Goal: Entertainment & Leisure: Browse casually

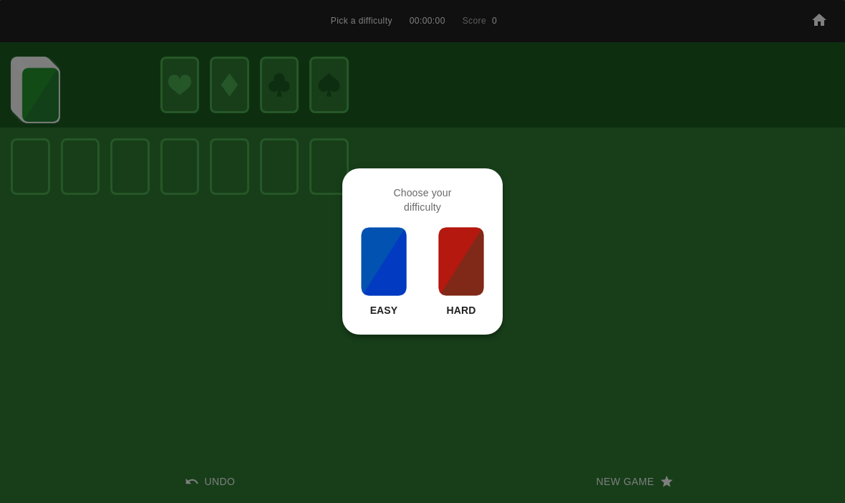
click at [465, 276] on img at bounding box center [461, 261] width 49 height 72
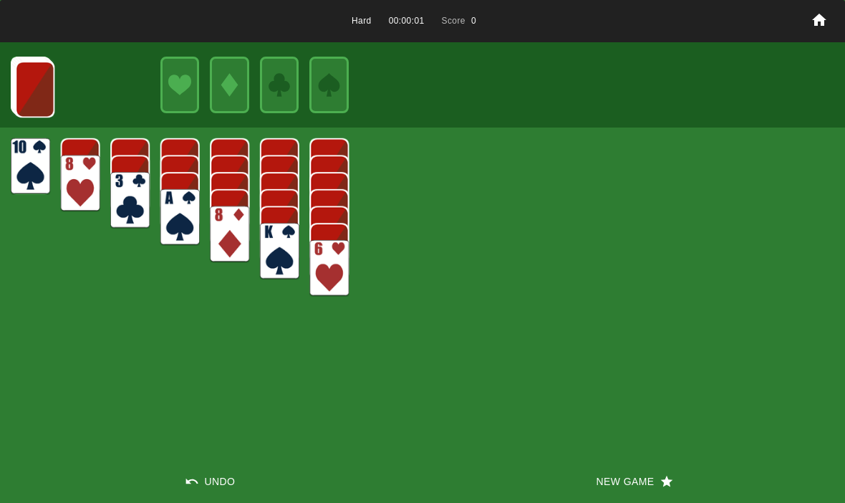
click at [31, 107] on img at bounding box center [34, 89] width 39 height 57
click at [603, 477] on button "New Game" at bounding box center [633, 481] width 422 height 43
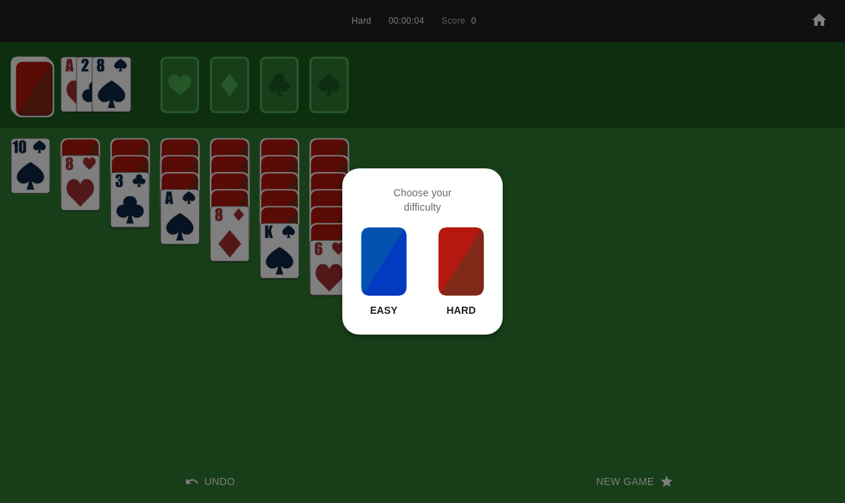
click at [462, 248] on img at bounding box center [461, 261] width 49 height 72
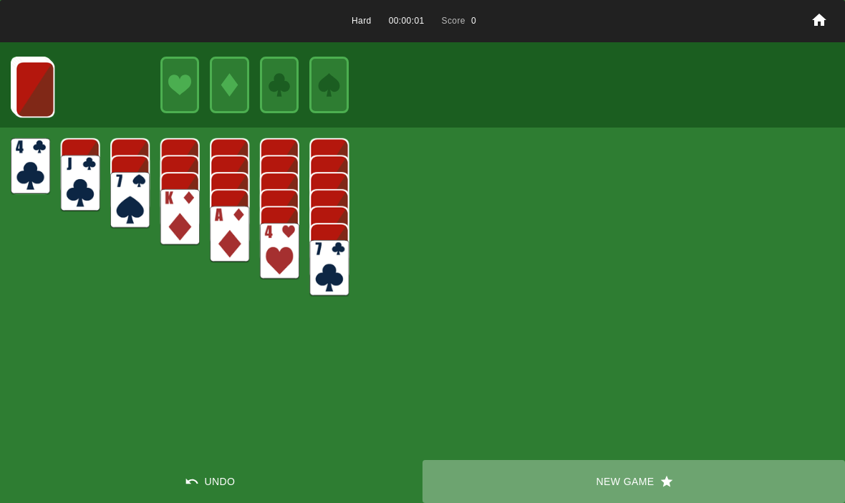
click at [611, 485] on button "New Game" at bounding box center [633, 481] width 422 height 43
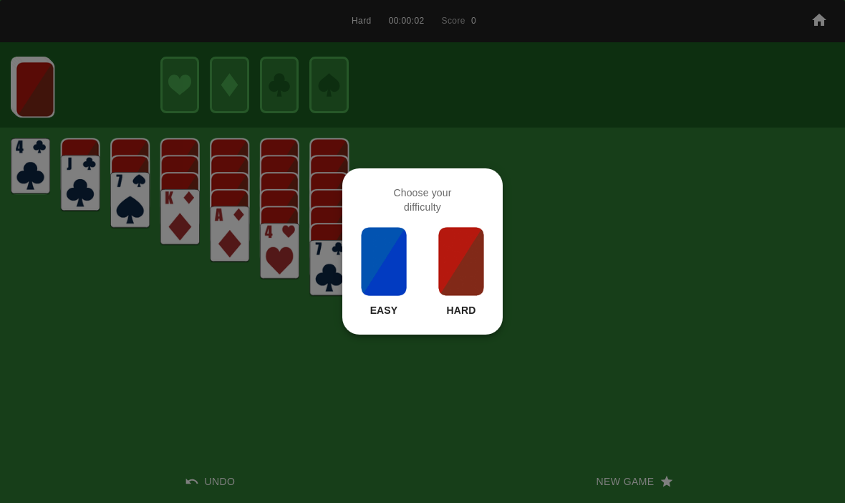
click at [466, 260] on img at bounding box center [461, 261] width 49 height 72
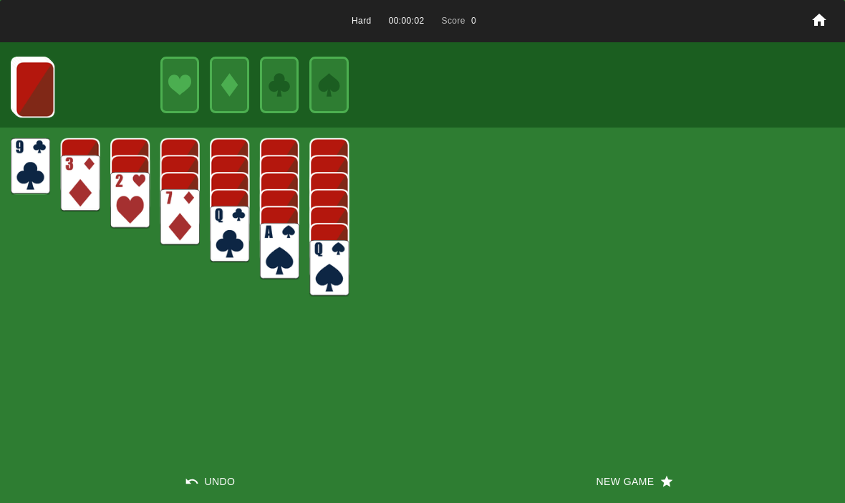
click at [629, 467] on button "New Game" at bounding box center [633, 481] width 422 height 43
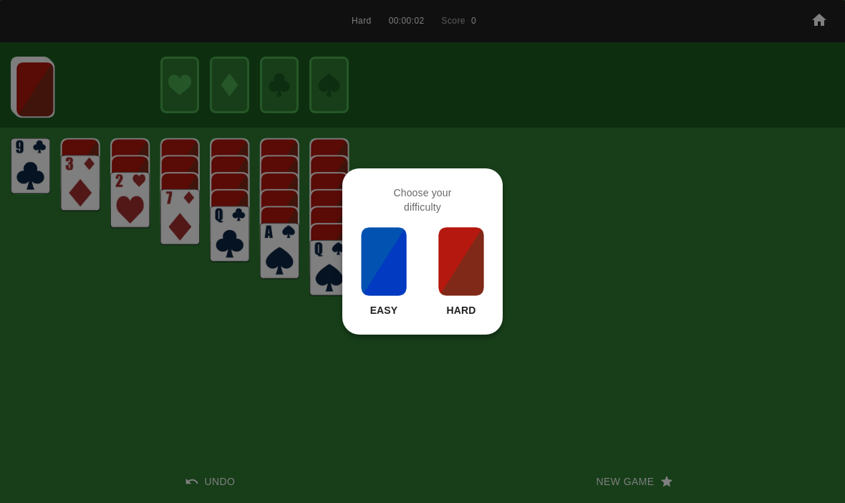
click at [452, 256] on img at bounding box center [461, 261] width 49 height 72
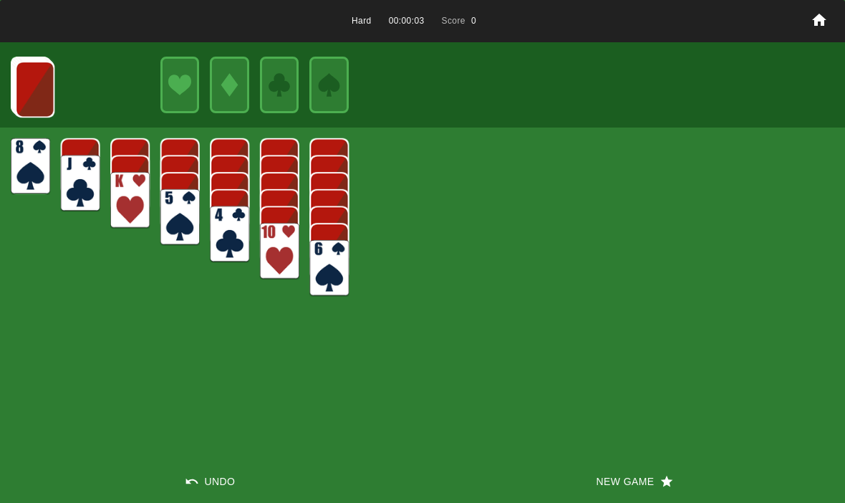
click at [810, 26] on icon at bounding box center [818, 19] width 17 height 17
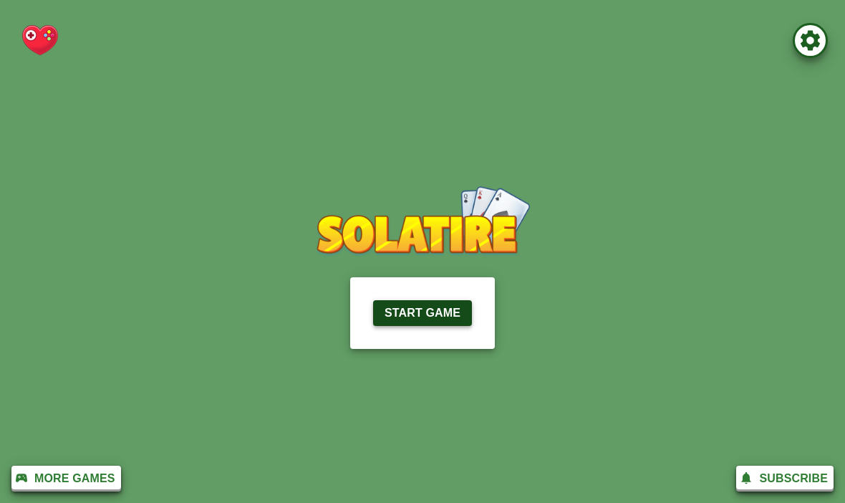
click at [381, 315] on button "Start Game" at bounding box center [422, 313] width 99 height 26
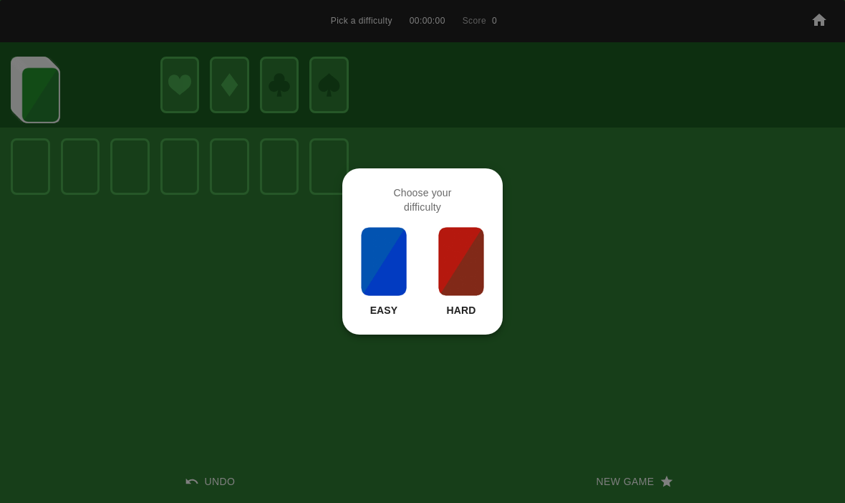
click at [454, 292] on img at bounding box center [461, 261] width 49 height 72
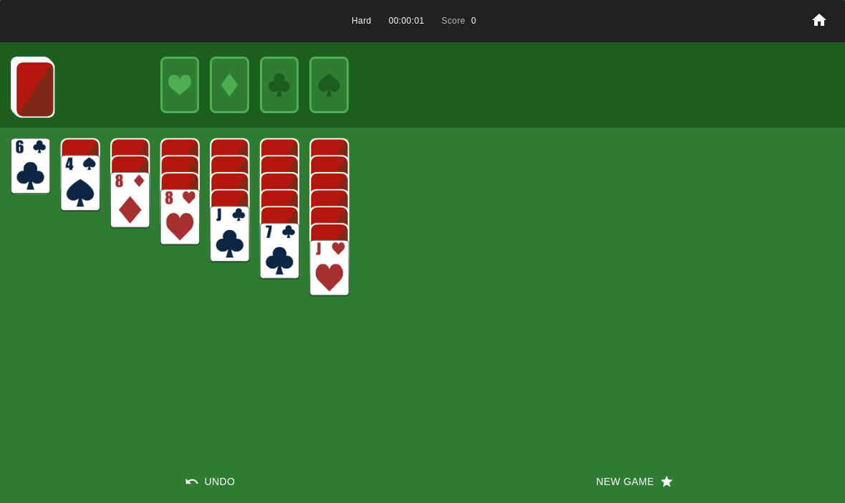
click at [44, 88] on img at bounding box center [34, 89] width 39 height 57
click at [620, 492] on button "New Game" at bounding box center [633, 481] width 422 height 43
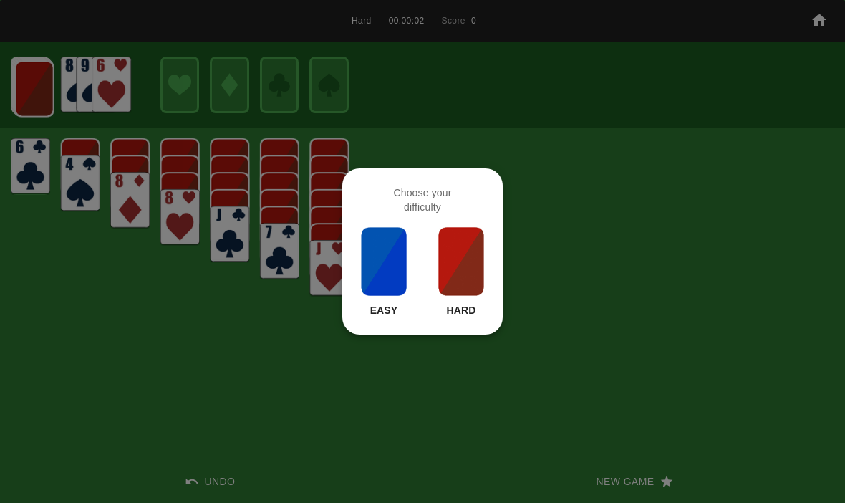
click at [448, 278] on img at bounding box center [461, 261] width 49 height 72
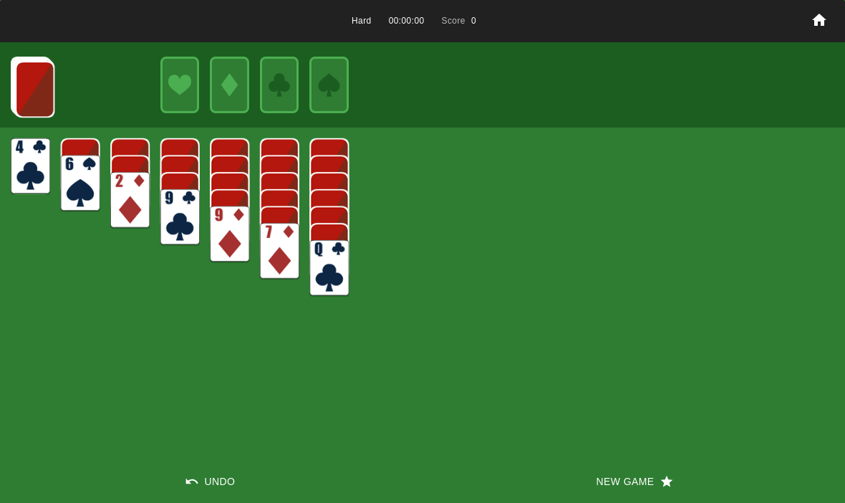
click at [629, 477] on button "New Game" at bounding box center [633, 481] width 422 height 43
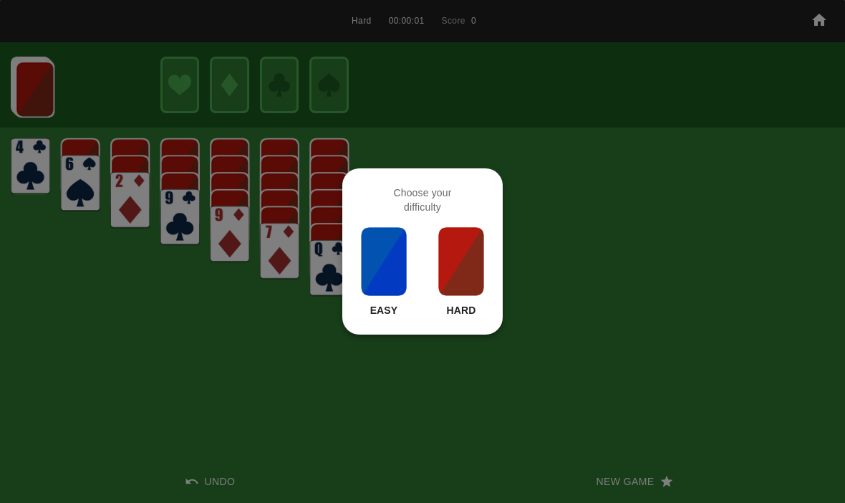
click at [462, 241] on img at bounding box center [461, 261] width 49 height 72
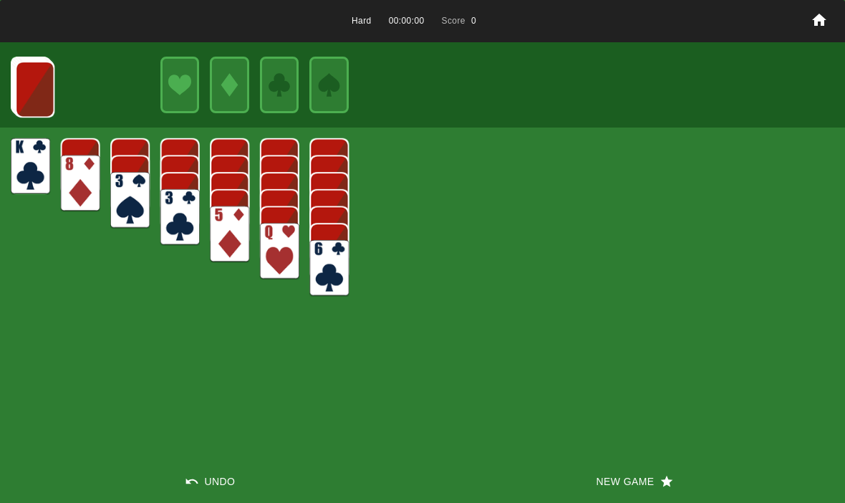
click at [625, 467] on button "New Game" at bounding box center [633, 481] width 422 height 43
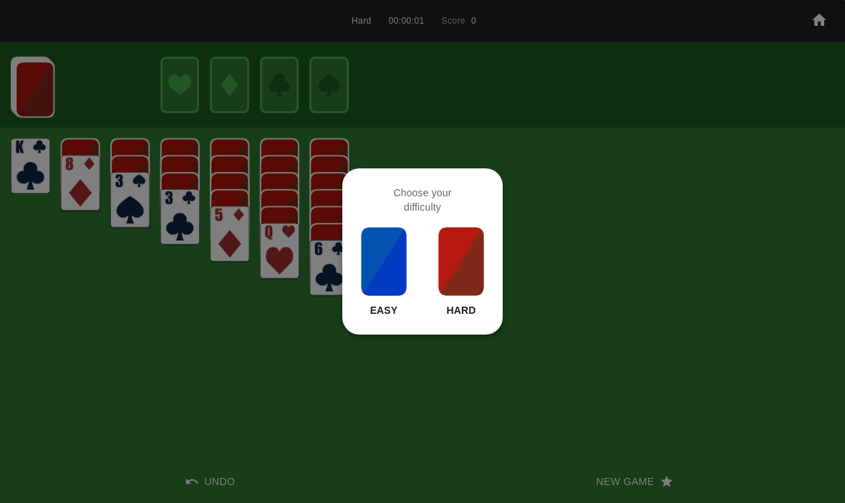
click at [483, 261] on img at bounding box center [461, 261] width 49 height 72
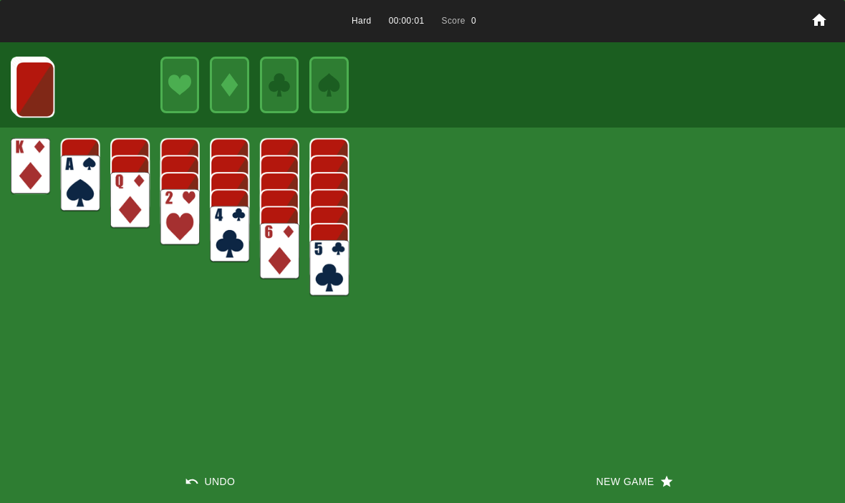
click at [620, 475] on button "New Game" at bounding box center [633, 481] width 422 height 43
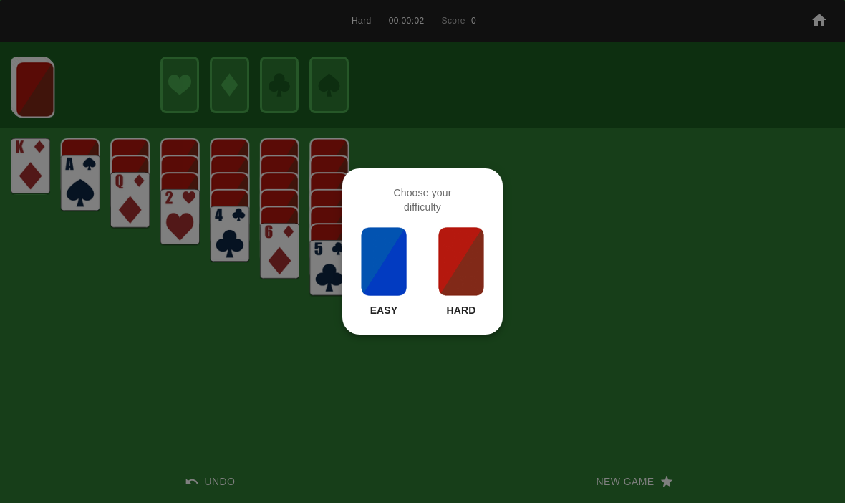
click at [467, 257] on img at bounding box center [461, 261] width 49 height 72
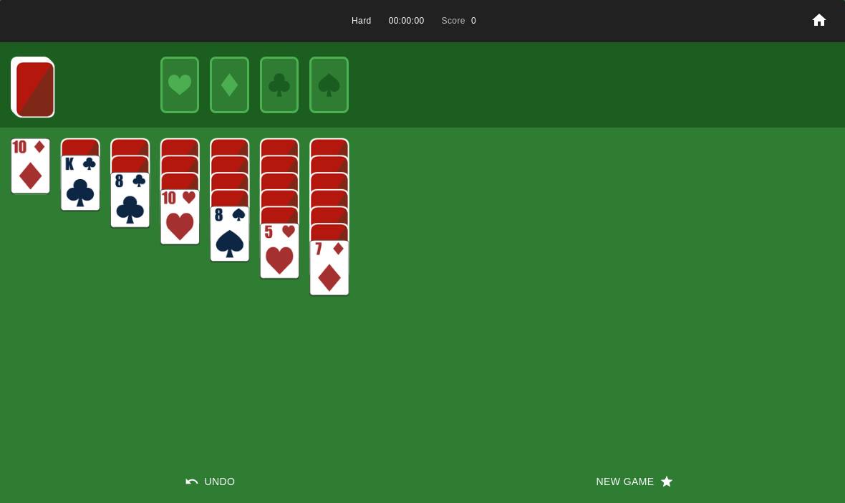
click at [603, 497] on button "New Game" at bounding box center [633, 481] width 422 height 43
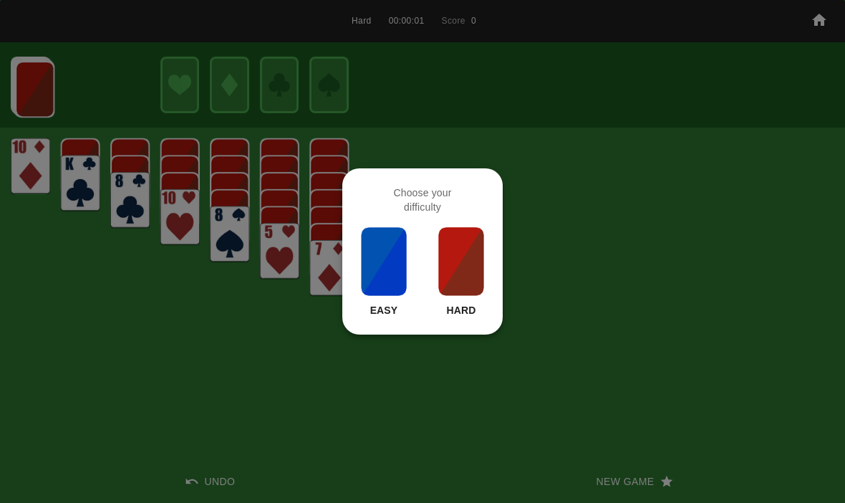
click at [472, 263] on img at bounding box center [461, 261] width 49 height 72
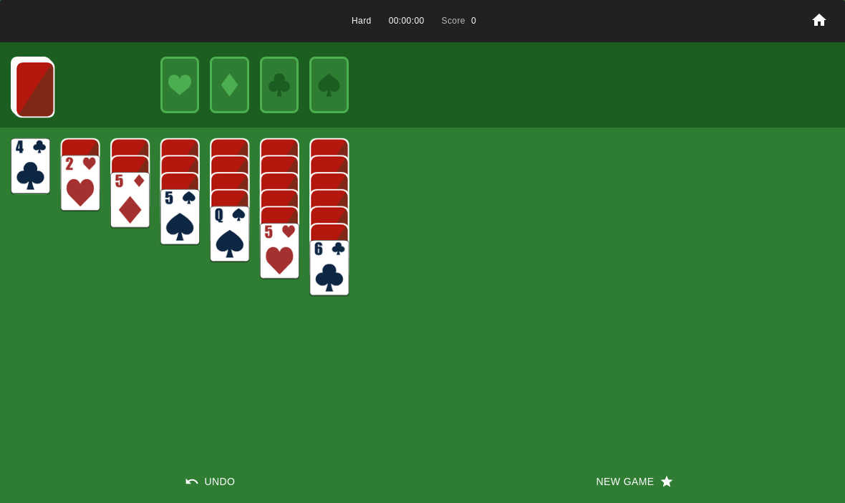
click at [630, 472] on button "New Game" at bounding box center [633, 481] width 422 height 43
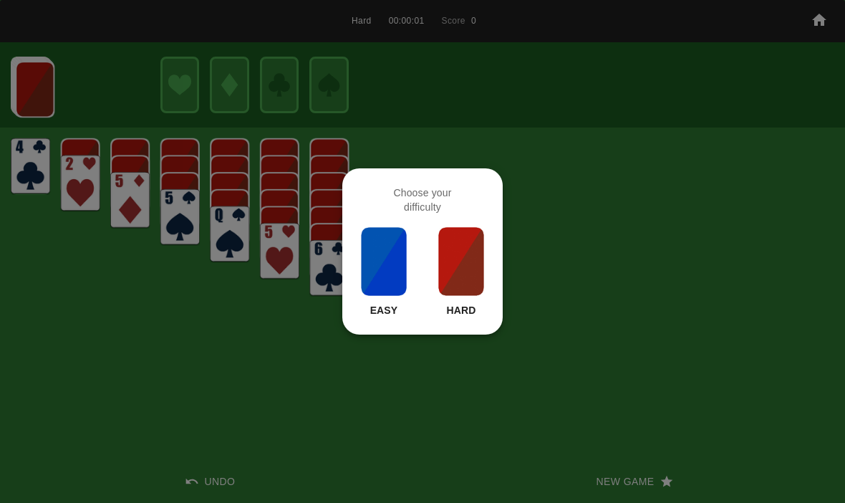
click at [500, 282] on div "Choose your difficulty Easy Hard" at bounding box center [422, 251] width 160 height 166
click at [485, 261] on img at bounding box center [461, 261] width 49 height 72
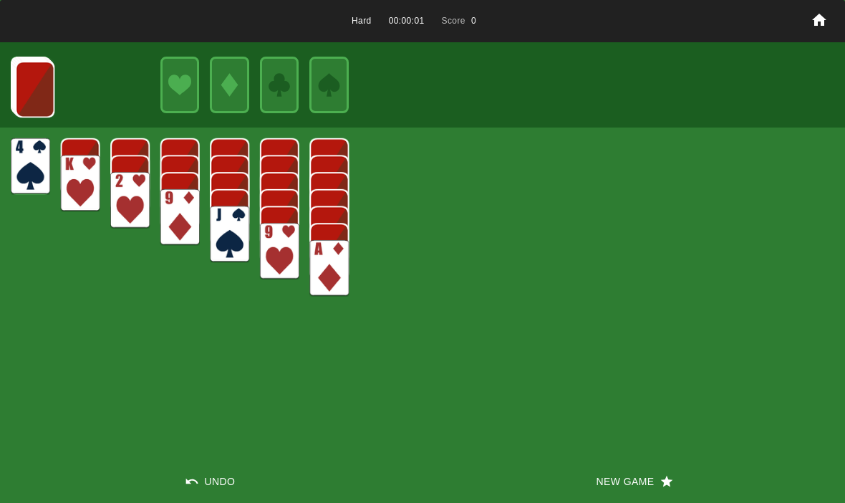
click at [646, 492] on button "New Game" at bounding box center [633, 481] width 422 height 43
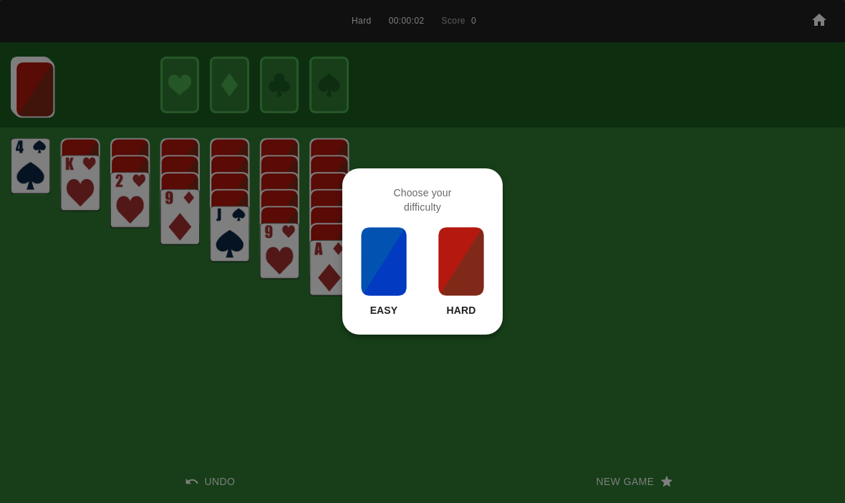
click at [492, 417] on div at bounding box center [422, 251] width 845 height 503
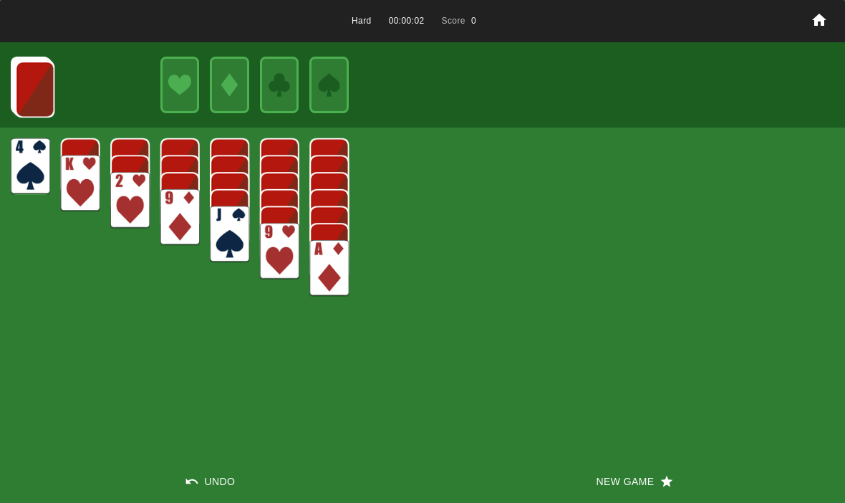
click at [597, 481] on button "New Game" at bounding box center [633, 481] width 422 height 43
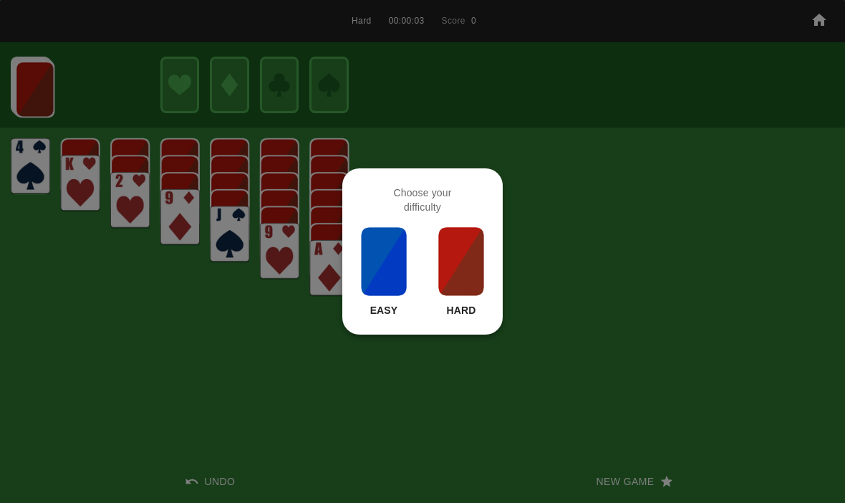
click at [457, 260] on img at bounding box center [461, 261] width 49 height 72
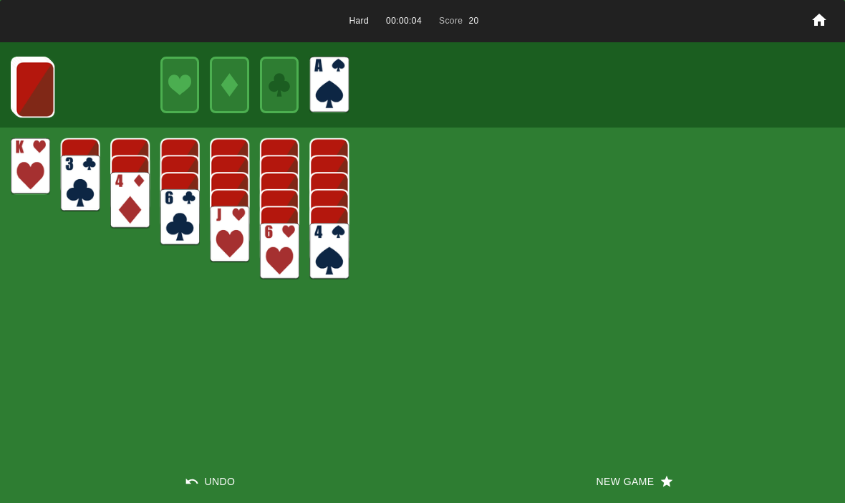
click at [34, 86] on img at bounding box center [34, 89] width 39 height 57
click at [29, 96] on img at bounding box center [34, 88] width 39 height 57
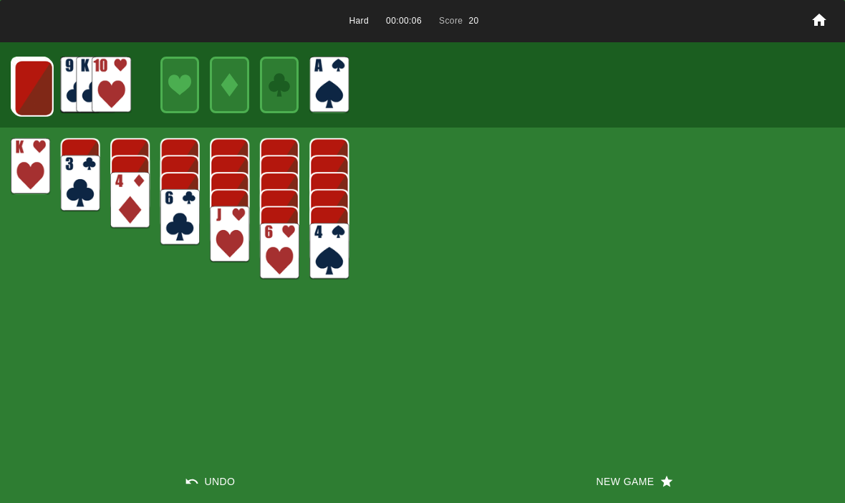
click at [36, 93] on img at bounding box center [33, 88] width 39 height 57
click at [37, 94] on img at bounding box center [33, 87] width 39 height 57
click at [39, 109] on img at bounding box center [32, 87] width 39 height 57
click at [31, 84] on img at bounding box center [31, 86] width 39 height 57
click at [39, 86] on img at bounding box center [30, 85] width 39 height 57
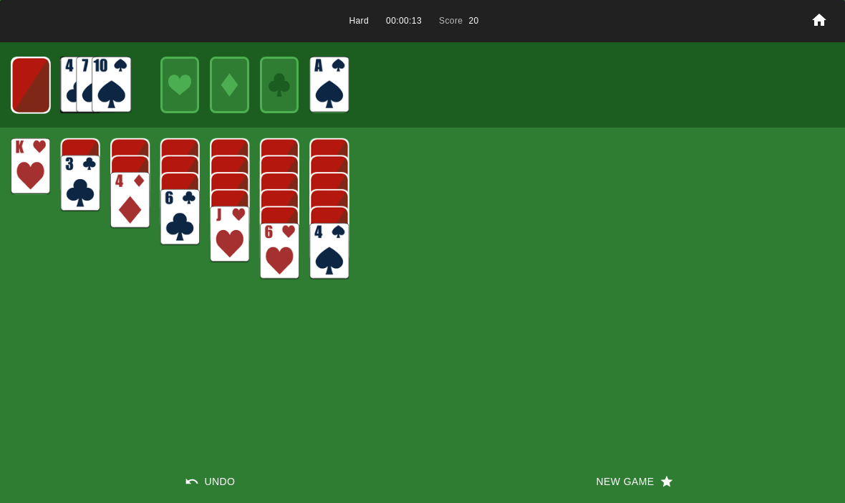
click at [35, 75] on img at bounding box center [30, 85] width 39 height 57
click at [31, 77] on img at bounding box center [31, 85] width 24 height 34
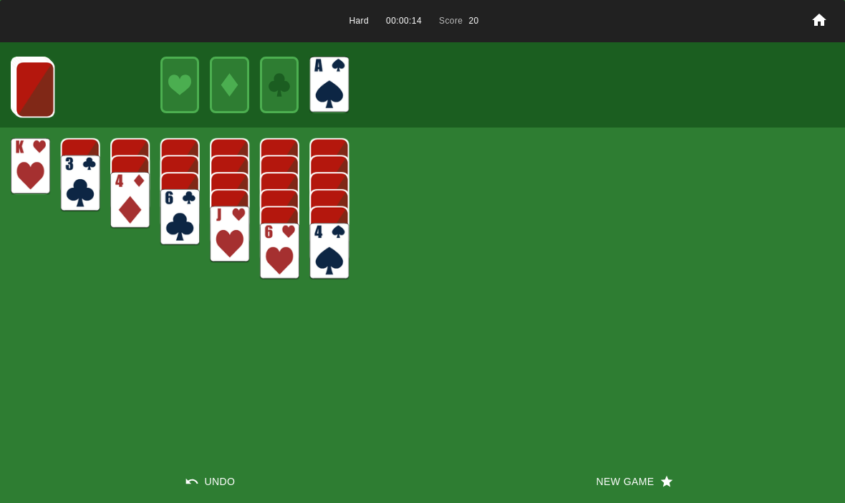
click at [33, 79] on img at bounding box center [34, 89] width 39 height 57
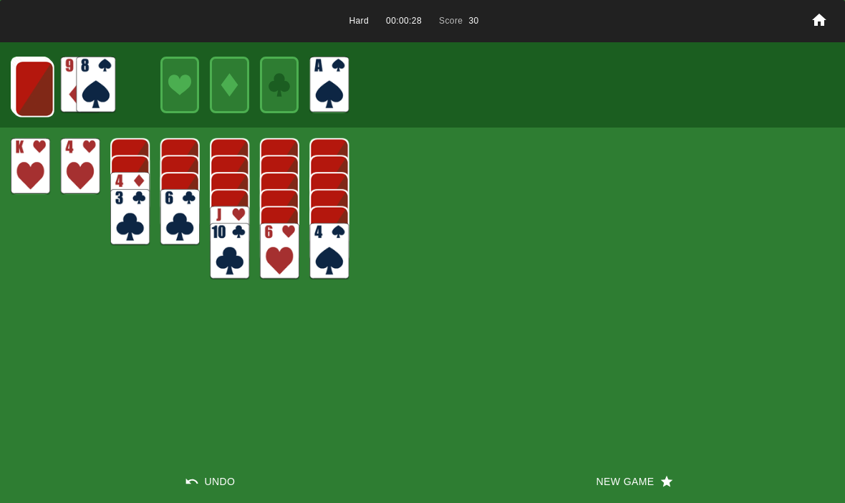
click at [42, 84] on img at bounding box center [34, 88] width 39 height 57
click at [44, 99] on img at bounding box center [33, 88] width 39 height 57
click at [42, 87] on img at bounding box center [33, 87] width 39 height 57
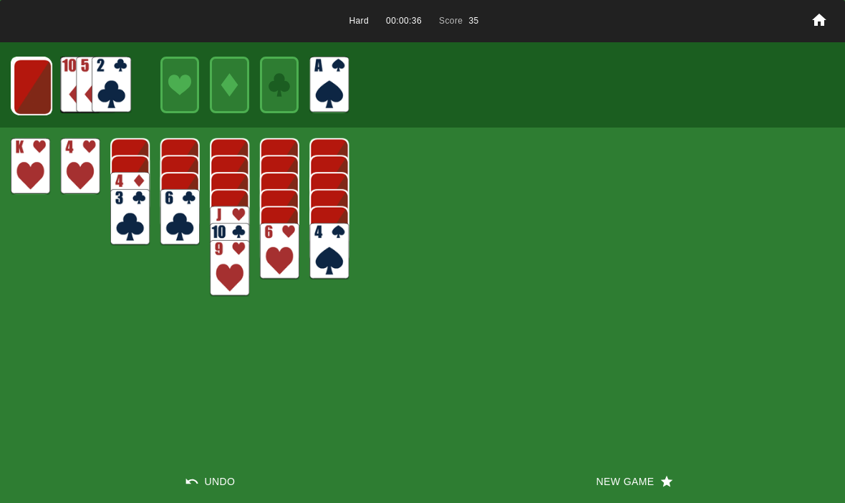
click at [24, 67] on img at bounding box center [32, 87] width 39 height 57
click at [36, 71] on img at bounding box center [31, 86] width 39 height 57
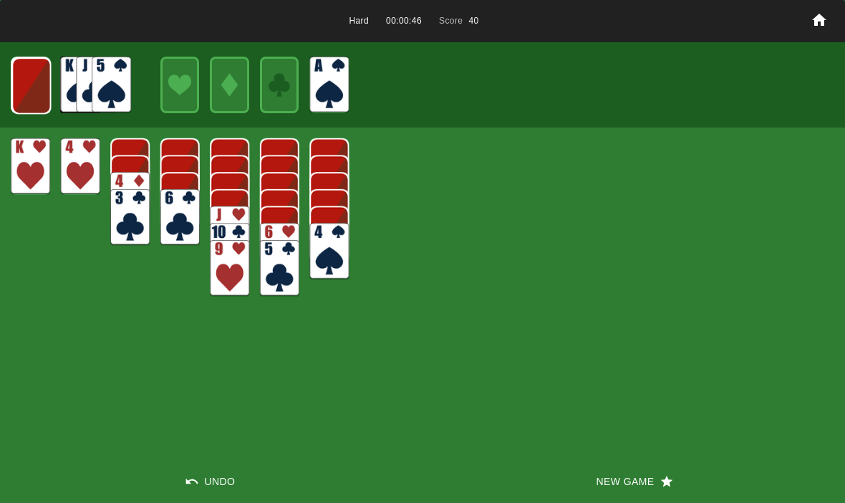
click at [36, 82] on img at bounding box center [30, 85] width 39 height 57
click at [33, 77] on img at bounding box center [30, 85] width 39 height 57
click at [35, 89] on img at bounding box center [31, 85] width 24 height 34
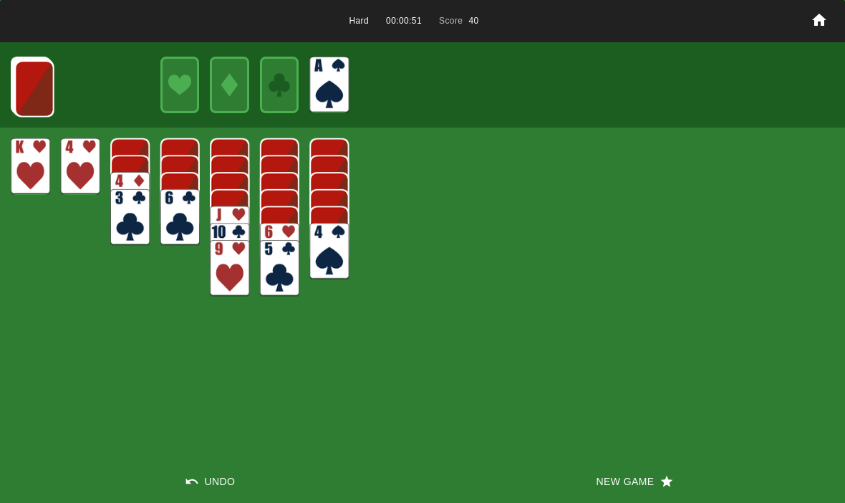
click at [36, 97] on img at bounding box center [34, 88] width 39 height 57
click at [613, 479] on button "New Game" at bounding box center [633, 481] width 422 height 43
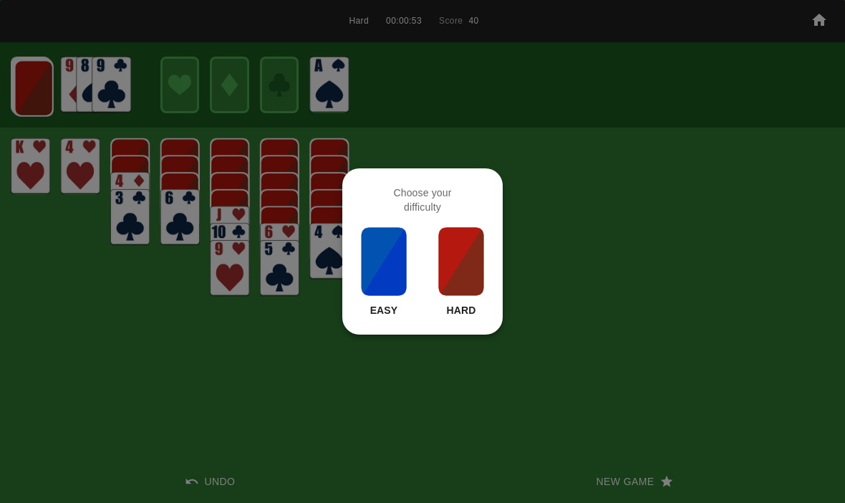
click at [465, 253] on img at bounding box center [461, 261] width 49 height 72
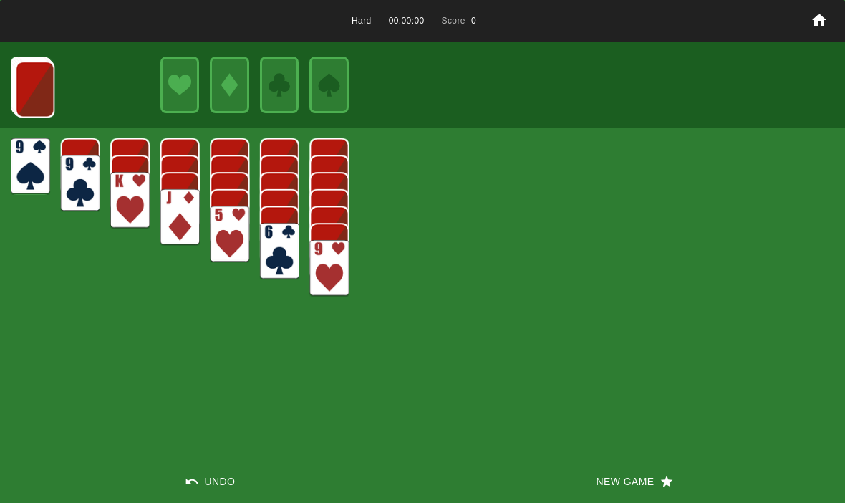
click at [598, 472] on button "New Game" at bounding box center [633, 481] width 422 height 43
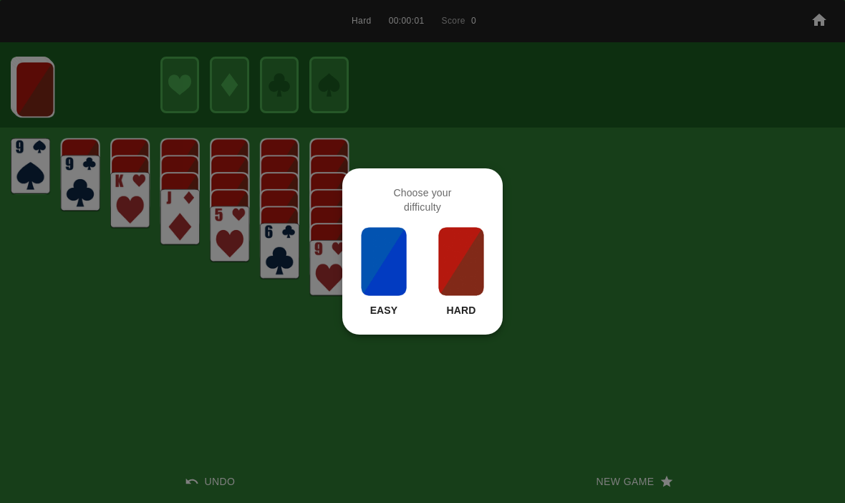
click at [445, 260] on img at bounding box center [461, 261] width 49 height 72
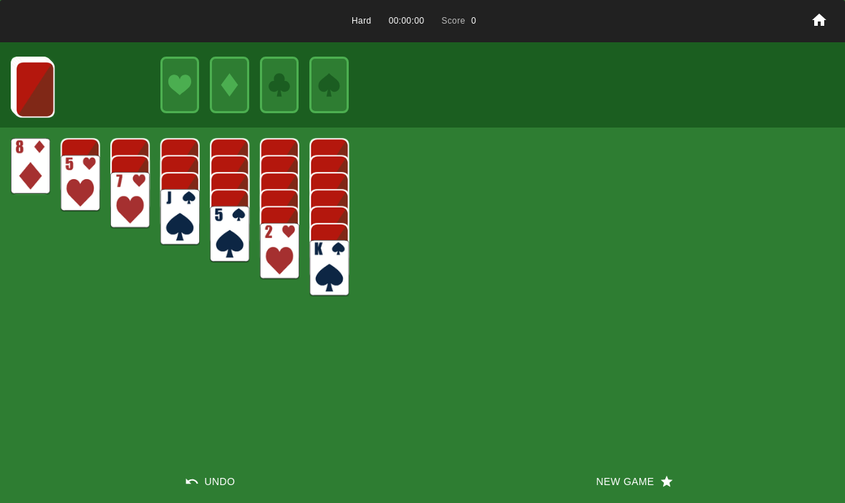
click at [599, 471] on button "New Game" at bounding box center [633, 481] width 422 height 43
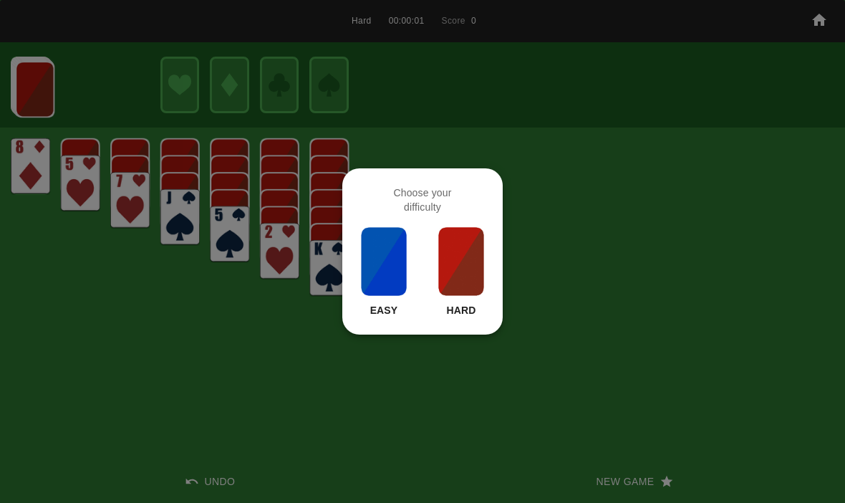
click at [462, 243] on img at bounding box center [461, 261] width 49 height 72
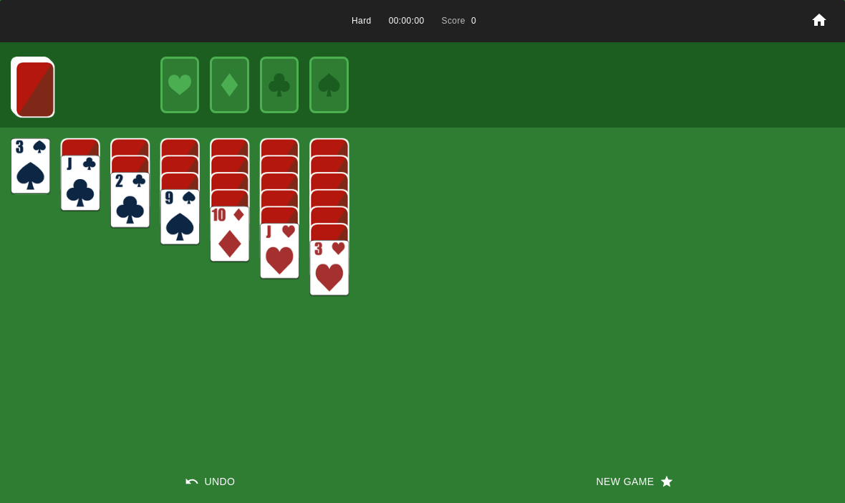
click at [598, 465] on button "New Game" at bounding box center [633, 481] width 422 height 43
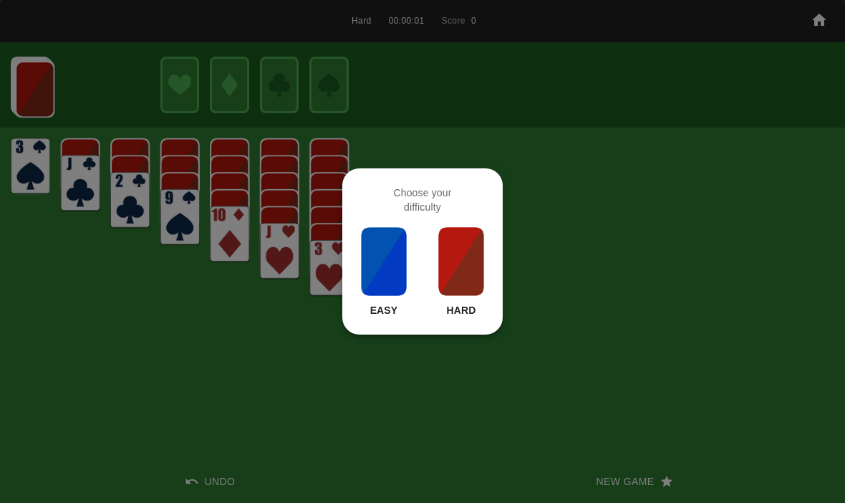
click at [447, 236] on img at bounding box center [461, 261] width 49 height 72
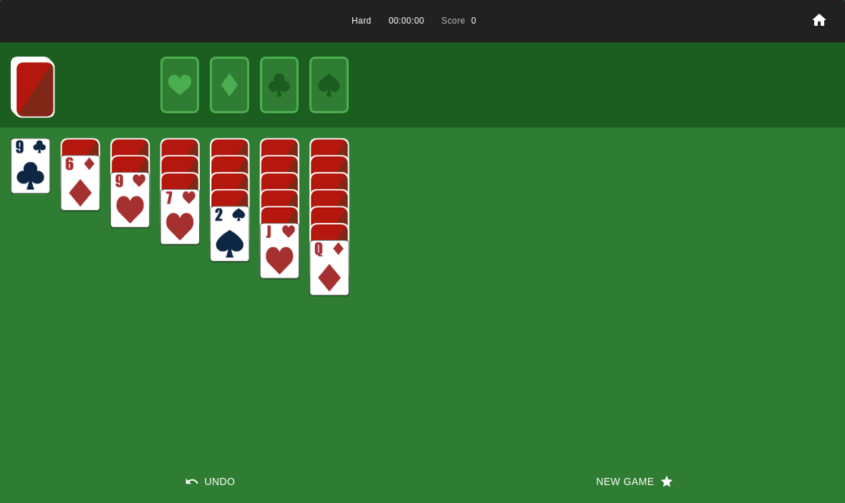
click at [611, 489] on button "New Game" at bounding box center [633, 481] width 422 height 43
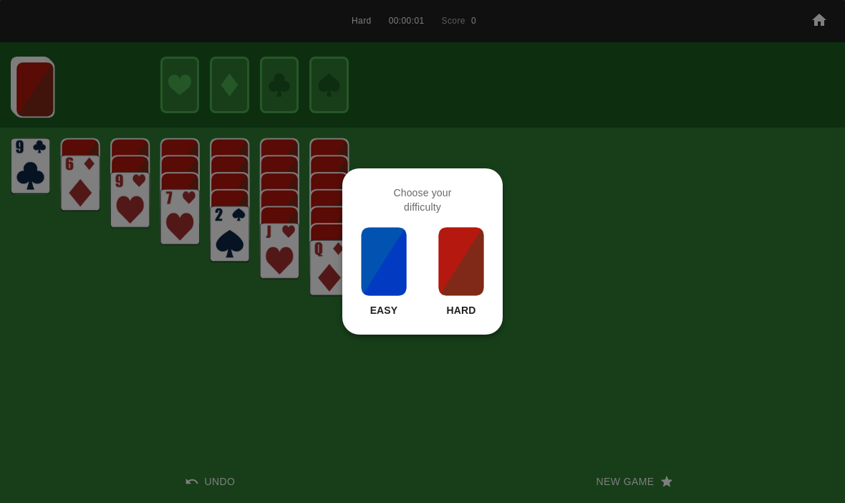
click at [455, 249] on img at bounding box center [461, 261] width 49 height 72
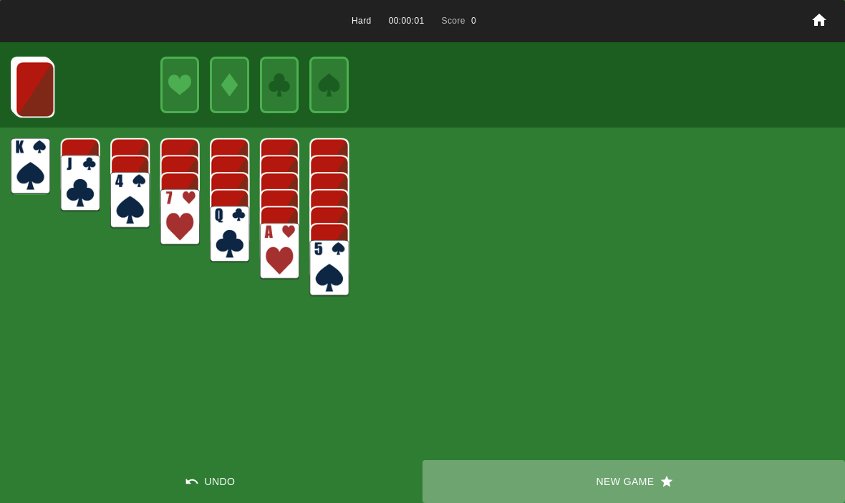
click at [608, 490] on button "New Game" at bounding box center [633, 481] width 422 height 43
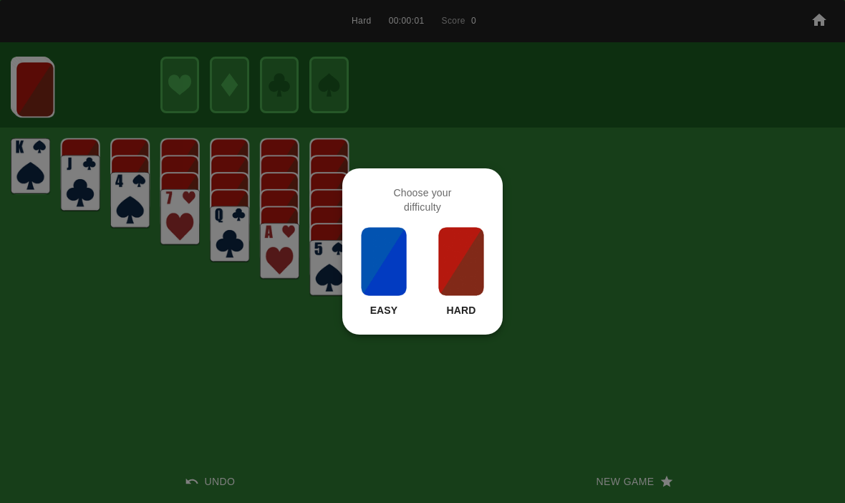
click at [579, 404] on div at bounding box center [422, 251] width 845 height 503
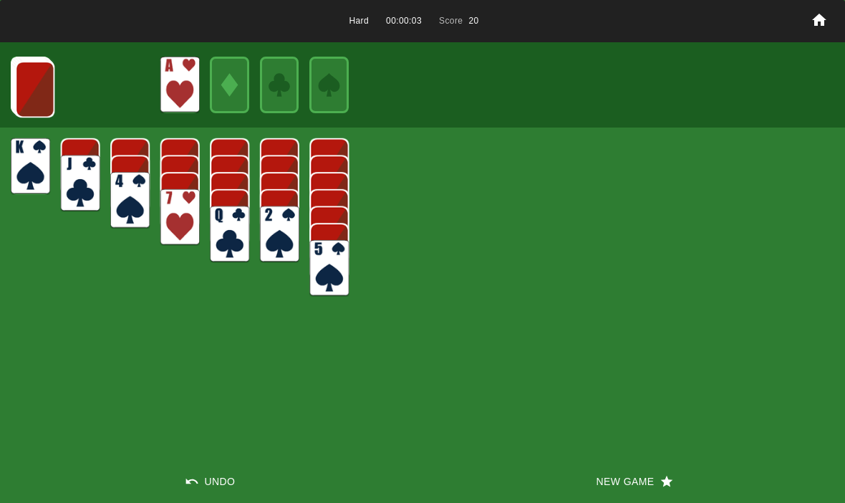
click at [38, 88] on img at bounding box center [34, 89] width 39 height 57
click at [37, 81] on img at bounding box center [34, 88] width 39 height 57
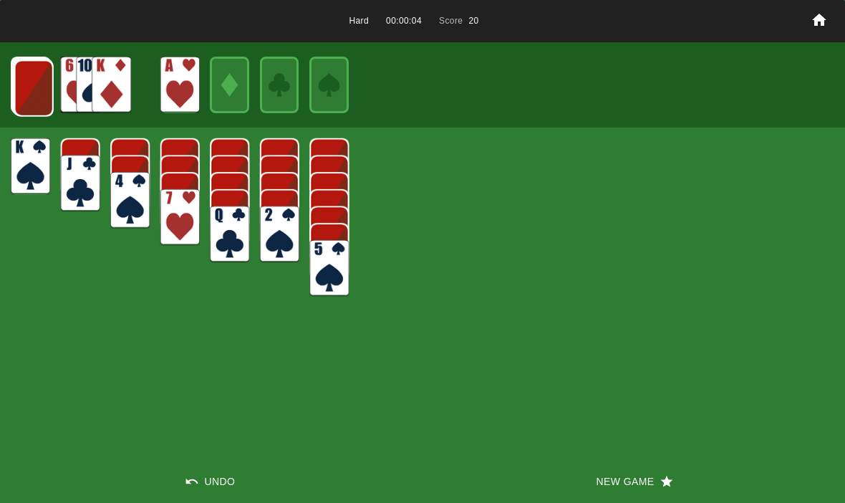
click at [37, 78] on img at bounding box center [33, 88] width 39 height 57
click at [38, 79] on img at bounding box center [33, 87] width 39 height 57
click at [24, 75] on img at bounding box center [32, 87] width 39 height 57
click at [22, 77] on img at bounding box center [31, 86] width 39 height 57
click at [24, 94] on img at bounding box center [30, 85] width 39 height 57
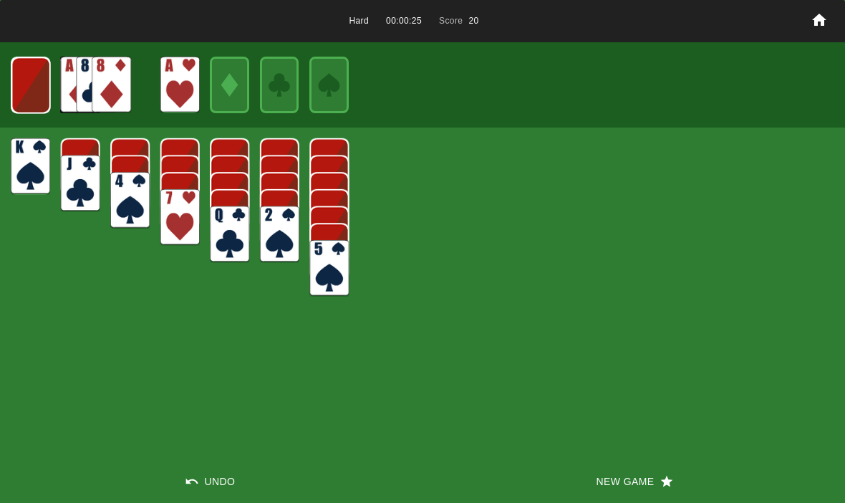
click at [35, 86] on img at bounding box center [30, 85] width 39 height 57
click at [31, 78] on img at bounding box center [31, 85] width 24 height 34
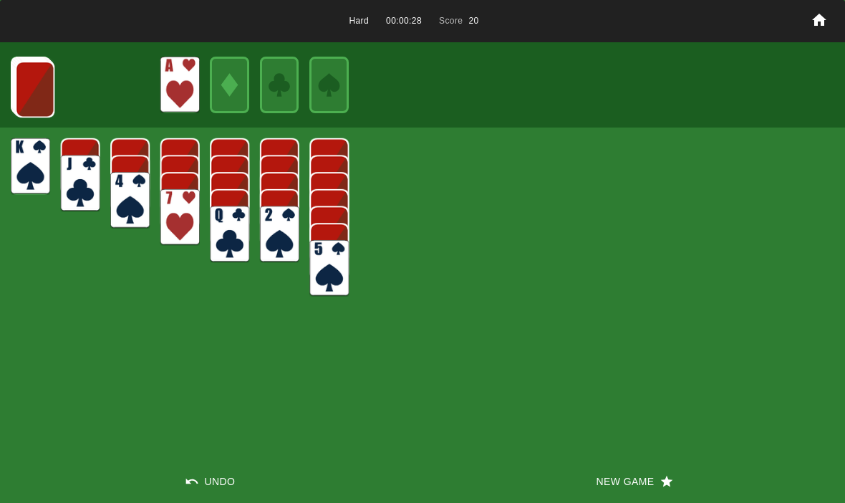
click at [587, 450] on div "Hard 00:00:28 Score 20 Undo New Game" at bounding box center [422, 251] width 845 height 503
click at [608, 490] on button "New Game" at bounding box center [633, 481] width 422 height 43
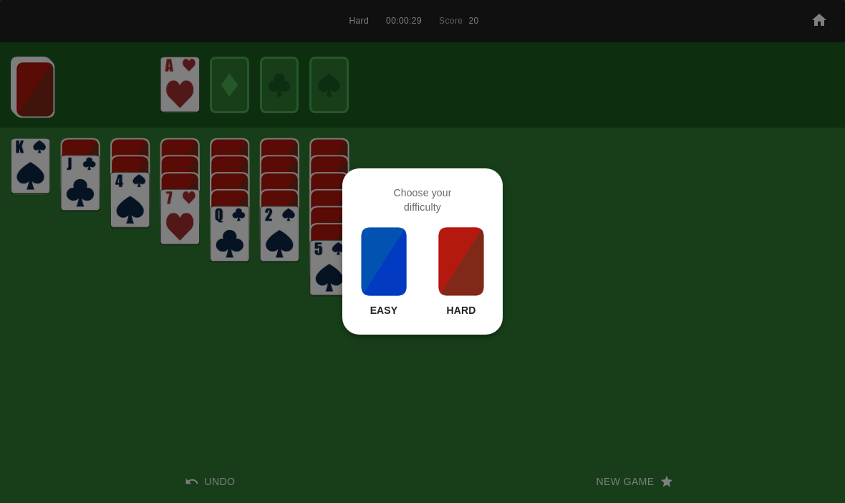
click at [459, 257] on img at bounding box center [461, 261] width 49 height 72
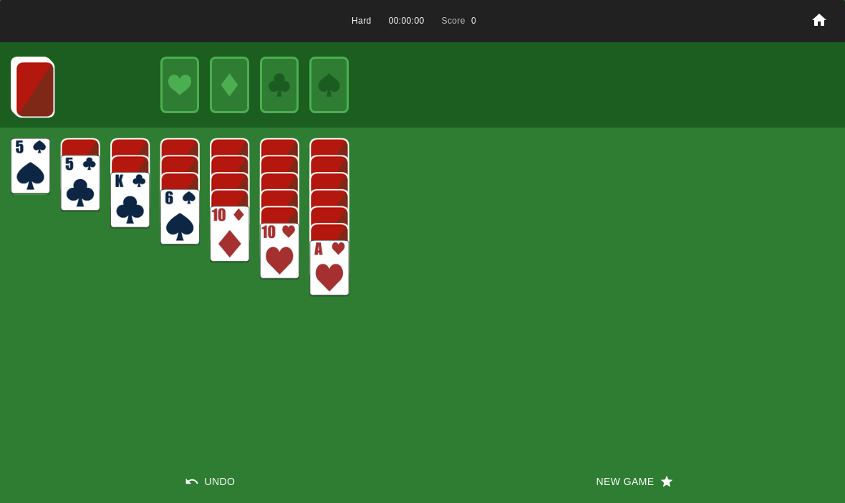
click at [581, 477] on button "New Game" at bounding box center [633, 481] width 422 height 43
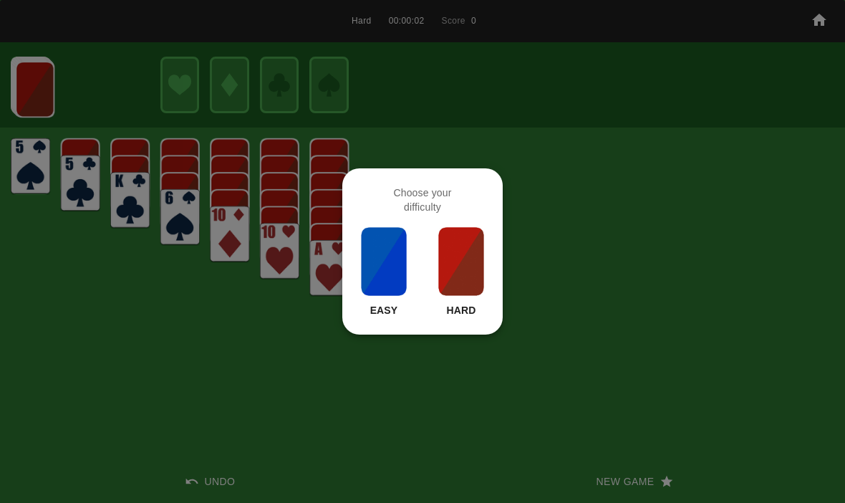
click at [455, 261] on img at bounding box center [461, 261] width 49 height 72
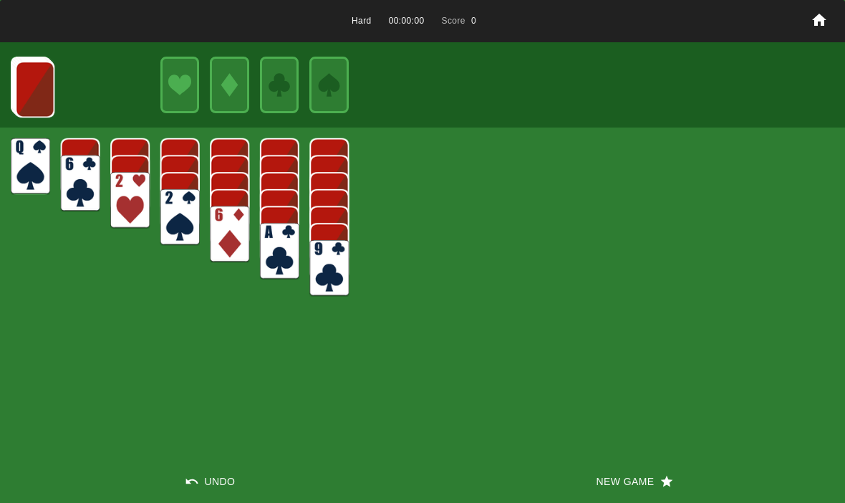
click at [609, 473] on button "New Game" at bounding box center [633, 481] width 422 height 43
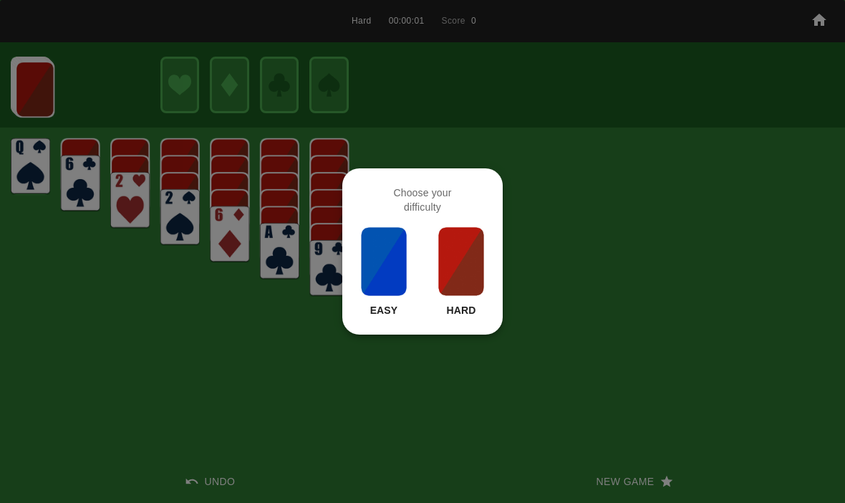
click at [485, 275] on img at bounding box center [461, 261] width 49 height 72
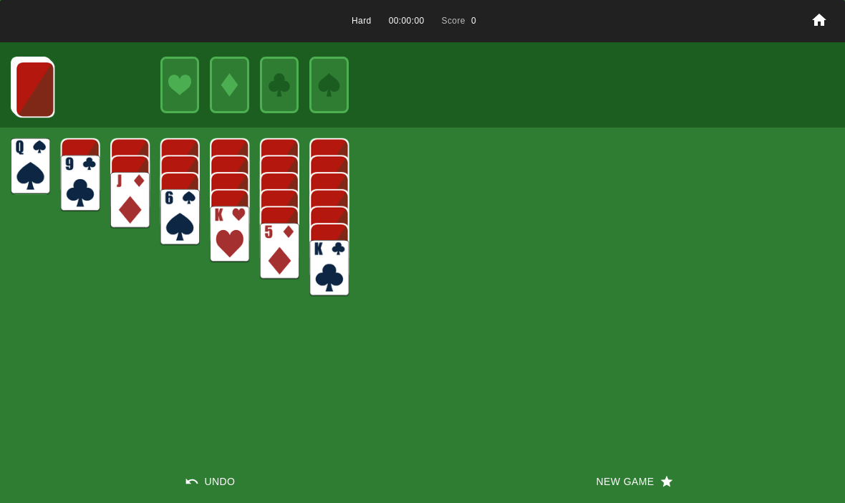
click at [613, 468] on button "New Game" at bounding box center [633, 481] width 422 height 43
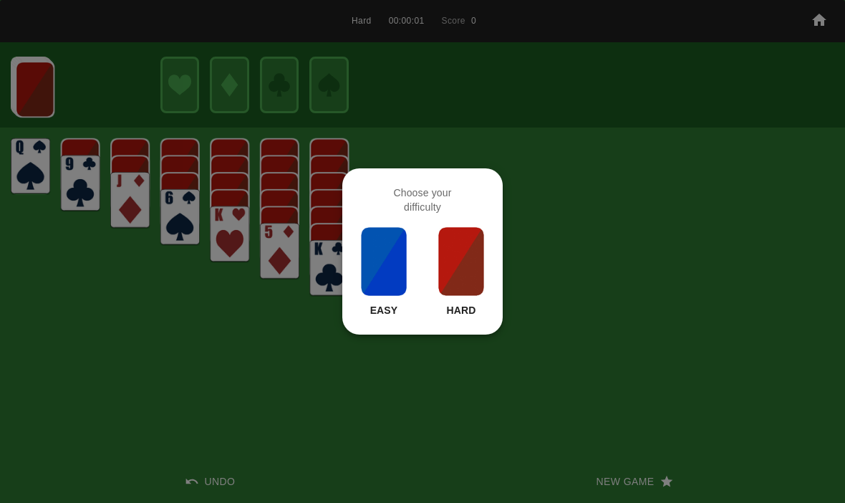
click at [469, 259] on img at bounding box center [461, 261] width 49 height 72
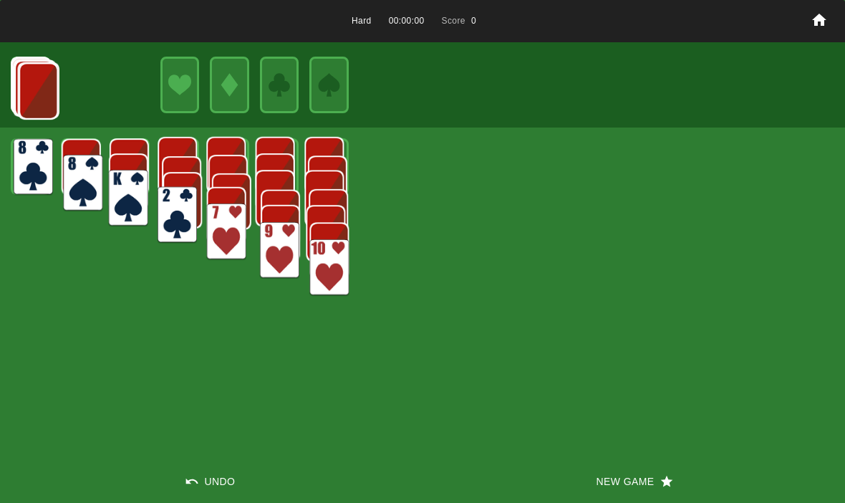
click at [628, 478] on button "New Game" at bounding box center [633, 481] width 422 height 43
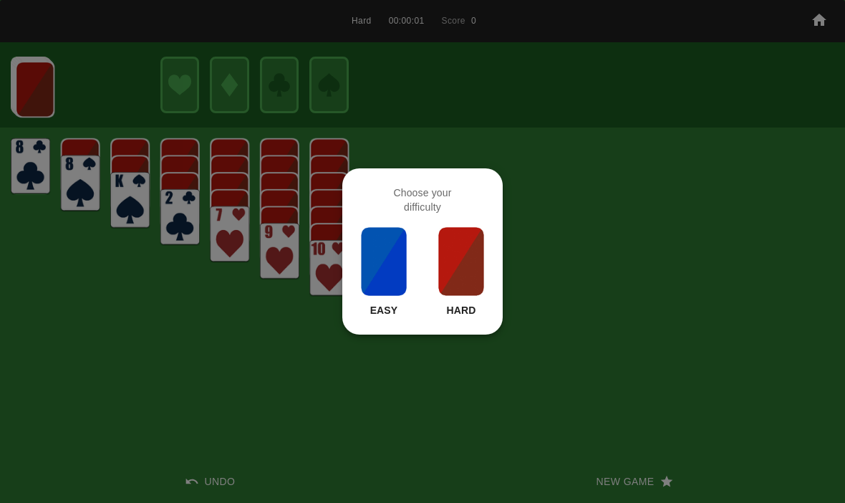
click at [497, 283] on div "Choose your difficulty Easy Hard" at bounding box center [422, 251] width 160 height 166
click at [470, 276] on img at bounding box center [461, 261] width 49 height 72
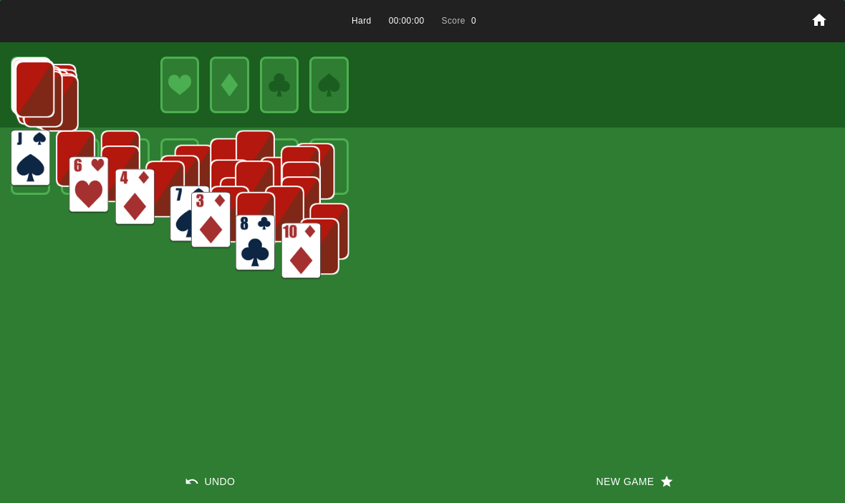
click at [613, 480] on button "New Game" at bounding box center [633, 481] width 422 height 43
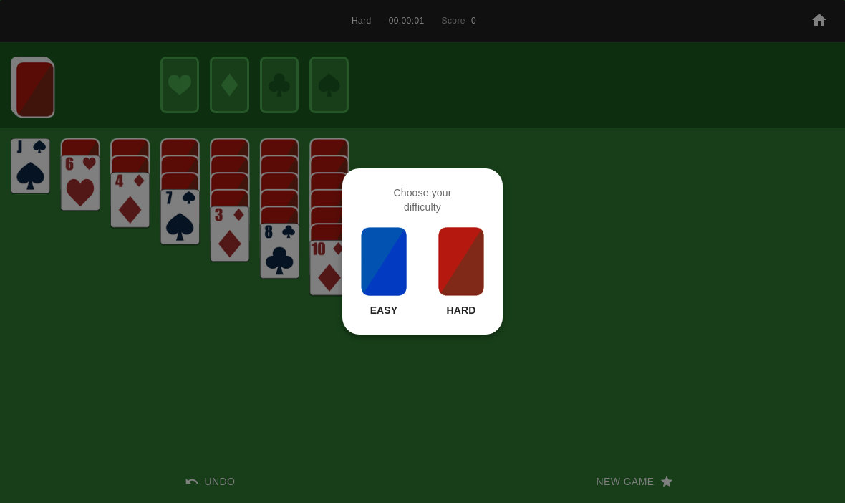
click at [472, 265] on img at bounding box center [461, 261] width 49 height 72
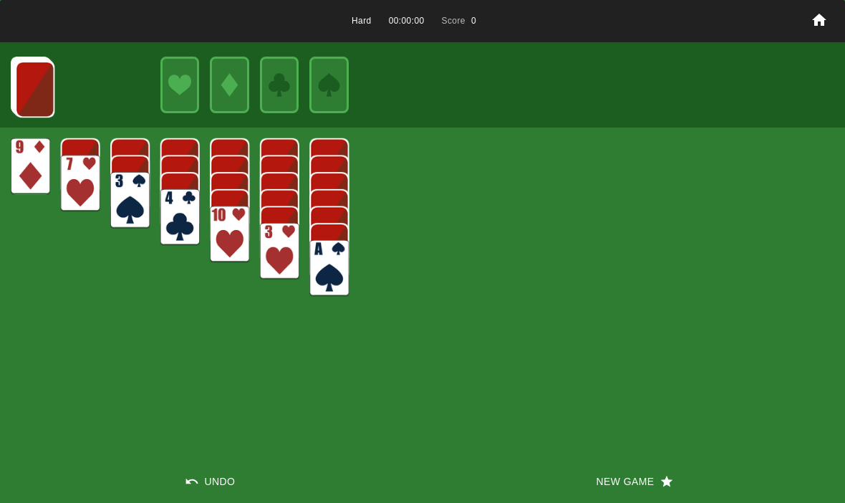
click at [620, 492] on button "New Game" at bounding box center [633, 481] width 422 height 43
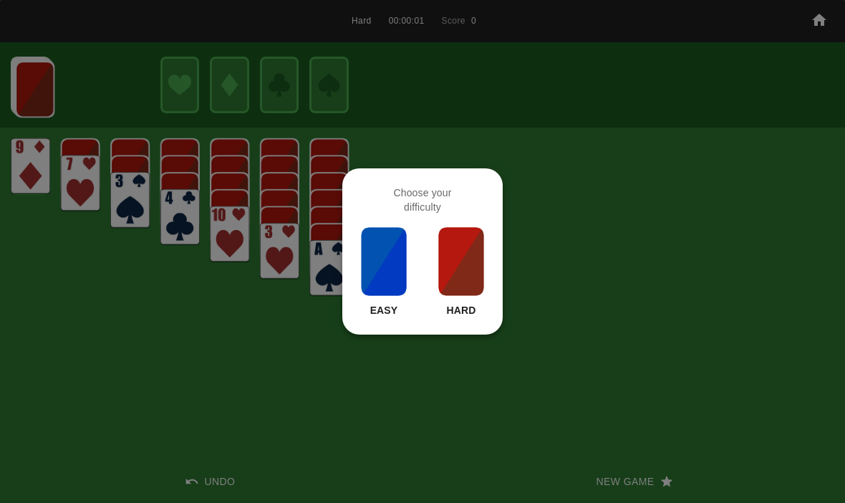
click at [469, 253] on img at bounding box center [461, 261] width 49 height 72
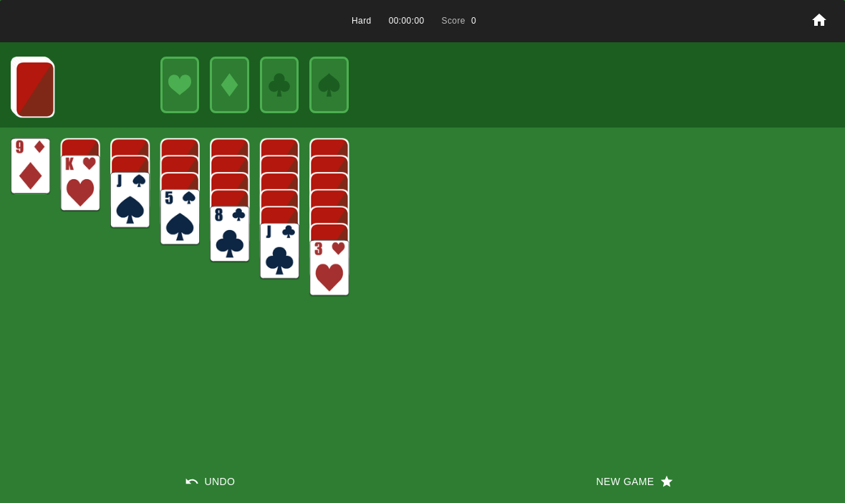
click at [613, 480] on button "New Game" at bounding box center [633, 481] width 422 height 43
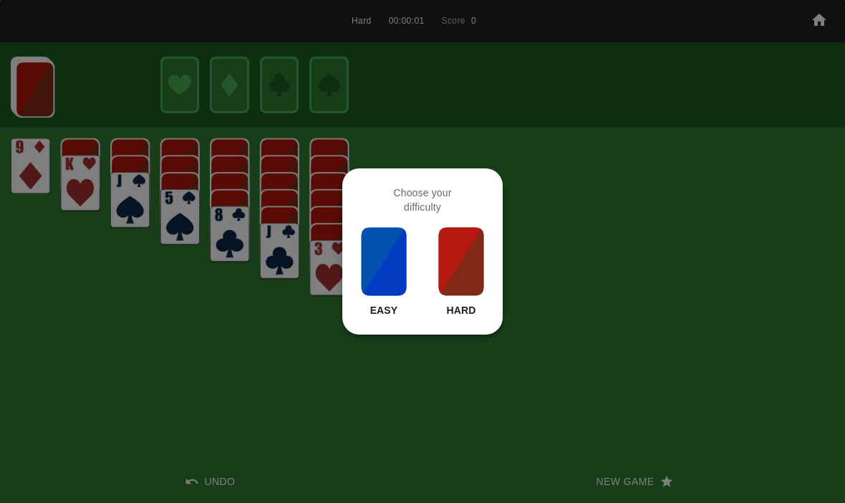
click at [457, 244] on img at bounding box center [461, 261] width 49 height 72
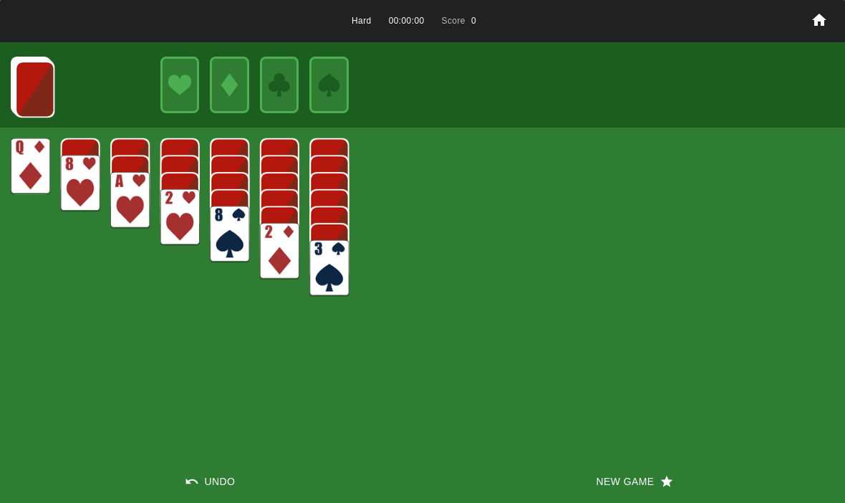
click at [607, 483] on button "New Game" at bounding box center [633, 481] width 422 height 43
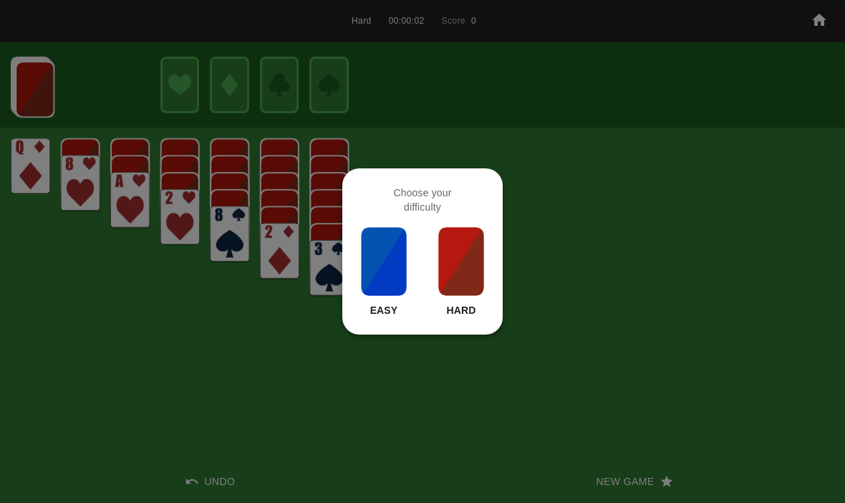
click at [467, 275] on img at bounding box center [461, 261] width 49 height 72
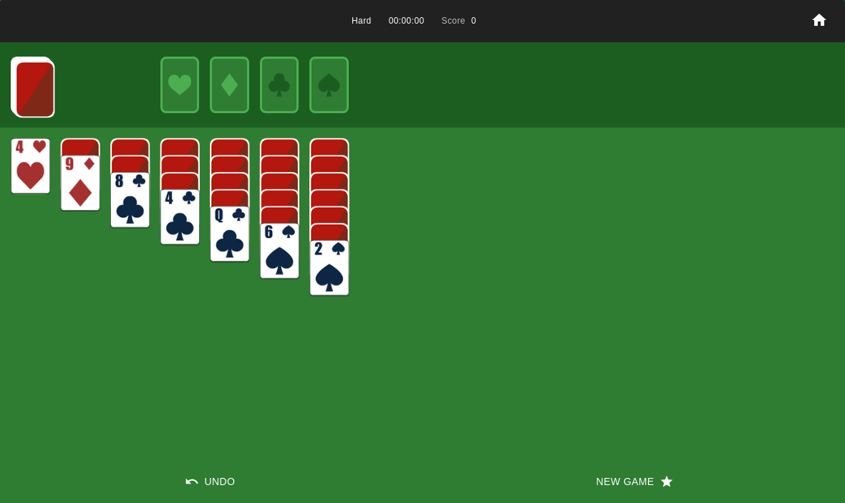
click at [577, 476] on button "New Game" at bounding box center [633, 481] width 422 height 43
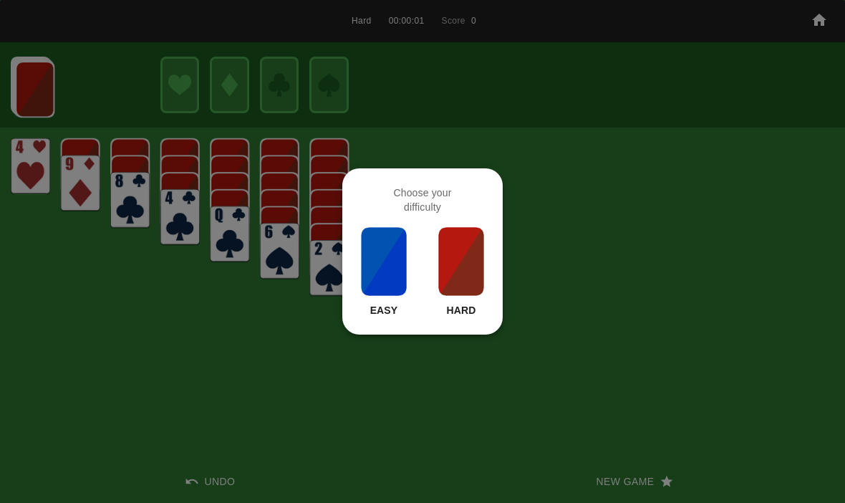
click at [462, 268] on img at bounding box center [461, 261] width 49 height 72
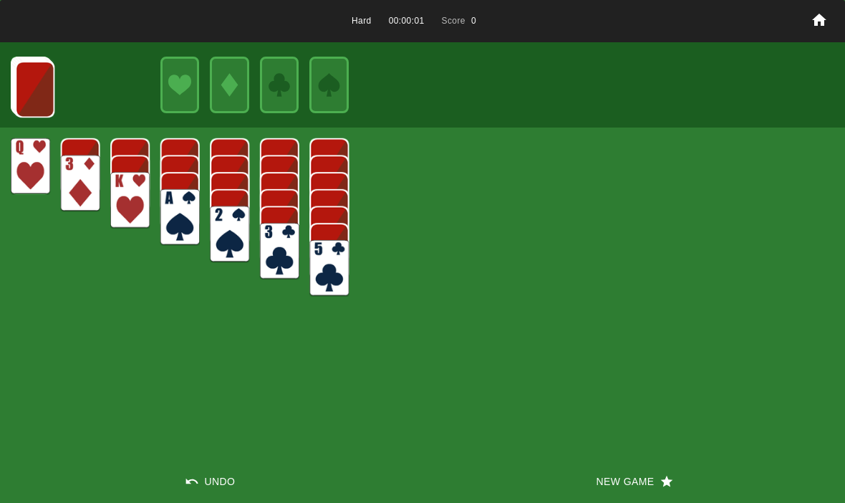
click at [606, 492] on button "New Game" at bounding box center [633, 481] width 422 height 43
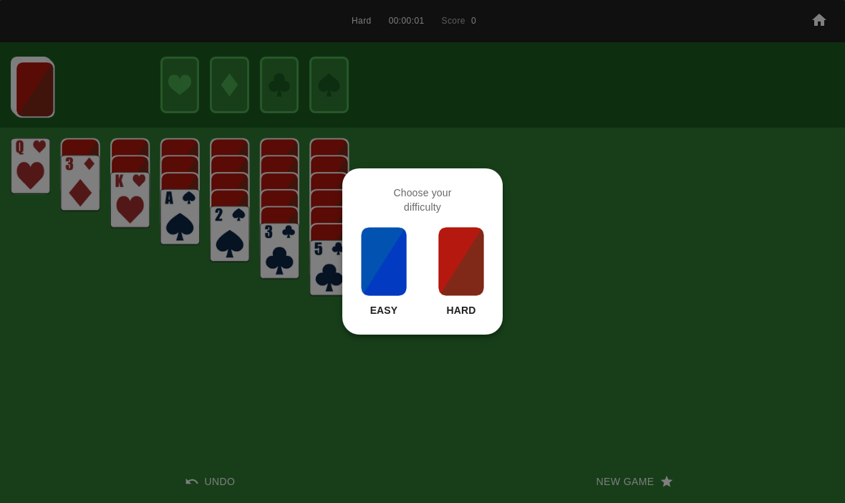
click at [440, 244] on img at bounding box center [461, 261] width 49 height 72
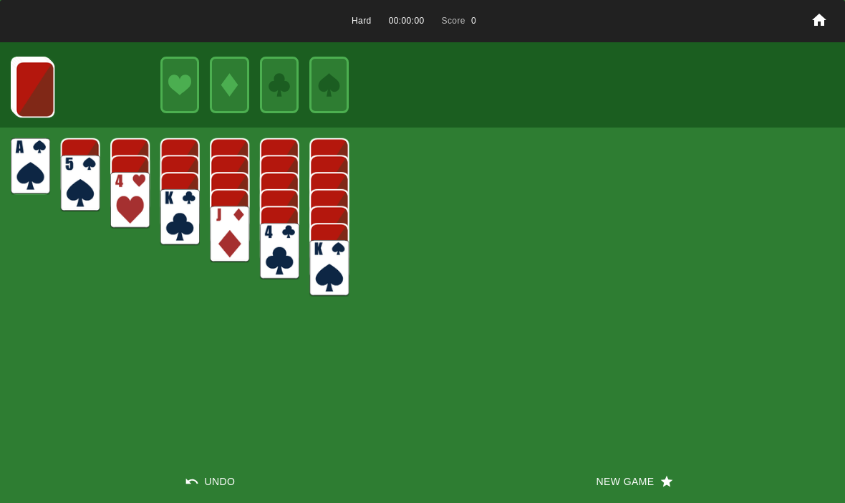
click at [619, 477] on button "New Game" at bounding box center [633, 481] width 422 height 43
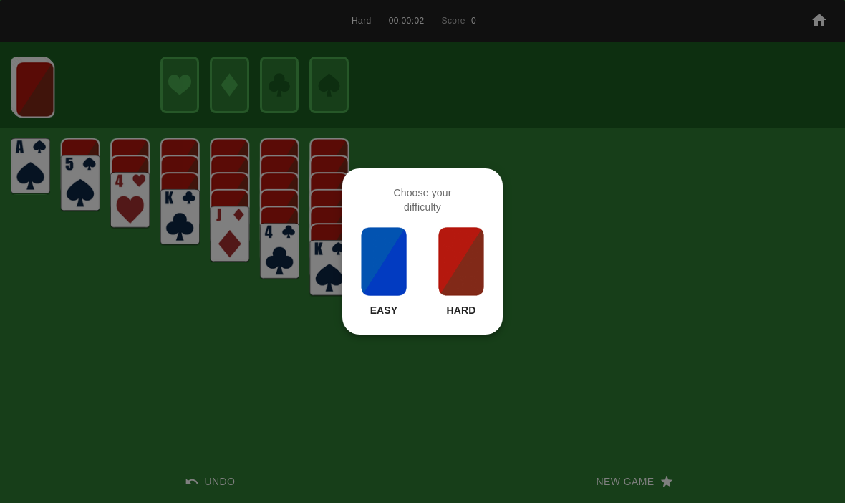
click at [505, 427] on div at bounding box center [422, 251] width 845 height 503
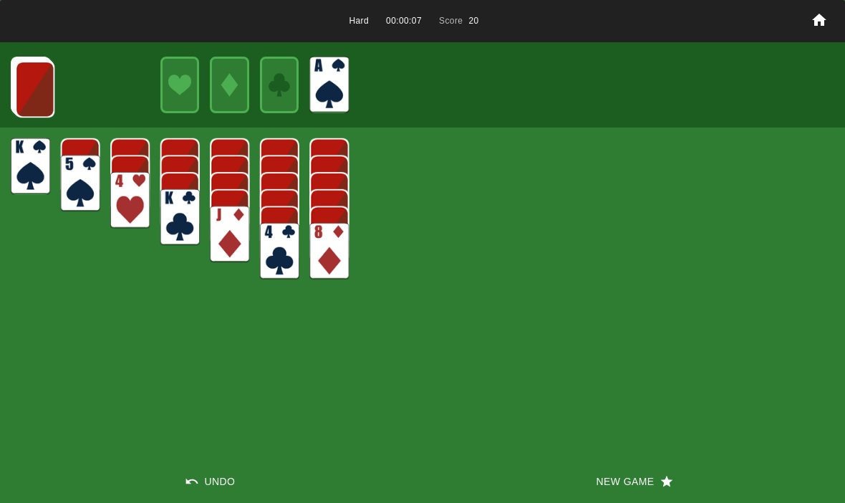
click at [223, 482] on button "Undo" at bounding box center [211, 481] width 422 height 43
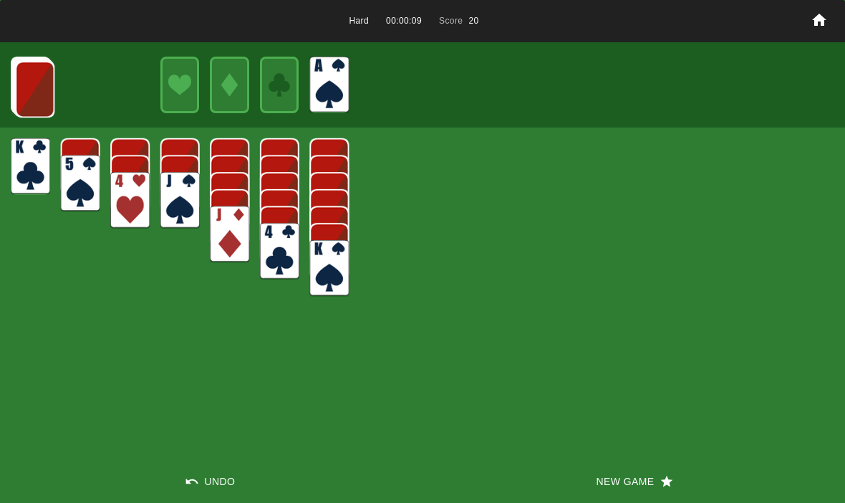
click at [210, 468] on button "Undo" at bounding box center [211, 481] width 422 height 43
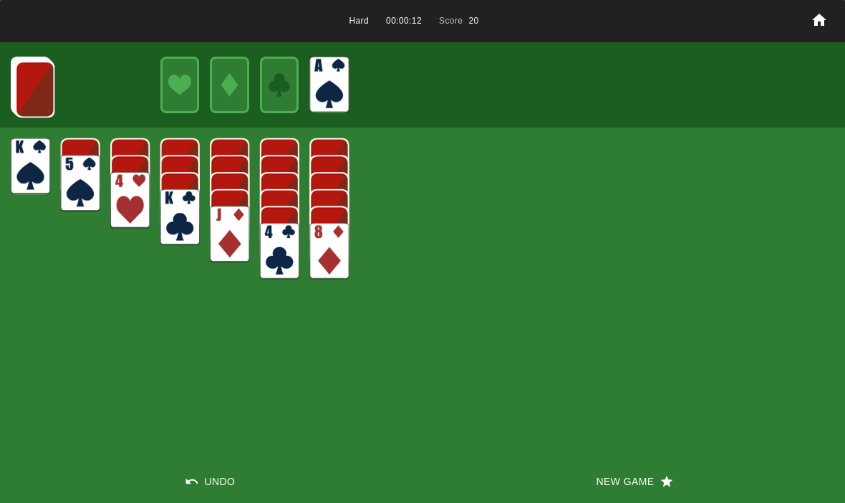
click at [32, 80] on img at bounding box center [34, 89] width 39 height 57
click at [24, 76] on img at bounding box center [34, 88] width 39 height 57
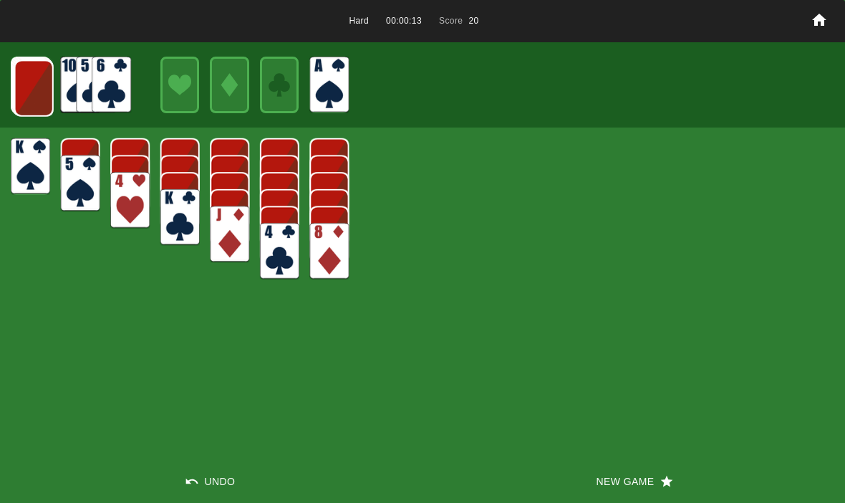
click at [31, 84] on img at bounding box center [33, 88] width 39 height 57
click at [37, 86] on img at bounding box center [33, 87] width 39 height 57
click at [32, 92] on img at bounding box center [32, 87] width 39 height 57
click at [34, 81] on img at bounding box center [31, 86] width 39 height 57
click at [636, 492] on button "New Game" at bounding box center [633, 481] width 422 height 43
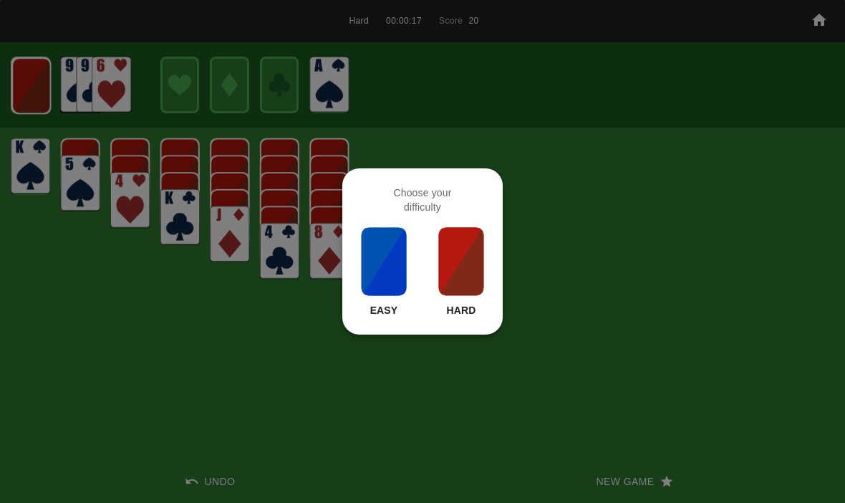
click at [452, 261] on img at bounding box center [461, 261] width 49 height 72
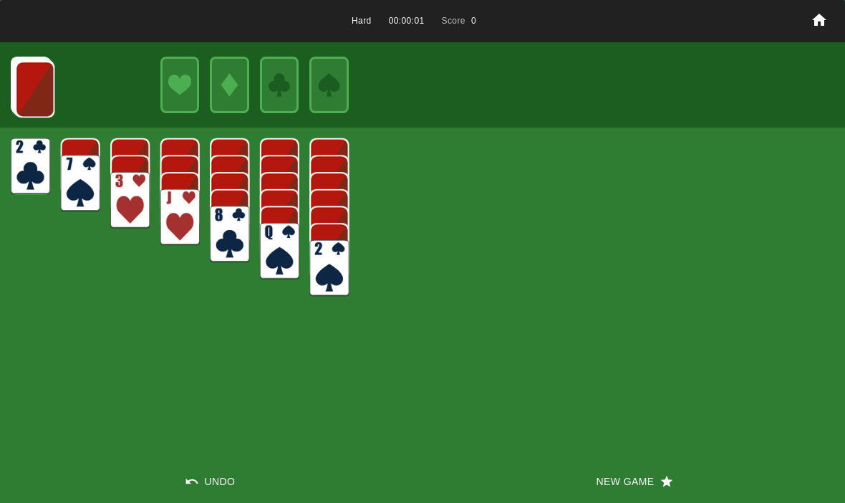
click at [623, 496] on button "New Game" at bounding box center [633, 481] width 422 height 43
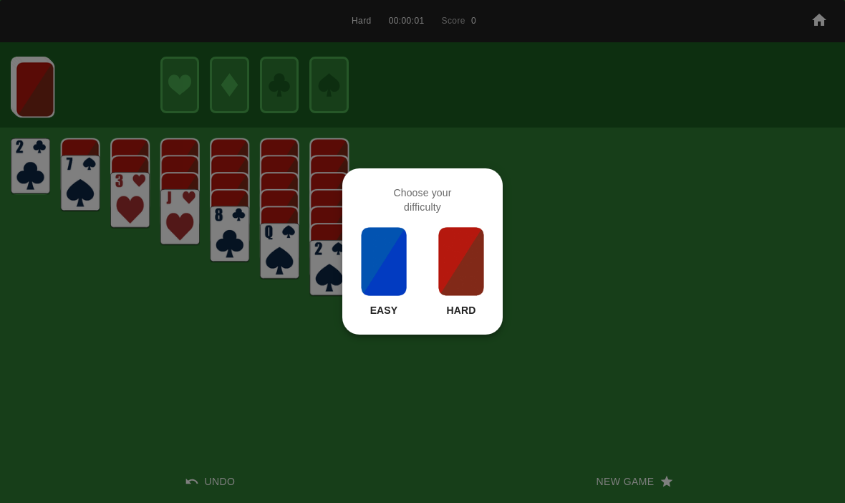
click at [485, 254] on img at bounding box center [461, 261] width 49 height 72
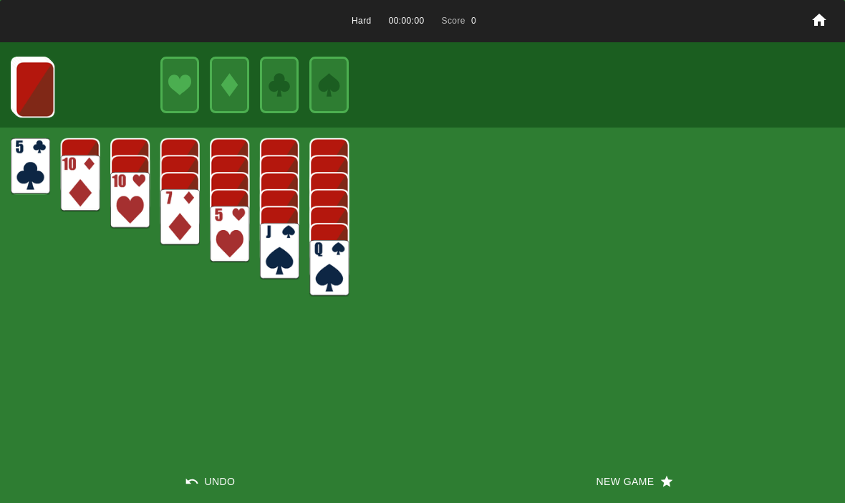
click at [616, 473] on button "New Game" at bounding box center [633, 481] width 422 height 43
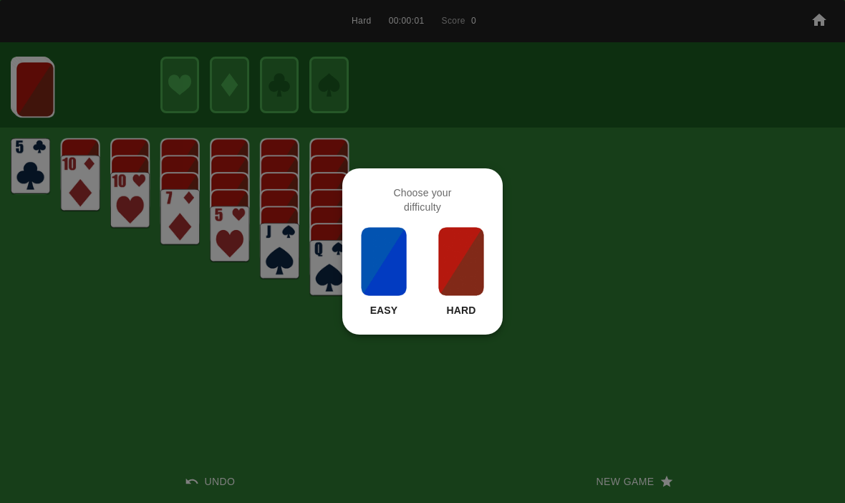
click at [430, 253] on div "Easy Hard" at bounding box center [422, 271] width 126 height 92
click at [462, 246] on img at bounding box center [461, 261] width 49 height 72
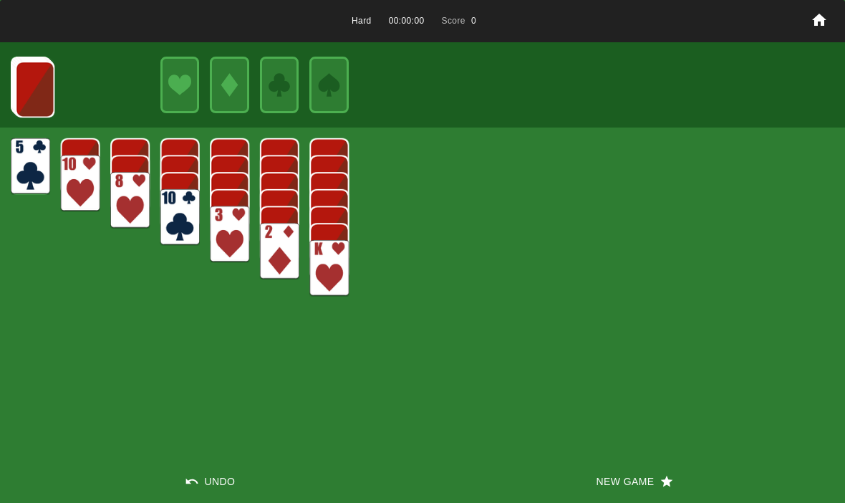
click at [616, 491] on button "New Game" at bounding box center [633, 481] width 422 height 43
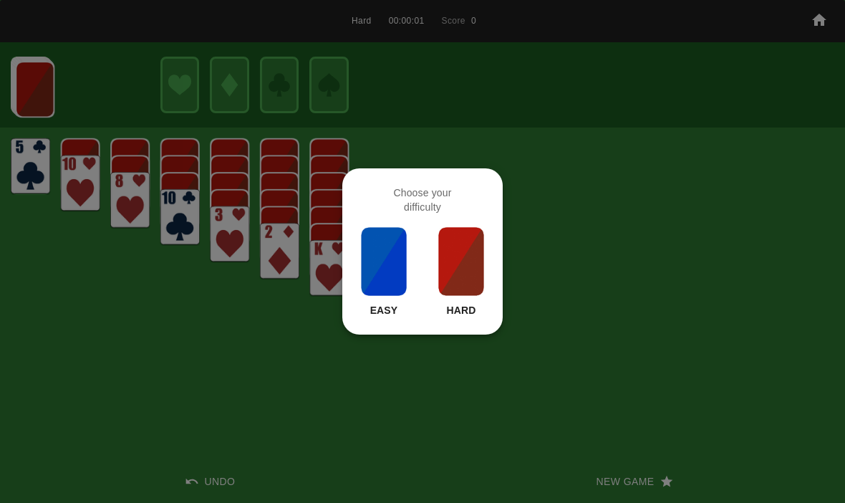
click at [477, 280] on img at bounding box center [461, 261] width 49 height 72
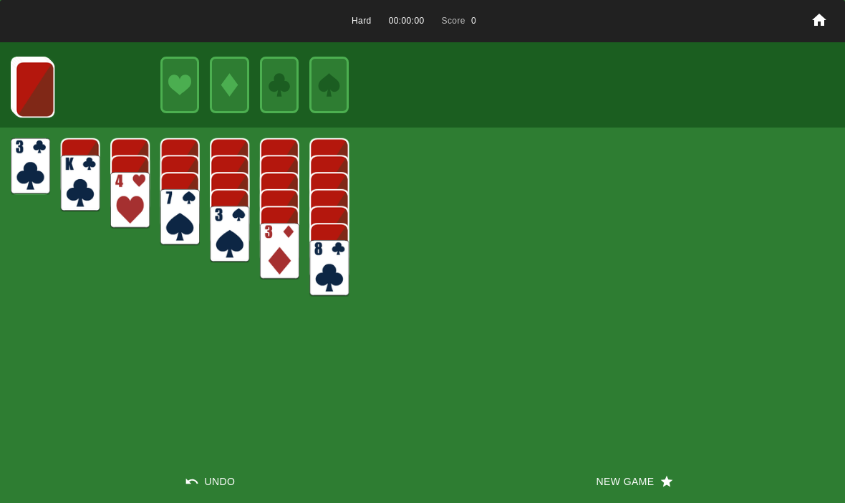
click at [613, 490] on button "New Game" at bounding box center [633, 481] width 422 height 43
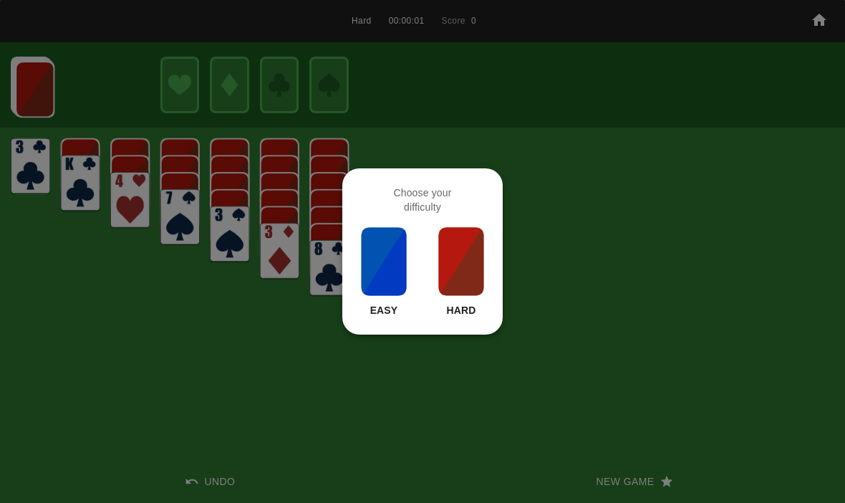
click at [441, 256] on img at bounding box center [461, 261] width 49 height 72
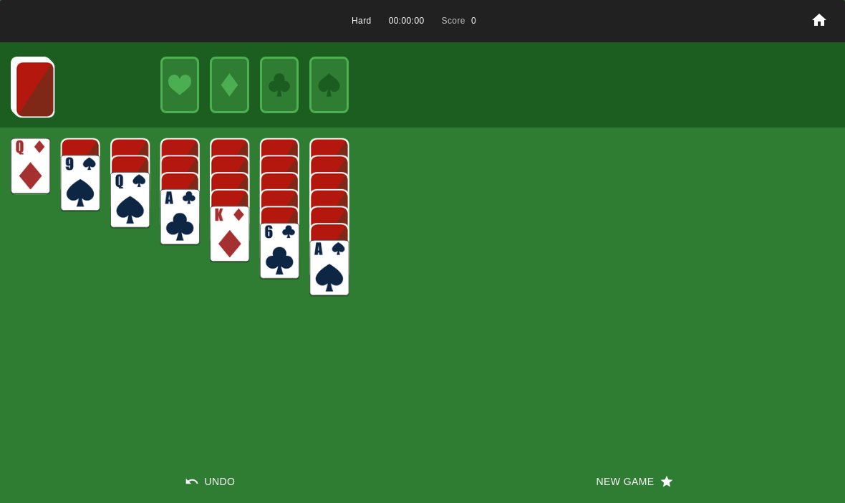
click at [614, 495] on button "New Game" at bounding box center [633, 481] width 422 height 43
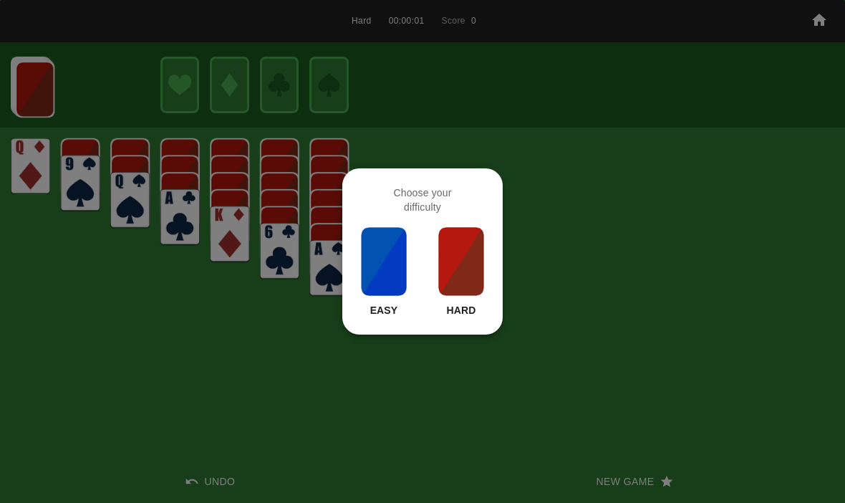
click at [481, 436] on div at bounding box center [422, 251] width 845 height 503
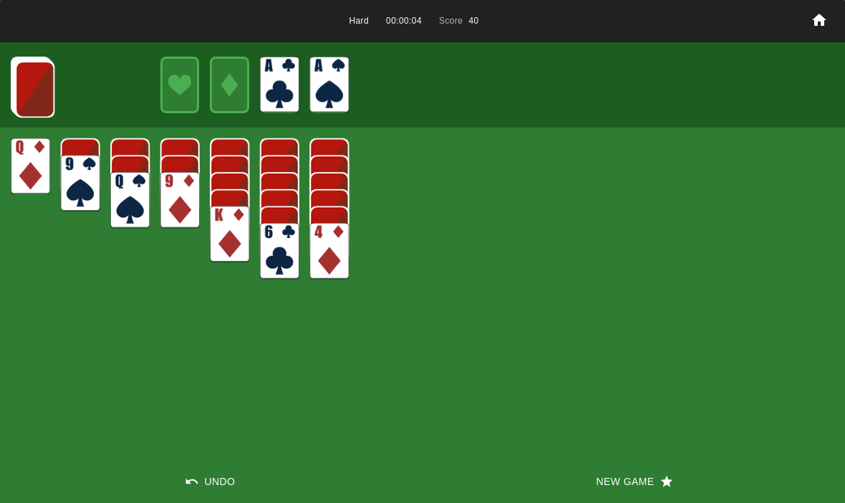
click at [40, 84] on img at bounding box center [34, 89] width 39 height 57
click at [37, 86] on img at bounding box center [34, 88] width 39 height 57
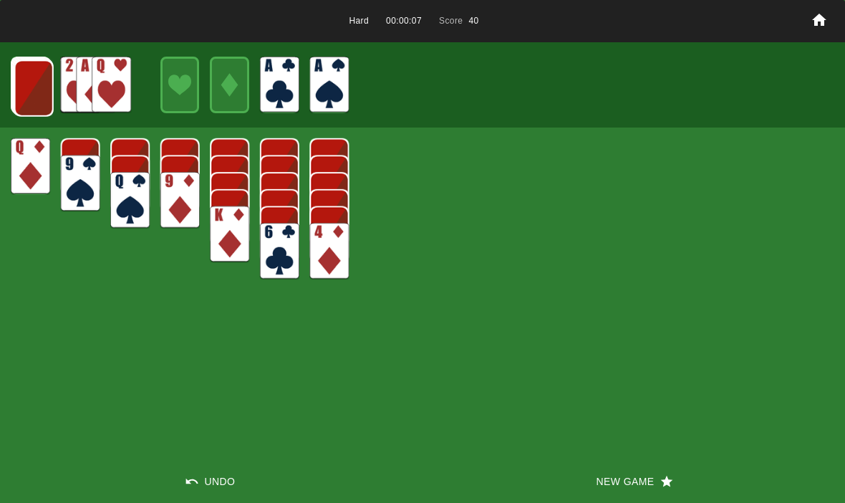
click at [42, 82] on img at bounding box center [33, 88] width 39 height 57
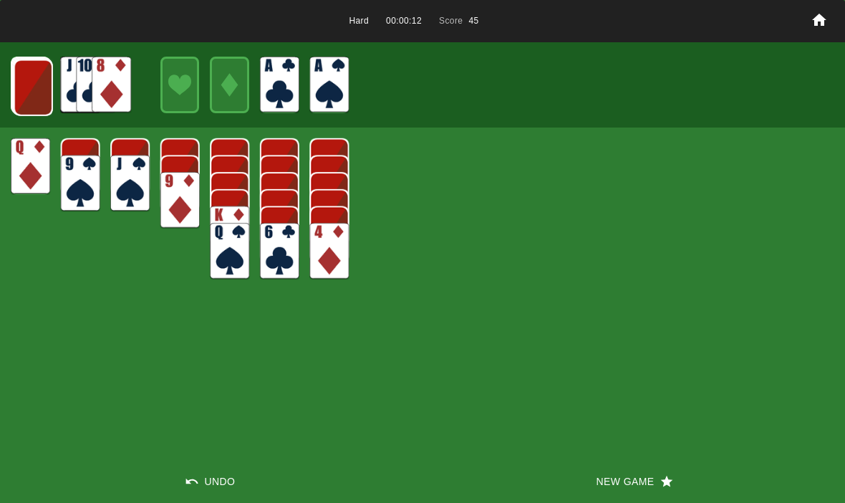
click at [38, 89] on img at bounding box center [33, 87] width 39 height 57
click at [46, 92] on img at bounding box center [32, 87] width 39 height 57
click at [44, 82] on img at bounding box center [31, 86] width 39 height 57
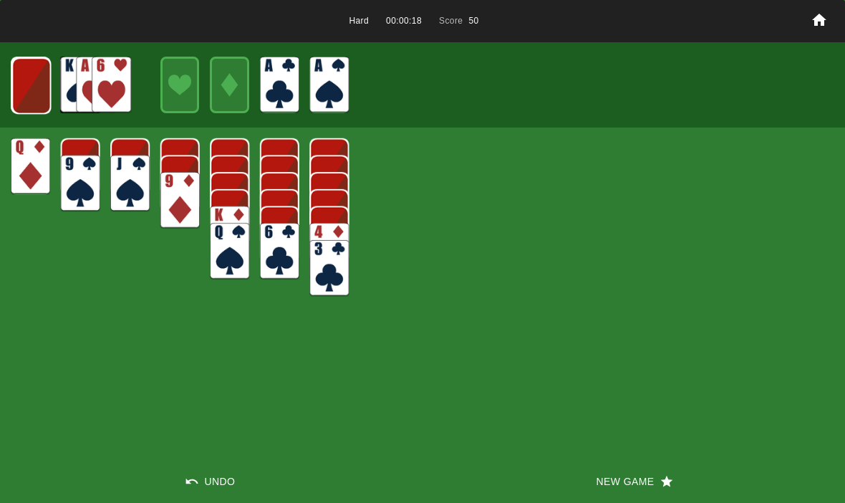
click at [39, 92] on img at bounding box center [30, 85] width 39 height 57
click at [26, 88] on img at bounding box center [30, 85] width 39 height 57
click at [29, 82] on img at bounding box center [31, 85] width 24 height 34
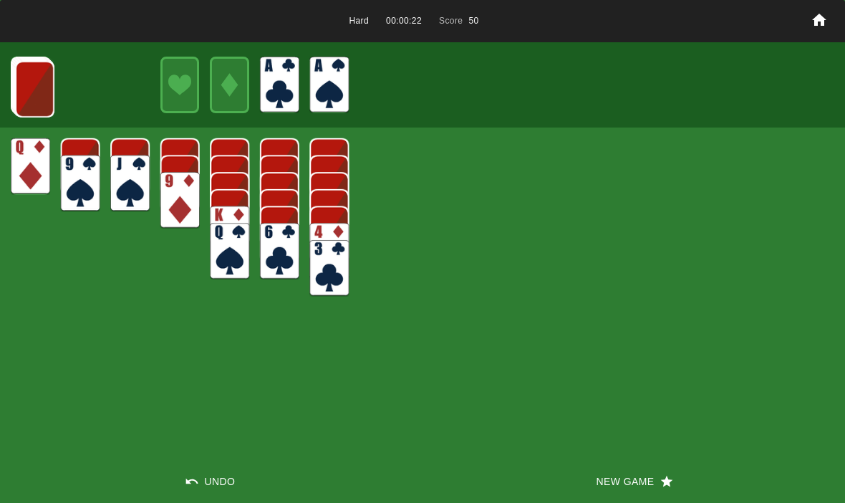
click at [29, 83] on img at bounding box center [34, 89] width 39 height 57
click at [37, 97] on img at bounding box center [33, 88] width 39 height 57
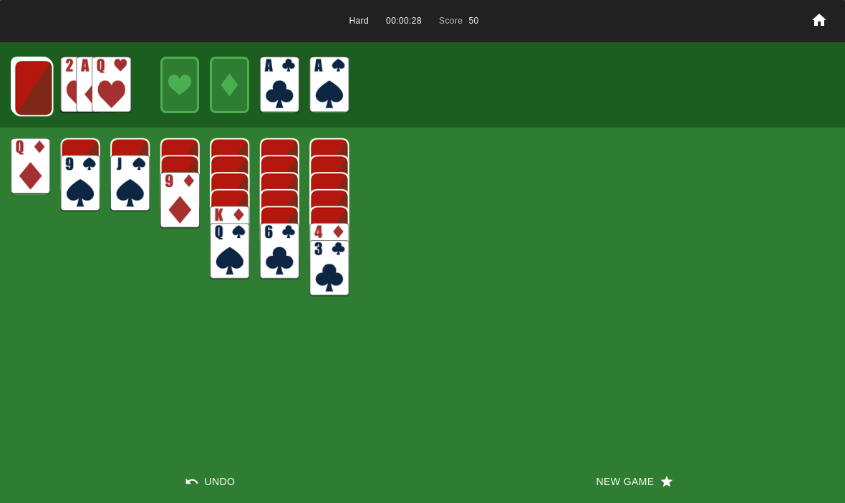
click at [32, 78] on img at bounding box center [33, 87] width 39 height 57
click at [596, 483] on button "New Game" at bounding box center [633, 481] width 422 height 43
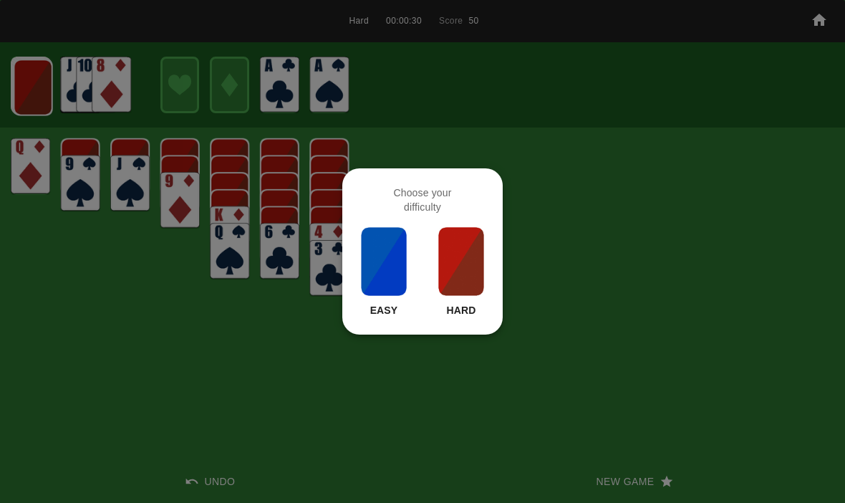
click at [471, 278] on img at bounding box center [461, 261] width 49 height 72
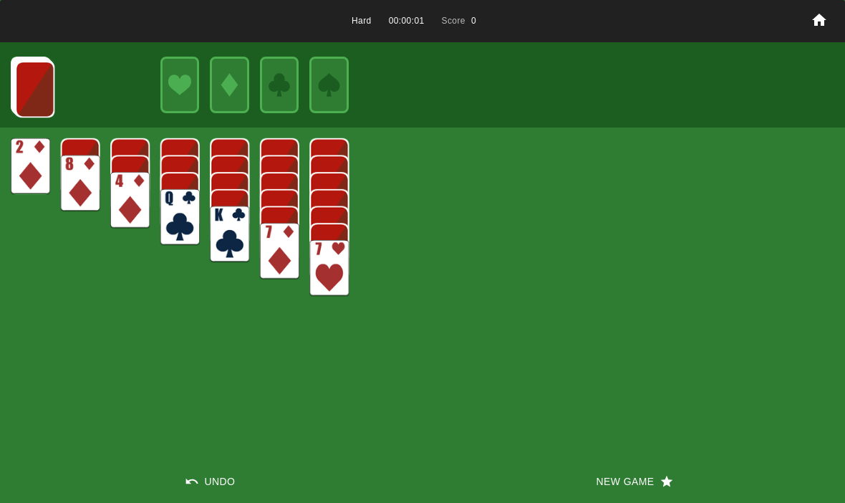
click at [596, 460] on button "New Game" at bounding box center [633, 481] width 422 height 43
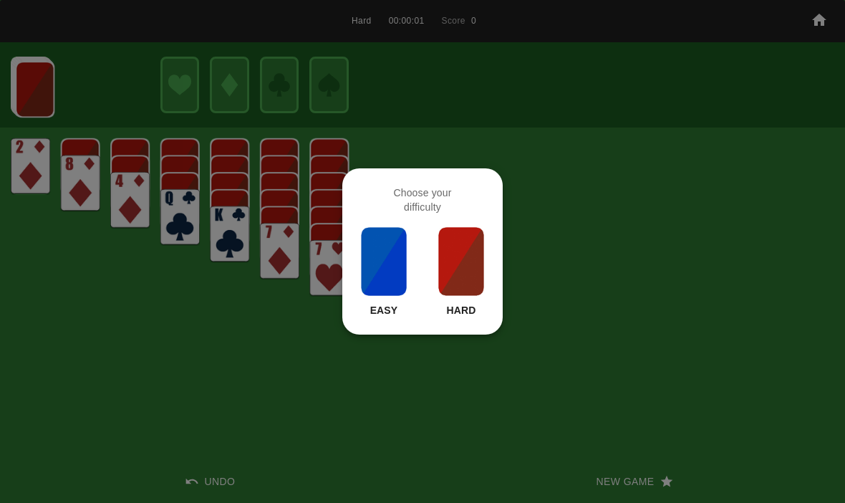
click at [472, 277] on img at bounding box center [461, 261] width 49 height 72
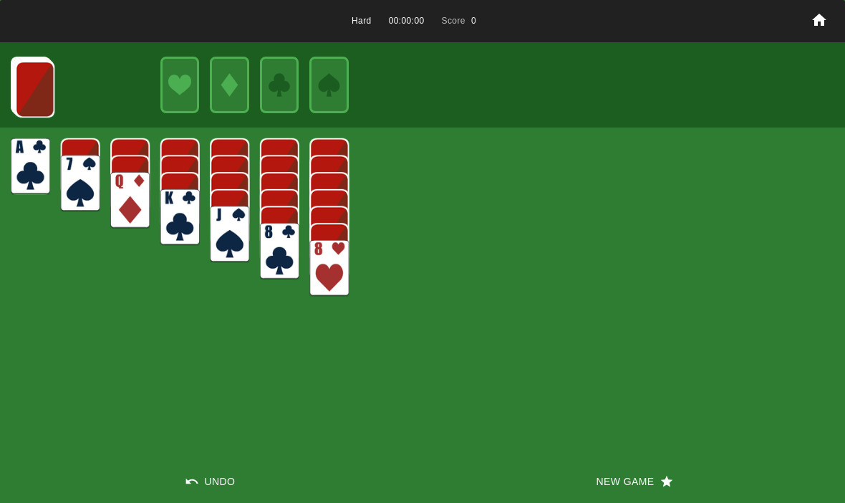
click at [576, 469] on button "New Game" at bounding box center [633, 481] width 422 height 43
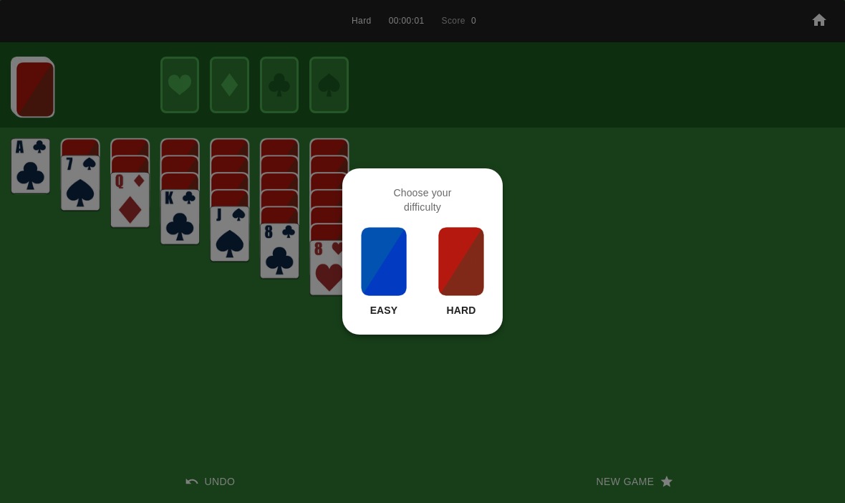
click at [453, 256] on img at bounding box center [461, 261] width 49 height 72
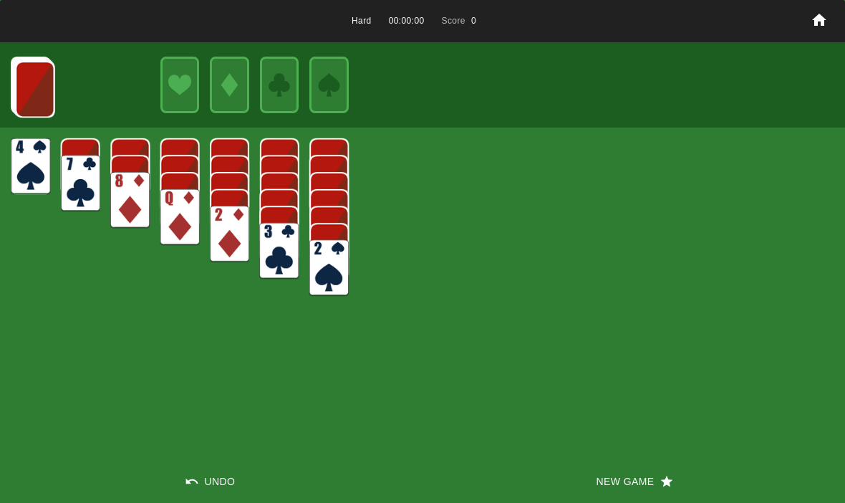
click at [611, 477] on button "New Game" at bounding box center [633, 481] width 422 height 43
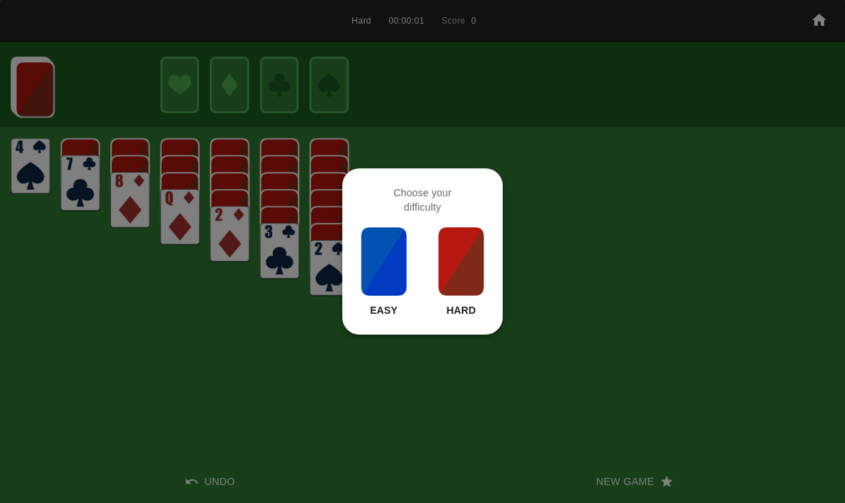
click at [450, 241] on img at bounding box center [461, 261] width 49 height 72
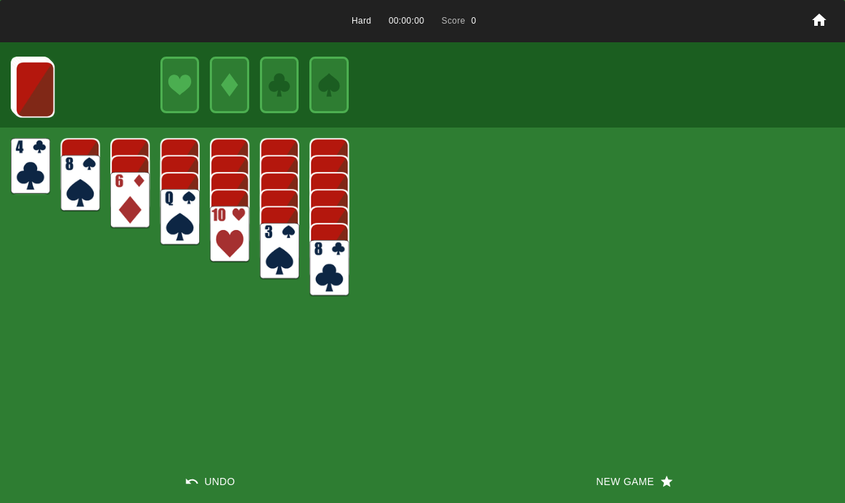
click at [608, 470] on button "New Game" at bounding box center [633, 481] width 422 height 43
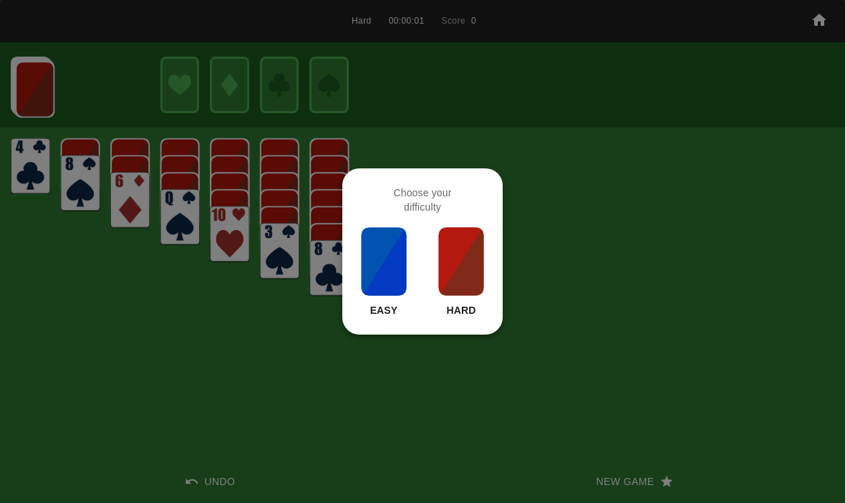
click at [456, 258] on img at bounding box center [461, 261] width 49 height 72
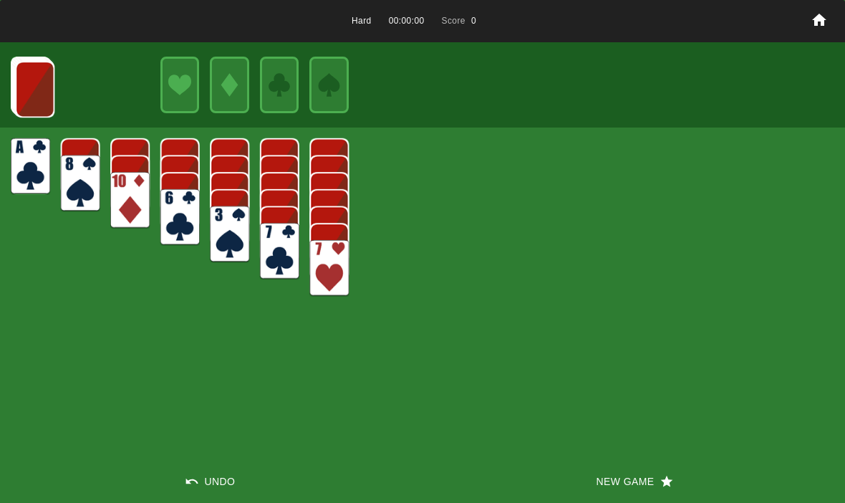
click at [599, 479] on button "New Game" at bounding box center [633, 481] width 422 height 43
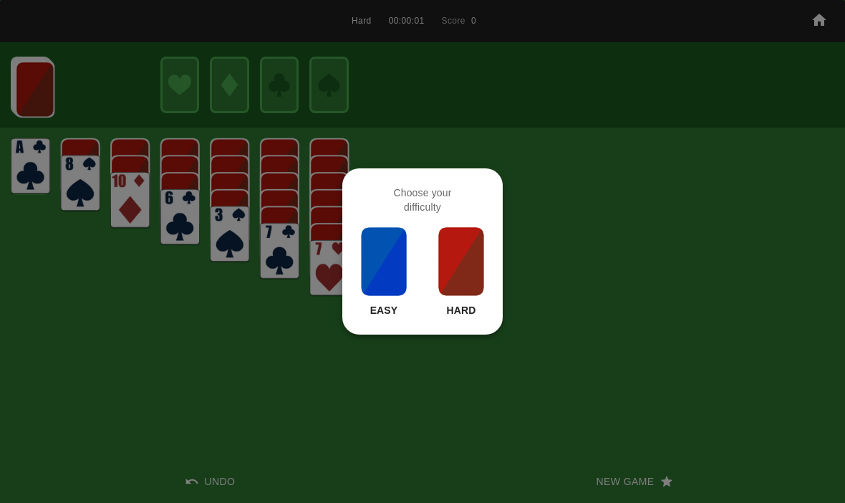
click at [480, 273] on img at bounding box center [461, 261] width 49 height 72
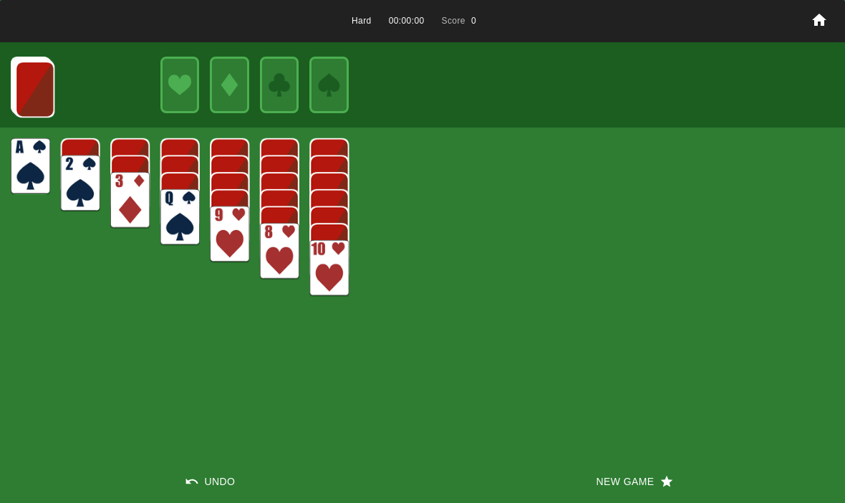
click at [613, 497] on button "New Game" at bounding box center [633, 481] width 422 height 43
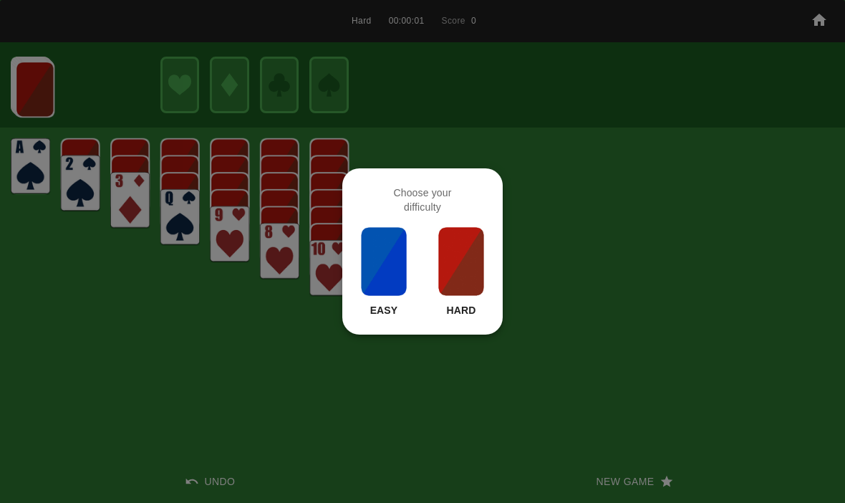
click at [453, 248] on img at bounding box center [461, 261] width 49 height 72
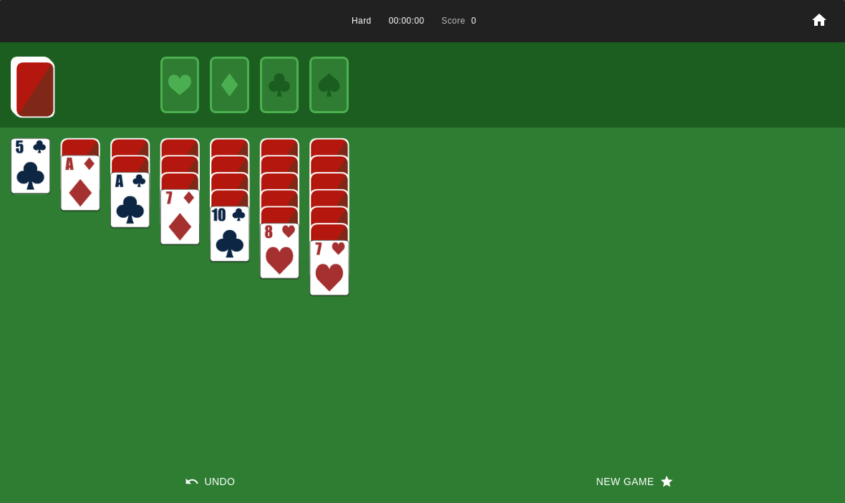
click at [611, 483] on button "New Game" at bounding box center [633, 481] width 422 height 43
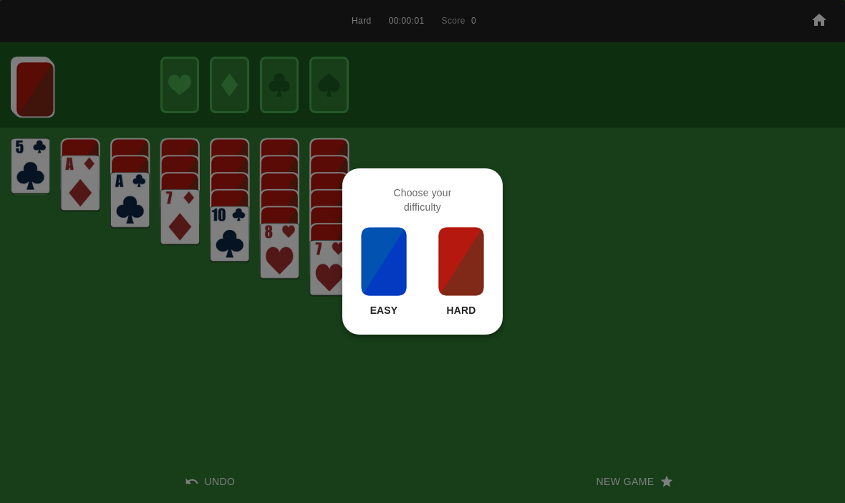
click at [492, 437] on div at bounding box center [422, 251] width 845 height 503
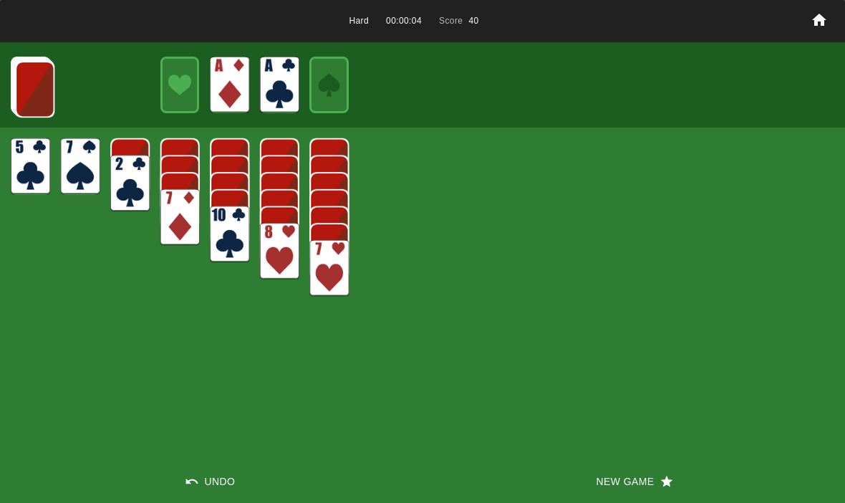
click at [36, 82] on img at bounding box center [34, 89] width 39 height 57
click at [35, 89] on img at bounding box center [34, 88] width 39 height 57
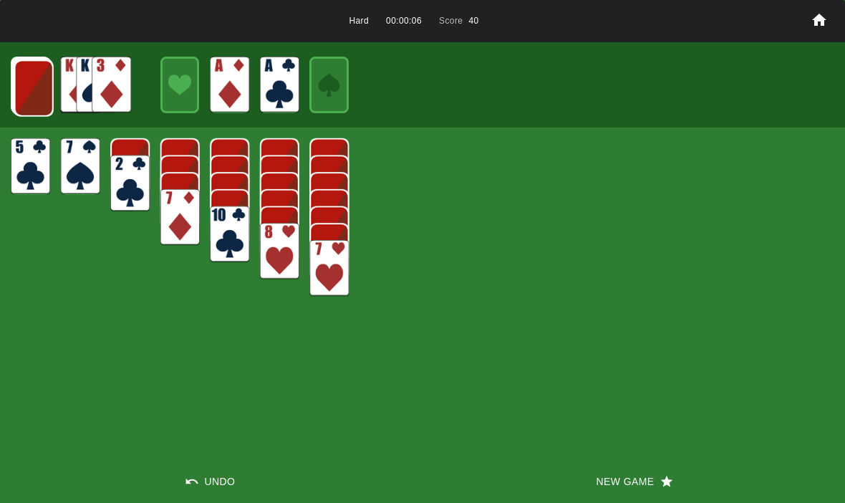
click at [31, 80] on img at bounding box center [33, 88] width 39 height 57
click at [34, 84] on img at bounding box center [33, 87] width 39 height 57
click at [36, 86] on img at bounding box center [32, 87] width 39 height 57
click at [26, 80] on img at bounding box center [31, 86] width 39 height 57
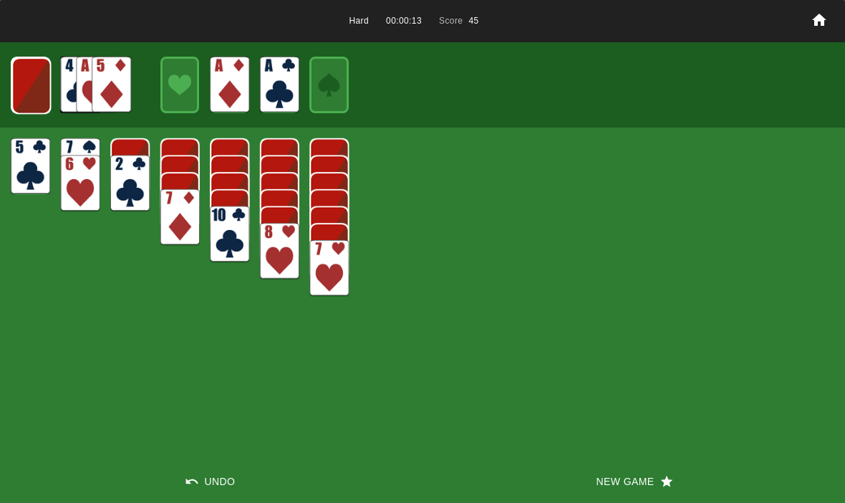
click at [40, 94] on img at bounding box center [30, 85] width 39 height 57
click at [36, 92] on img at bounding box center [30, 85] width 39 height 57
click at [37, 99] on img at bounding box center [31, 85] width 24 height 34
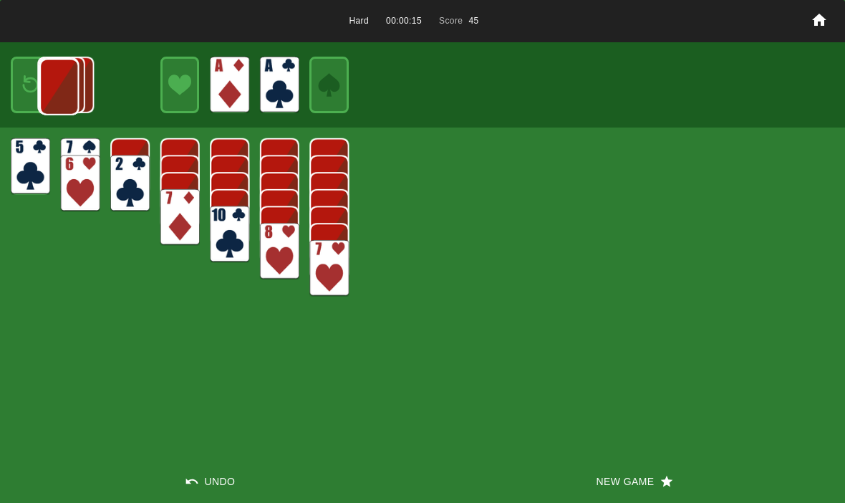
click at [40, 92] on img at bounding box center [58, 87] width 39 height 57
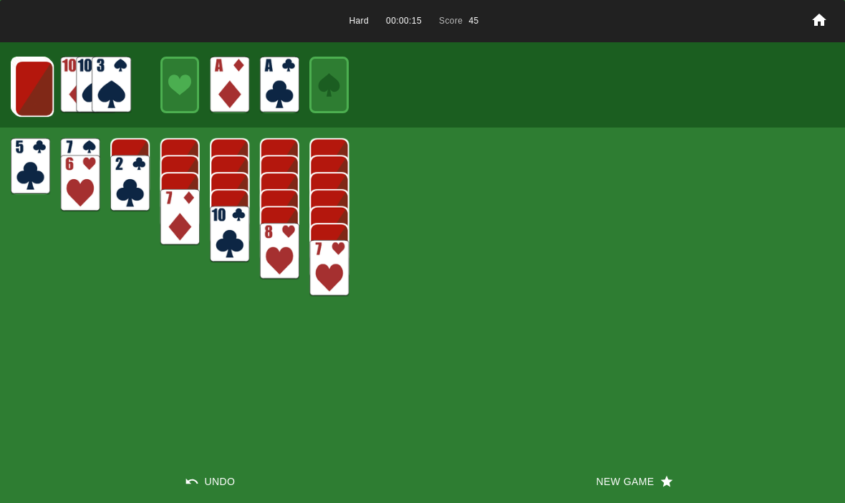
click at [40, 88] on img at bounding box center [33, 88] width 39 height 57
click at [29, 92] on img at bounding box center [33, 87] width 39 height 57
click at [38, 94] on img at bounding box center [33, 87] width 39 height 57
click at [37, 94] on img at bounding box center [32, 87] width 39 height 57
click at [36, 93] on img at bounding box center [31, 86] width 39 height 57
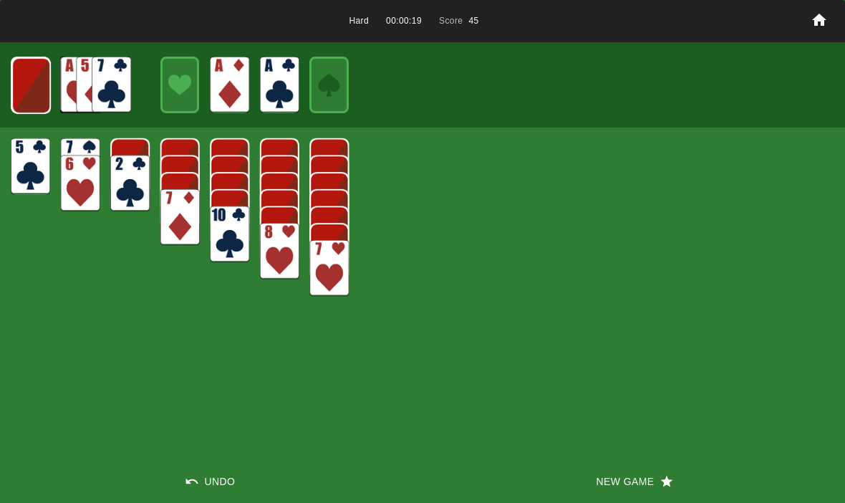
click at [27, 76] on img at bounding box center [30, 85] width 39 height 57
click at [29, 81] on img at bounding box center [30, 85] width 39 height 57
click at [30, 92] on img at bounding box center [31, 85] width 24 height 34
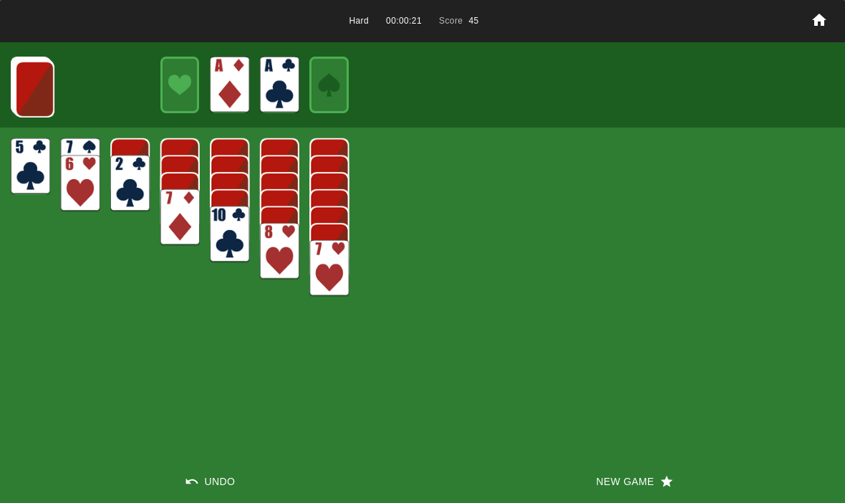
click at [33, 87] on img at bounding box center [34, 89] width 39 height 57
click at [37, 92] on img at bounding box center [33, 88] width 39 height 57
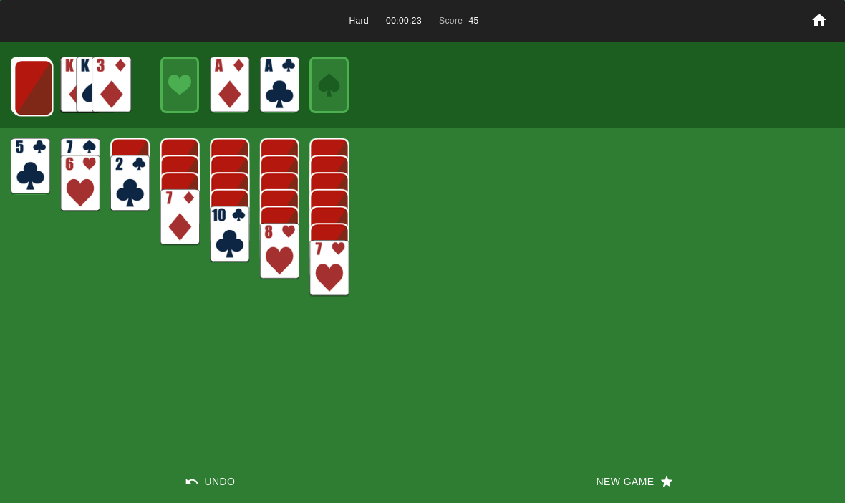
click at [29, 90] on img at bounding box center [33, 87] width 39 height 57
click at [28, 96] on img at bounding box center [33, 87] width 39 height 57
click at [31, 89] on img at bounding box center [32, 87] width 39 height 57
click at [26, 87] on img at bounding box center [31, 86] width 39 height 57
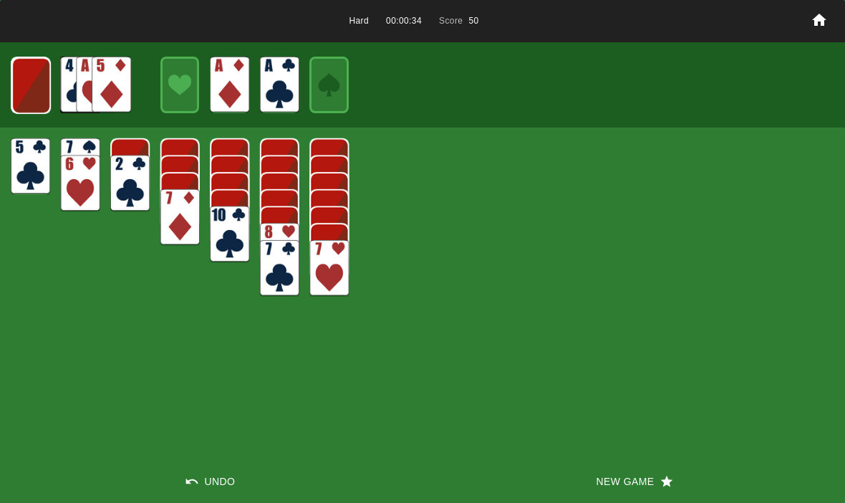
click at [29, 95] on img at bounding box center [30, 85] width 39 height 57
click at [37, 79] on img at bounding box center [30, 85] width 39 height 57
click at [31, 73] on img at bounding box center [31, 85] width 24 height 34
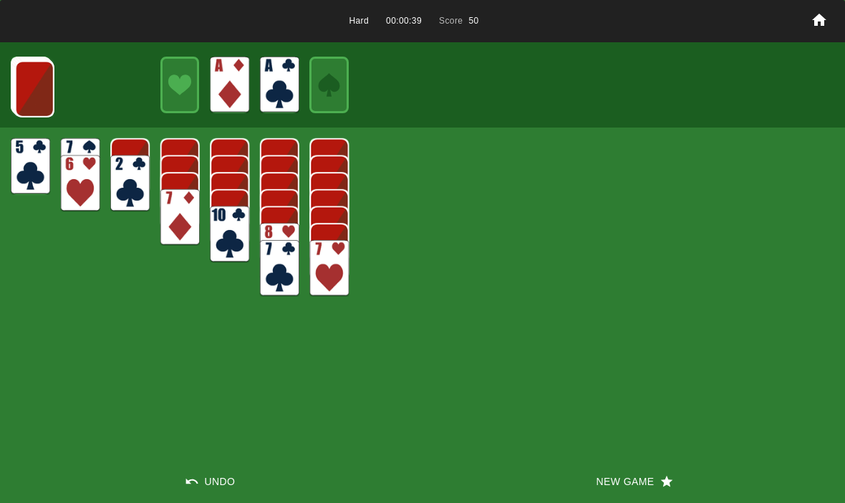
click at [29, 87] on img at bounding box center [34, 89] width 39 height 57
click at [32, 77] on img at bounding box center [33, 88] width 39 height 57
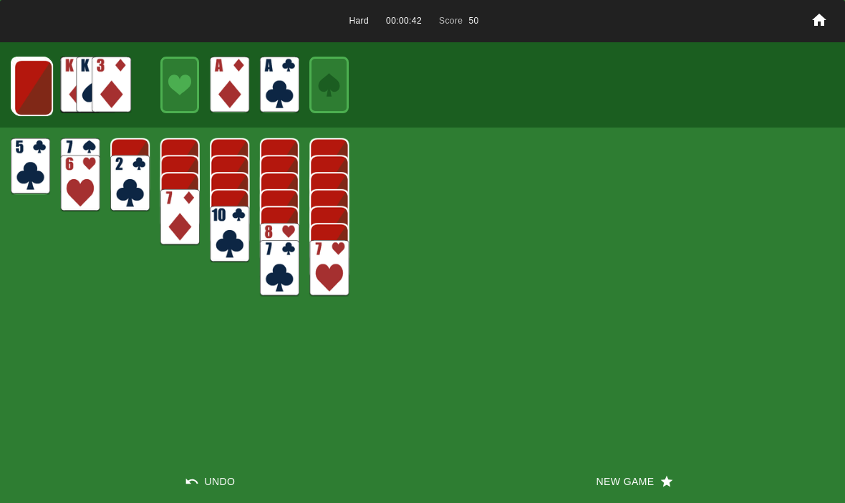
click at [29, 102] on img at bounding box center [33, 87] width 39 height 57
click at [27, 62] on img at bounding box center [32, 87] width 39 height 57
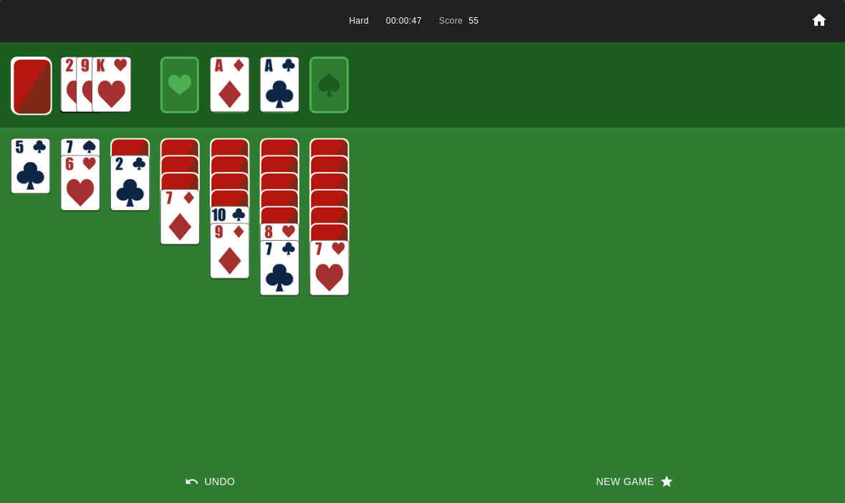
click at [36, 93] on img at bounding box center [32, 86] width 39 height 57
click at [31, 64] on img at bounding box center [31, 86] width 39 height 57
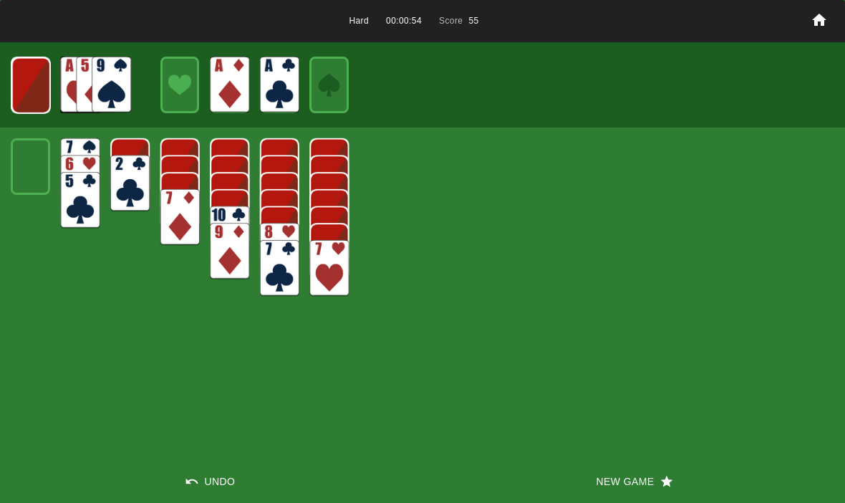
click at [29, 78] on img at bounding box center [30, 85] width 39 height 57
click at [31, 69] on img at bounding box center [30, 85] width 39 height 57
click at [32, 76] on img at bounding box center [31, 85] width 24 height 34
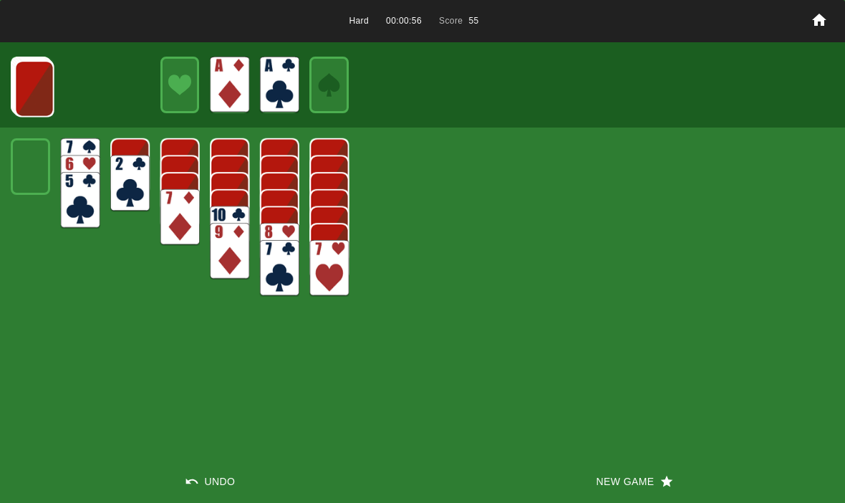
click at [36, 79] on img at bounding box center [34, 88] width 39 height 57
click at [36, 82] on img at bounding box center [33, 88] width 39 height 57
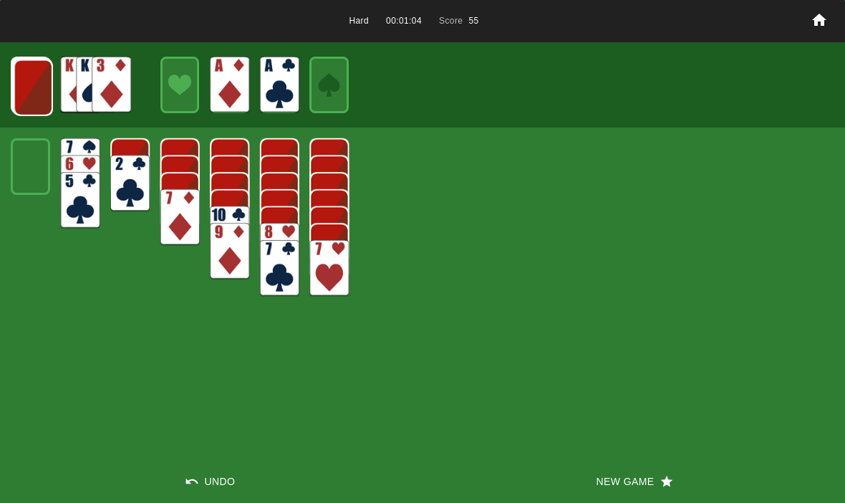
click at [631, 496] on button "New Game" at bounding box center [633, 481] width 422 height 43
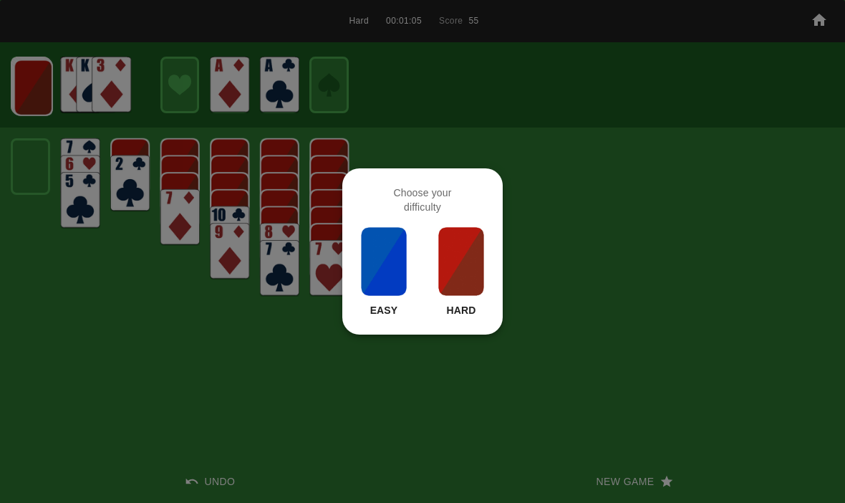
click at [459, 294] on img at bounding box center [461, 261] width 49 height 72
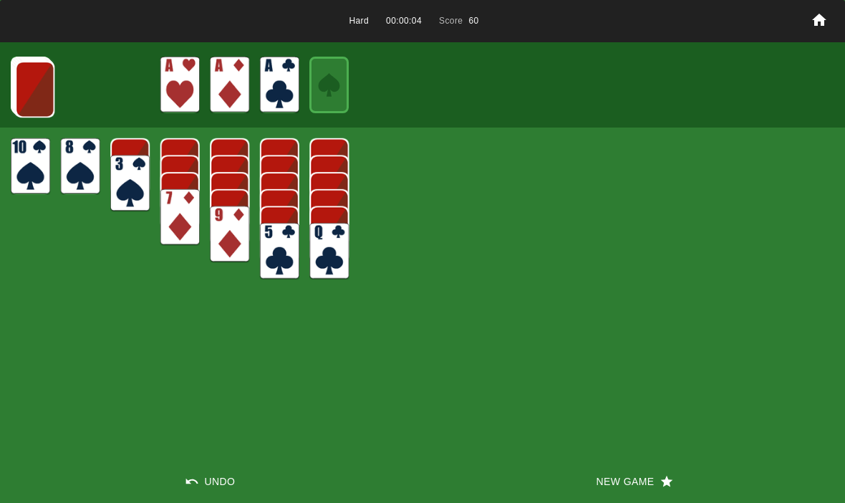
click at [29, 79] on img at bounding box center [34, 89] width 39 height 57
click at [38, 89] on img at bounding box center [34, 88] width 39 height 57
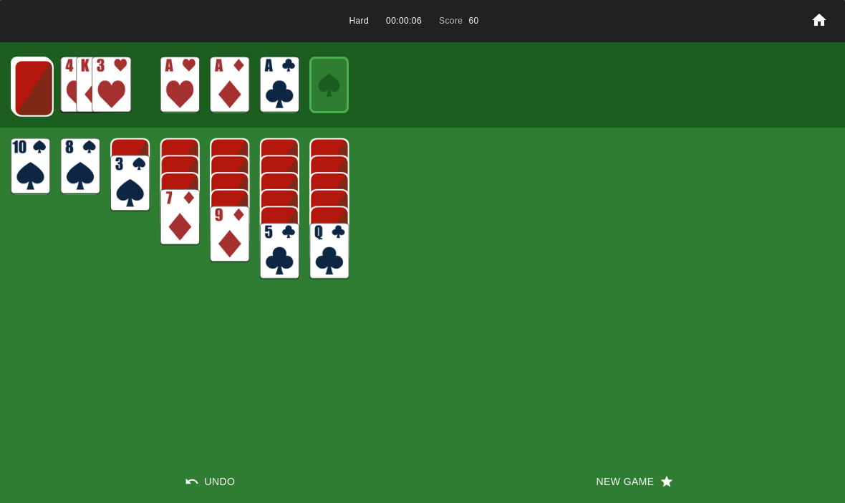
click at [35, 80] on img at bounding box center [33, 88] width 39 height 57
click at [31, 78] on img at bounding box center [33, 87] width 39 height 57
click at [31, 74] on img at bounding box center [32, 87] width 39 height 57
click at [26, 87] on img at bounding box center [31, 86] width 39 height 57
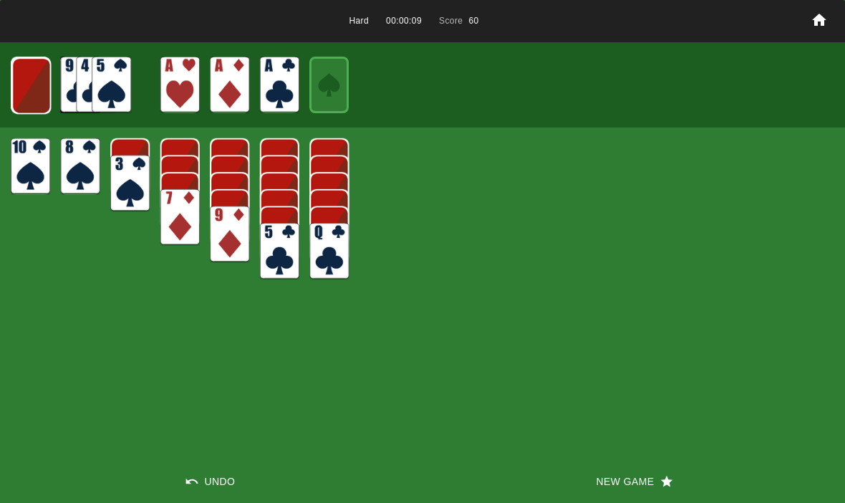
click at [32, 85] on img at bounding box center [30, 85] width 39 height 57
click at [27, 78] on img at bounding box center [30, 85] width 39 height 57
click at [33, 80] on img at bounding box center [31, 85] width 24 height 34
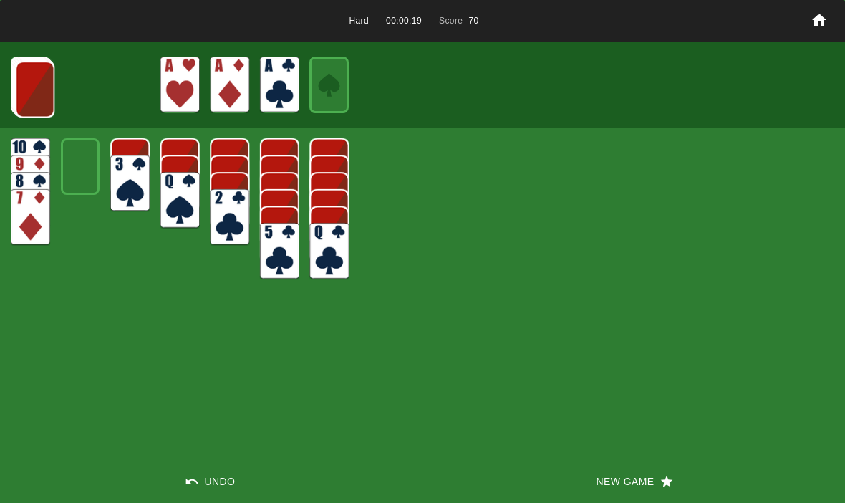
click at [24, 77] on img at bounding box center [34, 89] width 39 height 57
click at [34, 90] on img at bounding box center [34, 88] width 39 height 57
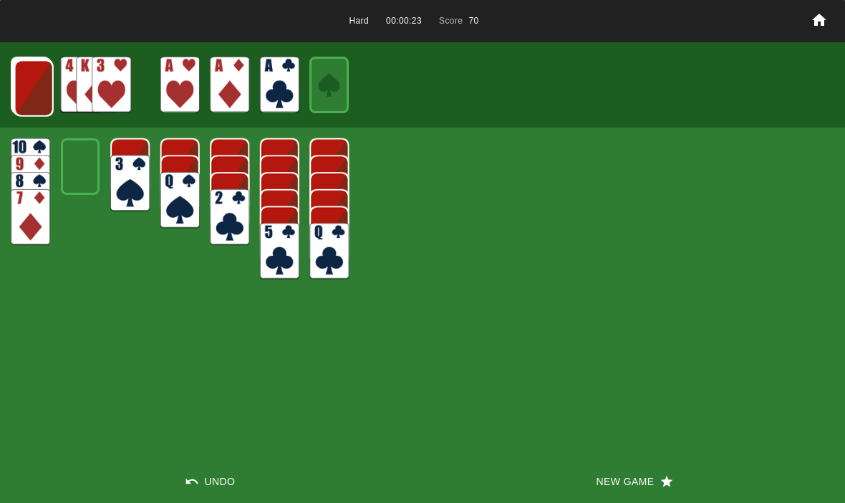
click at [29, 94] on img at bounding box center [33, 88] width 39 height 57
click at [31, 83] on img at bounding box center [33, 87] width 39 height 57
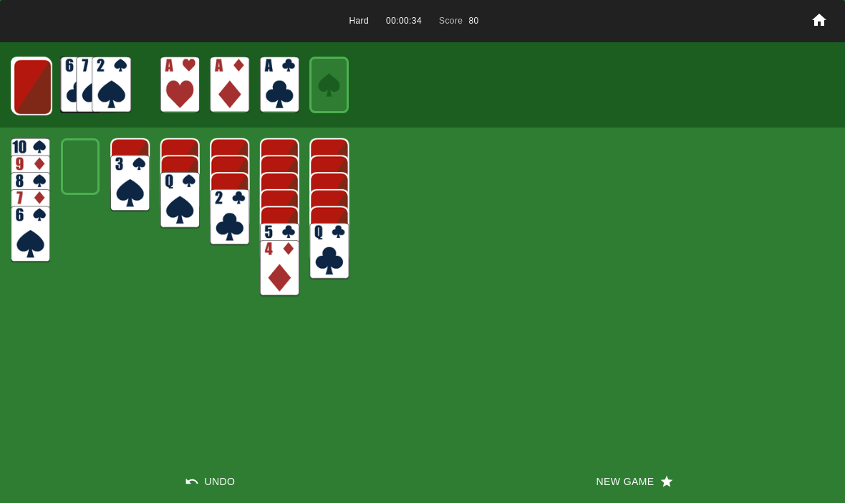
click at [21, 77] on img at bounding box center [32, 87] width 39 height 57
click at [25, 72] on img at bounding box center [31, 86] width 39 height 57
click at [30, 86] on img at bounding box center [30, 85] width 39 height 57
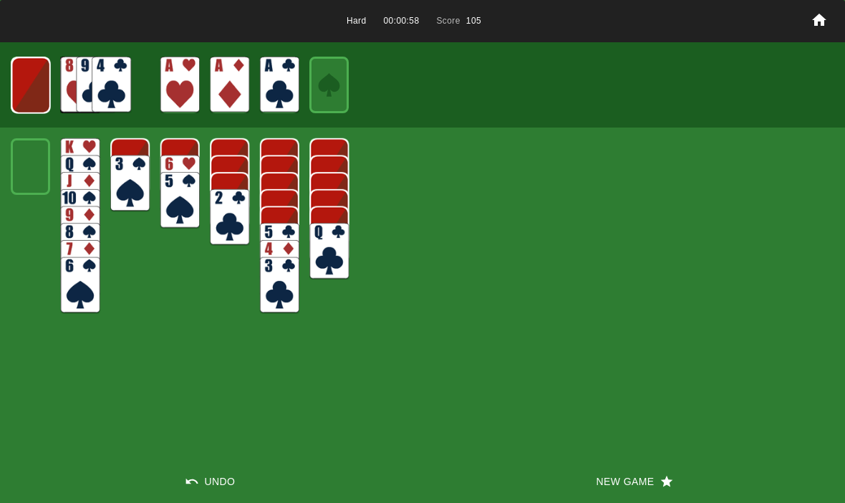
click at [21, 75] on img at bounding box center [30, 85] width 39 height 57
click at [21, 79] on img at bounding box center [31, 85] width 24 height 34
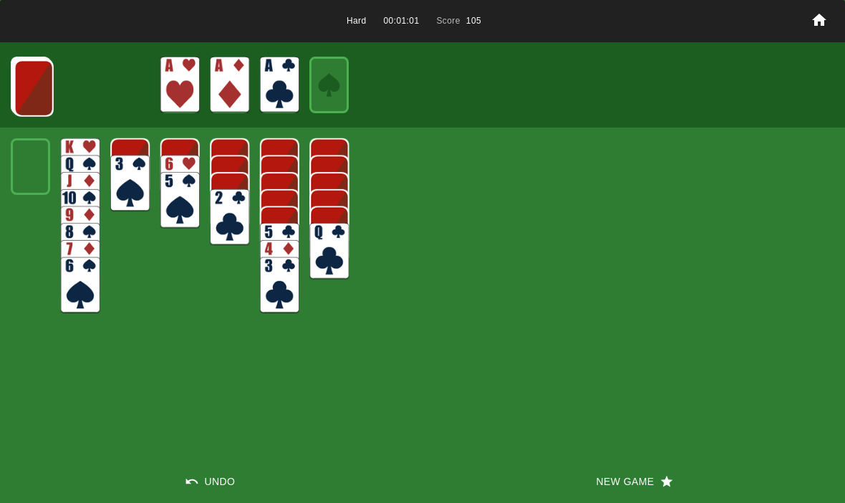
click at [32, 82] on img at bounding box center [33, 88] width 39 height 57
click at [42, 80] on img at bounding box center [33, 87] width 39 height 57
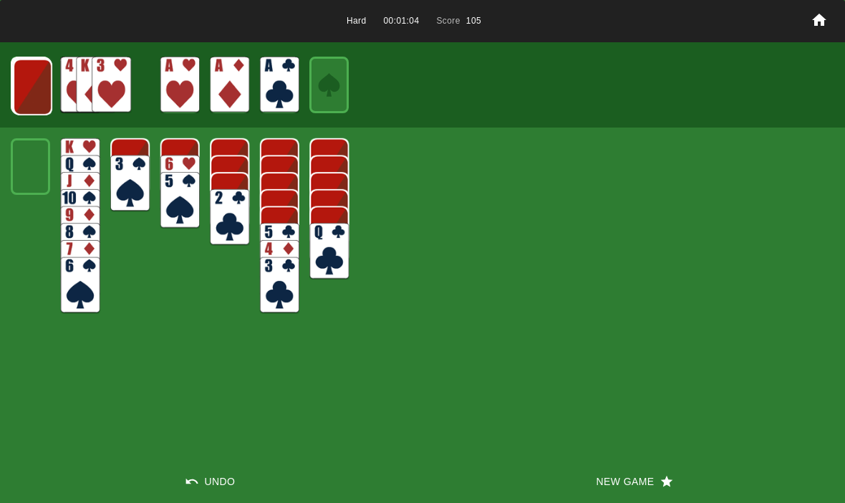
click at [39, 86] on img at bounding box center [32, 87] width 39 height 57
click at [39, 74] on img at bounding box center [31, 86] width 39 height 57
click at [36, 81] on img at bounding box center [30, 85] width 39 height 57
click at [39, 75] on img at bounding box center [30, 85] width 39 height 57
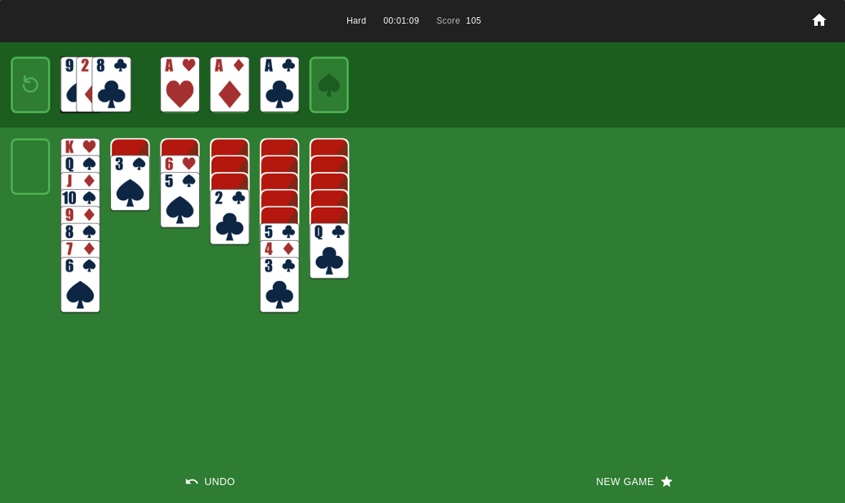
click at [37, 85] on img at bounding box center [31, 85] width 24 height 34
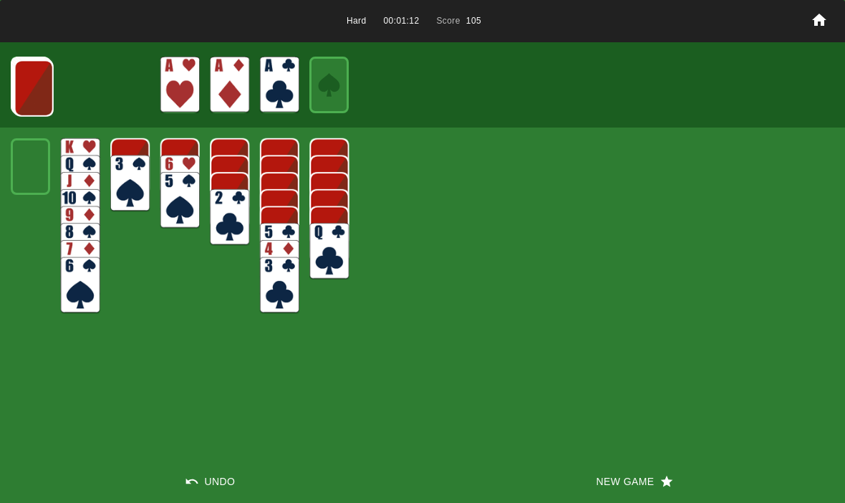
click at [39, 85] on img at bounding box center [33, 88] width 39 height 57
click at [32, 82] on img at bounding box center [33, 87] width 39 height 57
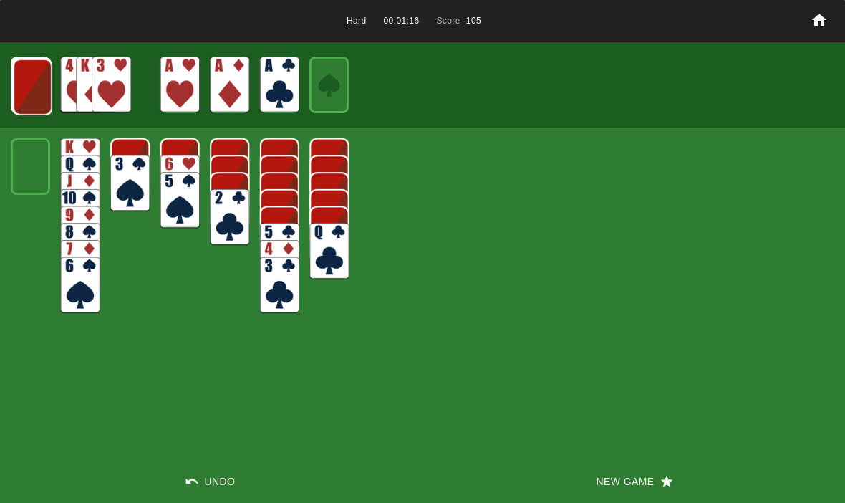
click at [24, 79] on img at bounding box center [32, 87] width 39 height 57
click at [29, 88] on img at bounding box center [31, 86] width 39 height 57
click at [34, 84] on img at bounding box center [30, 85] width 39 height 57
click at [11, 84] on img at bounding box center [30, 85] width 39 height 57
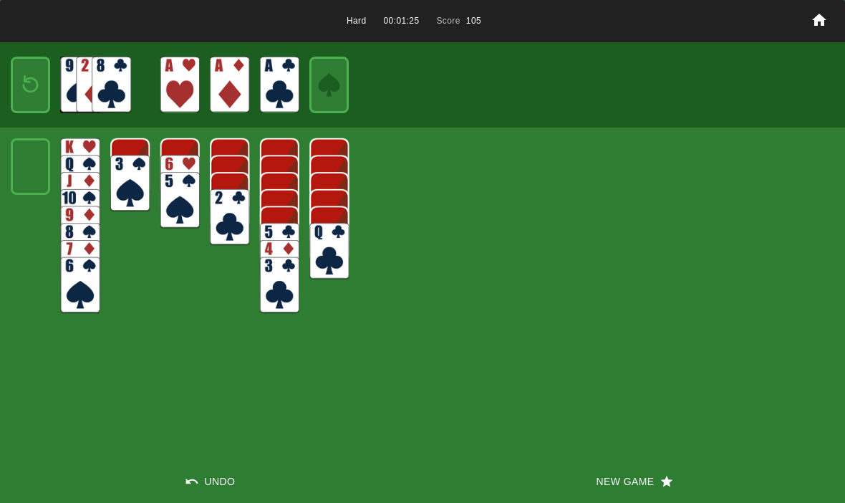
click at [28, 87] on img at bounding box center [31, 85] width 24 height 34
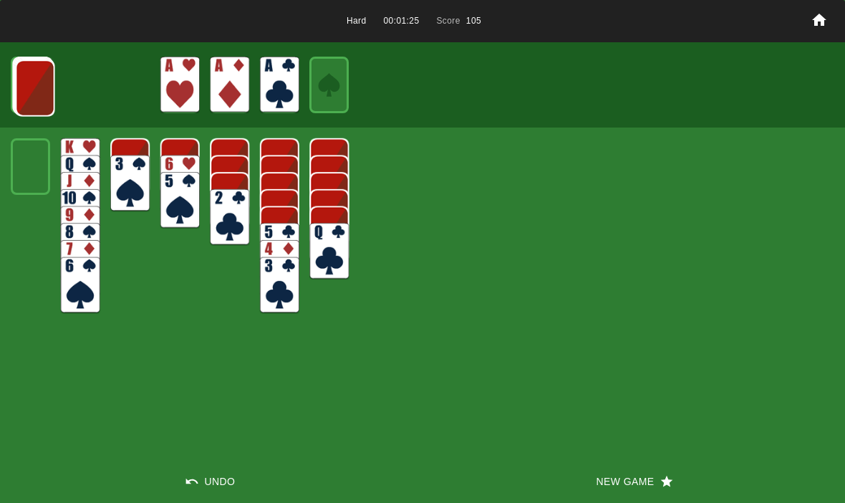
click at [611, 492] on button "New Game" at bounding box center [633, 481] width 422 height 43
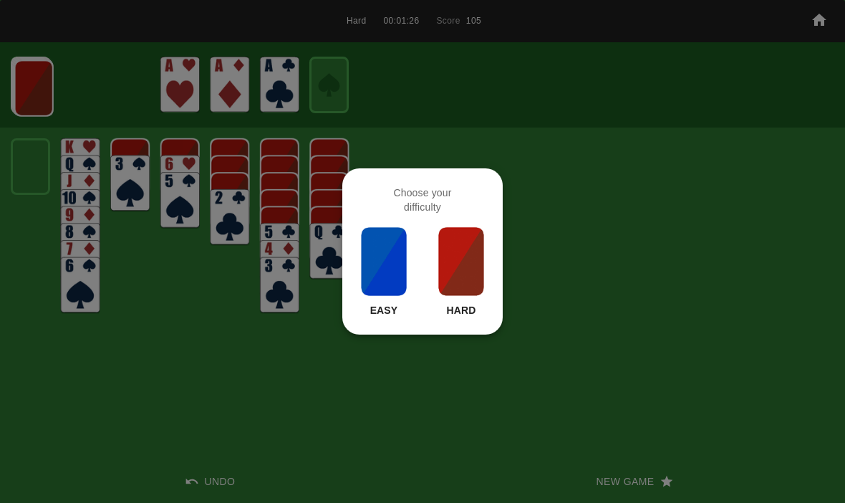
click at [441, 246] on img at bounding box center [461, 261] width 49 height 72
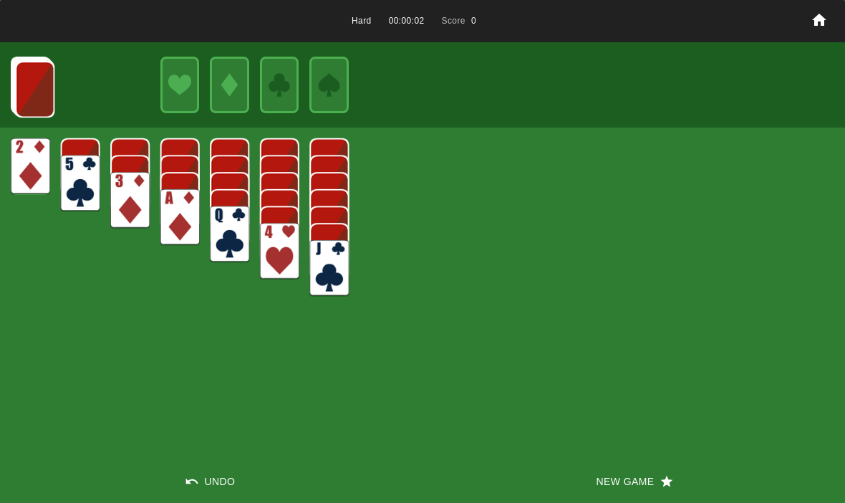
click at [608, 483] on button "New Game" at bounding box center [633, 481] width 422 height 43
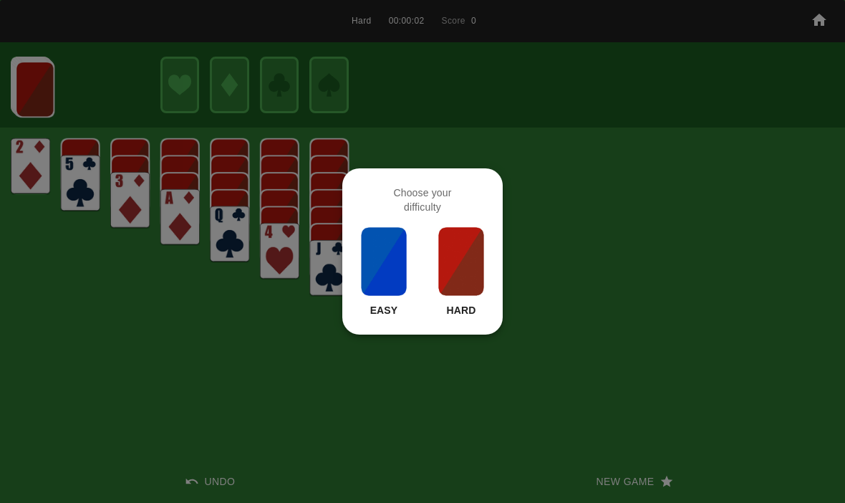
click at [470, 294] on img at bounding box center [461, 261] width 49 height 72
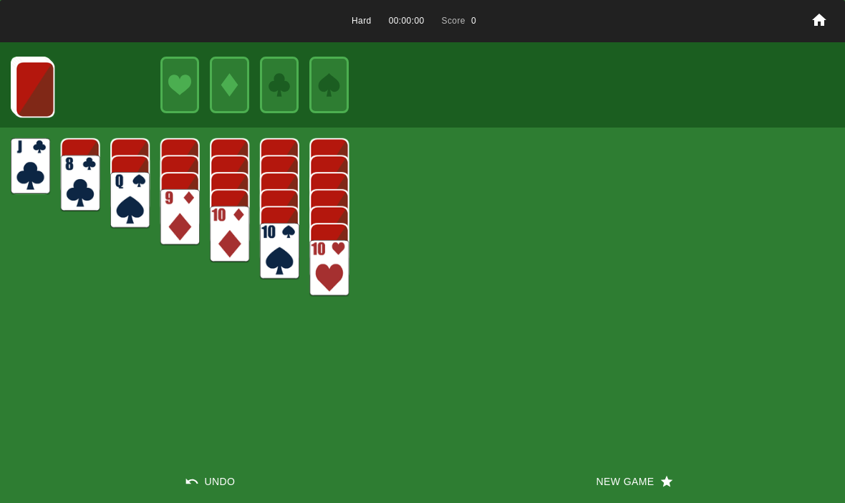
click at [593, 456] on div "Hard 00:00:00 Score 0 Undo New Game" at bounding box center [422, 251] width 845 height 503
click at [617, 492] on button "New Game" at bounding box center [633, 481] width 422 height 43
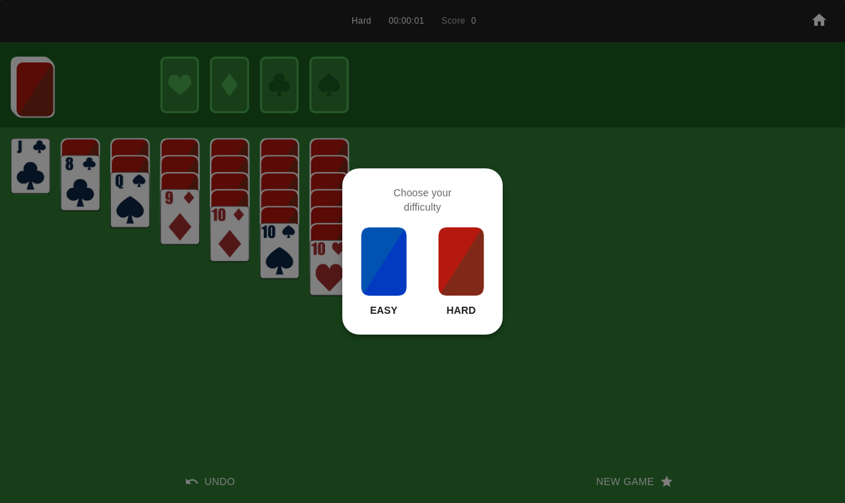
click at [467, 258] on img at bounding box center [461, 261] width 49 height 72
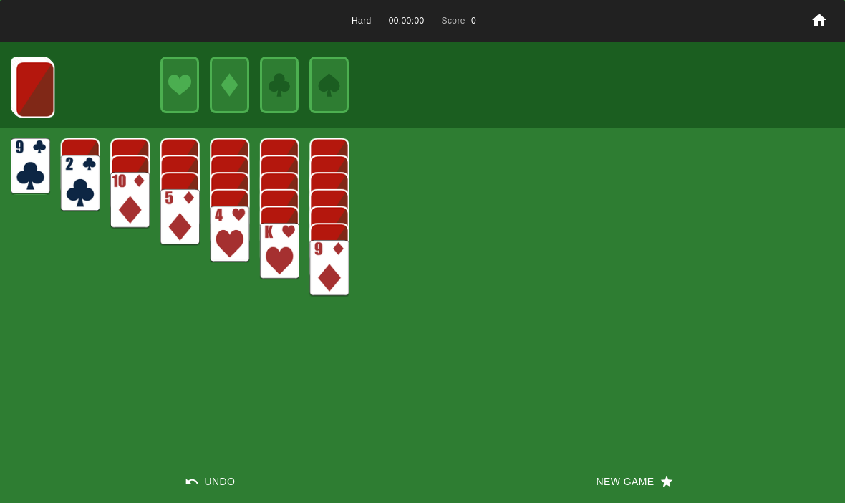
click at [578, 480] on button "New Game" at bounding box center [633, 481] width 422 height 43
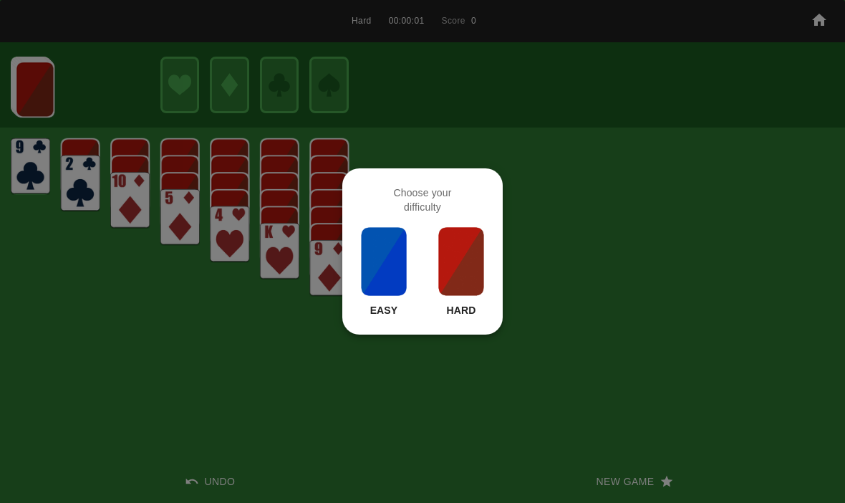
click at [445, 256] on img at bounding box center [461, 261] width 49 height 72
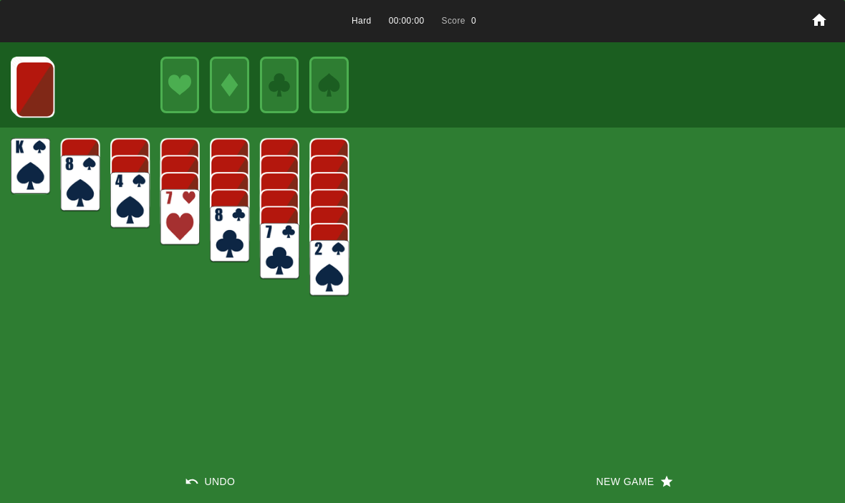
click at [601, 478] on button "New Game" at bounding box center [633, 481] width 422 height 43
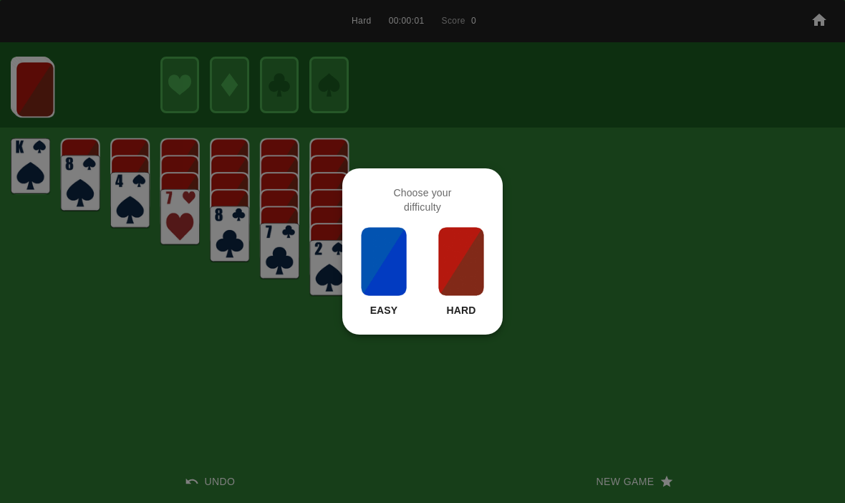
click at [462, 275] on img at bounding box center [461, 261] width 49 height 72
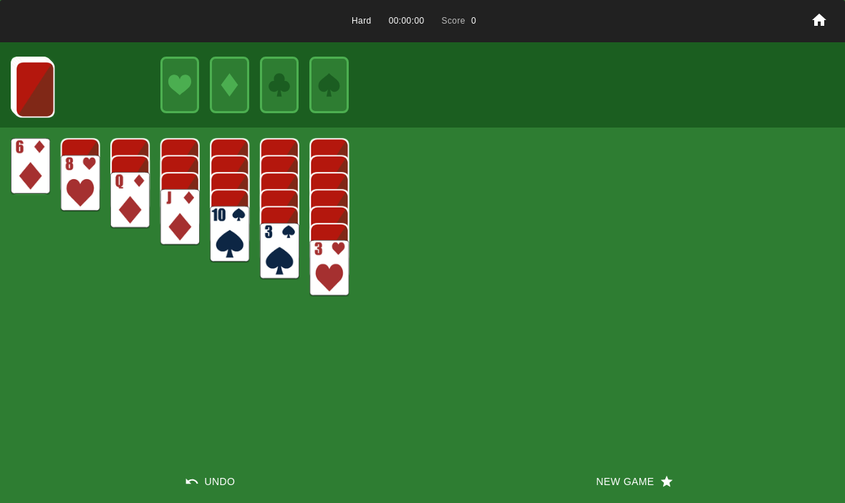
click at [598, 460] on button "New Game" at bounding box center [633, 481] width 422 height 43
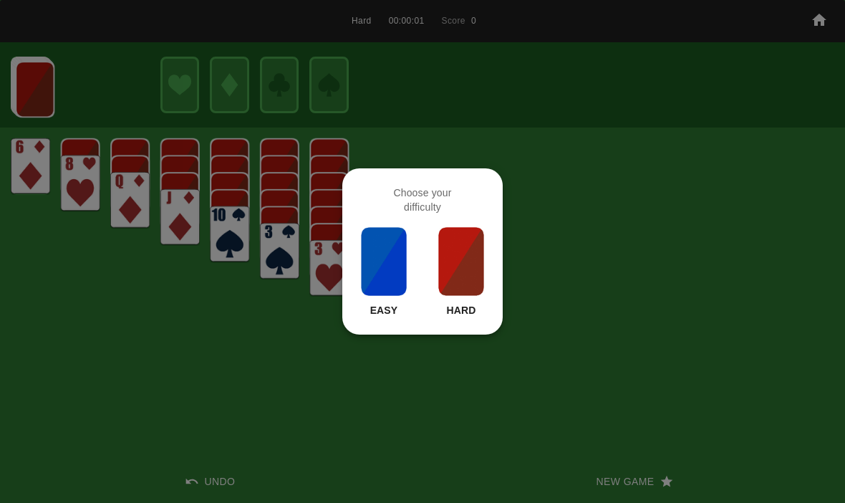
click at [477, 269] on img at bounding box center [461, 261] width 49 height 72
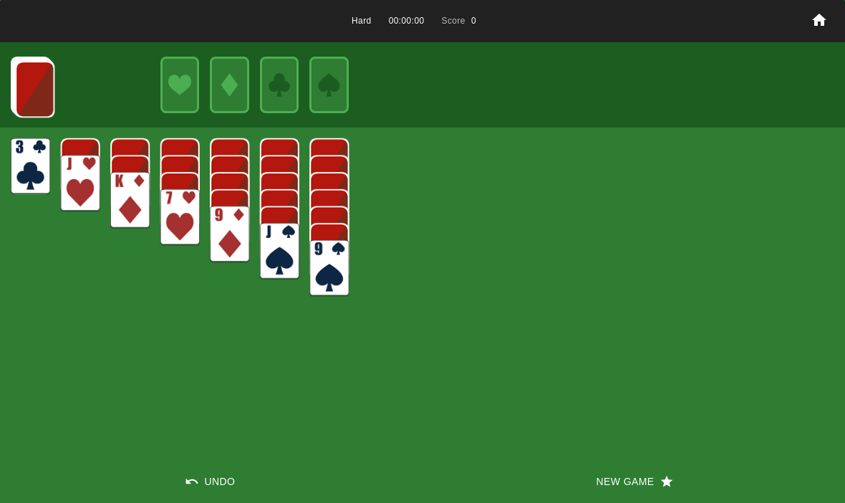
click at [594, 483] on button "New Game" at bounding box center [633, 481] width 422 height 43
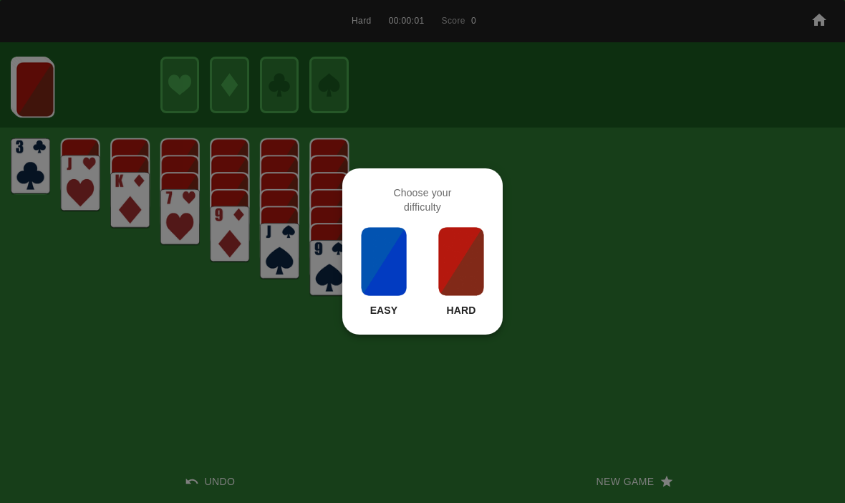
click at [445, 239] on img at bounding box center [461, 261] width 49 height 72
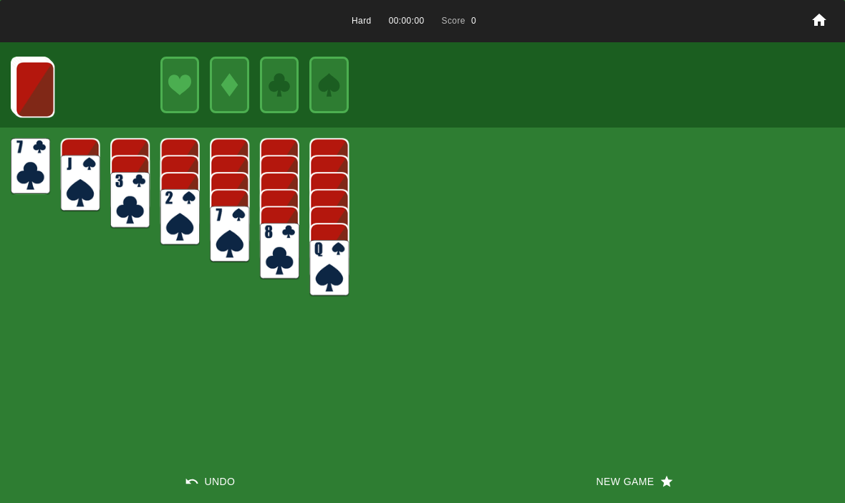
click at [589, 467] on button "New Game" at bounding box center [633, 481] width 422 height 43
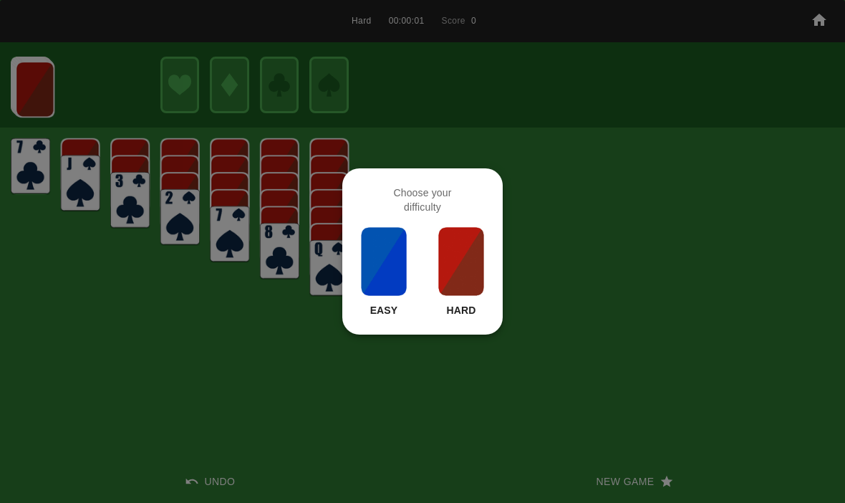
click at [450, 251] on img at bounding box center [461, 261] width 49 height 72
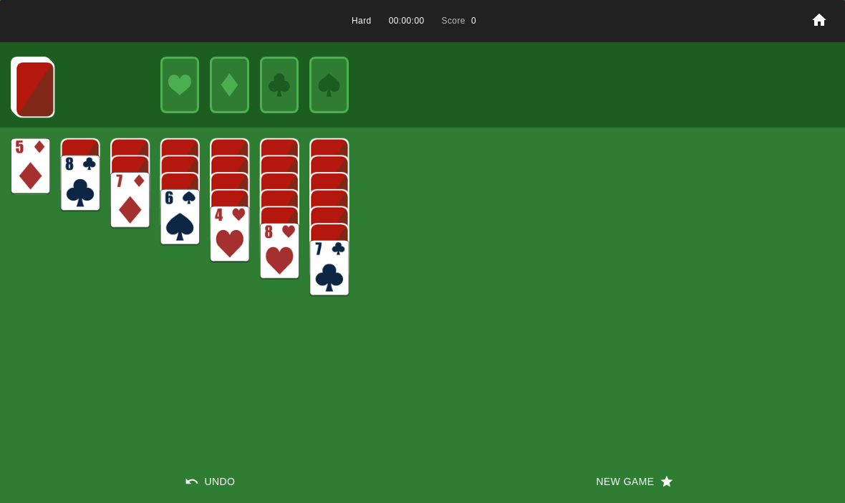
click at [599, 470] on button "New Game" at bounding box center [633, 481] width 422 height 43
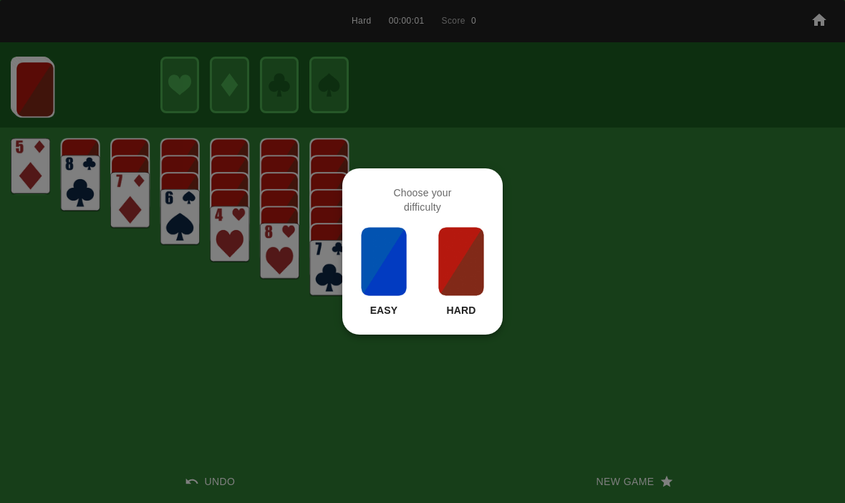
click at [455, 250] on img at bounding box center [461, 261] width 49 height 72
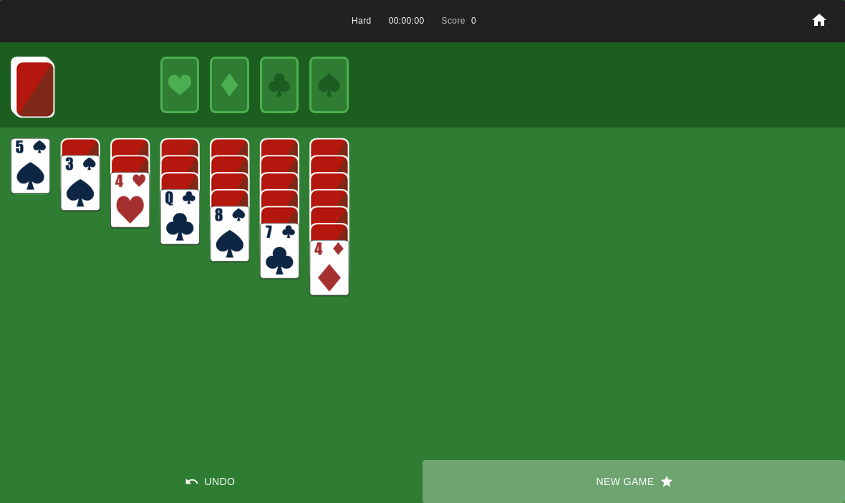
click at [603, 477] on button "New Game" at bounding box center [633, 481] width 422 height 43
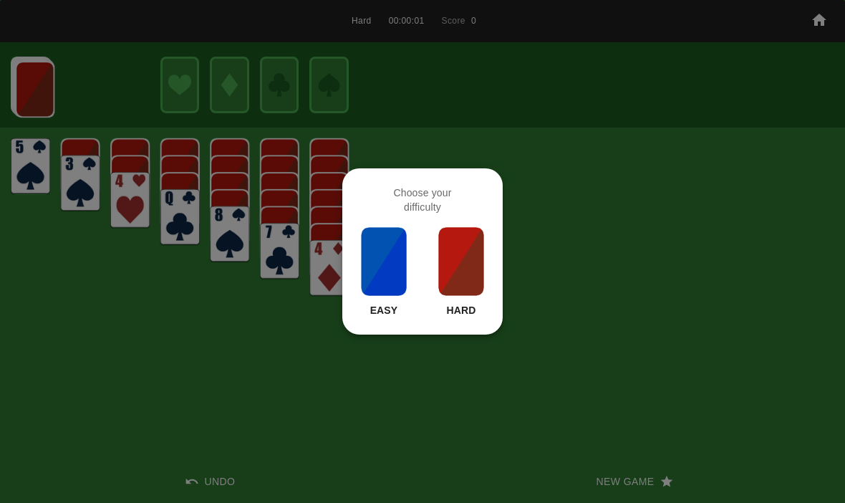
click at [472, 270] on img at bounding box center [461, 261] width 49 height 72
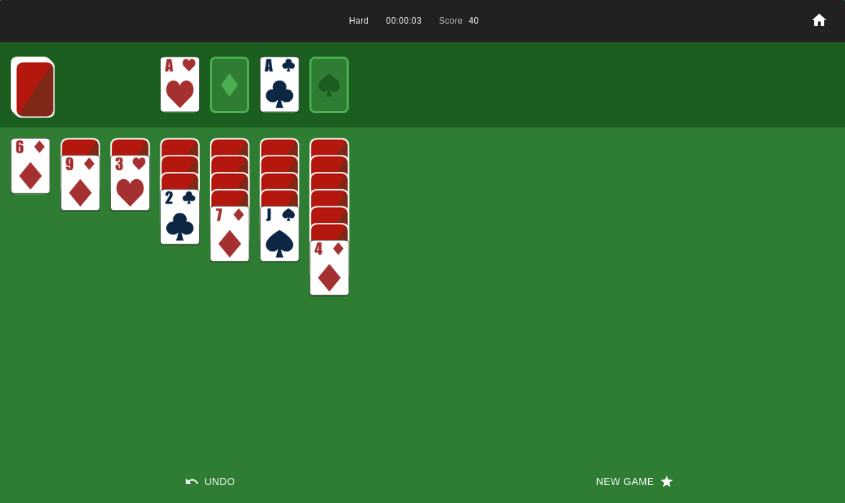
click at [41, 101] on img at bounding box center [34, 89] width 39 height 57
click at [37, 93] on img at bounding box center [34, 88] width 39 height 57
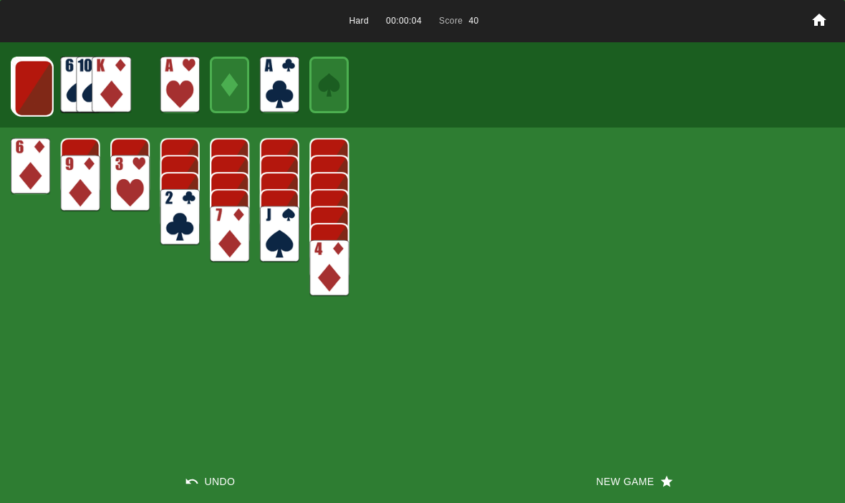
click at [29, 88] on img at bounding box center [33, 88] width 39 height 57
click at [35, 84] on img at bounding box center [33, 87] width 39 height 57
click at [21, 89] on img at bounding box center [32, 87] width 39 height 57
click at [22, 79] on img at bounding box center [31, 86] width 39 height 57
click at [28, 76] on img at bounding box center [30, 85] width 39 height 57
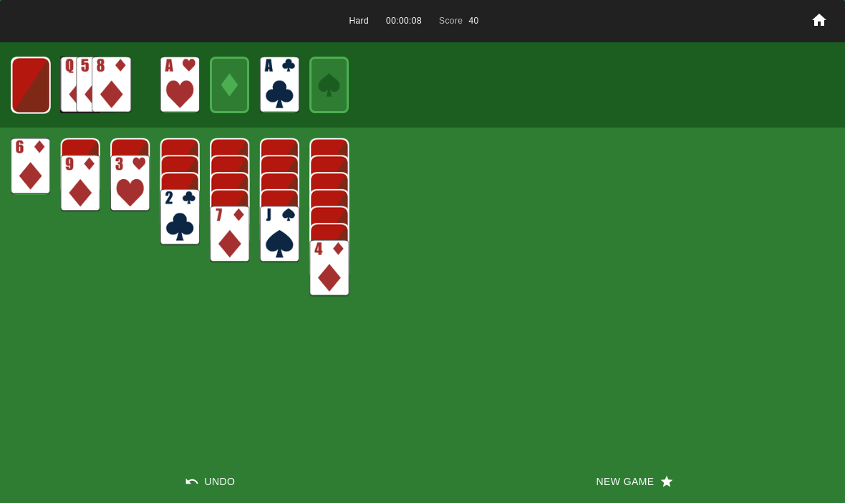
click at [33, 82] on img at bounding box center [30, 85] width 39 height 57
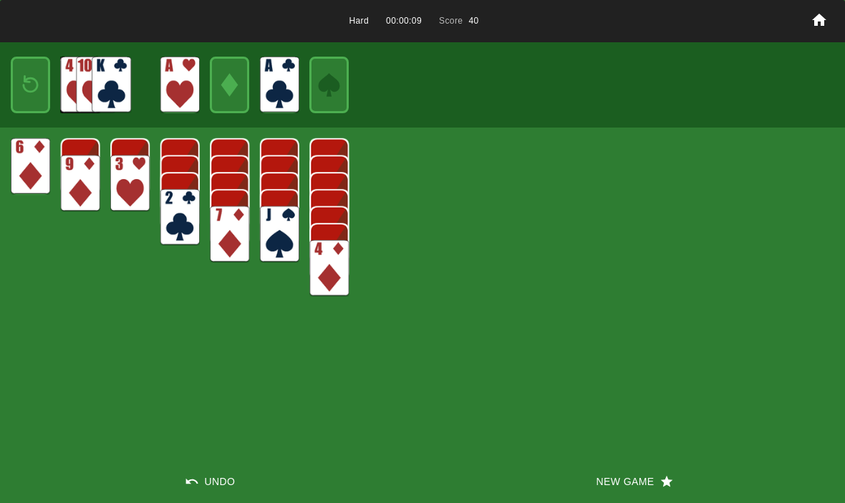
click at [40, 95] on img at bounding box center [31, 85] width 24 height 34
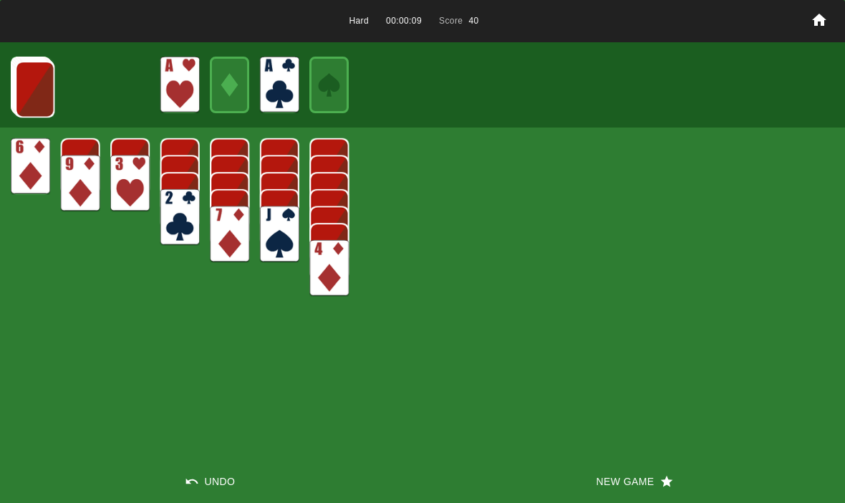
click at [32, 75] on img at bounding box center [34, 89] width 39 height 57
click at [28, 87] on img at bounding box center [34, 88] width 39 height 57
click at [25, 89] on img at bounding box center [33, 88] width 39 height 57
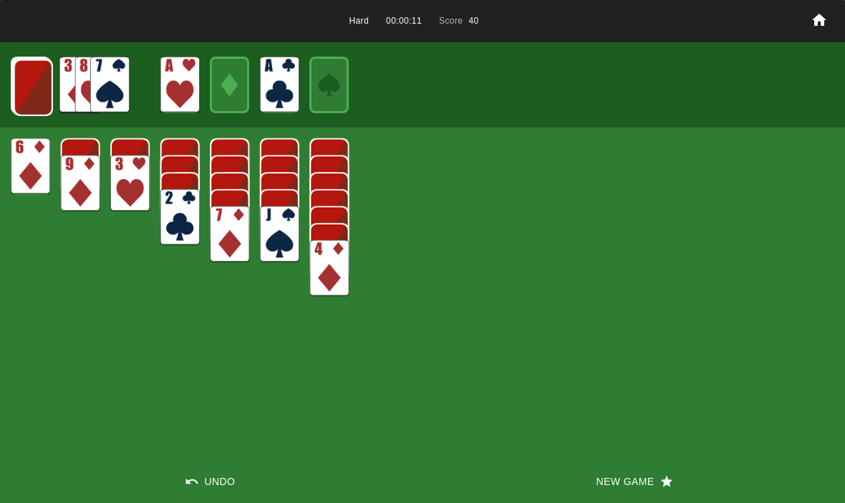
click at [29, 88] on img at bounding box center [33, 87] width 39 height 57
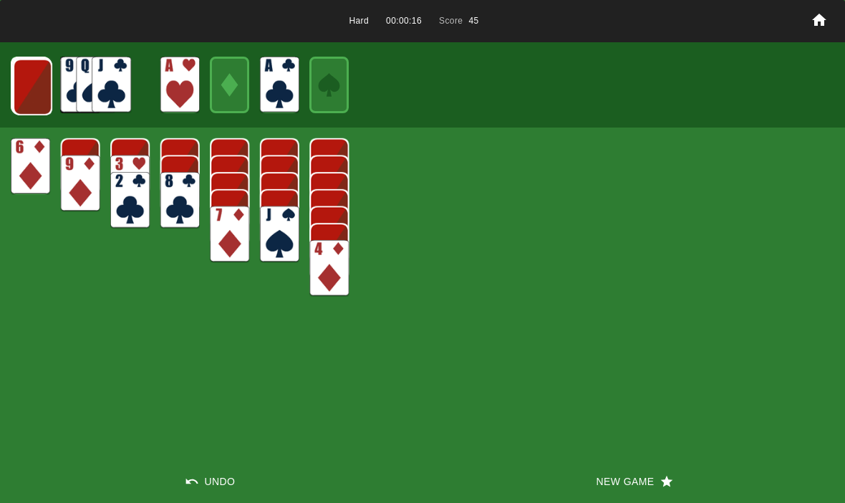
click at [34, 72] on img at bounding box center [32, 87] width 39 height 57
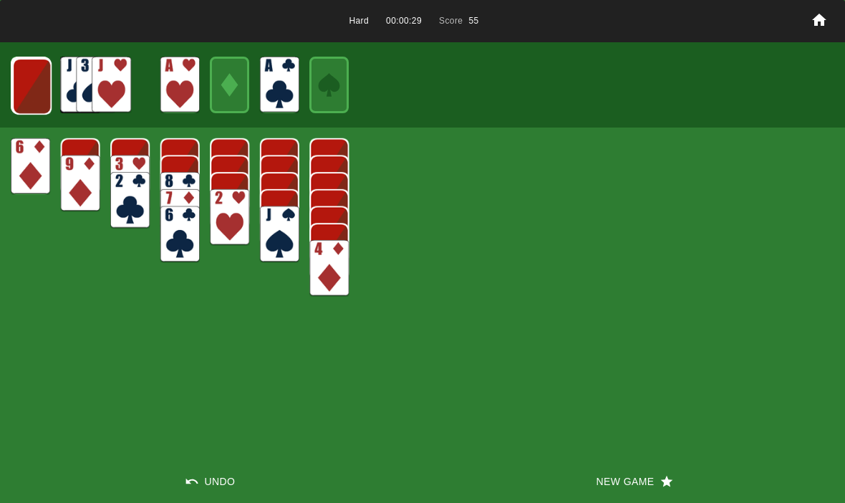
click at [42, 83] on img at bounding box center [31, 86] width 39 height 57
click at [31, 81] on img at bounding box center [30, 85] width 39 height 57
click at [26, 85] on img at bounding box center [30, 85] width 39 height 57
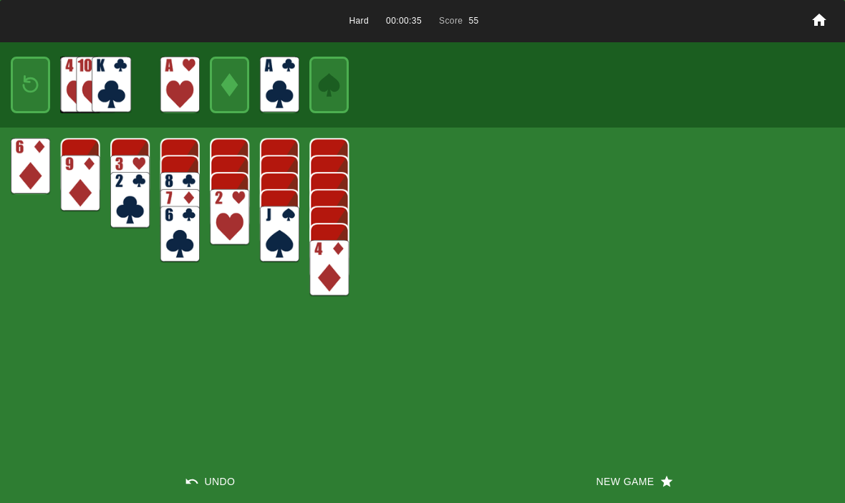
click at [37, 74] on img at bounding box center [31, 85] width 24 height 34
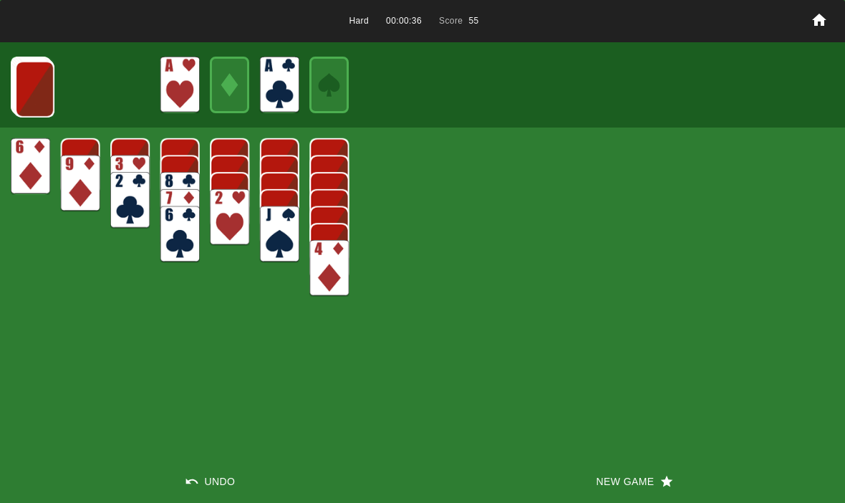
click at [37, 91] on img at bounding box center [34, 89] width 39 height 57
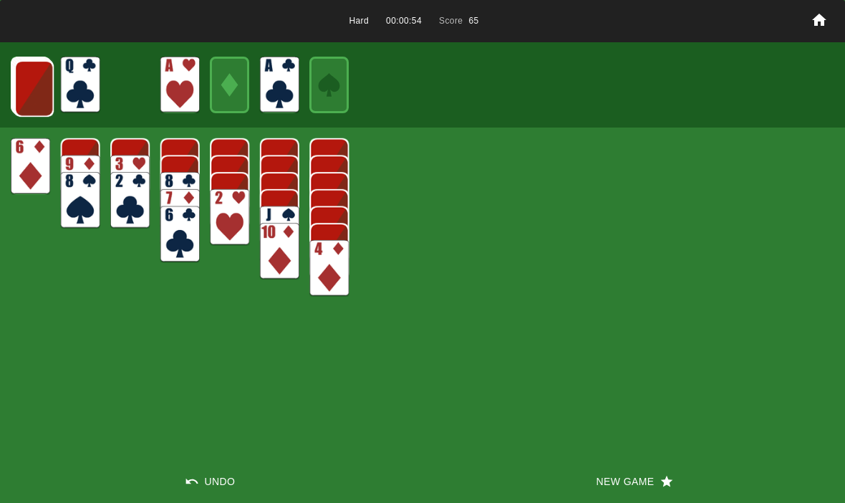
click at [33, 87] on img at bounding box center [33, 88] width 39 height 57
click at [31, 84] on img at bounding box center [33, 87] width 39 height 57
click at [39, 87] on img at bounding box center [33, 87] width 39 height 57
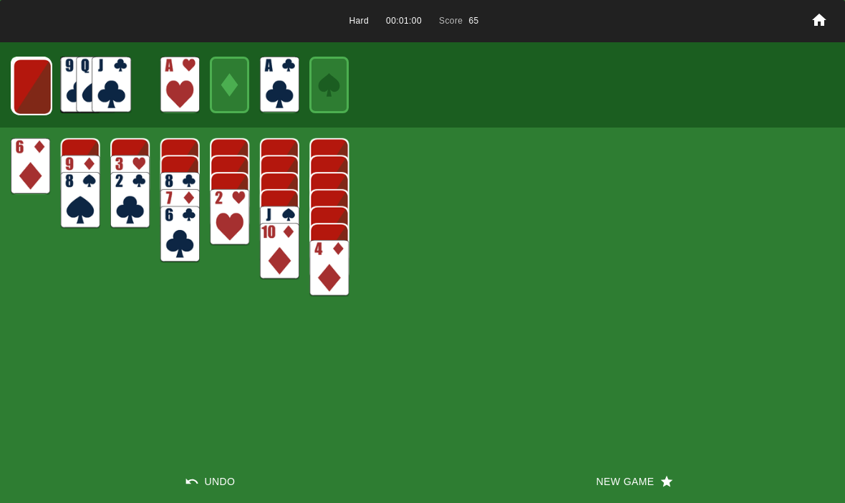
click at [26, 82] on img at bounding box center [32, 87] width 39 height 57
click at [24, 89] on img at bounding box center [31, 86] width 39 height 57
click at [27, 84] on img at bounding box center [30, 85] width 39 height 57
click at [39, 80] on img at bounding box center [30, 85] width 39 height 57
click at [26, 85] on img at bounding box center [31, 85] width 24 height 34
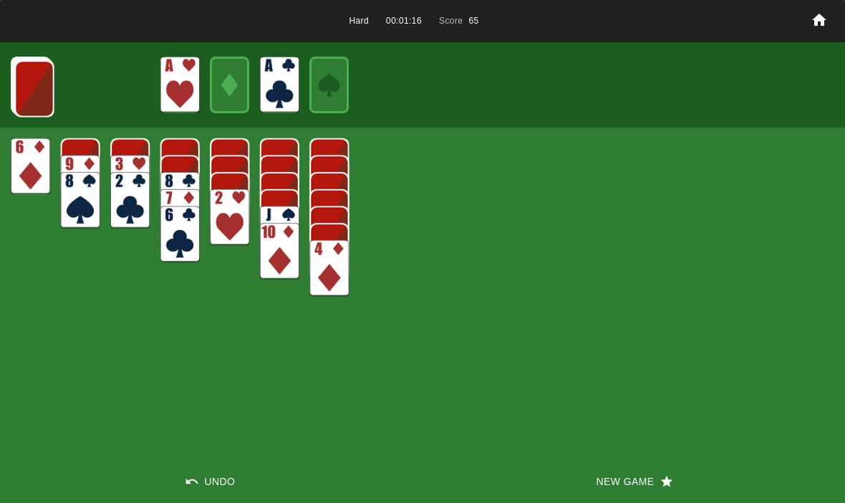
click at [19, 105] on img at bounding box center [34, 88] width 39 height 57
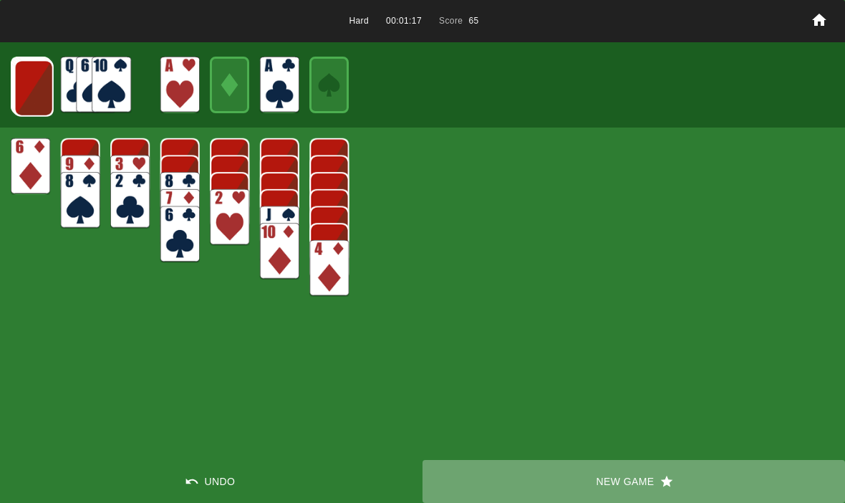
click at [615, 487] on button "New Game" at bounding box center [633, 481] width 422 height 43
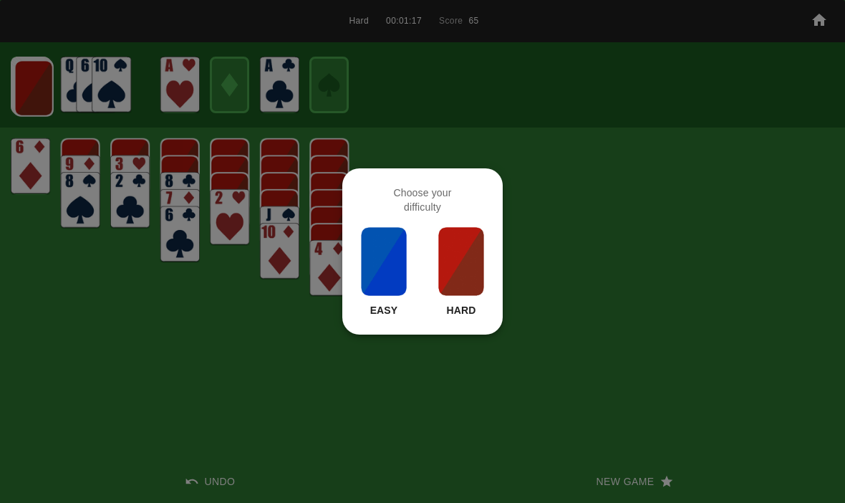
click at [456, 251] on img at bounding box center [461, 261] width 49 height 72
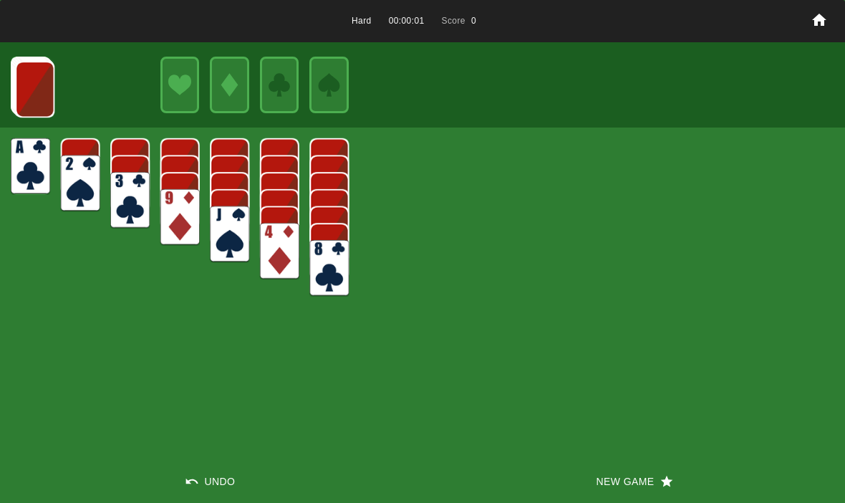
click at [608, 482] on button "New Game" at bounding box center [633, 481] width 422 height 43
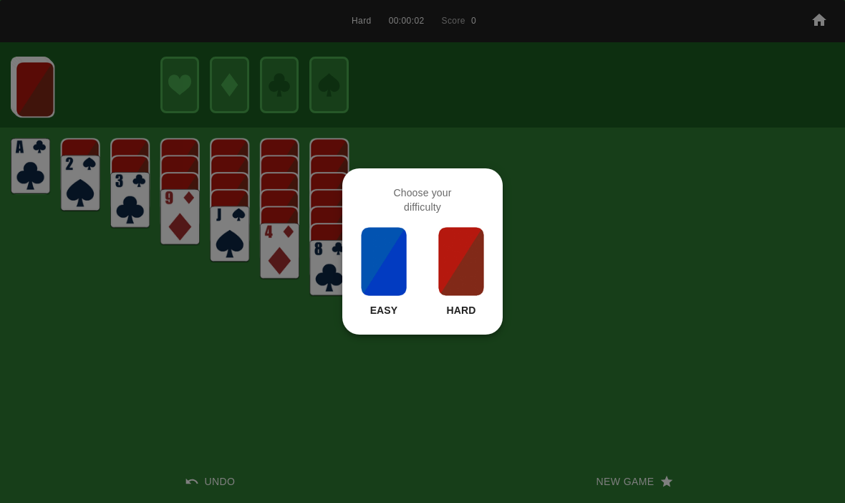
click at [447, 276] on img at bounding box center [461, 261] width 49 height 72
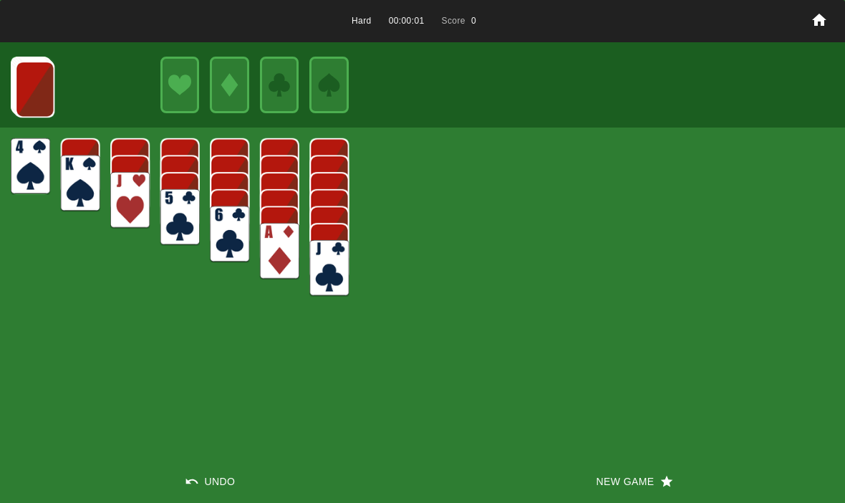
click at [613, 477] on button "New Game" at bounding box center [633, 481] width 422 height 43
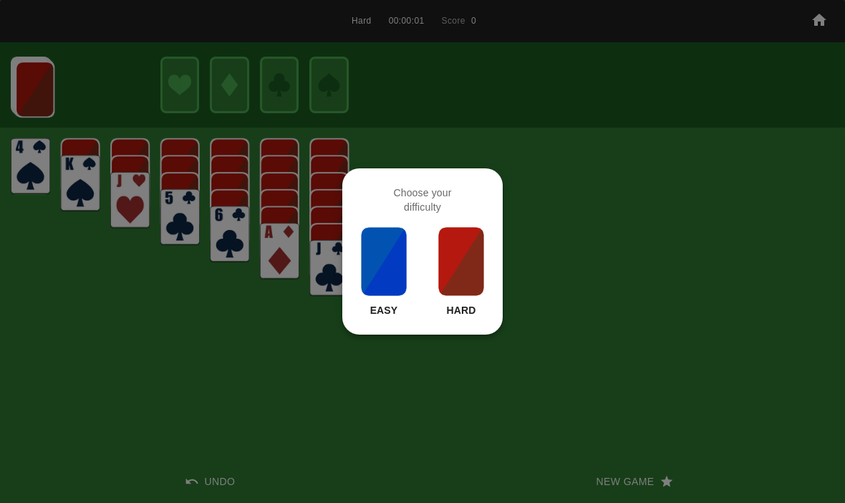
click at [462, 271] on img at bounding box center [461, 261] width 49 height 72
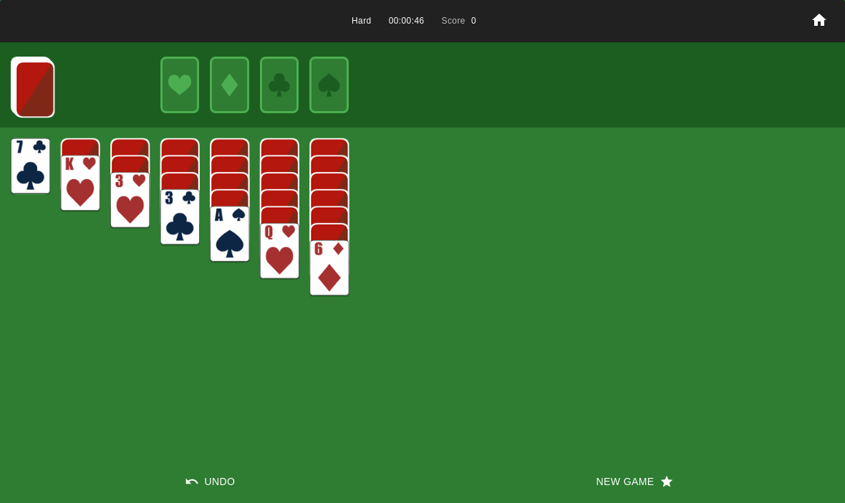
click at [636, 495] on button "New Game" at bounding box center [633, 481] width 422 height 43
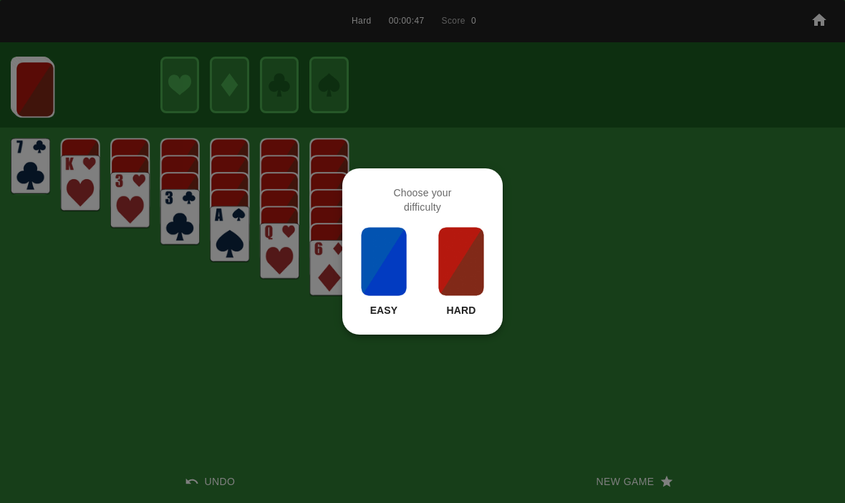
click at [454, 272] on img at bounding box center [461, 261] width 49 height 72
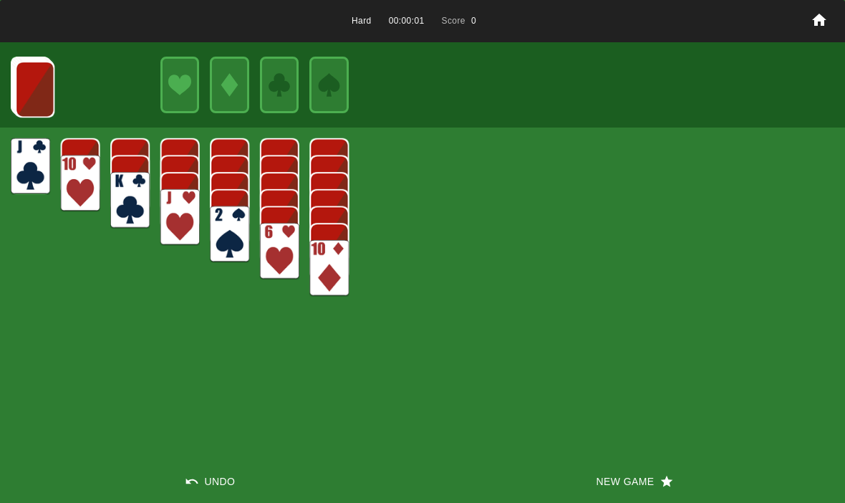
click at [631, 481] on button "New Game" at bounding box center [633, 481] width 422 height 43
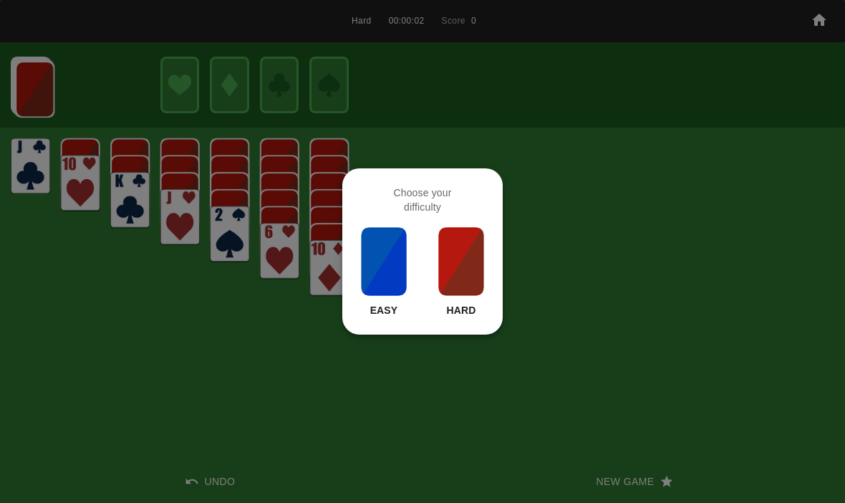
click at [448, 263] on img at bounding box center [461, 261] width 49 height 72
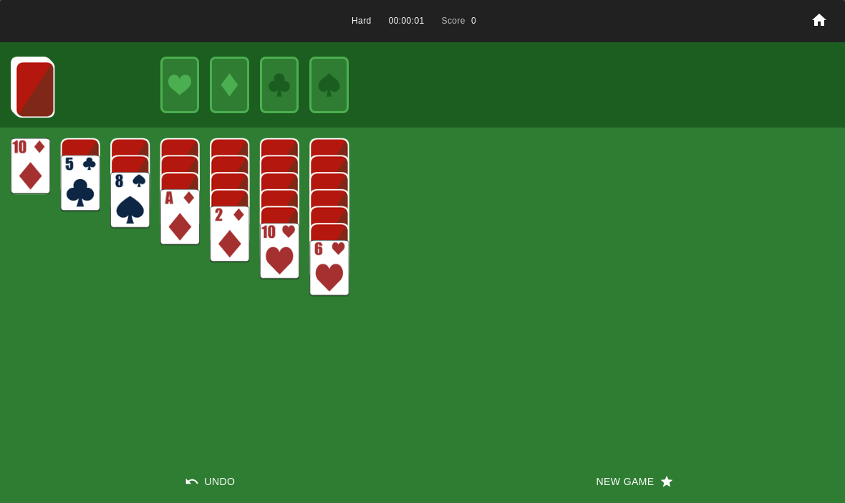
click at [609, 455] on div "Hard 00:00:01 Score 0 Undo New Game" at bounding box center [422, 251] width 845 height 503
click at [609, 482] on button "New Game" at bounding box center [633, 481] width 422 height 43
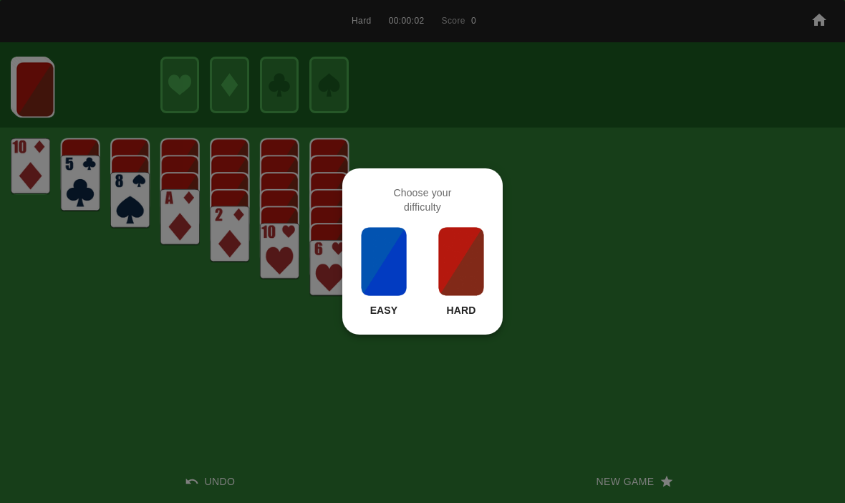
click at [447, 252] on img at bounding box center [461, 261] width 49 height 72
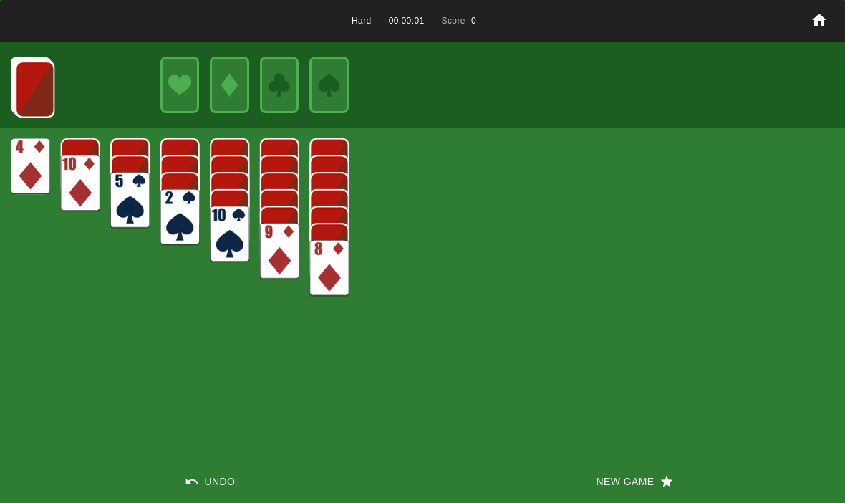
click at [621, 467] on button "New Game" at bounding box center [633, 481] width 422 height 43
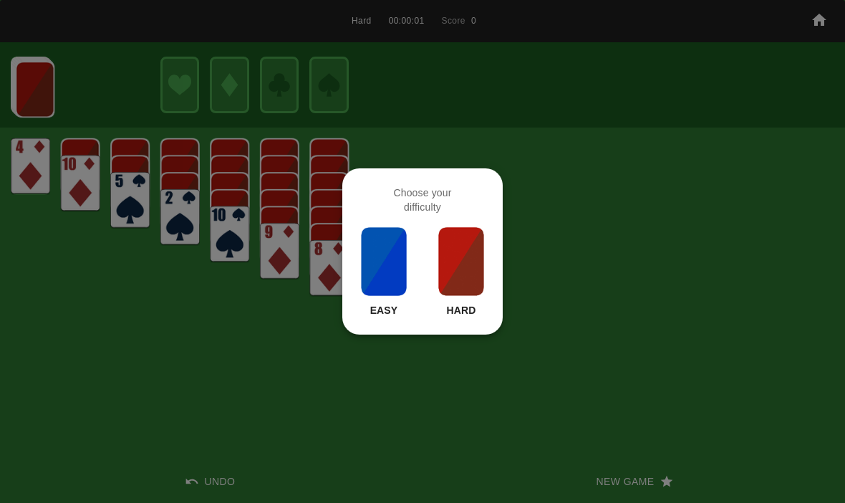
click at [477, 273] on img at bounding box center [461, 261] width 49 height 72
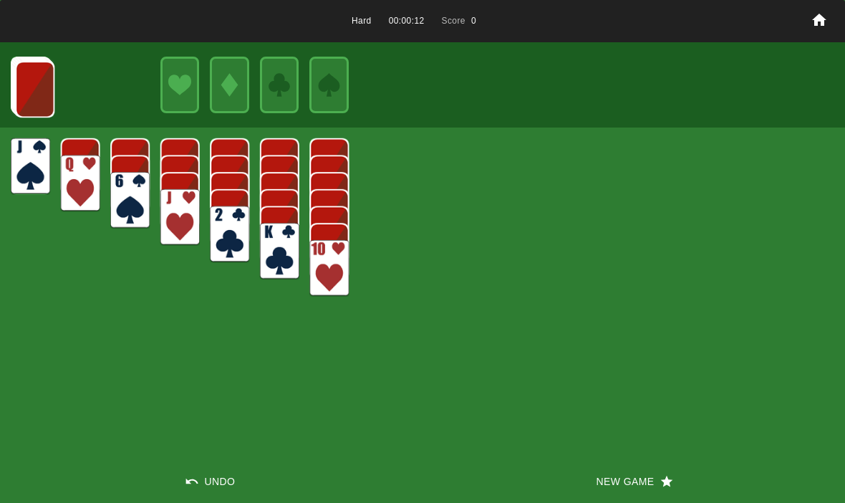
click at [637, 475] on button "New Game" at bounding box center [633, 481] width 422 height 43
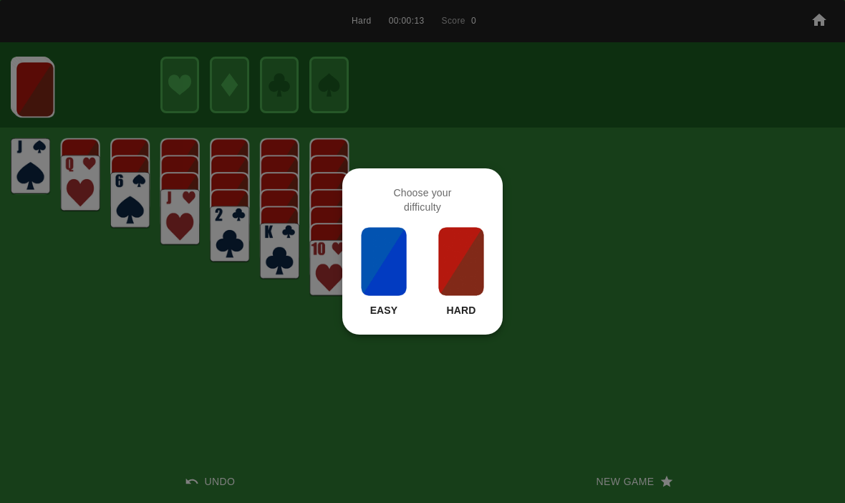
click at [499, 280] on div "Choose your difficulty Easy Hard" at bounding box center [422, 251] width 160 height 166
click at [470, 243] on img at bounding box center [461, 261] width 49 height 72
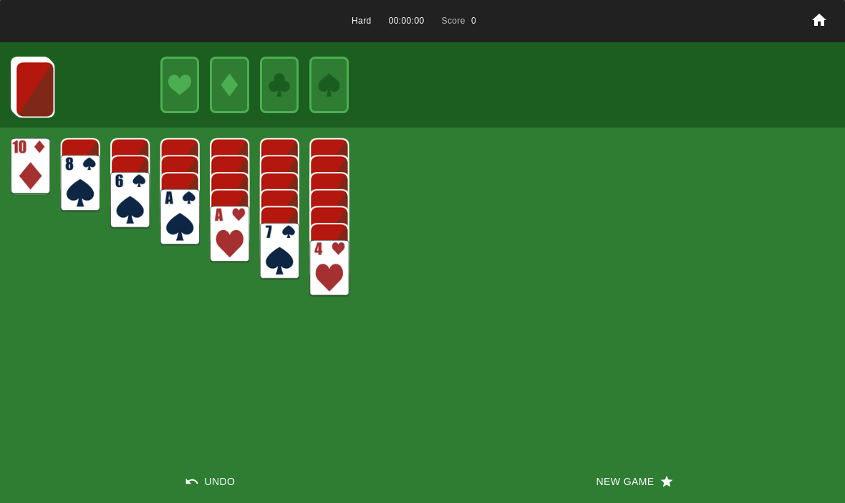
click at [664, 478] on icon "button" at bounding box center [666, 481] width 14 height 14
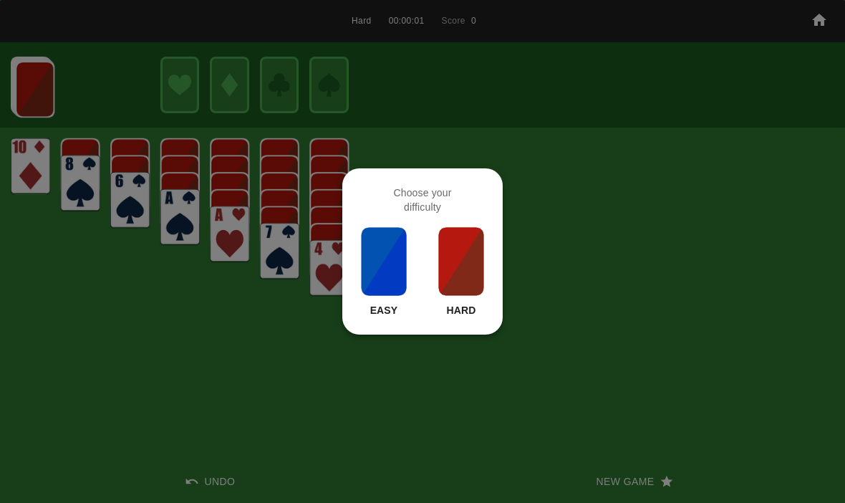
click at [603, 346] on div at bounding box center [422, 251] width 845 height 503
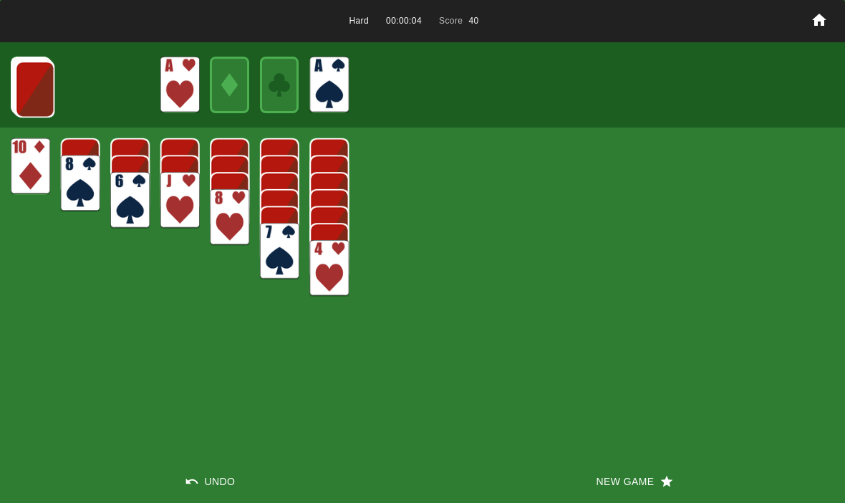
click at [29, 96] on img at bounding box center [34, 89] width 39 height 57
click at [25, 82] on img at bounding box center [34, 88] width 39 height 57
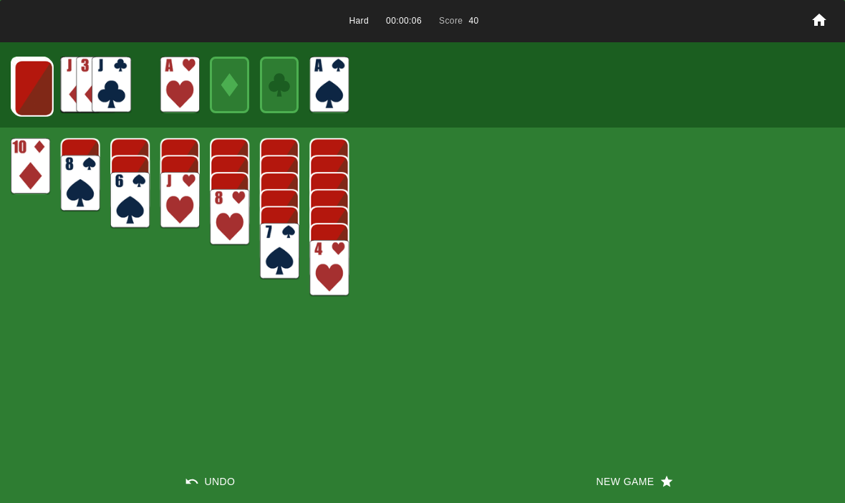
click at [26, 82] on img at bounding box center [33, 88] width 39 height 57
click at [31, 81] on img at bounding box center [33, 87] width 39 height 57
click at [29, 81] on img at bounding box center [32, 87] width 39 height 57
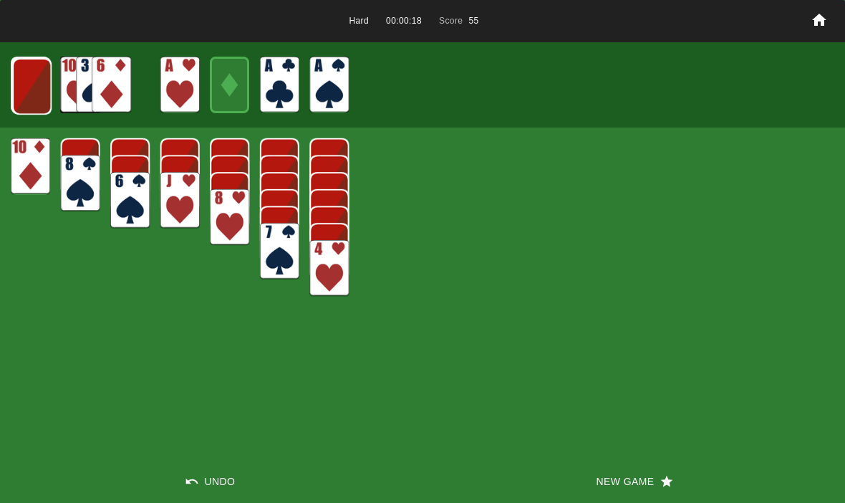
click at [34, 102] on img at bounding box center [31, 86] width 39 height 57
click at [21, 84] on img at bounding box center [30, 85] width 39 height 57
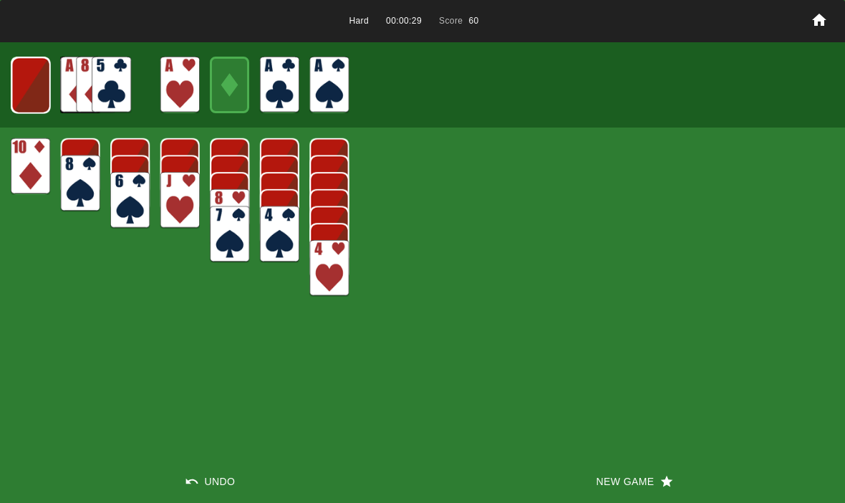
click at [40, 74] on img at bounding box center [30, 85] width 39 height 57
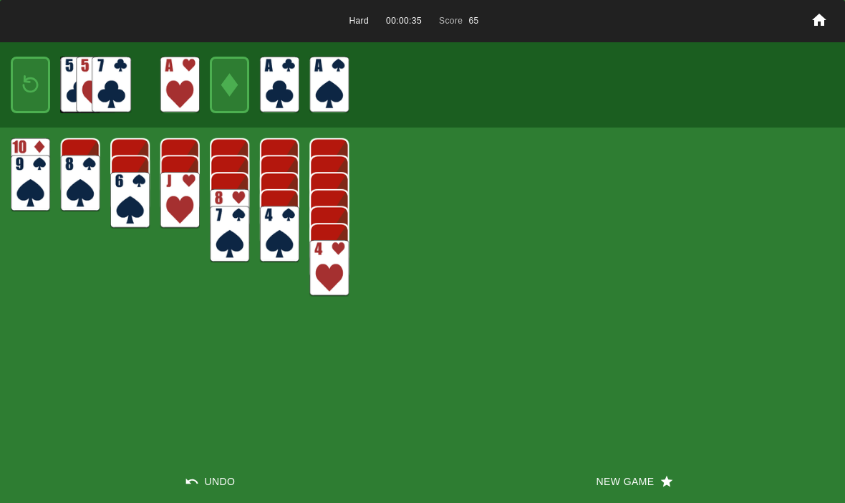
click at [37, 78] on img at bounding box center [31, 85] width 24 height 34
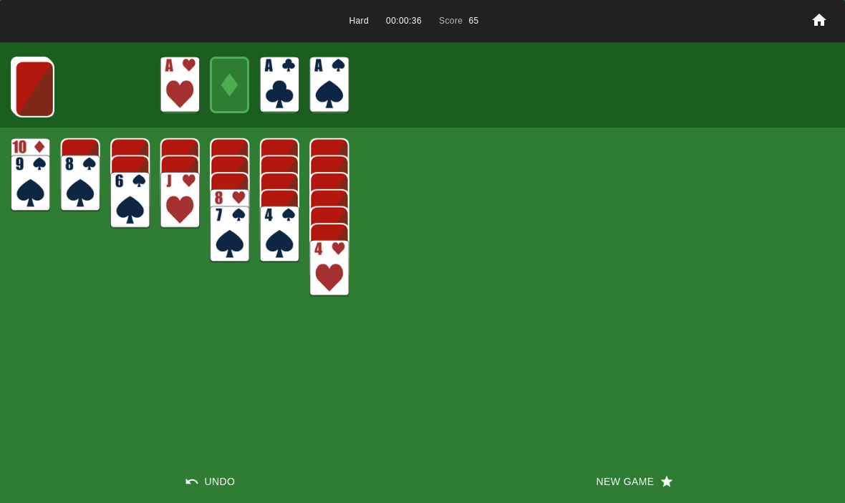
click at [46, 89] on img at bounding box center [34, 89] width 39 height 57
click at [37, 87] on img at bounding box center [33, 88] width 39 height 57
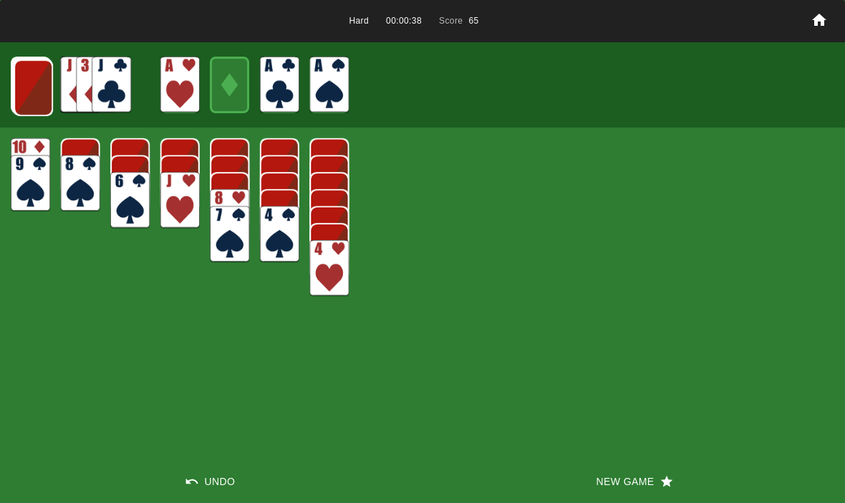
click at [34, 78] on img at bounding box center [33, 87] width 39 height 57
click at [24, 81] on img at bounding box center [32, 87] width 39 height 57
click at [20, 88] on img at bounding box center [32, 86] width 39 height 57
click at [29, 84] on img at bounding box center [31, 86] width 39 height 57
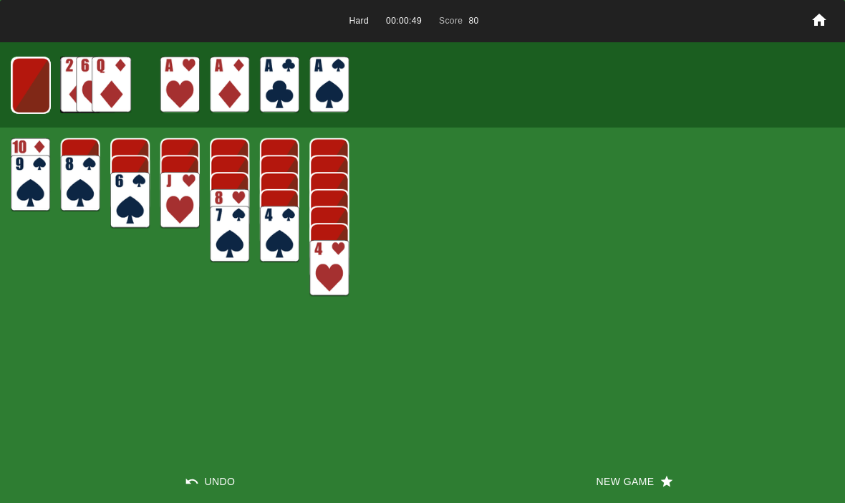
click at [29, 73] on img at bounding box center [30, 85] width 39 height 57
click at [24, 77] on img at bounding box center [30, 85] width 39 height 57
click at [21, 70] on img at bounding box center [31, 85] width 24 height 34
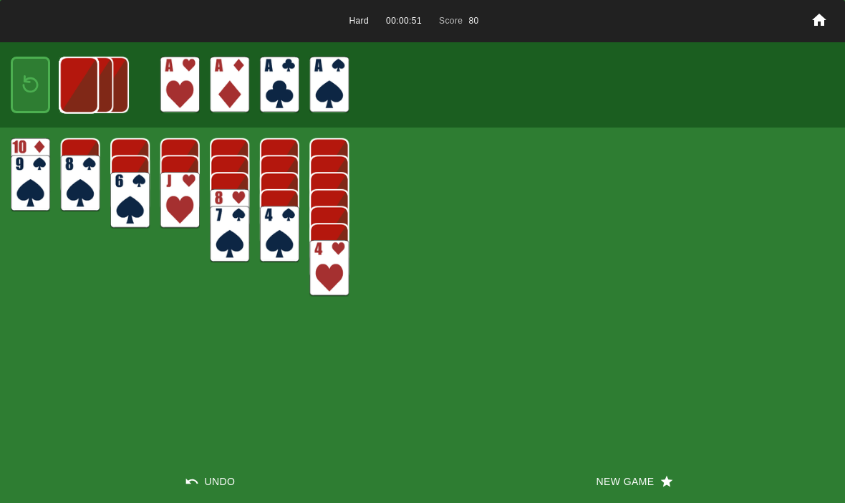
click at [59, 80] on img at bounding box center [78, 85] width 39 height 57
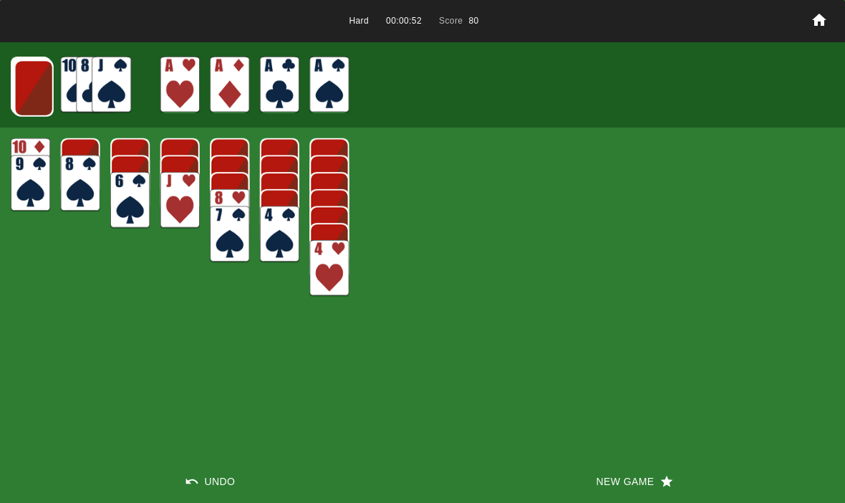
click at [19, 89] on img at bounding box center [33, 88] width 39 height 57
click at [30, 106] on img at bounding box center [33, 87] width 39 height 57
click at [23, 89] on img at bounding box center [32, 87] width 39 height 57
click at [29, 92] on img at bounding box center [31, 86] width 39 height 57
click at [23, 85] on img at bounding box center [30, 85] width 39 height 57
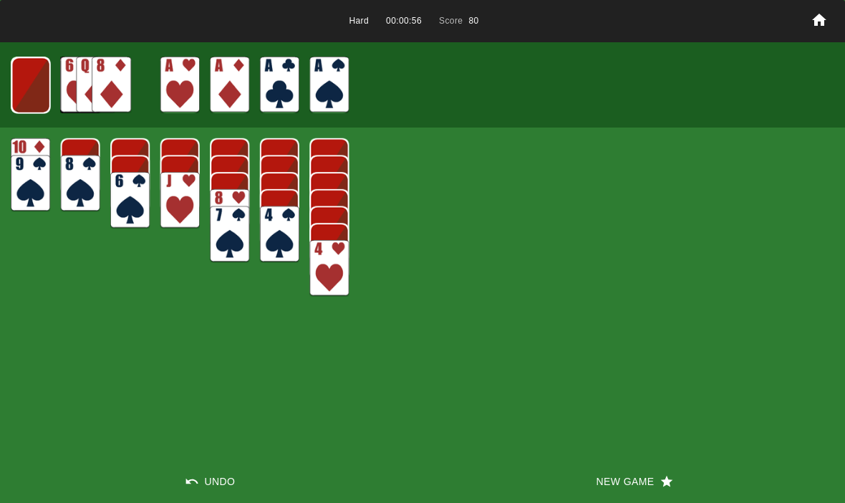
click at [27, 91] on img at bounding box center [30, 85] width 39 height 57
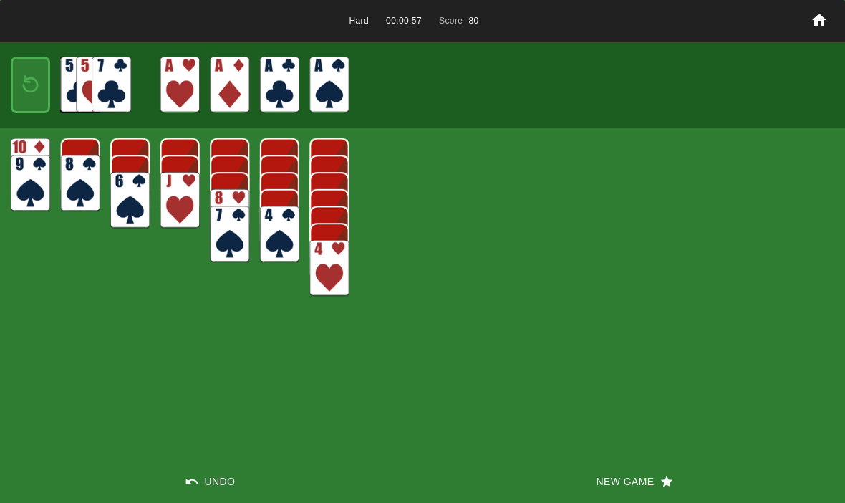
click at [21, 82] on img at bounding box center [31, 85] width 24 height 34
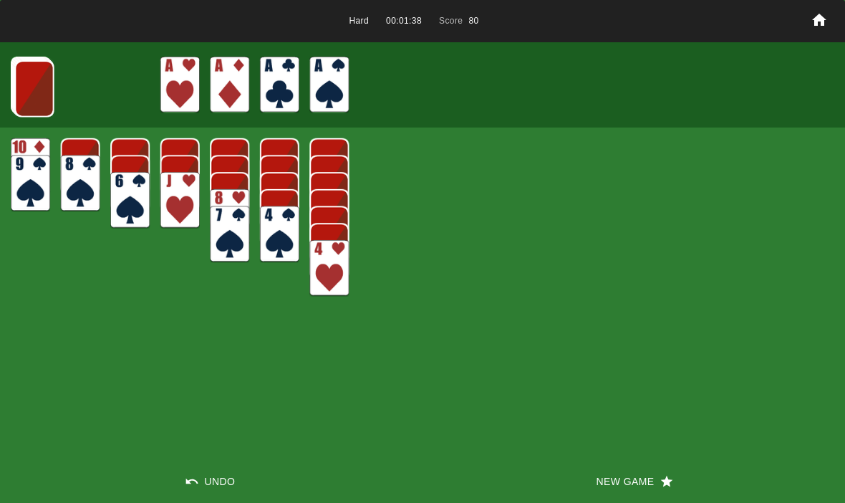
click at [19, 91] on img at bounding box center [34, 88] width 39 height 57
click at [26, 87] on img at bounding box center [33, 88] width 39 height 57
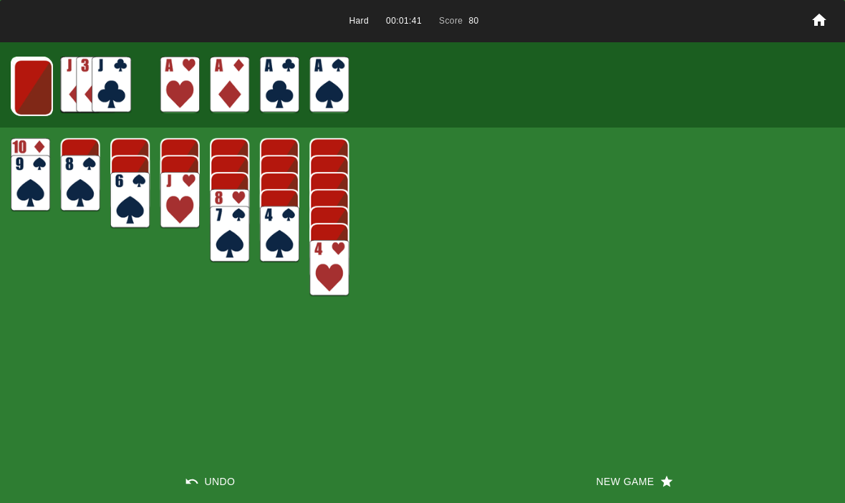
click at [17, 78] on img at bounding box center [33, 87] width 39 height 57
click at [21, 77] on img at bounding box center [32, 87] width 39 height 57
click at [25, 80] on img at bounding box center [31, 86] width 39 height 57
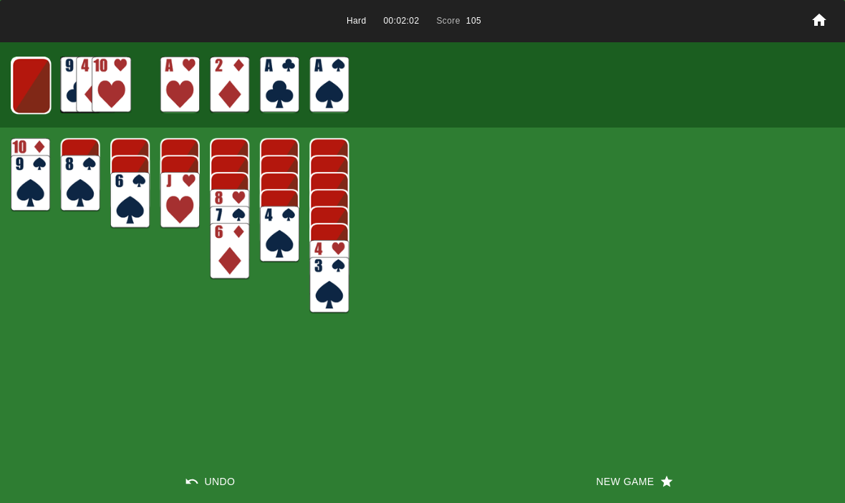
click at [29, 72] on img at bounding box center [30, 85] width 39 height 57
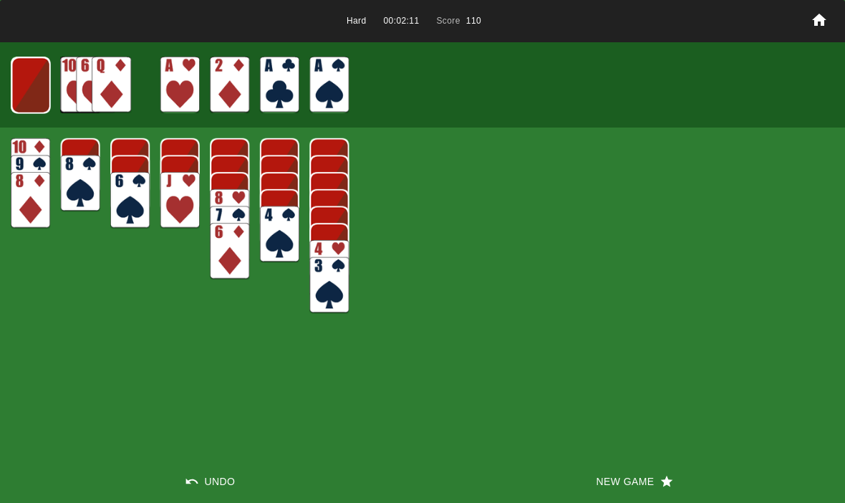
click at [26, 75] on img at bounding box center [30, 85] width 39 height 57
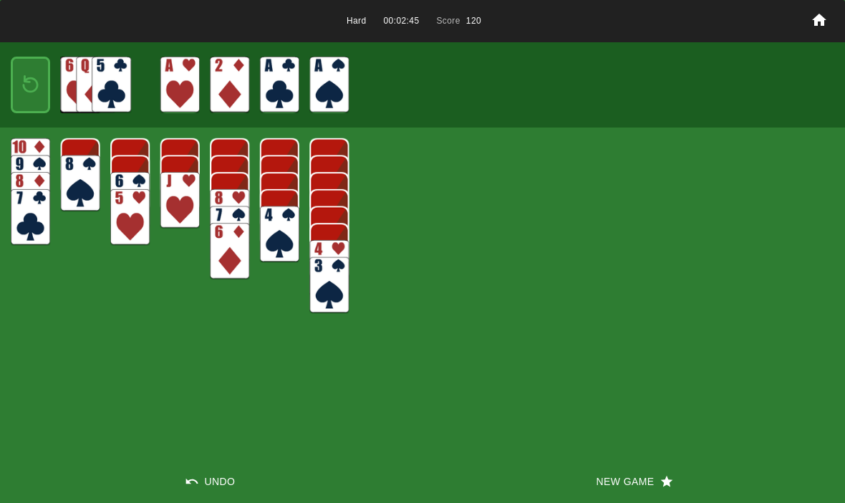
click at [29, 75] on img at bounding box center [31, 85] width 24 height 34
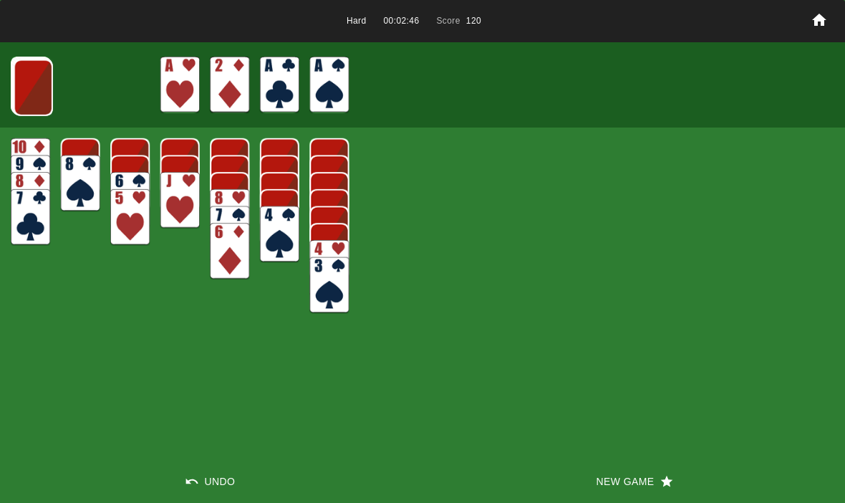
click at [31, 70] on img at bounding box center [33, 87] width 39 height 57
click at [27, 72] on img at bounding box center [32, 87] width 39 height 57
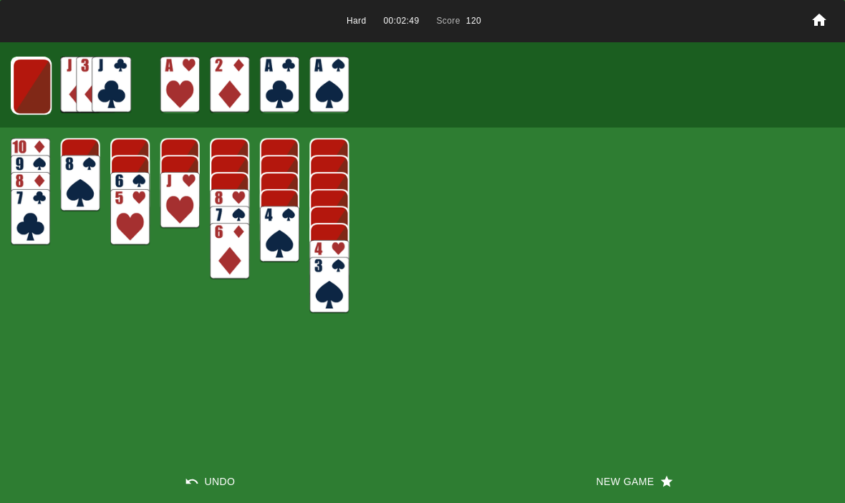
click at [42, 80] on img at bounding box center [31, 86] width 39 height 57
click at [21, 87] on img at bounding box center [30, 85] width 39 height 57
click at [22, 78] on img at bounding box center [30, 85] width 39 height 57
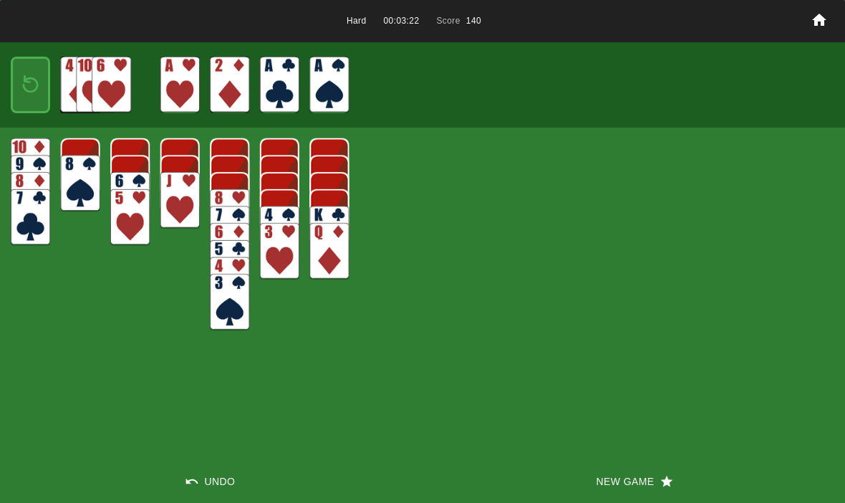
click at [34, 84] on img at bounding box center [31, 85] width 24 height 34
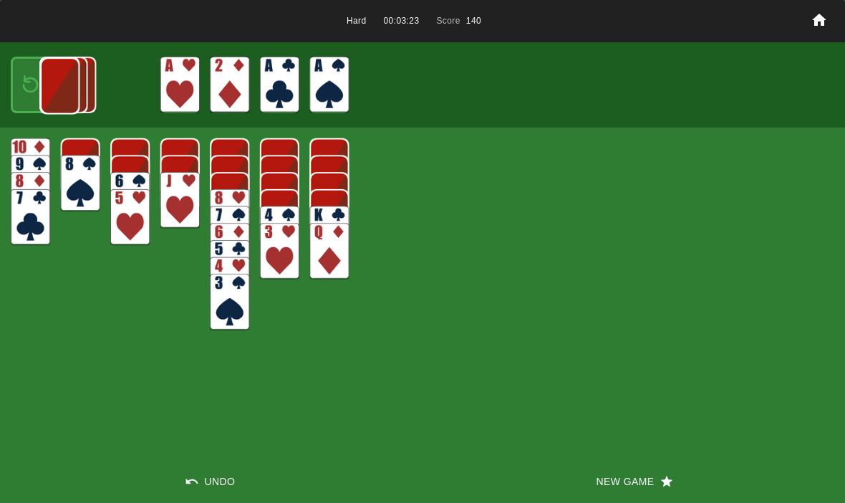
click at [40, 88] on img at bounding box center [59, 85] width 39 height 57
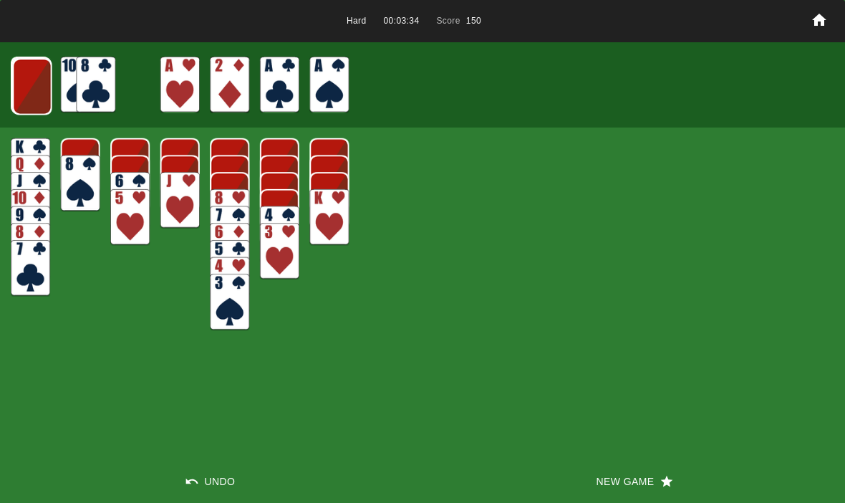
click at [22, 82] on img at bounding box center [32, 86] width 39 height 57
click at [16, 77] on img at bounding box center [31, 86] width 39 height 57
click at [20, 79] on img at bounding box center [30, 85] width 39 height 57
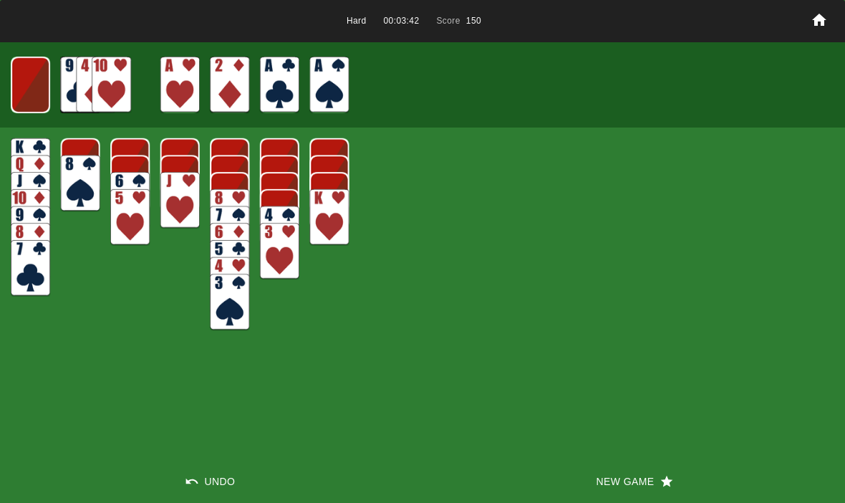
click at [26, 87] on img at bounding box center [30, 85] width 39 height 57
click at [27, 85] on img at bounding box center [31, 85] width 24 height 34
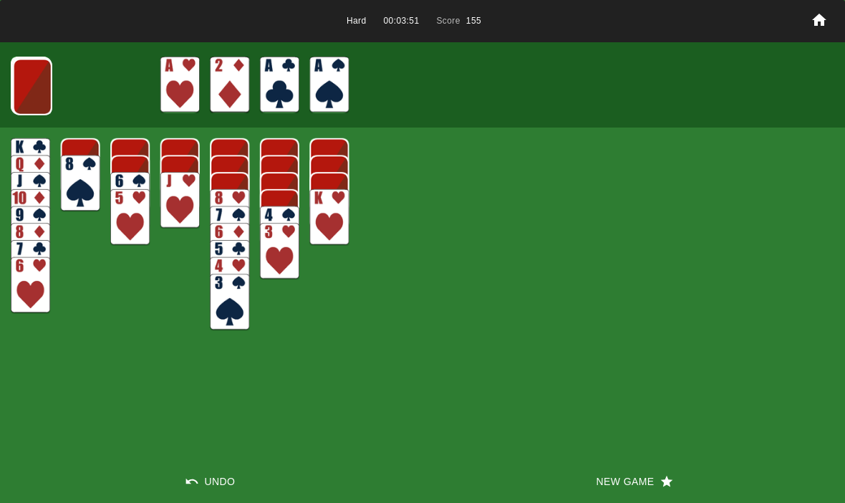
click at [24, 84] on img at bounding box center [32, 87] width 39 height 57
click at [11, 89] on div at bounding box center [30, 85] width 39 height 57
click at [30, 97] on img at bounding box center [31, 86] width 39 height 57
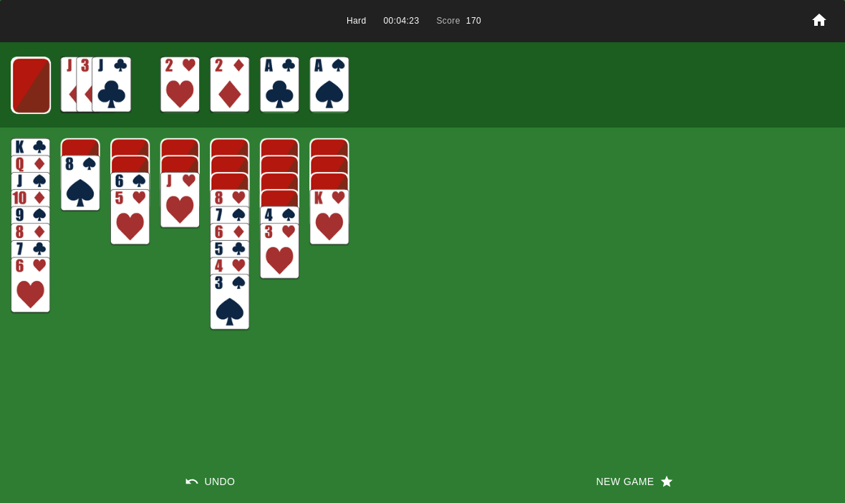
click at [21, 76] on img at bounding box center [30, 85] width 39 height 57
click at [36, 93] on img at bounding box center [30, 85] width 39 height 57
click at [29, 77] on img at bounding box center [31, 85] width 24 height 34
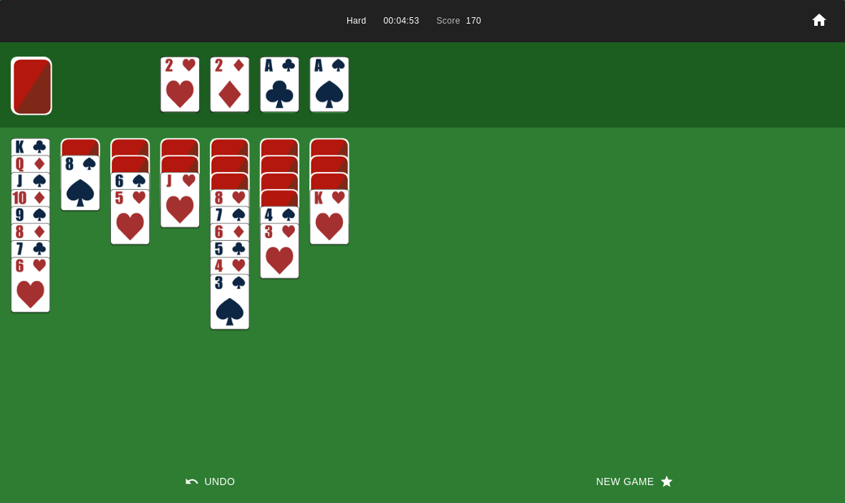
click at [23, 94] on img at bounding box center [32, 86] width 39 height 57
click at [24, 91] on img at bounding box center [31, 86] width 39 height 57
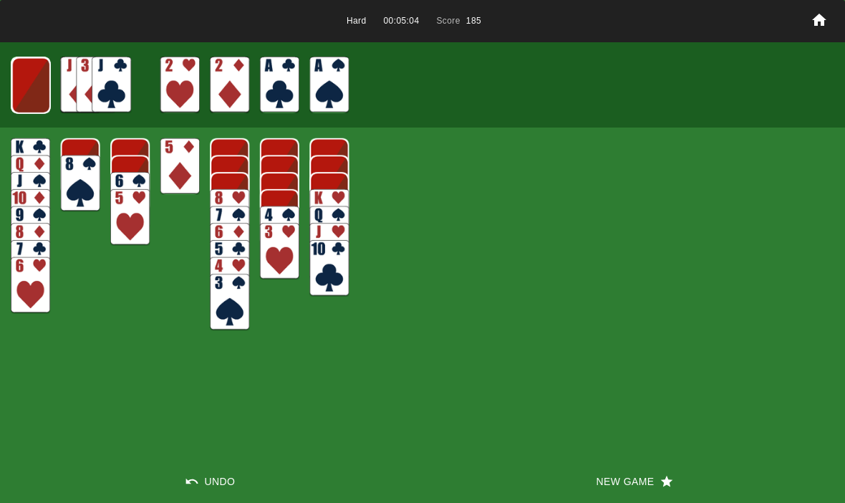
click at [33, 79] on img at bounding box center [30, 85] width 39 height 57
click at [24, 79] on img at bounding box center [30, 85] width 39 height 57
click at [26, 72] on img at bounding box center [31, 85] width 24 height 34
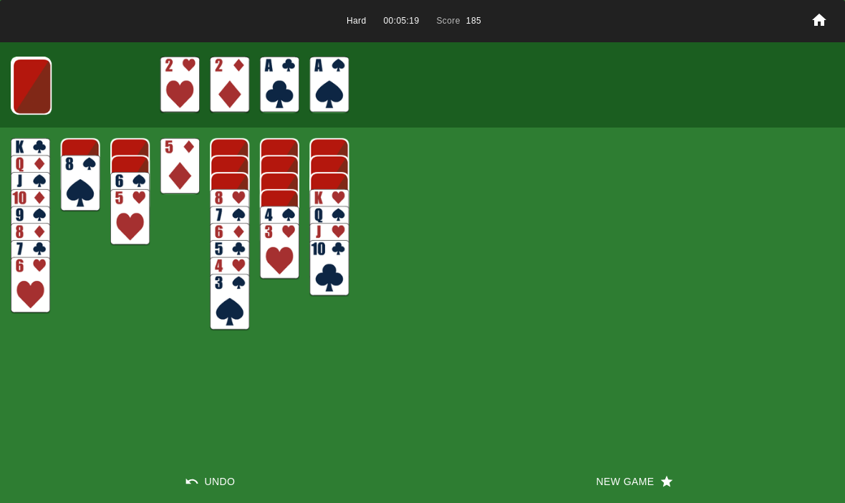
click at [29, 80] on img at bounding box center [31, 86] width 39 height 57
click at [23, 69] on img at bounding box center [30, 85] width 39 height 57
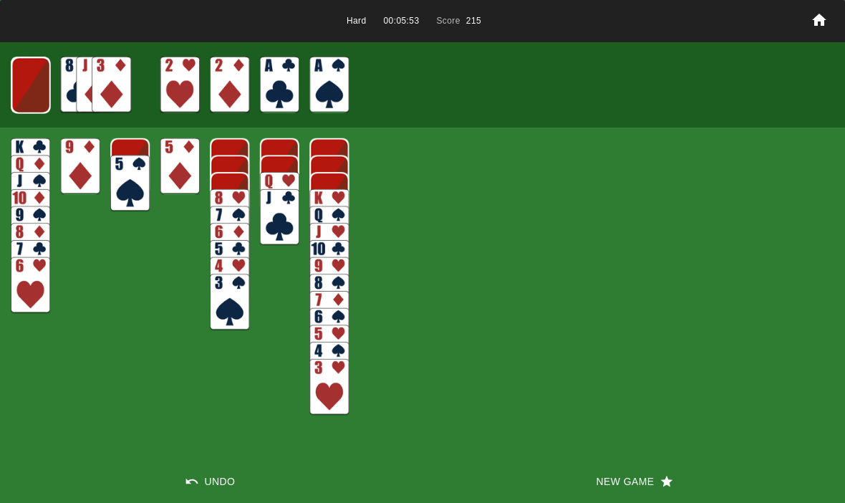
click at [32, 78] on img at bounding box center [30, 85] width 39 height 57
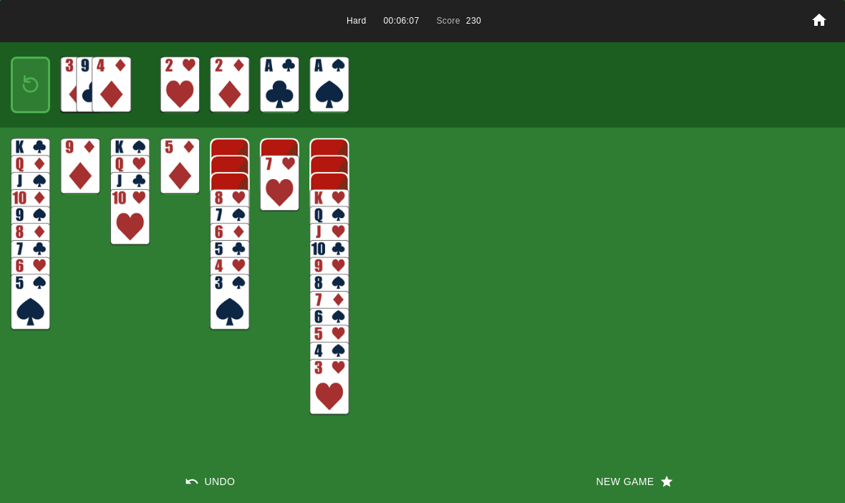
click at [21, 83] on img at bounding box center [31, 85] width 24 height 34
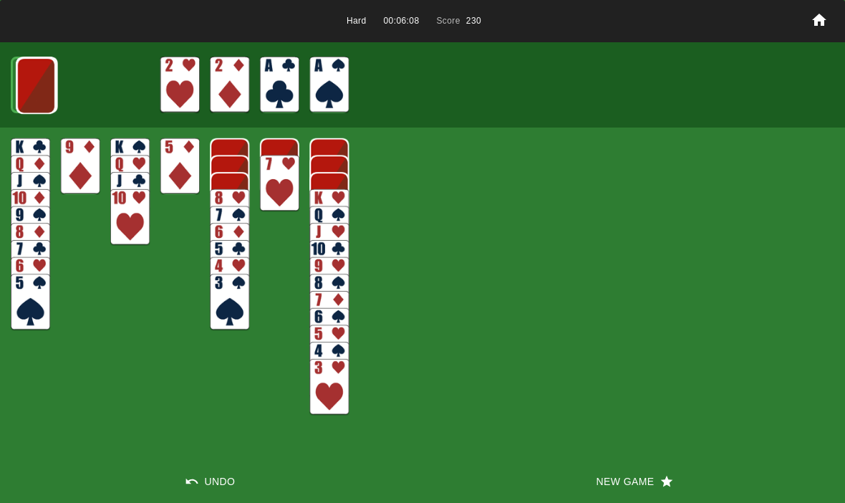
click at [29, 87] on img at bounding box center [35, 85] width 39 height 57
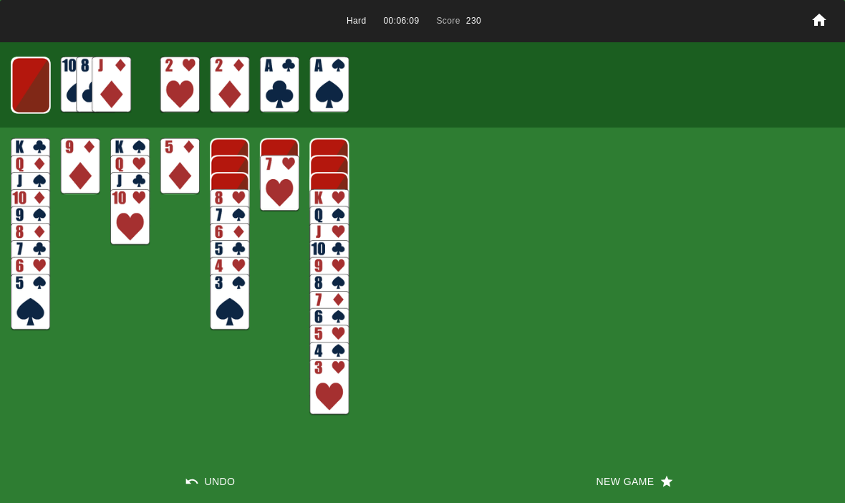
click at [29, 97] on img at bounding box center [30, 85] width 39 height 57
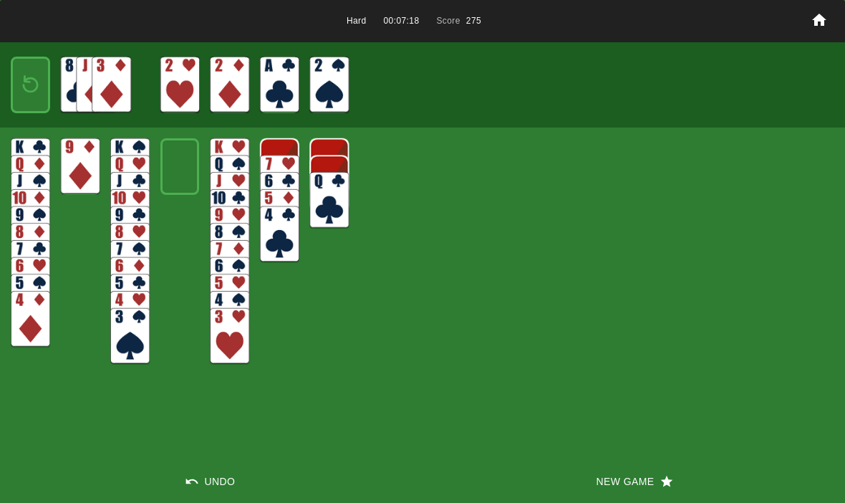
click at [24, 79] on img at bounding box center [31, 85] width 24 height 34
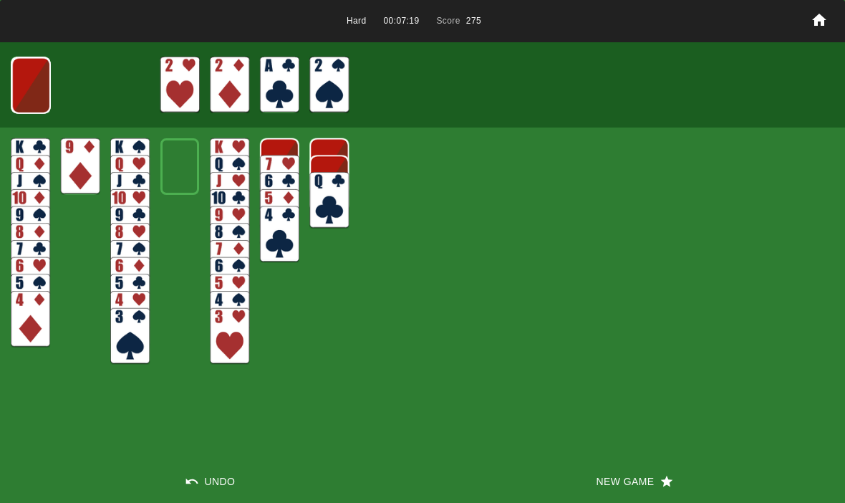
click at [20, 69] on img at bounding box center [30, 85] width 39 height 57
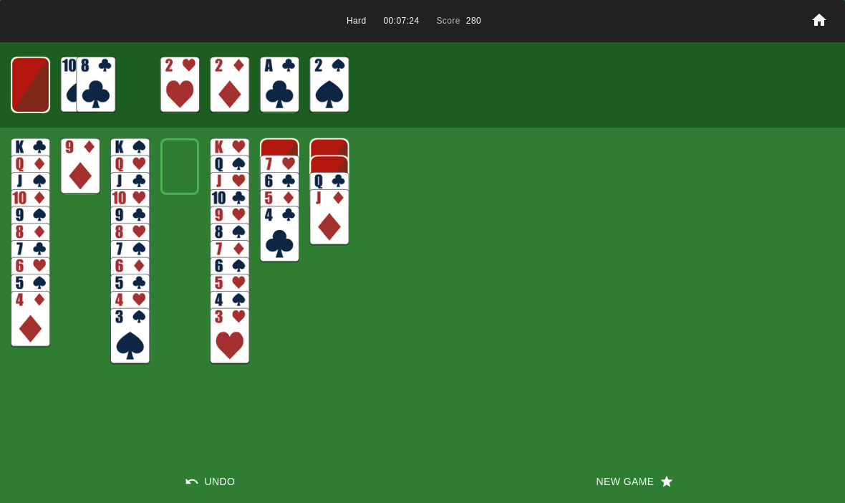
click at [25, 85] on img at bounding box center [30, 85] width 39 height 57
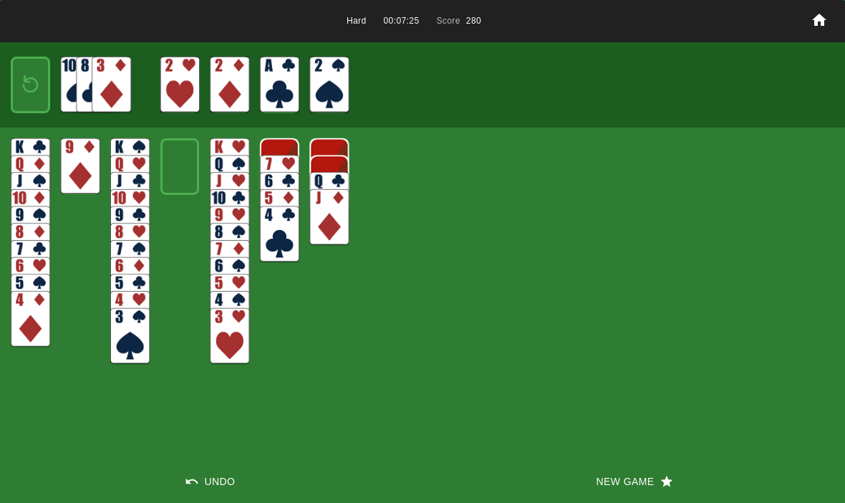
click at [22, 77] on img at bounding box center [31, 85] width 24 height 34
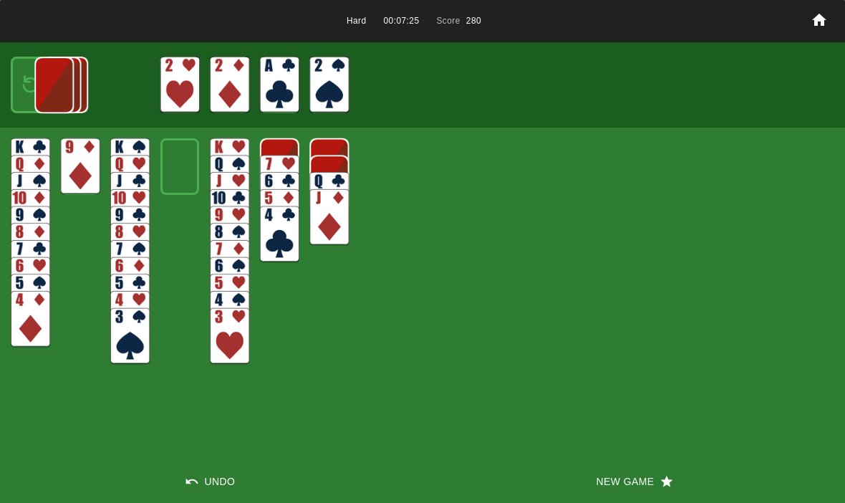
click at [34, 86] on img at bounding box center [53, 85] width 39 height 57
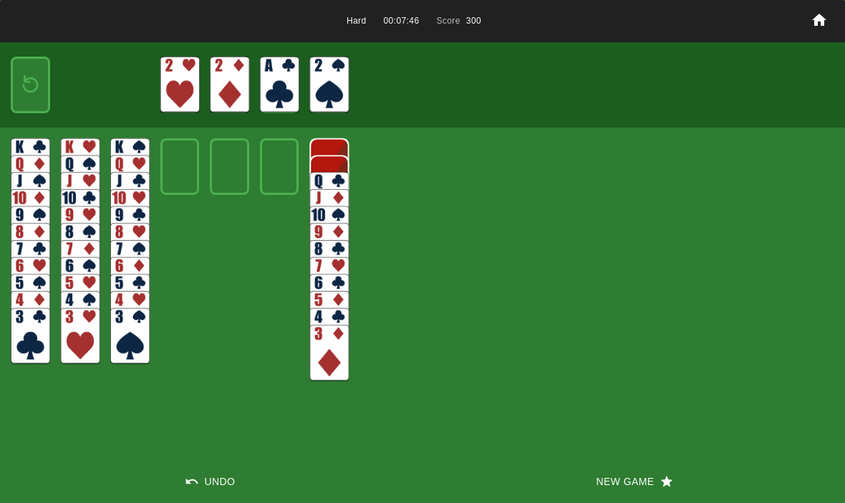
click at [643, 488] on button "New Game" at bounding box center [633, 481] width 422 height 43
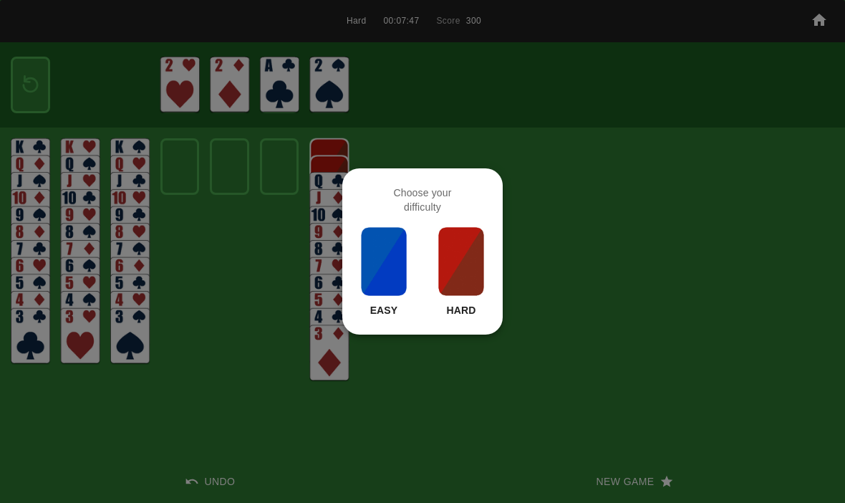
click at [460, 260] on img at bounding box center [461, 261] width 49 height 72
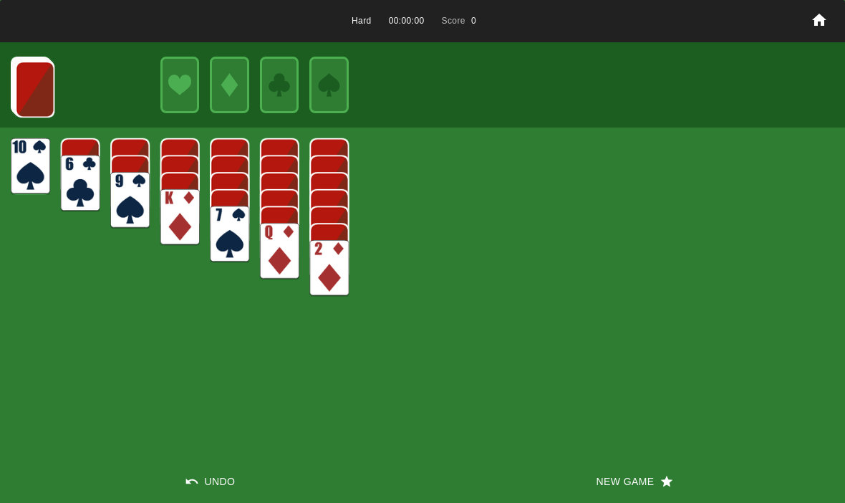
click at [616, 480] on button "New Game" at bounding box center [633, 481] width 422 height 43
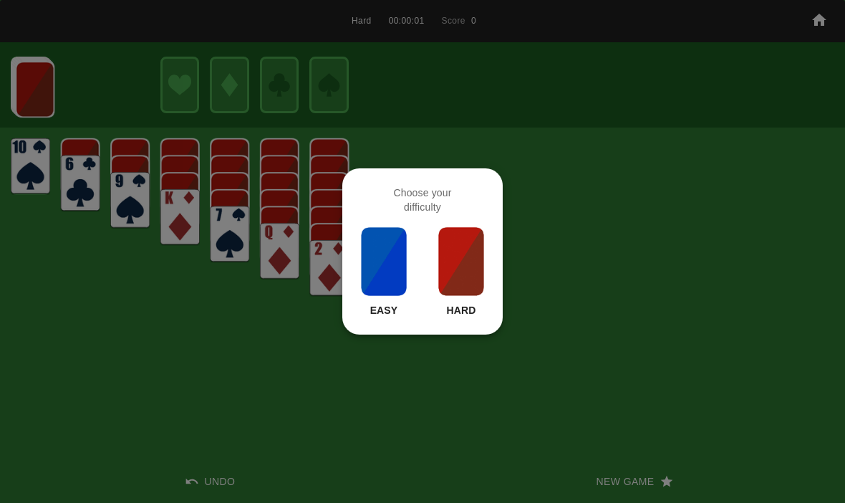
click at [468, 261] on img at bounding box center [461, 261] width 49 height 72
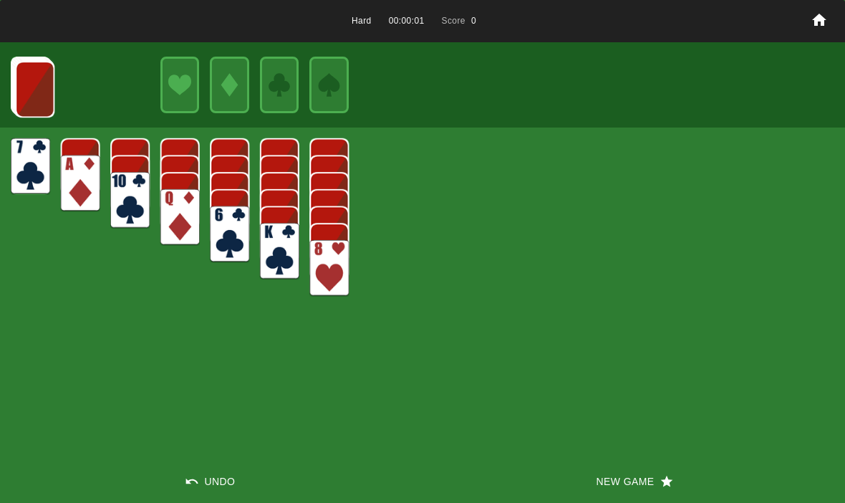
click at [619, 483] on button "New Game" at bounding box center [633, 481] width 422 height 43
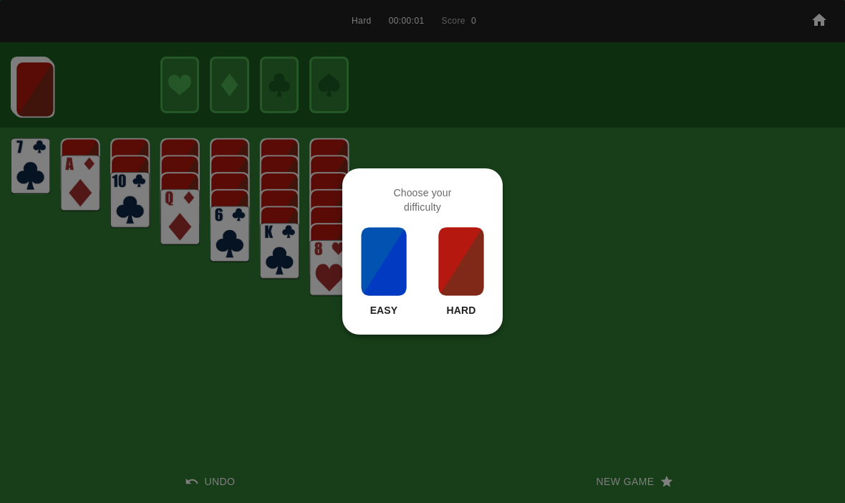
click at [462, 263] on img at bounding box center [461, 261] width 49 height 72
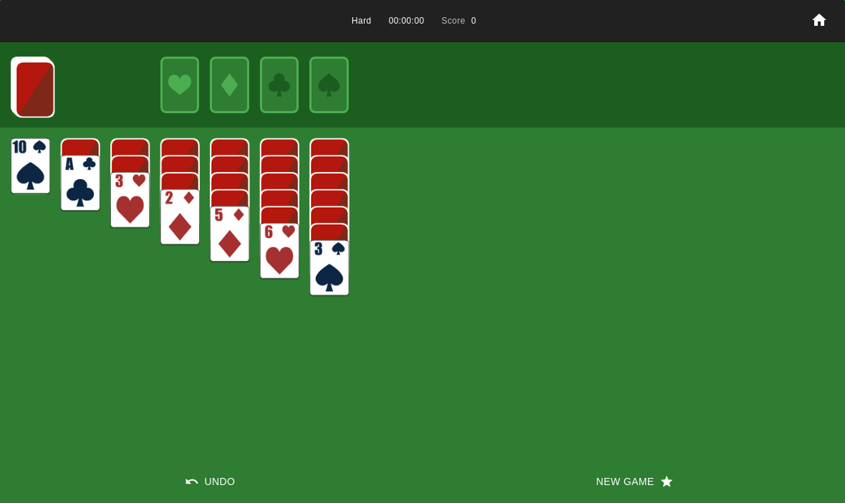
click at [608, 480] on button "New Game" at bounding box center [633, 481] width 422 height 43
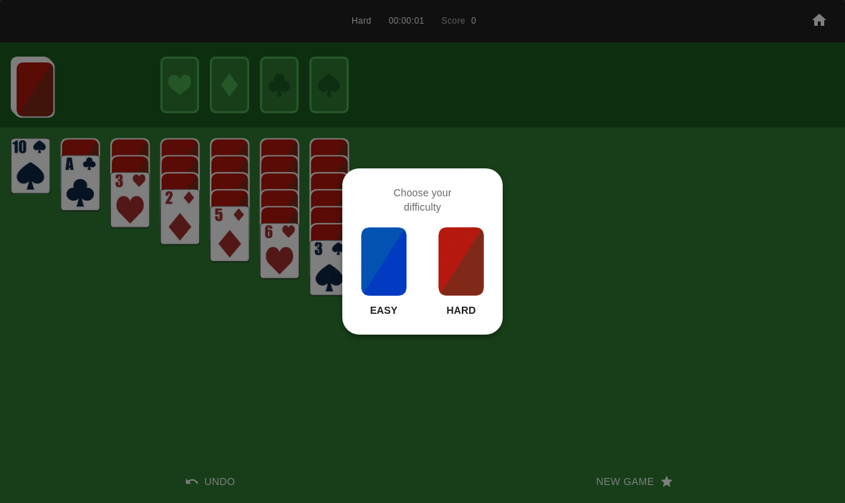
click at [452, 273] on img at bounding box center [461, 261] width 49 height 72
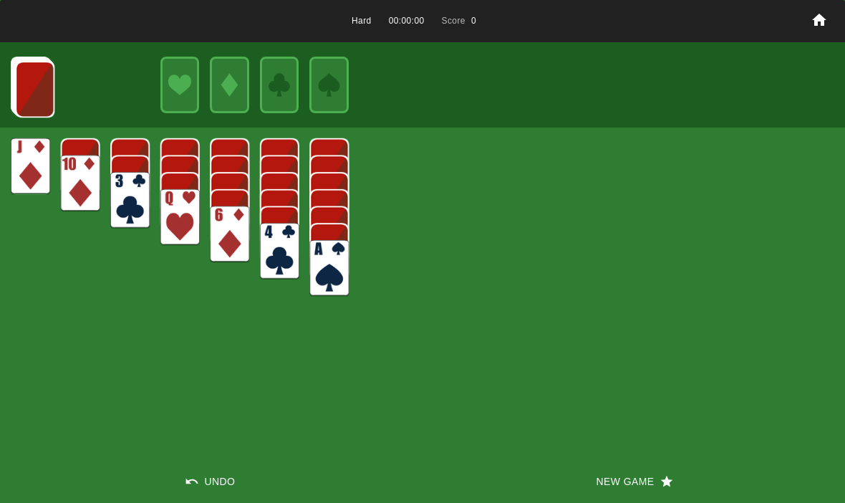
click at [624, 488] on button "New Game" at bounding box center [633, 481] width 422 height 43
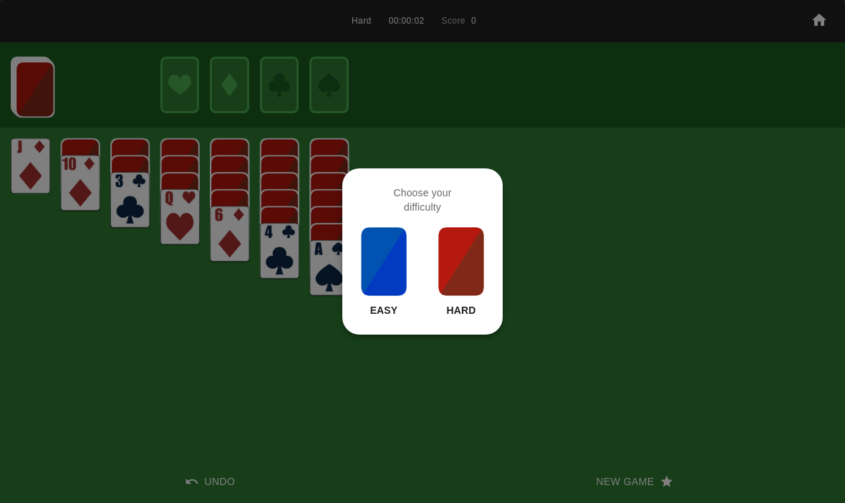
click at [481, 277] on img at bounding box center [461, 261] width 49 height 72
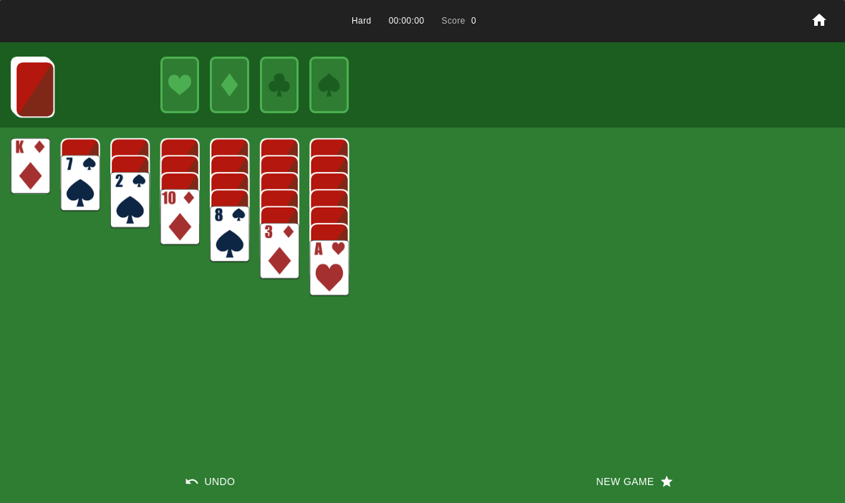
click at [600, 490] on button "New Game" at bounding box center [633, 481] width 422 height 43
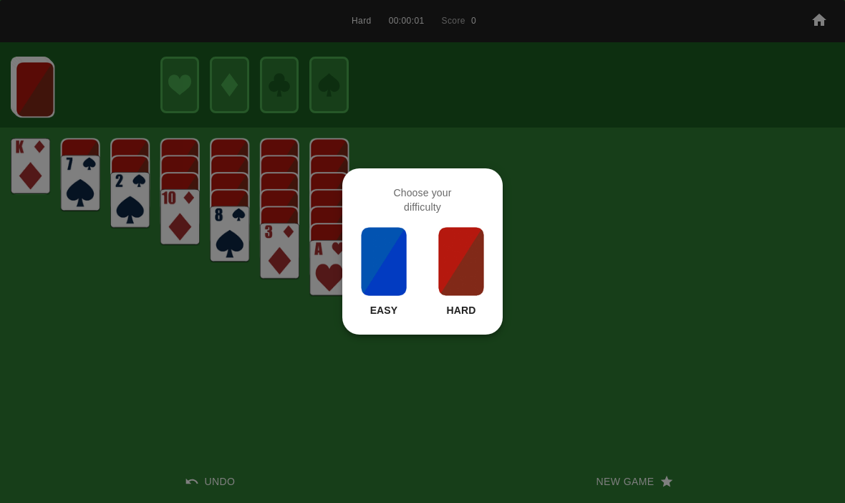
click at [465, 282] on img at bounding box center [461, 261] width 49 height 72
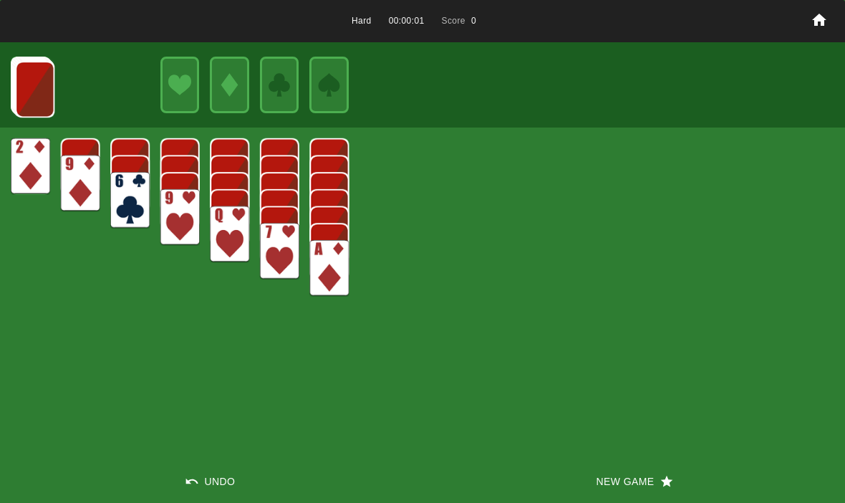
click at [596, 497] on button "New Game" at bounding box center [633, 481] width 422 height 43
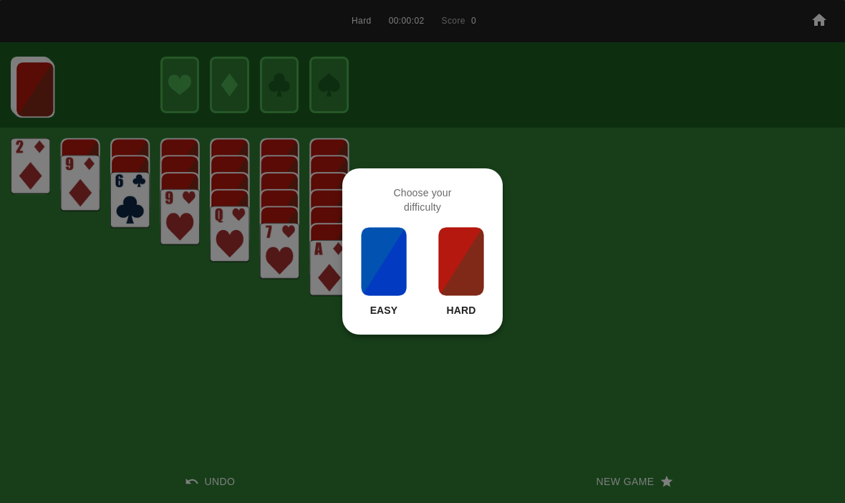
click at [454, 254] on img at bounding box center [461, 261] width 49 height 72
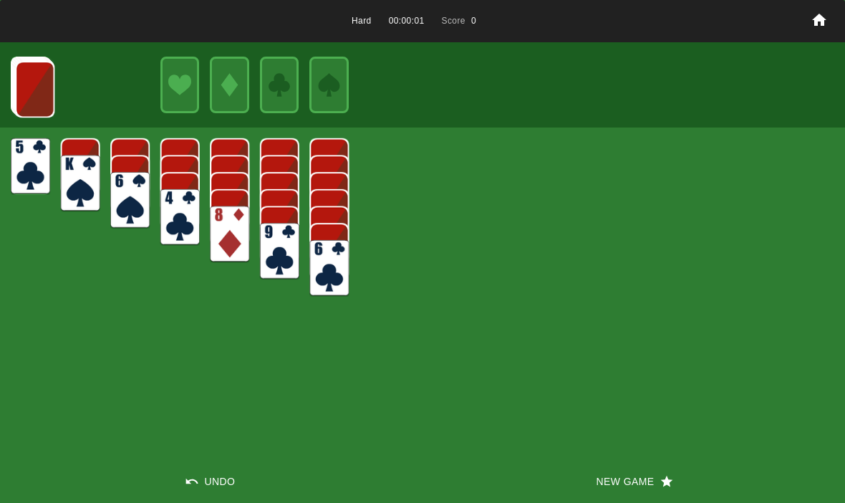
click at [601, 482] on button "New Game" at bounding box center [633, 481] width 422 height 43
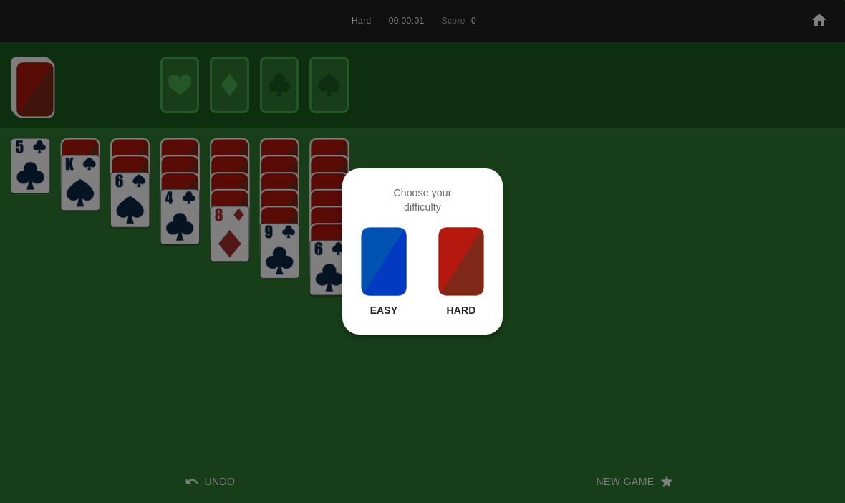
click at [470, 268] on img at bounding box center [461, 261] width 49 height 72
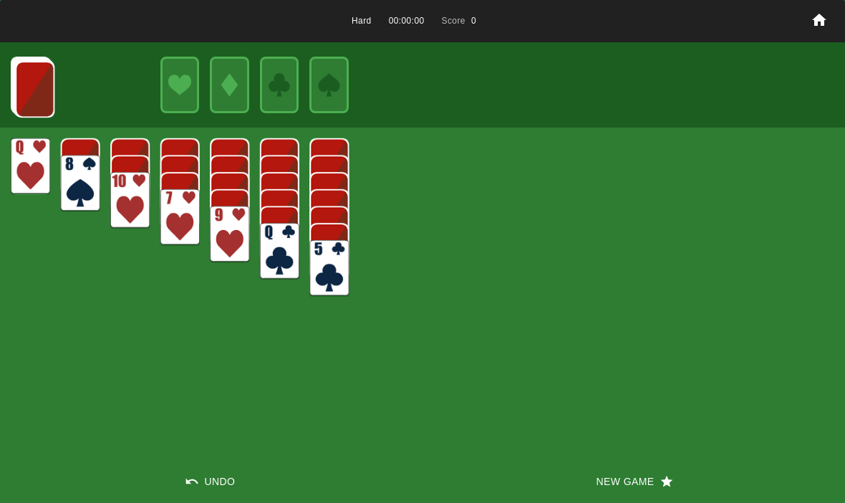
click at [588, 479] on button "New Game" at bounding box center [633, 481] width 422 height 43
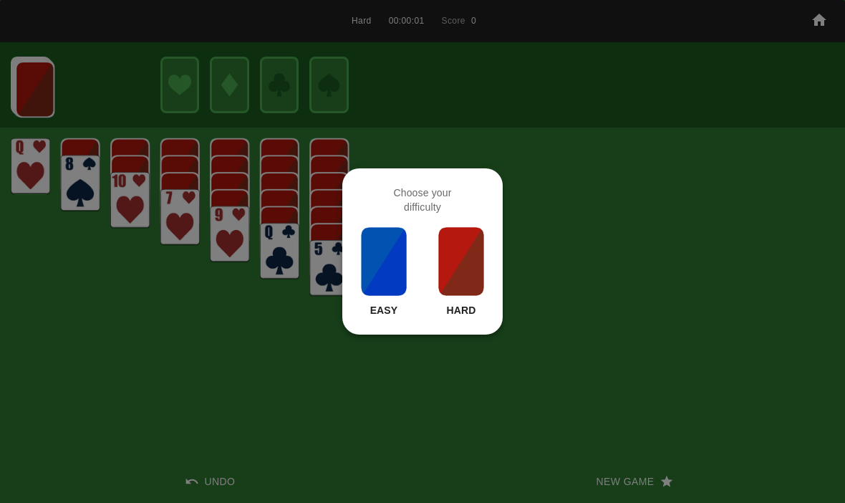
click at [468, 259] on img at bounding box center [461, 261] width 49 height 72
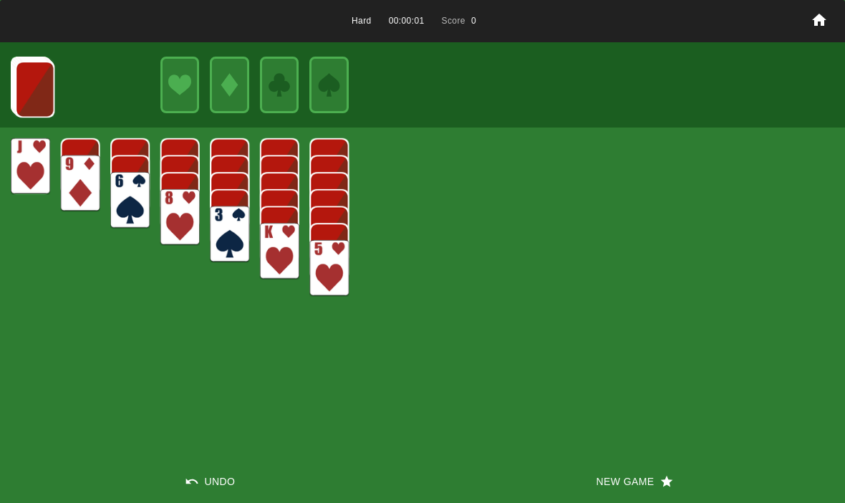
click at [602, 488] on button "New Game" at bounding box center [633, 481] width 422 height 43
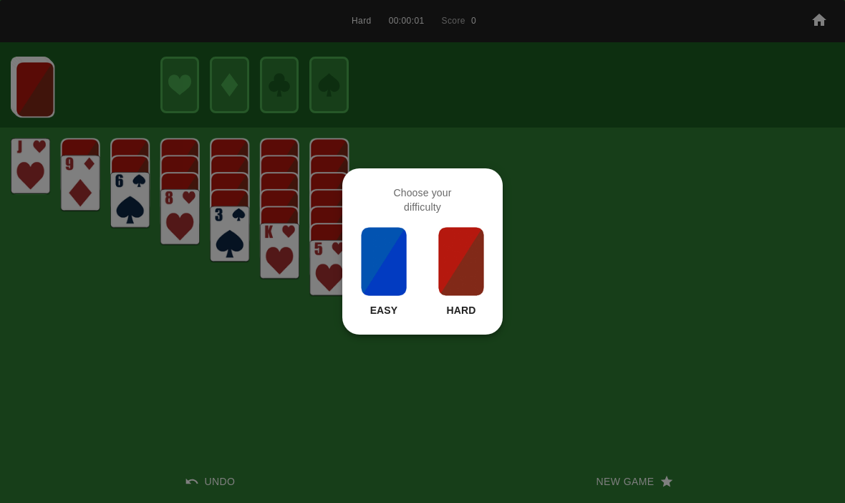
click at [480, 281] on img at bounding box center [461, 261] width 49 height 72
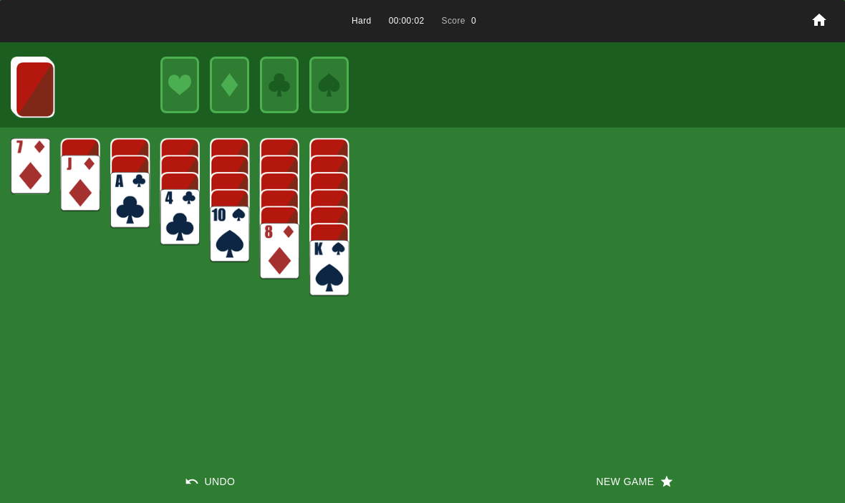
click at [608, 490] on button "New Game" at bounding box center [633, 481] width 422 height 43
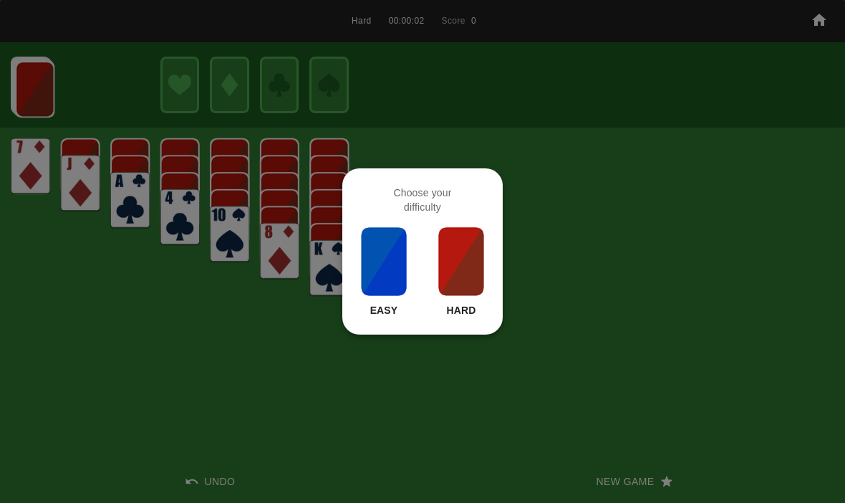
click at [470, 271] on img at bounding box center [461, 261] width 49 height 72
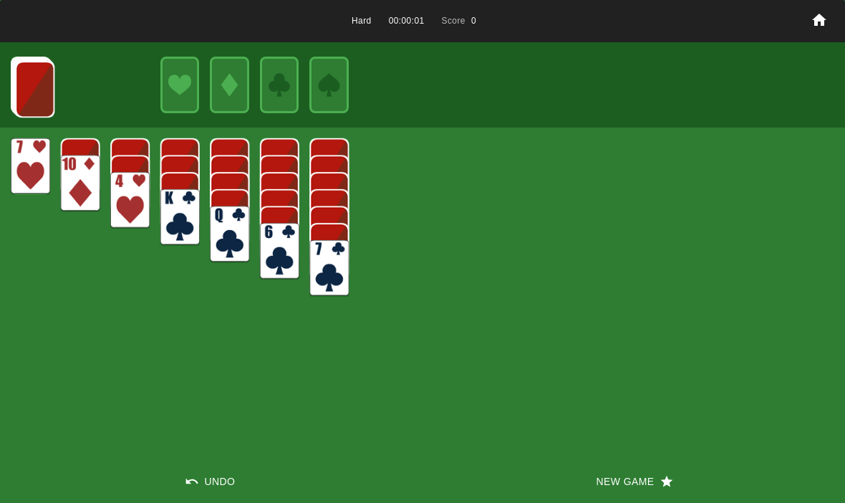
click at [619, 462] on button "New Game" at bounding box center [633, 481] width 422 height 43
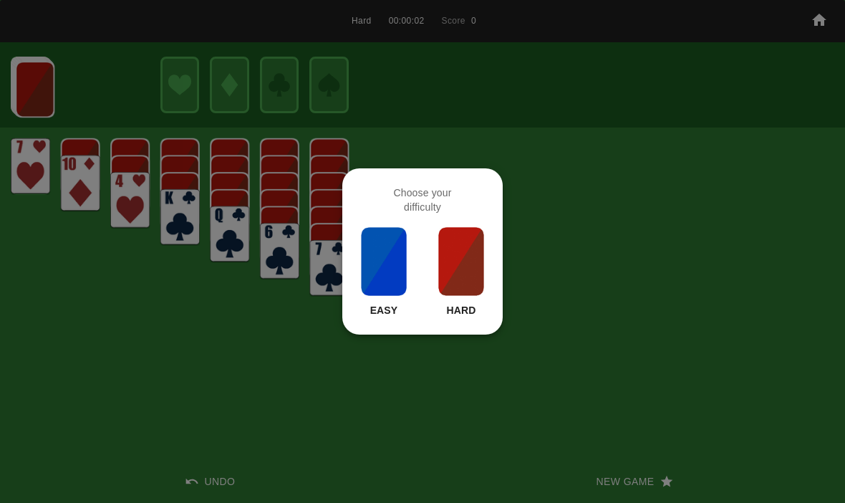
click at [477, 264] on img at bounding box center [461, 261] width 49 height 72
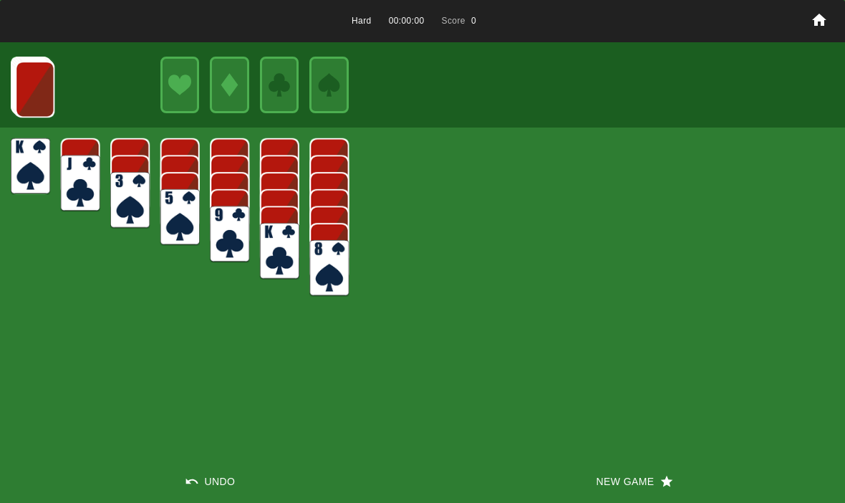
click at [622, 491] on button "New Game" at bounding box center [633, 481] width 422 height 43
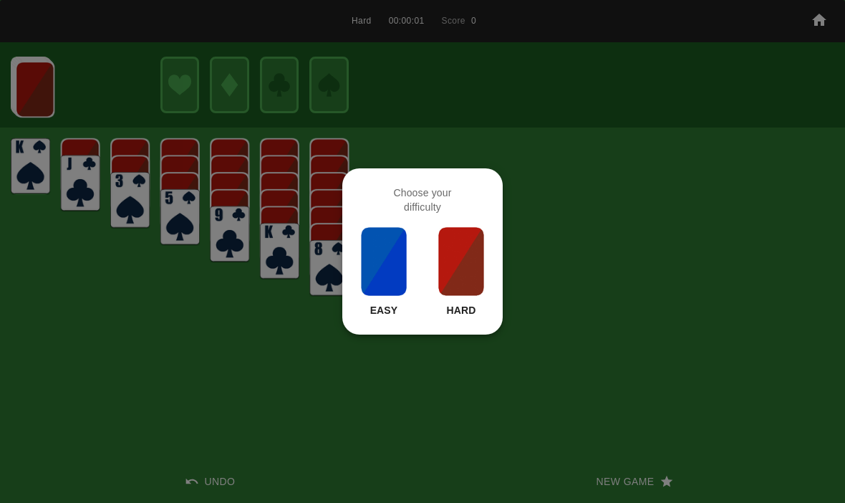
click at [485, 262] on img at bounding box center [461, 261] width 49 height 72
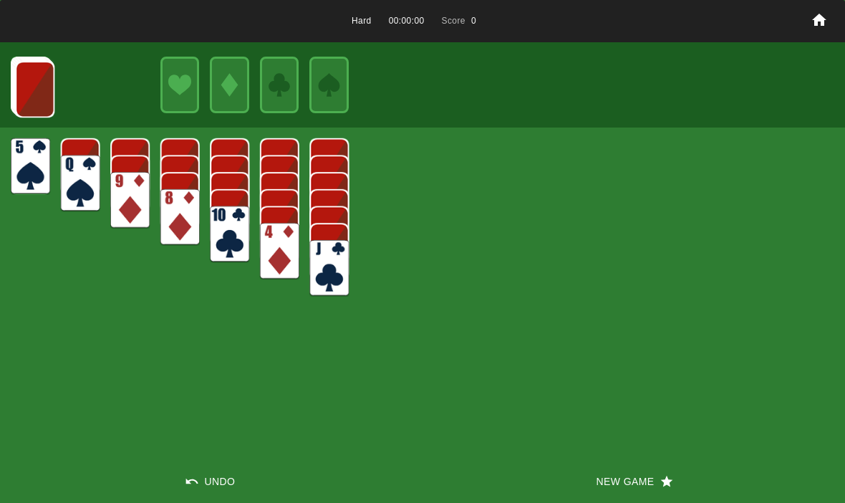
click at [611, 492] on button "New Game" at bounding box center [633, 481] width 422 height 43
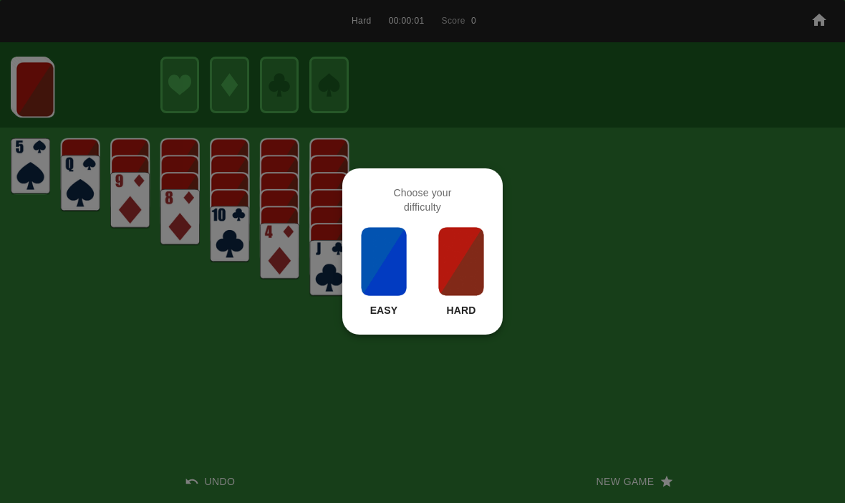
click at [464, 257] on img at bounding box center [461, 261] width 49 height 72
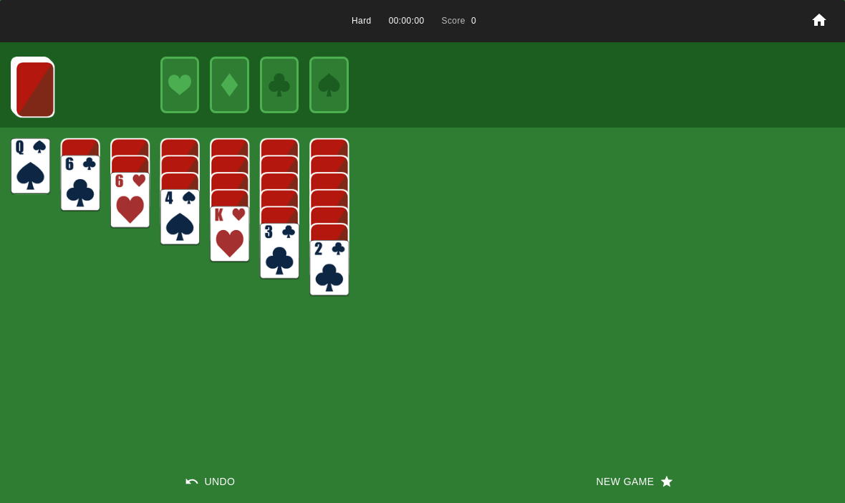
click at [604, 482] on button "New Game" at bounding box center [633, 481] width 422 height 43
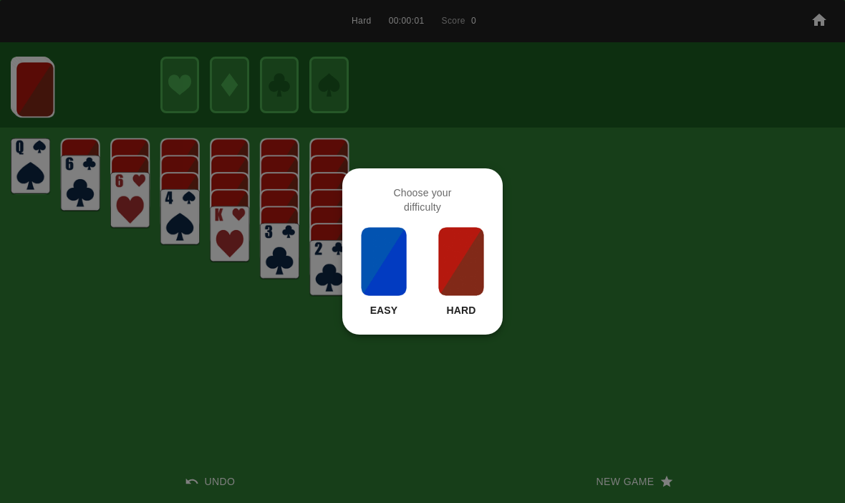
click at [470, 273] on img at bounding box center [461, 261] width 49 height 72
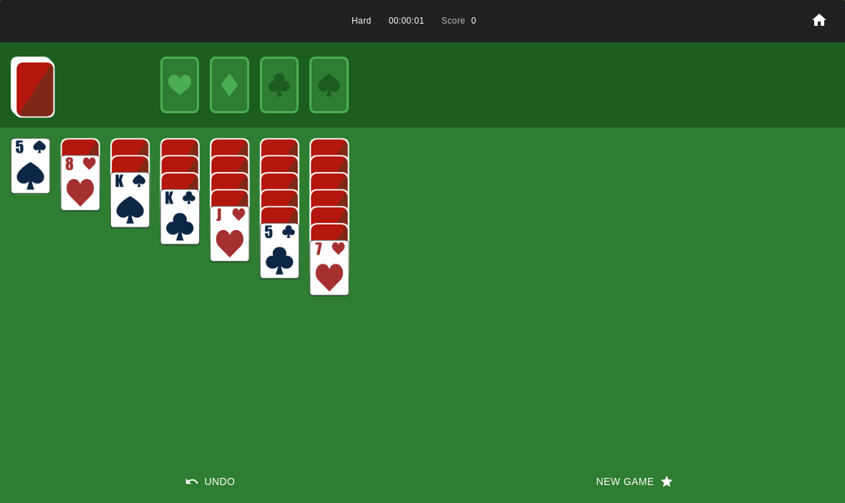
click at [602, 482] on button "New Game" at bounding box center [633, 481] width 422 height 43
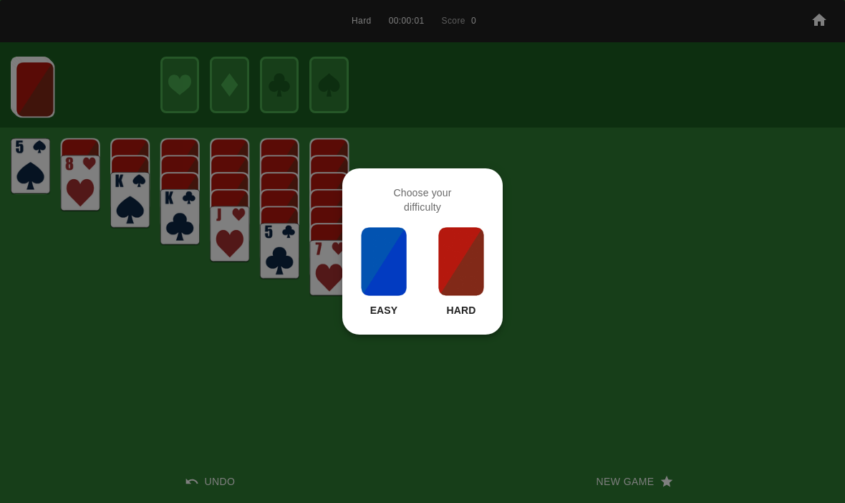
click at [477, 288] on img at bounding box center [461, 261] width 49 height 72
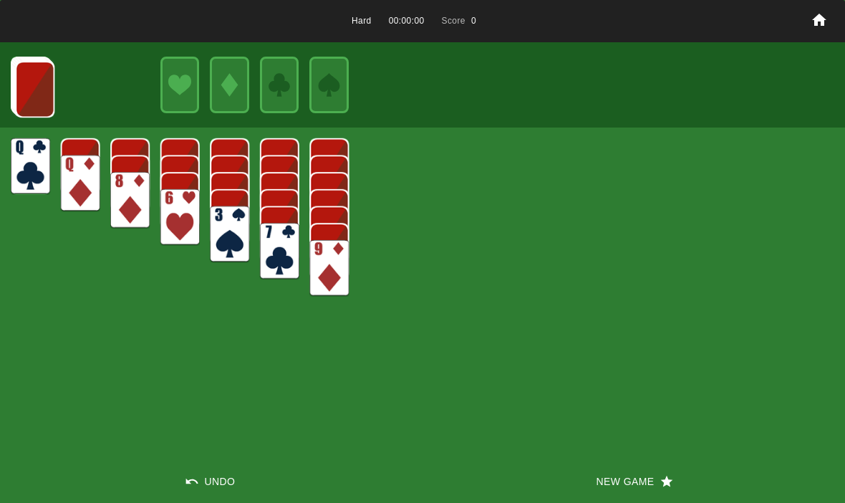
click at [599, 493] on button "New Game" at bounding box center [633, 481] width 422 height 43
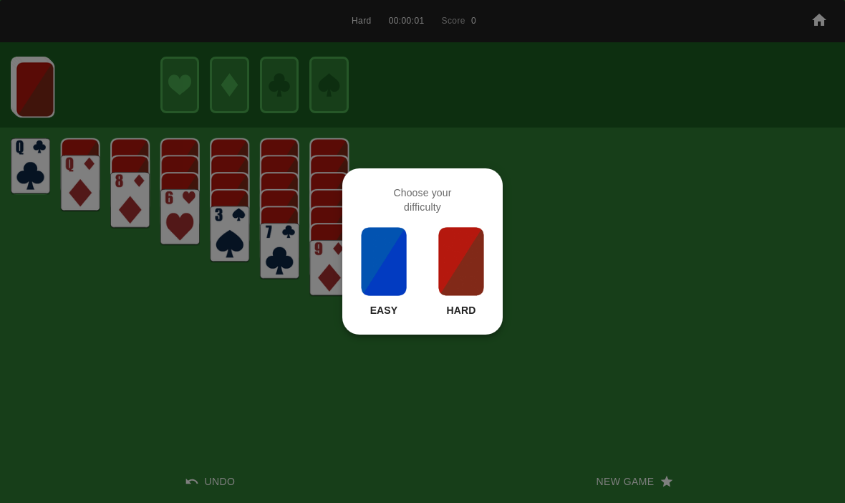
click at [462, 273] on img at bounding box center [461, 261] width 49 height 72
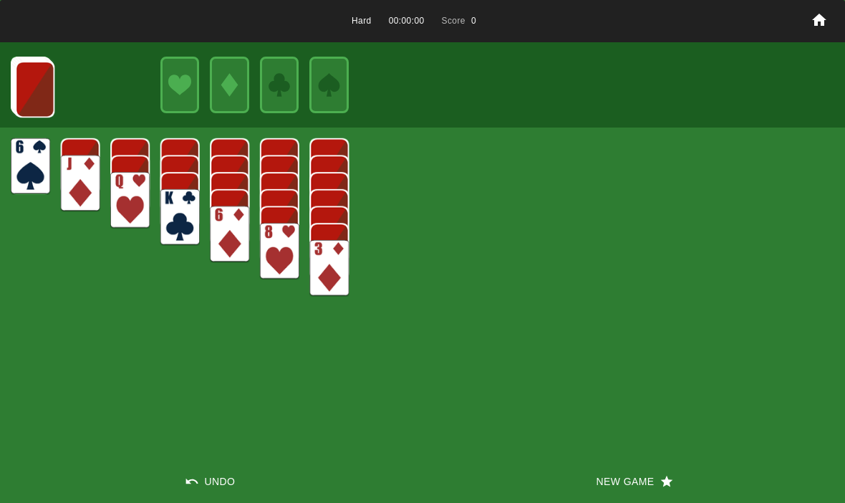
click at [603, 489] on button "New Game" at bounding box center [633, 481] width 422 height 43
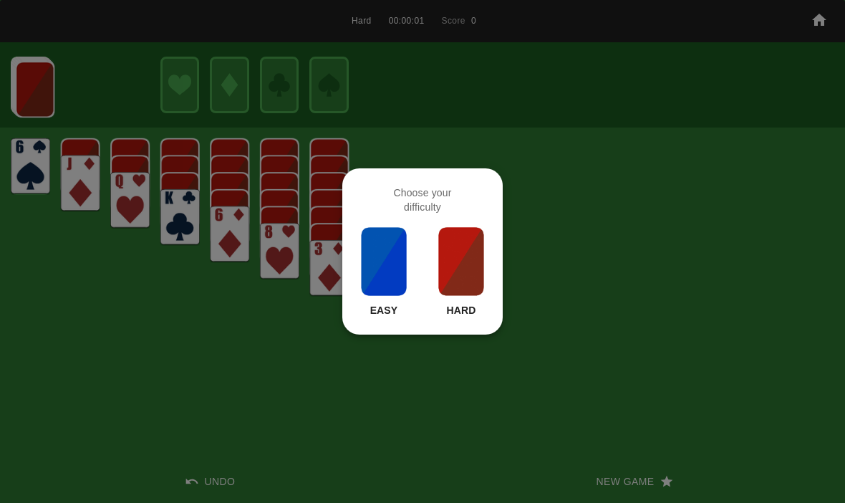
click at [458, 271] on img at bounding box center [461, 261] width 49 height 72
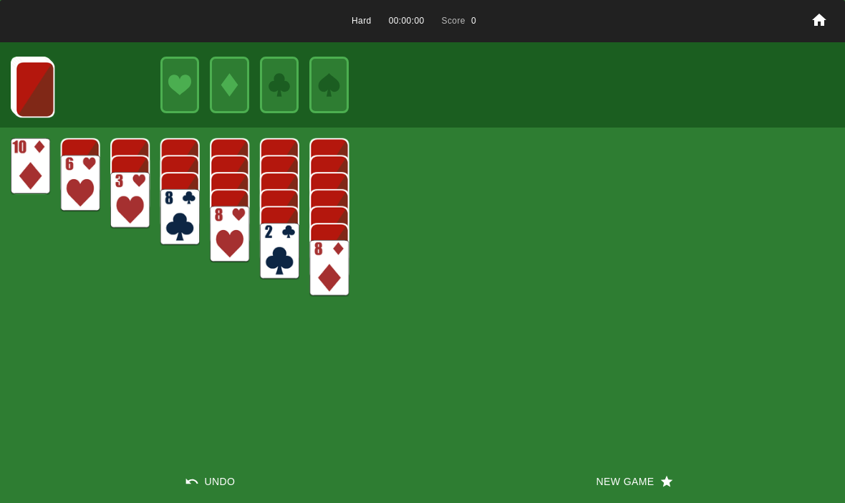
click at [590, 490] on button "New Game" at bounding box center [633, 481] width 422 height 43
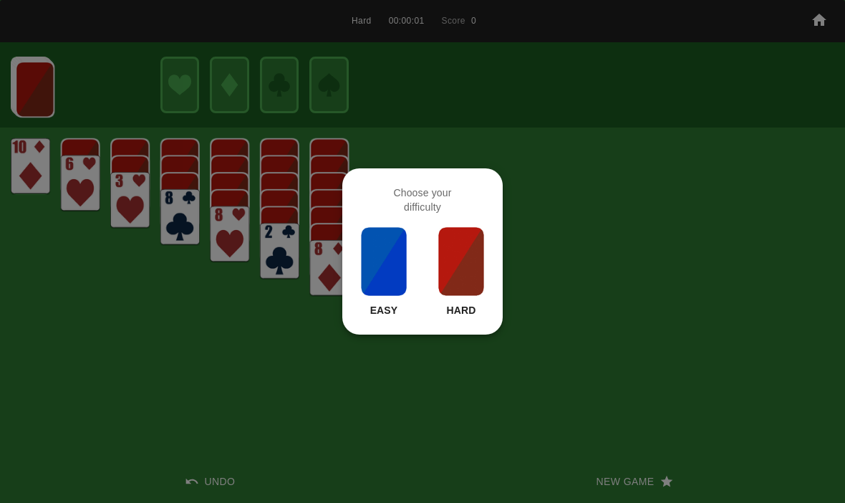
click at [588, 486] on div at bounding box center [422, 251] width 845 height 503
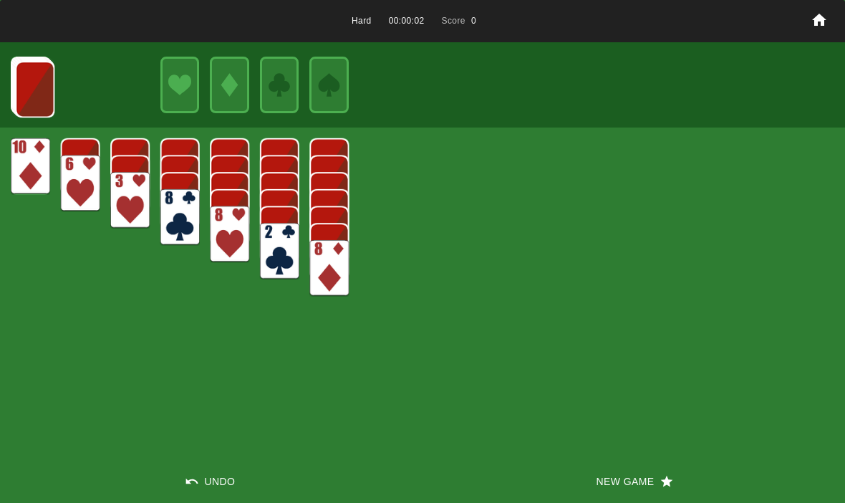
click at [615, 495] on button "New Game" at bounding box center [633, 481] width 422 height 43
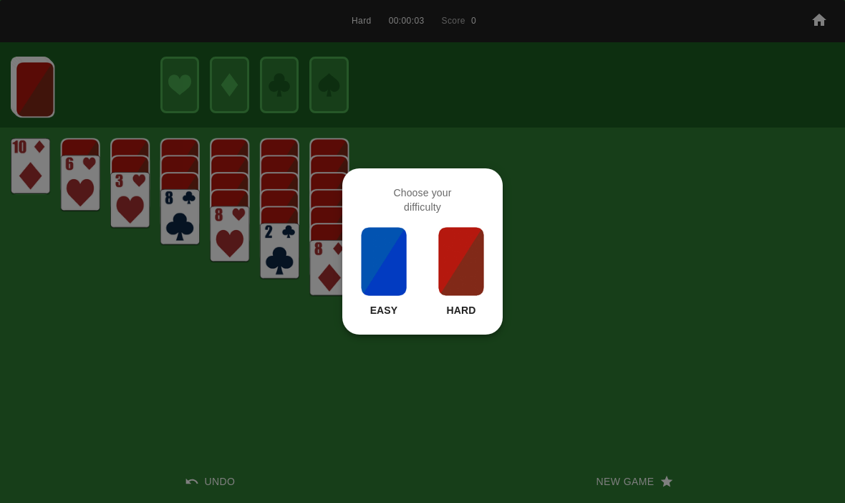
click at [459, 261] on img at bounding box center [461, 261] width 49 height 72
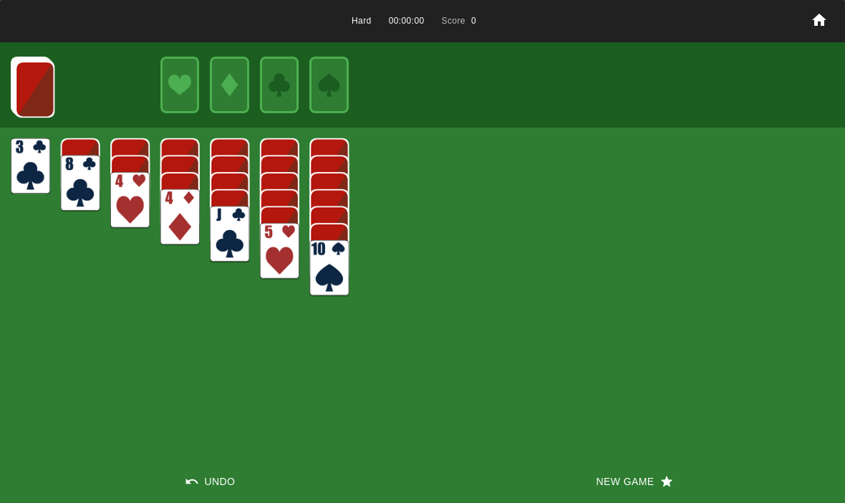
click at [623, 481] on button "New Game" at bounding box center [633, 481] width 422 height 43
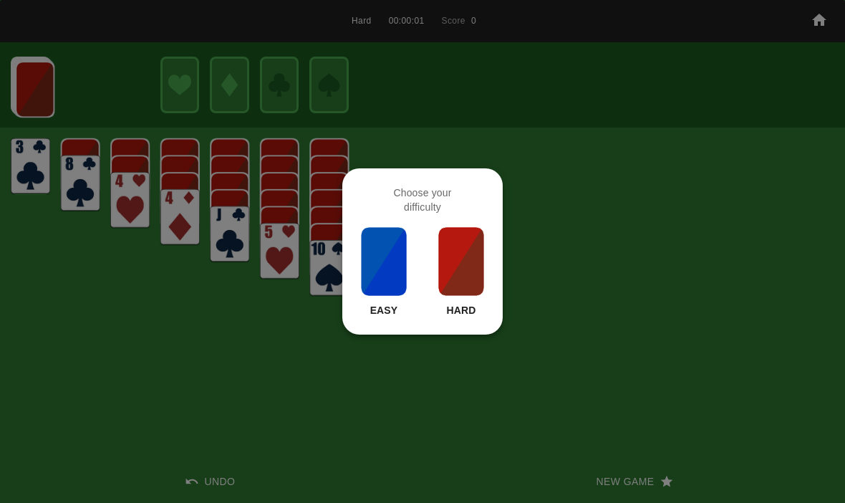
click at [456, 263] on img at bounding box center [461, 261] width 49 height 72
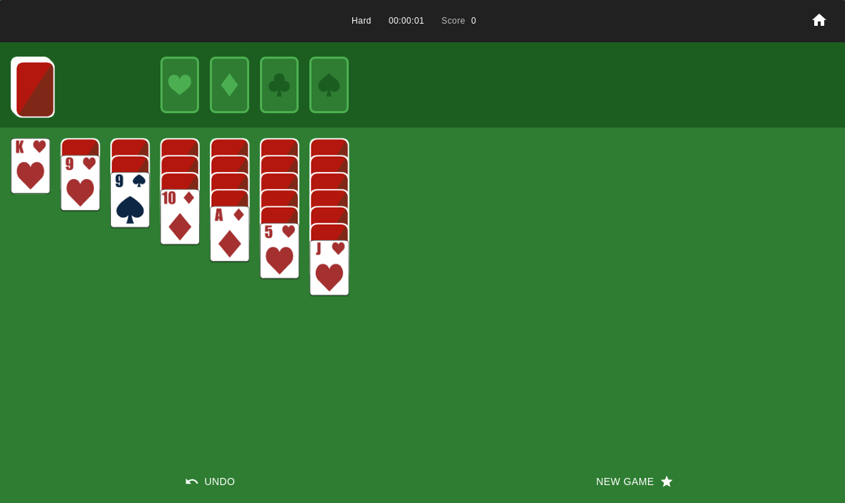
click at [603, 497] on button "New Game" at bounding box center [633, 481] width 422 height 43
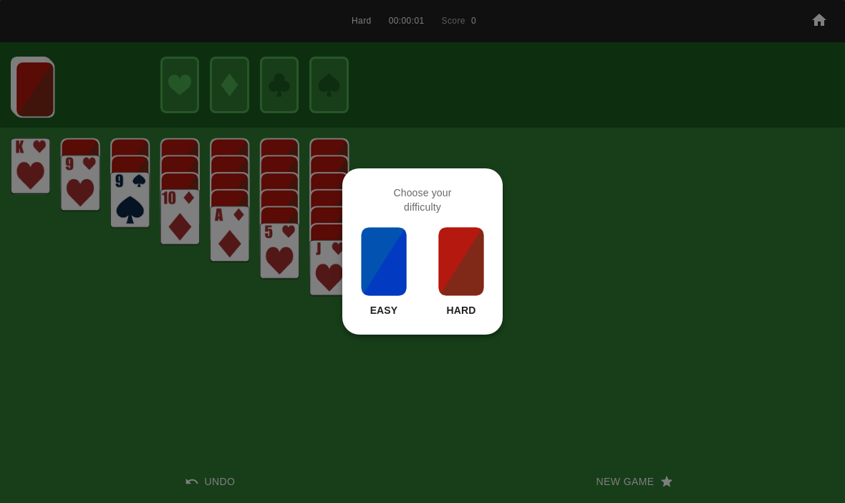
click at [437, 241] on img at bounding box center [461, 261] width 49 height 72
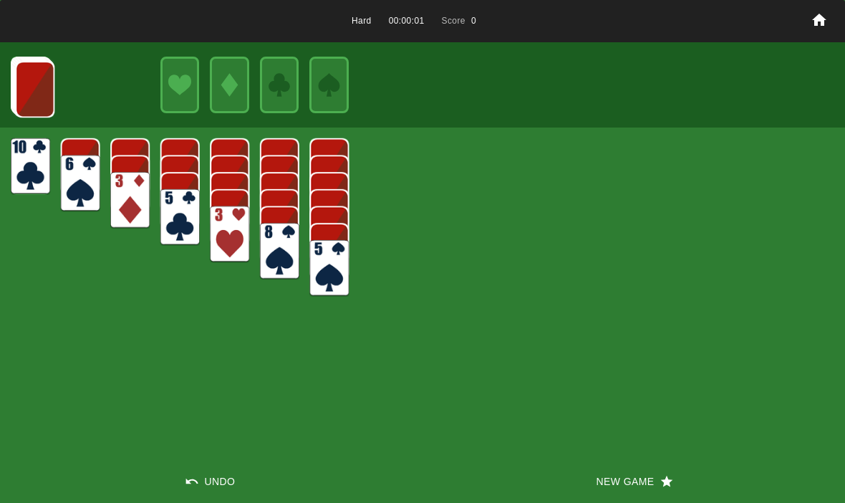
click at [609, 456] on div "Hard 00:00:01 Score 0 Undo New Game" at bounding box center [422, 251] width 845 height 503
click at [611, 490] on button "New Game" at bounding box center [633, 481] width 422 height 43
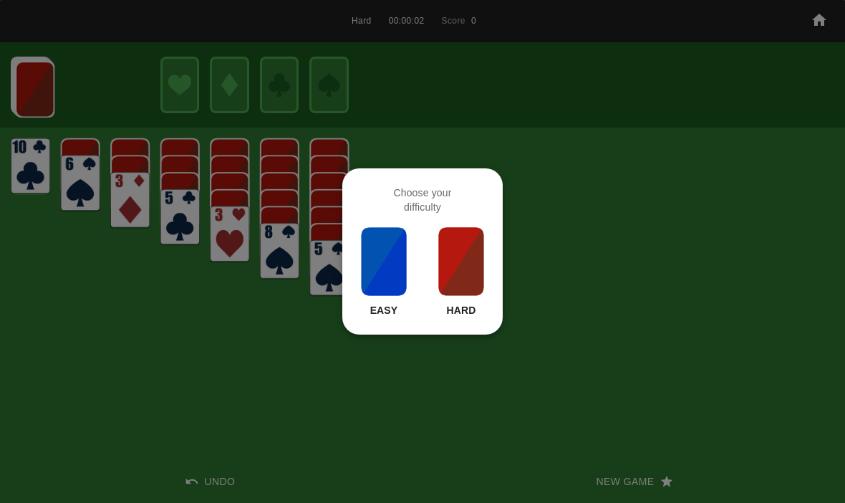
click at [470, 282] on img at bounding box center [461, 261] width 49 height 72
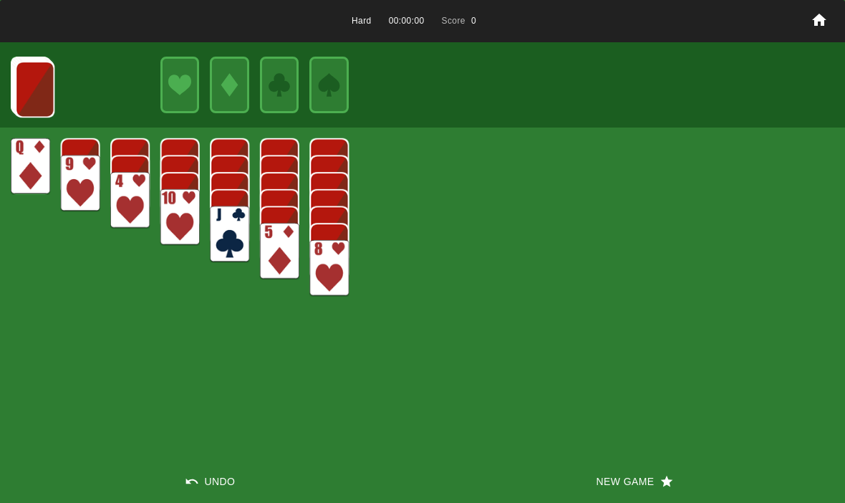
click at [591, 470] on button "New Game" at bounding box center [633, 481] width 422 height 43
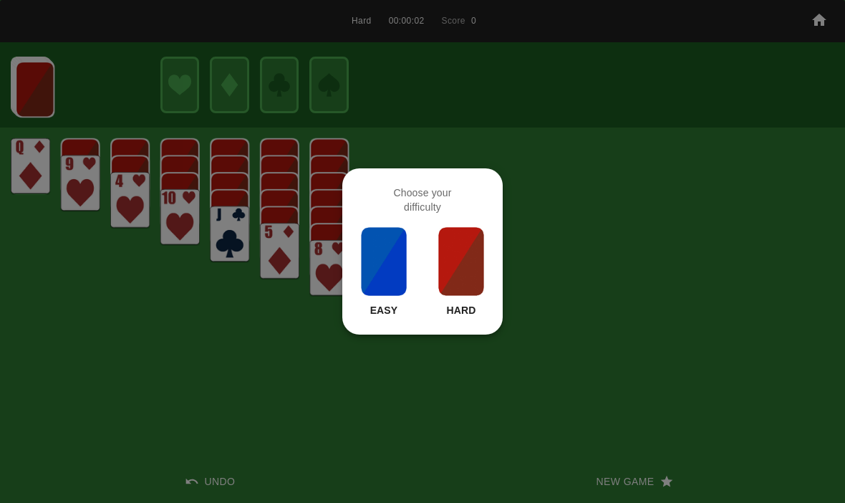
click at [480, 256] on img at bounding box center [461, 261] width 49 height 72
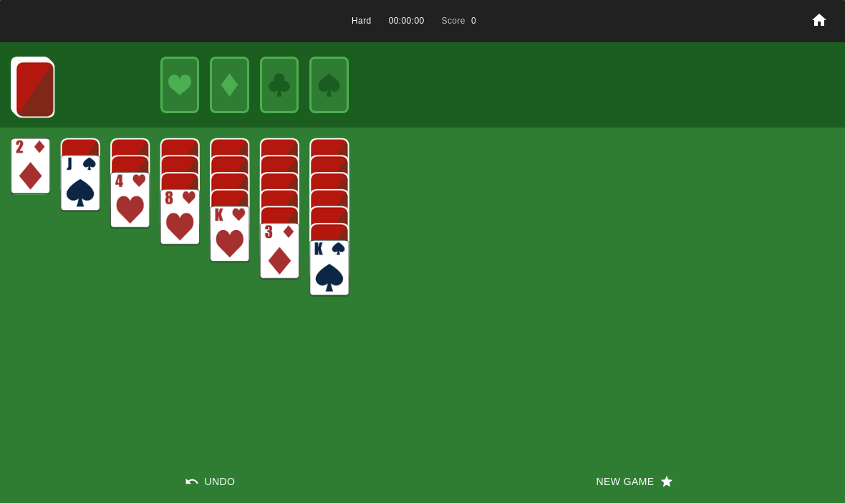
click at [594, 490] on button "New Game" at bounding box center [633, 481] width 422 height 43
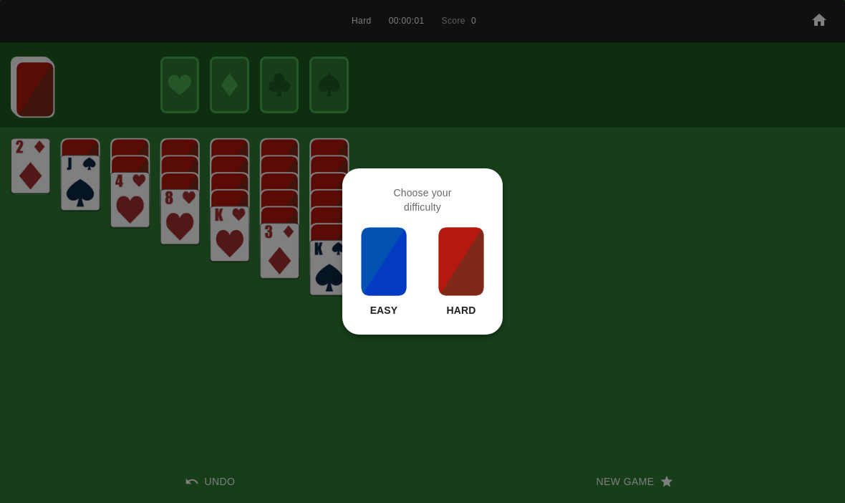
click at [472, 253] on img at bounding box center [461, 261] width 49 height 72
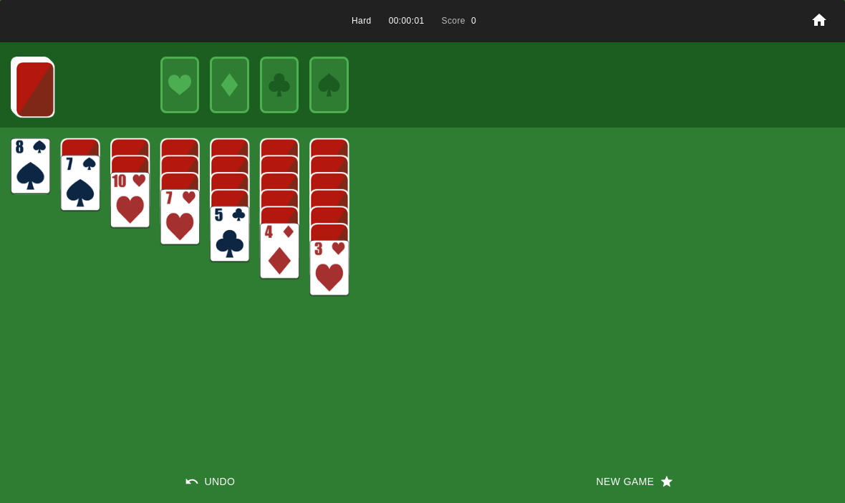
click at [583, 497] on button "New Game" at bounding box center [633, 481] width 422 height 43
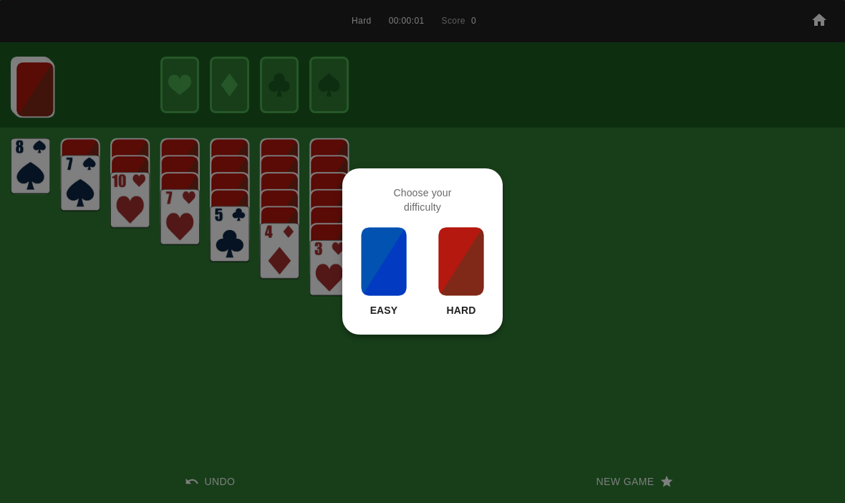
click at [481, 277] on img at bounding box center [461, 261] width 49 height 72
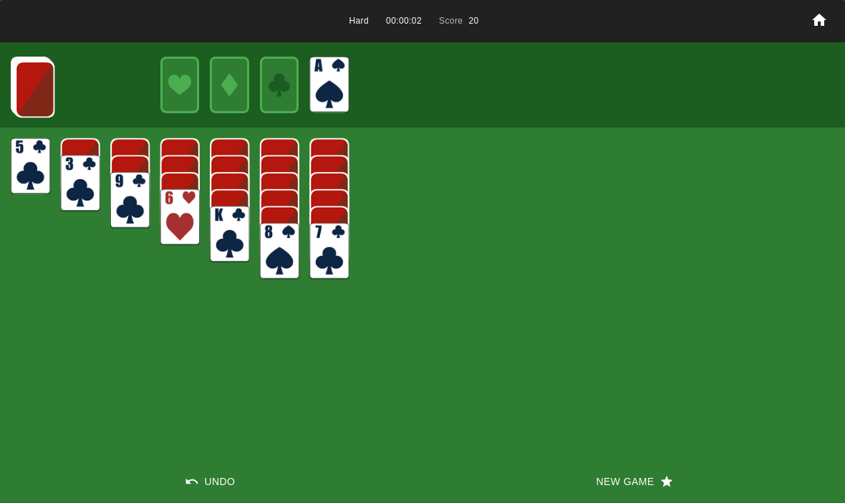
click at [25, 89] on img at bounding box center [34, 89] width 39 height 57
click at [21, 92] on img at bounding box center [34, 88] width 39 height 57
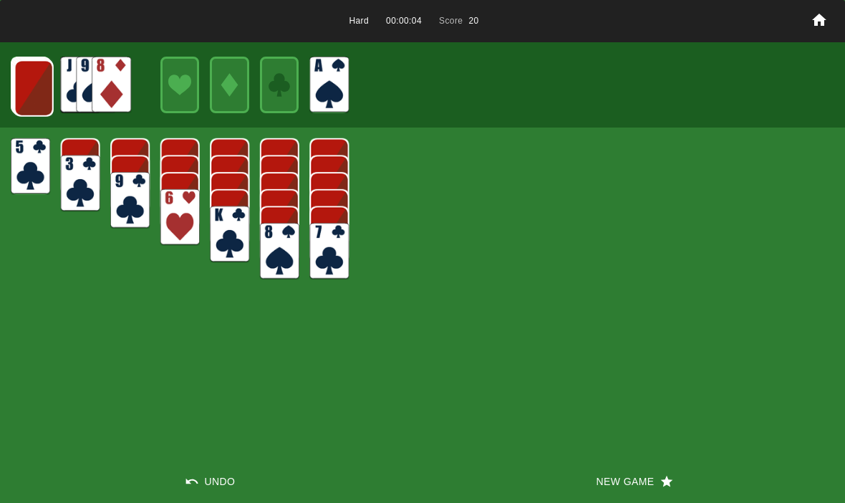
click at [32, 87] on img at bounding box center [33, 88] width 39 height 57
click at [26, 87] on img at bounding box center [33, 87] width 39 height 57
click at [25, 92] on img at bounding box center [32, 87] width 39 height 57
click at [29, 82] on img at bounding box center [31, 86] width 39 height 57
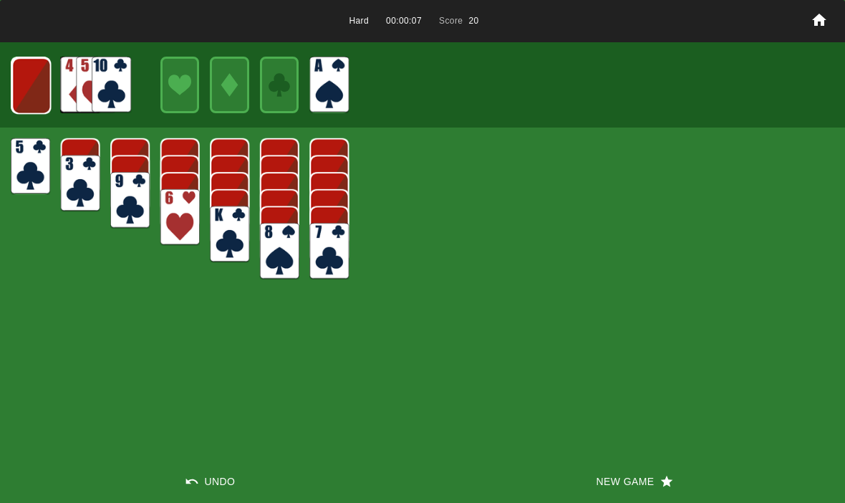
click at [31, 92] on img at bounding box center [30, 85] width 39 height 57
click at [601, 455] on div "Hard 00:00:09 Score 20 Undo New Game" at bounding box center [422, 251] width 845 height 503
click at [622, 488] on button "New Game" at bounding box center [633, 481] width 422 height 43
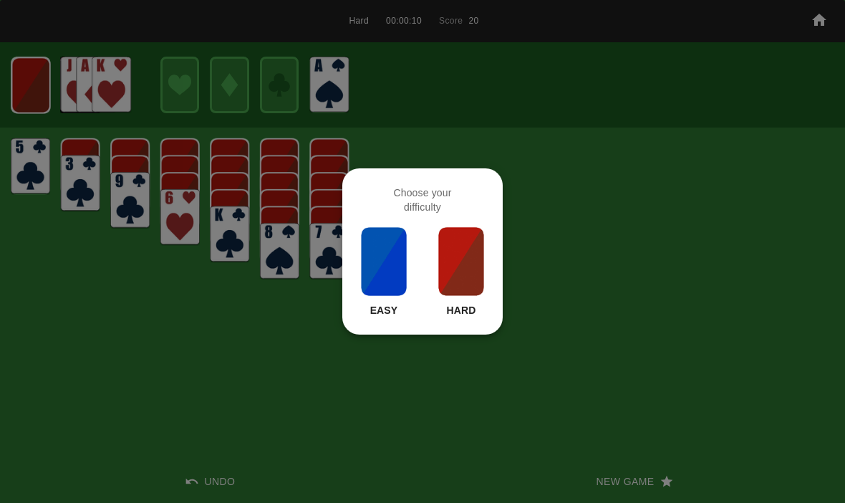
click at [475, 252] on img at bounding box center [461, 261] width 49 height 72
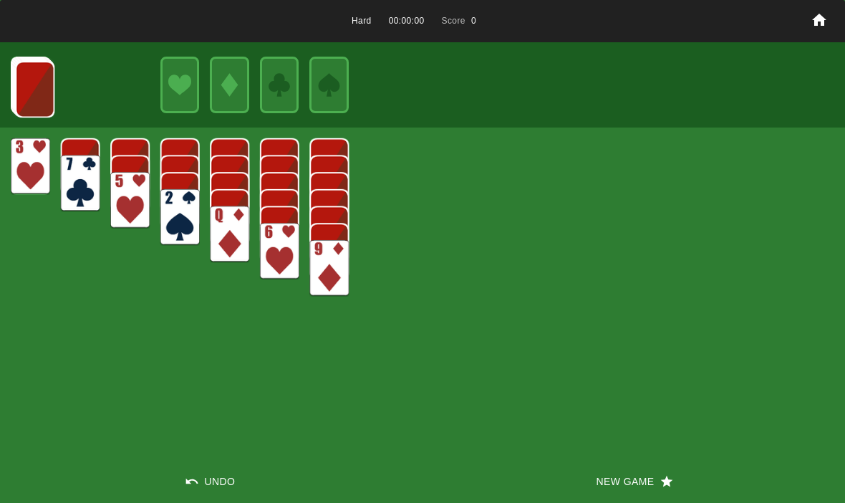
click at [621, 482] on button "New Game" at bounding box center [633, 481] width 422 height 43
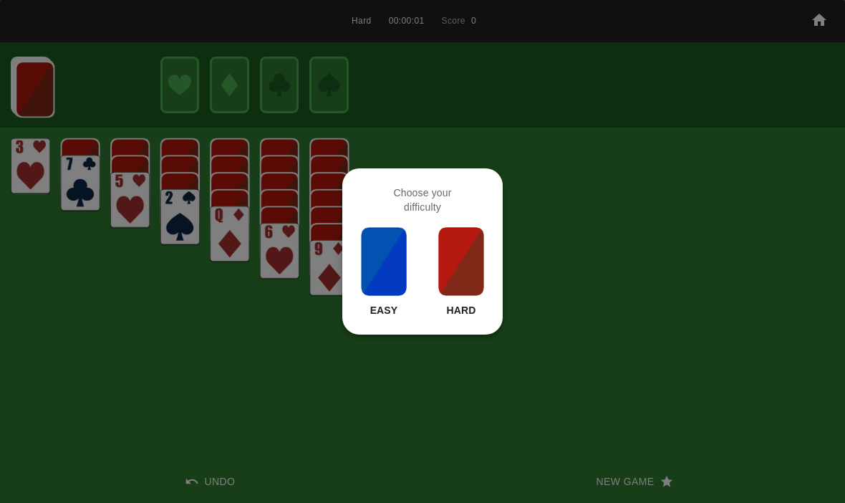
click at [472, 265] on img at bounding box center [461, 261] width 49 height 72
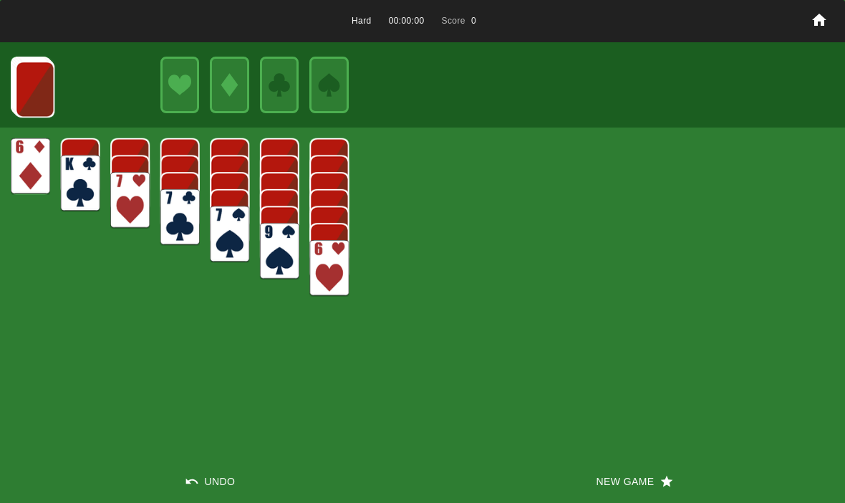
click at [596, 468] on button "New Game" at bounding box center [633, 481] width 422 height 43
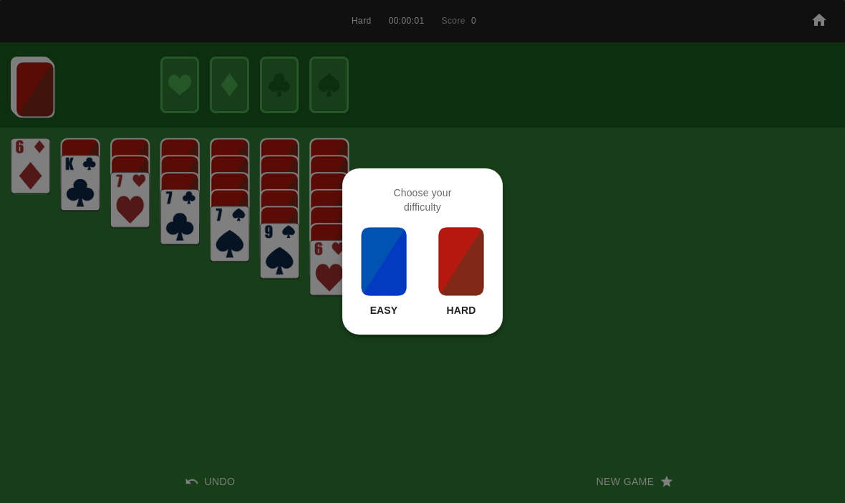
click at [462, 278] on img at bounding box center [461, 261] width 49 height 72
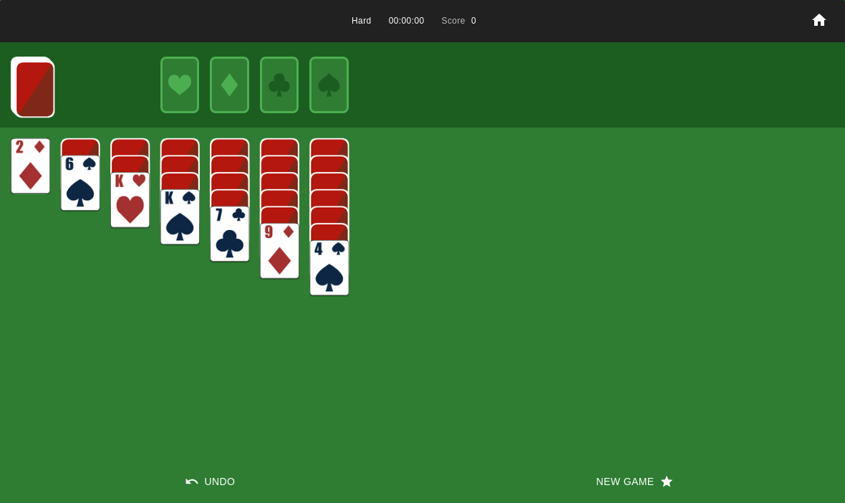
click at [588, 489] on button "New Game" at bounding box center [633, 481] width 422 height 43
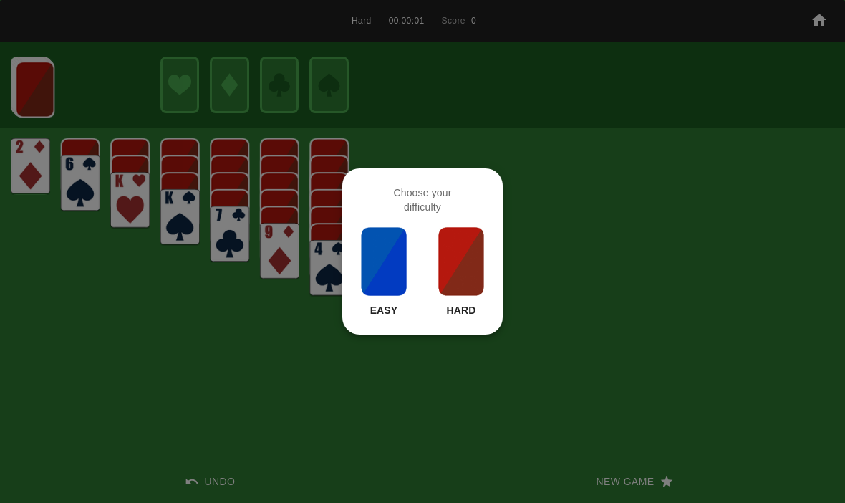
click at [453, 266] on img at bounding box center [461, 261] width 49 height 72
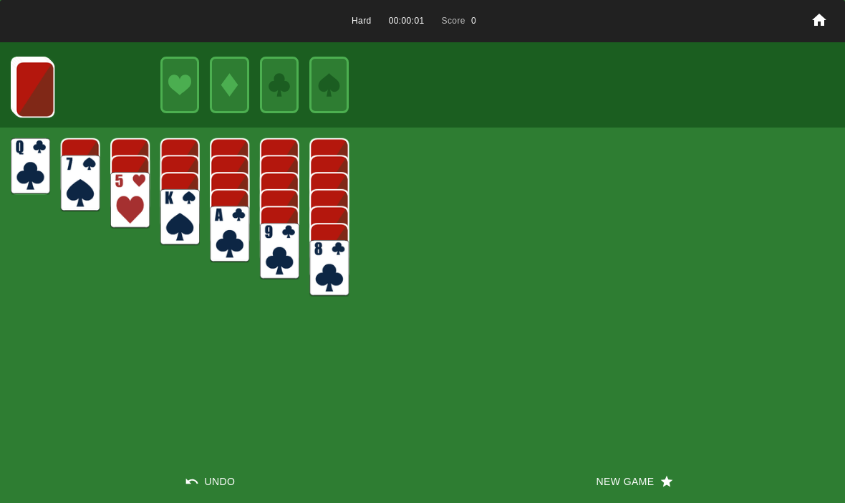
click at [592, 477] on button "New Game" at bounding box center [633, 481] width 422 height 43
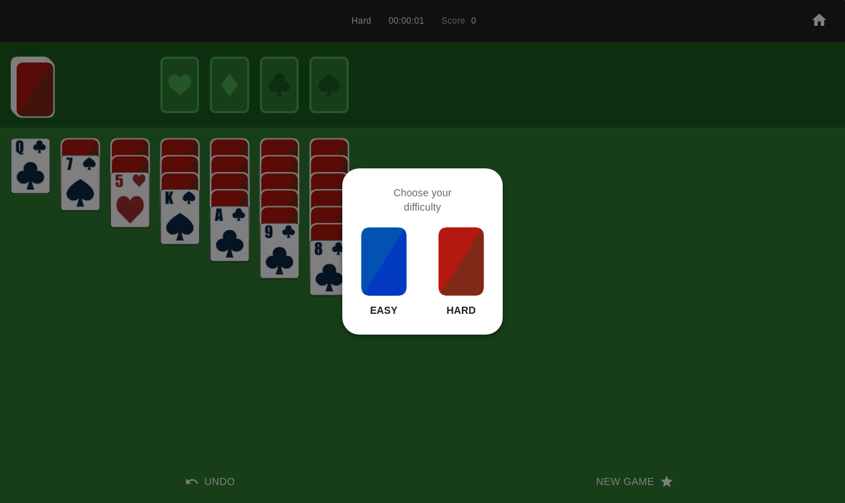
click at [462, 262] on img at bounding box center [461, 261] width 49 height 72
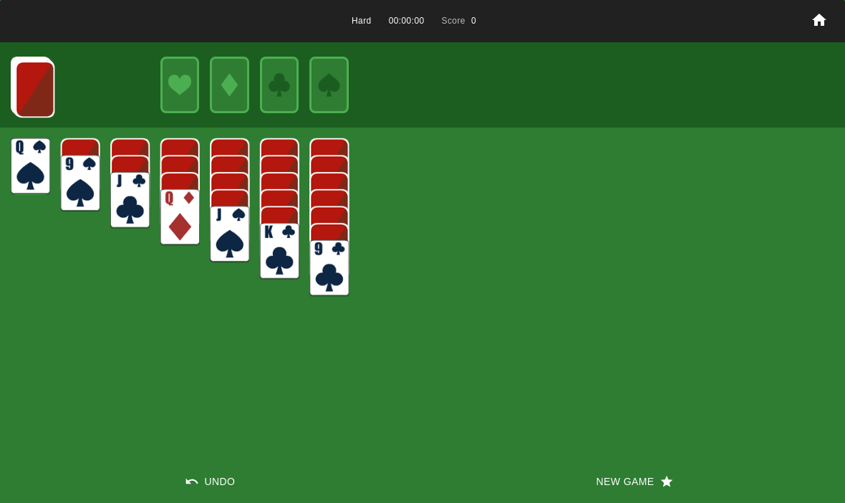
click at [601, 497] on button "New Game" at bounding box center [633, 481] width 422 height 43
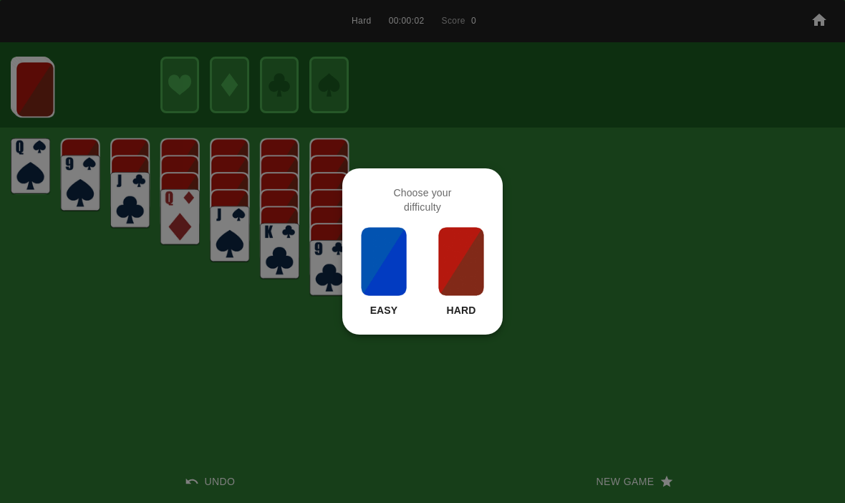
click at [465, 262] on img at bounding box center [461, 261] width 49 height 72
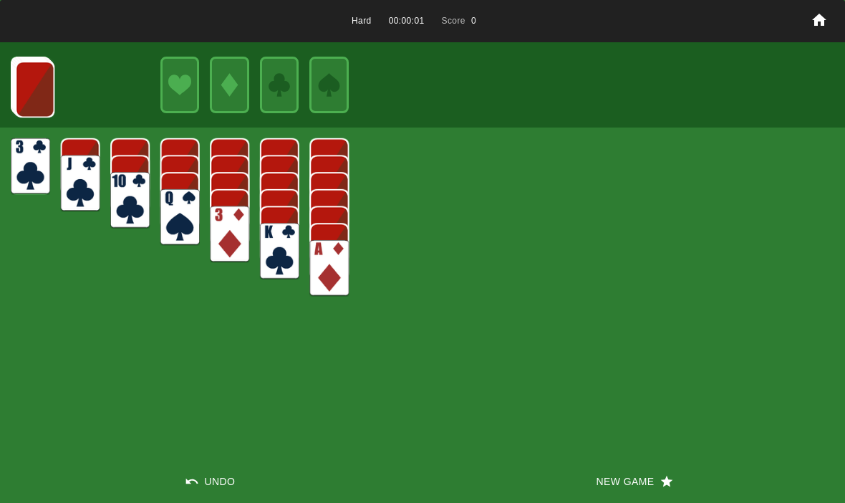
click at [591, 483] on button "New Game" at bounding box center [633, 481] width 422 height 43
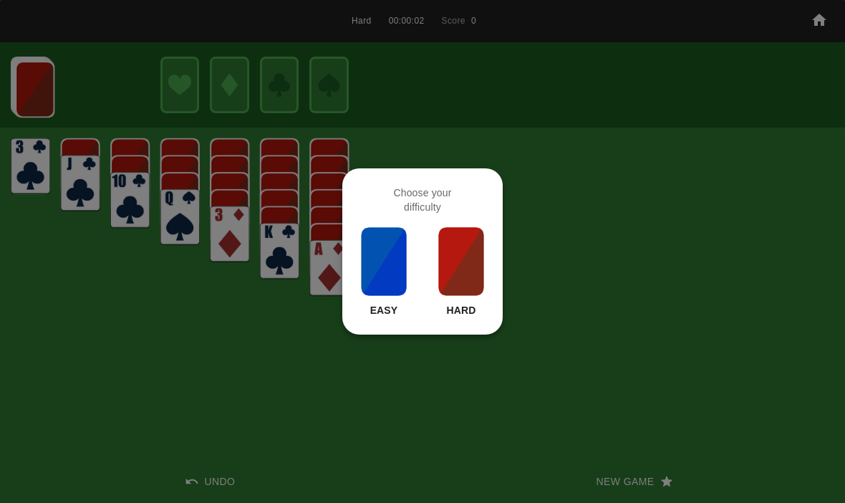
click at [447, 258] on img at bounding box center [461, 261] width 49 height 72
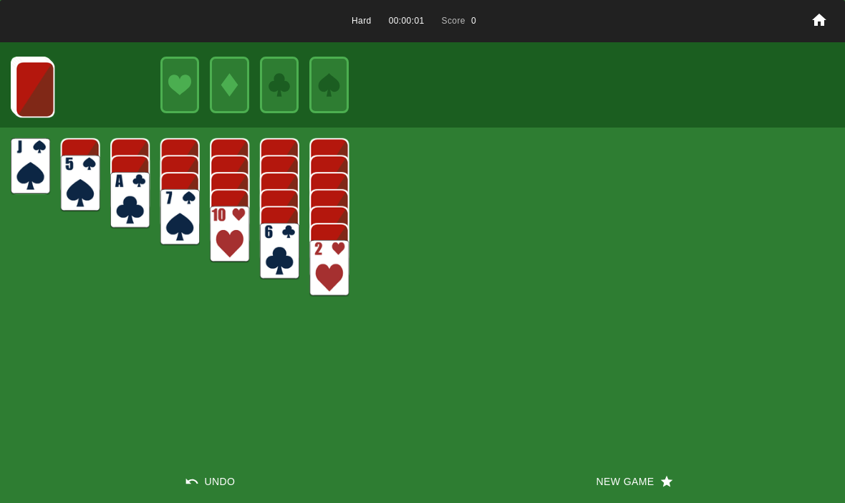
click at [600, 487] on button "New Game" at bounding box center [633, 481] width 422 height 43
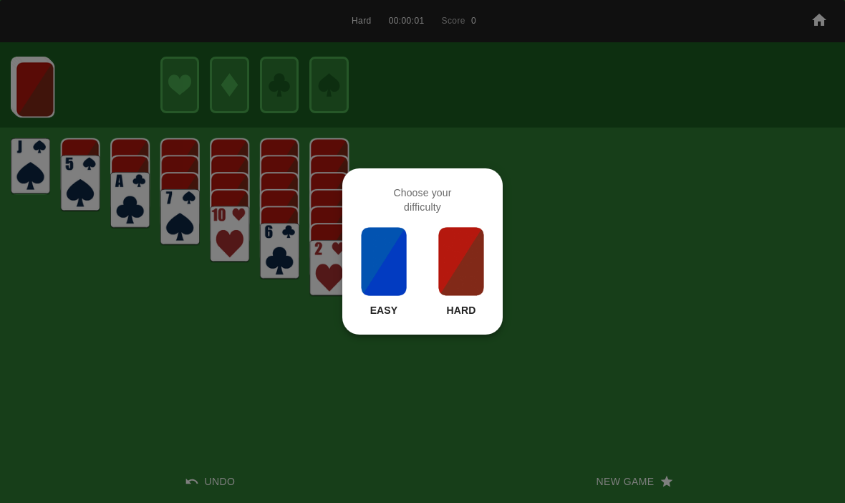
click at [464, 253] on img at bounding box center [461, 261] width 49 height 72
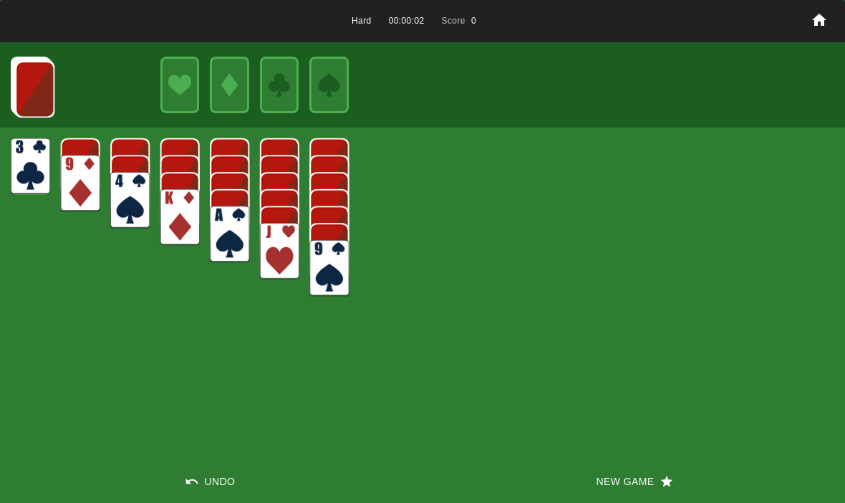
click at [598, 497] on button "New Game" at bounding box center [633, 481] width 422 height 43
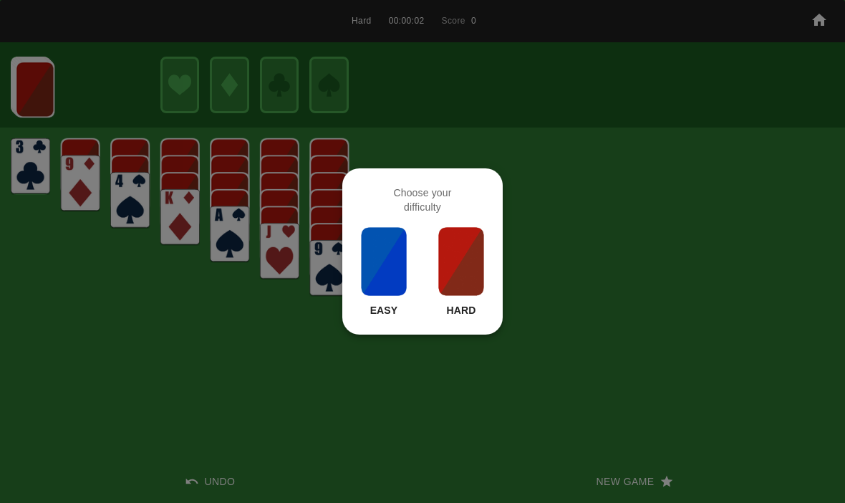
click at [466, 248] on img at bounding box center [461, 261] width 49 height 72
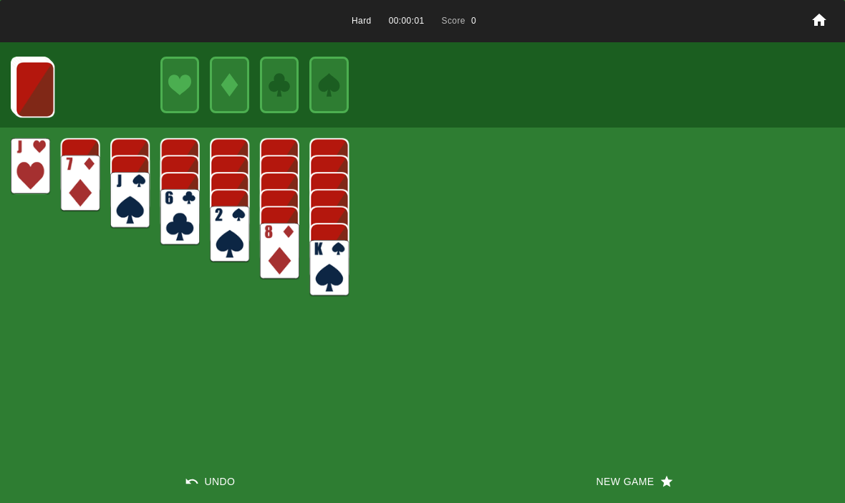
click at [586, 451] on div "Hard 00:00:01 Score 0 Undo New Game" at bounding box center [422, 251] width 845 height 503
click at [611, 455] on div "Hard 00:00:01 Score 0 Undo New Game" at bounding box center [422, 251] width 845 height 503
click at [598, 495] on button "New Game" at bounding box center [633, 481] width 422 height 43
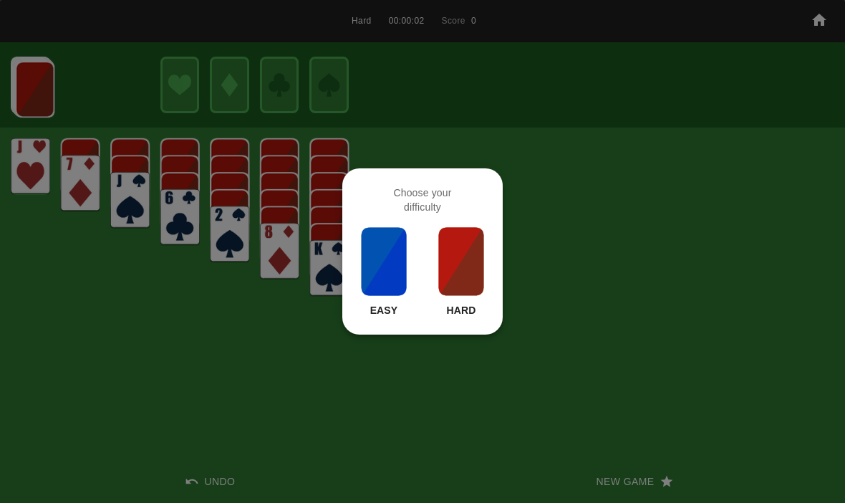
click at [466, 261] on img at bounding box center [461, 261] width 49 height 72
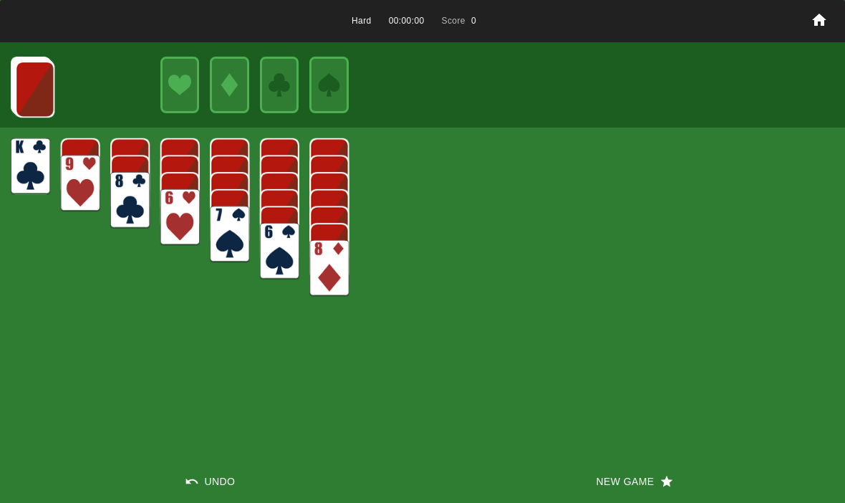
click at [611, 490] on button "New Game" at bounding box center [633, 481] width 422 height 43
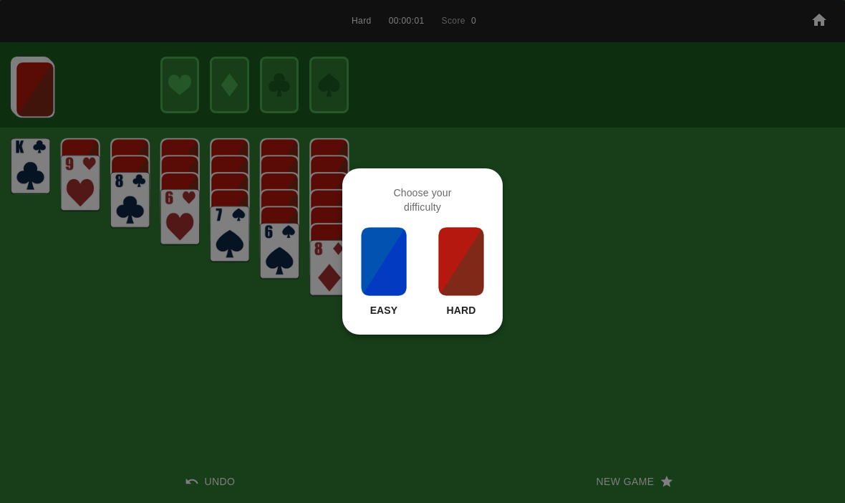
click at [457, 265] on img at bounding box center [461, 261] width 49 height 72
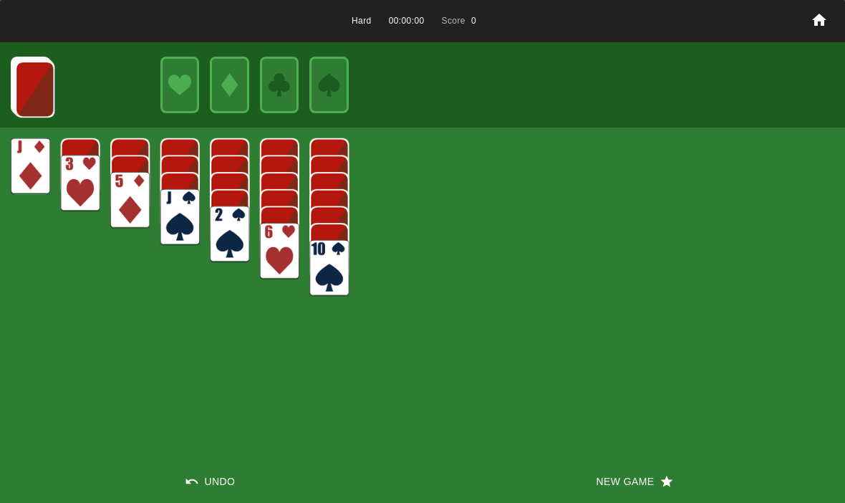
click at [581, 490] on button "New Game" at bounding box center [633, 481] width 422 height 43
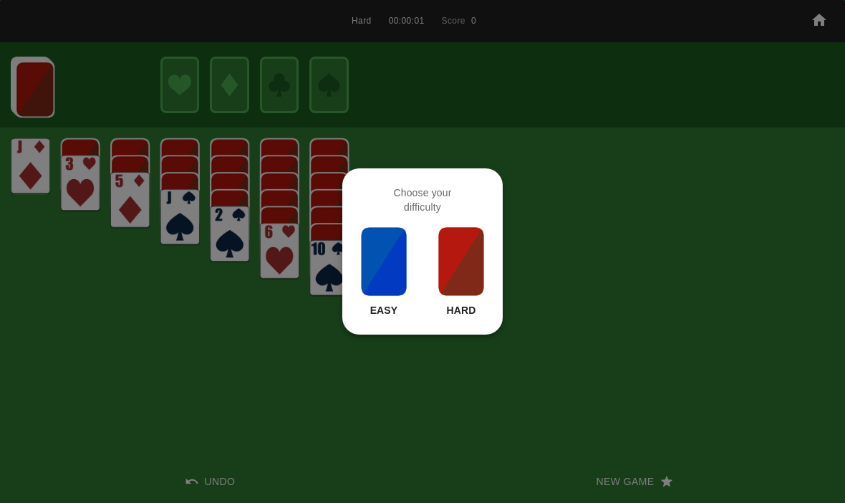
click at [474, 261] on img at bounding box center [461, 261] width 49 height 72
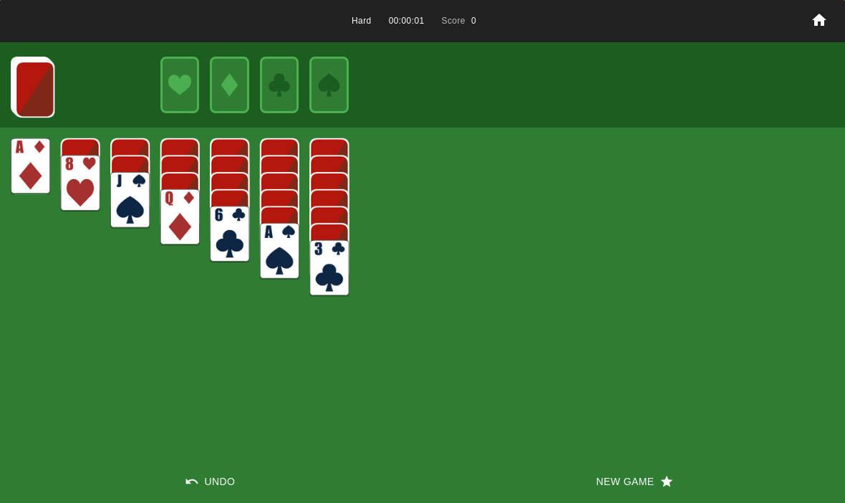
click at [596, 489] on button "New Game" at bounding box center [633, 481] width 422 height 43
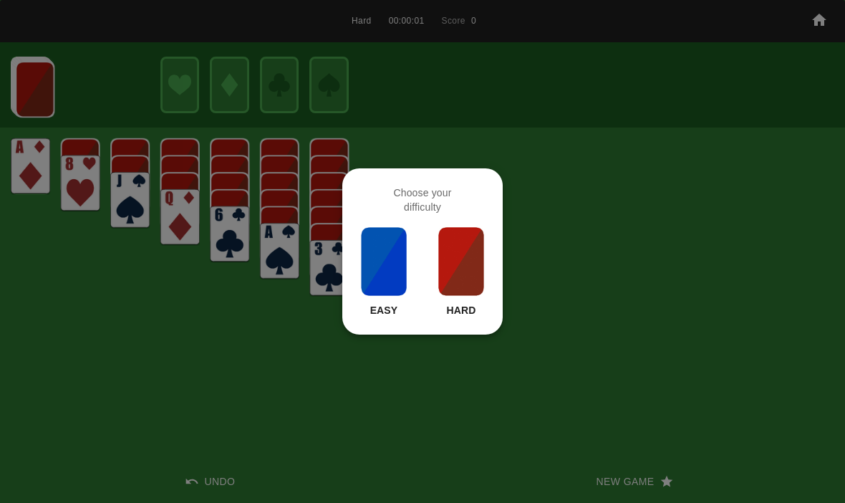
click at [485, 400] on div at bounding box center [422, 251] width 845 height 503
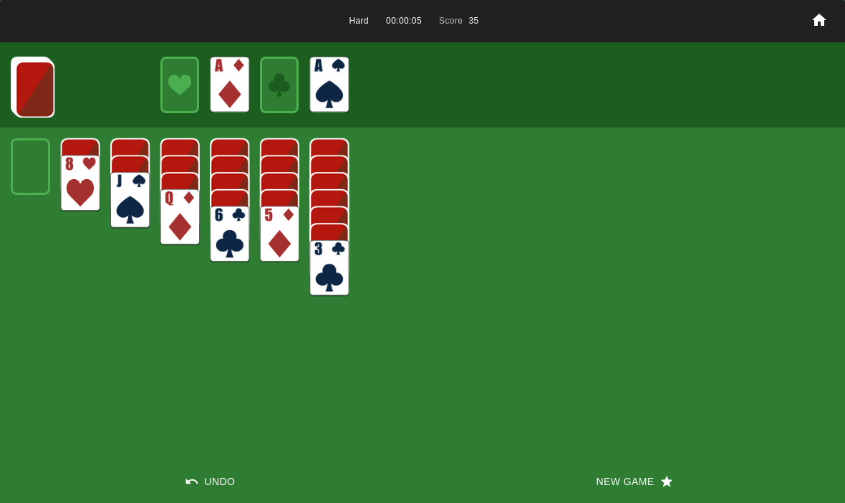
click at [21, 74] on img at bounding box center [34, 89] width 39 height 57
click at [22, 92] on img at bounding box center [34, 88] width 39 height 57
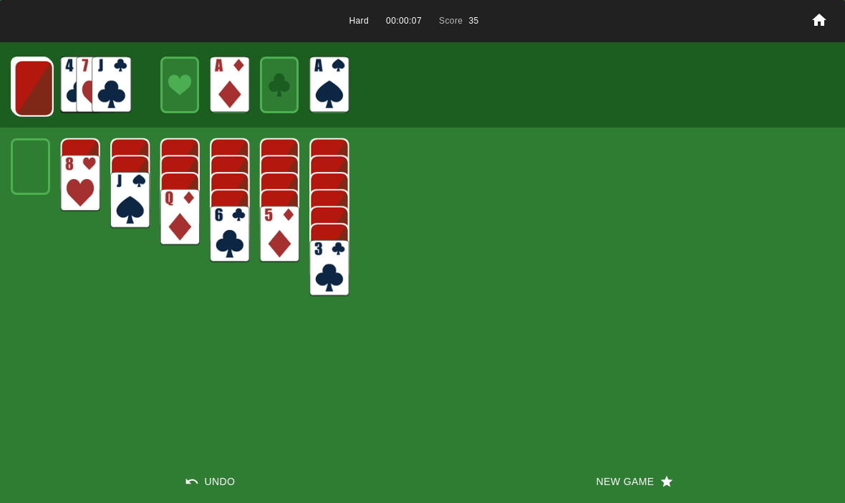
click at [25, 104] on img at bounding box center [33, 88] width 39 height 57
click at [34, 92] on img at bounding box center [33, 87] width 39 height 57
click at [34, 77] on img at bounding box center [32, 87] width 39 height 57
click at [25, 87] on img at bounding box center [31, 86] width 39 height 57
click at [18, 87] on img at bounding box center [30, 85] width 39 height 57
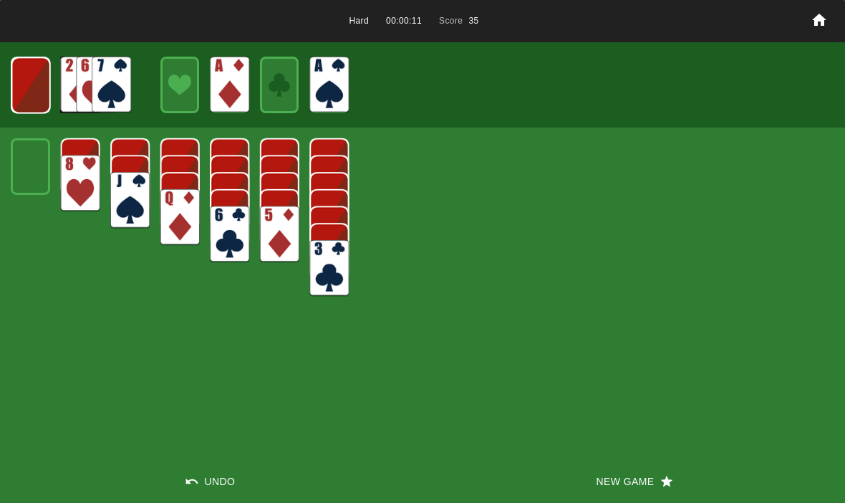
click at [18, 89] on img at bounding box center [30, 85] width 39 height 57
click at [19, 87] on img at bounding box center [31, 85] width 24 height 34
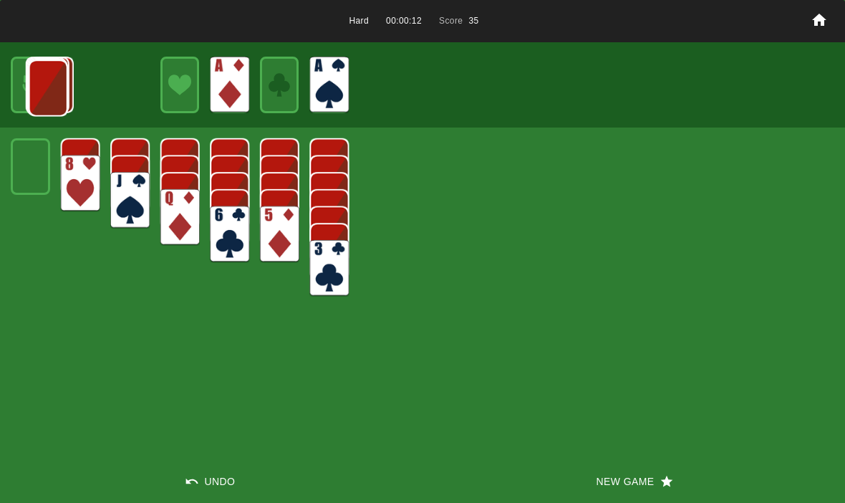
click at [29, 89] on img at bounding box center [48, 87] width 39 height 57
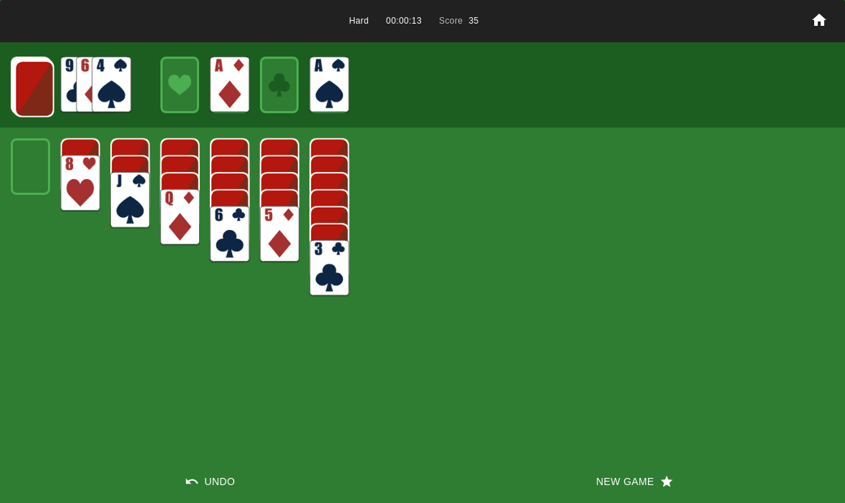
click at [28, 85] on img at bounding box center [34, 88] width 39 height 57
click at [29, 85] on img at bounding box center [33, 88] width 39 height 57
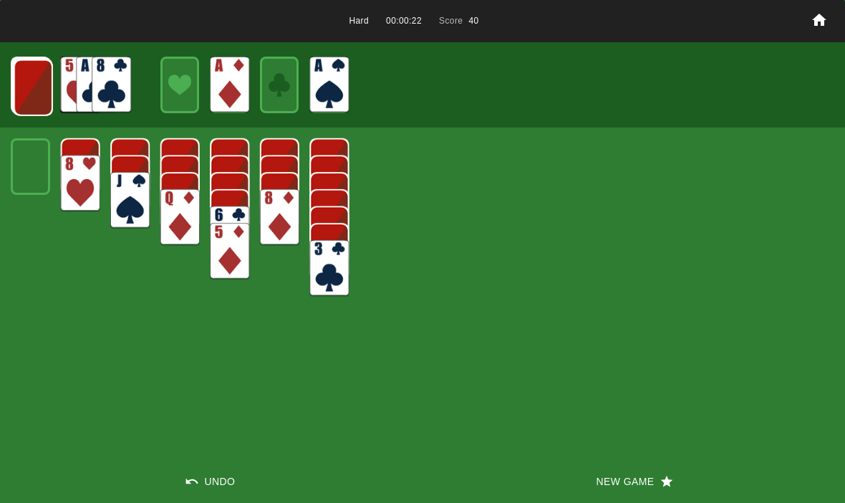
click at [613, 482] on button "New Game" at bounding box center [633, 481] width 422 height 43
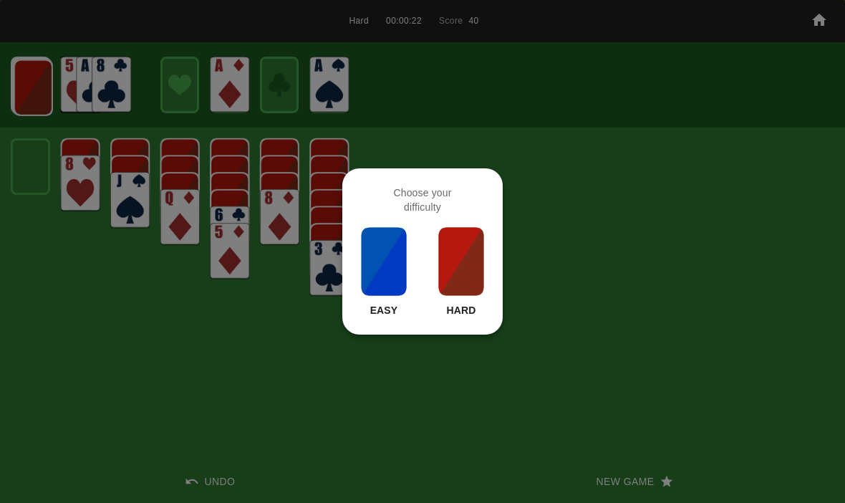
click at [456, 253] on img at bounding box center [461, 261] width 49 height 72
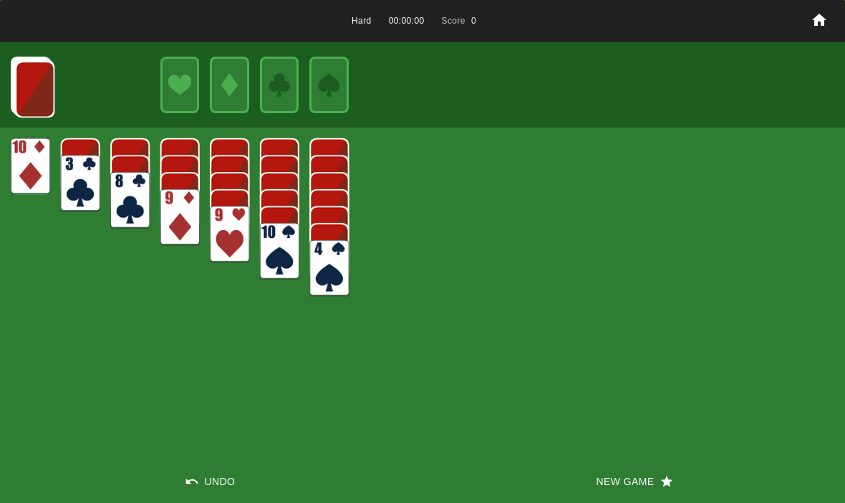
click at [610, 478] on button "New Game" at bounding box center [633, 481] width 422 height 43
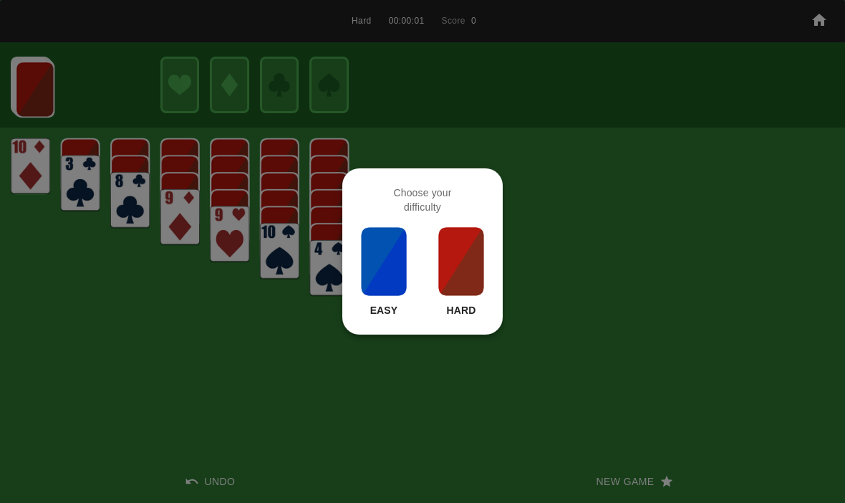
click at [458, 276] on img at bounding box center [461, 261] width 49 height 72
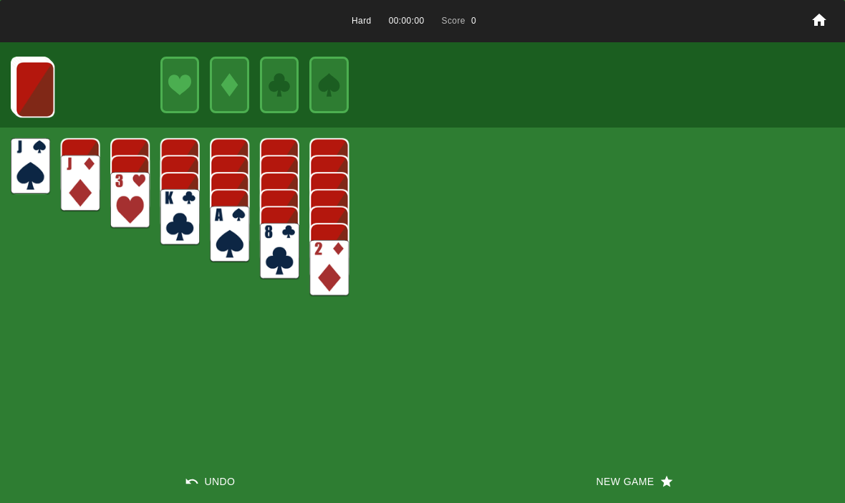
click at [616, 493] on button "New Game" at bounding box center [633, 481] width 422 height 43
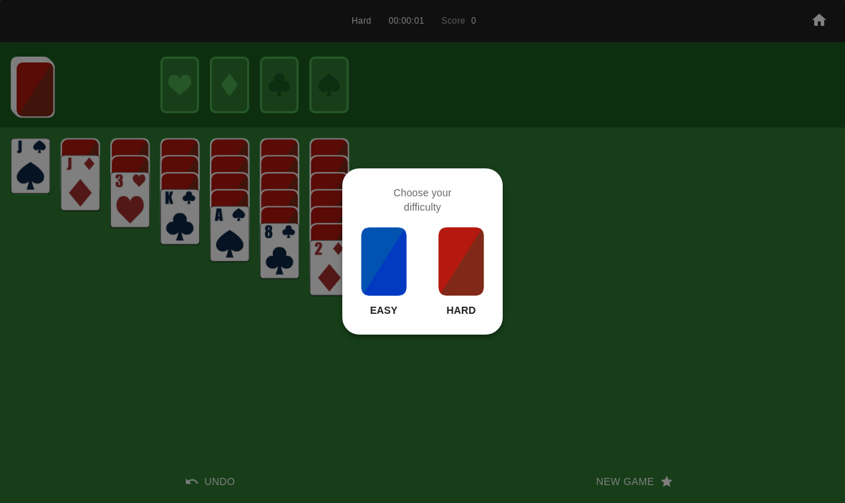
click at [462, 244] on img at bounding box center [461, 261] width 49 height 72
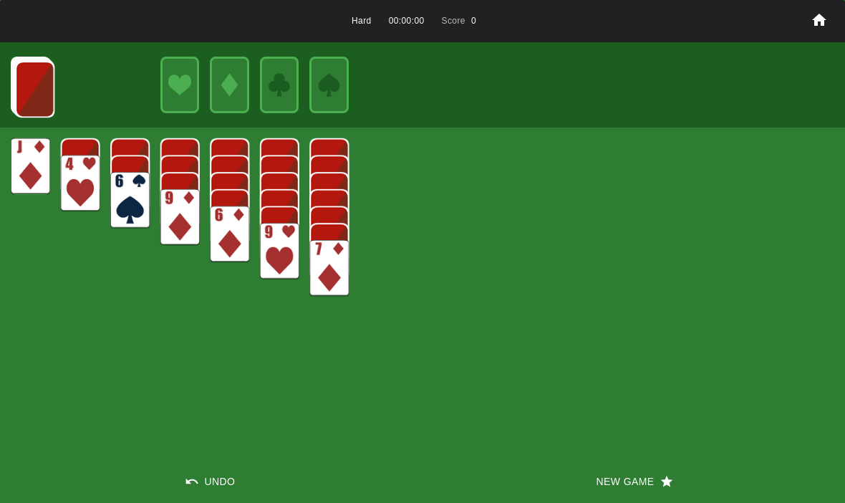
click at [621, 479] on button "New Game" at bounding box center [633, 481] width 422 height 43
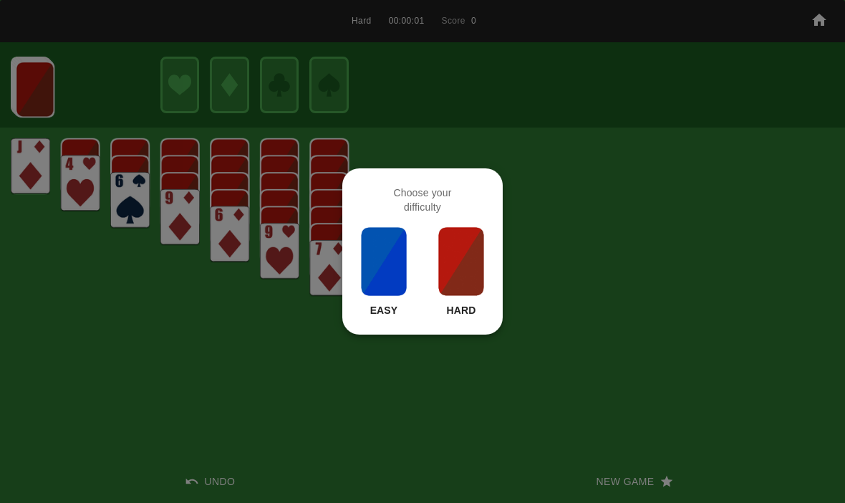
click at [458, 268] on img at bounding box center [461, 261] width 49 height 72
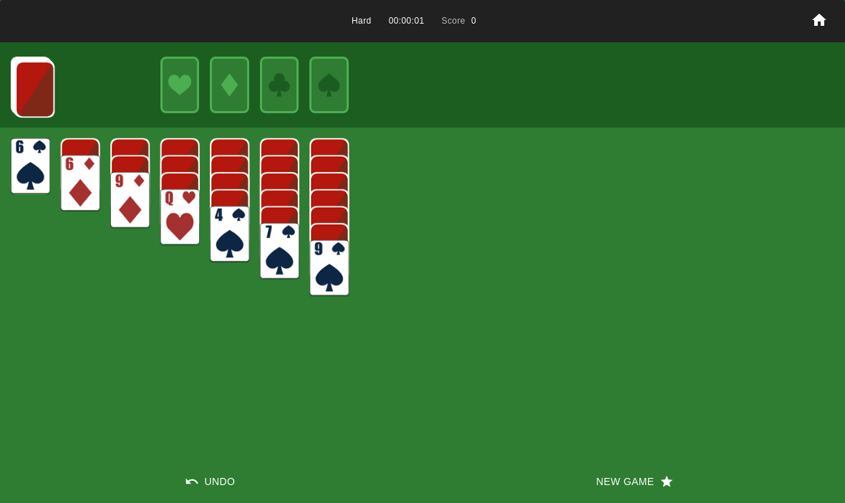
click at [614, 472] on button "New Game" at bounding box center [633, 481] width 422 height 43
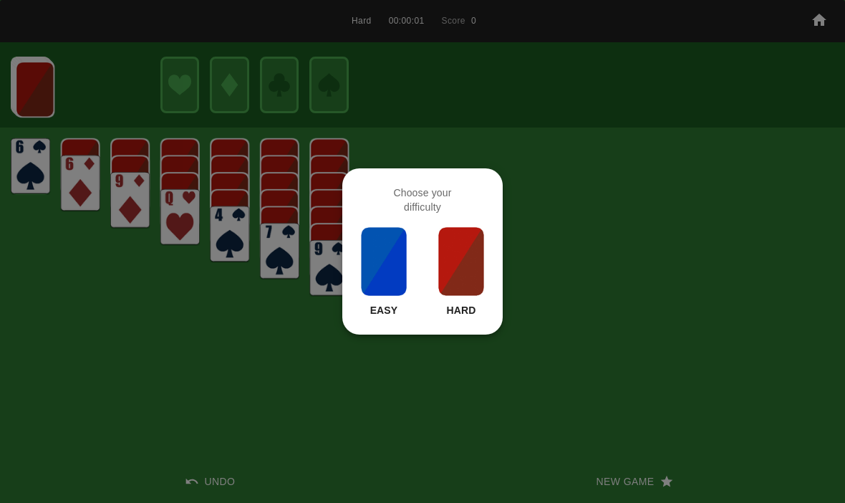
click at [462, 266] on img at bounding box center [461, 261] width 49 height 72
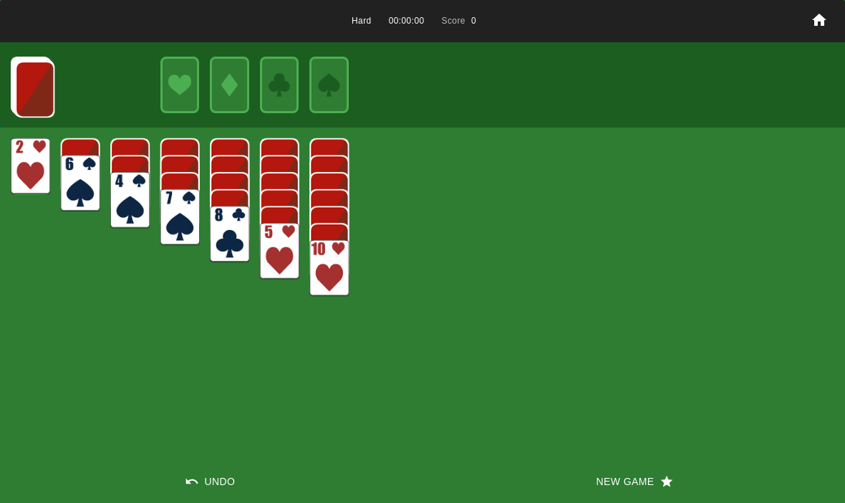
click at [603, 477] on button "New Game" at bounding box center [633, 481] width 422 height 43
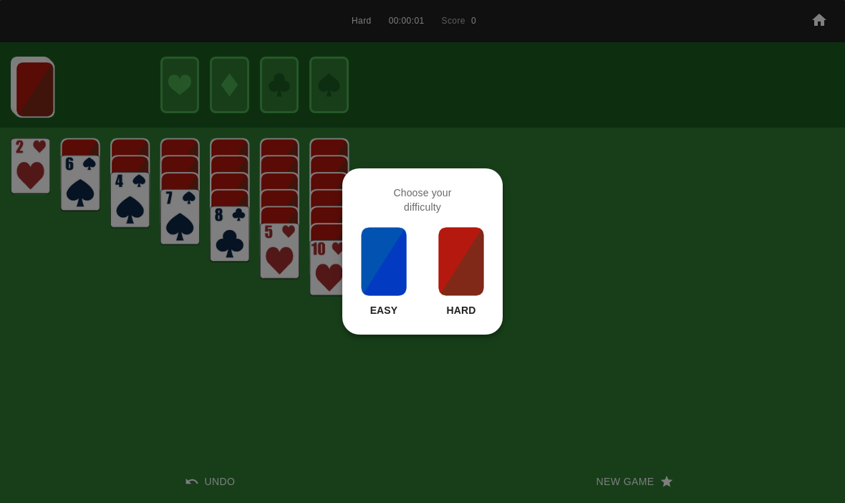
click at [460, 258] on img at bounding box center [461, 261] width 49 height 72
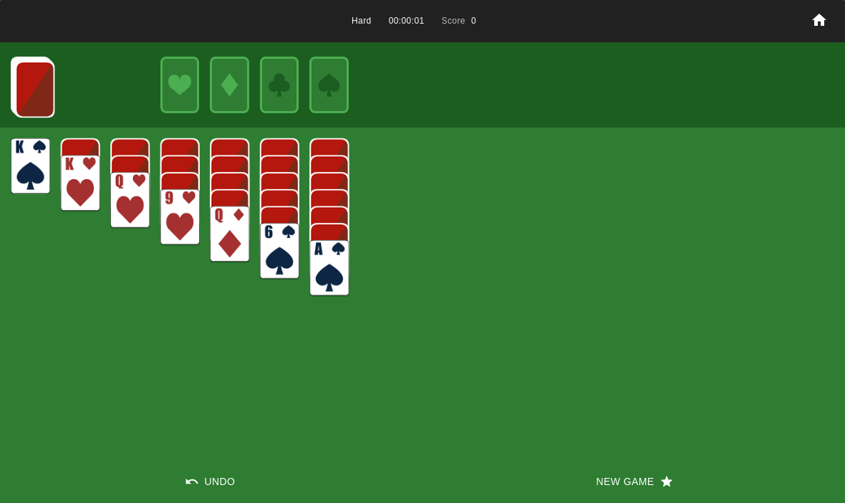
click at [601, 494] on button "New Game" at bounding box center [633, 481] width 422 height 43
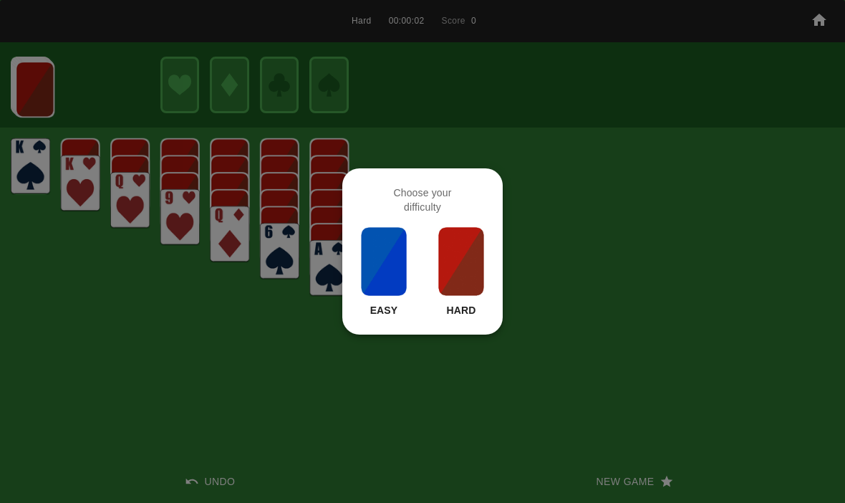
click at [464, 265] on img at bounding box center [461, 261] width 49 height 72
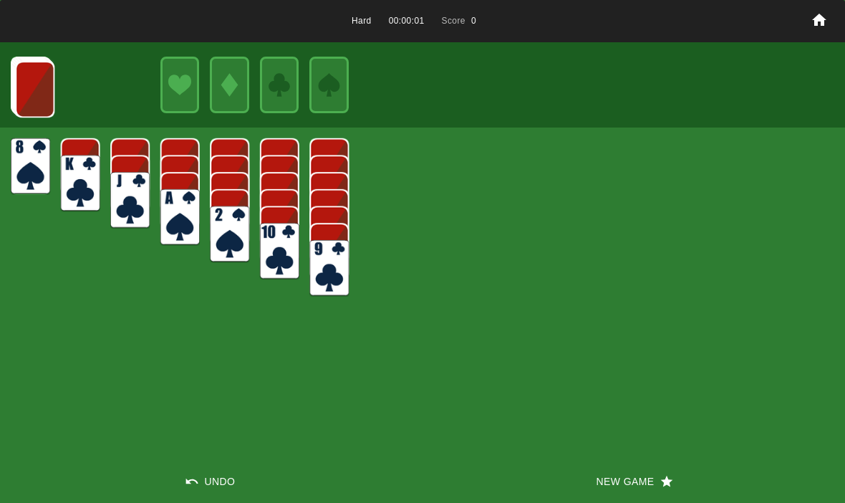
click at [587, 482] on button "New Game" at bounding box center [633, 481] width 422 height 43
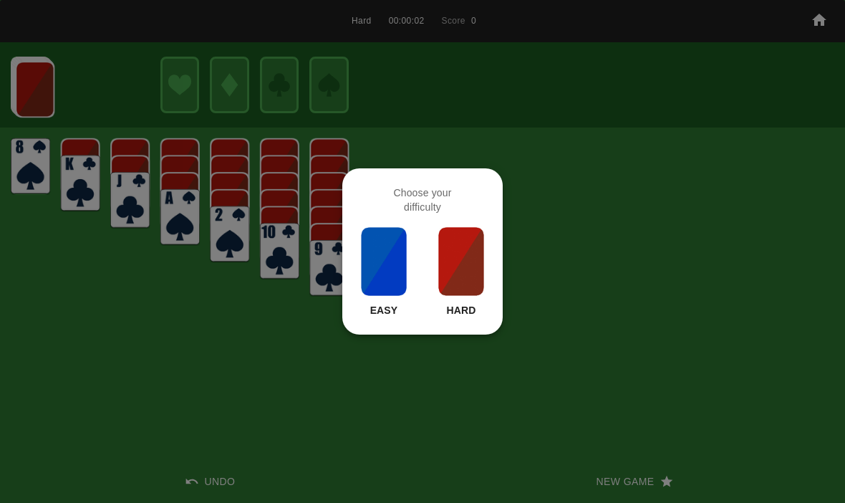
click at [457, 256] on img at bounding box center [461, 261] width 49 height 72
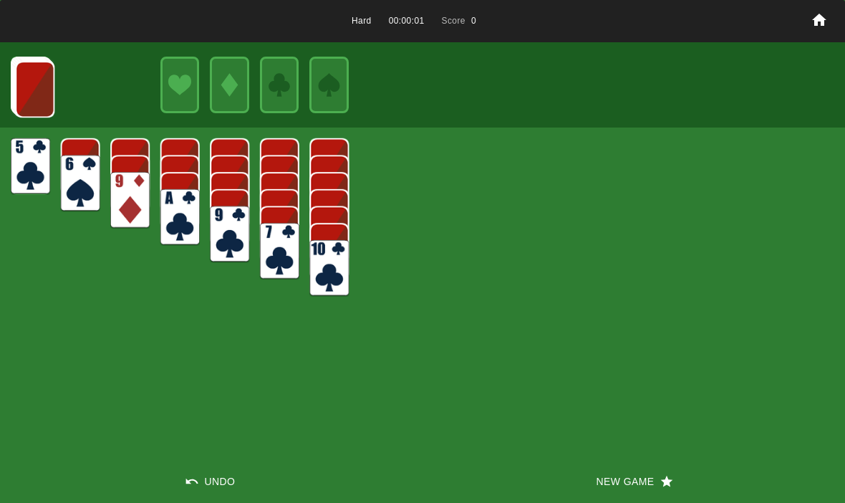
click at [604, 482] on button "New Game" at bounding box center [633, 481] width 422 height 43
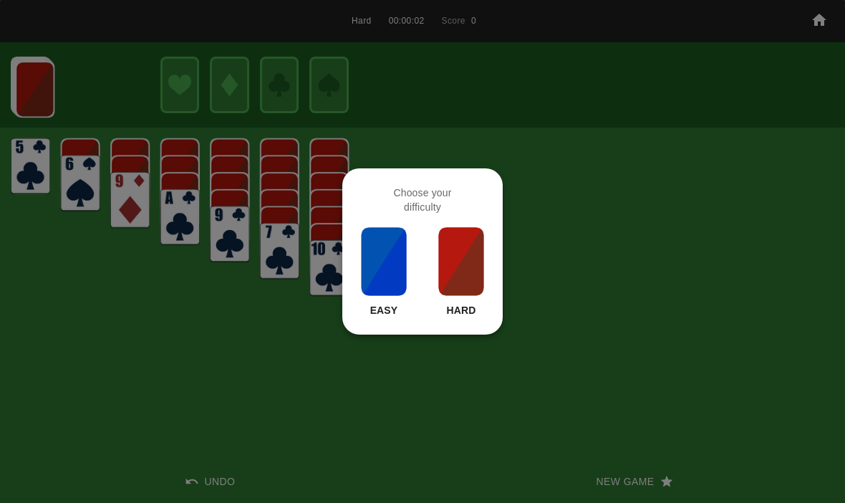
click at [475, 283] on img at bounding box center [461, 261] width 49 height 72
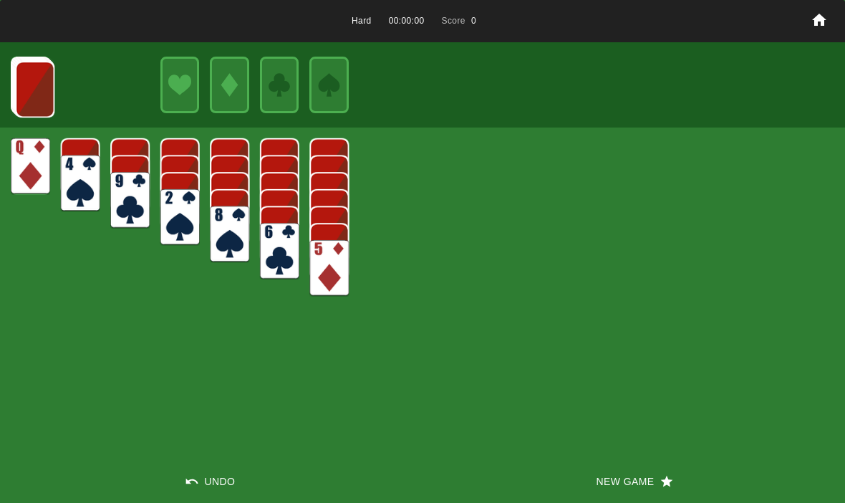
click at [610, 490] on button "New Game" at bounding box center [633, 481] width 422 height 43
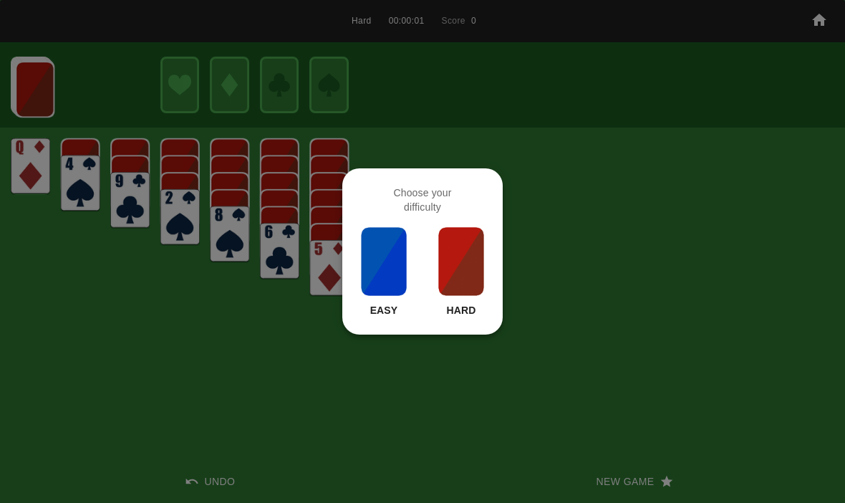
click at [485, 281] on img at bounding box center [461, 261] width 49 height 72
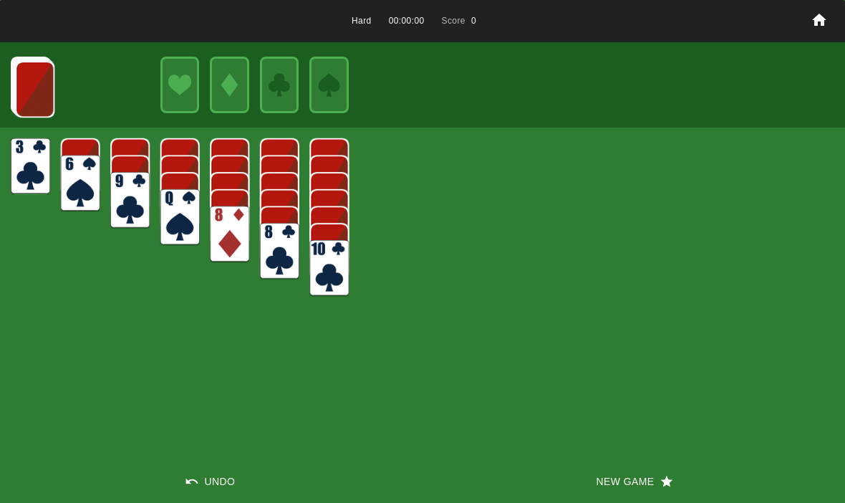
click at [612, 495] on button "New Game" at bounding box center [633, 481] width 422 height 43
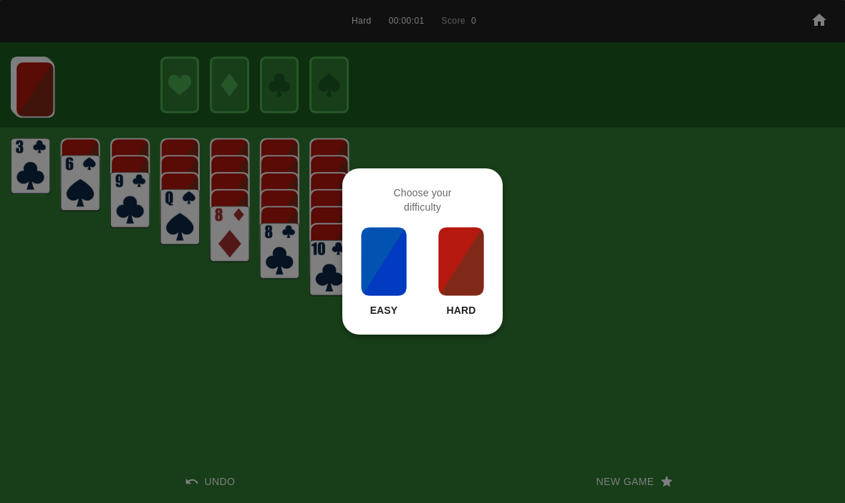
click at [481, 274] on img at bounding box center [461, 261] width 49 height 72
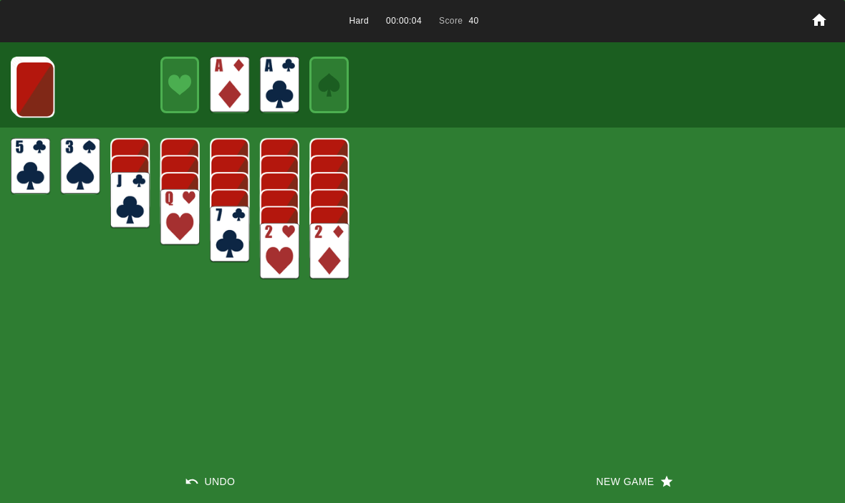
click at [18, 74] on img at bounding box center [34, 89] width 39 height 57
click at [35, 77] on img at bounding box center [34, 88] width 39 height 57
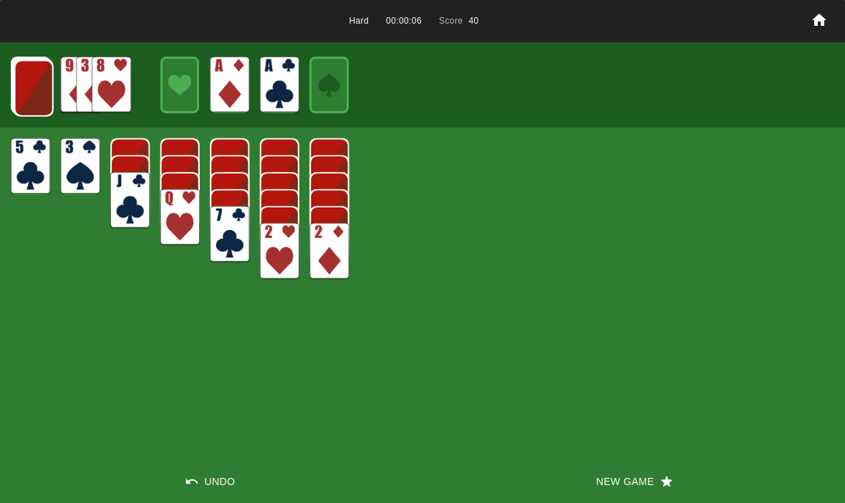
click at [31, 77] on img at bounding box center [33, 88] width 39 height 57
click at [31, 90] on img at bounding box center [33, 87] width 39 height 57
click at [35, 92] on img at bounding box center [32, 87] width 39 height 57
click at [36, 89] on img at bounding box center [31, 86] width 39 height 57
click at [34, 86] on img at bounding box center [30, 85] width 39 height 57
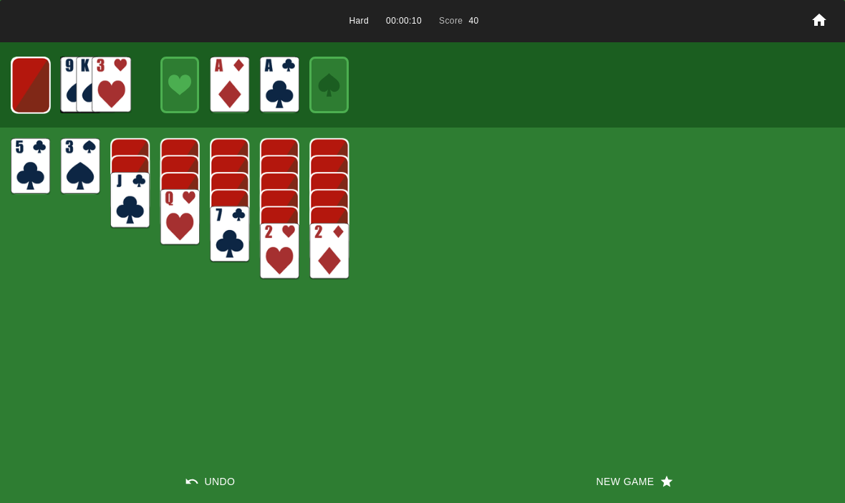
click at [27, 87] on img at bounding box center [30, 85] width 39 height 57
click at [38, 74] on img at bounding box center [31, 85] width 24 height 34
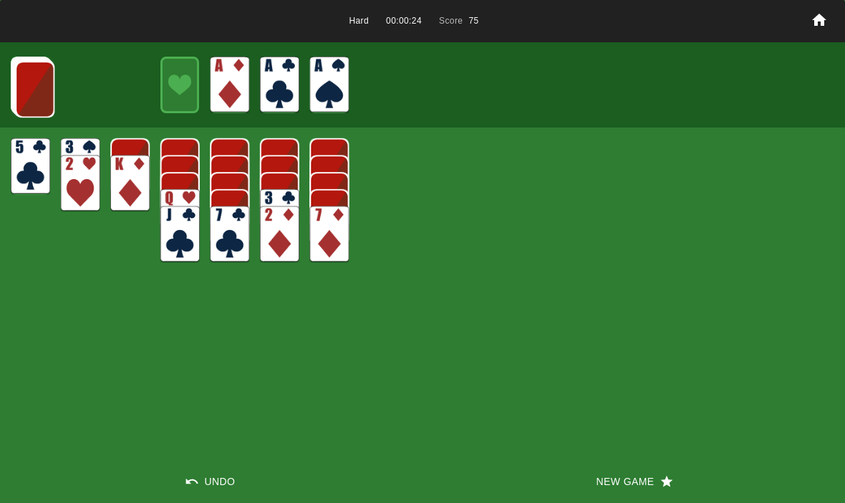
click at [171, 185] on img at bounding box center [179, 200] width 39 height 57
click at [22, 72] on img at bounding box center [34, 89] width 39 height 57
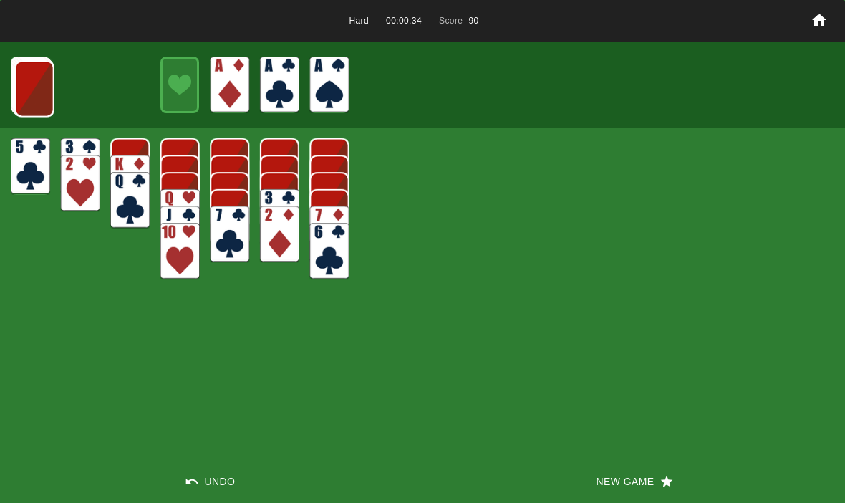
click at [29, 82] on img at bounding box center [34, 88] width 39 height 57
click at [23, 75] on img at bounding box center [33, 88] width 39 height 57
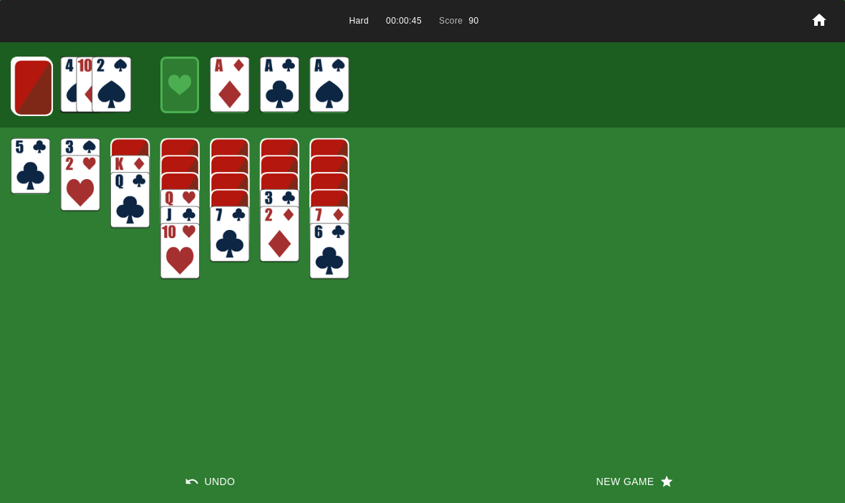
click at [18, 85] on img at bounding box center [33, 87] width 39 height 57
click at [20, 92] on img at bounding box center [32, 87] width 39 height 57
click at [20, 82] on img at bounding box center [31, 86] width 39 height 57
click at [20, 77] on img at bounding box center [30, 85] width 39 height 57
click at [27, 81] on img at bounding box center [30, 85] width 39 height 57
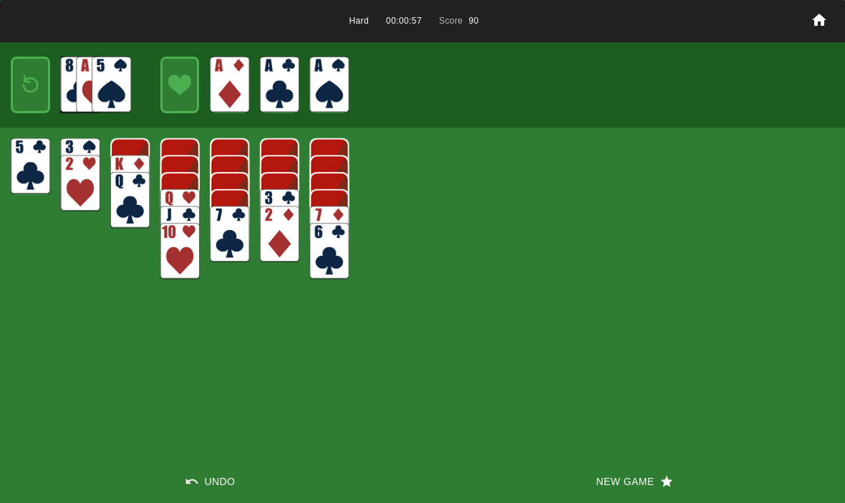
click at [24, 94] on img at bounding box center [31, 85] width 24 height 34
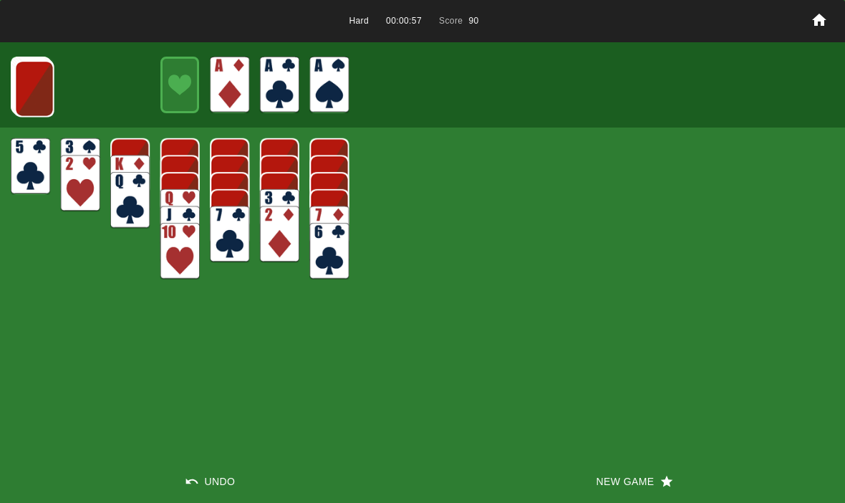
click at [24, 84] on img at bounding box center [34, 88] width 39 height 57
click at [23, 84] on img at bounding box center [33, 88] width 39 height 57
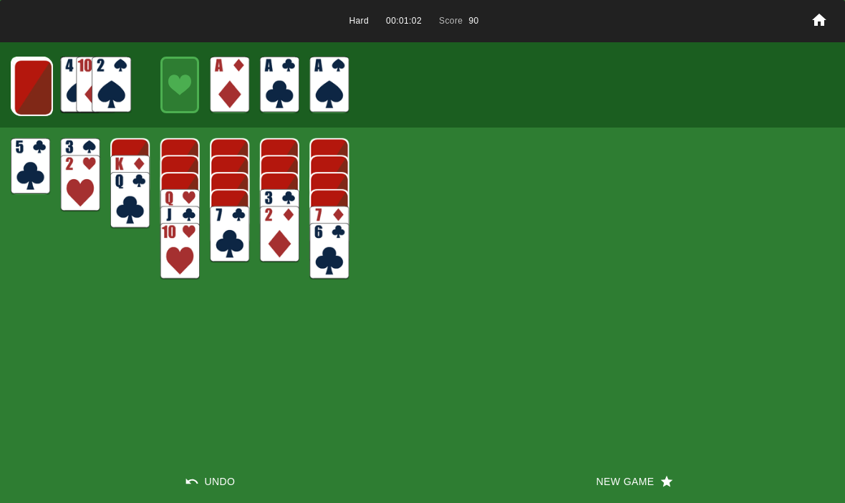
click at [29, 84] on img at bounding box center [33, 87] width 39 height 57
click at [19, 77] on img at bounding box center [32, 87] width 39 height 57
click at [24, 75] on img at bounding box center [31, 86] width 39 height 57
click at [20, 80] on img at bounding box center [30, 85] width 39 height 57
click at [25, 79] on img at bounding box center [30, 85] width 39 height 57
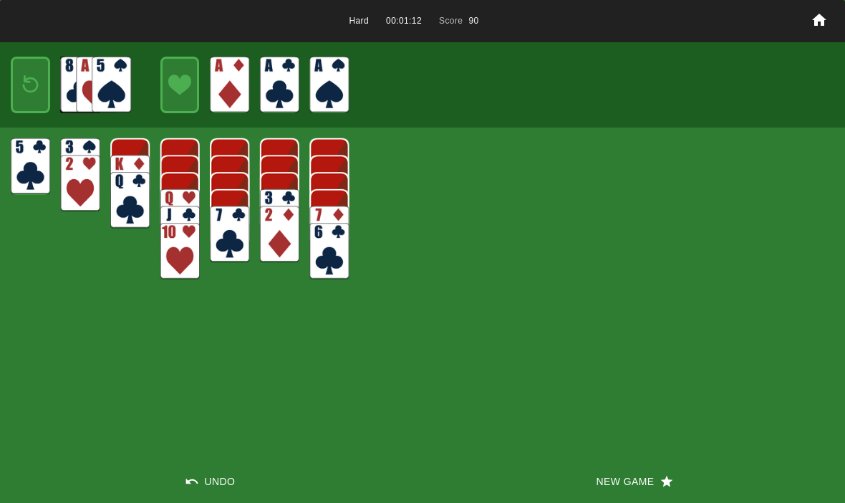
click at [12, 75] on div at bounding box center [30, 85] width 39 height 57
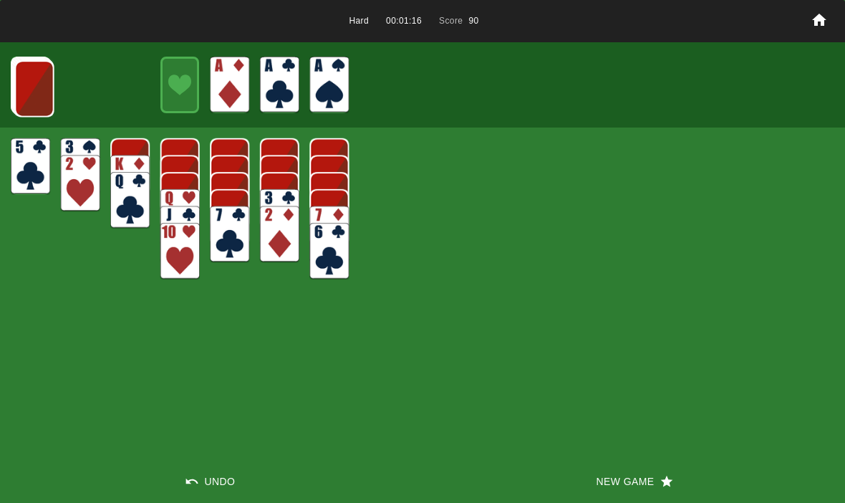
click at [627, 486] on button "New Game" at bounding box center [633, 481] width 422 height 43
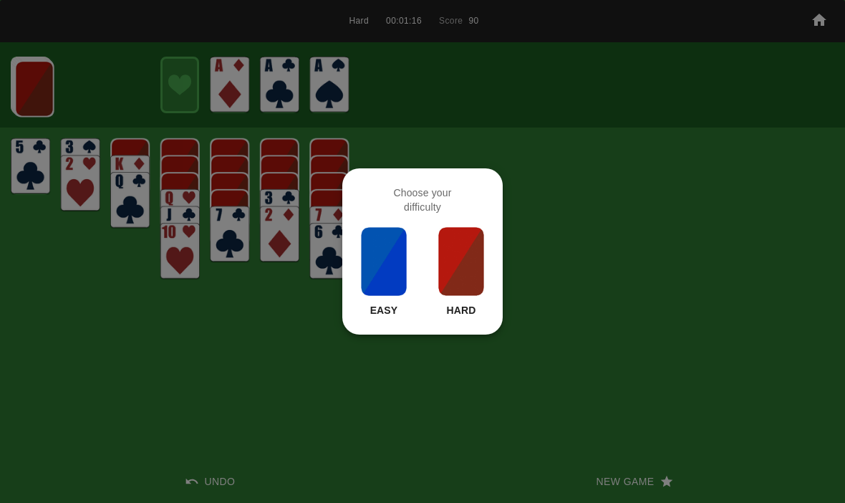
click at [461, 281] on img at bounding box center [461, 261] width 49 height 72
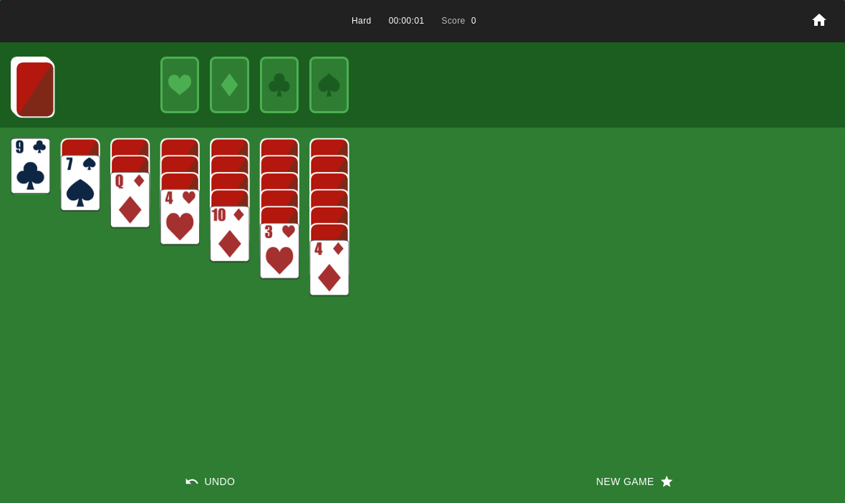
click at [618, 470] on button "New Game" at bounding box center [633, 481] width 422 height 43
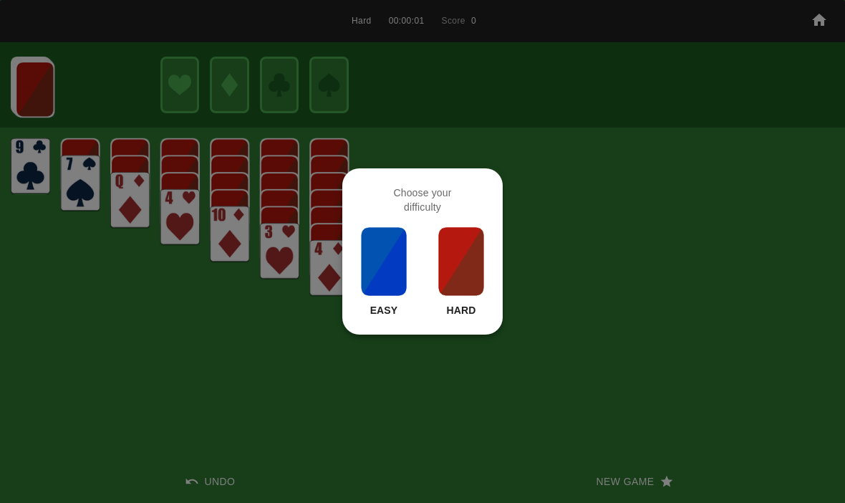
click at [476, 264] on img at bounding box center [461, 261] width 49 height 72
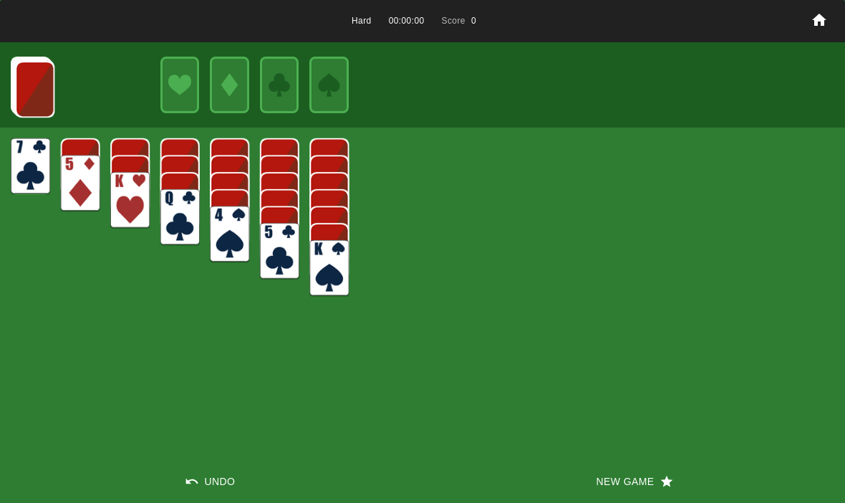
click at [593, 483] on button "New Game" at bounding box center [633, 481] width 422 height 43
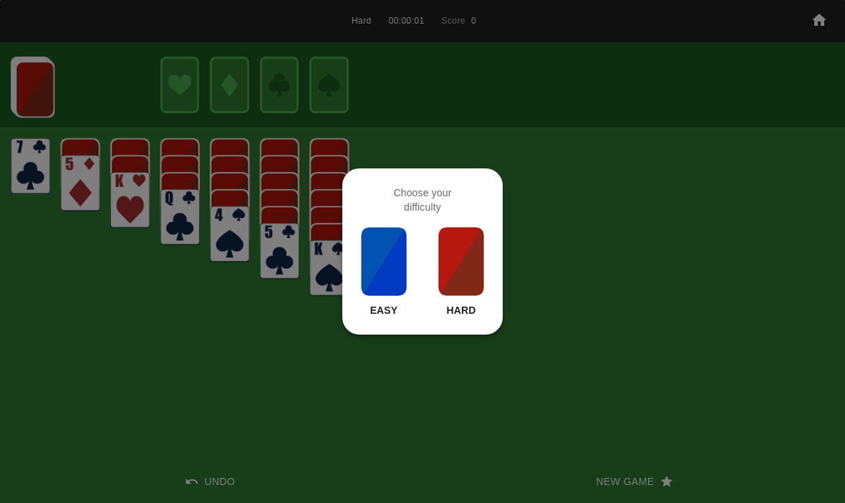
click at [434, 246] on div "Easy Hard" at bounding box center [422, 271] width 126 height 92
click at [472, 278] on img at bounding box center [461, 261] width 49 height 72
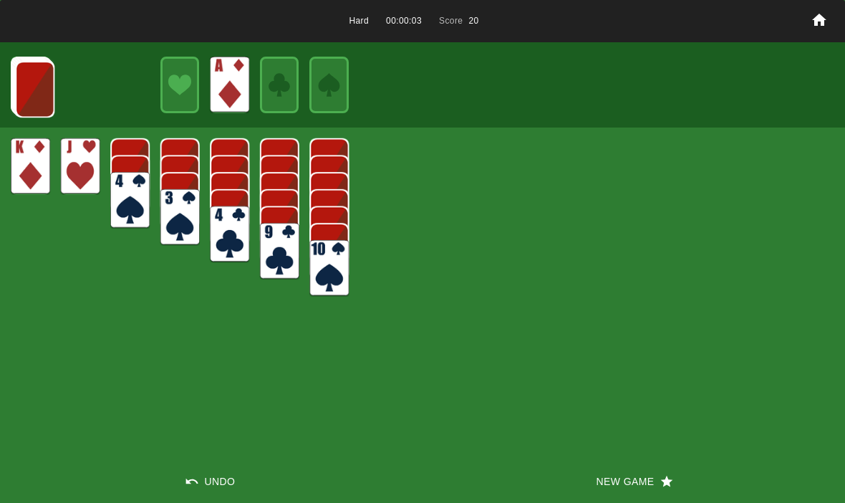
click at [27, 67] on img at bounding box center [34, 89] width 39 height 57
click at [31, 84] on img at bounding box center [34, 88] width 39 height 57
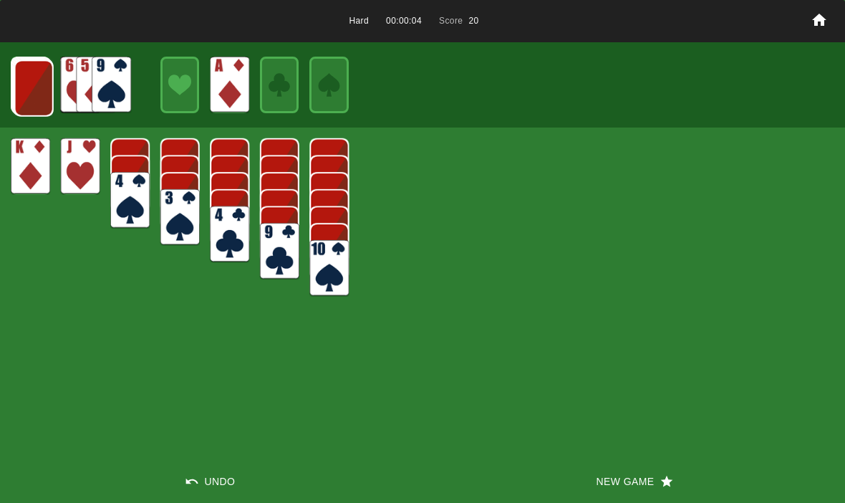
click at [29, 85] on img at bounding box center [33, 88] width 39 height 57
click at [24, 89] on img at bounding box center [33, 87] width 39 height 57
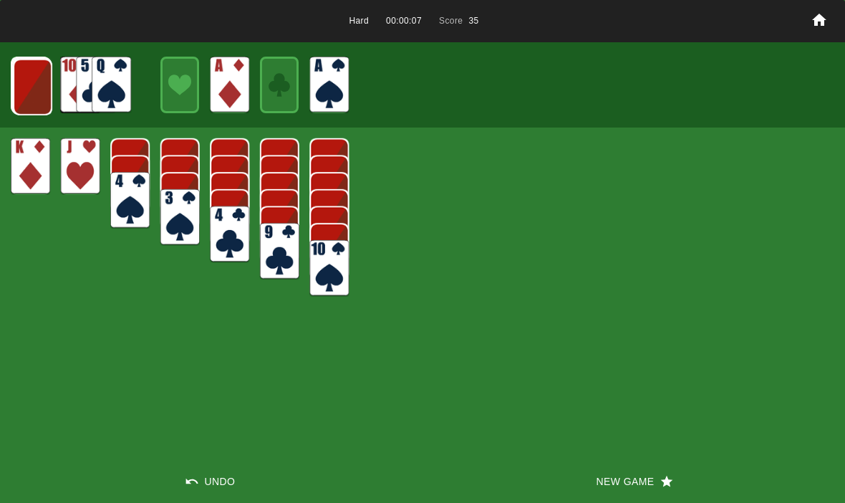
click at [31, 83] on img at bounding box center [32, 87] width 39 height 57
click at [32, 79] on img at bounding box center [31, 86] width 39 height 57
click at [25, 81] on img at bounding box center [30, 85] width 39 height 57
click at [29, 92] on img at bounding box center [30, 85] width 39 height 57
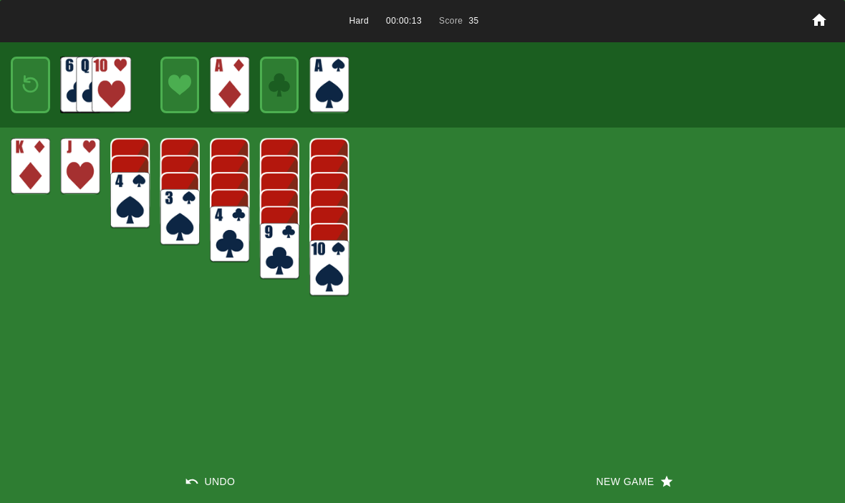
click at [29, 81] on img at bounding box center [31, 85] width 24 height 34
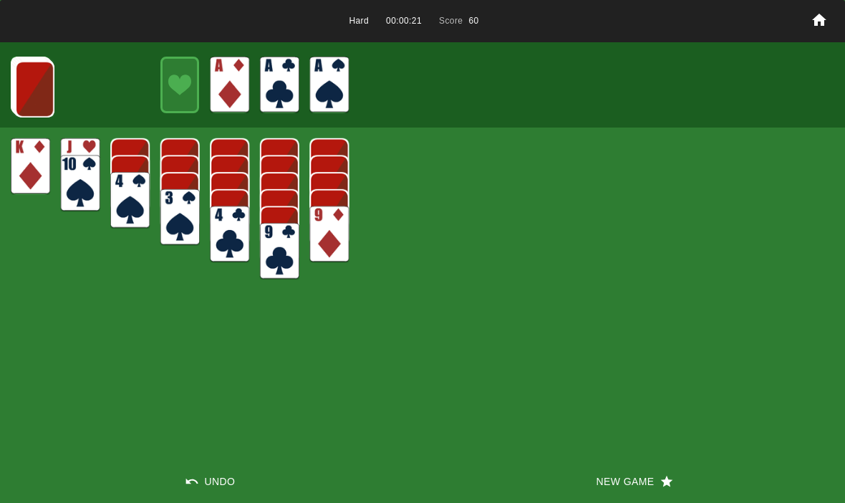
click at [36, 79] on img at bounding box center [34, 89] width 39 height 57
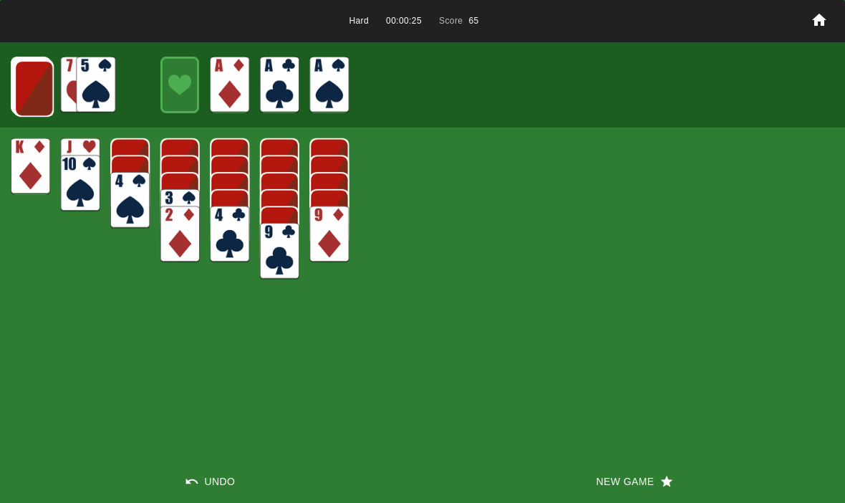
click at [29, 84] on img at bounding box center [33, 88] width 39 height 57
click at [24, 96] on img at bounding box center [33, 87] width 39 height 57
click at [35, 85] on img at bounding box center [33, 87] width 39 height 57
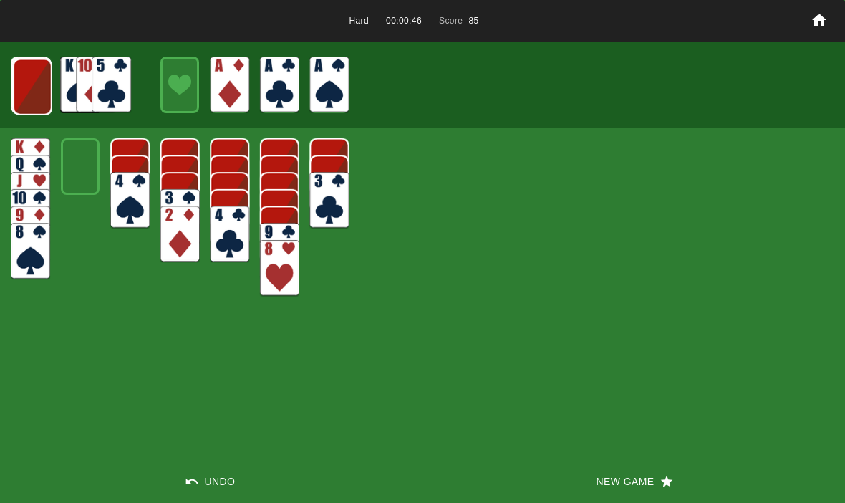
click at [24, 67] on img at bounding box center [32, 87] width 39 height 57
click at [27, 74] on img at bounding box center [31, 86] width 39 height 57
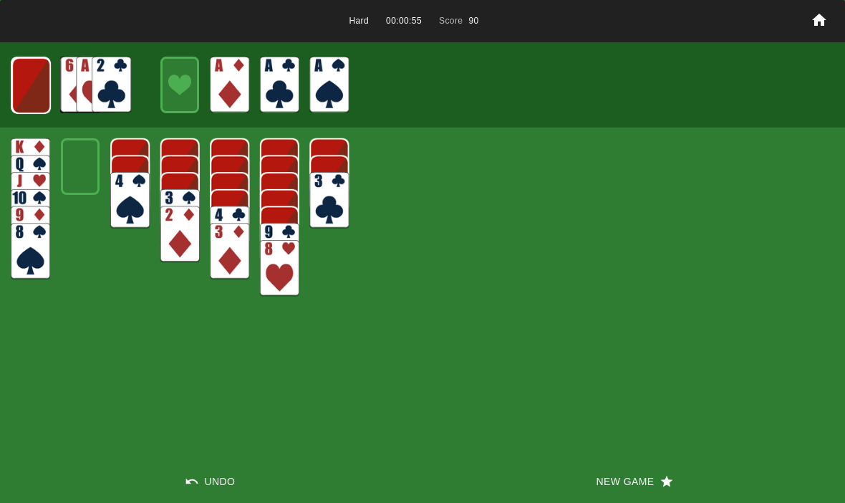
click at [30, 80] on img at bounding box center [30, 85] width 39 height 57
click at [19, 77] on img at bounding box center [30, 85] width 39 height 57
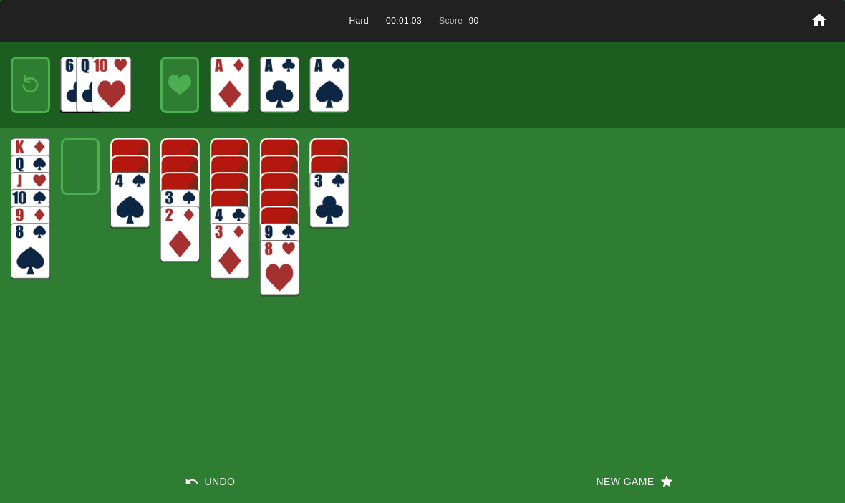
click at [25, 79] on img at bounding box center [31, 85] width 24 height 34
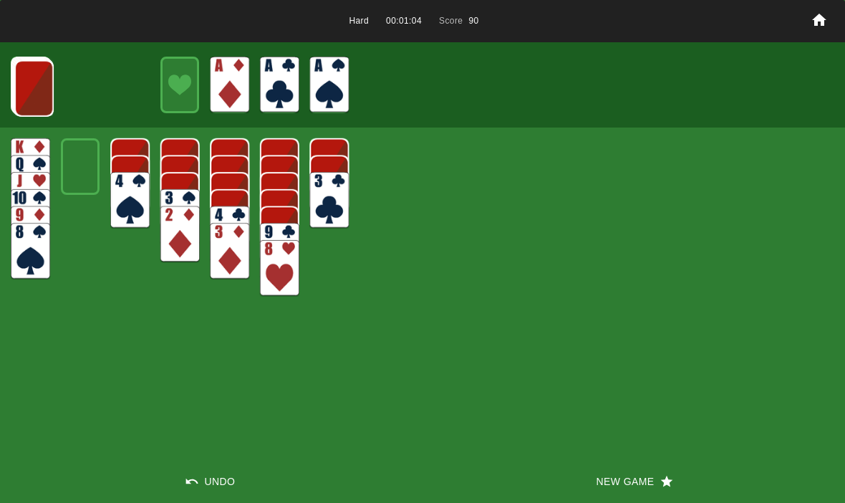
click at [26, 80] on img at bounding box center [33, 88] width 39 height 57
click at [26, 86] on img at bounding box center [33, 87] width 39 height 57
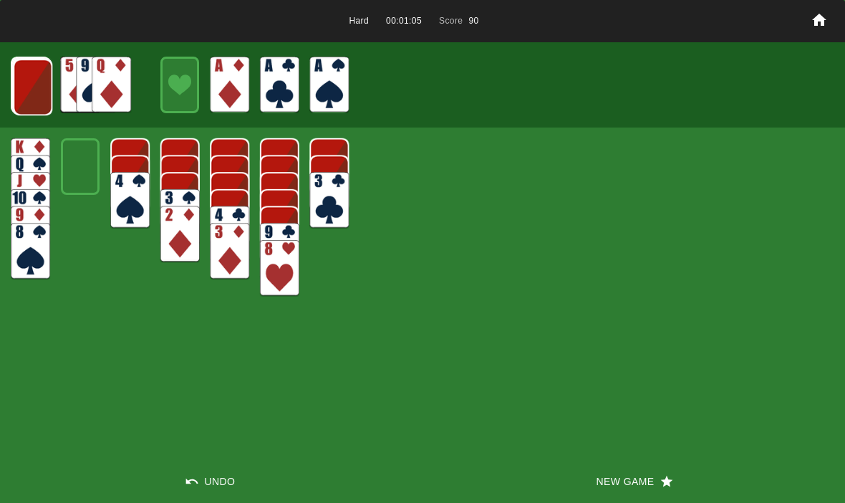
click at [26, 91] on img at bounding box center [32, 87] width 39 height 57
click at [29, 80] on img at bounding box center [32, 86] width 39 height 57
click at [29, 82] on img at bounding box center [31, 86] width 39 height 57
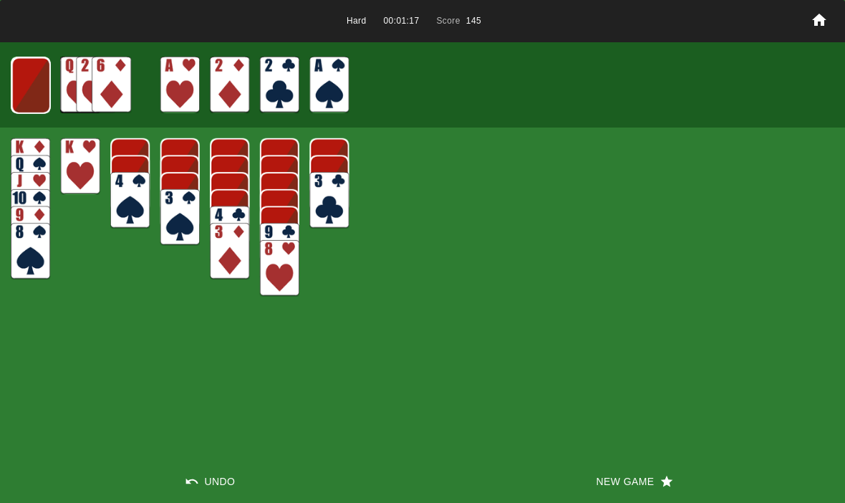
click at [37, 93] on img at bounding box center [30, 85] width 39 height 57
click at [31, 90] on img at bounding box center [30, 85] width 39 height 57
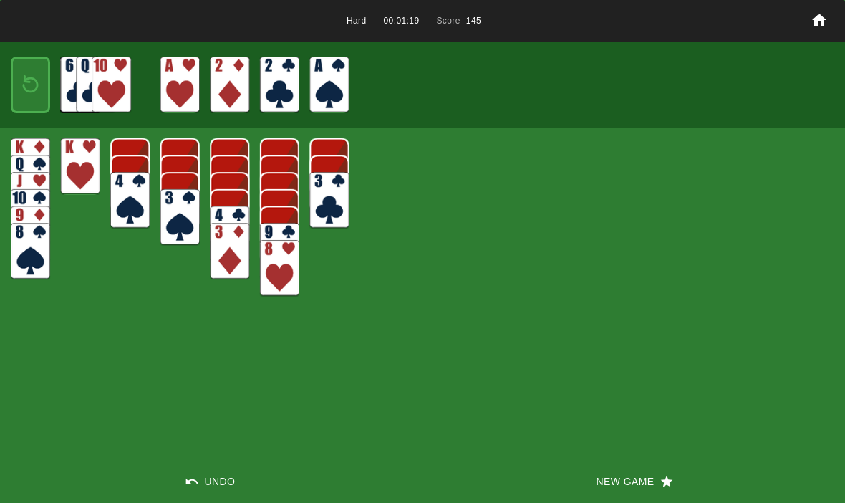
click at [20, 84] on img at bounding box center [31, 85] width 24 height 34
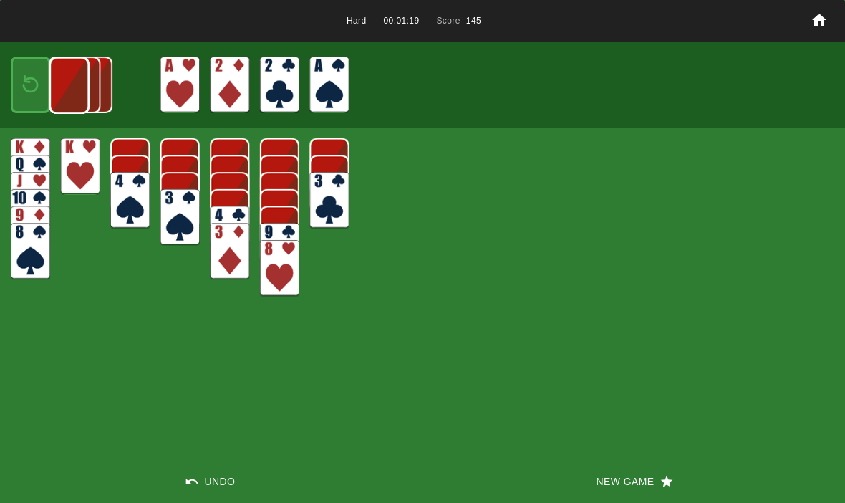
click at [49, 97] on img at bounding box center [68, 85] width 39 height 57
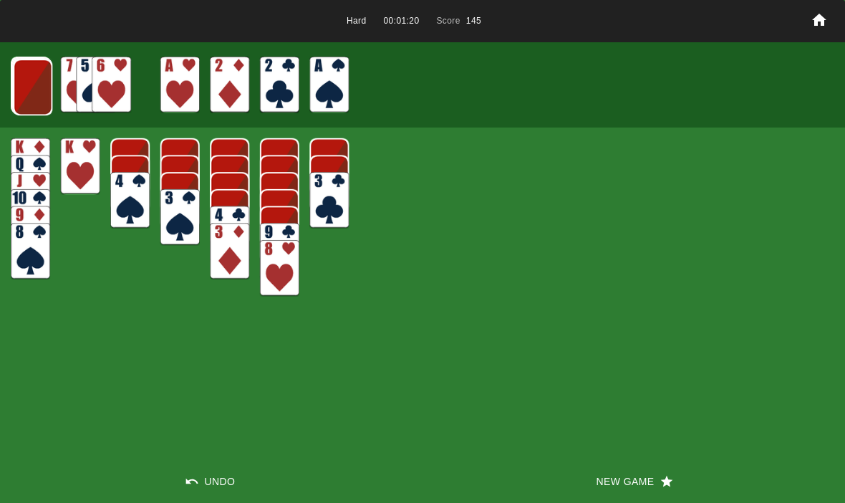
click at [24, 87] on img at bounding box center [32, 87] width 39 height 57
click at [23, 91] on img at bounding box center [32, 86] width 39 height 57
click at [25, 77] on img at bounding box center [31, 86] width 39 height 57
click at [44, 79] on img at bounding box center [30, 85] width 39 height 57
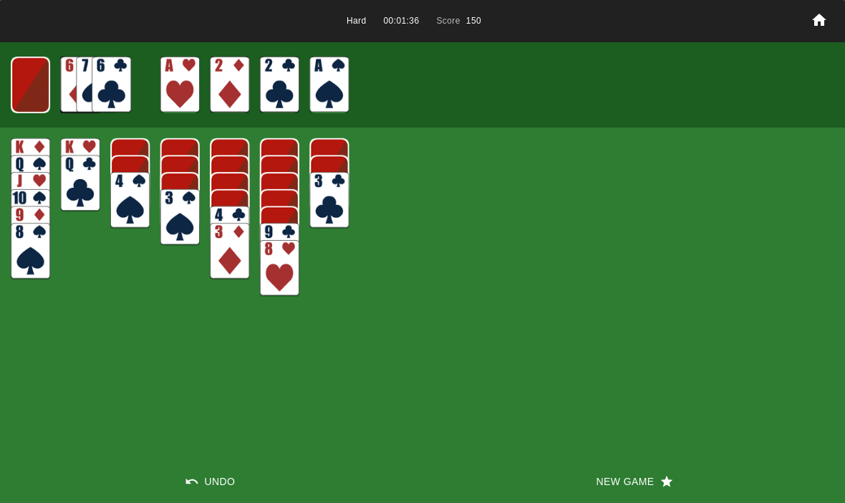
click at [25, 77] on img at bounding box center [30, 85] width 39 height 57
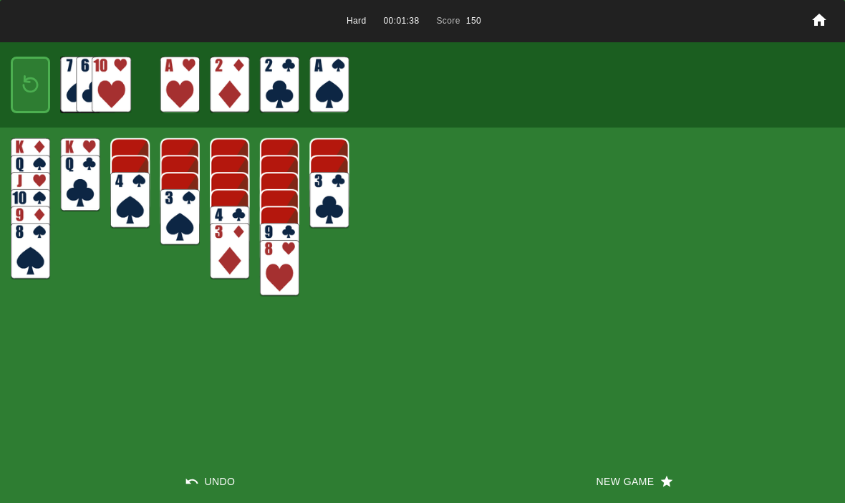
click at [27, 87] on img at bounding box center [31, 85] width 24 height 34
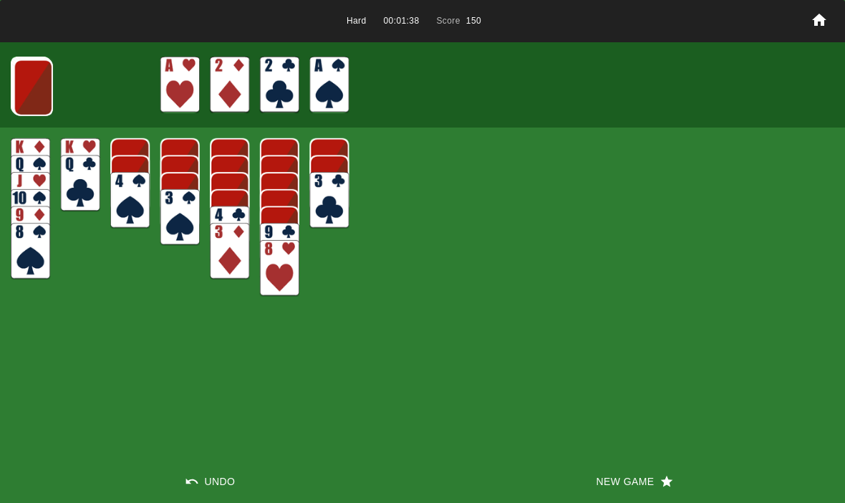
click at [27, 79] on img at bounding box center [33, 87] width 39 height 57
click at [37, 79] on img at bounding box center [32, 87] width 39 height 57
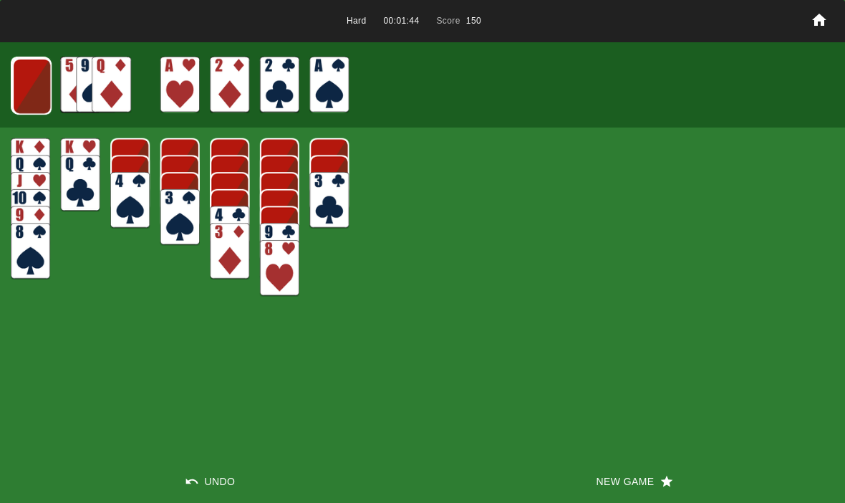
click at [19, 77] on img at bounding box center [31, 86] width 39 height 57
click at [26, 92] on img at bounding box center [30, 85] width 39 height 57
click at [22, 71] on img at bounding box center [30, 85] width 39 height 57
click at [37, 89] on img at bounding box center [31, 85] width 24 height 34
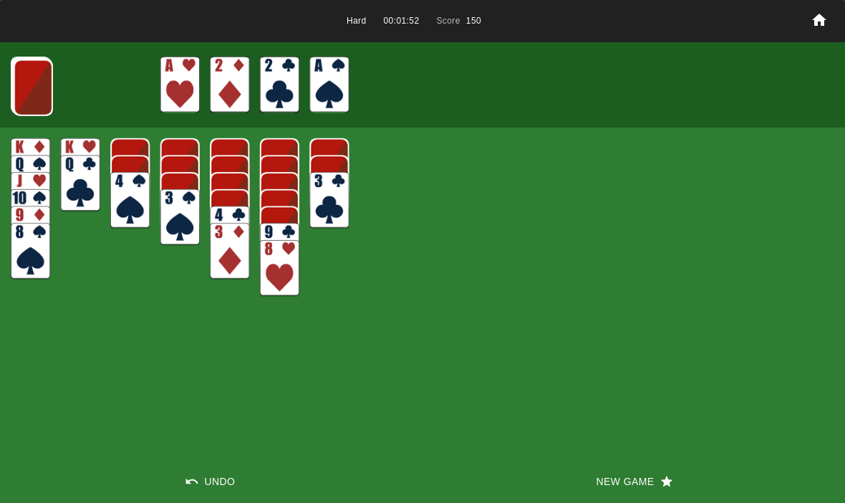
click at [618, 495] on button "New Game" at bounding box center [633, 481] width 422 height 43
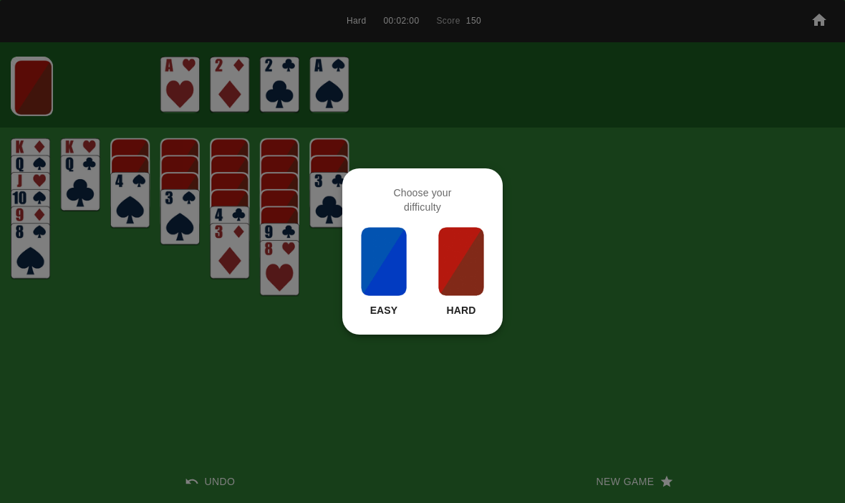
click at [460, 261] on img at bounding box center [461, 261] width 49 height 72
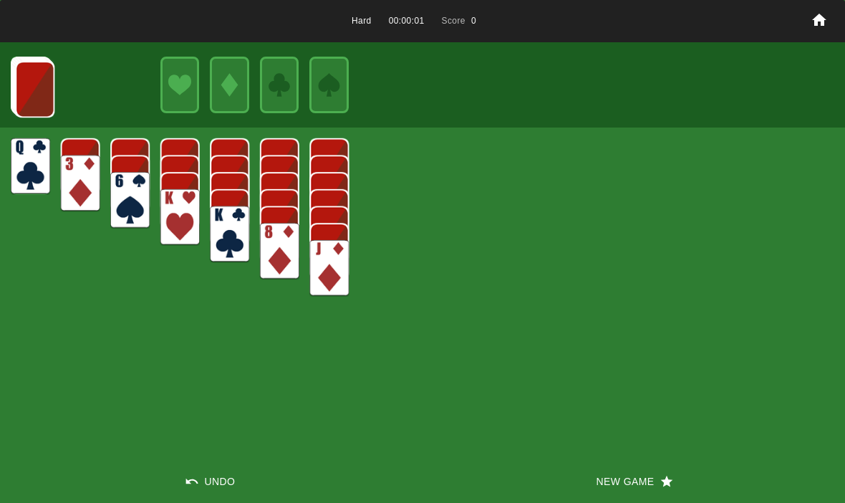
click at [576, 470] on button "New Game" at bounding box center [633, 481] width 422 height 43
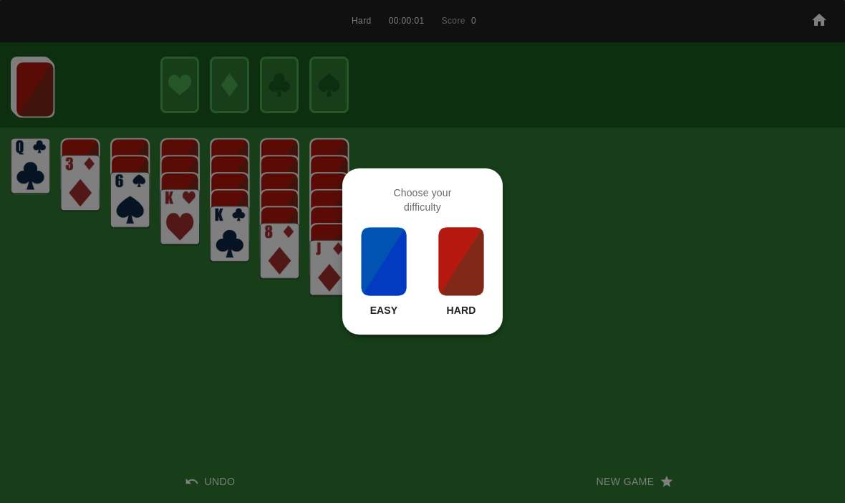
click at [444, 256] on img at bounding box center [461, 261] width 49 height 72
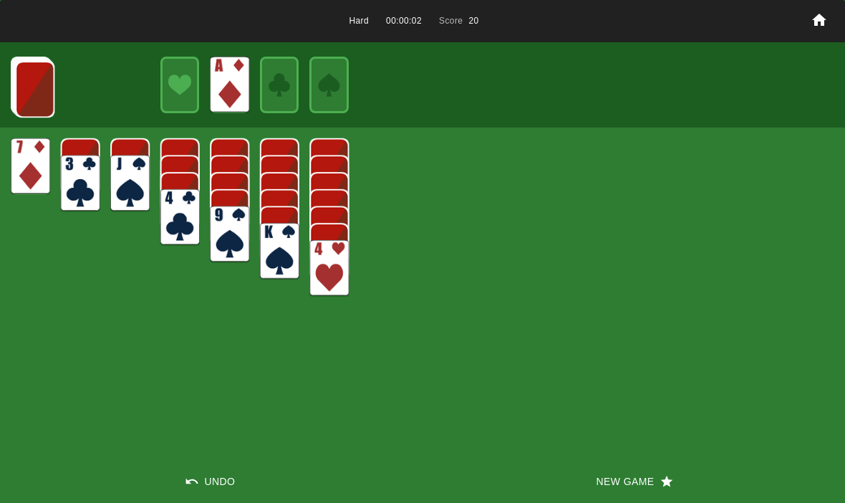
click at [34, 84] on img at bounding box center [34, 89] width 39 height 57
click at [32, 92] on img at bounding box center [34, 88] width 39 height 57
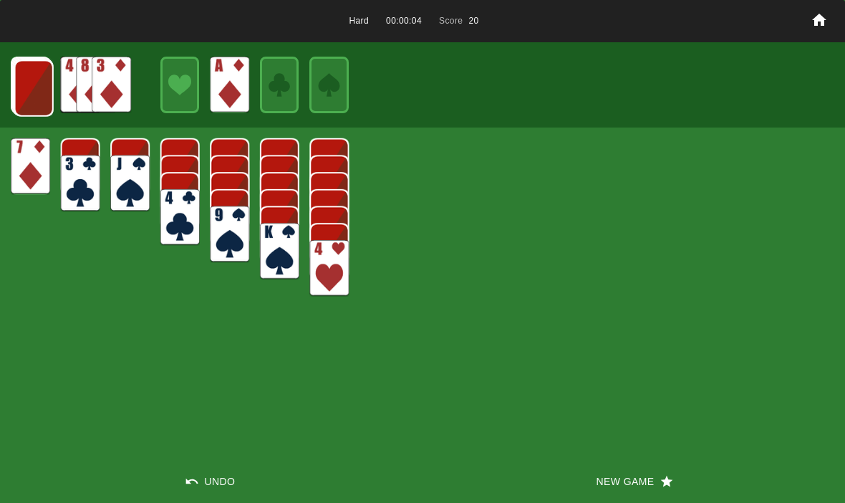
click at [39, 90] on img at bounding box center [33, 88] width 39 height 57
click at [32, 82] on img at bounding box center [33, 87] width 39 height 57
click at [34, 88] on img at bounding box center [32, 87] width 39 height 57
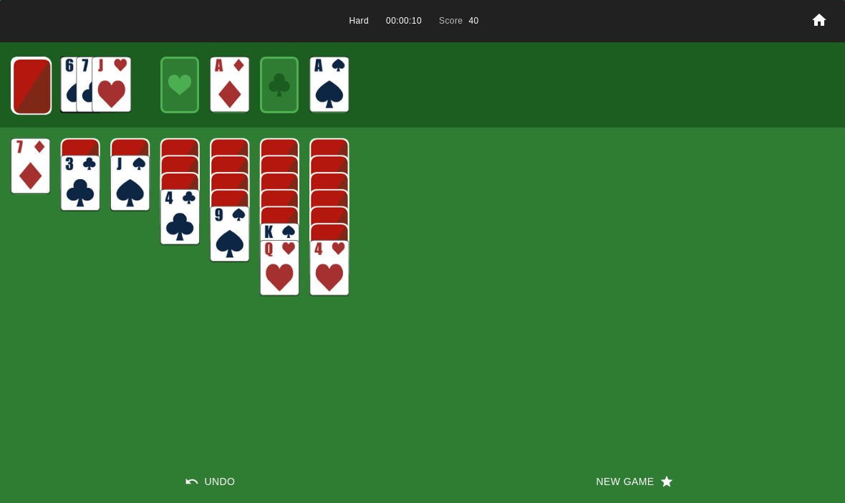
click at [19, 79] on img at bounding box center [31, 86] width 39 height 57
click at [27, 91] on img at bounding box center [30, 85] width 39 height 57
click at [27, 75] on img at bounding box center [30, 85] width 39 height 57
click at [24, 86] on img at bounding box center [31, 85] width 24 height 34
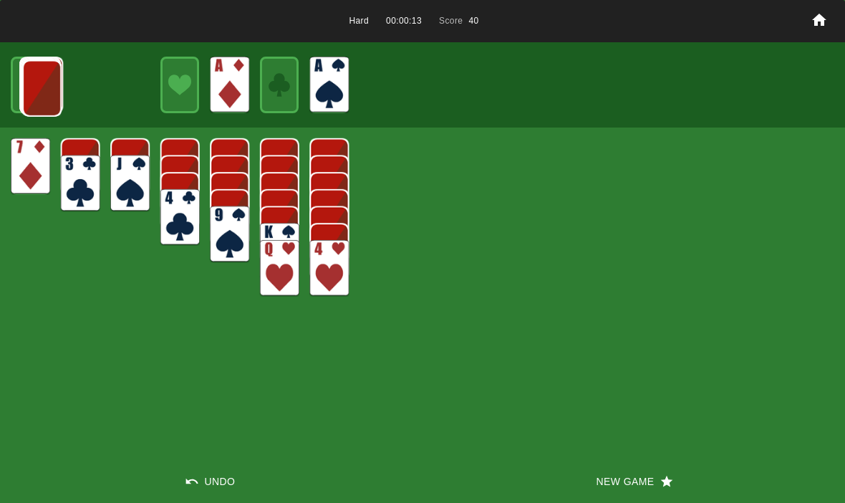
click at [29, 82] on img at bounding box center [41, 88] width 39 height 57
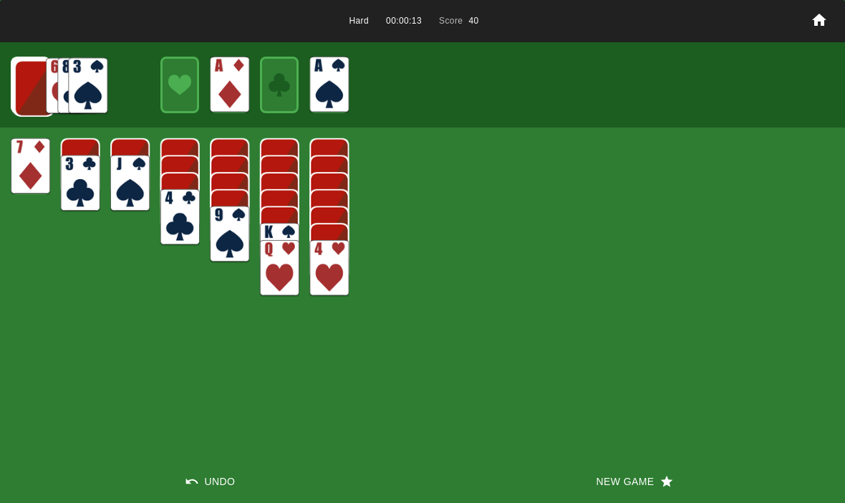
click at [34, 76] on img at bounding box center [33, 88] width 39 height 57
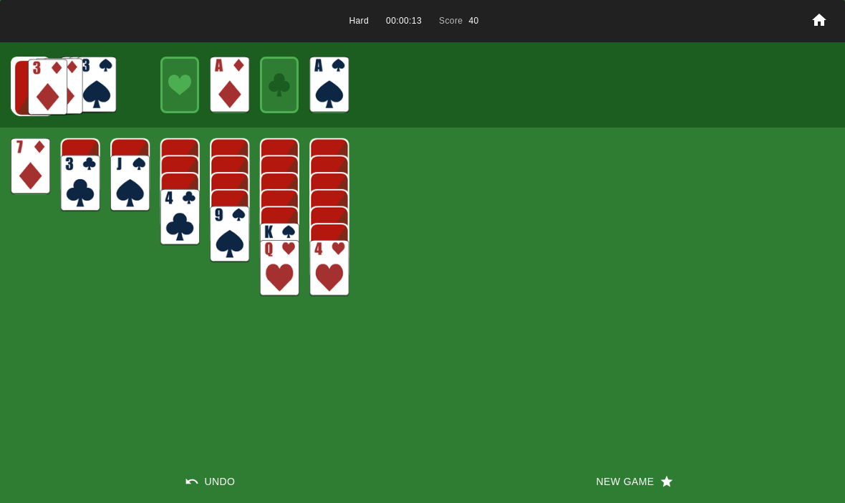
click at [34, 77] on img at bounding box center [33, 87] width 39 height 57
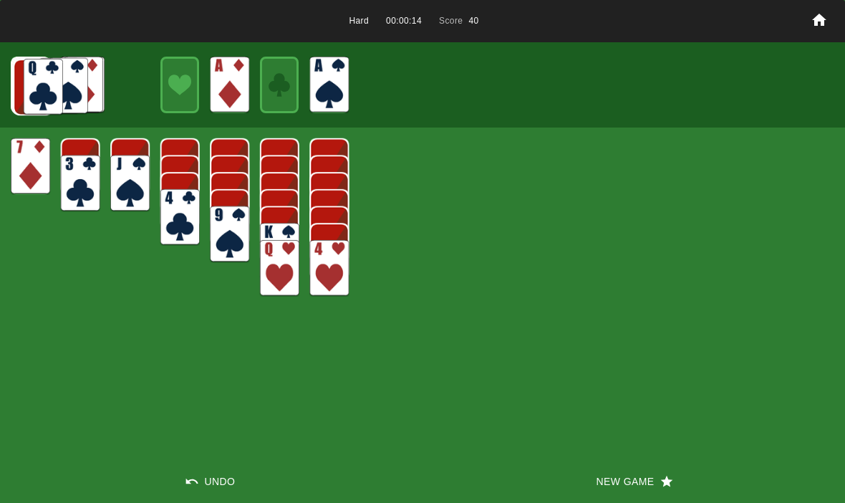
click at [34, 72] on img at bounding box center [32, 87] width 39 height 57
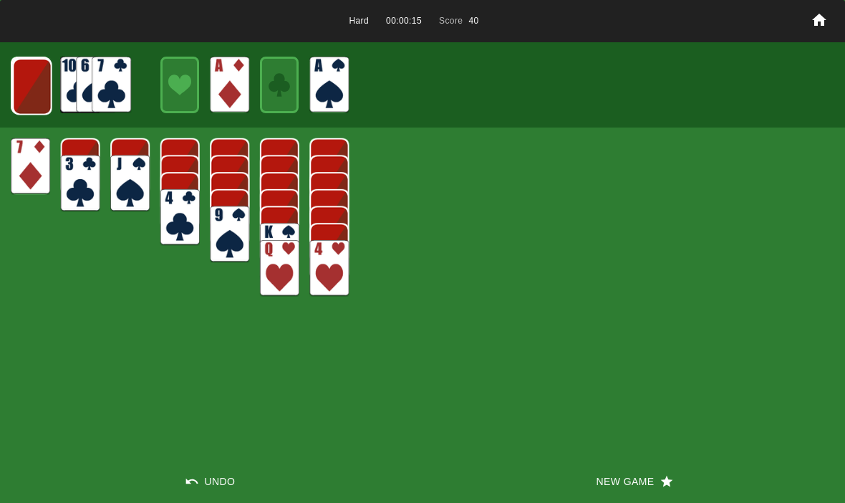
click at [31, 79] on img at bounding box center [32, 86] width 39 height 57
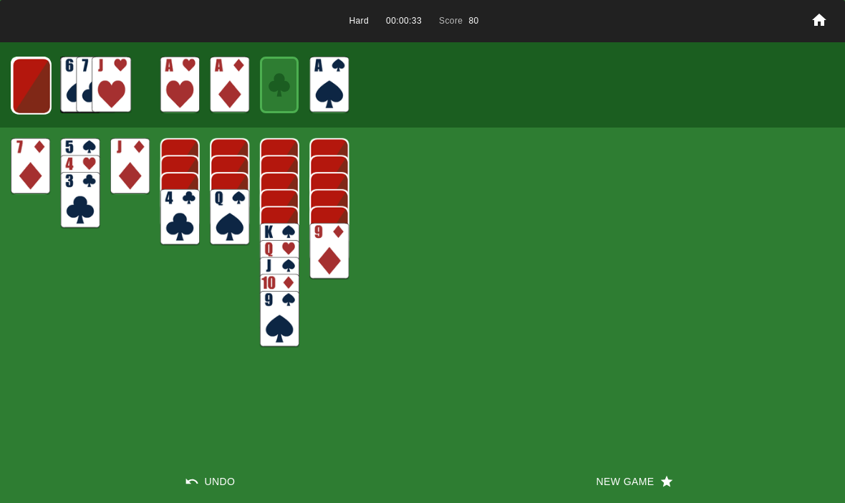
click at [31, 67] on img at bounding box center [31, 86] width 39 height 57
click at [21, 83] on img at bounding box center [30, 85] width 39 height 57
click at [29, 68] on img at bounding box center [30, 85] width 39 height 57
click at [34, 79] on img at bounding box center [31, 85] width 24 height 34
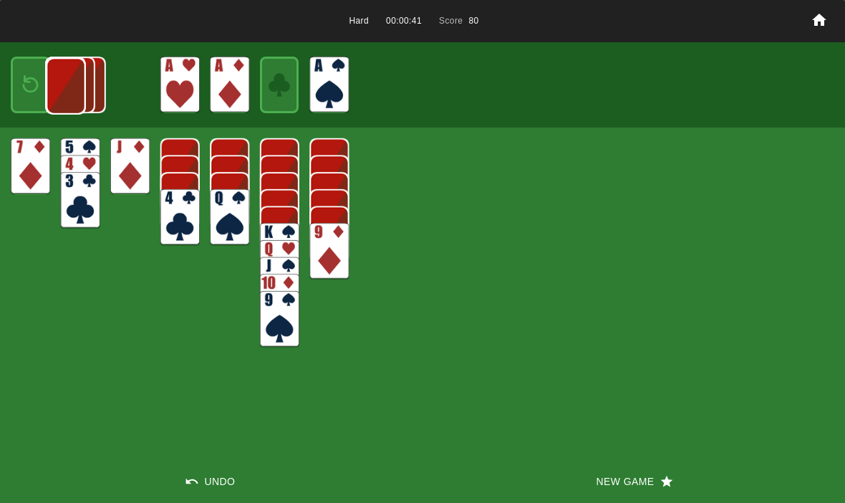
click at [46, 84] on img at bounding box center [65, 86] width 39 height 57
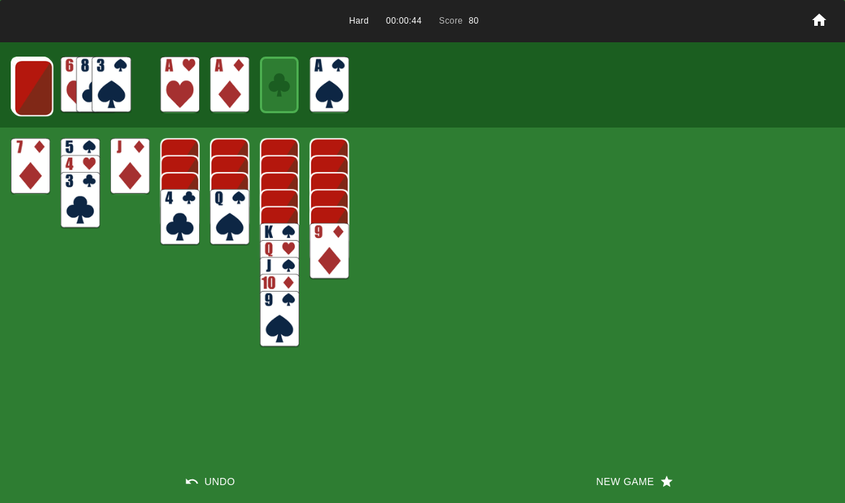
click at [19, 72] on img at bounding box center [33, 87] width 39 height 57
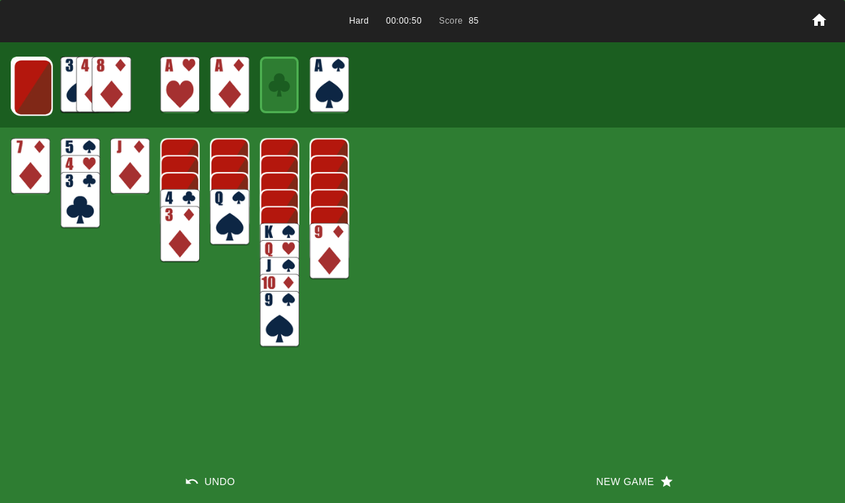
click at [30, 67] on img at bounding box center [33, 87] width 39 height 57
click at [42, 72] on img at bounding box center [32, 87] width 39 height 57
click at [31, 89] on img at bounding box center [31, 86] width 39 height 57
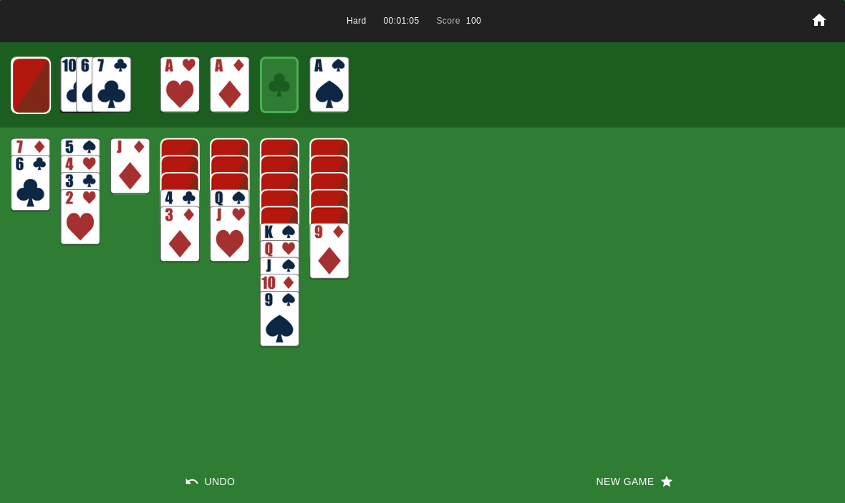
click at [32, 84] on img at bounding box center [30, 85] width 39 height 57
click at [33, 89] on img at bounding box center [30, 85] width 39 height 57
click at [29, 80] on img at bounding box center [31, 85] width 24 height 34
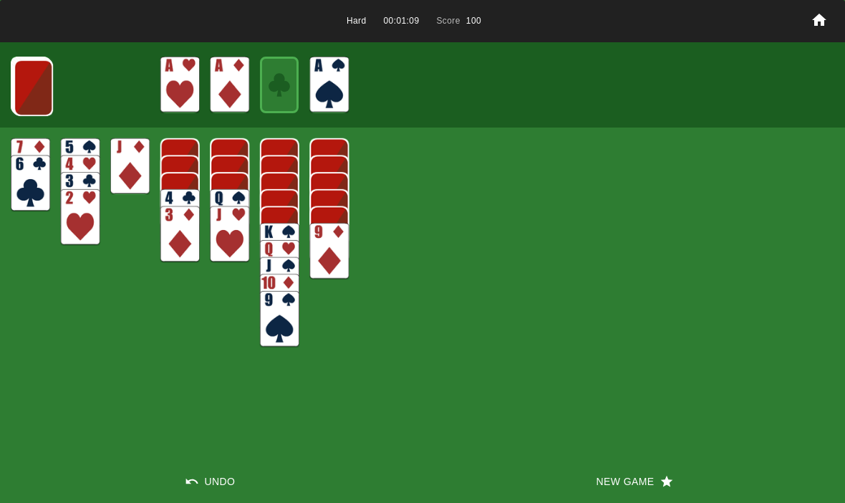
click at [24, 84] on img at bounding box center [33, 87] width 39 height 57
click at [26, 93] on img at bounding box center [32, 87] width 39 height 57
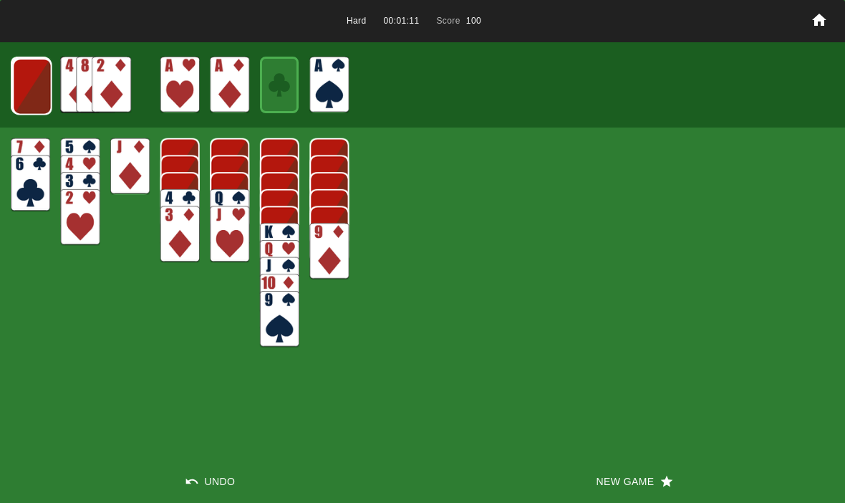
click at [34, 84] on img at bounding box center [32, 86] width 39 height 57
click at [27, 80] on img at bounding box center [31, 86] width 39 height 57
click at [21, 81] on img at bounding box center [30, 85] width 39 height 57
click at [21, 92] on img at bounding box center [30, 85] width 39 height 57
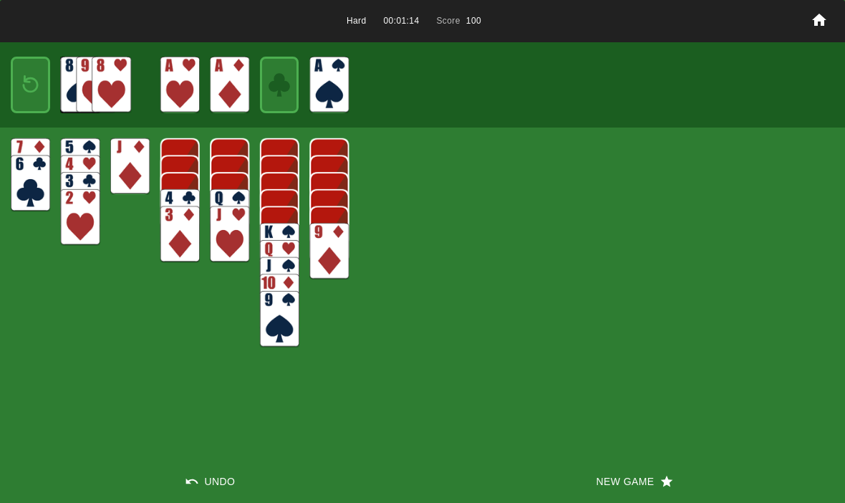
click at [22, 82] on img at bounding box center [31, 85] width 24 height 34
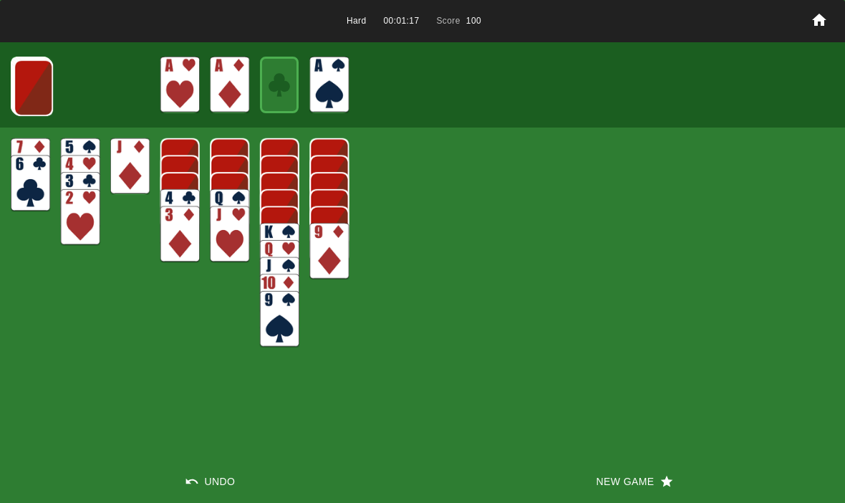
click at [24, 51] on div at bounding box center [422, 84] width 845 height 84
click at [24, 77] on img at bounding box center [33, 87] width 39 height 57
click at [24, 77] on img at bounding box center [32, 87] width 39 height 57
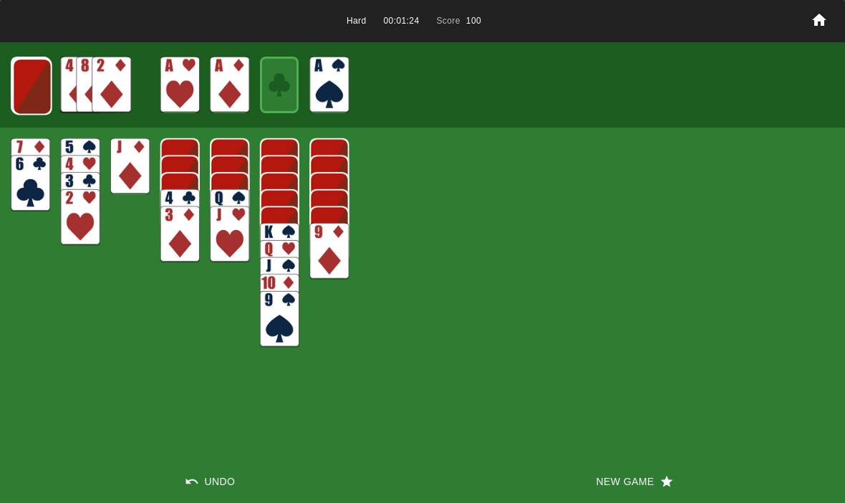
click at [33, 85] on img at bounding box center [32, 86] width 39 height 57
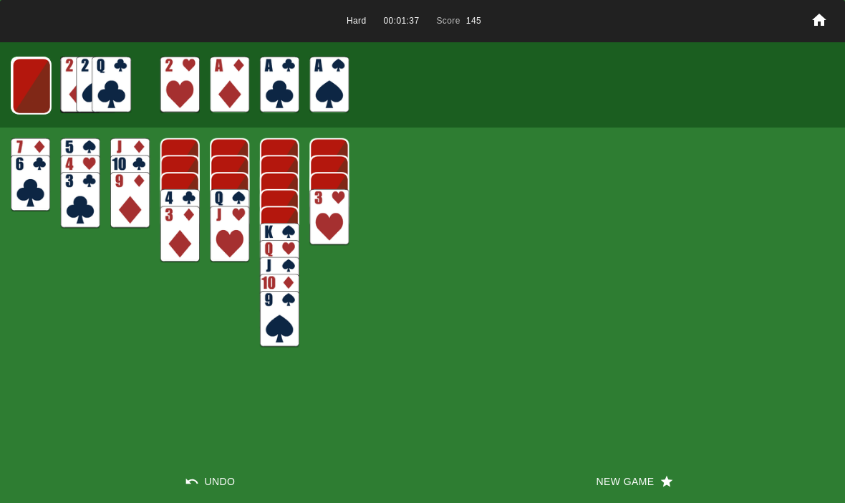
click at [34, 76] on img at bounding box center [31, 86] width 39 height 57
click at [31, 78] on img at bounding box center [30, 85] width 39 height 57
click at [24, 82] on img at bounding box center [30, 85] width 39 height 57
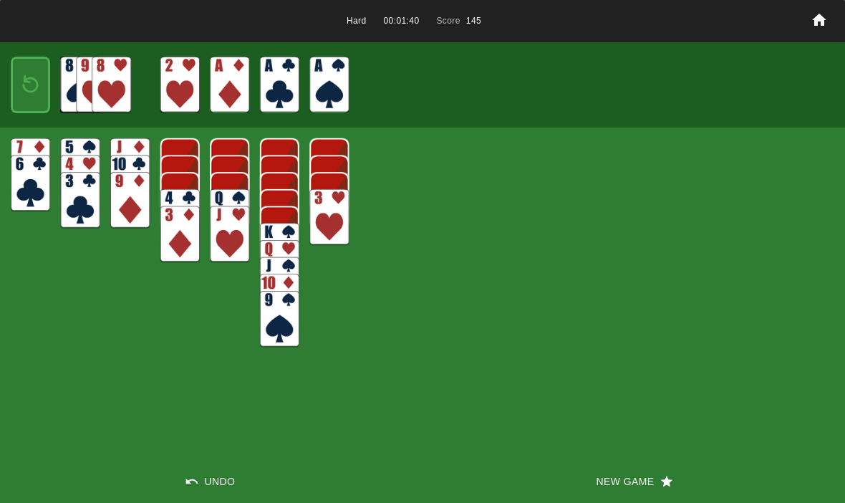
click at [28, 83] on img at bounding box center [31, 85] width 24 height 34
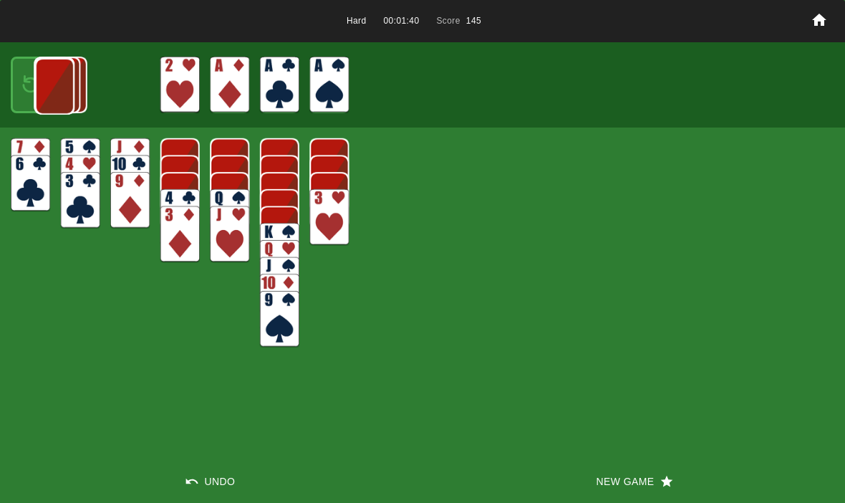
click at [35, 79] on img at bounding box center [54, 86] width 39 height 57
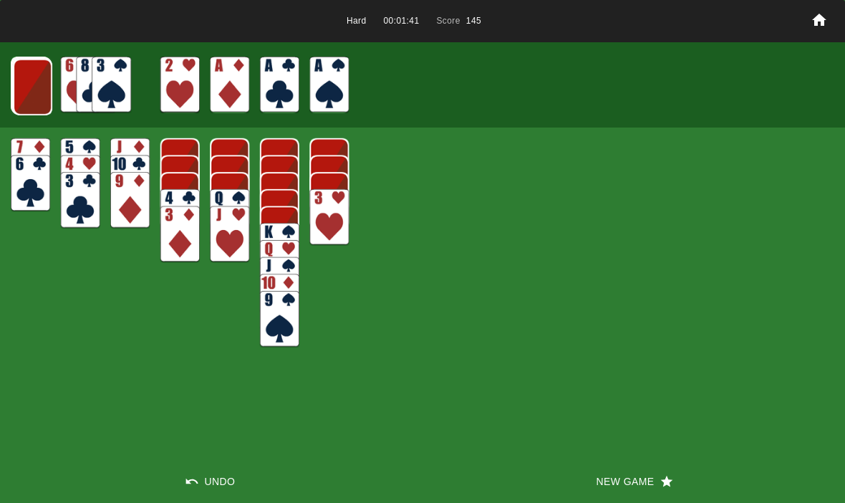
click at [28, 78] on img at bounding box center [32, 87] width 39 height 57
click at [26, 82] on img at bounding box center [31, 86] width 39 height 57
click at [31, 92] on img at bounding box center [30, 85] width 39 height 57
click at [29, 84] on img at bounding box center [30, 85] width 39 height 57
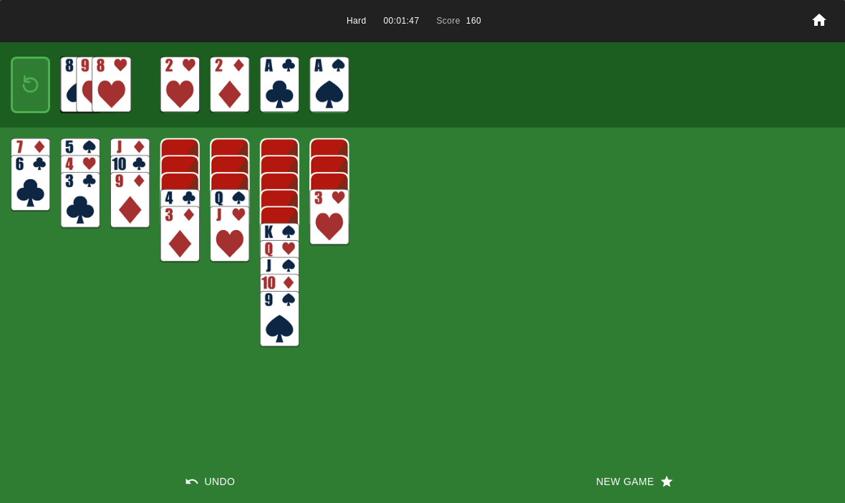
click at [30, 96] on img at bounding box center [31, 85] width 24 height 34
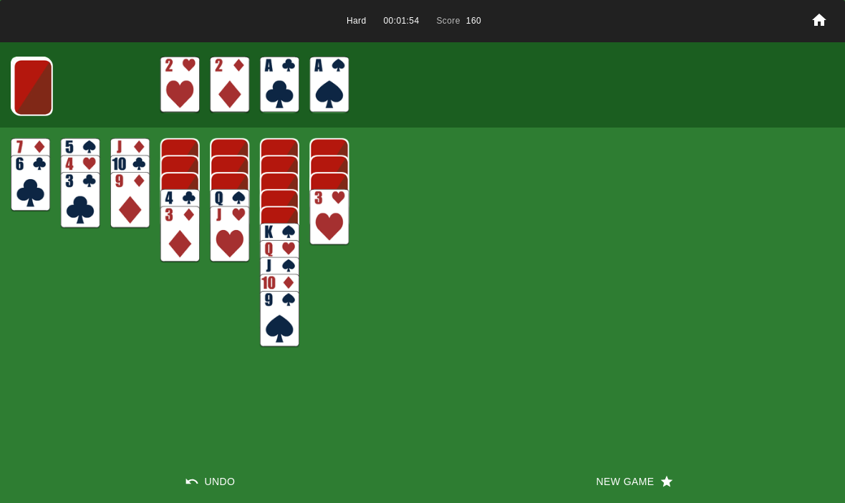
click at [23, 90] on img at bounding box center [33, 87] width 39 height 57
click at [24, 81] on img at bounding box center [32, 87] width 39 height 57
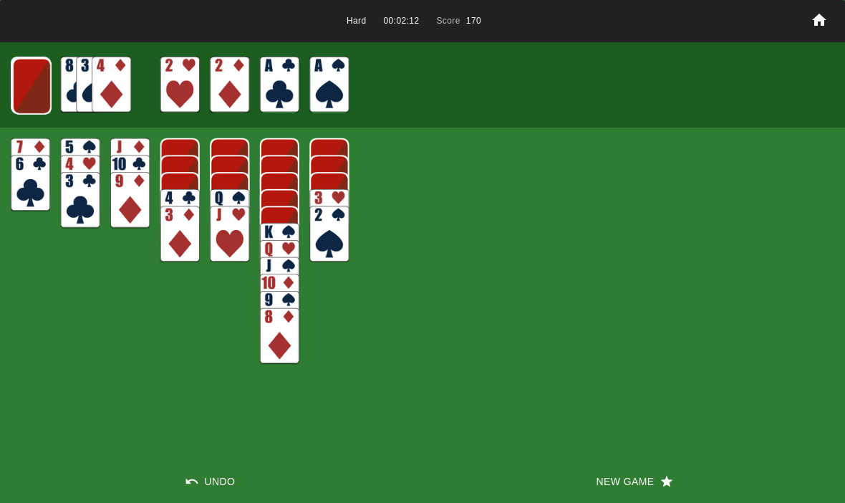
click at [37, 88] on img at bounding box center [31, 86] width 39 height 57
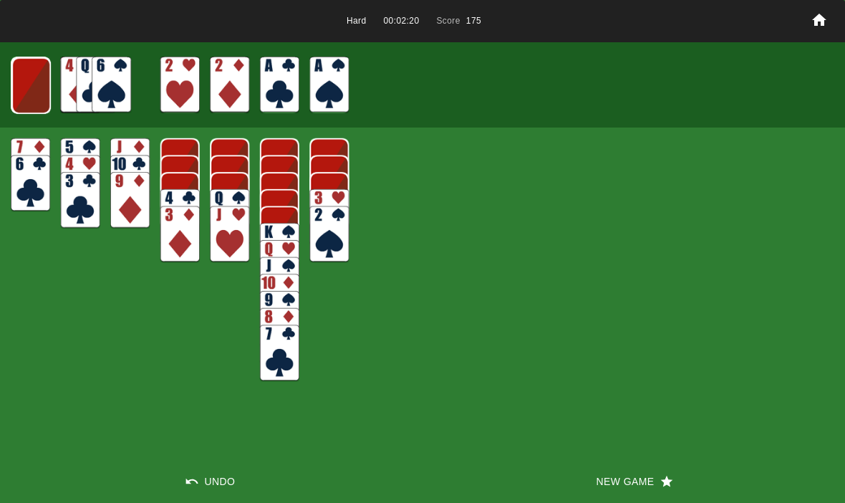
click at [23, 77] on img at bounding box center [30, 85] width 39 height 57
click at [28, 86] on img at bounding box center [30, 85] width 39 height 57
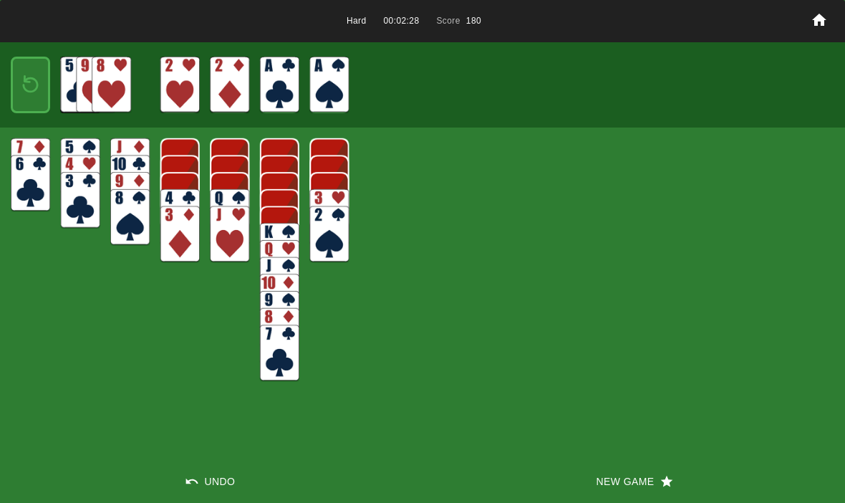
click at [39, 73] on img at bounding box center [31, 85] width 24 height 34
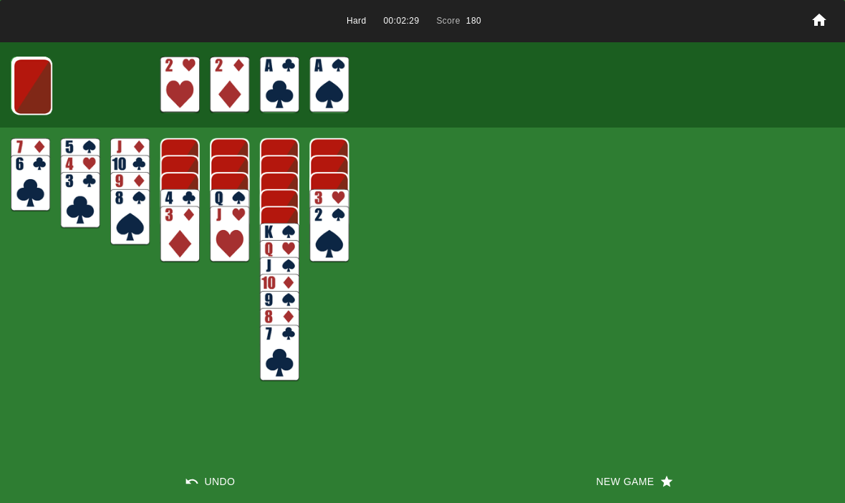
click at [34, 79] on img at bounding box center [32, 86] width 39 height 57
click at [32, 94] on img at bounding box center [31, 86] width 39 height 57
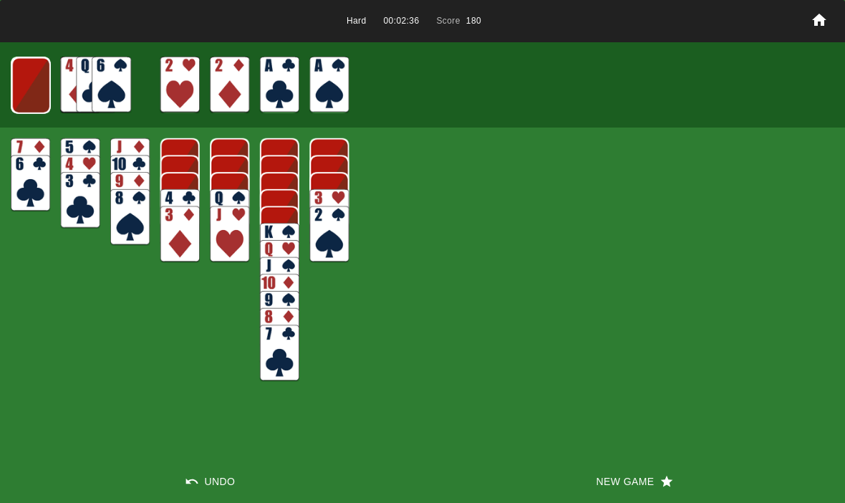
click at [31, 89] on img at bounding box center [30, 85] width 39 height 57
click at [25, 82] on img at bounding box center [30, 85] width 39 height 57
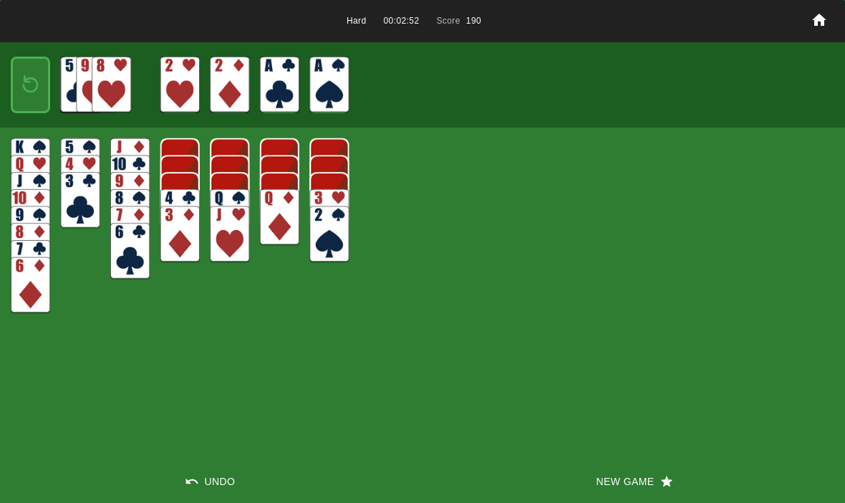
click at [32, 86] on img at bounding box center [31, 85] width 24 height 34
click at [59, 78] on img at bounding box center [78, 85] width 39 height 57
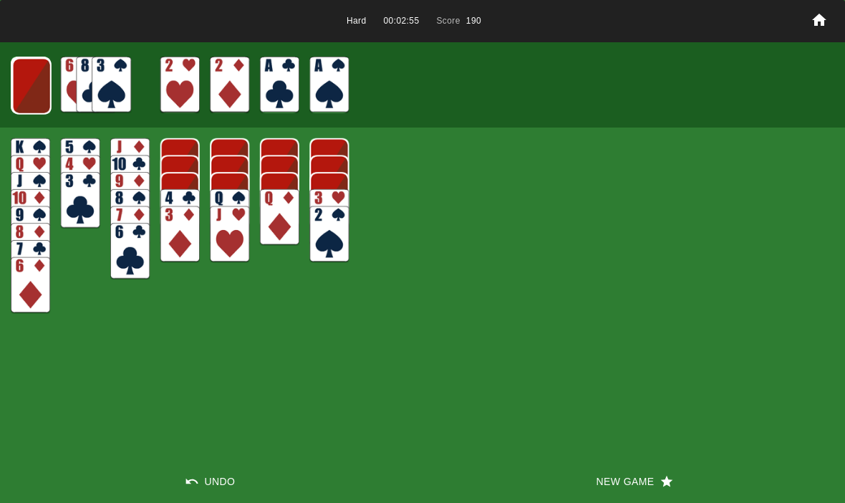
click at [34, 91] on img at bounding box center [31, 86] width 39 height 57
click at [24, 73] on img at bounding box center [30, 85] width 39 height 57
click at [19, 87] on img at bounding box center [30, 85] width 39 height 57
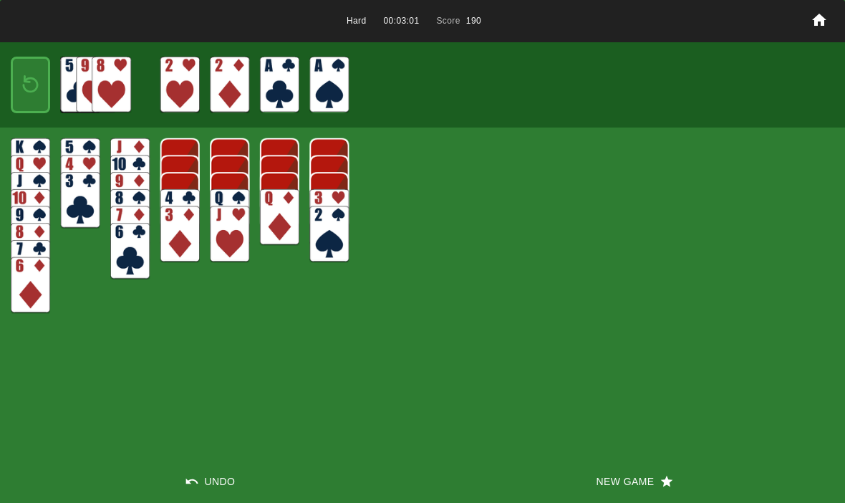
click at [21, 78] on img at bounding box center [31, 85] width 24 height 34
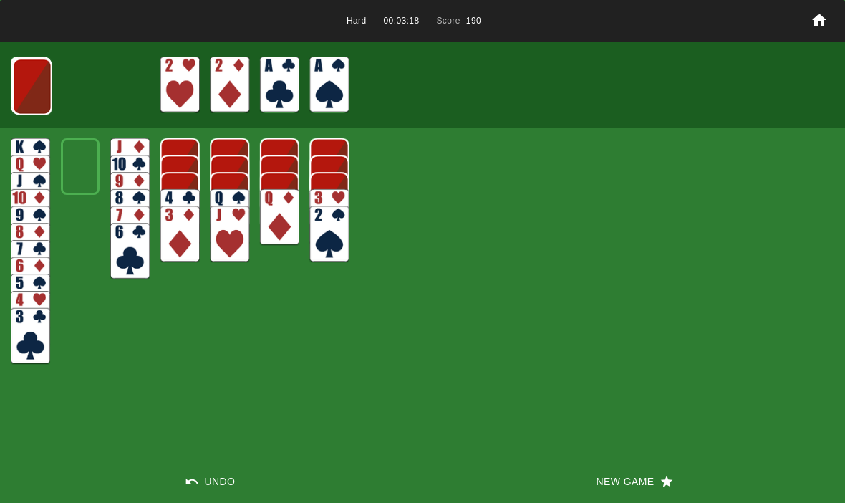
click at [29, 84] on img at bounding box center [32, 86] width 39 height 57
click at [28, 84] on img at bounding box center [31, 86] width 39 height 57
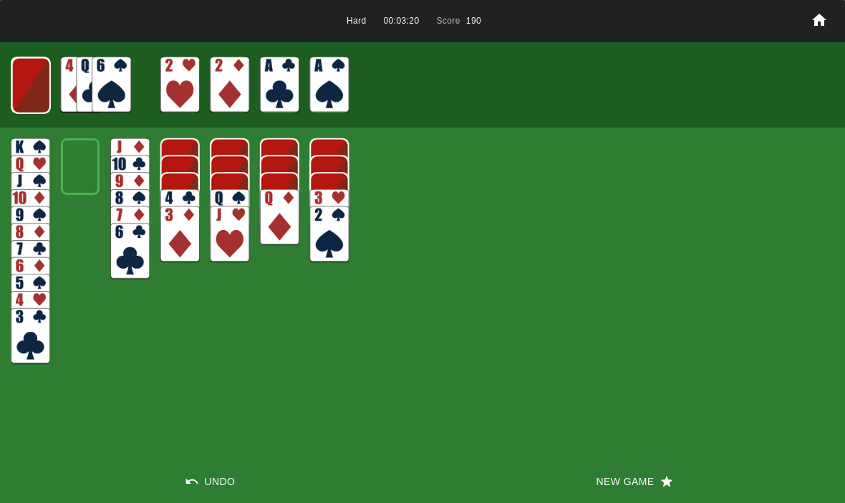
click at [26, 80] on img at bounding box center [30, 85] width 39 height 57
click at [24, 79] on img at bounding box center [30, 85] width 39 height 57
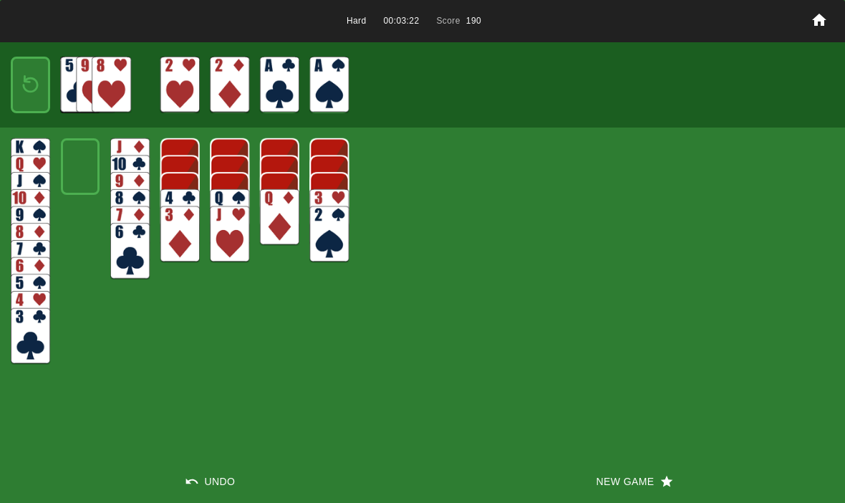
click at [24, 75] on img at bounding box center [31, 85] width 24 height 34
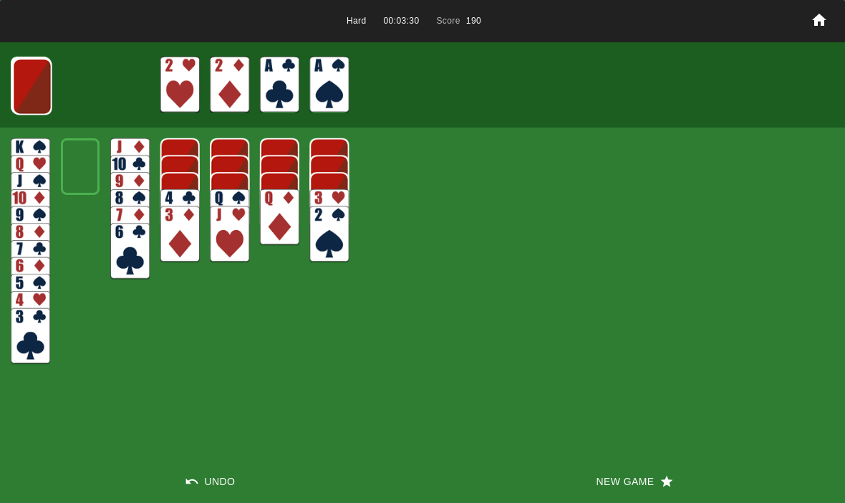
click at [638, 492] on button "New Game" at bounding box center [633, 481] width 422 height 43
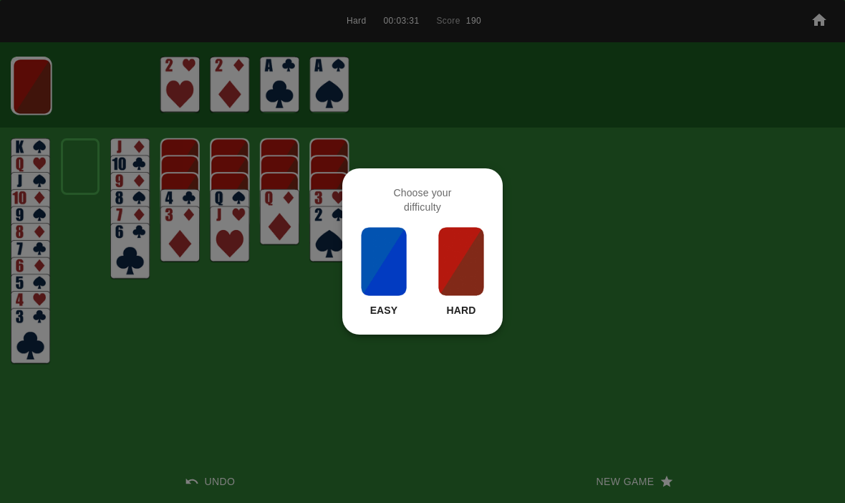
click at [468, 260] on img at bounding box center [461, 261] width 49 height 72
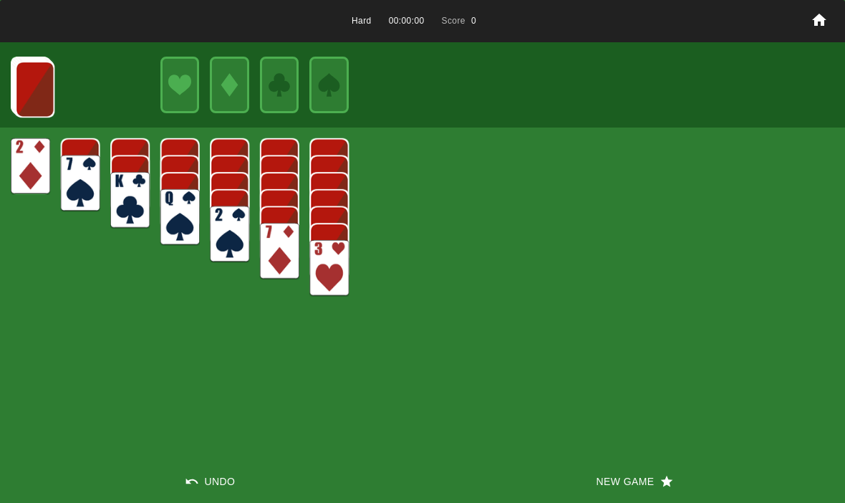
click at [609, 483] on button "New Game" at bounding box center [633, 481] width 422 height 43
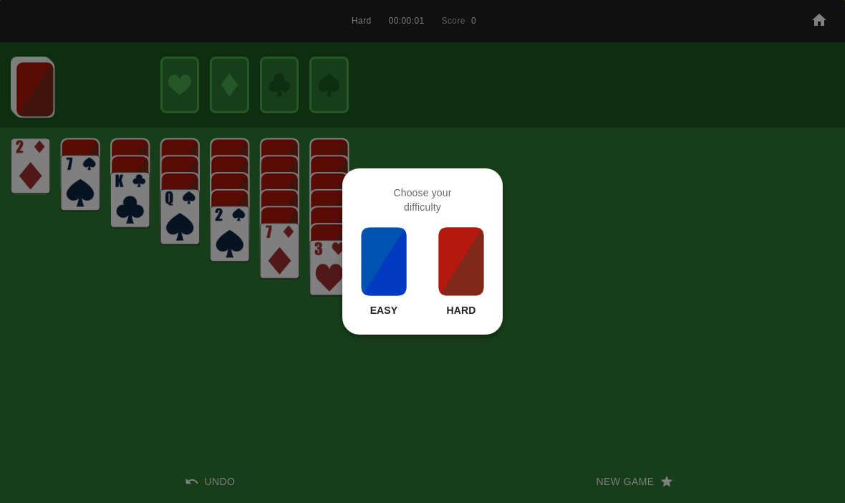
click at [470, 268] on img at bounding box center [461, 261] width 49 height 72
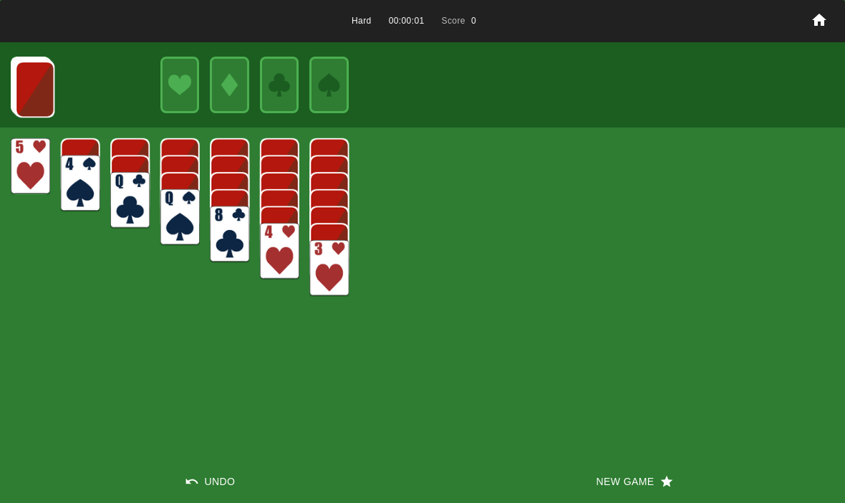
click at [583, 483] on button "New Game" at bounding box center [633, 481] width 422 height 43
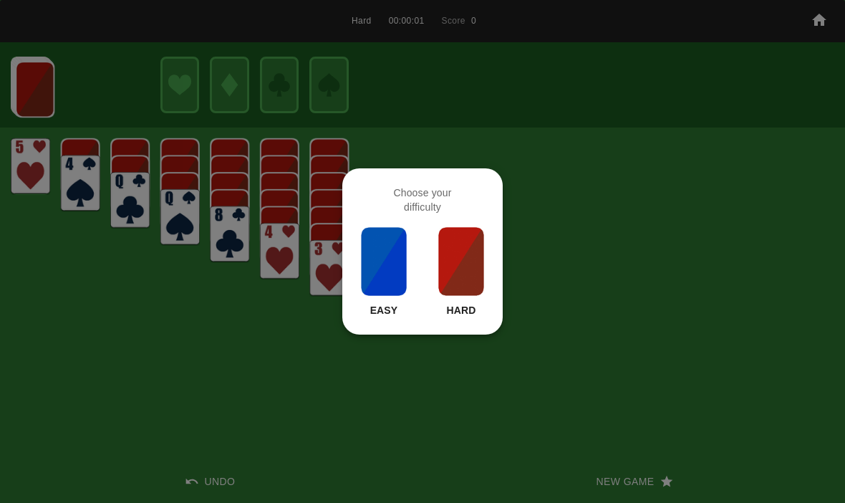
click at [467, 271] on img at bounding box center [461, 261] width 49 height 72
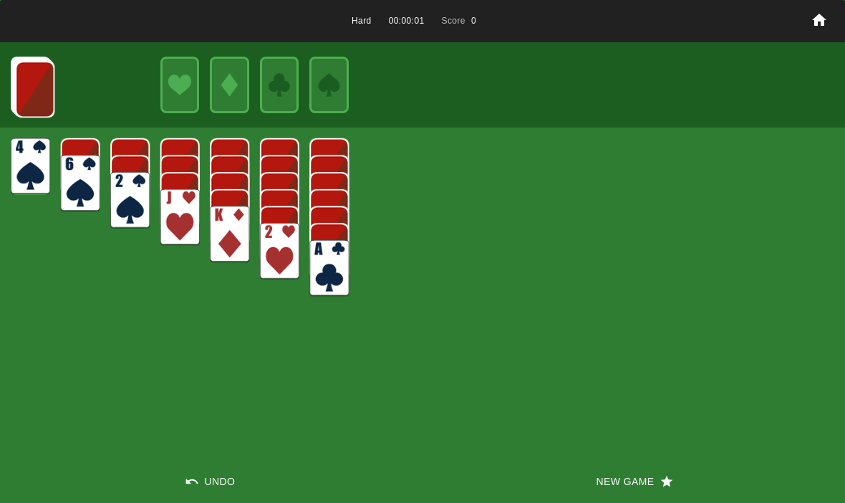
click at [583, 490] on button "New Game" at bounding box center [633, 481] width 422 height 43
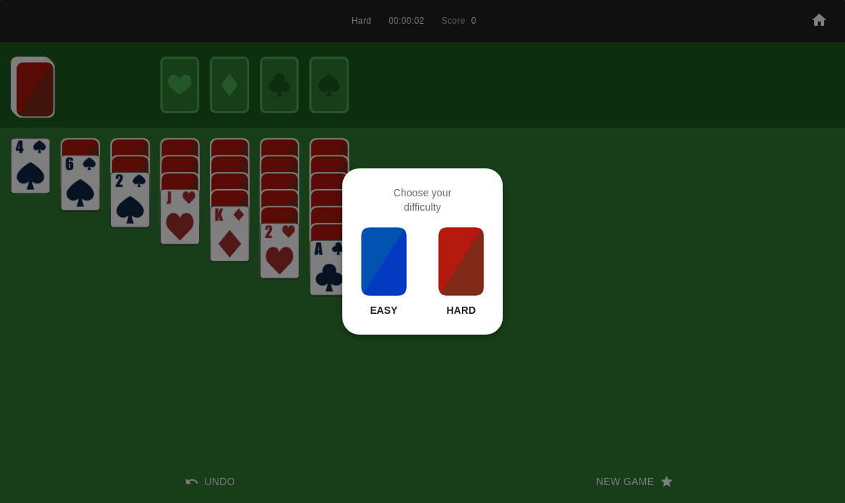
click at [452, 260] on img at bounding box center [461, 261] width 49 height 72
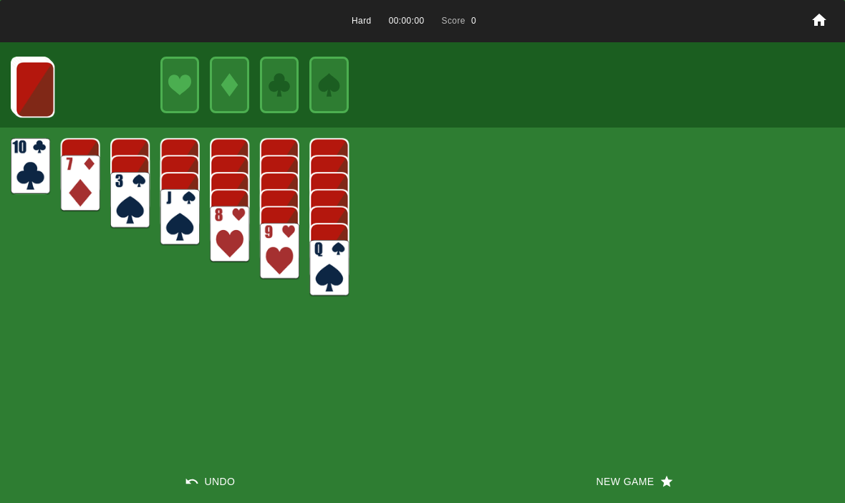
click at [598, 497] on button "New Game" at bounding box center [633, 481] width 422 height 43
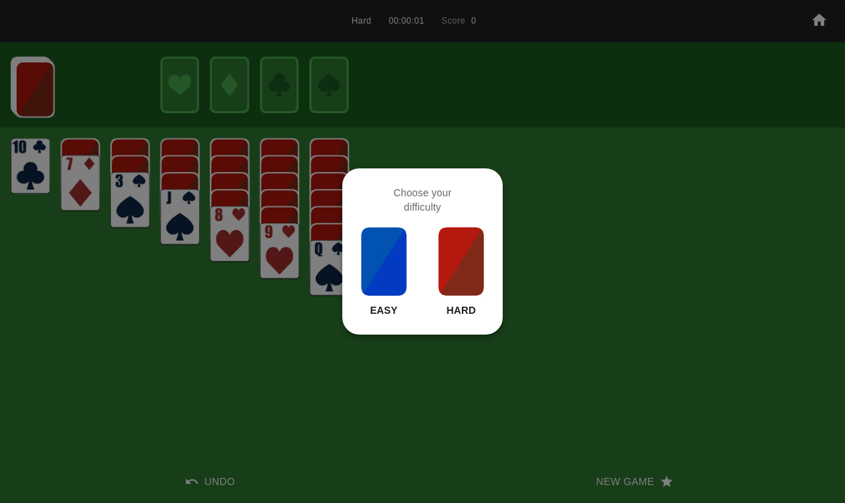
click at [471, 256] on img at bounding box center [461, 261] width 49 height 72
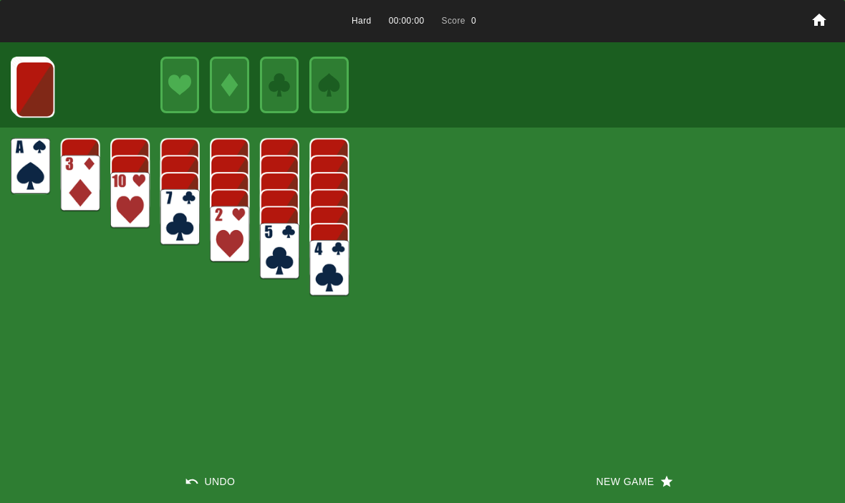
click at [581, 490] on button "New Game" at bounding box center [633, 481] width 422 height 43
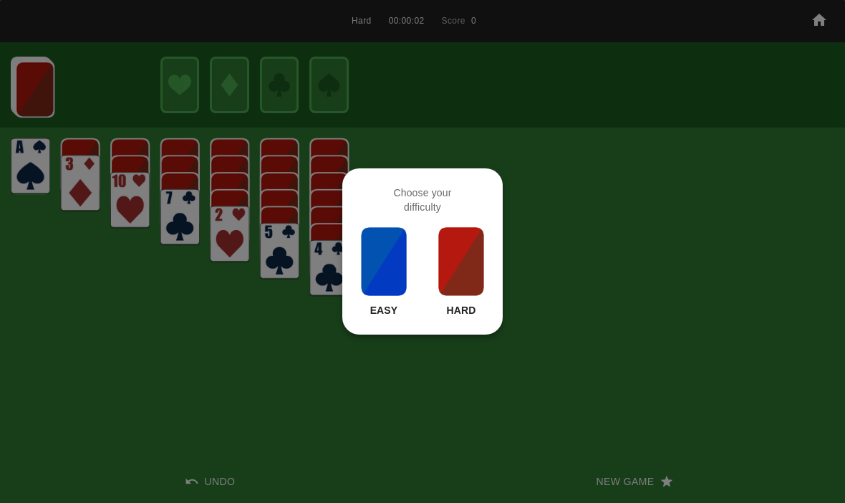
click at [468, 397] on div at bounding box center [422, 251] width 845 height 503
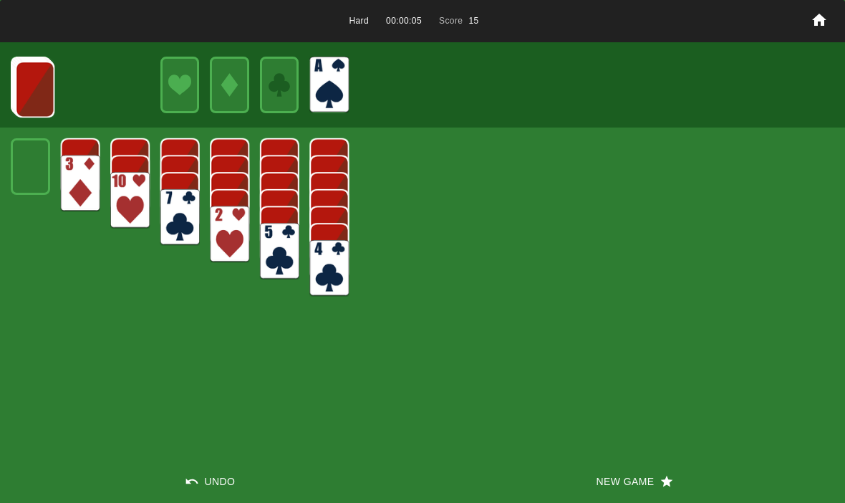
click at [39, 95] on img at bounding box center [34, 89] width 39 height 57
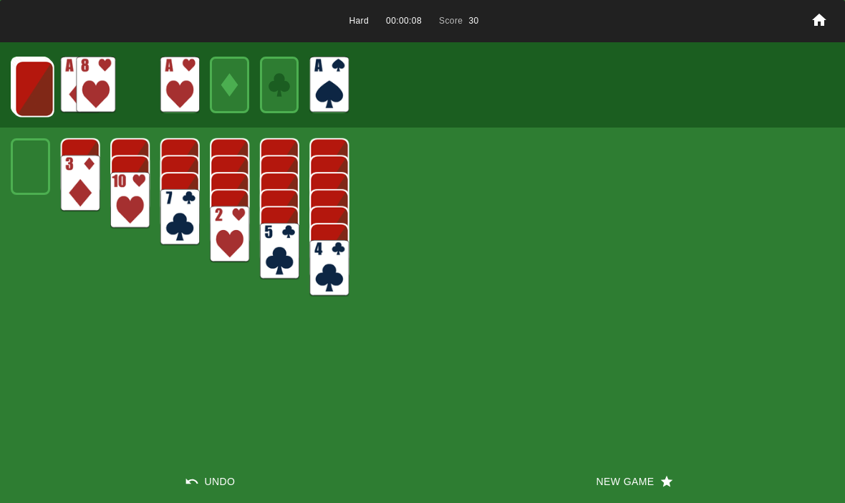
click at [42, 68] on img at bounding box center [34, 88] width 39 height 57
click at [32, 86] on img at bounding box center [33, 88] width 39 height 57
click at [33, 85] on img at bounding box center [33, 87] width 39 height 57
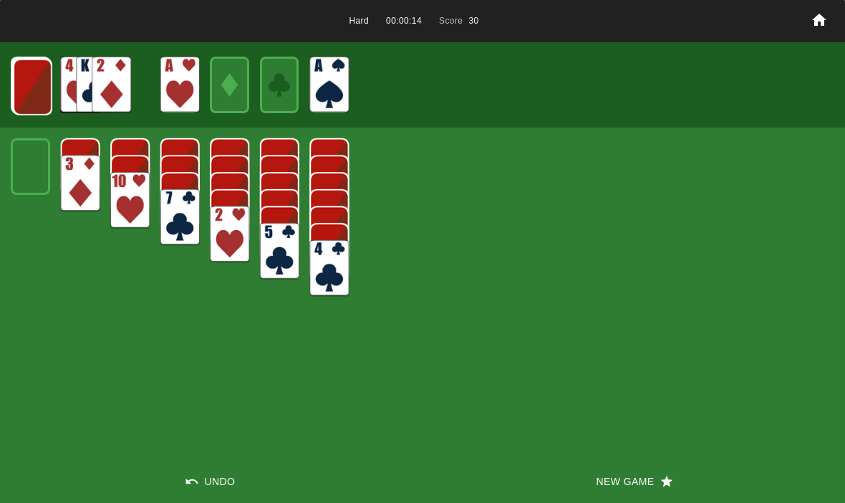
click at [33, 59] on img at bounding box center [32, 87] width 39 height 57
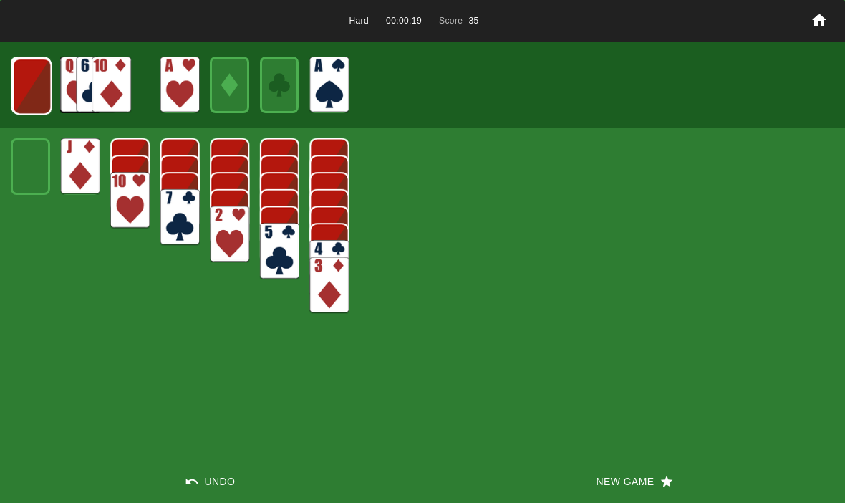
click at [28, 87] on img at bounding box center [31, 86] width 39 height 57
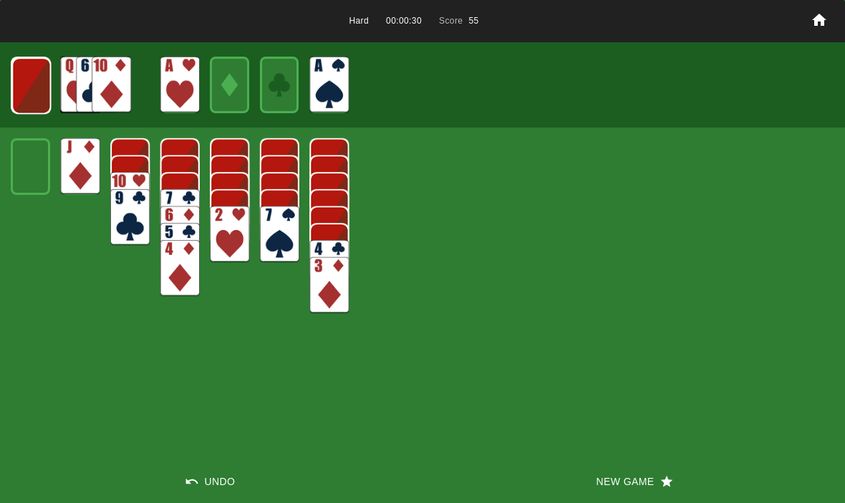
click at [23, 78] on img at bounding box center [30, 85] width 39 height 57
click at [24, 91] on img at bounding box center [30, 85] width 39 height 57
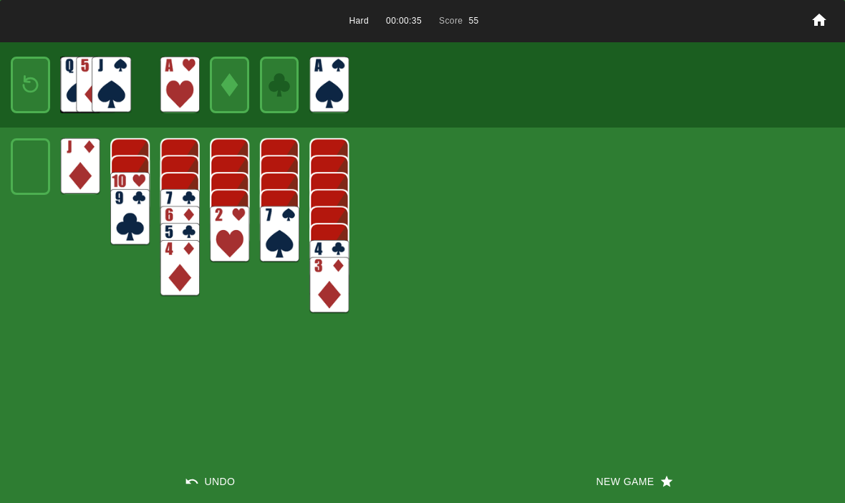
click at [39, 79] on img at bounding box center [31, 85] width 24 height 34
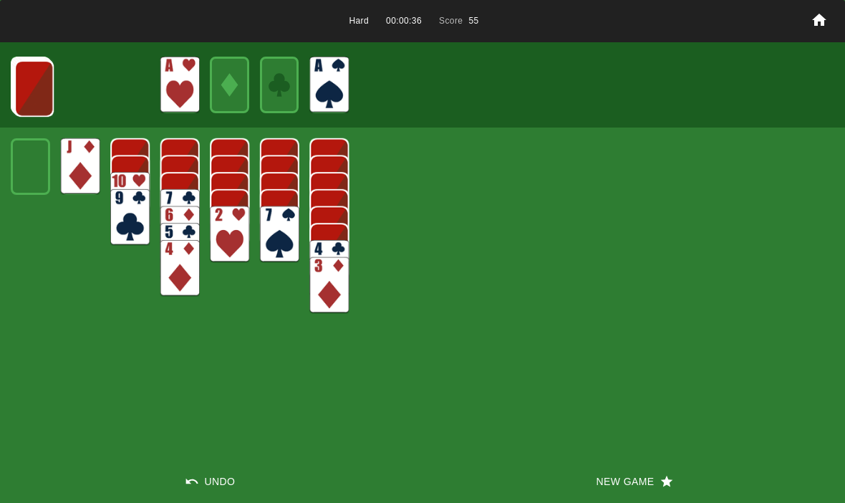
click at [31, 81] on img at bounding box center [33, 88] width 39 height 57
click at [44, 93] on img at bounding box center [33, 87] width 39 height 57
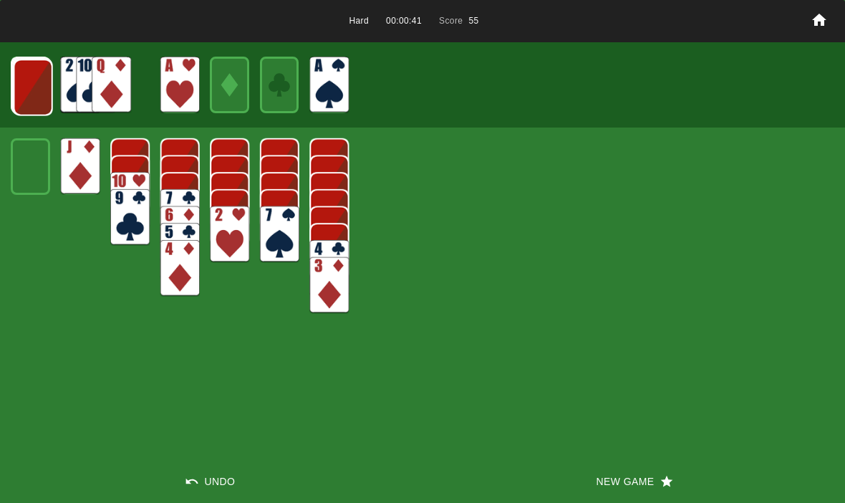
click at [26, 77] on img at bounding box center [33, 87] width 39 height 57
click at [37, 74] on img at bounding box center [32, 87] width 39 height 57
click at [27, 84] on img at bounding box center [31, 86] width 39 height 57
click at [27, 84] on img at bounding box center [30, 85] width 39 height 57
click at [31, 93] on img at bounding box center [30, 85] width 39 height 57
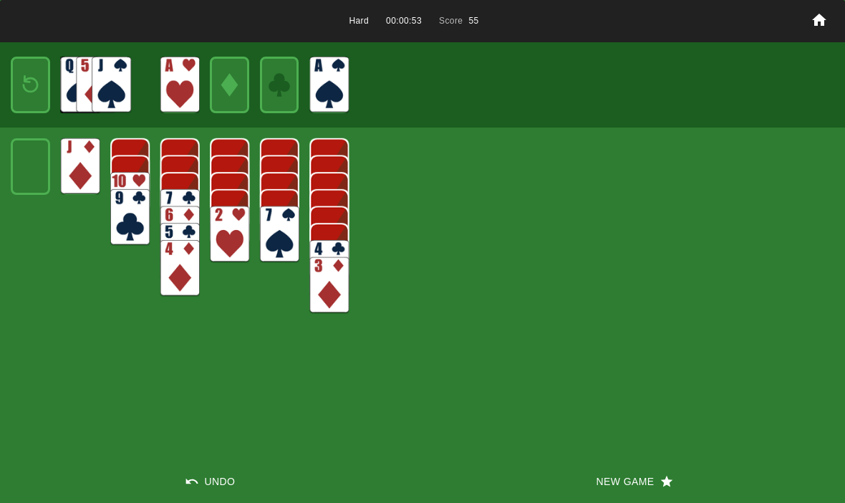
click at [23, 81] on img at bounding box center [31, 85] width 24 height 34
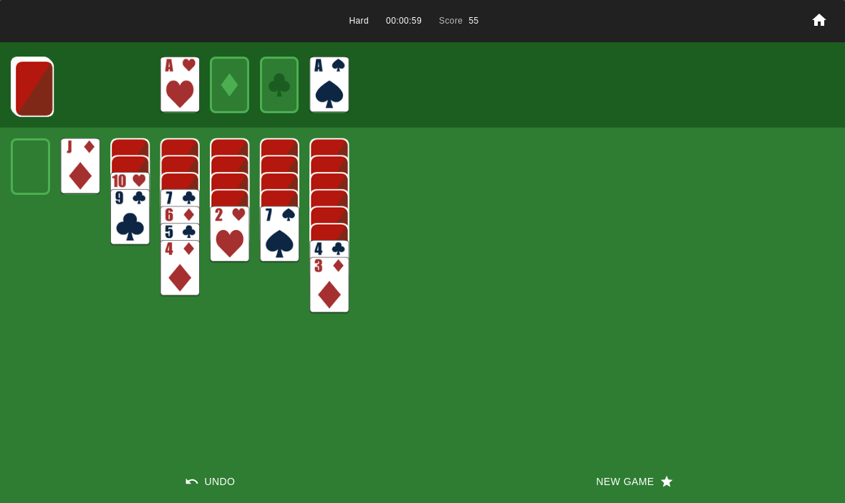
click at [605, 490] on button "New Game" at bounding box center [633, 481] width 422 height 43
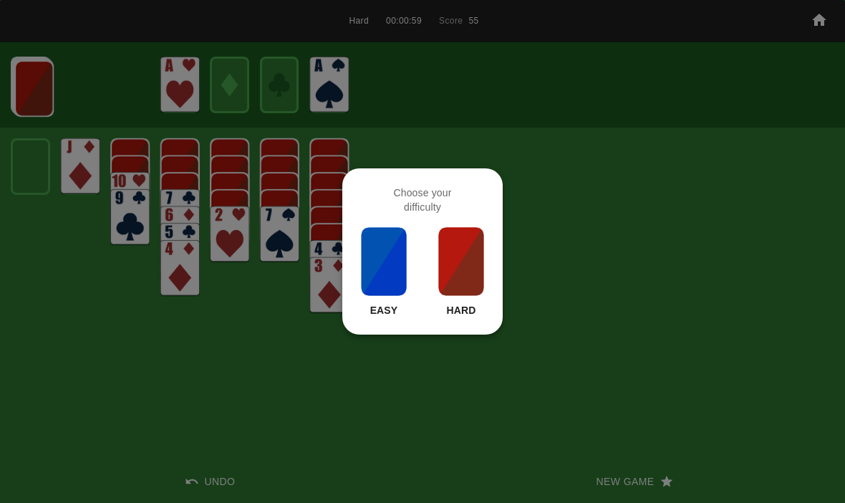
click at [452, 277] on img at bounding box center [461, 261] width 49 height 72
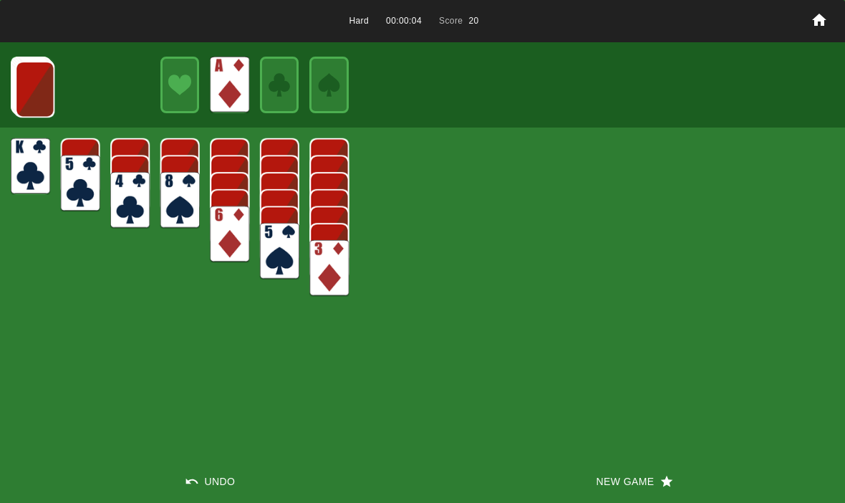
click at [34, 76] on img at bounding box center [34, 89] width 39 height 57
click at [28, 84] on img at bounding box center [34, 88] width 39 height 57
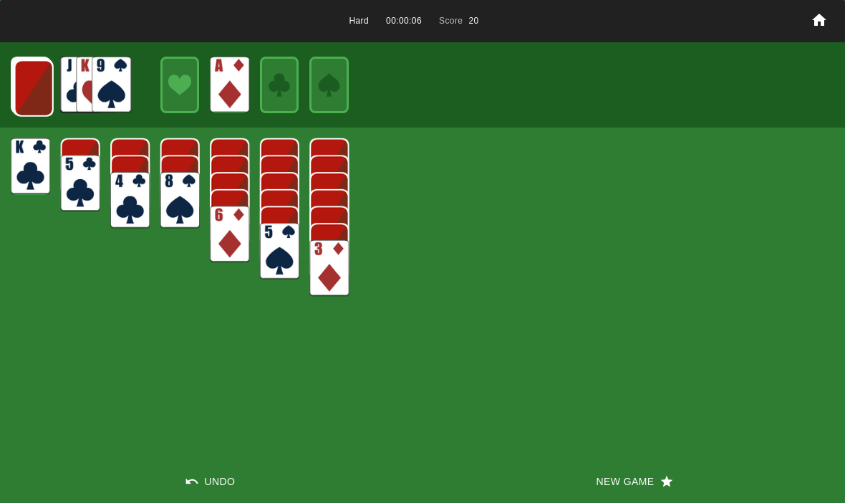
click at [36, 86] on img at bounding box center [33, 88] width 39 height 57
click at [46, 79] on img at bounding box center [33, 87] width 39 height 57
click at [33, 96] on img at bounding box center [32, 87] width 39 height 57
click at [31, 91] on img at bounding box center [31, 86] width 39 height 57
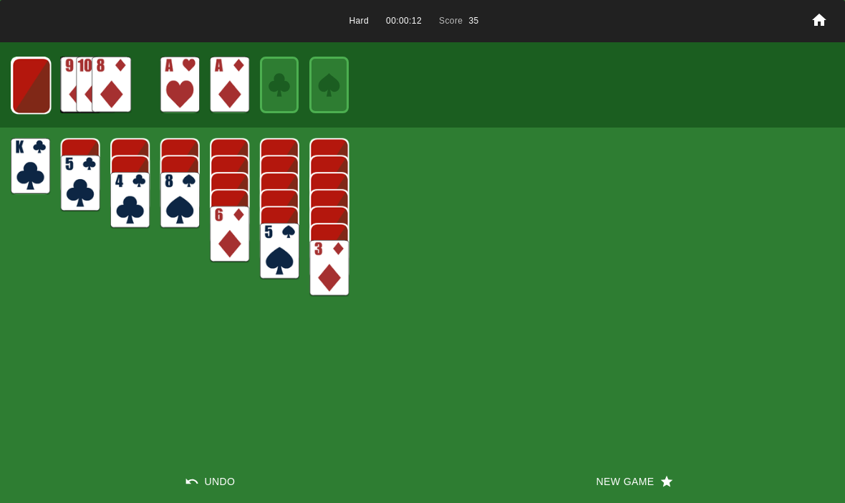
click at [37, 87] on img at bounding box center [30, 85] width 39 height 57
click at [34, 94] on img at bounding box center [30, 85] width 39 height 57
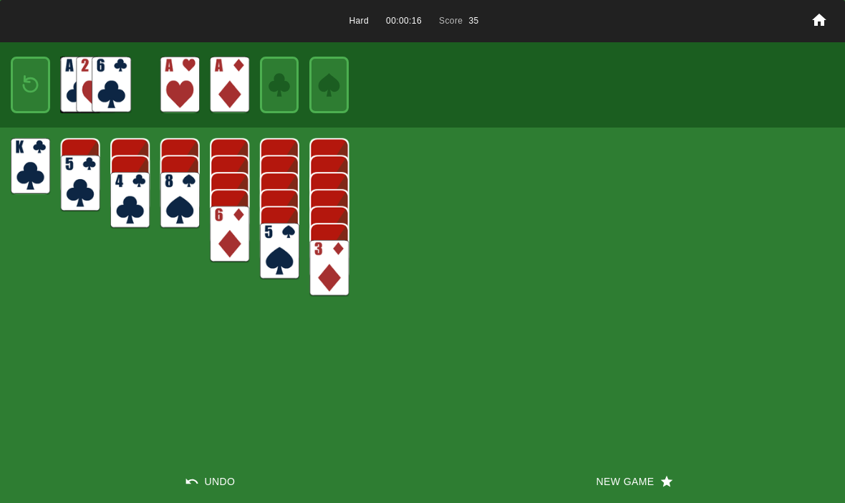
click at [34, 88] on img at bounding box center [31, 85] width 24 height 34
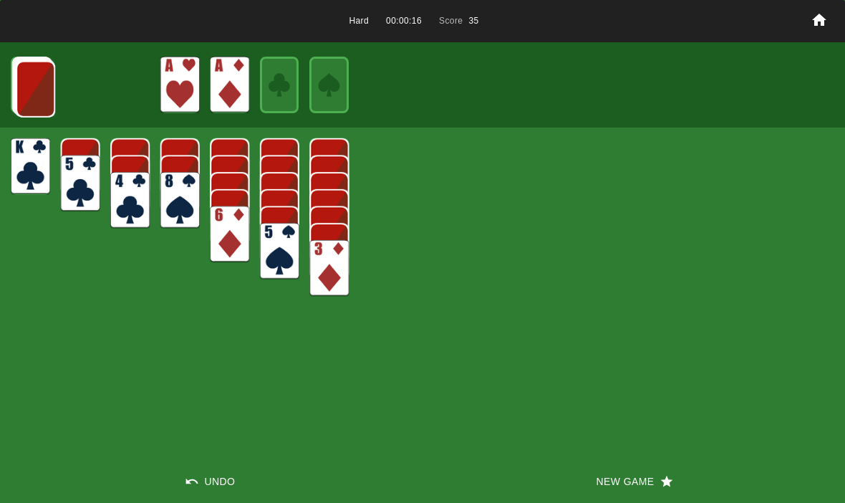
click at [31, 87] on img at bounding box center [35, 89] width 39 height 57
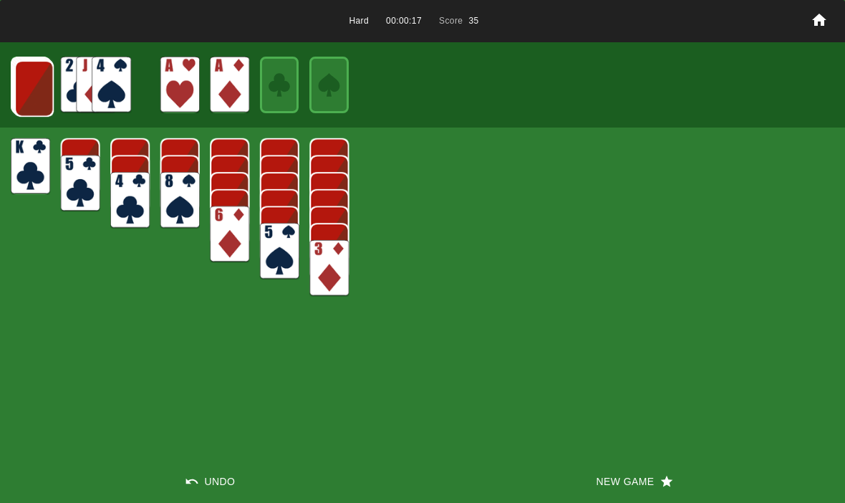
click at [29, 91] on img at bounding box center [33, 88] width 39 height 57
click at [29, 90] on img at bounding box center [33, 87] width 39 height 57
click at [26, 85] on img at bounding box center [33, 87] width 39 height 57
click at [29, 88] on img at bounding box center [32, 87] width 39 height 57
click at [30, 84] on img at bounding box center [31, 86] width 39 height 57
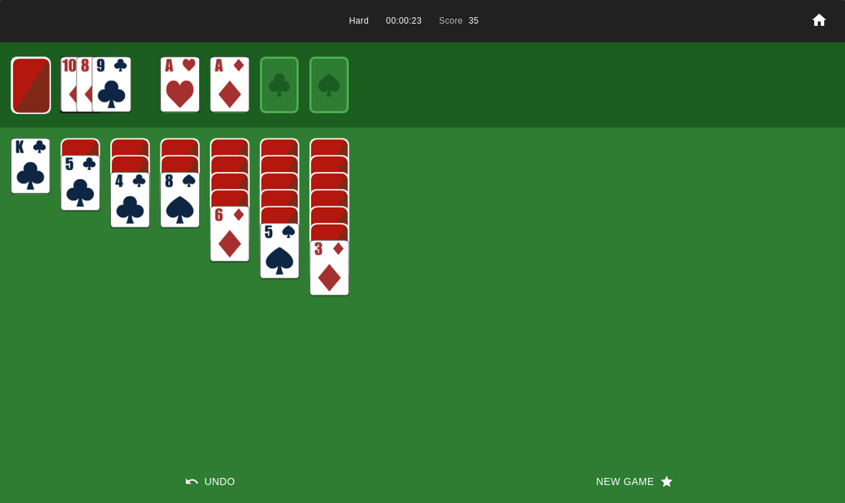
click at [21, 84] on img at bounding box center [30, 85] width 39 height 57
click at [19, 78] on img at bounding box center [30, 85] width 39 height 57
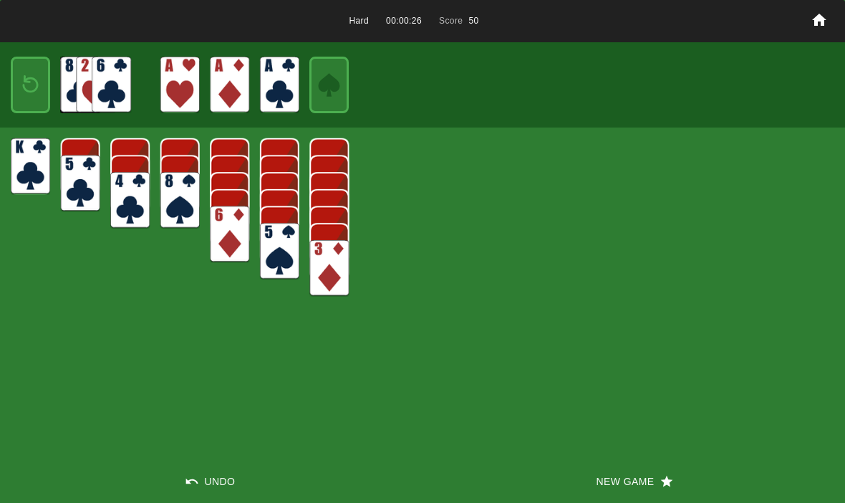
click at [26, 82] on img at bounding box center [31, 85] width 24 height 34
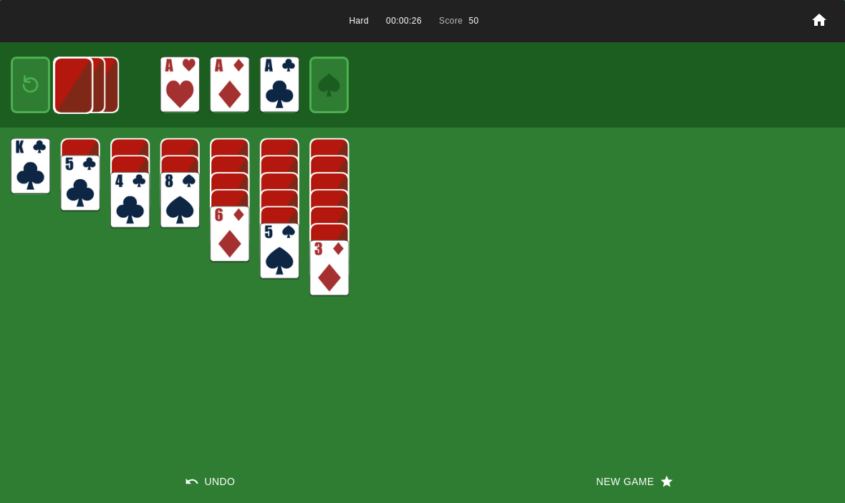
click at [54, 87] on img at bounding box center [73, 85] width 39 height 57
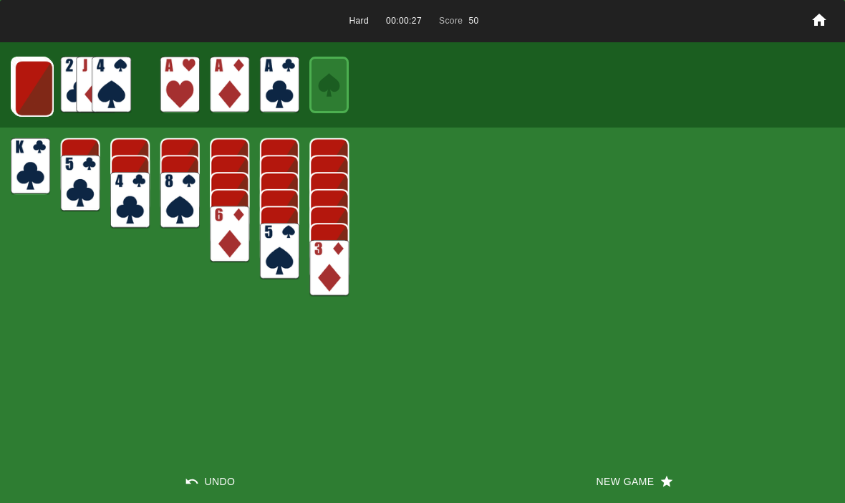
click at [22, 94] on img at bounding box center [33, 88] width 39 height 57
click at [29, 84] on img at bounding box center [33, 87] width 39 height 57
click at [31, 85] on img at bounding box center [32, 87] width 39 height 57
click at [22, 84] on img at bounding box center [32, 86] width 39 height 57
click at [29, 80] on img at bounding box center [31, 86] width 39 height 57
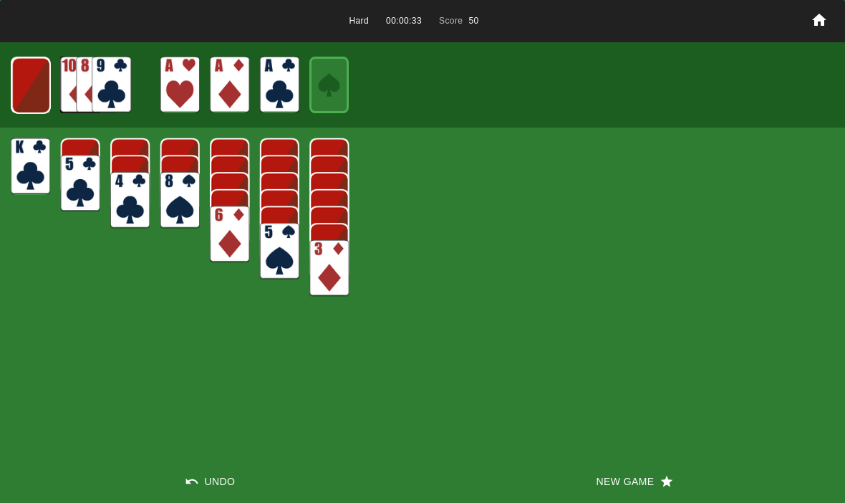
click at [26, 84] on img at bounding box center [30, 85] width 39 height 57
click at [20, 90] on img at bounding box center [30, 85] width 39 height 57
click at [22, 79] on img at bounding box center [31, 85] width 24 height 34
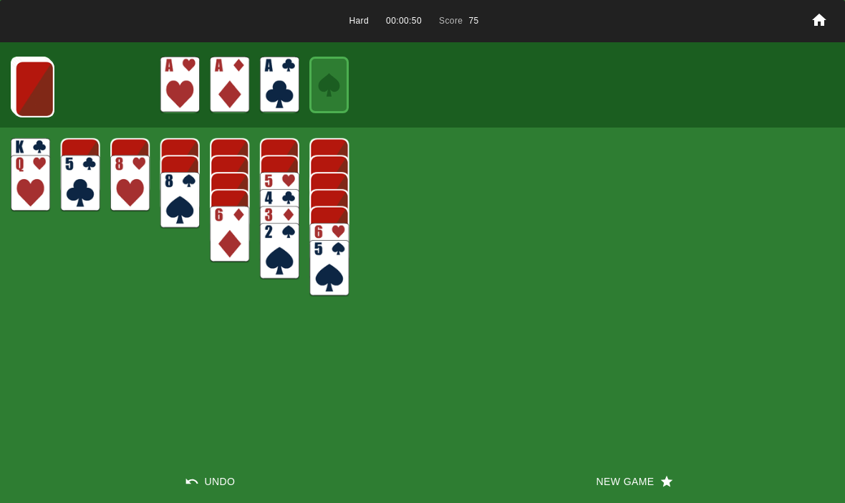
click at [39, 94] on img at bounding box center [34, 89] width 39 height 57
click at [28, 88] on img at bounding box center [33, 88] width 39 height 57
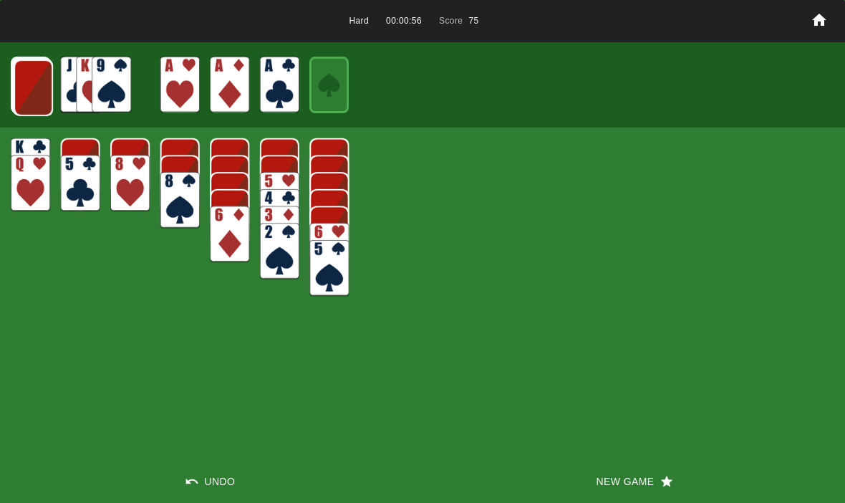
click at [37, 86] on img at bounding box center [33, 87] width 39 height 57
click at [29, 87] on img at bounding box center [32, 87] width 39 height 57
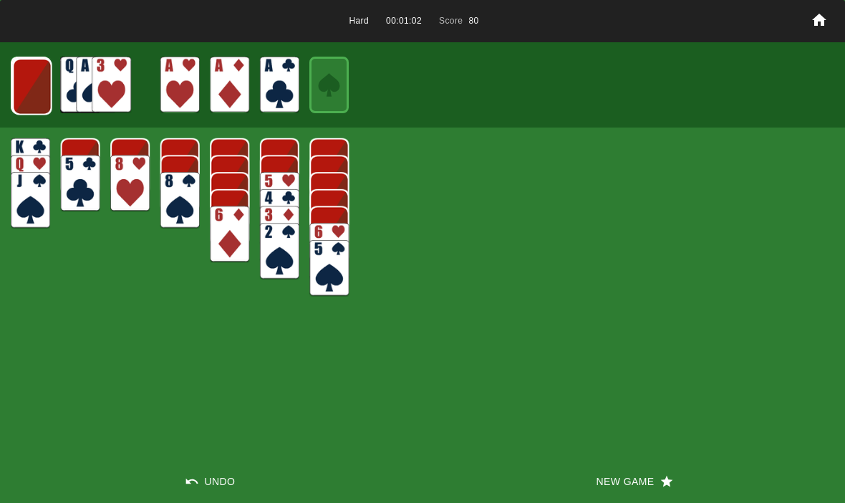
click at [27, 87] on img at bounding box center [32, 86] width 39 height 57
click at [37, 85] on img at bounding box center [31, 86] width 39 height 57
click at [31, 74] on img at bounding box center [30, 85] width 39 height 57
click at [34, 82] on img at bounding box center [30, 85] width 39 height 57
click at [29, 79] on img at bounding box center [31, 85] width 24 height 34
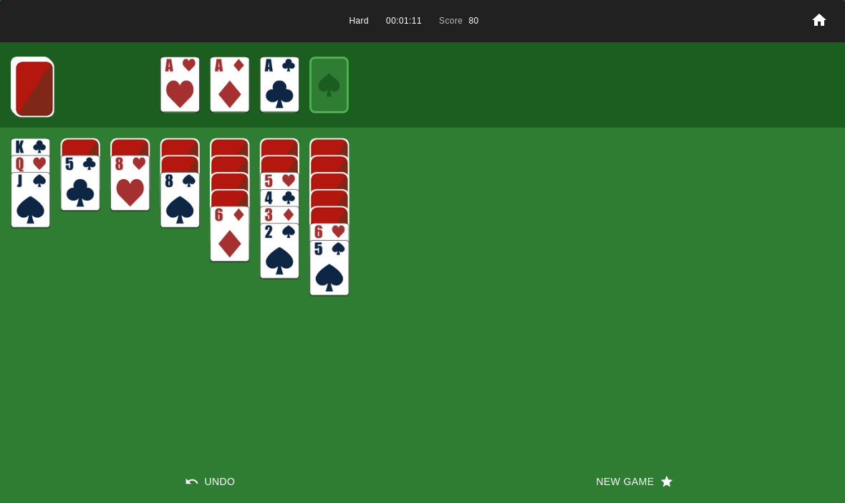
click at [21, 73] on img at bounding box center [34, 88] width 39 height 57
click at [20, 79] on img at bounding box center [33, 88] width 39 height 57
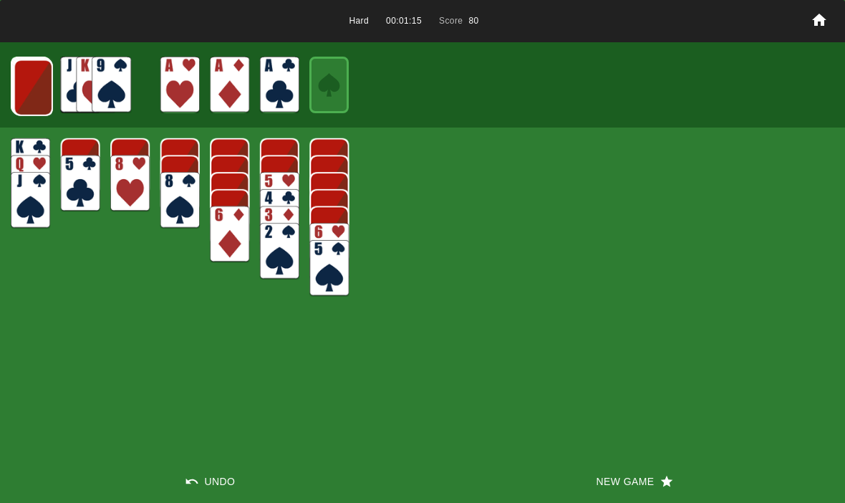
click at [37, 81] on img at bounding box center [33, 87] width 39 height 57
click at [30, 87] on img at bounding box center [32, 87] width 39 height 57
click at [34, 90] on img at bounding box center [31, 86] width 39 height 57
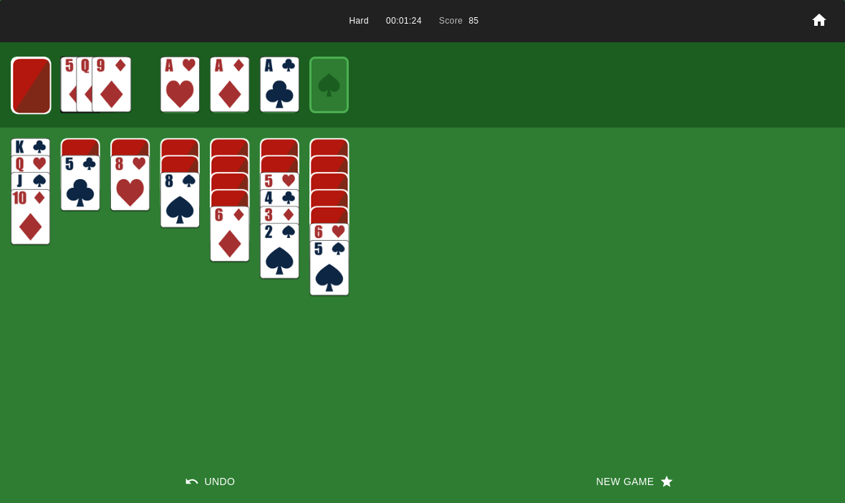
click at [30, 92] on img at bounding box center [30, 85] width 39 height 57
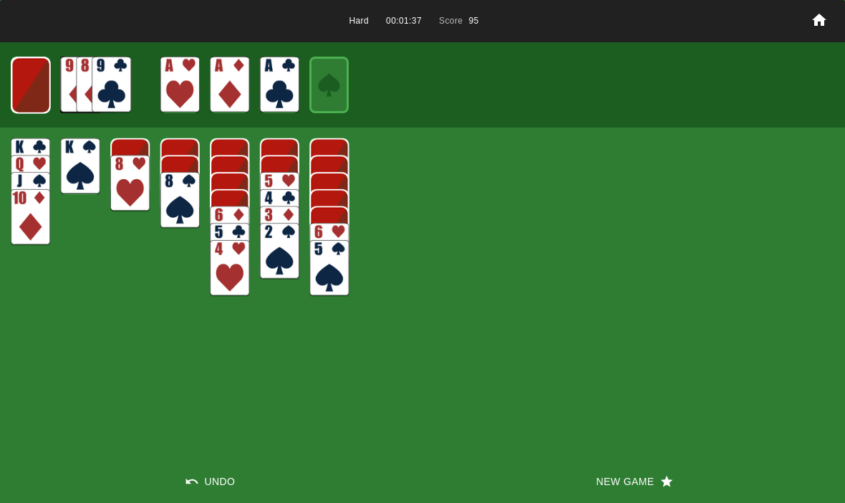
click at [22, 81] on img at bounding box center [30, 85] width 39 height 57
click at [27, 77] on img at bounding box center [31, 85] width 24 height 34
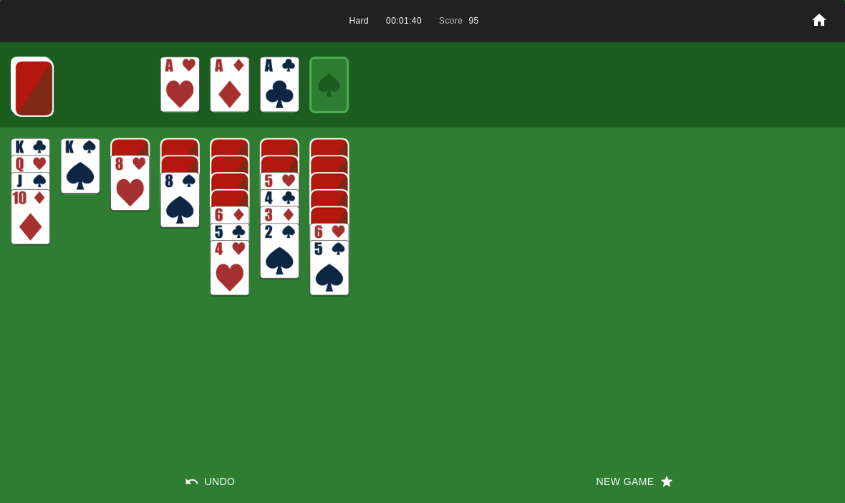
click at [29, 87] on img at bounding box center [33, 88] width 39 height 57
click at [34, 92] on img at bounding box center [33, 87] width 39 height 57
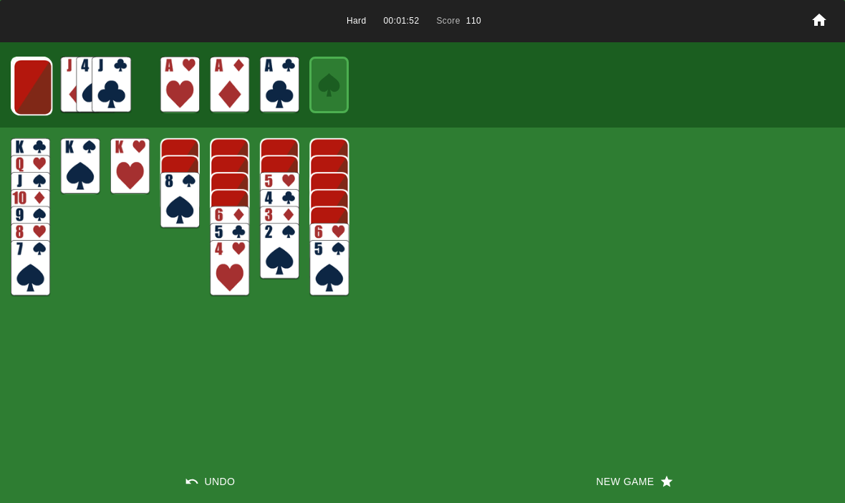
click at [24, 84] on img at bounding box center [32, 87] width 39 height 57
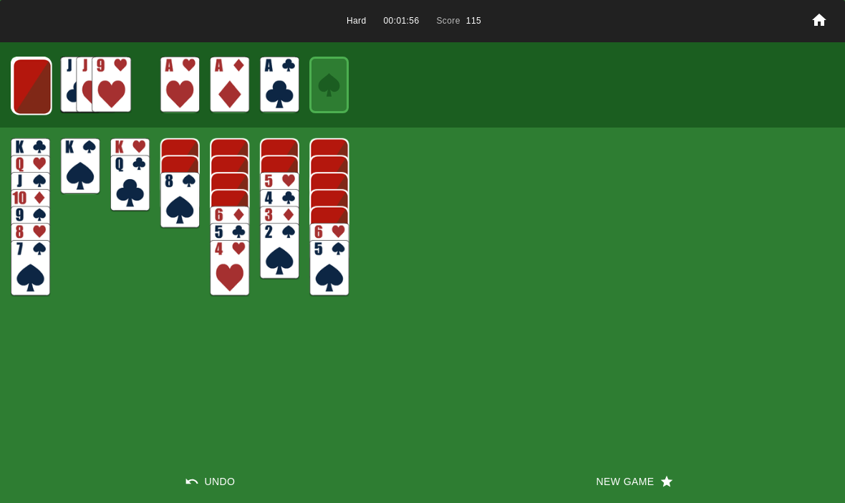
click at [40, 80] on img at bounding box center [32, 86] width 39 height 57
click at [35, 93] on img at bounding box center [31, 86] width 39 height 57
click at [24, 80] on img at bounding box center [30, 85] width 39 height 57
click at [35, 87] on img at bounding box center [30, 85] width 39 height 57
click at [28, 89] on img at bounding box center [31, 85] width 24 height 34
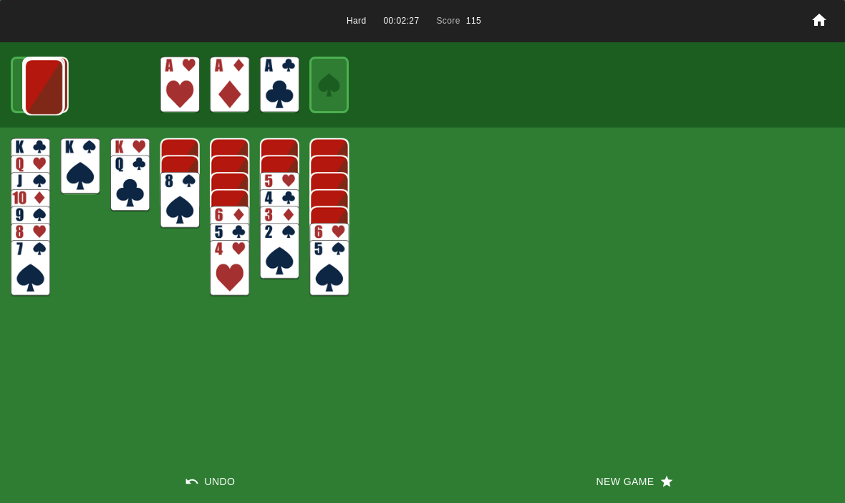
click at [26, 82] on img at bounding box center [43, 87] width 39 height 57
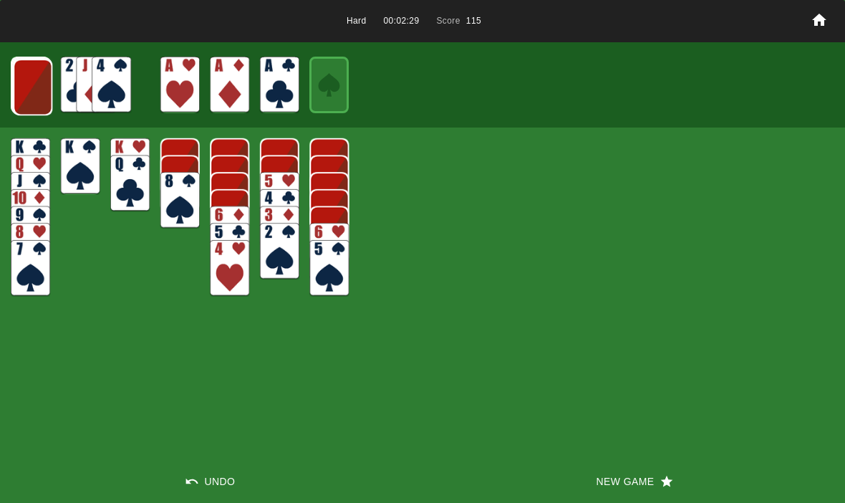
click at [29, 87] on img at bounding box center [32, 87] width 39 height 57
click at [31, 84] on img at bounding box center [32, 86] width 39 height 57
click at [29, 74] on img at bounding box center [31, 86] width 39 height 57
click at [21, 80] on img at bounding box center [30, 85] width 39 height 57
click at [21, 89] on img at bounding box center [30, 85] width 39 height 57
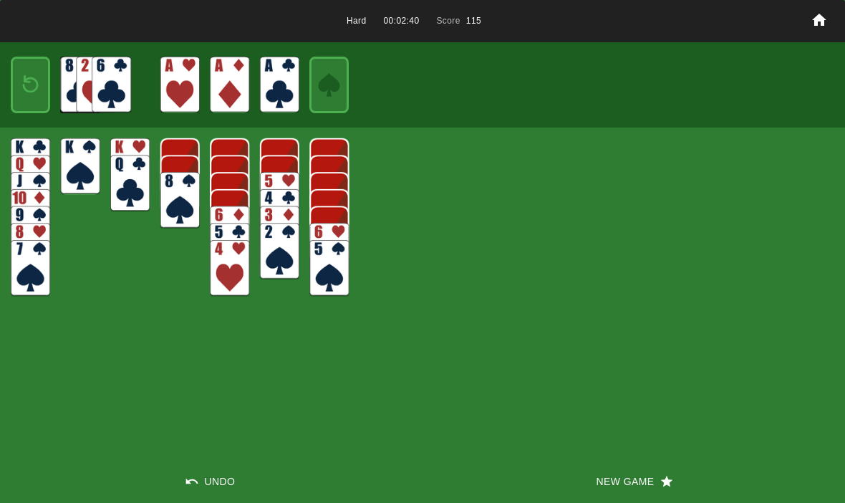
click at [21, 74] on img at bounding box center [31, 85] width 24 height 34
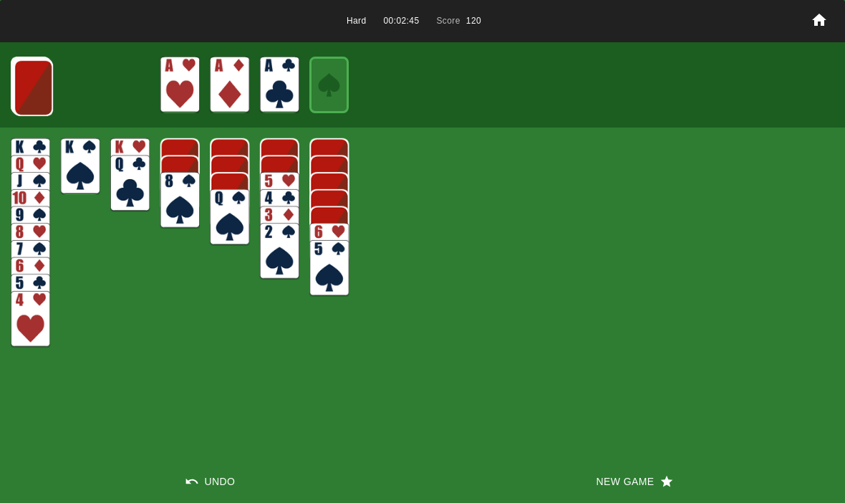
click at [27, 89] on img at bounding box center [33, 87] width 39 height 57
click at [26, 88] on img at bounding box center [32, 87] width 39 height 57
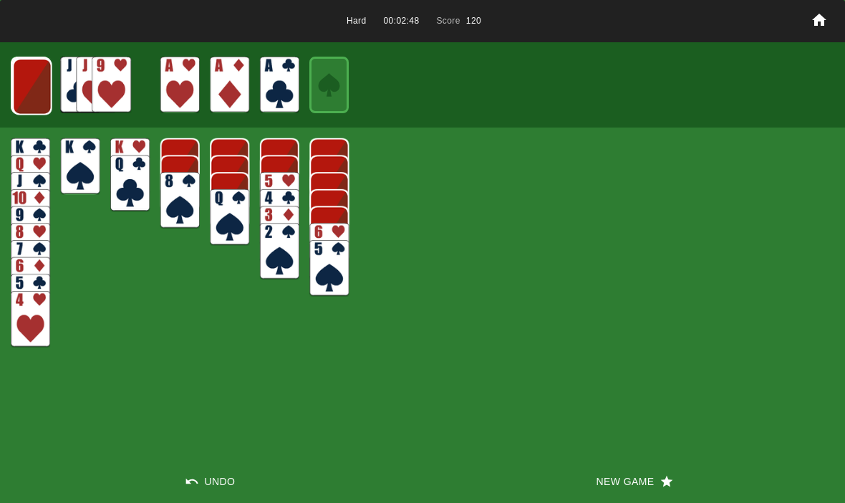
click at [27, 89] on img at bounding box center [32, 86] width 39 height 57
click at [30, 82] on img at bounding box center [31, 86] width 39 height 57
click at [24, 96] on img at bounding box center [30, 85] width 39 height 57
click at [32, 82] on img at bounding box center [30, 85] width 39 height 57
click at [26, 90] on img at bounding box center [31, 85] width 24 height 34
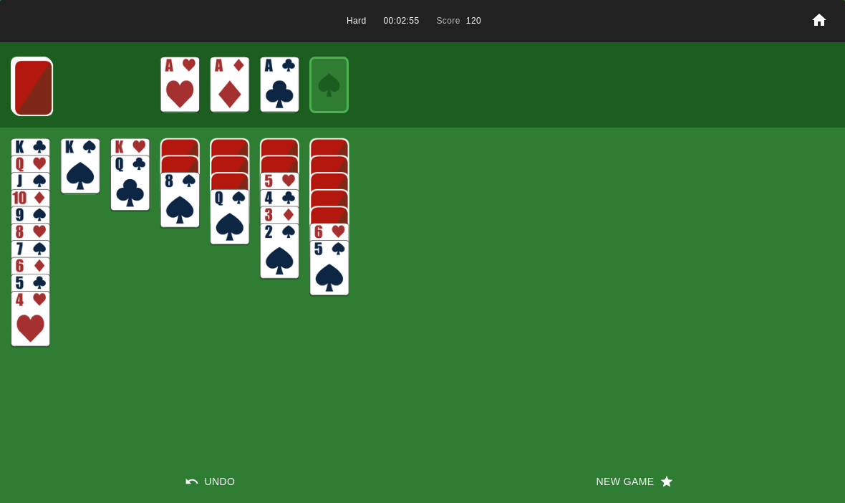
click at [46, 80] on img at bounding box center [33, 87] width 39 height 57
click at [22, 79] on img at bounding box center [32, 87] width 39 height 57
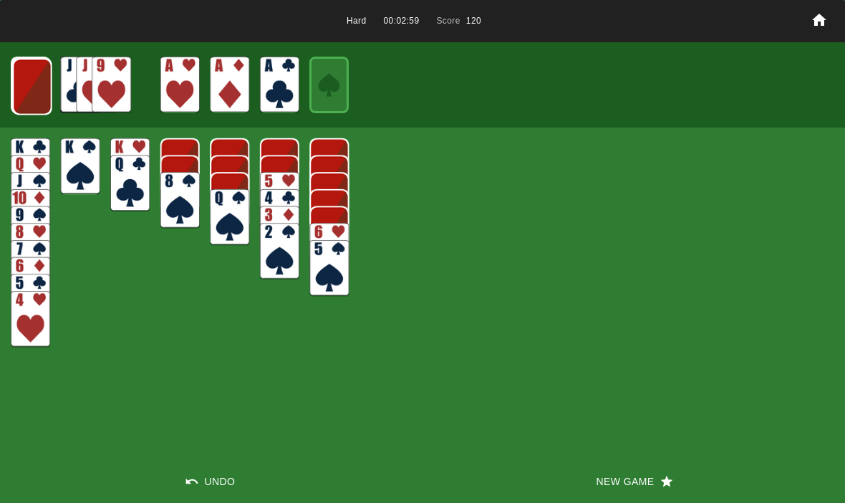
click at [31, 86] on img at bounding box center [32, 86] width 39 height 57
click at [27, 80] on img at bounding box center [31, 86] width 39 height 57
click at [29, 69] on img at bounding box center [30, 85] width 39 height 57
click at [23, 62] on img at bounding box center [30, 85] width 39 height 57
click at [618, 466] on button "New Game" at bounding box center [633, 481] width 422 height 43
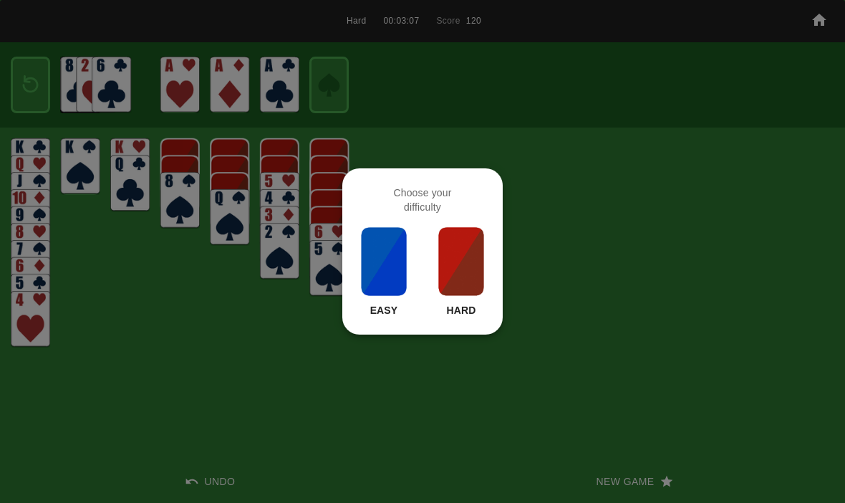
click at [456, 264] on img at bounding box center [461, 261] width 49 height 72
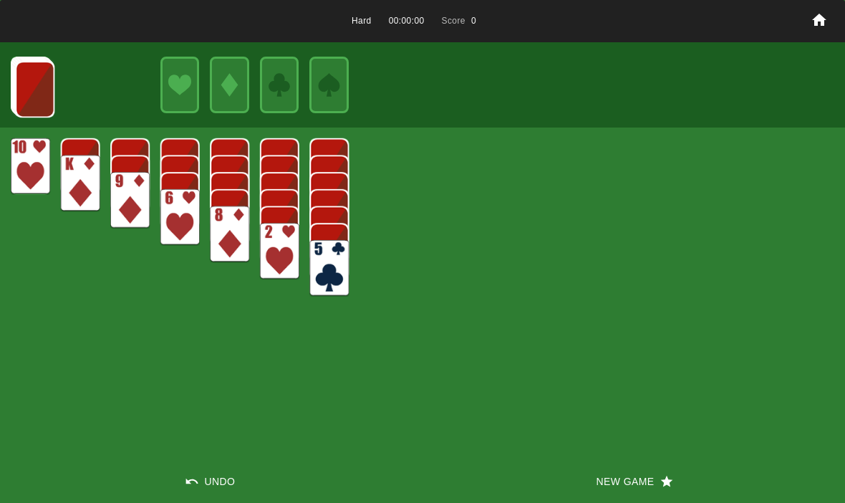
click at [592, 477] on button "New Game" at bounding box center [633, 481] width 422 height 43
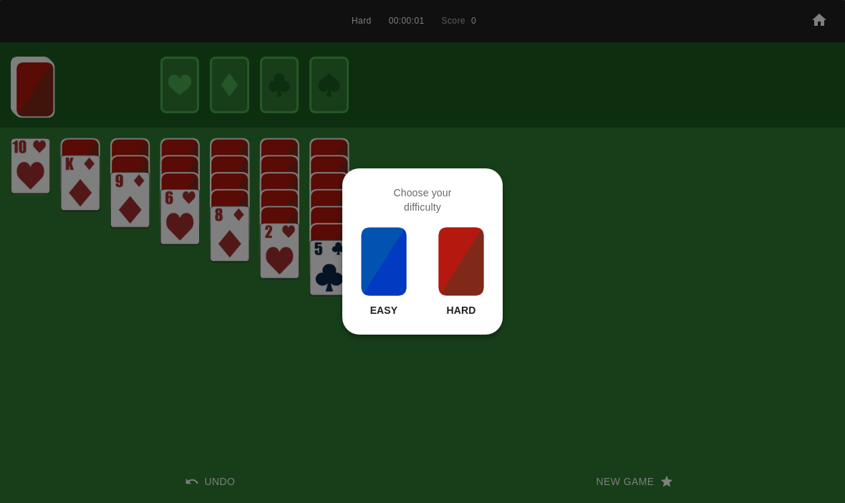
click at [484, 282] on img at bounding box center [461, 261] width 49 height 72
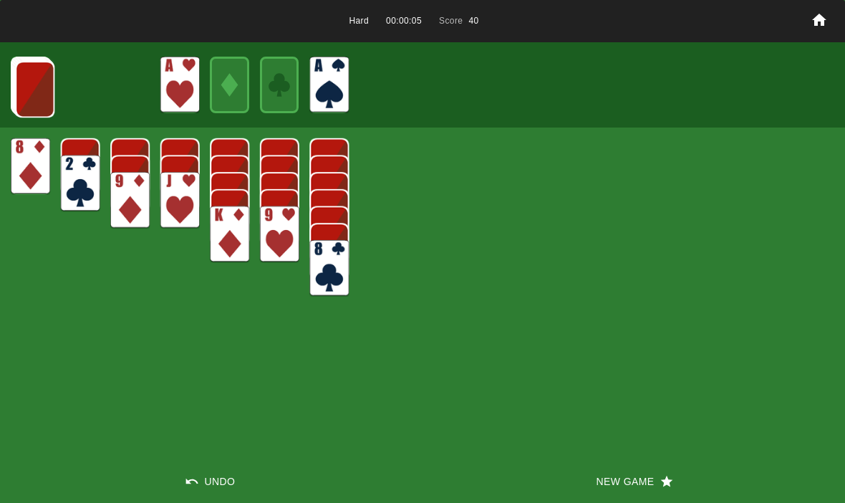
click at [30, 86] on img at bounding box center [34, 89] width 39 height 57
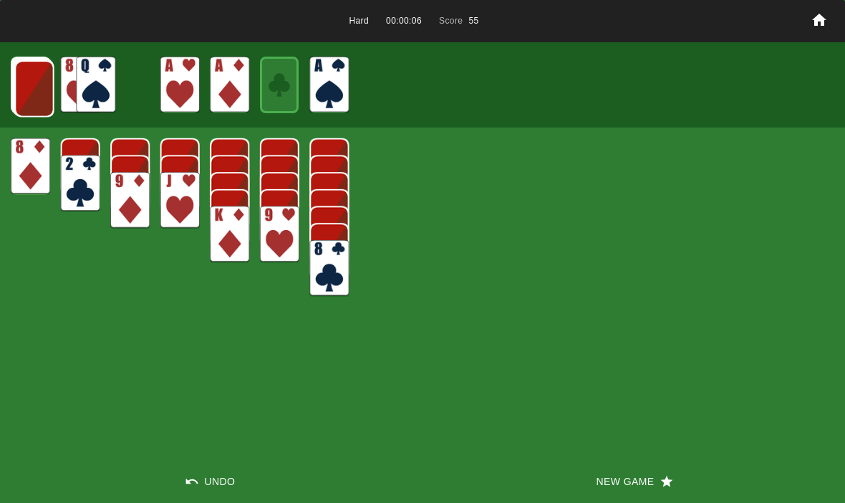
click at [41, 82] on img at bounding box center [34, 88] width 39 height 57
click at [21, 79] on img at bounding box center [33, 88] width 39 height 57
click at [41, 84] on img at bounding box center [33, 87] width 39 height 57
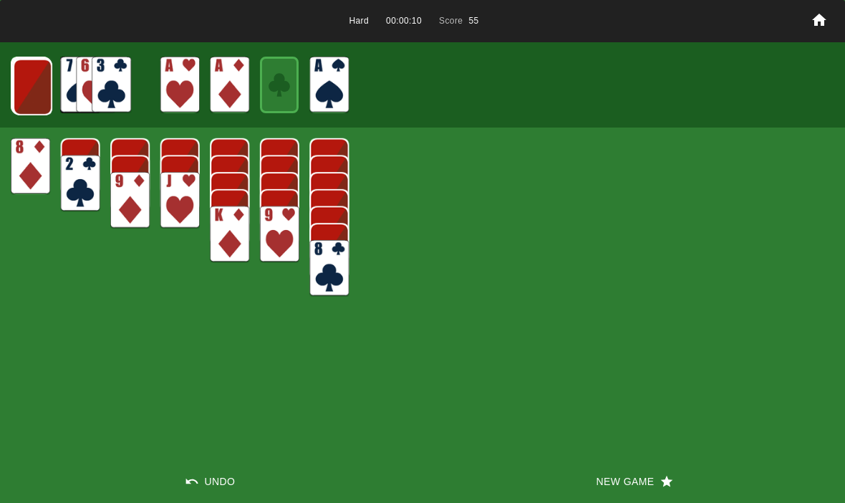
click at [25, 87] on img at bounding box center [32, 87] width 39 height 57
click at [29, 96] on img at bounding box center [31, 86] width 39 height 57
click at [31, 94] on img at bounding box center [30, 85] width 39 height 57
click at [27, 86] on img at bounding box center [30, 85] width 39 height 57
click at [26, 92] on img at bounding box center [31, 85] width 24 height 34
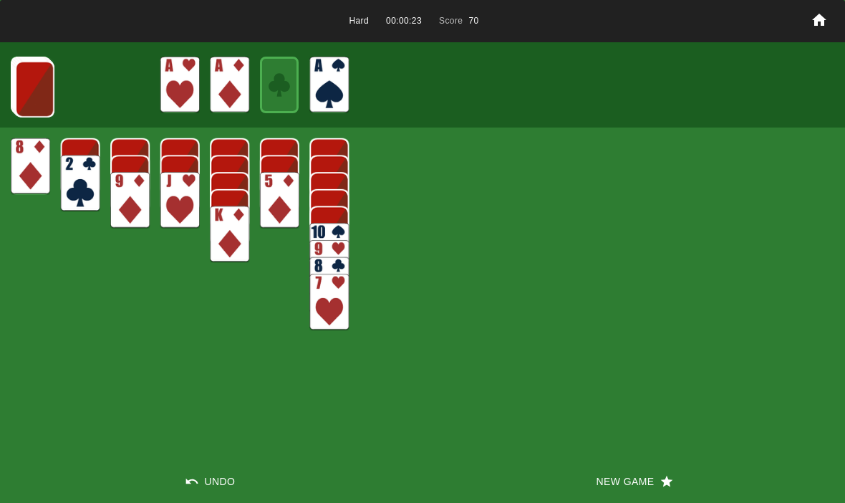
click at [28, 77] on img at bounding box center [34, 89] width 39 height 57
click at [29, 89] on img at bounding box center [33, 88] width 39 height 57
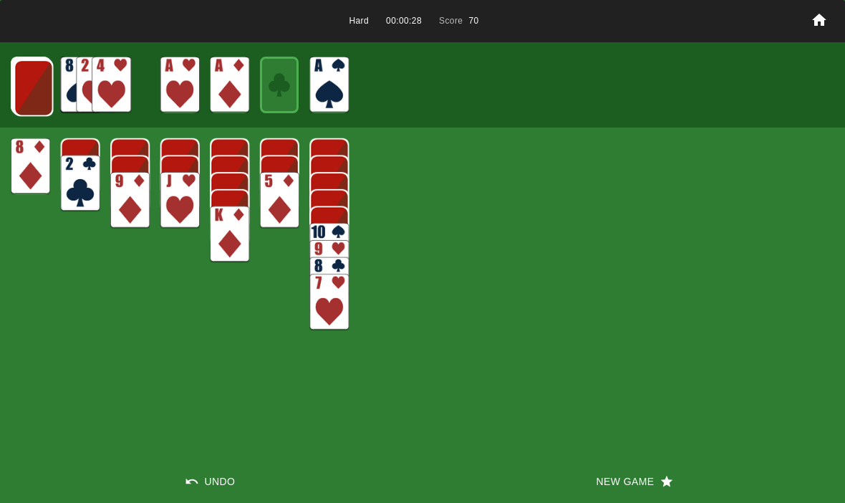
click at [30, 87] on img at bounding box center [33, 87] width 39 height 57
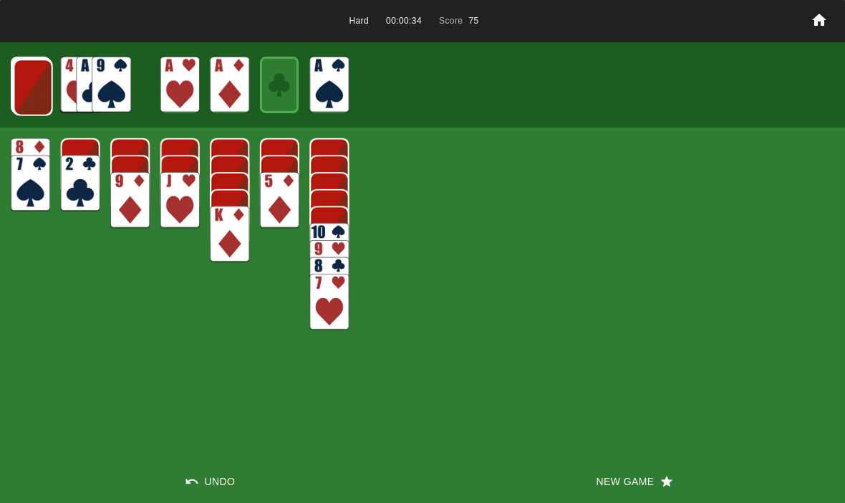
click at [29, 82] on img at bounding box center [33, 87] width 39 height 57
click at [25, 81] on img at bounding box center [32, 87] width 39 height 57
click at [39, 84] on img at bounding box center [31, 86] width 39 height 57
click at [26, 84] on img at bounding box center [30, 85] width 39 height 57
click at [21, 84] on img at bounding box center [30, 85] width 39 height 57
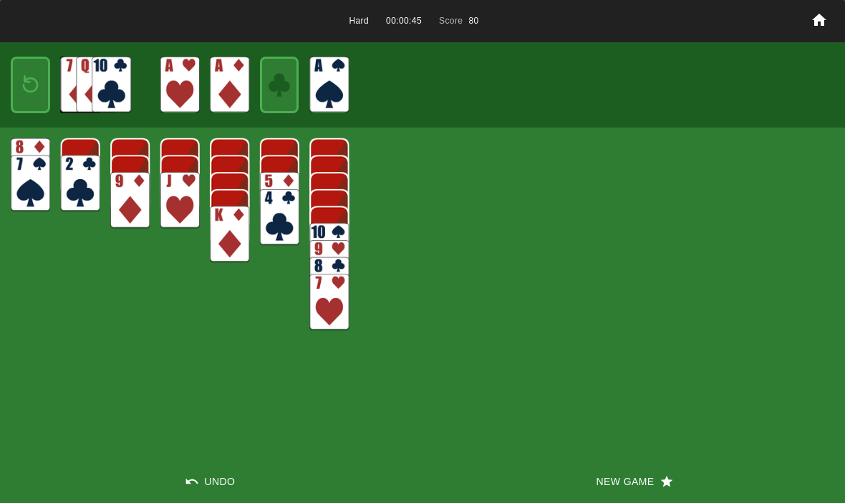
click at [29, 81] on img at bounding box center [31, 85] width 24 height 34
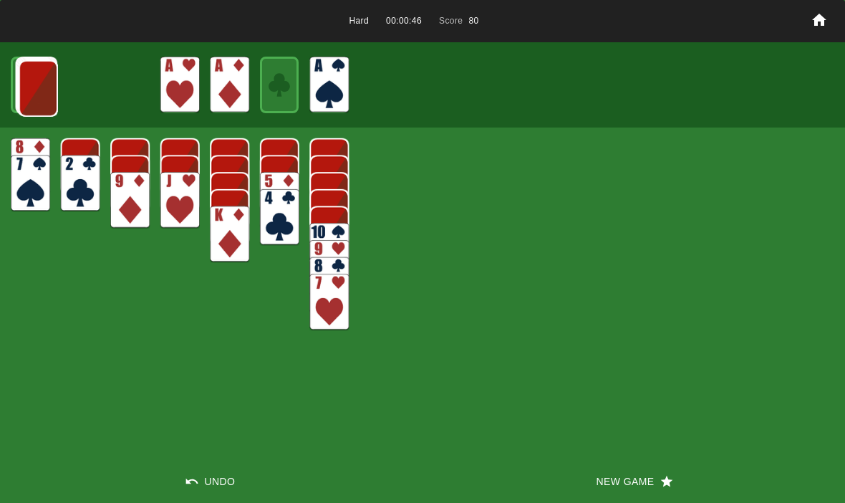
click at [34, 75] on img at bounding box center [38, 88] width 39 height 57
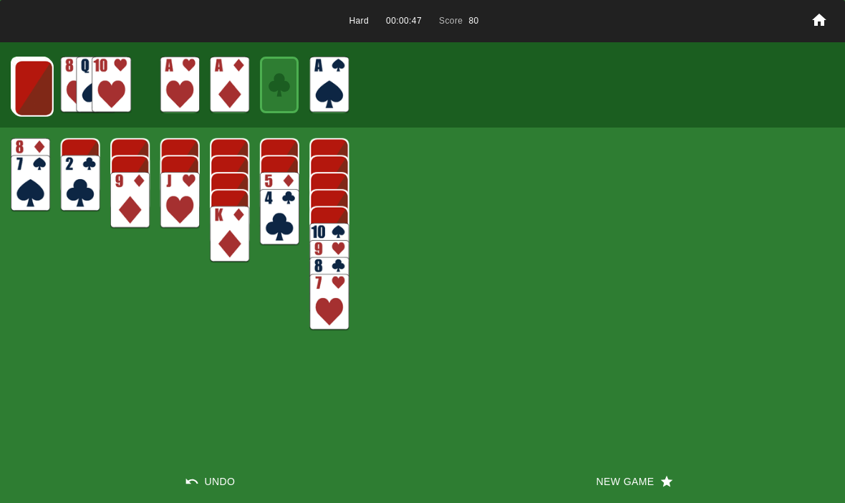
click at [29, 84] on img at bounding box center [33, 88] width 39 height 57
click at [37, 85] on img at bounding box center [33, 87] width 39 height 57
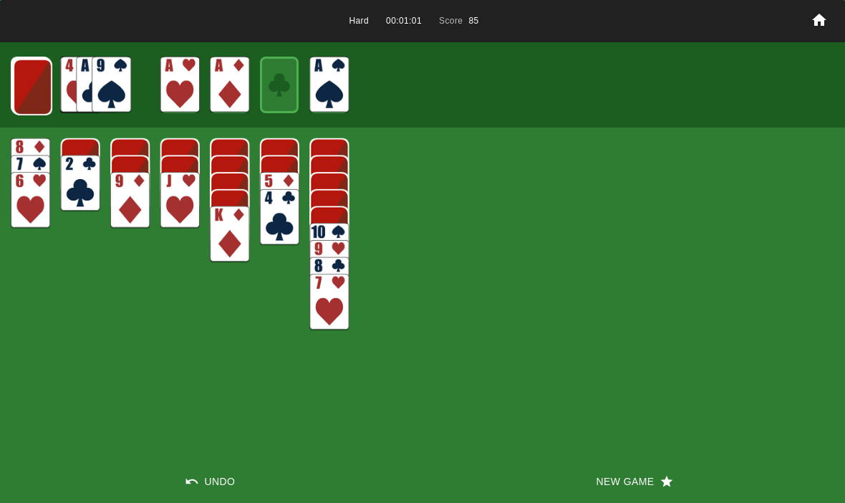
click at [29, 84] on img at bounding box center [32, 87] width 39 height 57
click at [16, 82] on img at bounding box center [31, 86] width 39 height 57
click at [31, 86] on img at bounding box center [30, 85] width 39 height 57
click at [36, 78] on img at bounding box center [30, 85] width 39 height 57
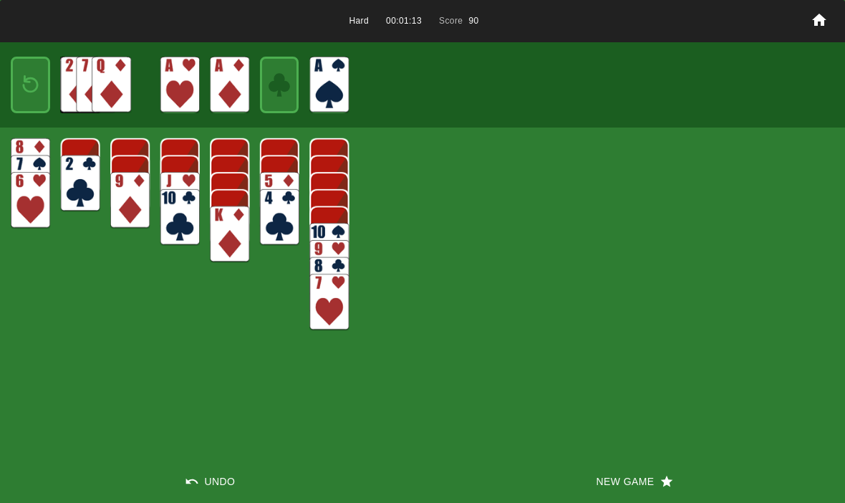
click at [40, 74] on img at bounding box center [31, 85] width 24 height 34
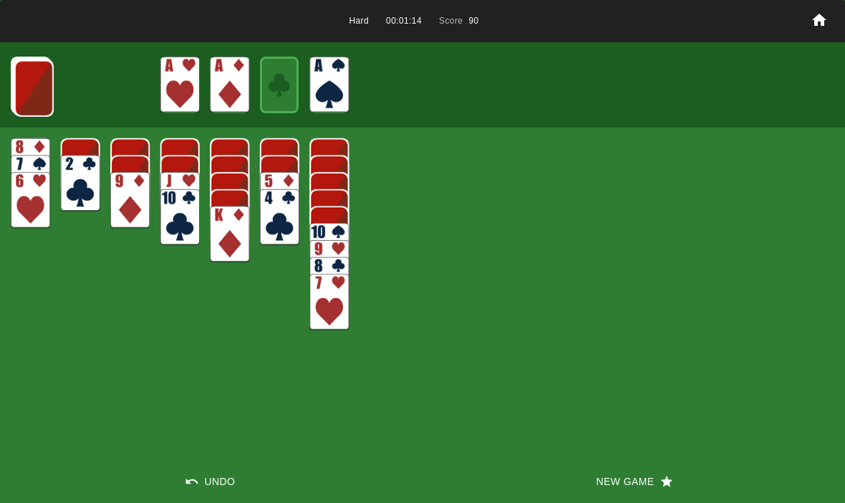
click at [27, 76] on img at bounding box center [33, 88] width 39 height 57
click at [29, 94] on img at bounding box center [33, 87] width 39 height 57
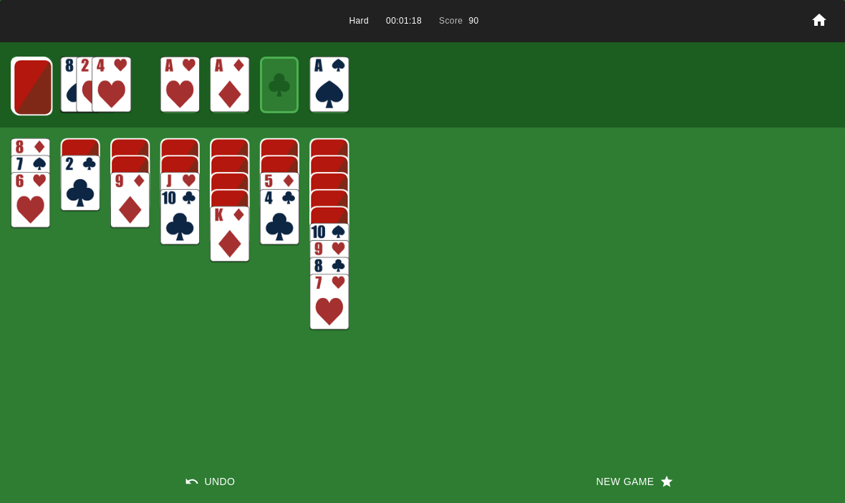
click at [29, 92] on img at bounding box center [32, 87] width 39 height 57
click at [39, 94] on img at bounding box center [32, 86] width 39 height 57
click at [35, 91] on img at bounding box center [31, 86] width 39 height 57
click at [38, 93] on img at bounding box center [30, 85] width 39 height 57
click at [41, 87] on img at bounding box center [30, 85] width 39 height 57
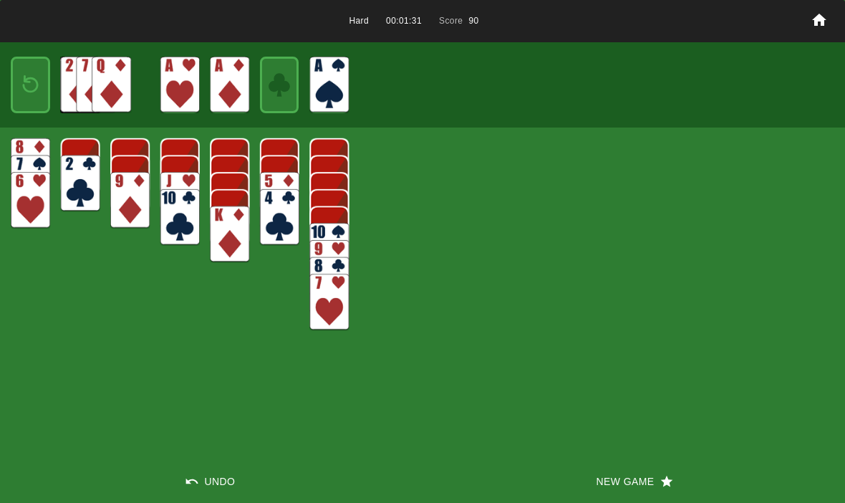
click at [33, 101] on img at bounding box center [31, 85] width 24 height 34
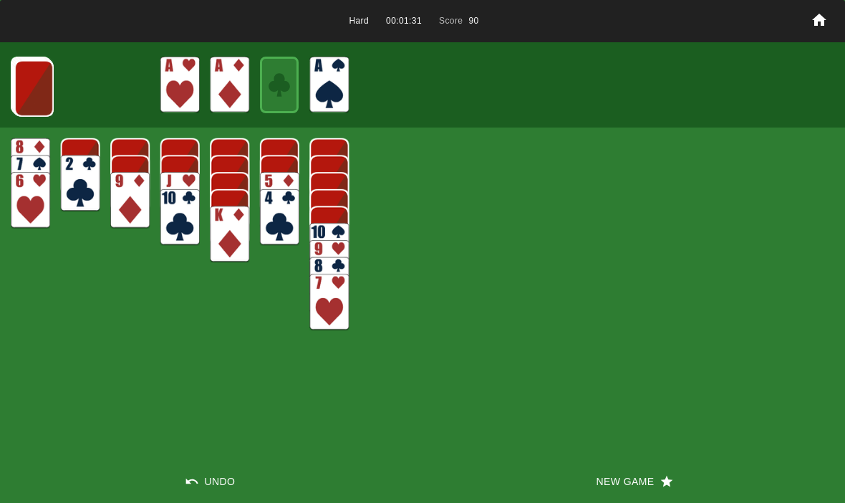
click at [32, 81] on img at bounding box center [33, 88] width 39 height 57
click at [623, 475] on button "New Game" at bounding box center [633, 481] width 422 height 43
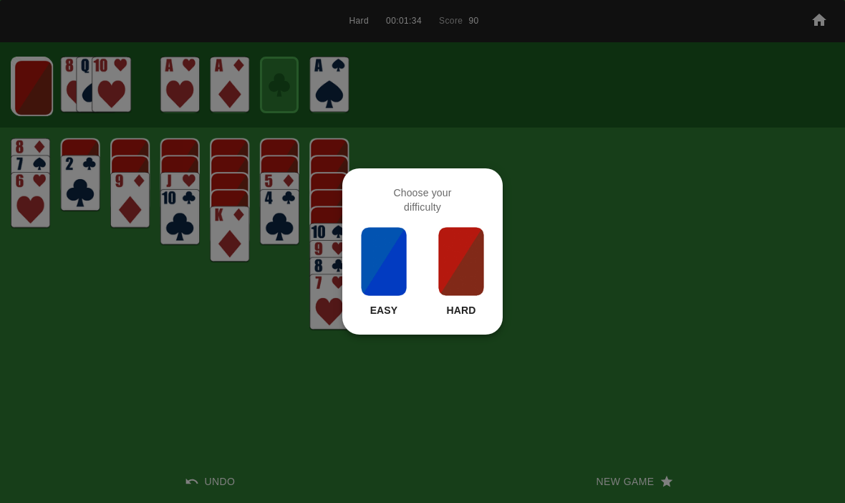
click at [412, 408] on div at bounding box center [422, 251] width 845 height 503
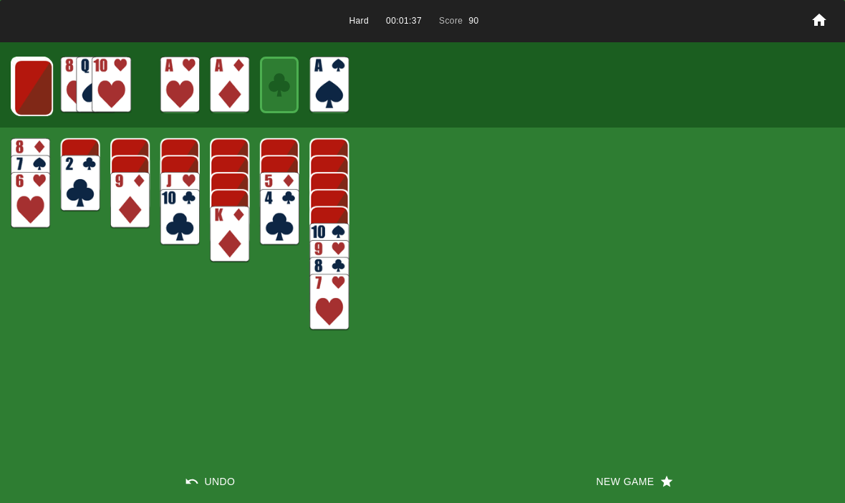
click at [30, 82] on img at bounding box center [33, 87] width 39 height 57
click at [20, 73] on img at bounding box center [32, 87] width 39 height 57
click at [37, 81] on img at bounding box center [32, 86] width 39 height 57
click at [608, 477] on button "New Game" at bounding box center [633, 481] width 422 height 43
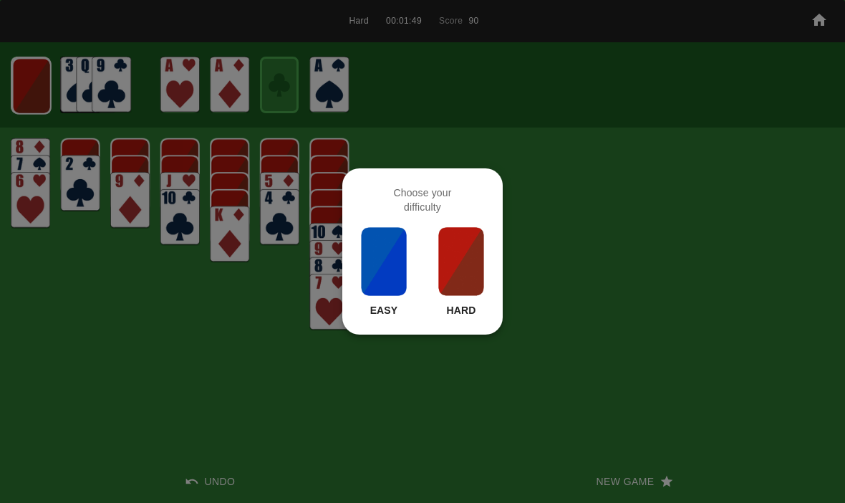
click at [485, 290] on img at bounding box center [461, 261] width 49 height 72
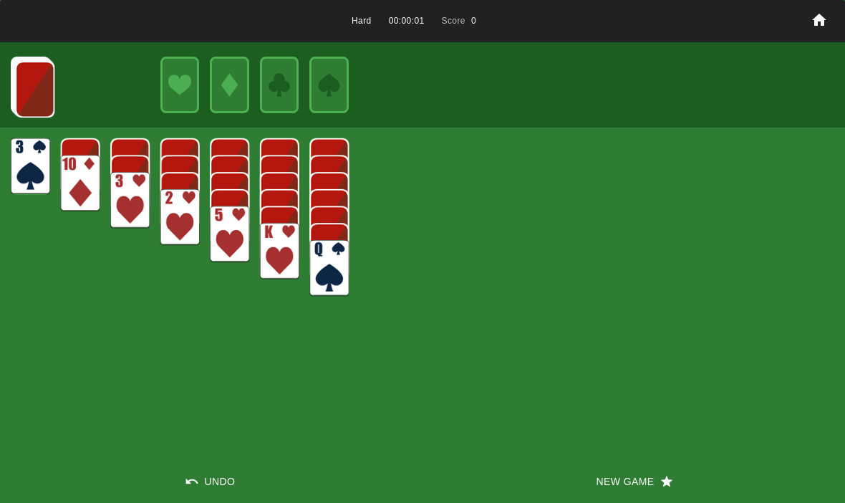
click at [568, 483] on button "New Game" at bounding box center [633, 481] width 422 height 43
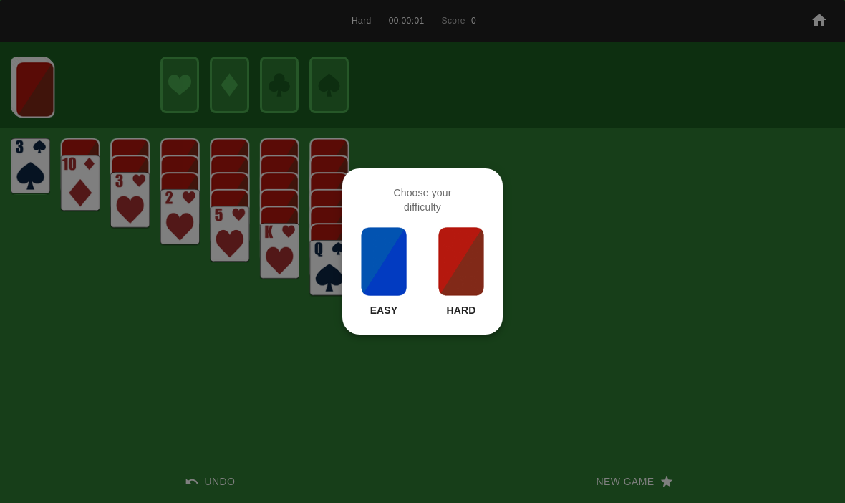
click at [457, 266] on img at bounding box center [461, 261] width 49 height 72
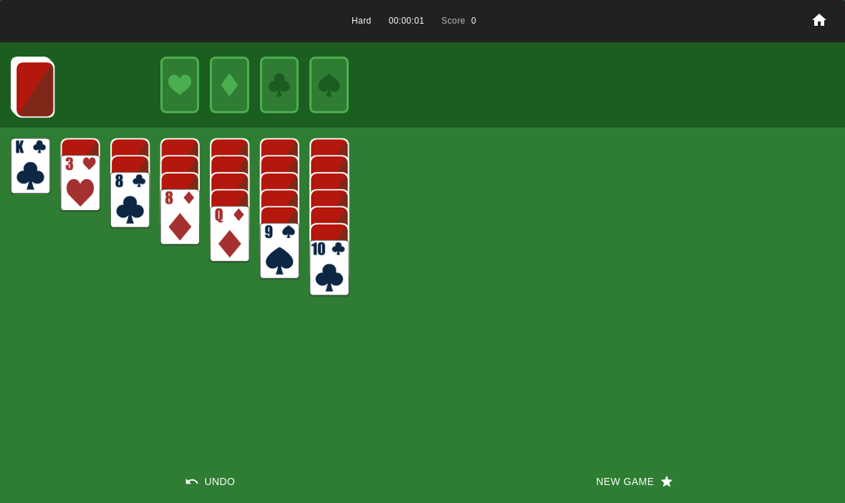
click at [575, 470] on button "New Game" at bounding box center [633, 481] width 422 height 43
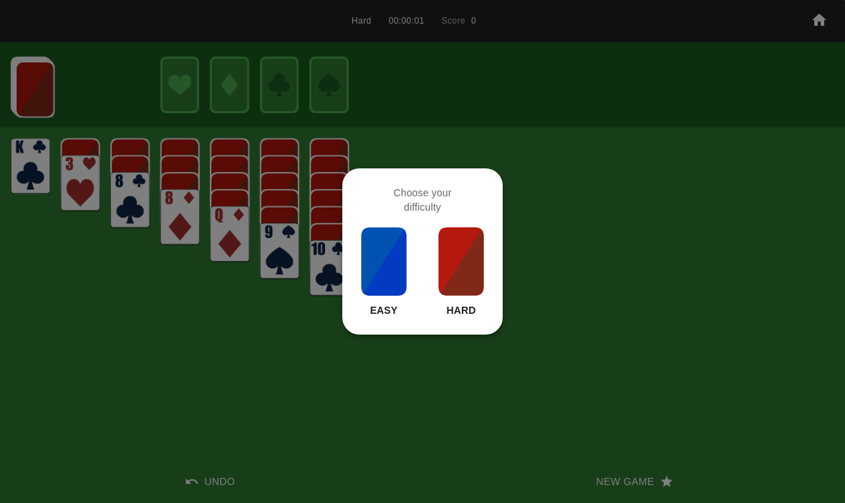
click at [455, 258] on img at bounding box center [461, 261] width 49 height 72
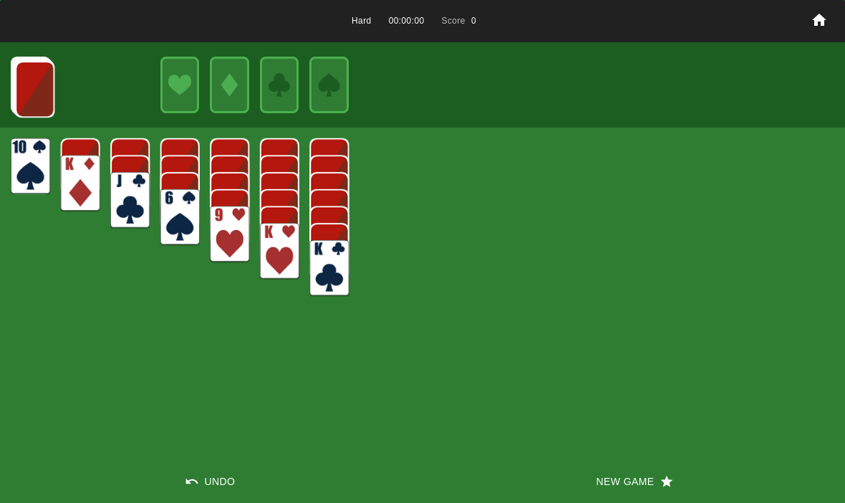
click at [587, 461] on button "New Game" at bounding box center [633, 481] width 422 height 43
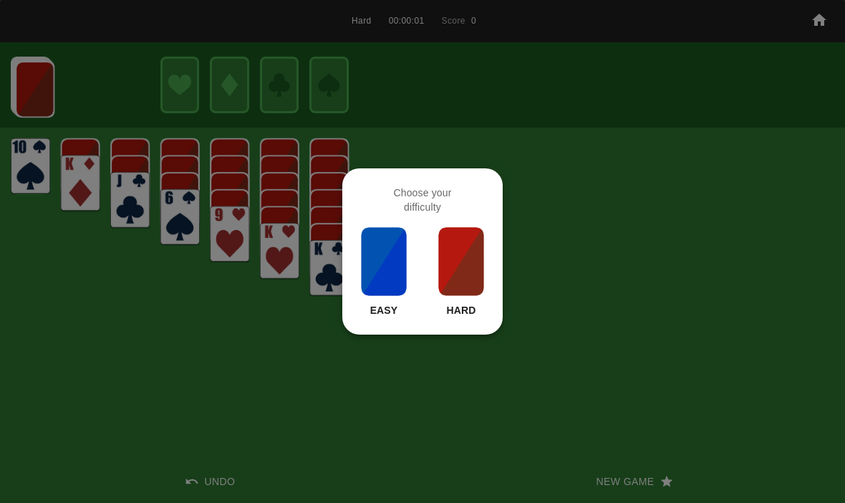
click at [455, 266] on img at bounding box center [461, 261] width 49 height 72
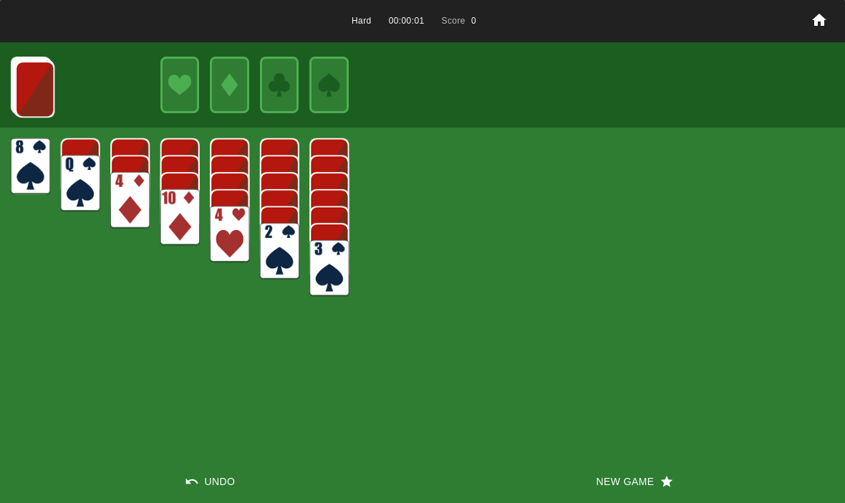
click at [565, 470] on button "New Game" at bounding box center [633, 481] width 422 height 43
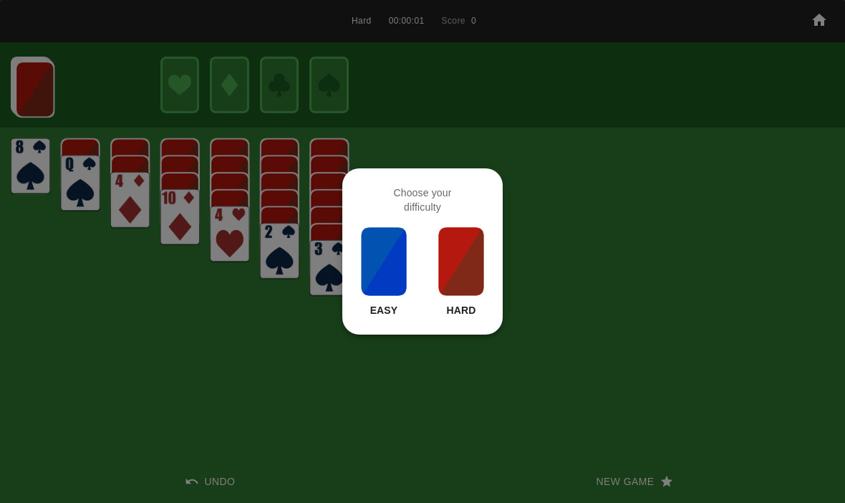
click at [452, 261] on img at bounding box center [461, 261] width 49 height 72
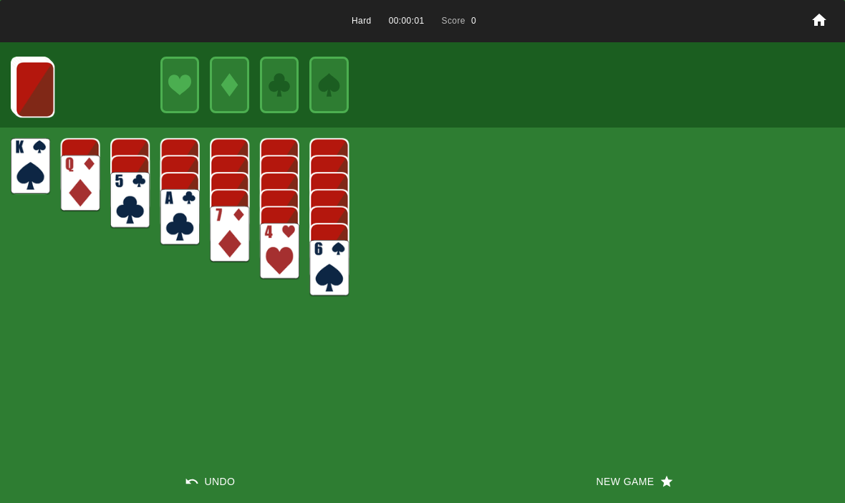
click at [573, 475] on button "New Game" at bounding box center [633, 481] width 422 height 43
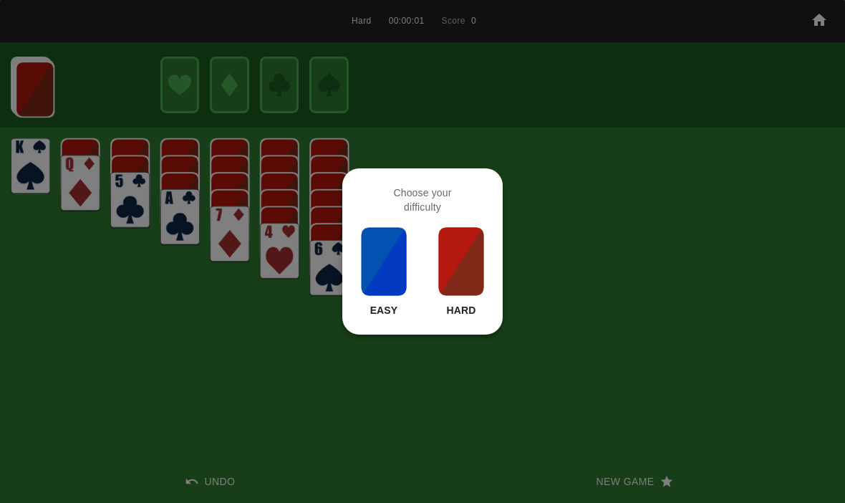
click at [471, 272] on img at bounding box center [461, 261] width 49 height 72
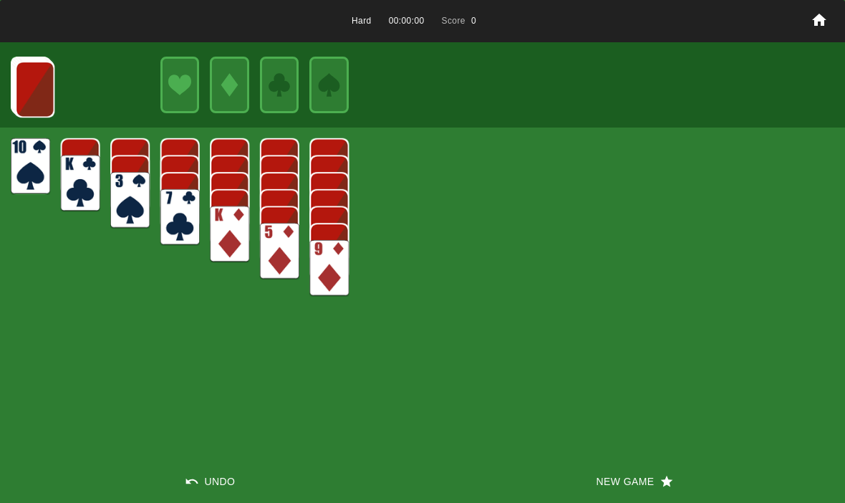
click at [575, 468] on button "New Game" at bounding box center [633, 481] width 422 height 43
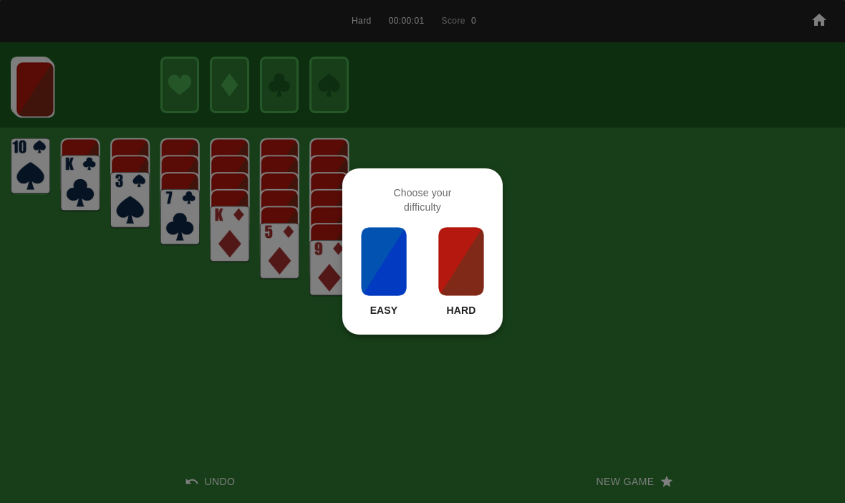
click at [470, 289] on img at bounding box center [461, 261] width 49 height 72
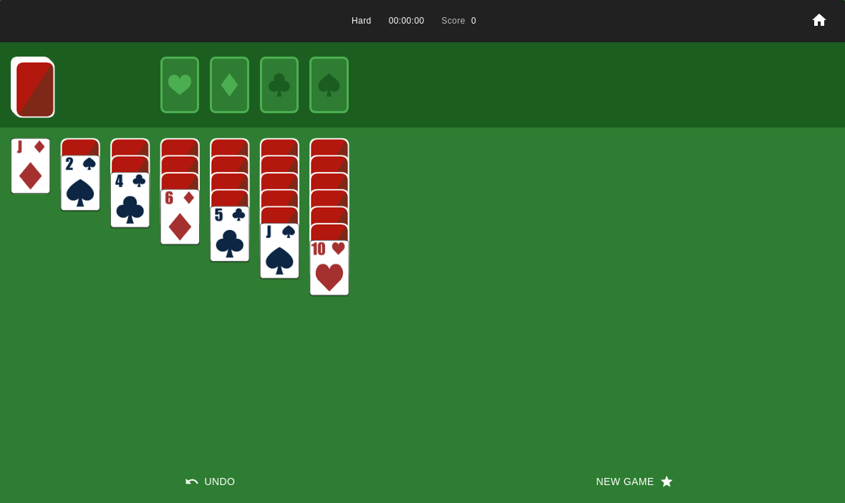
click at [563, 482] on button "New Game" at bounding box center [633, 481] width 422 height 43
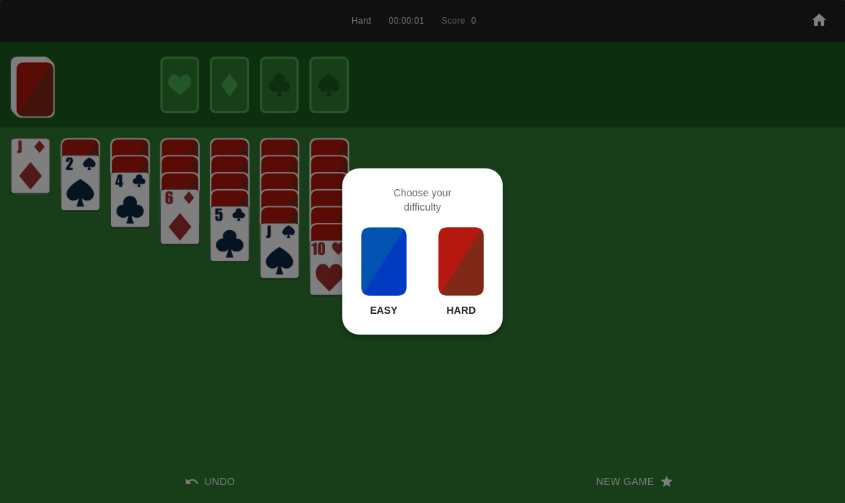
click at [462, 273] on img at bounding box center [461, 261] width 49 height 72
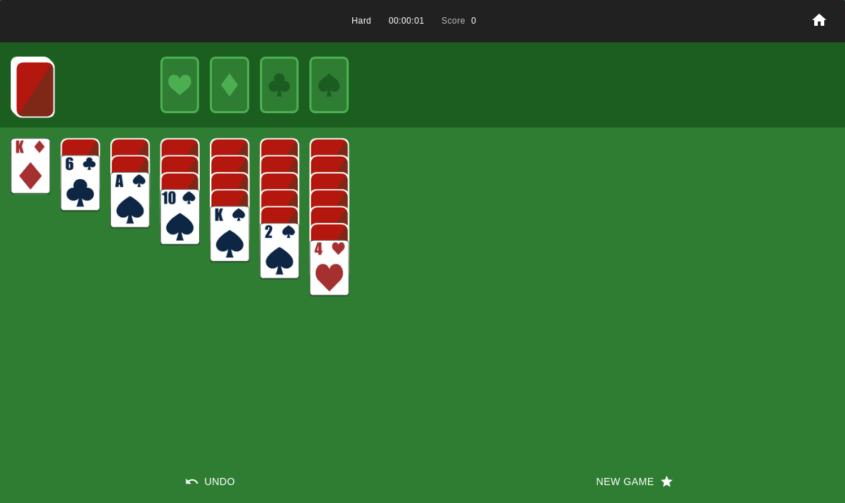
click at [568, 490] on button "New Game" at bounding box center [633, 481] width 422 height 43
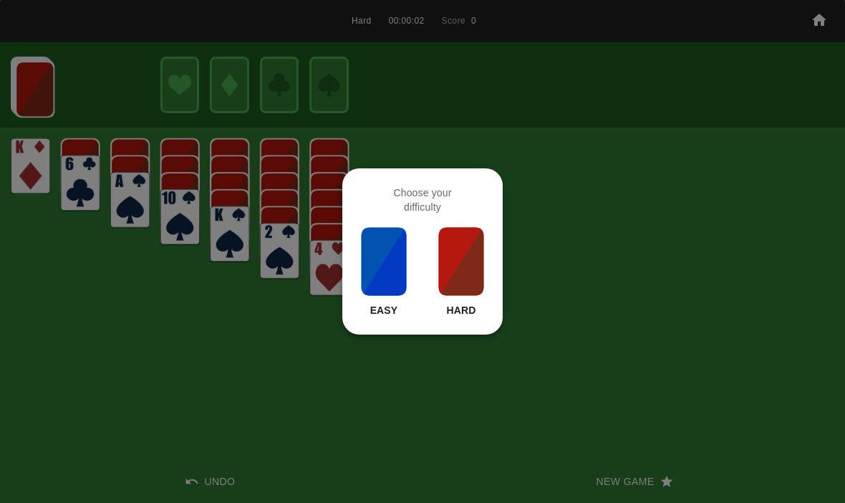
click at [463, 276] on img at bounding box center [461, 261] width 49 height 72
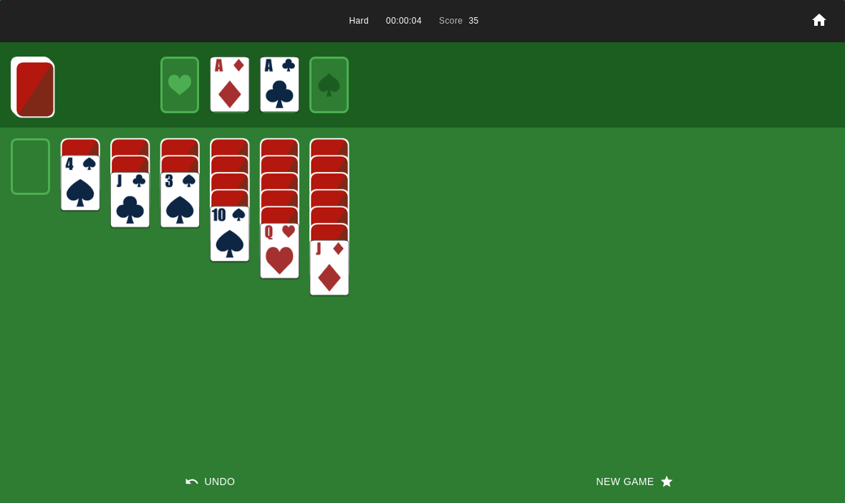
click at [21, 82] on img at bounding box center [34, 89] width 39 height 57
click at [30, 89] on img at bounding box center [34, 88] width 39 height 57
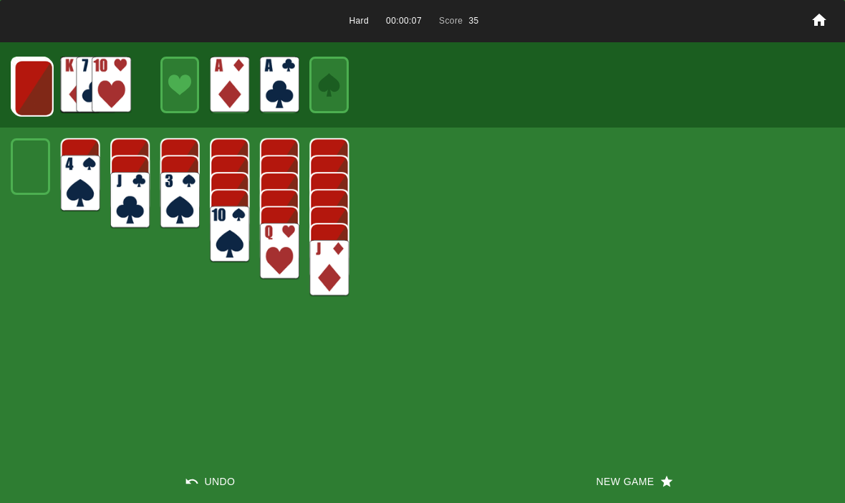
click at [28, 87] on img at bounding box center [33, 88] width 39 height 57
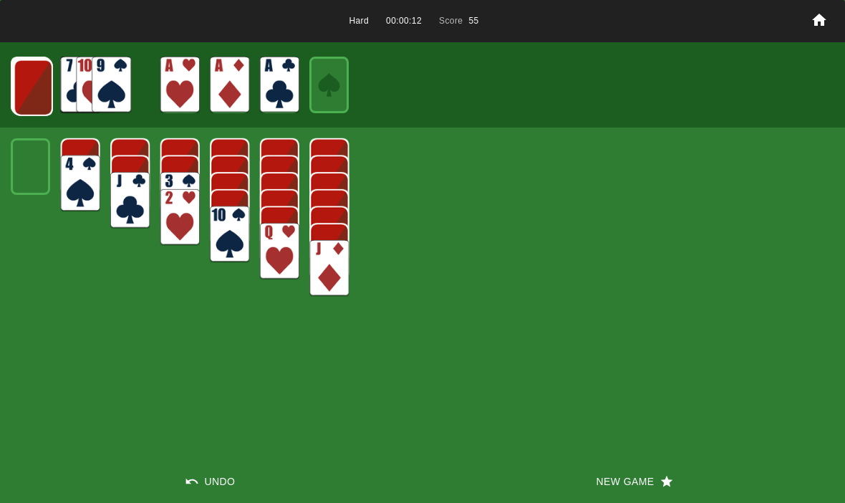
click at [37, 84] on img at bounding box center [33, 87] width 39 height 57
click at [33, 75] on img at bounding box center [32, 87] width 39 height 57
click at [22, 90] on img at bounding box center [31, 86] width 39 height 57
click at [30, 89] on img at bounding box center [30, 85] width 39 height 57
click at [31, 92] on img at bounding box center [30, 85] width 39 height 57
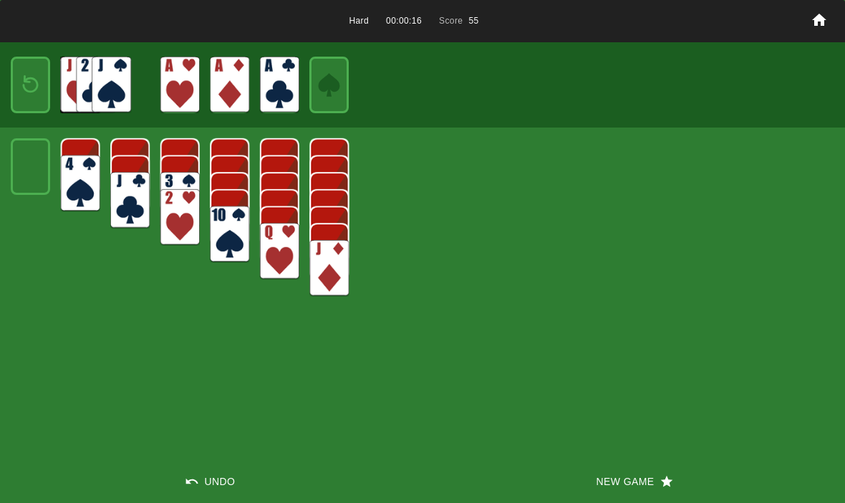
click at [20, 80] on img at bounding box center [31, 85] width 24 height 34
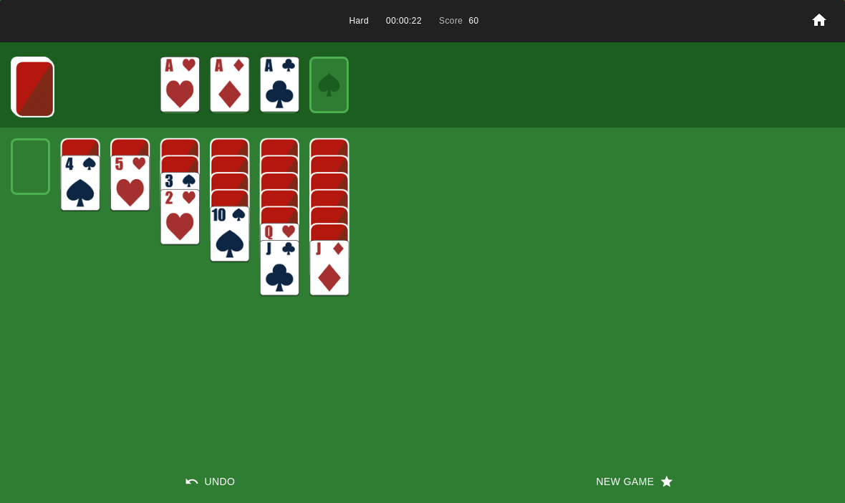
click at [68, 180] on img at bounding box center [80, 183] width 39 height 57
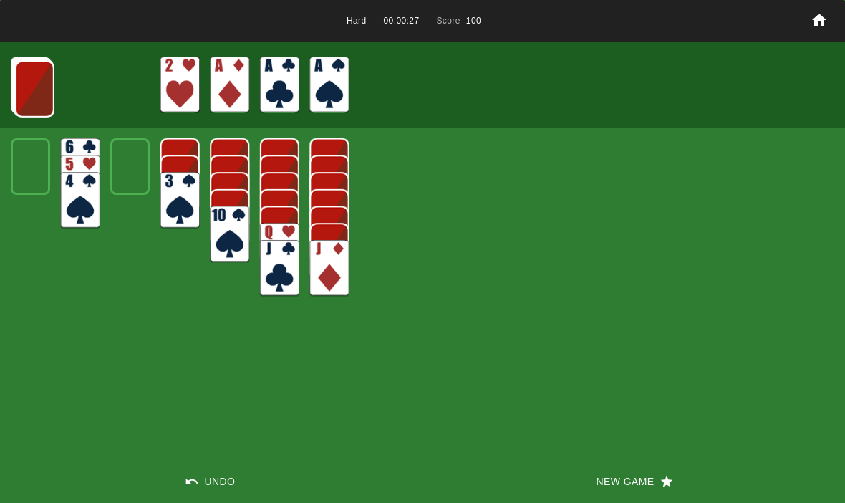
click at [34, 82] on img at bounding box center [34, 89] width 39 height 57
click at [34, 82] on img at bounding box center [33, 88] width 39 height 57
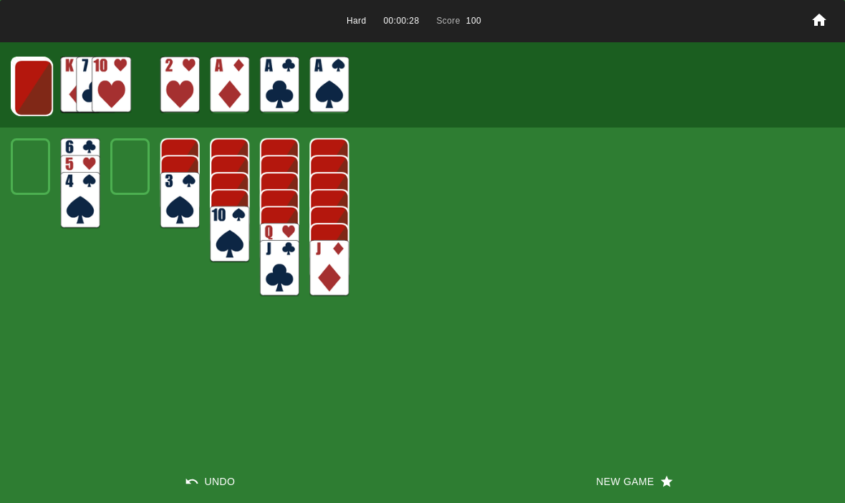
click at [23, 85] on img at bounding box center [33, 87] width 39 height 57
click at [21, 89] on img at bounding box center [32, 87] width 39 height 57
click at [21, 90] on img at bounding box center [32, 86] width 39 height 57
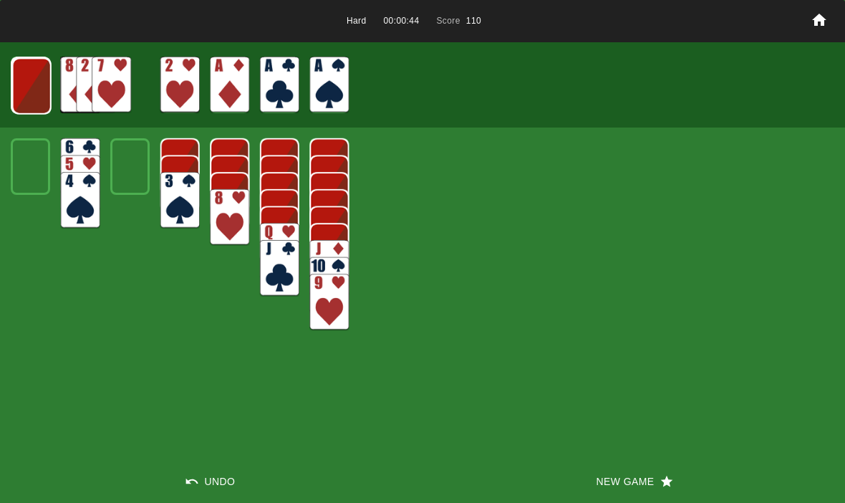
click at [16, 72] on img at bounding box center [31, 86] width 39 height 57
click at [25, 77] on img at bounding box center [30, 85] width 39 height 57
click at [37, 77] on img at bounding box center [30, 85] width 39 height 57
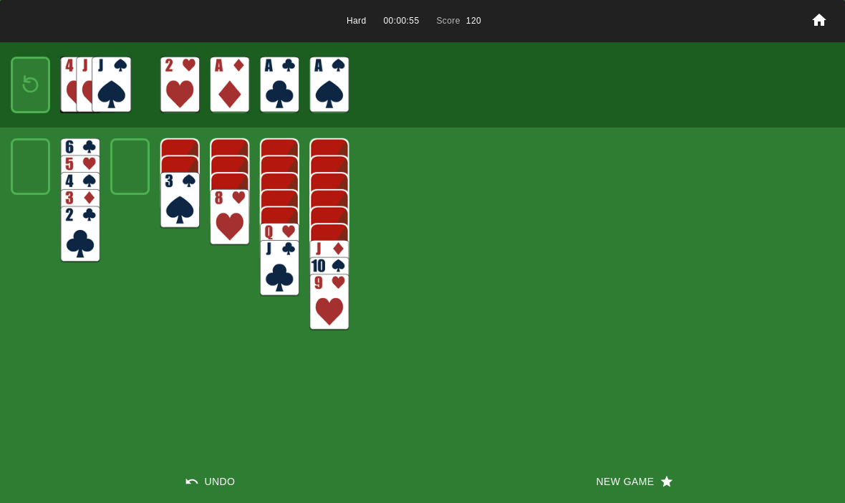
click at [41, 79] on img at bounding box center [31, 85] width 24 height 34
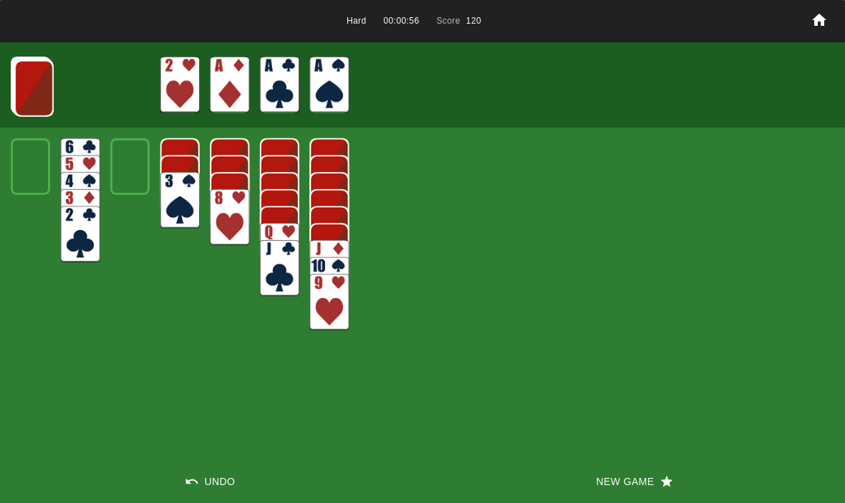
click at [31, 82] on img at bounding box center [33, 88] width 39 height 57
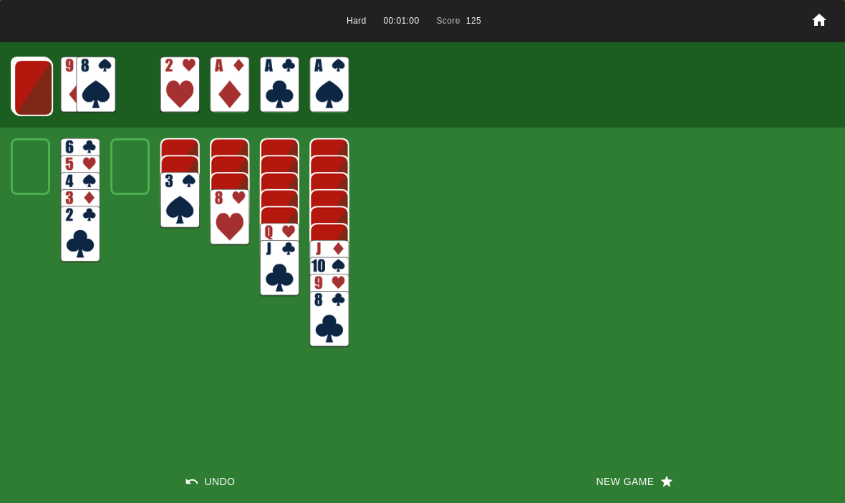
click at [24, 85] on img at bounding box center [33, 87] width 39 height 57
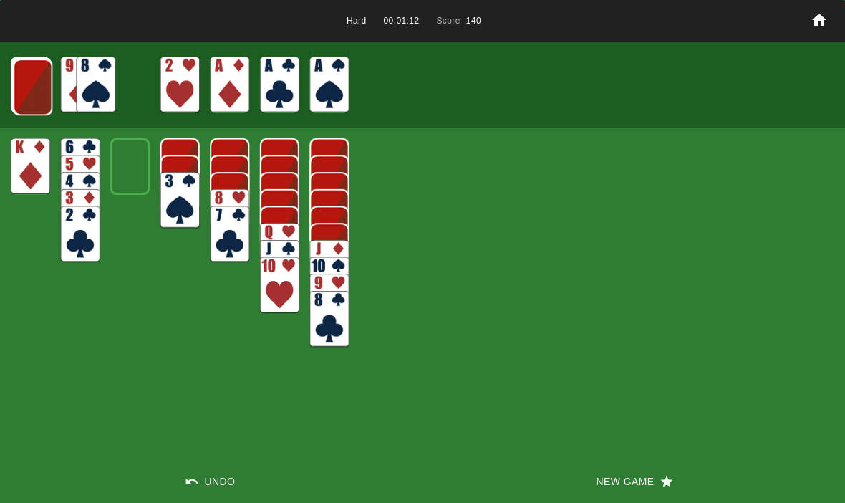
click at [28, 80] on img at bounding box center [32, 87] width 39 height 57
click at [24, 97] on img at bounding box center [32, 86] width 39 height 57
click at [37, 89] on img at bounding box center [31, 86] width 39 height 57
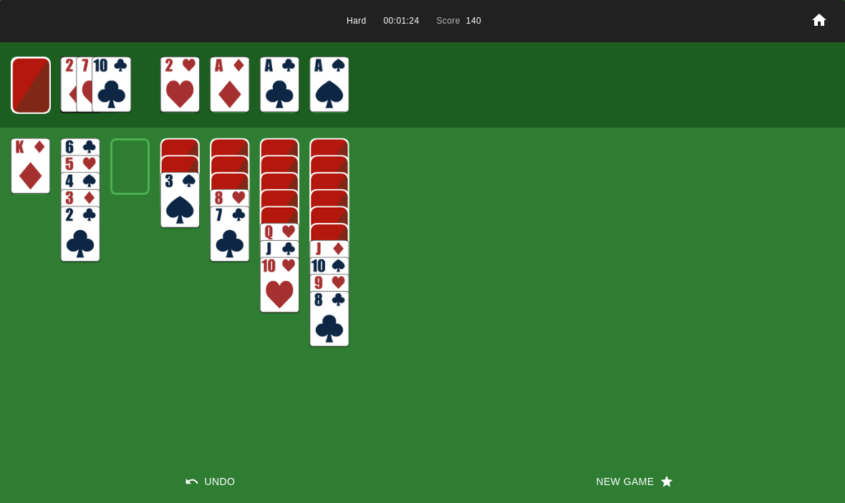
click at [16, 89] on img at bounding box center [30, 85] width 39 height 57
click at [27, 81] on img at bounding box center [30, 85] width 39 height 57
click at [28, 85] on img at bounding box center [31, 85] width 24 height 34
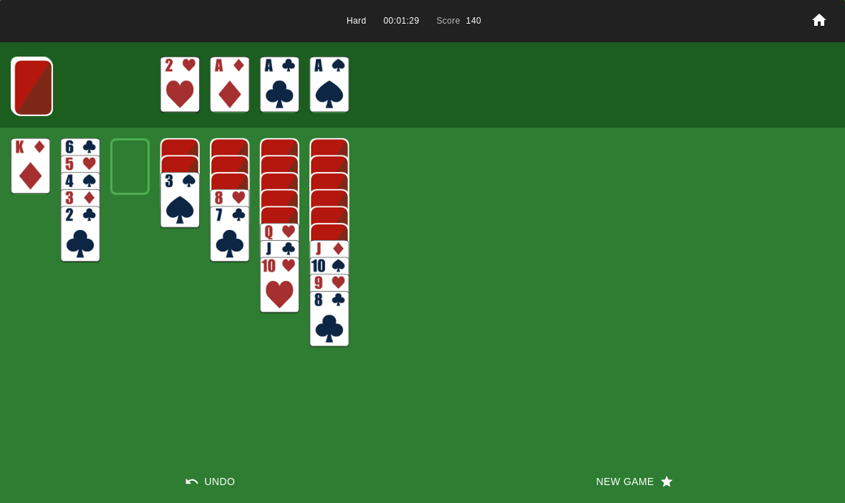
click at [27, 79] on img at bounding box center [33, 87] width 39 height 57
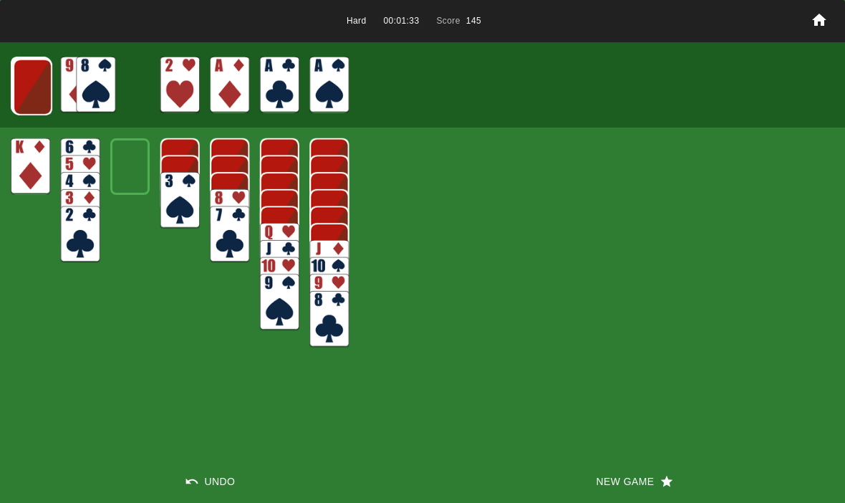
click at [23, 78] on img at bounding box center [32, 87] width 39 height 57
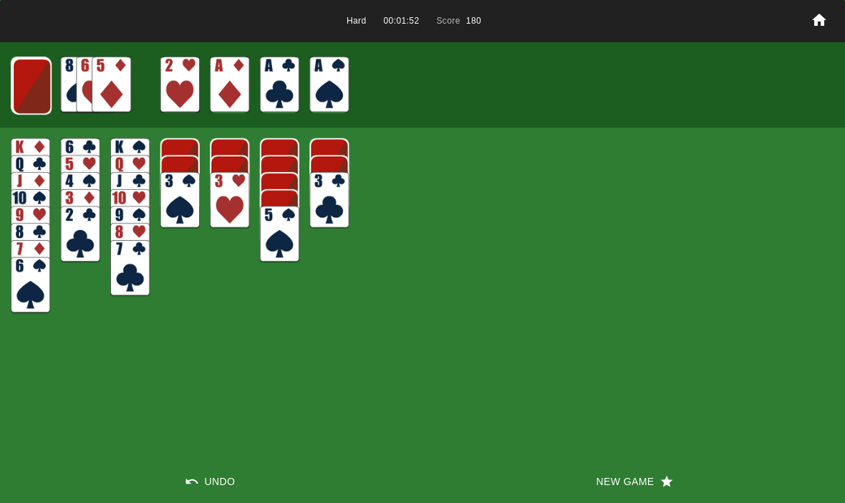
click at [44, 91] on img at bounding box center [31, 86] width 39 height 57
click at [31, 84] on img at bounding box center [30, 85] width 39 height 57
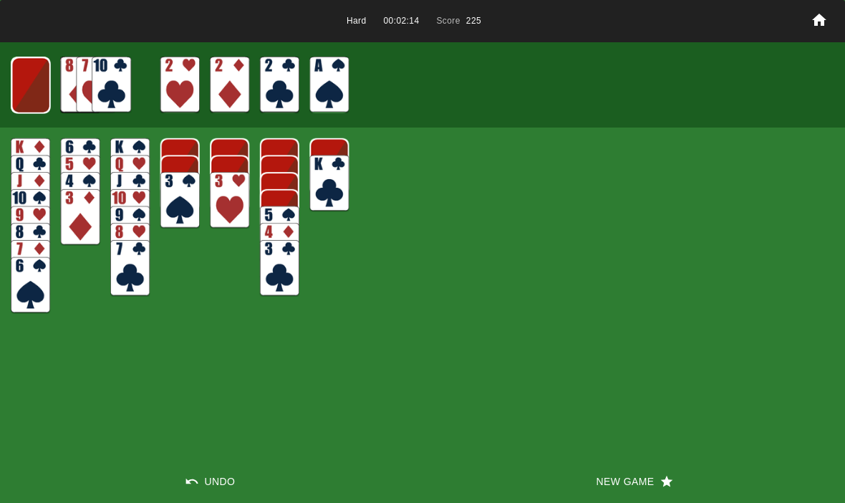
click at [11, 97] on img at bounding box center [30, 85] width 39 height 57
click at [26, 92] on img at bounding box center [31, 85] width 24 height 34
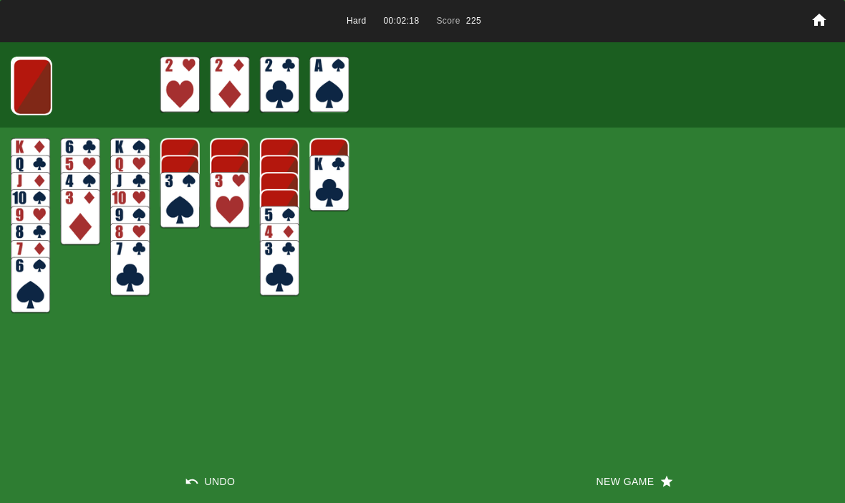
click at [27, 79] on img at bounding box center [32, 87] width 39 height 57
click at [24, 82] on img at bounding box center [31, 86] width 39 height 57
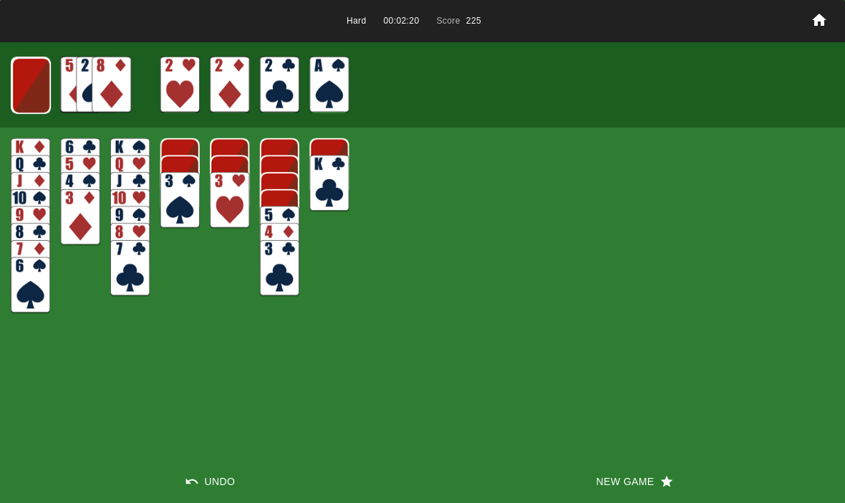
click at [21, 82] on img at bounding box center [30, 85] width 39 height 57
click at [29, 87] on img at bounding box center [30, 85] width 39 height 57
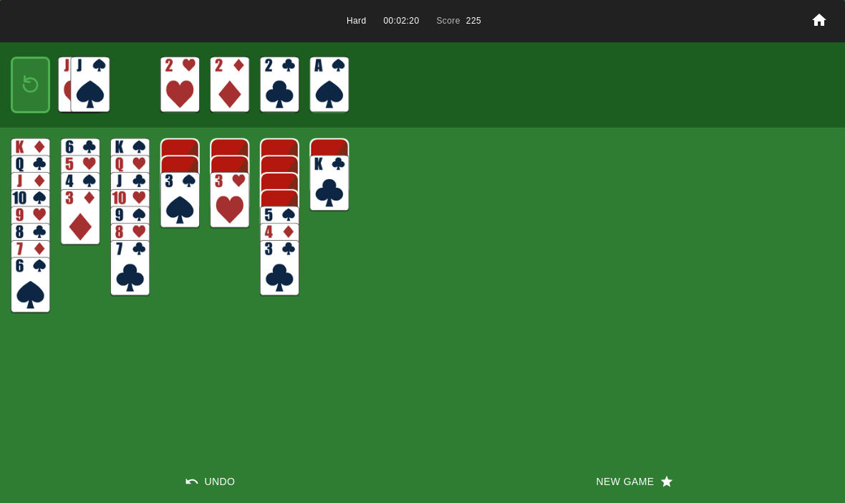
click at [33, 81] on img at bounding box center [31, 85] width 24 height 34
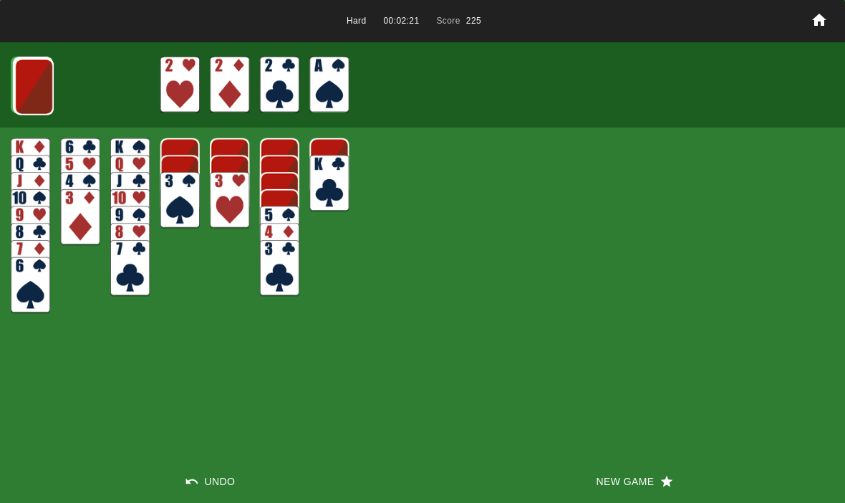
click at [31, 82] on img at bounding box center [33, 87] width 39 height 57
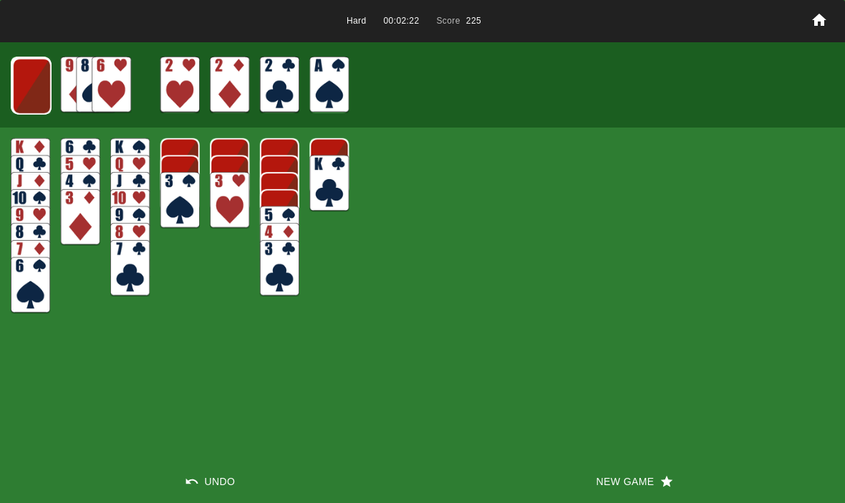
click at [28, 77] on img at bounding box center [31, 86] width 39 height 57
click at [110, 75] on img at bounding box center [109, 93] width 39 height 57
click at [29, 96] on img at bounding box center [30, 85] width 39 height 57
click at [24, 87] on img at bounding box center [30, 85] width 39 height 57
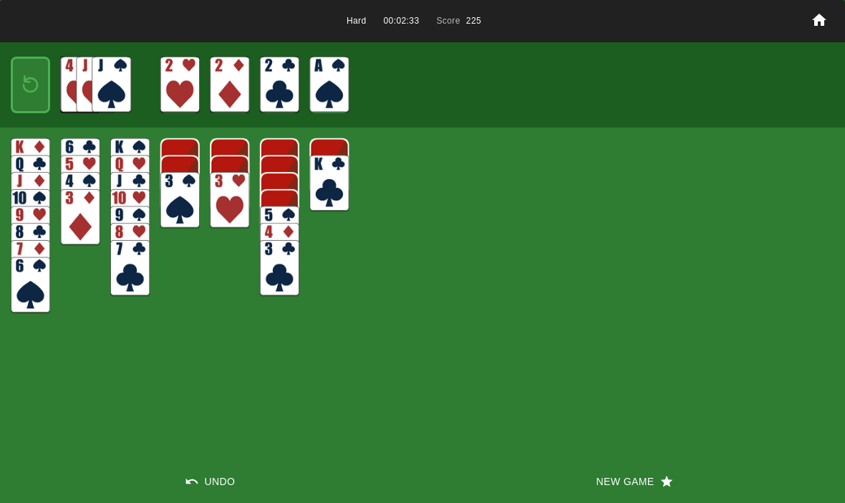
click at [30, 89] on img at bounding box center [31, 85] width 24 height 34
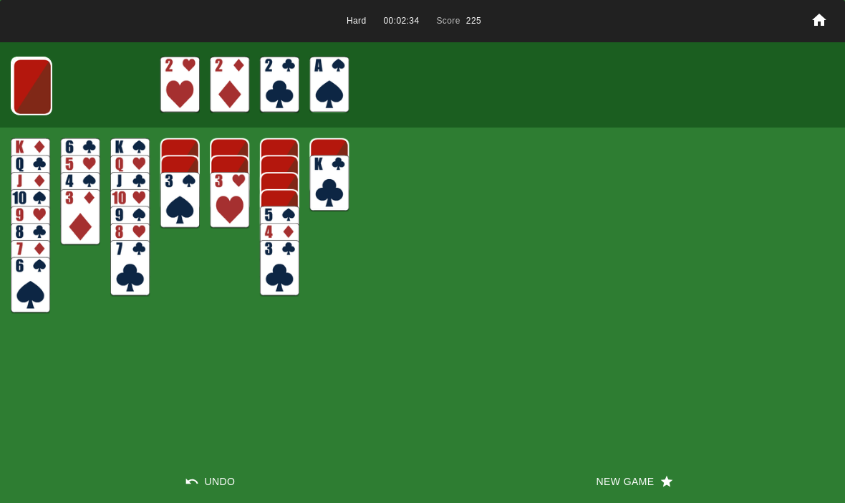
click at [23, 98] on img at bounding box center [32, 87] width 39 height 57
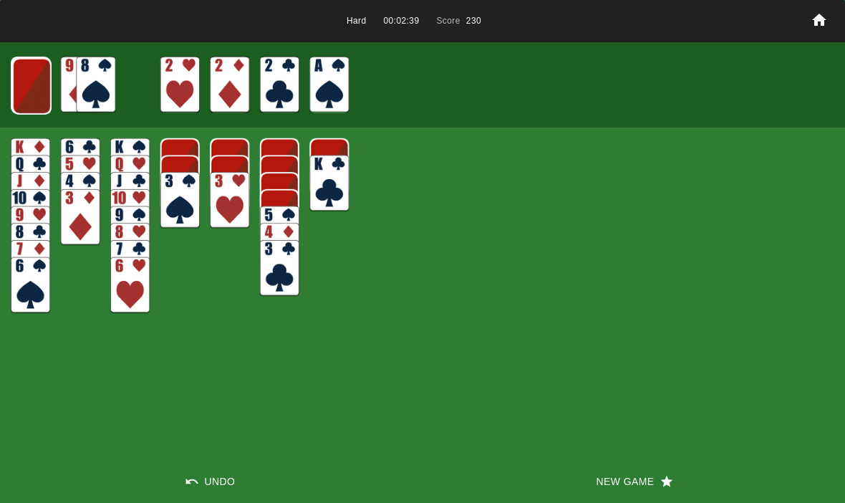
click at [29, 77] on img at bounding box center [31, 86] width 39 height 57
click at [21, 76] on img at bounding box center [30, 85] width 39 height 57
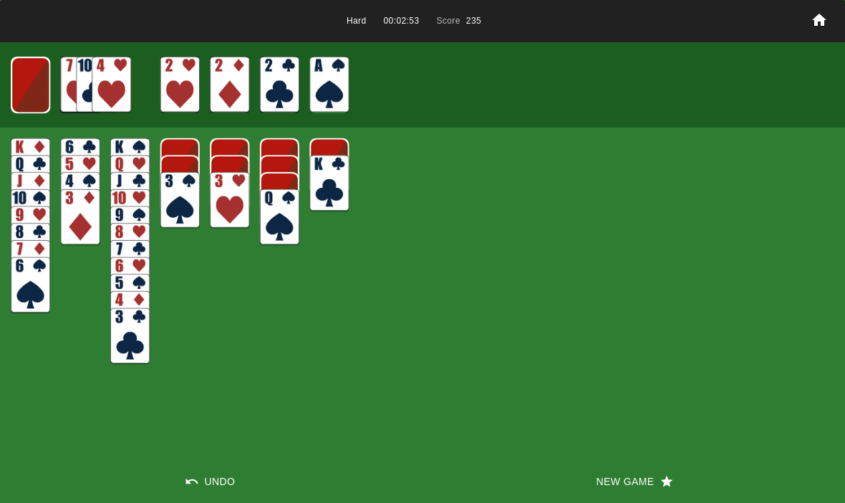
click at [23, 92] on img at bounding box center [30, 85] width 39 height 57
click at [21, 90] on img at bounding box center [31, 85] width 24 height 34
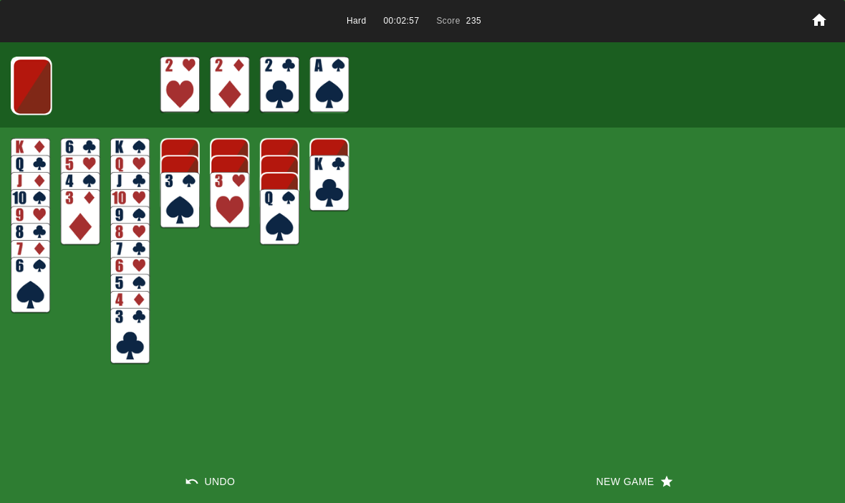
click at [27, 91] on img at bounding box center [32, 86] width 39 height 57
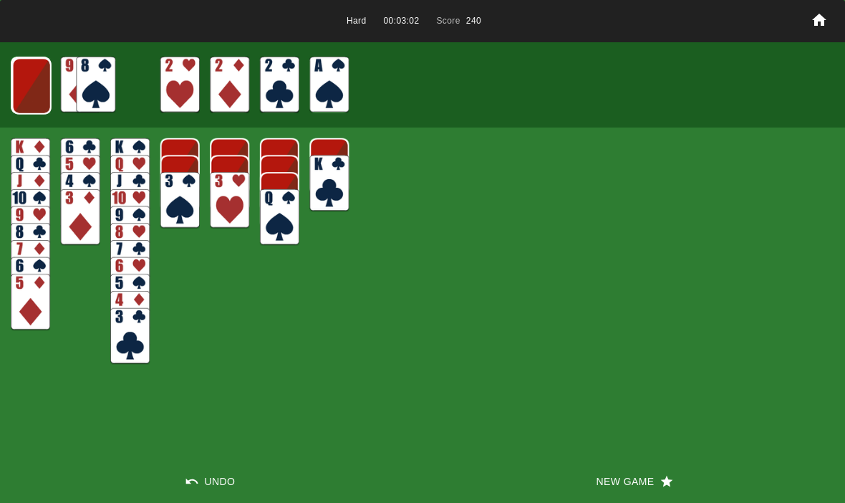
click at [27, 82] on img at bounding box center [31, 86] width 39 height 57
click at [25, 97] on img at bounding box center [30, 85] width 39 height 57
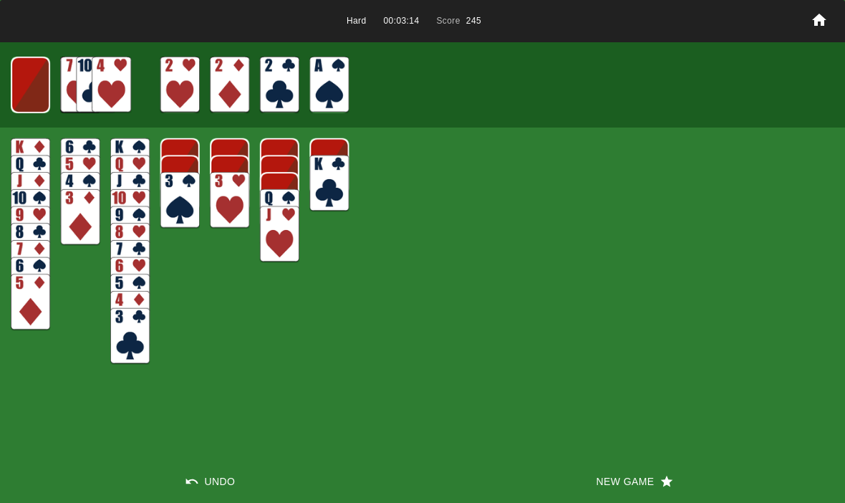
click at [47, 107] on img at bounding box center [30, 85] width 39 height 57
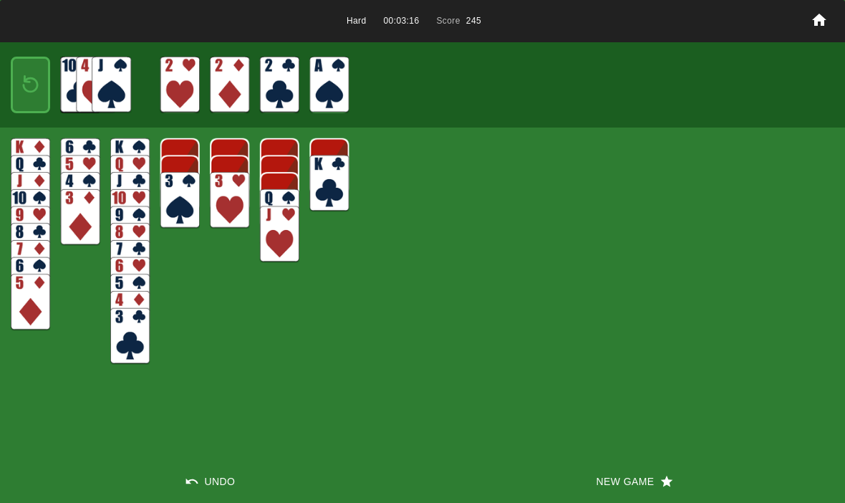
click at [37, 73] on img at bounding box center [31, 85] width 24 height 34
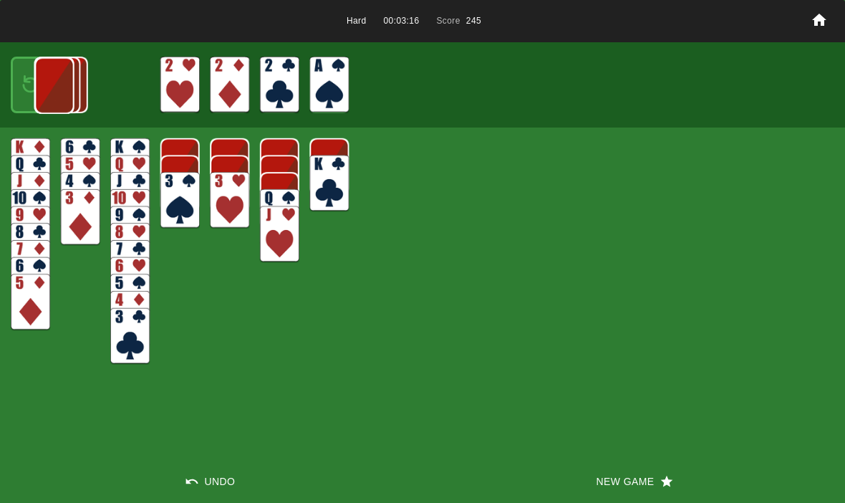
click at [34, 98] on img at bounding box center [53, 85] width 39 height 57
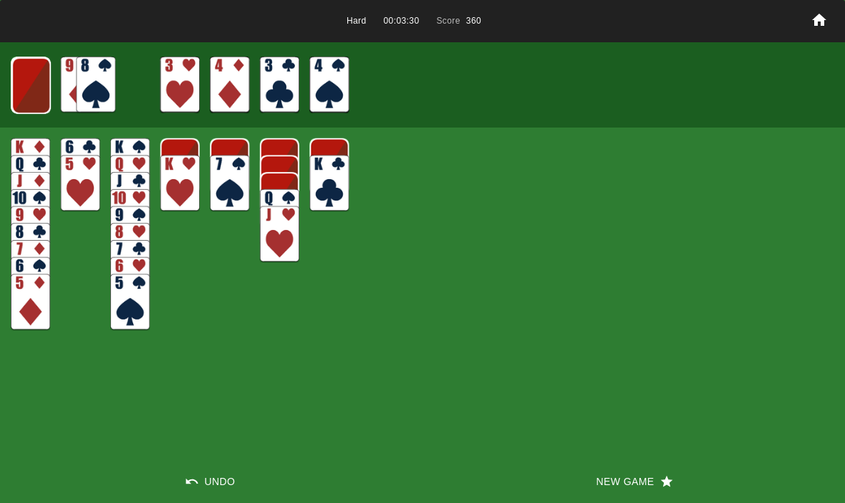
click at [36, 74] on img at bounding box center [30, 85] width 39 height 57
click at [27, 87] on img at bounding box center [30, 85] width 39 height 57
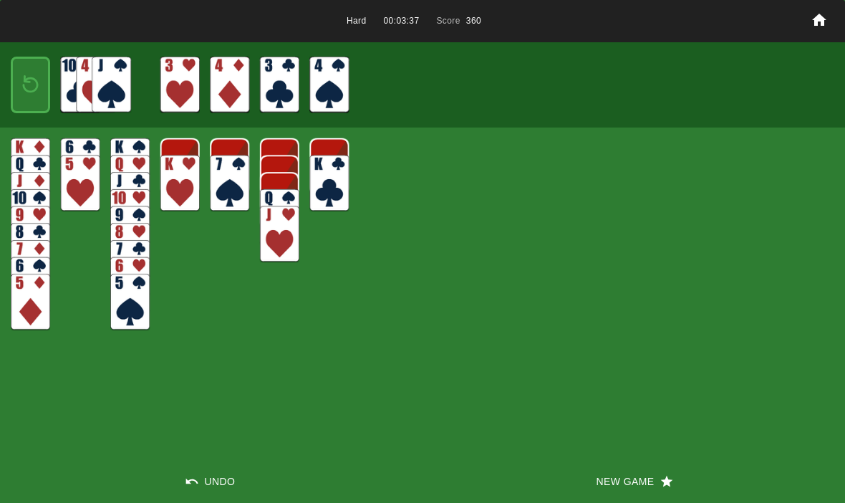
click at [34, 85] on img at bounding box center [31, 85] width 24 height 34
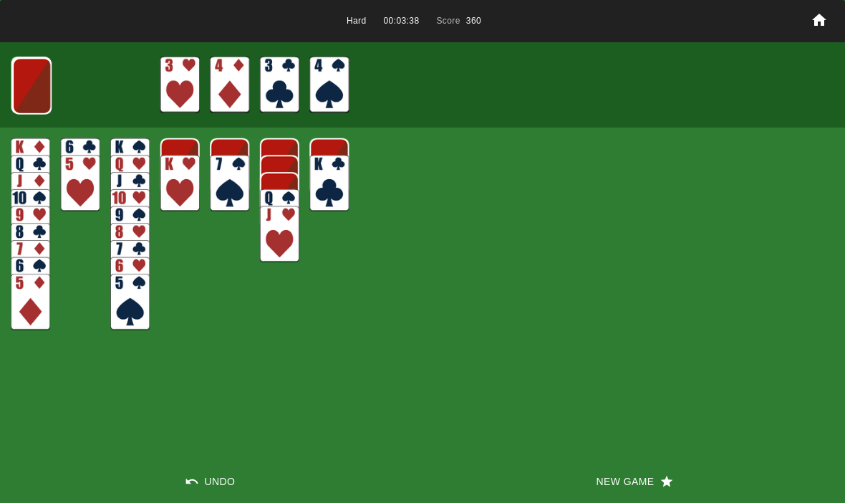
click at [26, 84] on img at bounding box center [31, 86] width 39 height 57
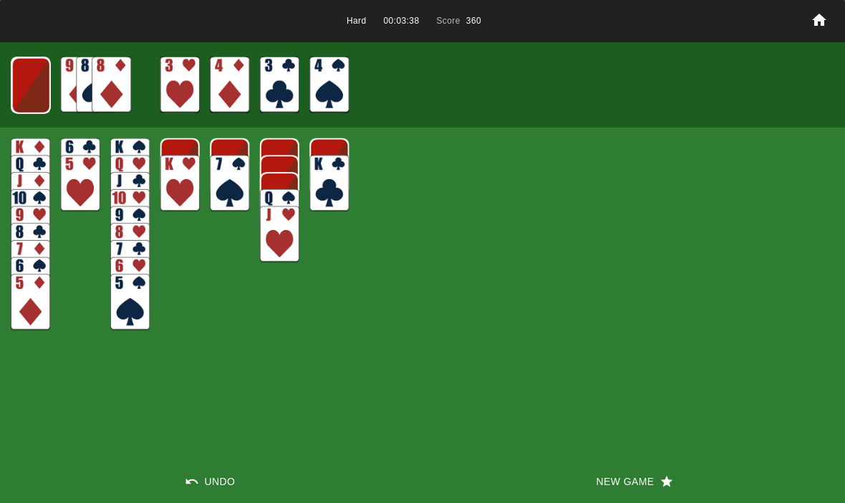
click at [24, 89] on img at bounding box center [30, 85] width 39 height 57
click at [25, 77] on img at bounding box center [30, 85] width 39 height 57
click at [31, 79] on img at bounding box center [31, 85] width 24 height 34
click at [39, 99] on img at bounding box center [30, 85] width 39 height 57
click at [29, 82] on img at bounding box center [30, 85] width 39 height 57
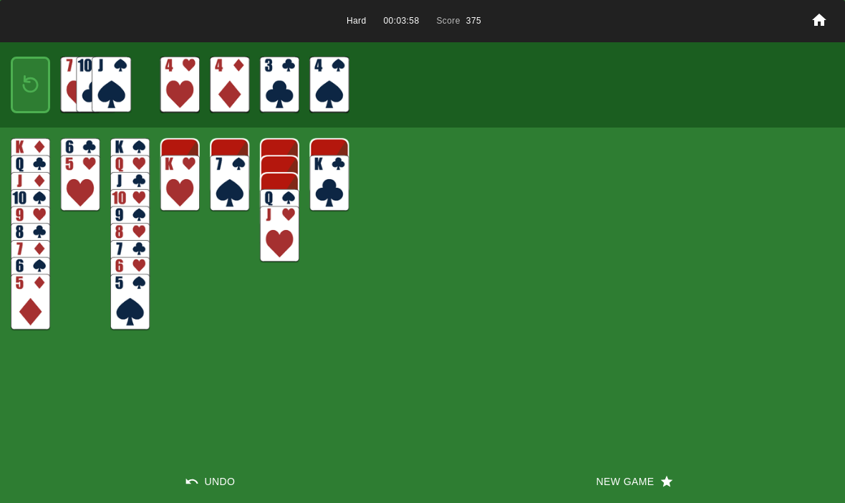
click at [25, 89] on img at bounding box center [31, 85] width 24 height 34
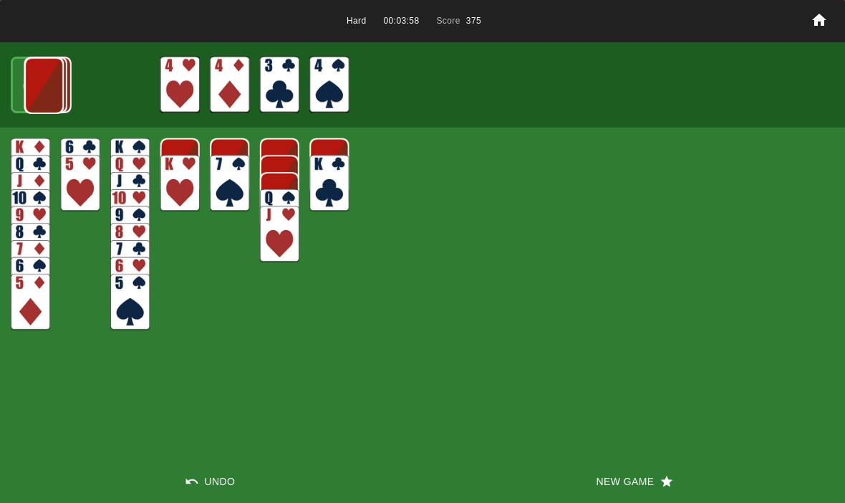
click at [24, 85] on img at bounding box center [43, 85] width 39 height 57
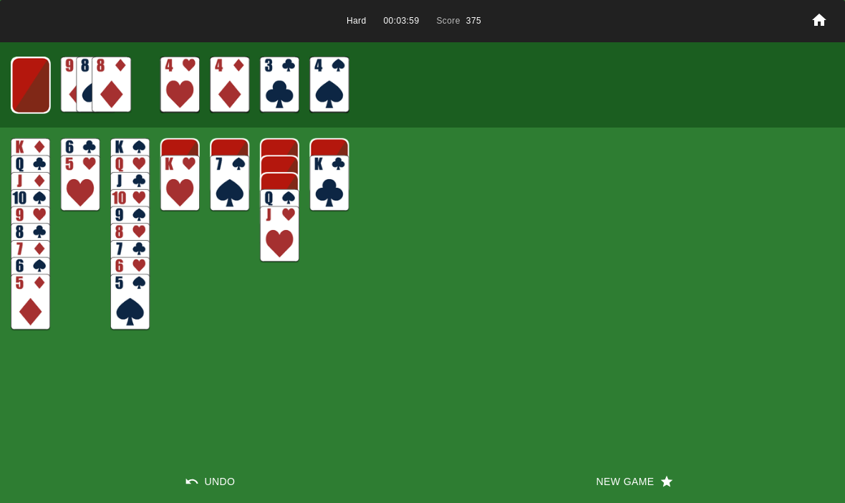
click at [612, 490] on button "New Game" at bounding box center [633, 481] width 422 height 43
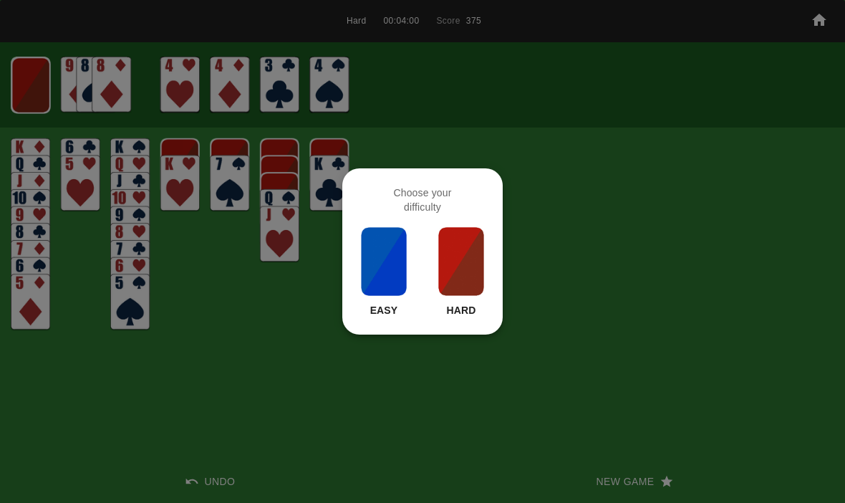
click at [467, 278] on img at bounding box center [461, 261] width 49 height 72
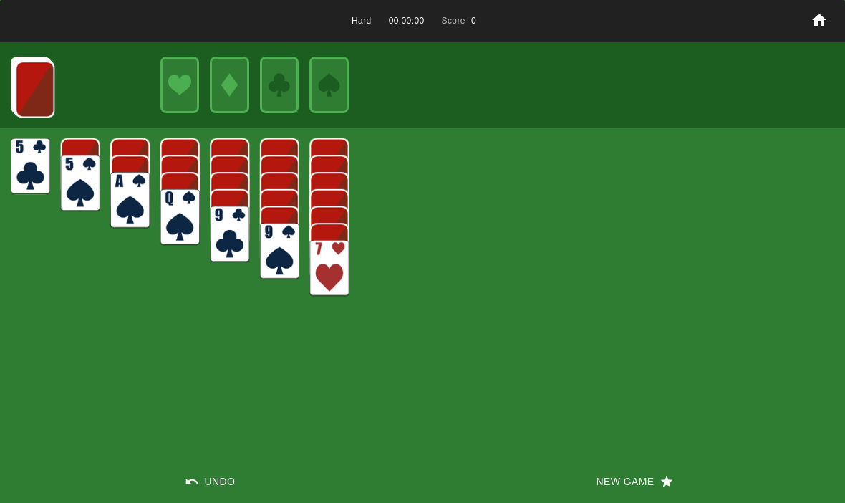
click at [591, 489] on button "New Game" at bounding box center [633, 481] width 422 height 43
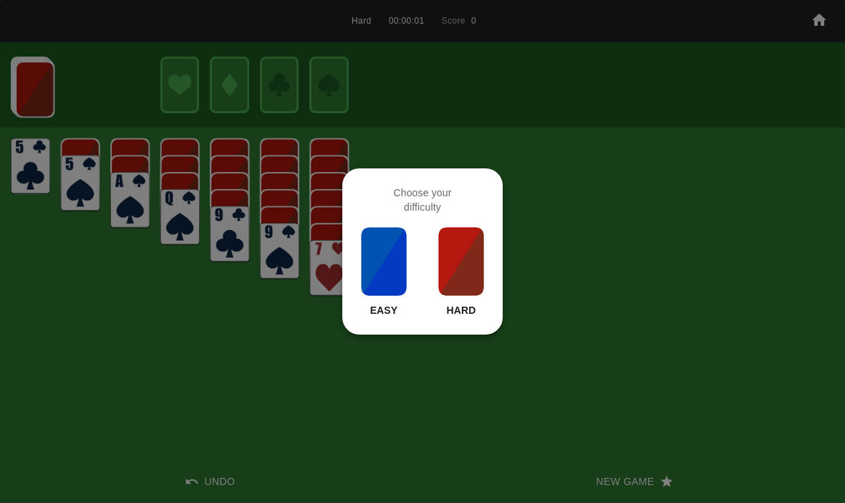
click at [472, 265] on img at bounding box center [461, 261] width 49 height 72
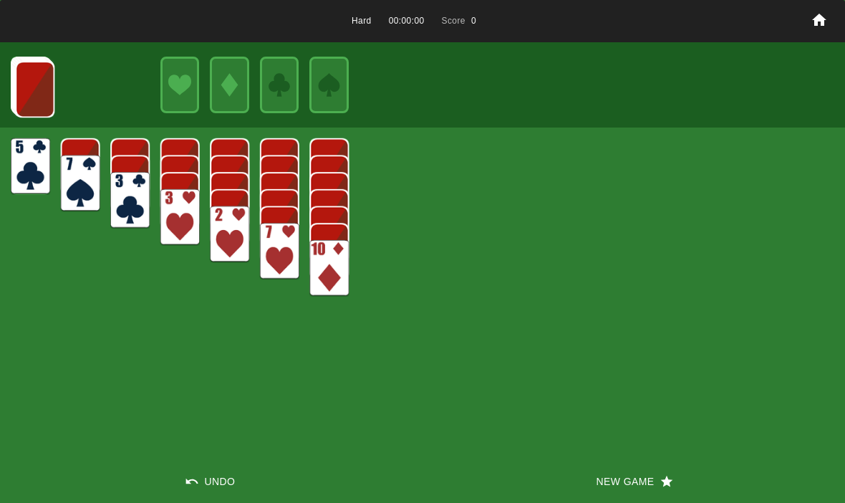
click at [584, 497] on button "New Game" at bounding box center [633, 481] width 422 height 43
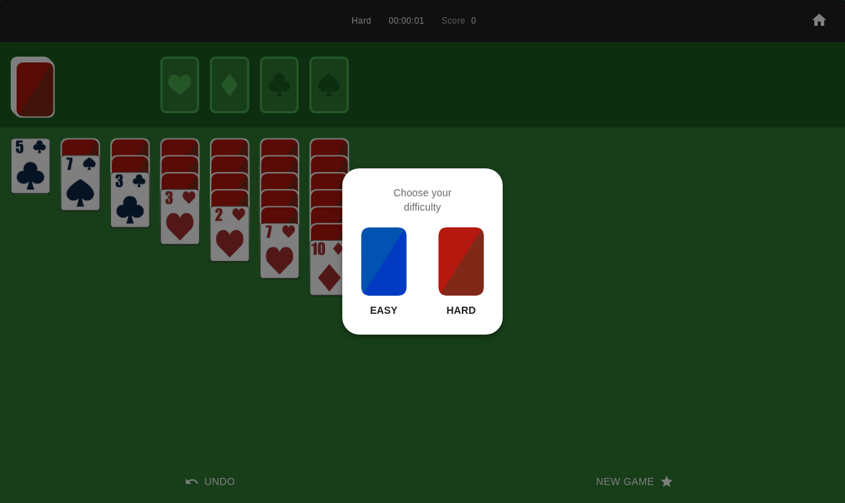
click at [452, 261] on img at bounding box center [461, 261] width 49 height 72
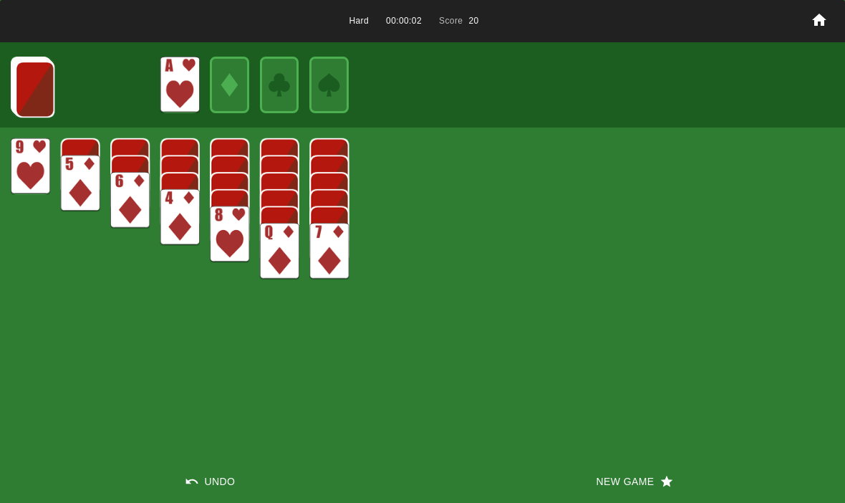
click at [33, 79] on img at bounding box center [34, 89] width 39 height 57
click at [40, 67] on img at bounding box center [34, 88] width 39 height 57
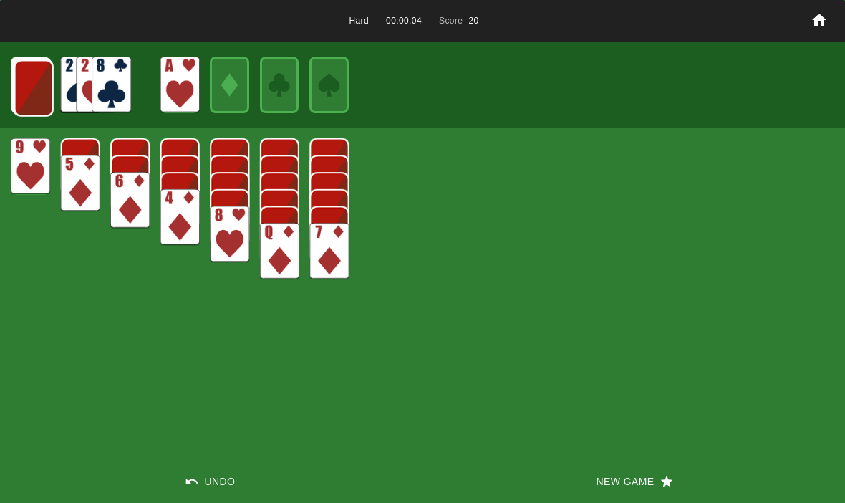
click at [36, 87] on img at bounding box center [33, 88] width 39 height 57
click at [31, 79] on img at bounding box center [33, 87] width 39 height 57
click at [24, 82] on img at bounding box center [32, 87] width 39 height 57
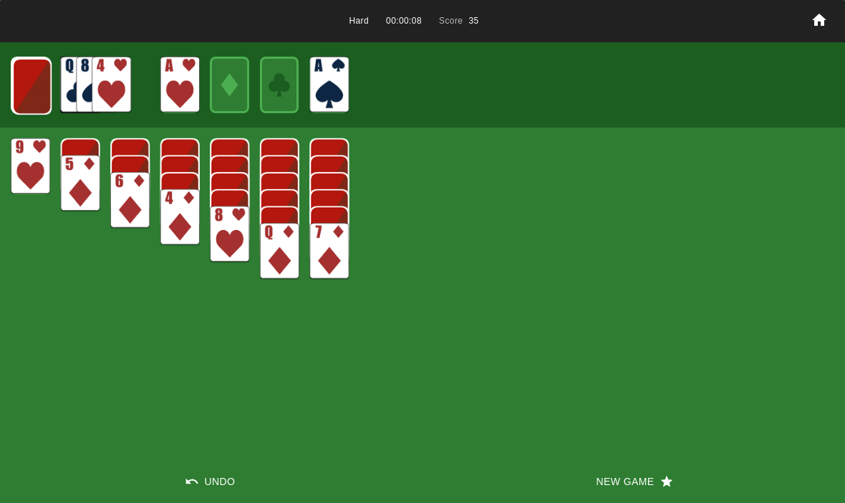
click at [20, 82] on img at bounding box center [31, 86] width 39 height 57
click at [16, 76] on img at bounding box center [30, 85] width 39 height 57
click at [25, 78] on img at bounding box center [30, 85] width 39 height 57
click at [608, 479] on button "New Game" at bounding box center [633, 481] width 422 height 43
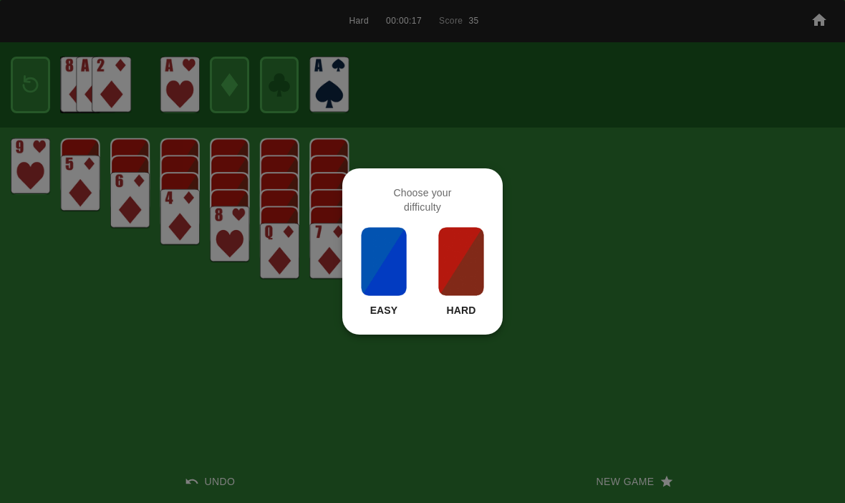
click at [455, 258] on img at bounding box center [461, 261] width 49 height 72
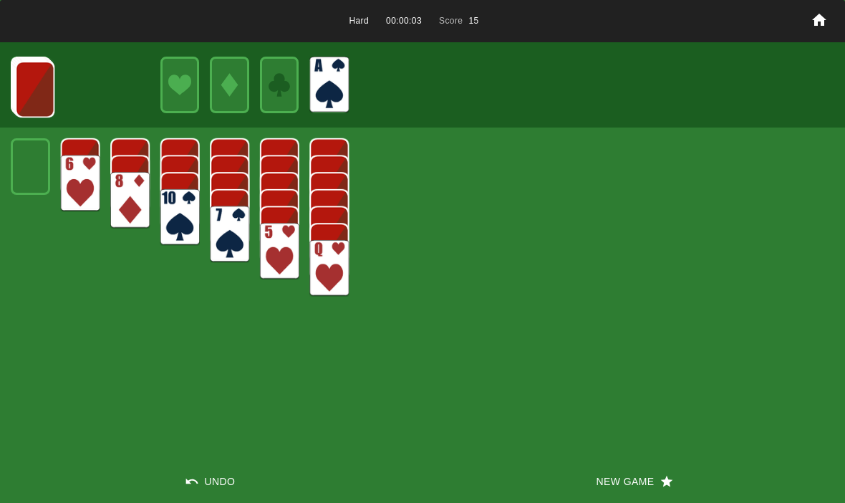
click at [42, 82] on img at bounding box center [34, 89] width 39 height 57
click at [28, 82] on img at bounding box center [34, 88] width 39 height 57
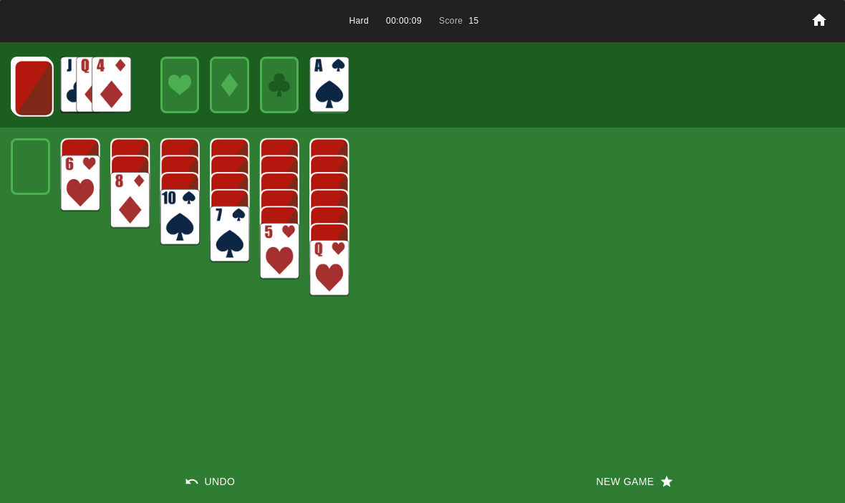
click at [32, 87] on img at bounding box center [33, 88] width 39 height 57
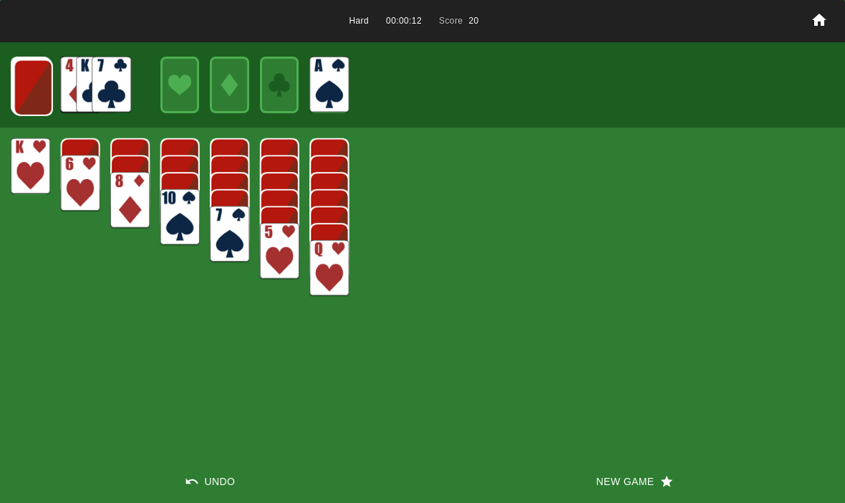
click at [221, 476] on button "Undo" at bounding box center [211, 481] width 422 height 43
click at [67, 77] on img at bounding box center [80, 85] width 39 height 57
click at [37, 79] on img at bounding box center [33, 87] width 39 height 57
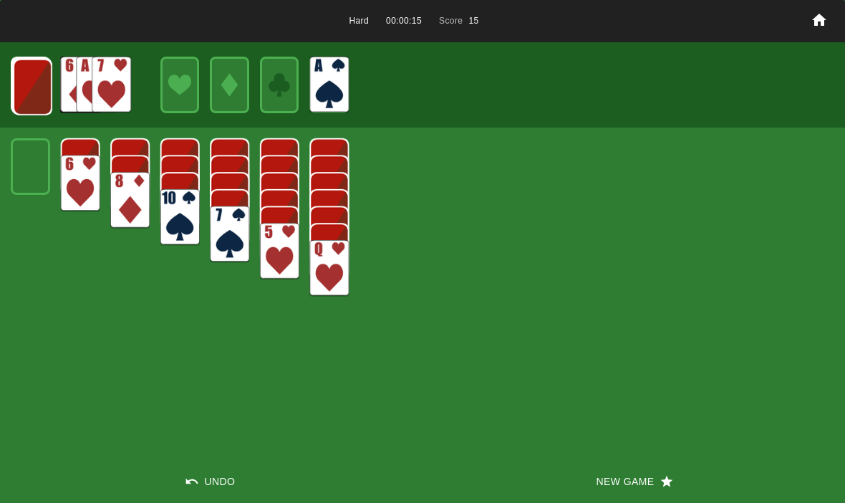
click at [31, 80] on img at bounding box center [32, 87] width 39 height 57
click at [25, 69] on img at bounding box center [31, 86] width 39 height 57
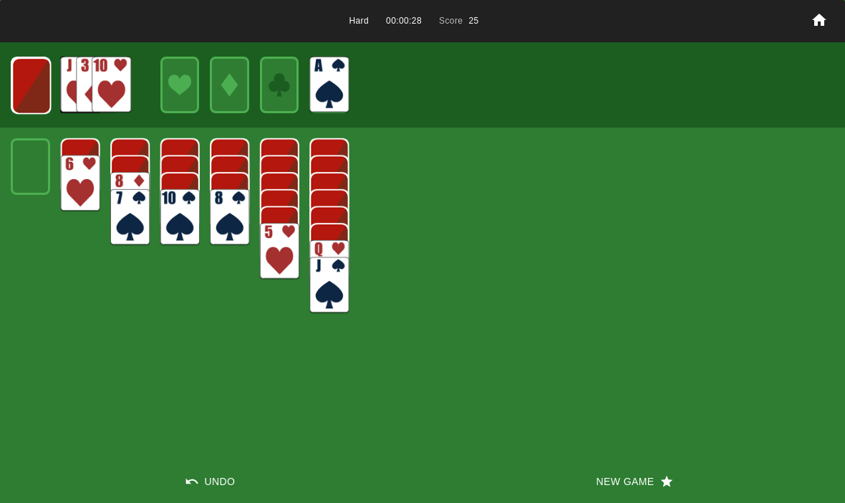
click at [26, 96] on img at bounding box center [30, 85] width 39 height 57
click at [25, 82] on img at bounding box center [30, 85] width 39 height 57
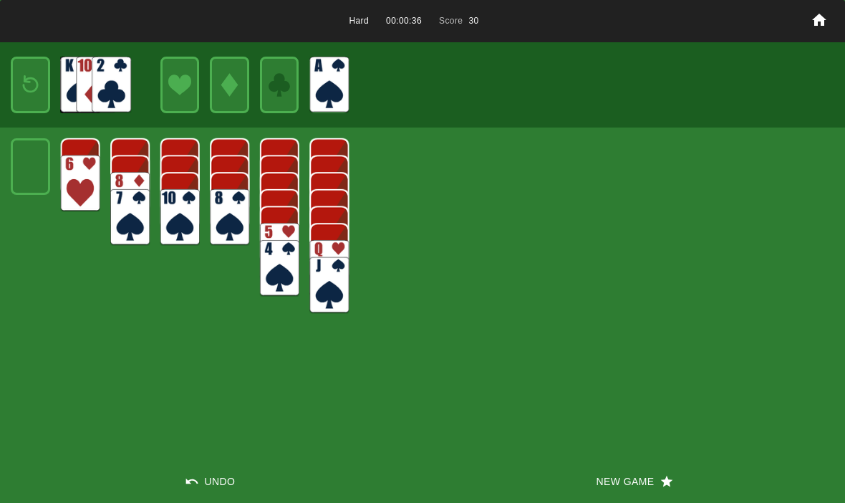
click at [33, 80] on img at bounding box center [31, 85] width 24 height 34
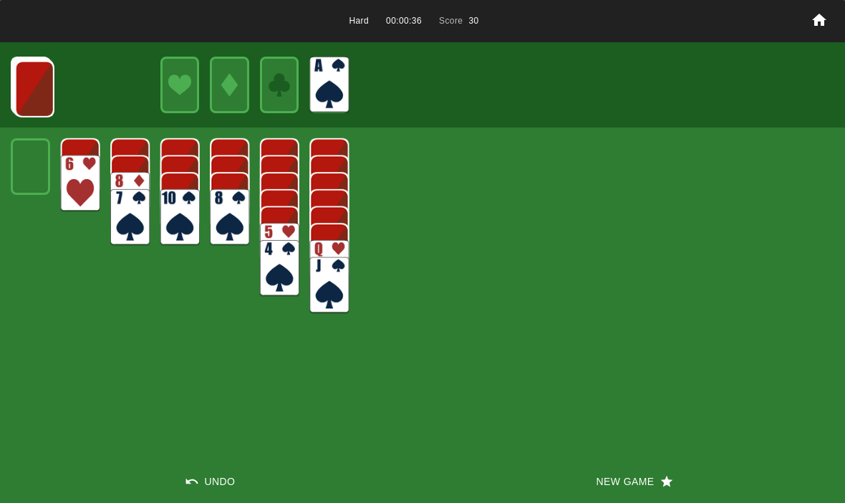
click at [34, 87] on img at bounding box center [34, 89] width 39 height 57
click at [29, 75] on img at bounding box center [33, 88] width 39 height 57
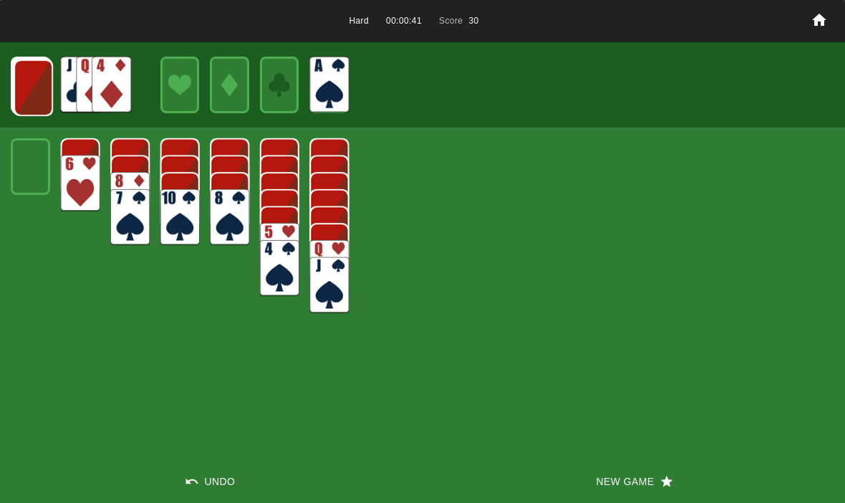
click at [30, 92] on img at bounding box center [33, 87] width 39 height 57
click at [34, 77] on img at bounding box center [32, 87] width 39 height 57
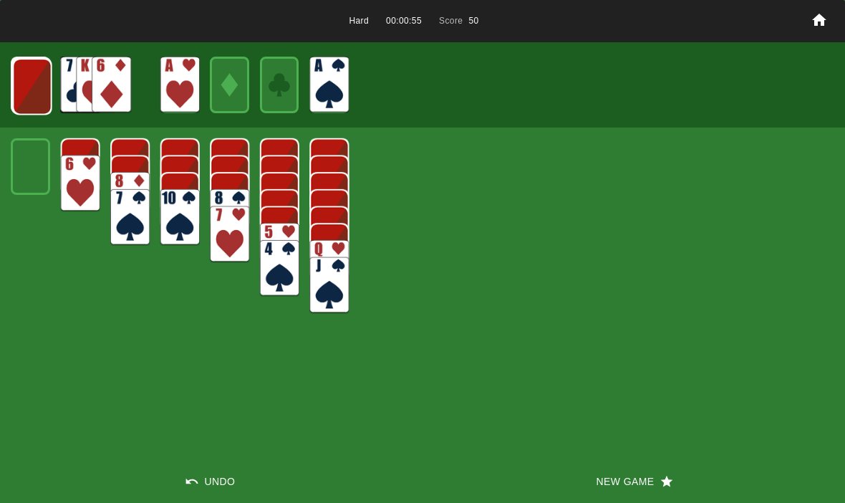
click at [29, 63] on img at bounding box center [32, 86] width 39 height 57
click at [32, 69] on img at bounding box center [31, 86] width 39 height 57
click at [29, 72] on img at bounding box center [30, 85] width 39 height 57
click at [31, 76] on img at bounding box center [30, 85] width 39 height 57
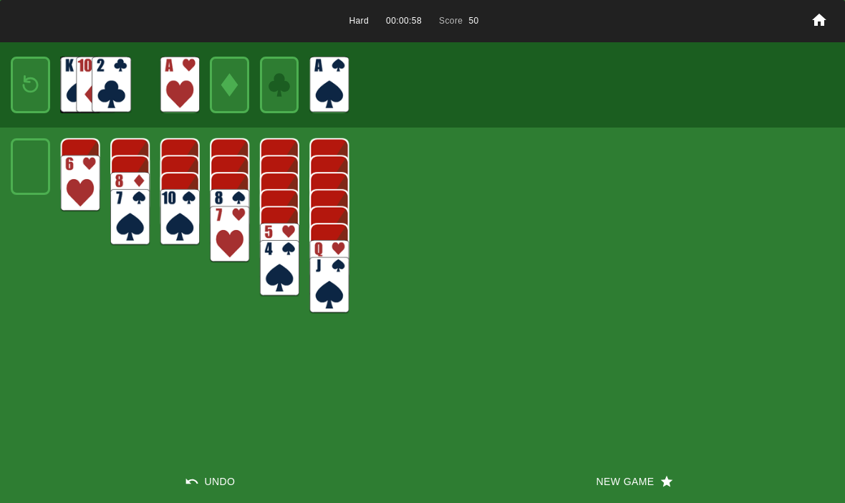
click at [24, 82] on img at bounding box center [31, 85] width 24 height 34
click at [60, 88] on img at bounding box center [79, 85] width 39 height 57
click at [26, 90] on img at bounding box center [33, 87] width 39 height 57
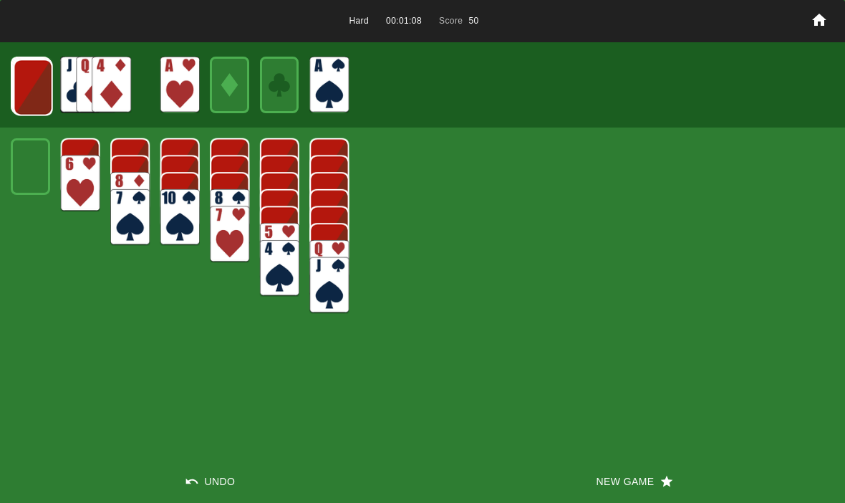
click at [21, 77] on img at bounding box center [33, 87] width 39 height 57
click at [29, 80] on img at bounding box center [32, 87] width 39 height 57
click at [34, 89] on img at bounding box center [31, 86] width 39 height 57
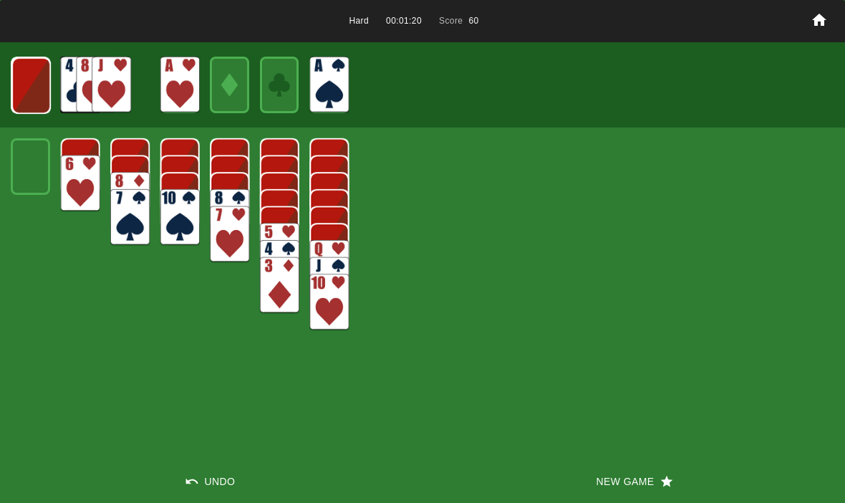
click at [36, 84] on img at bounding box center [30, 85] width 39 height 57
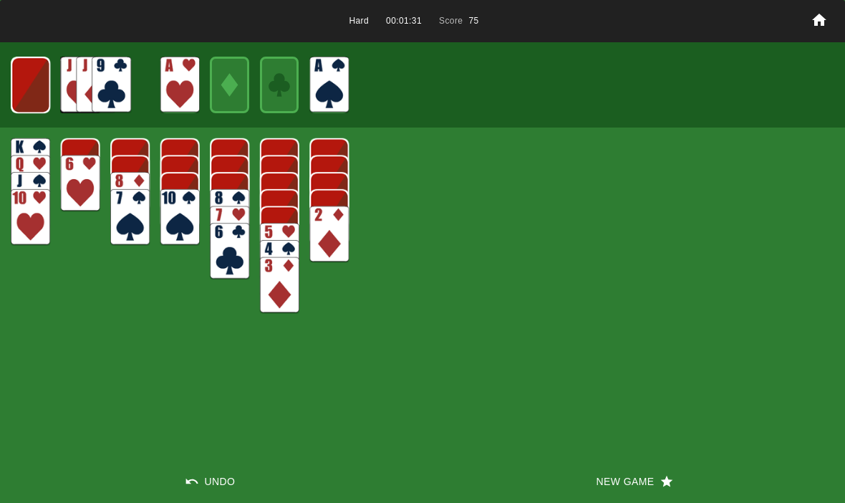
click at [24, 84] on img at bounding box center [30, 85] width 39 height 57
click at [25, 86] on img at bounding box center [31, 85] width 24 height 34
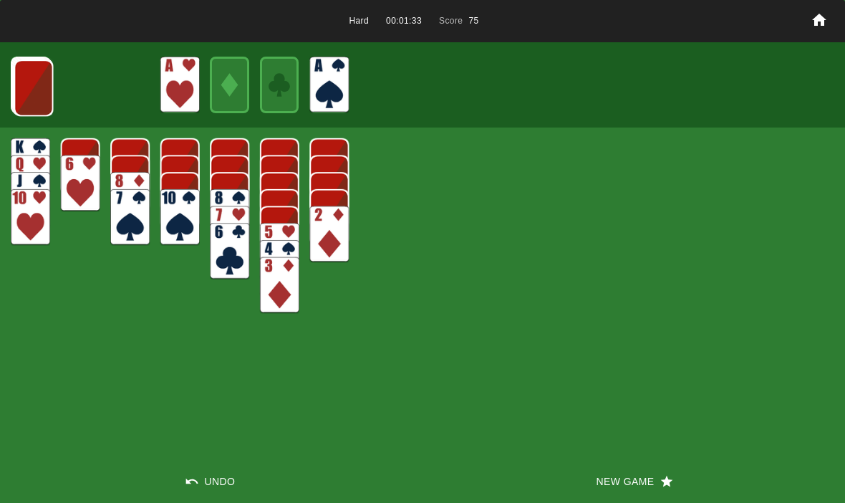
click at [22, 89] on img at bounding box center [33, 87] width 39 height 57
click at [24, 81] on img at bounding box center [33, 87] width 39 height 57
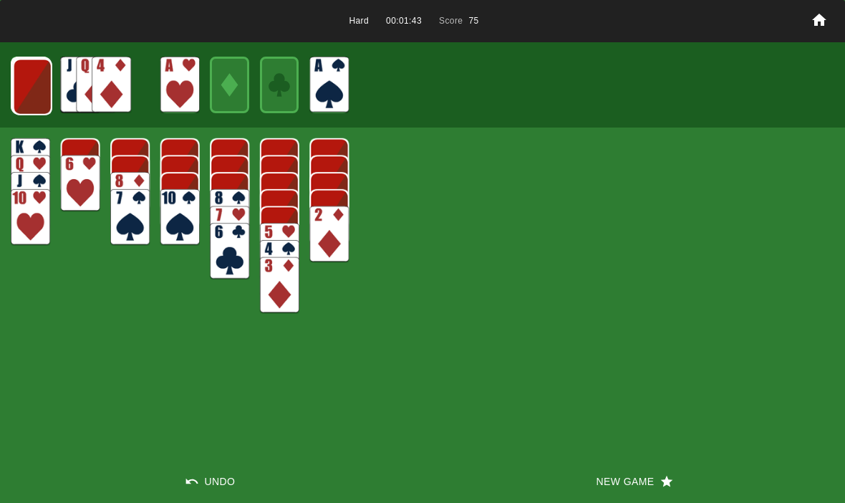
click at [26, 114] on img at bounding box center [32, 87] width 39 height 57
click at [24, 88] on img at bounding box center [31, 86] width 39 height 57
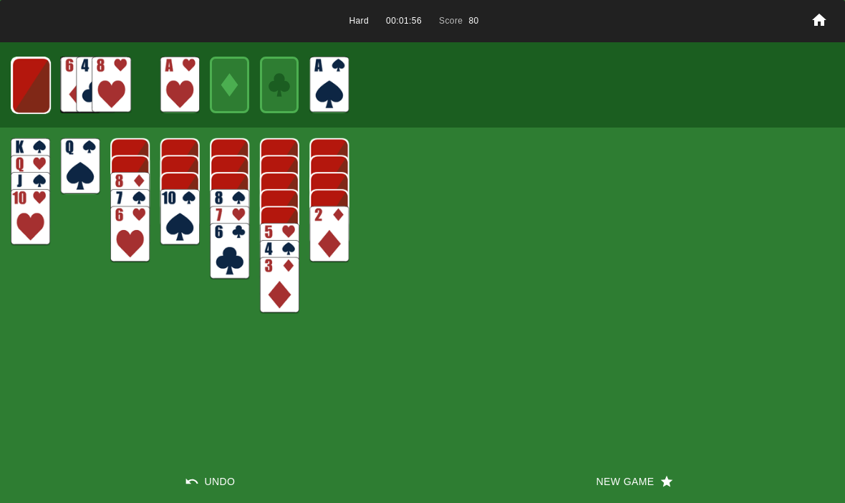
click at [21, 69] on img at bounding box center [30, 85] width 39 height 57
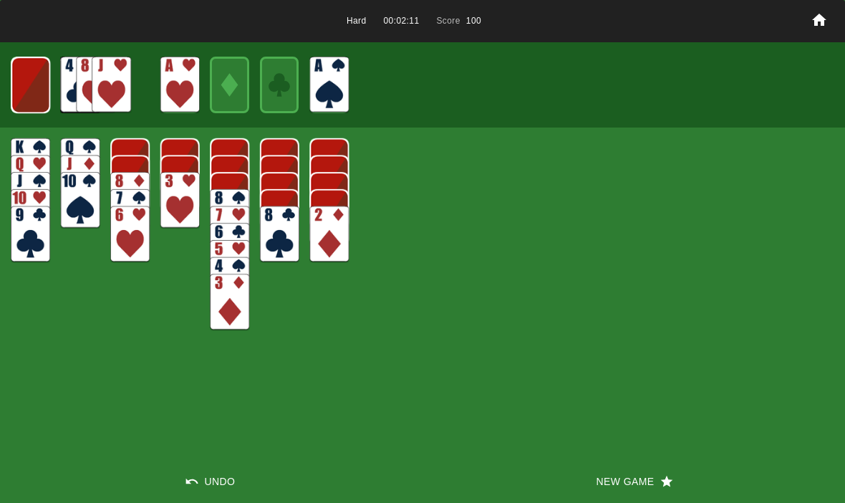
click at [31, 79] on img at bounding box center [30, 85] width 39 height 57
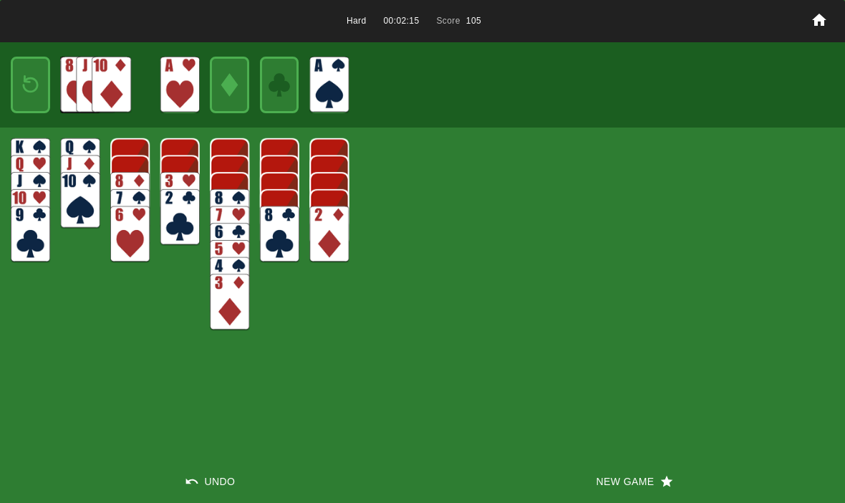
click at [25, 82] on img at bounding box center [31, 85] width 24 height 34
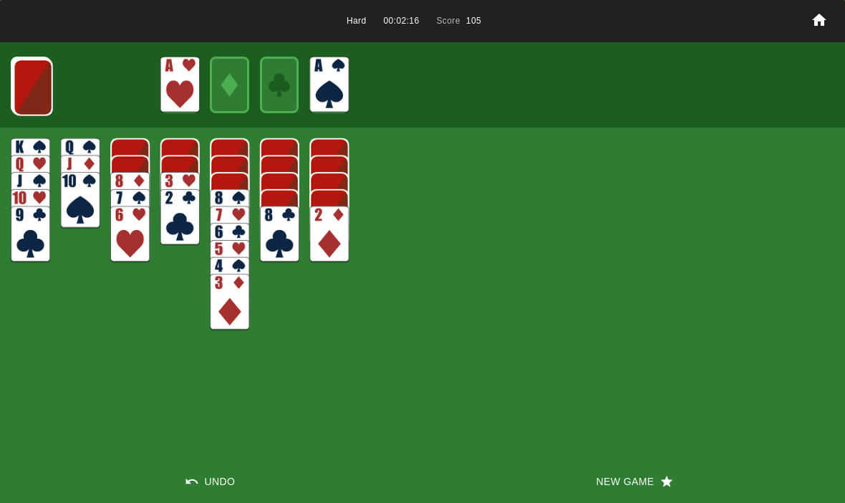
click at [38, 88] on img at bounding box center [33, 87] width 39 height 57
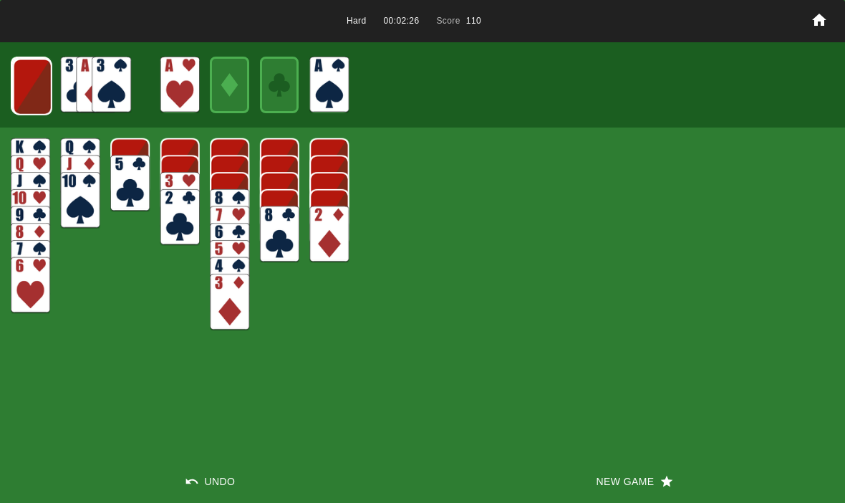
click at [33, 82] on img at bounding box center [32, 87] width 39 height 57
click at [34, 87] on img at bounding box center [31, 86] width 39 height 57
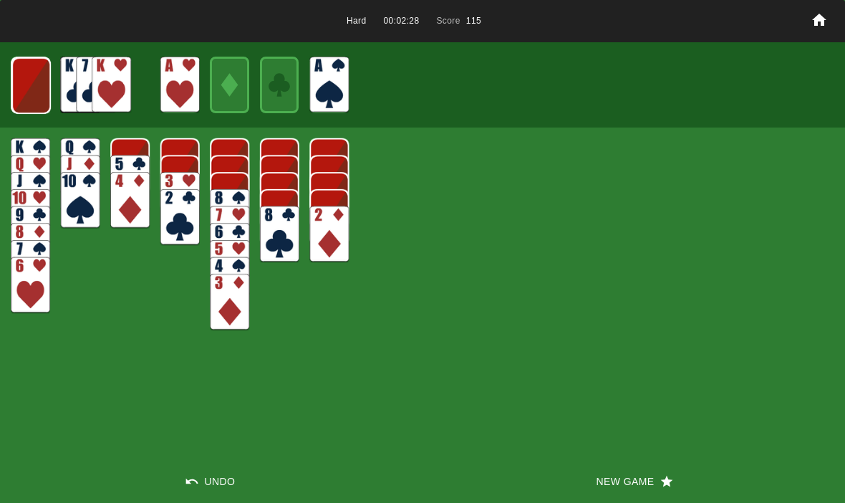
click at [43, 86] on img at bounding box center [30, 85] width 39 height 57
click at [34, 85] on img at bounding box center [30, 85] width 39 height 57
click at [36, 74] on img at bounding box center [31, 85] width 24 height 34
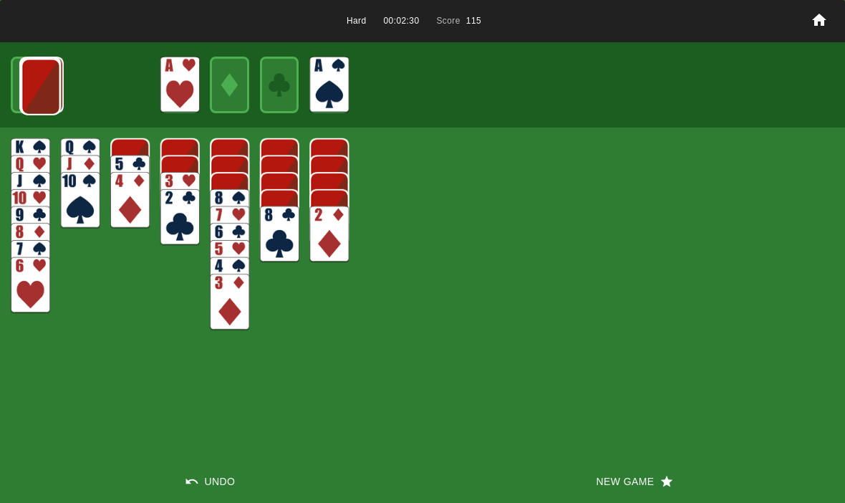
click at [24, 77] on img at bounding box center [40, 87] width 39 height 57
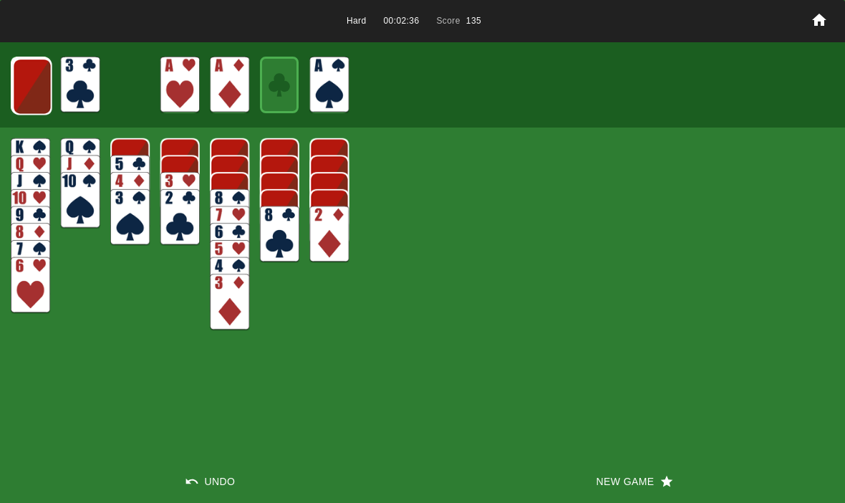
click at [32, 91] on img at bounding box center [32, 86] width 39 height 57
click at [33, 96] on img at bounding box center [31, 86] width 39 height 57
click at [26, 97] on img at bounding box center [30, 85] width 39 height 57
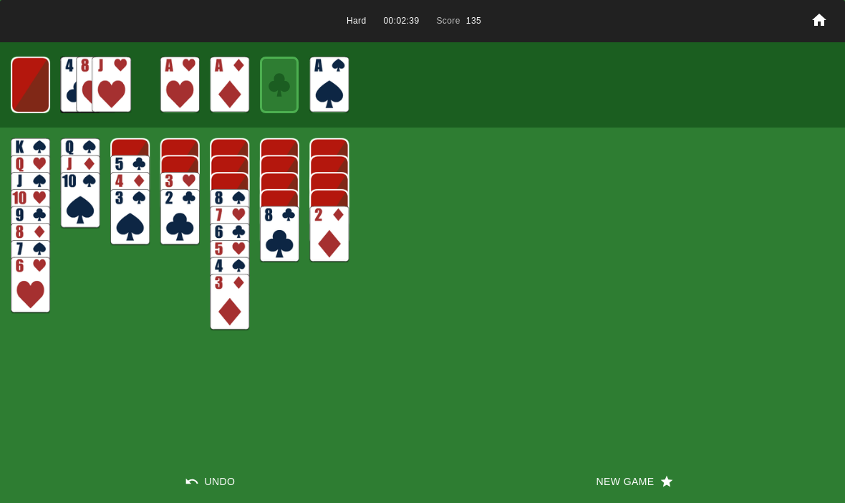
click at [31, 80] on img at bounding box center [30, 85] width 39 height 57
click at [24, 91] on img at bounding box center [31, 85] width 24 height 34
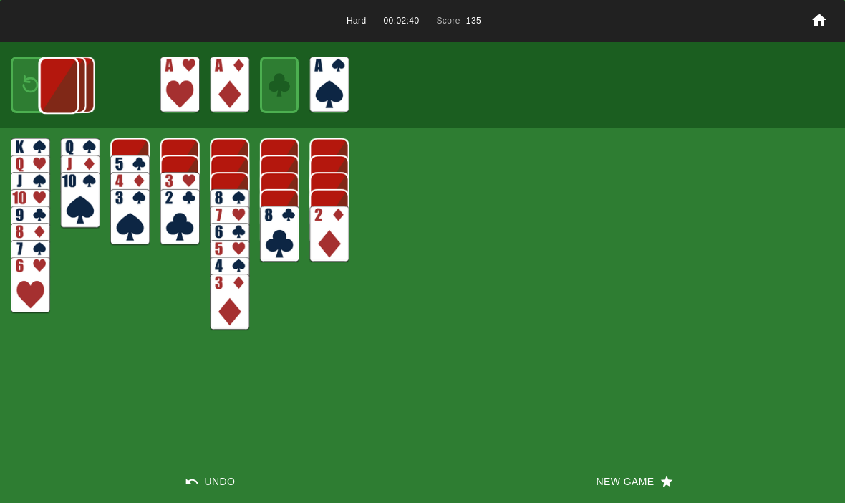
click at [39, 88] on img at bounding box center [58, 85] width 39 height 57
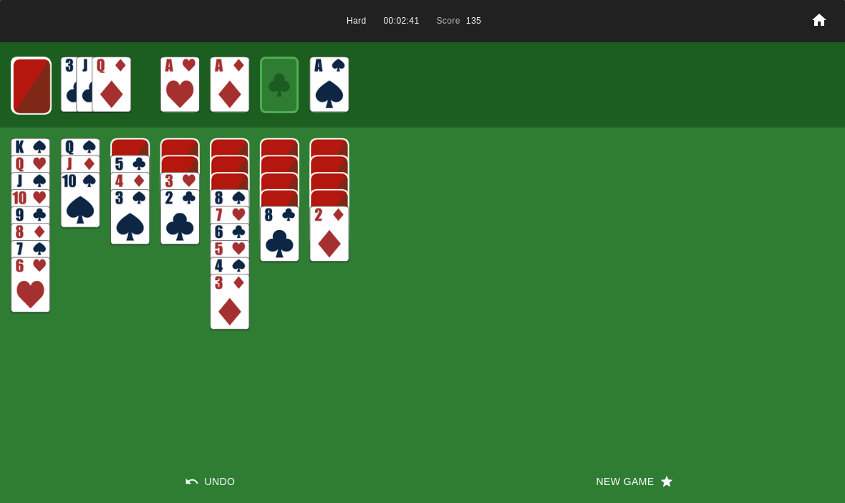
click at [28, 94] on img at bounding box center [31, 86] width 39 height 57
click at [21, 94] on img at bounding box center [30, 85] width 39 height 57
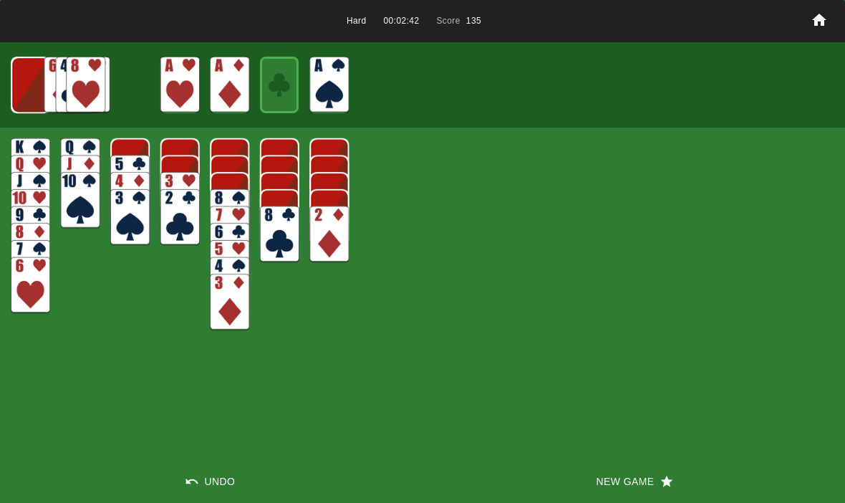
click at [28, 92] on img at bounding box center [30, 85] width 39 height 57
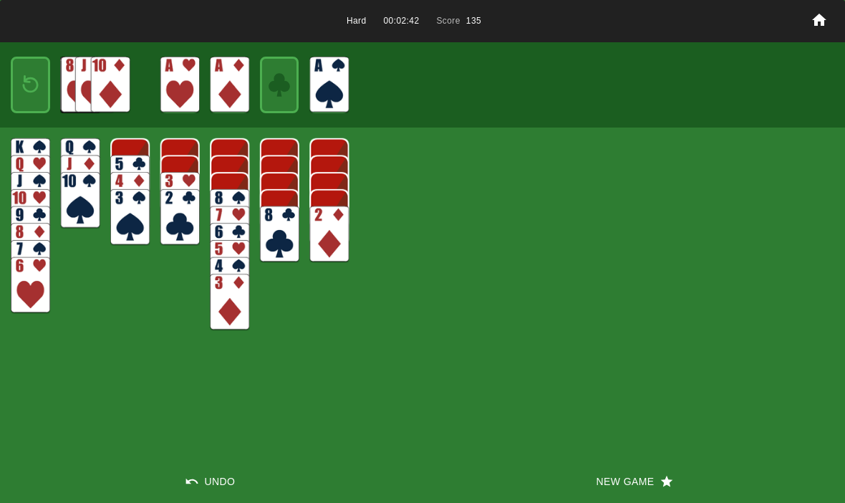
click at [25, 87] on img at bounding box center [31, 85] width 24 height 34
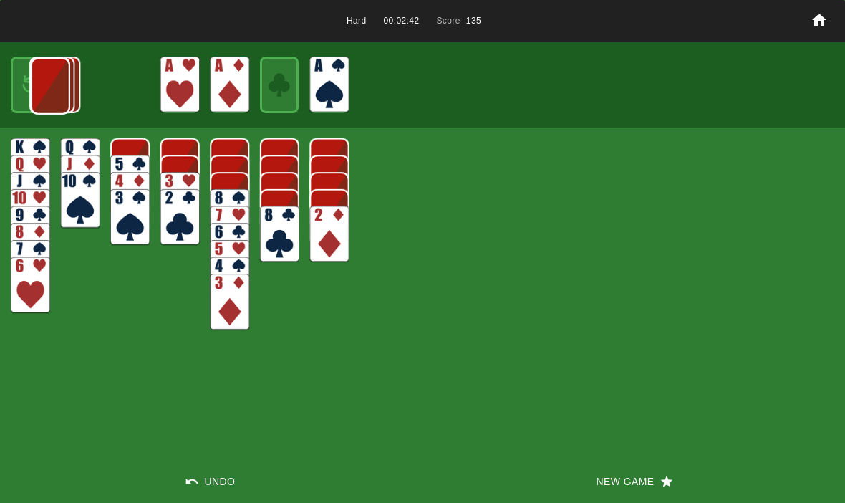
click at [31, 91] on img at bounding box center [50, 86] width 39 height 57
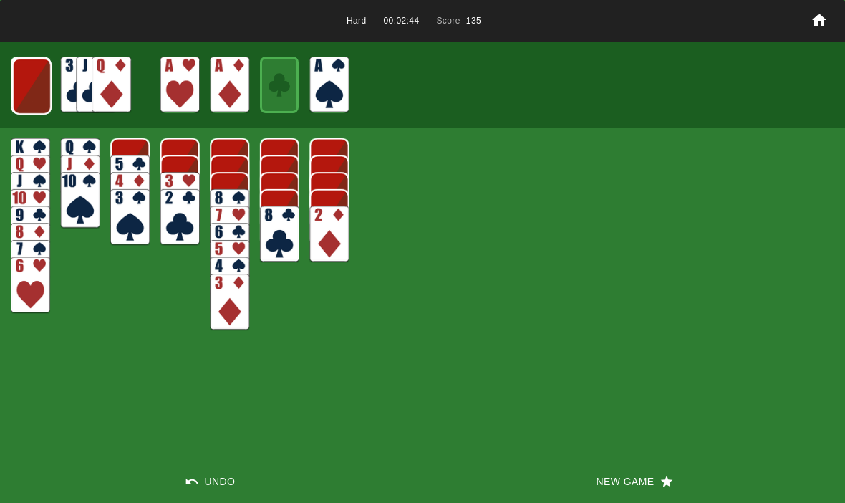
click at [26, 80] on img at bounding box center [31, 86] width 39 height 57
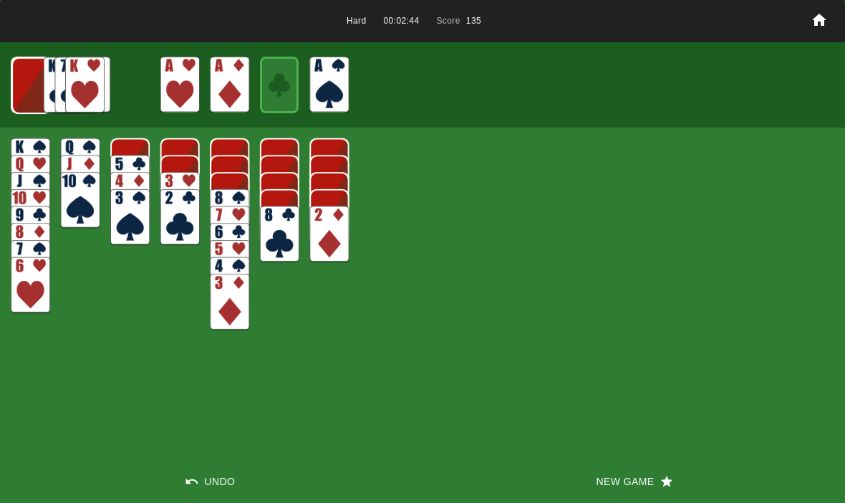
click at [35, 82] on img at bounding box center [30, 85] width 39 height 57
click at [26, 72] on img at bounding box center [30, 85] width 39 height 57
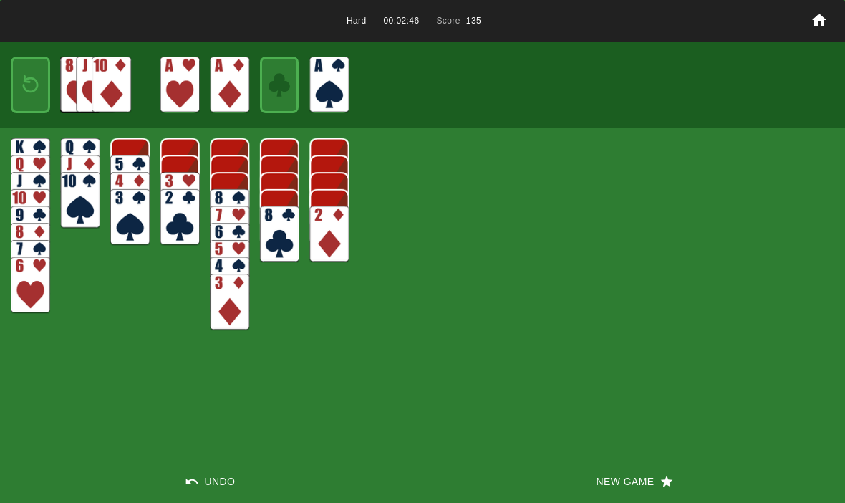
click at [28, 80] on img at bounding box center [31, 85] width 24 height 34
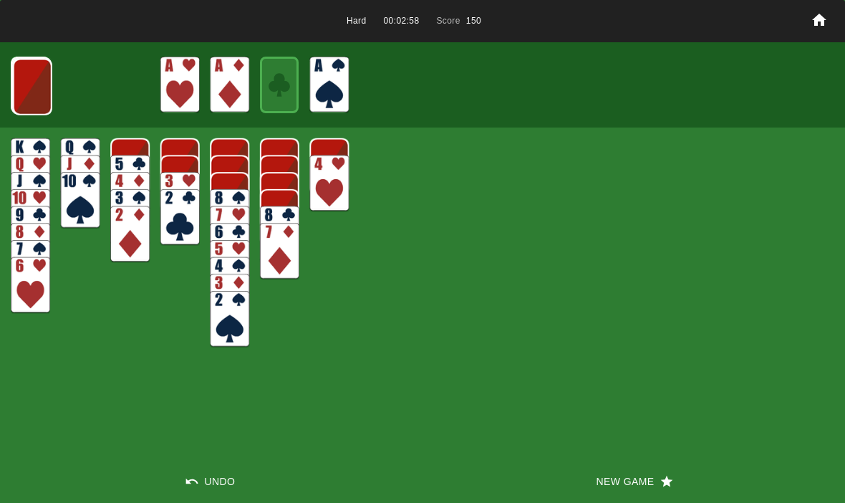
click at [29, 83] on img at bounding box center [32, 87] width 39 height 57
click at [20, 79] on img at bounding box center [31, 86] width 39 height 57
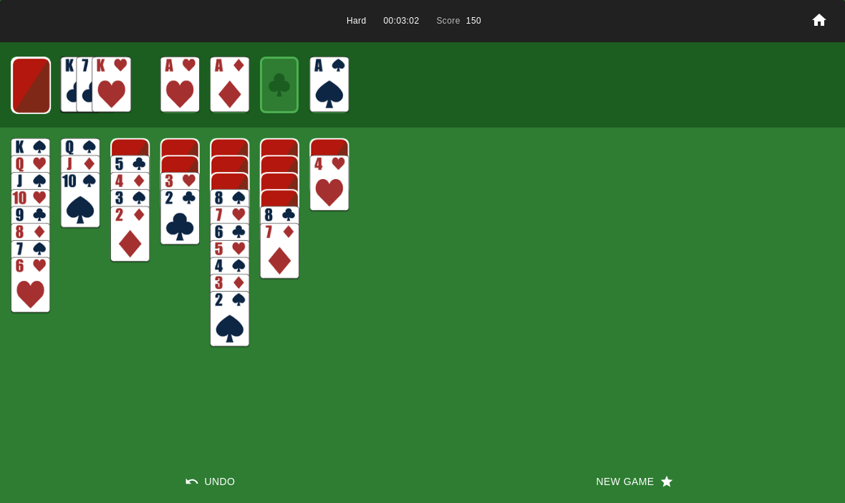
click at [26, 87] on img at bounding box center [30, 85] width 39 height 57
click at [34, 91] on img at bounding box center [30, 85] width 39 height 57
click at [29, 82] on img at bounding box center [31, 85] width 24 height 34
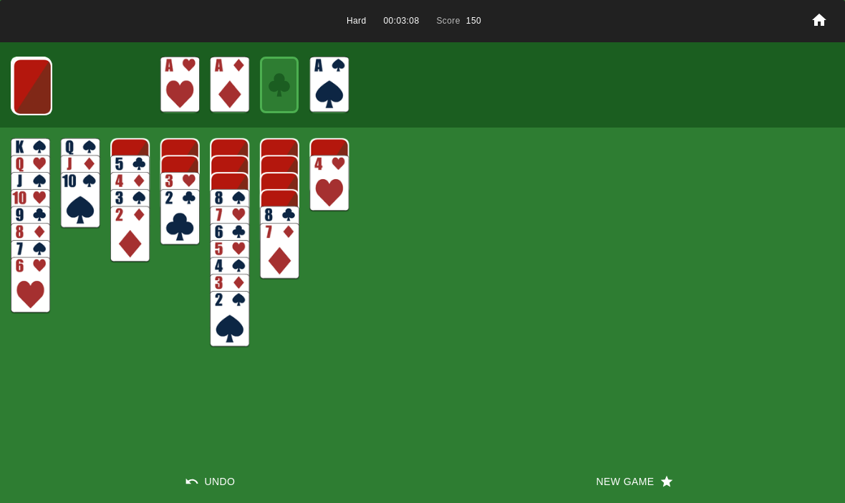
click at [35, 79] on img at bounding box center [32, 87] width 39 height 57
click at [29, 85] on img at bounding box center [31, 86] width 39 height 57
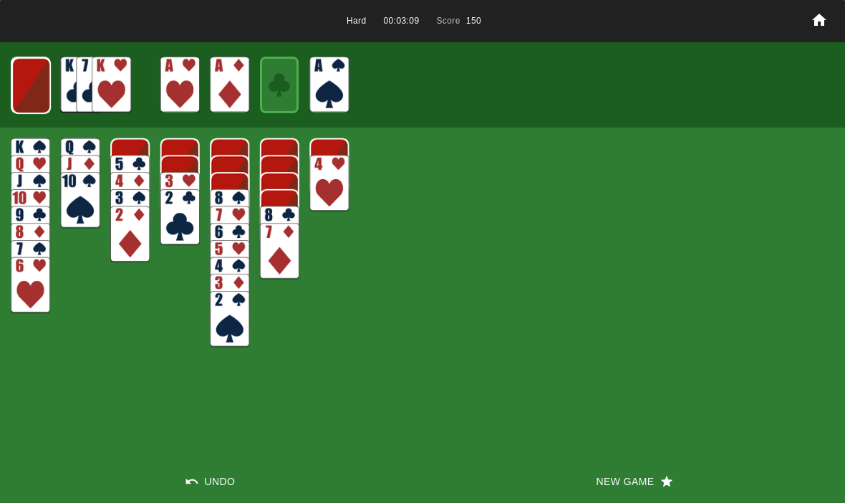
click at [34, 76] on img at bounding box center [30, 85] width 39 height 57
click at [21, 87] on img at bounding box center [30, 85] width 39 height 57
click at [25, 101] on img at bounding box center [31, 85] width 24 height 34
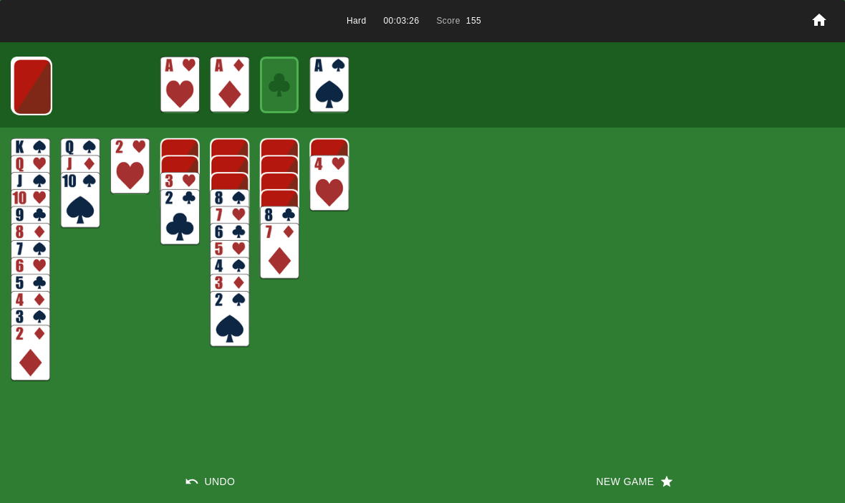
click at [615, 491] on button "New Game" at bounding box center [633, 481] width 422 height 43
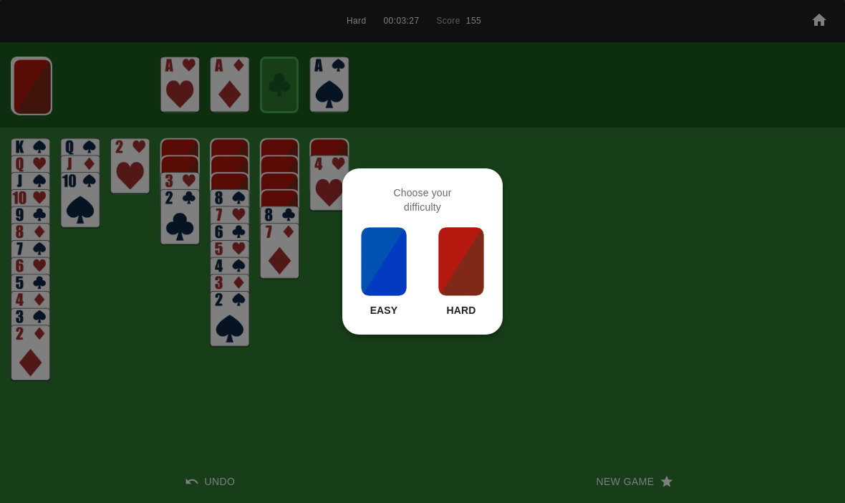
click at [445, 287] on img at bounding box center [461, 261] width 49 height 72
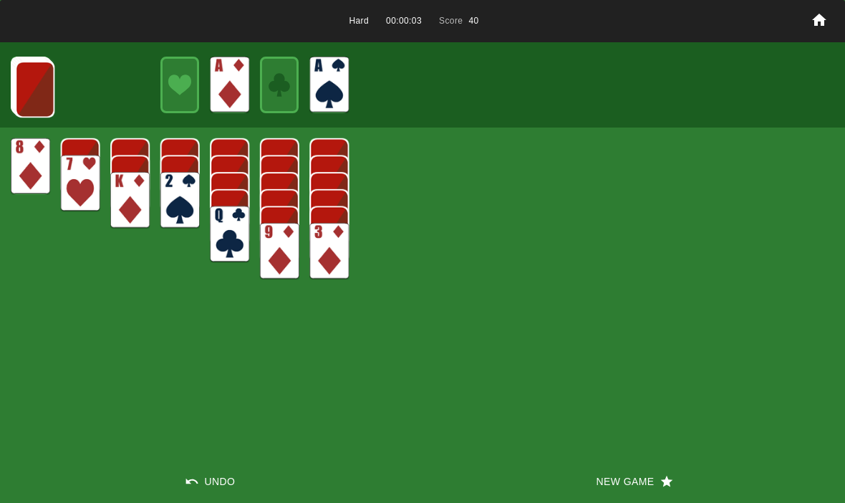
click at [29, 89] on img at bounding box center [34, 89] width 39 height 57
click at [34, 84] on img at bounding box center [34, 88] width 39 height 57
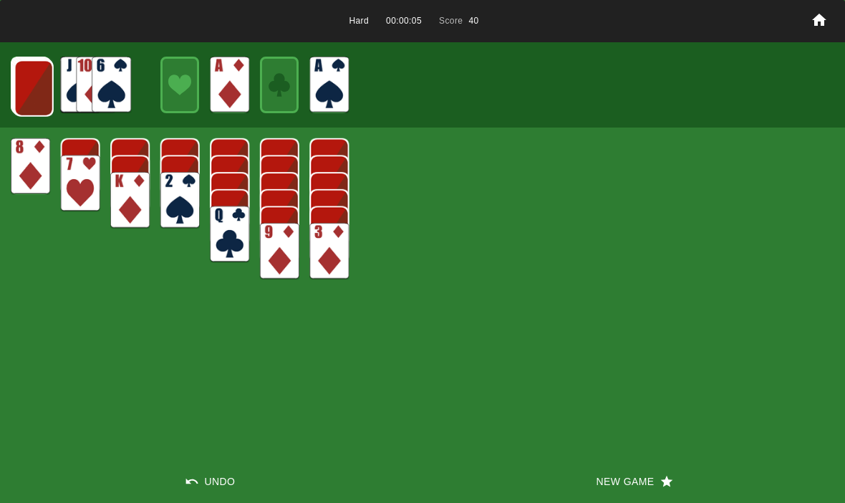
click at [27, 89] on img at bounding box center [33, 88] width 39 height 57
click at [21, 82] on img at bounding box center [33, 87] width 39 height 57
click at [23, 89] on img at bounding box center [32, 87] width 39 height 57
click at [19, 91] on img at bounding box center [31, 86] width 39 height 57
click at [19, 91] on img at bounding box center [30, 85] width 39 height 57
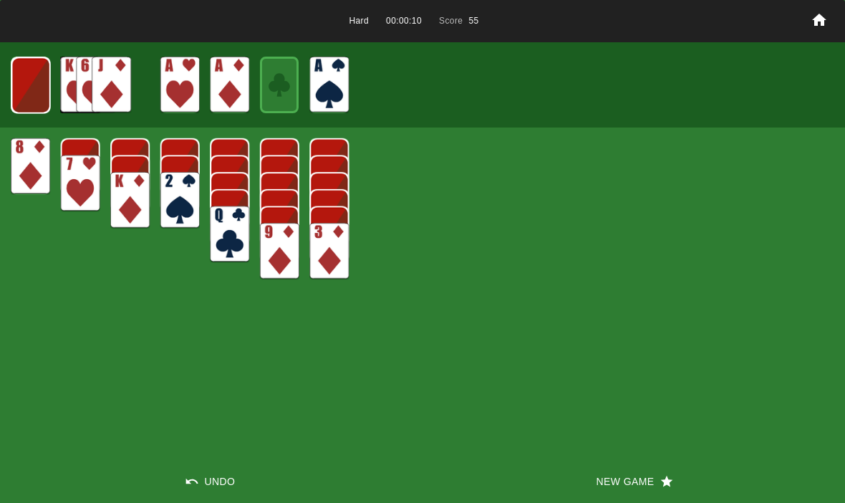
click at [26, 83] on img at bounding box center [30, 85] width 39 height 57
click at [23, 77] on img at bounding box center [31, 85] width 24 height 34
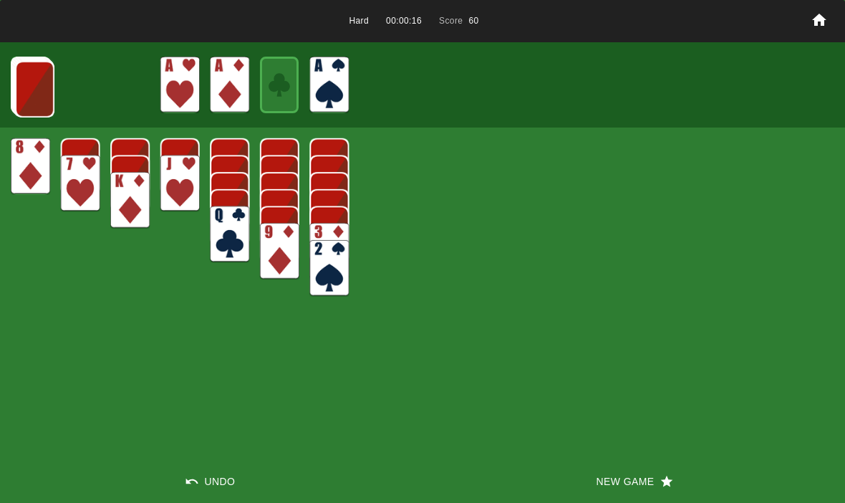
click at [20, 86] on img at bounding box center [34, 89] width 39 height 57
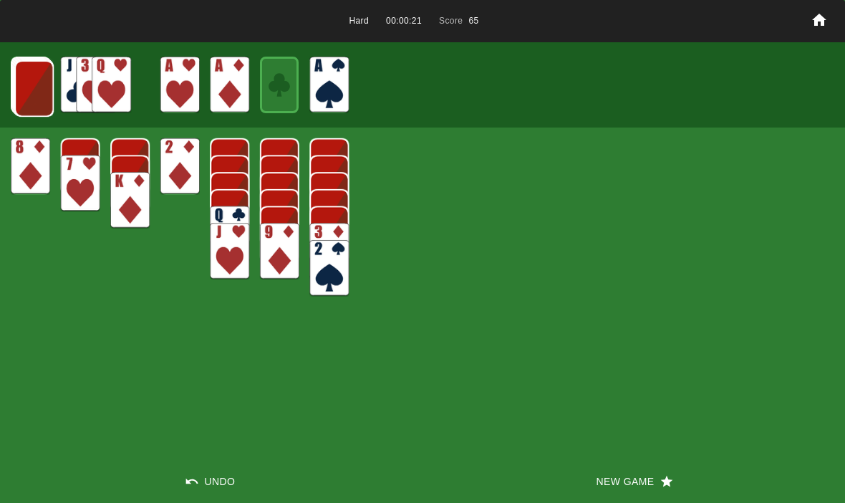
click at [29, 87] on img at bounding box center [33, 88] width 39 height 57
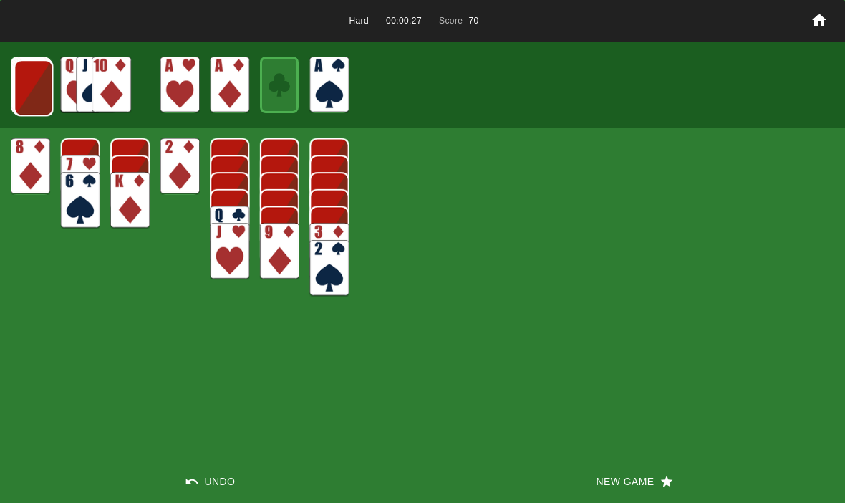
click at [32, 81] on img at bounding box center [33, 87] width 39 height 57
click at [34, 76] on img at bounding box center [33, 87] width 39 height 57
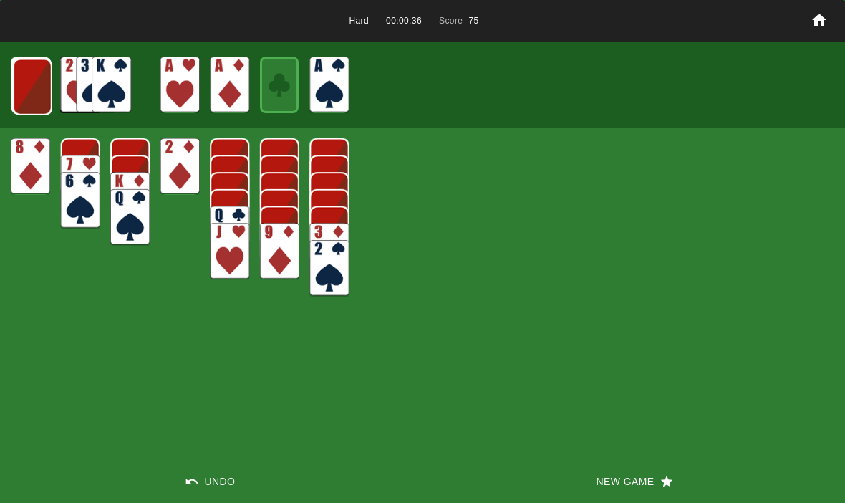
click at [31, 91] on img at bounding box center [32, 87] width 39 height 57
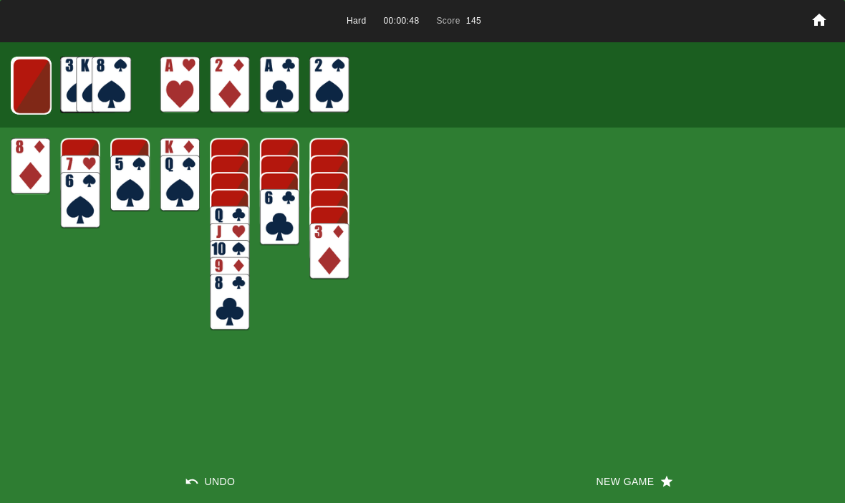
click at [34, 86] on img at bounding box center [31, 86] width 39 height 57
click at [29, 88] on img at bounding box center [30, 85] width 39 height 57
click at [26, 100] on img at bounding box center [30, 85] width 39 height 57
click at [32, 91] on img at bounding box center [31, 85] width 24 height 34
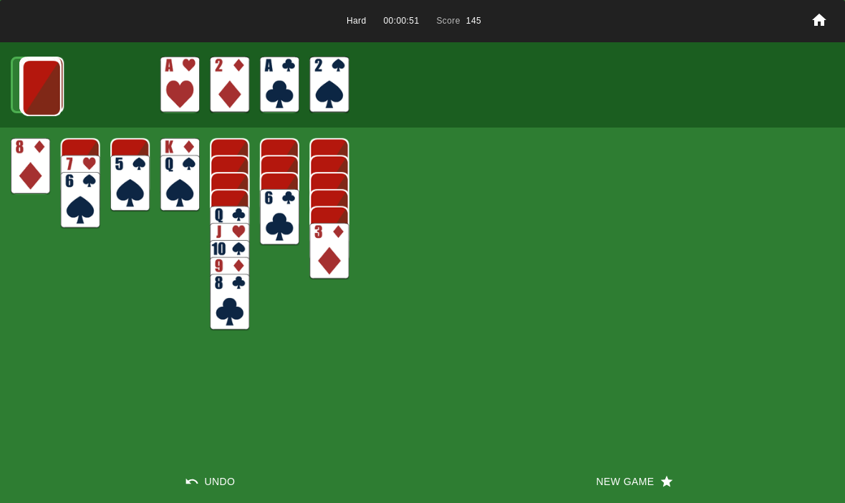
click at [34, 93] on img at bounding box center [41, 87] width 39 height 57
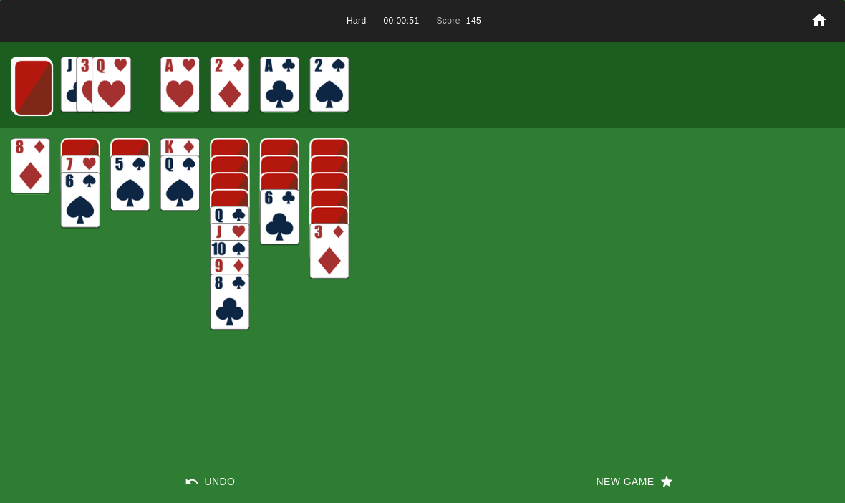
click at [28, 88] on img at bounding box center [33, 87] width 39 height 57
click at [30, 92] on img at bounding box center [32, 87] width 39 height 57
click at [43, 84] on img at bounding box center [32, 86] width 39 height 57
click at [32, 97] on img at bounding box center [31, 86] width 39 height 57
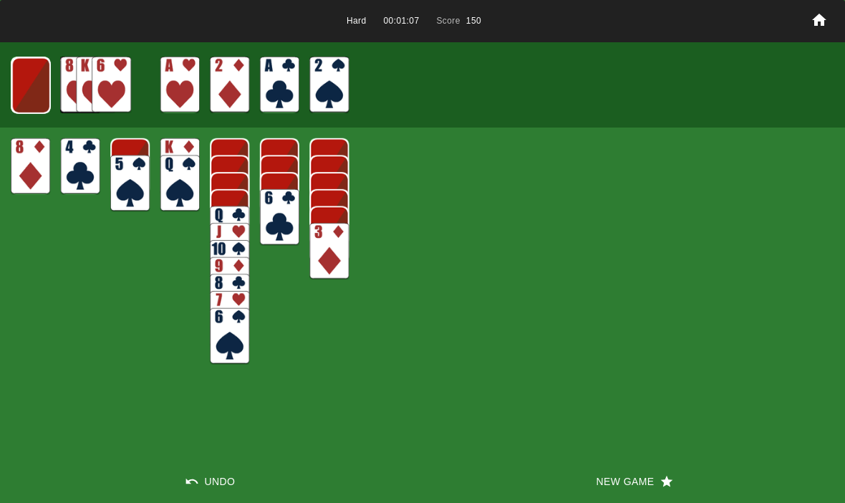
click at [25, 86] on img at bounding box center [30, 85] width 39 height 57
click at [31, 97] on img at bounding box center [30, 85] width 39 height 57
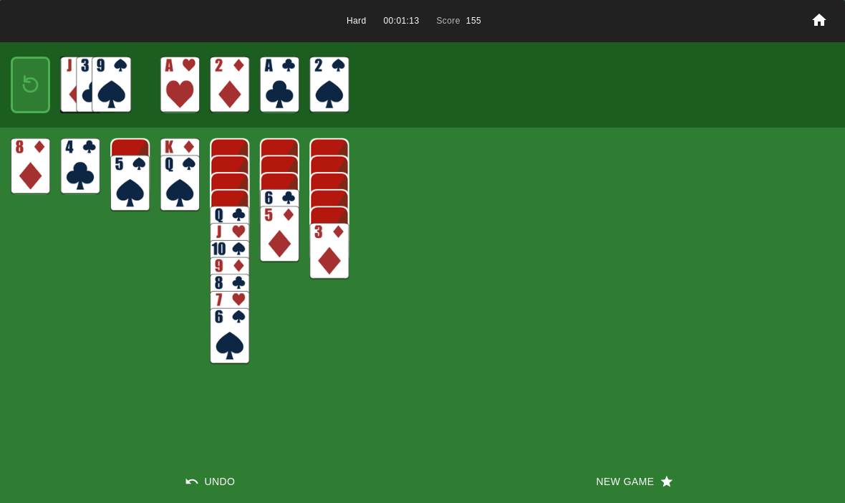
click at [21, 79] on img at bounding box center [31, 85] width 24 height 34
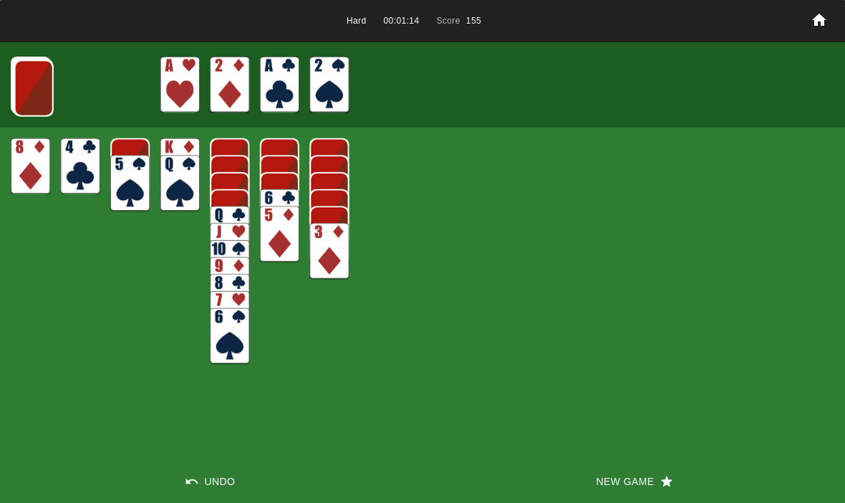
click at [26, 87] on img at bounding box center [33, 88] width 39 height 57
click at [24, 85] on img at bounding box center [33, 87] width 39 height 57
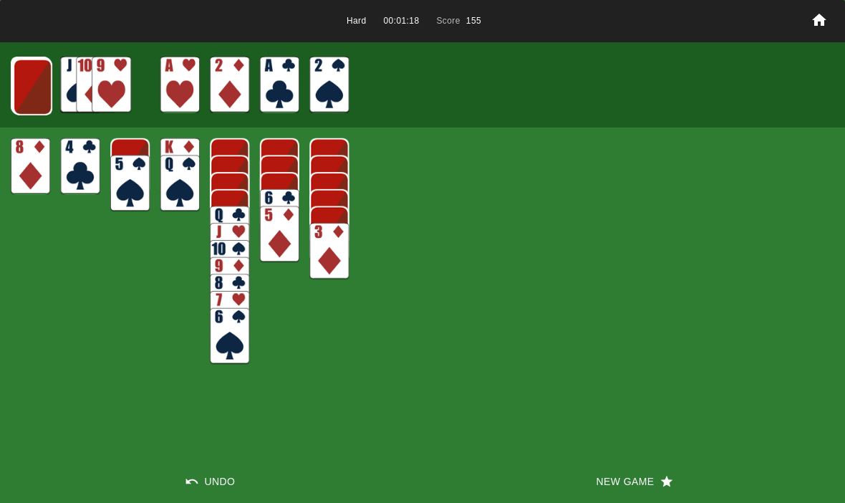
click at [27, 89] on img at bounding box center [32, 87] width 39 height 57
click at [28, 97] on img at bounding box center [31, 86] width 39 height 57
click at [29, 95] on img at bounding box center [30, 85] width 39 height 57
click at [20, 94] on img at bounding box center [30, 85] width 39 height 57
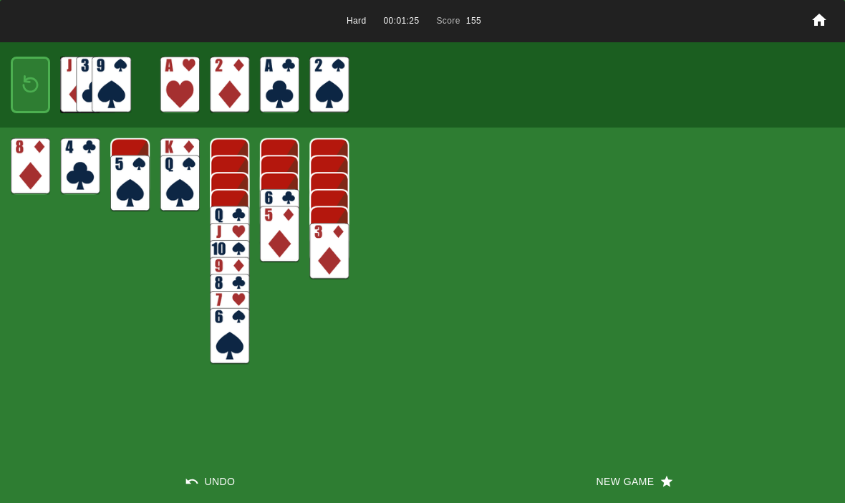
click at [31, 82] on img at bounding box center [31, 85] width 24 height 34
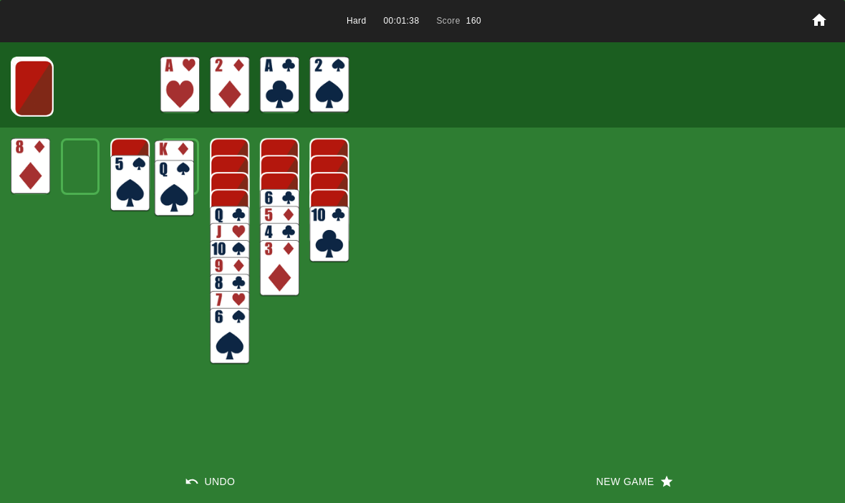
click at [177, 142] on img at bounding box center [174, 168] width 39 height 57
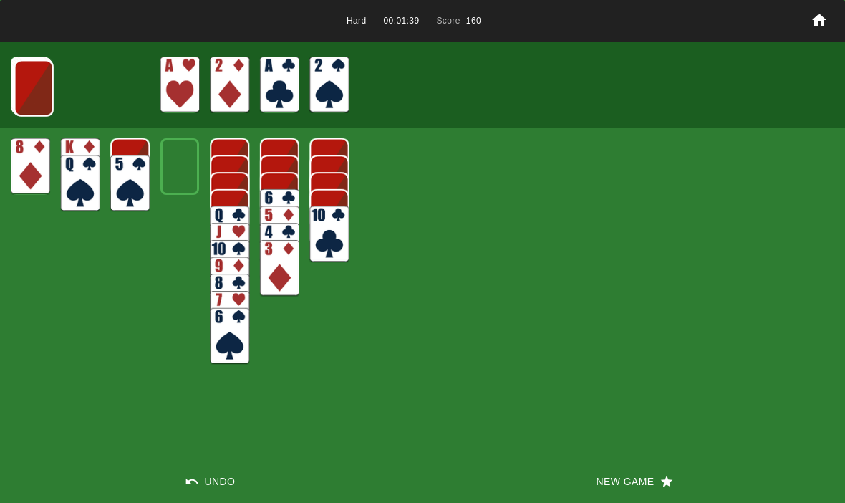
click at [21, 69] on img at bounding box center [33, 88] width 39 height 57
click at [29, 83] on img at bounding box center [33, 87] width 39 height 57
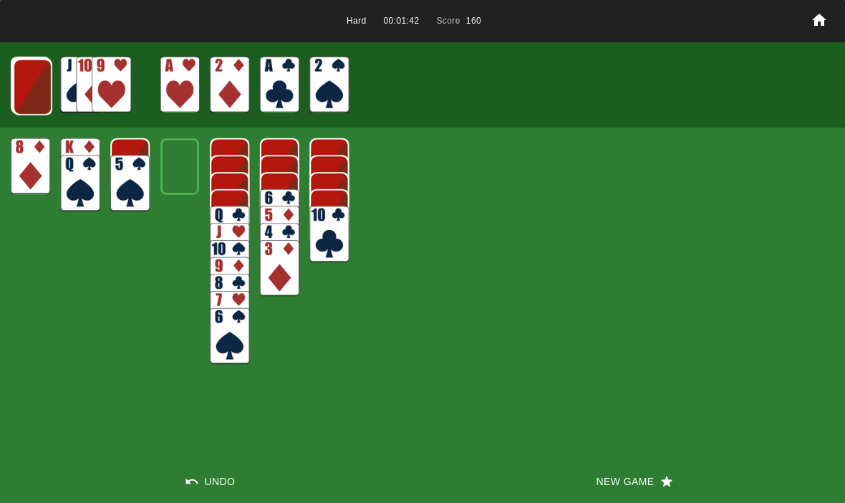
click at [21, 75] on img at bounding box center [32, 87] width 39 height 57
click at [22, 82] on img at bounding box center [31, 86] width 39 height 57
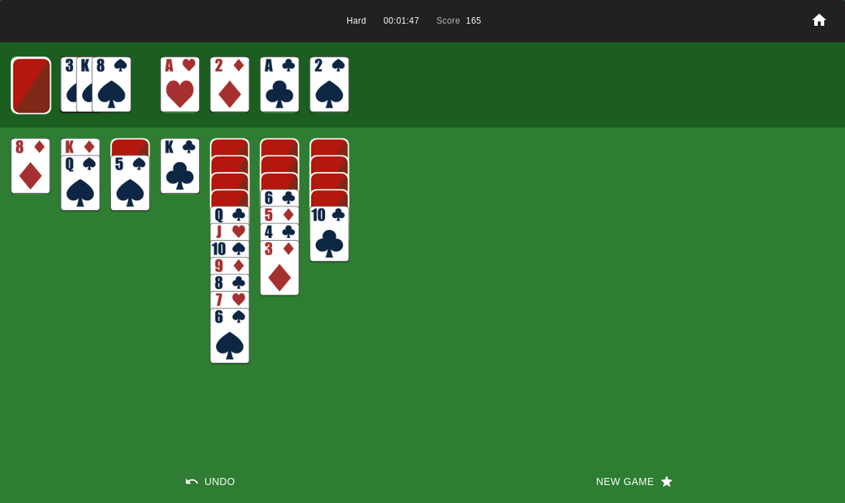
click at [29, 82] on img at bounding box center [30, 85] width 39 height 57
click at [30, 88] on img at bounding box center [30, 85] width 39 height 57
click at [24, 94] on img at bounding box center [31, 85] width 24 height 34
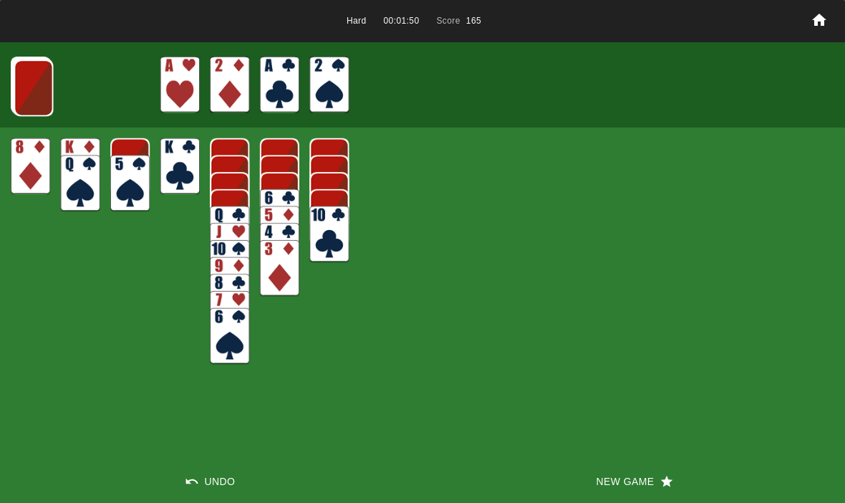
click at [28, 89] on img at bounding box center [33, 87] width 39 height 57
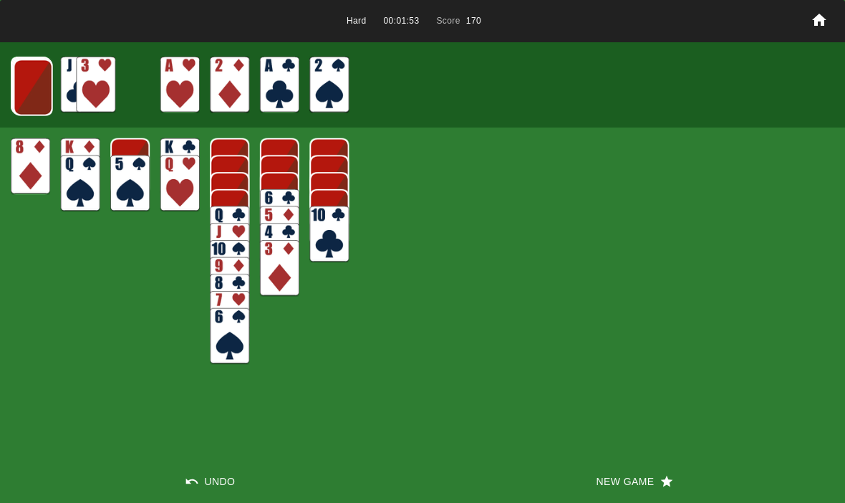
click at [30, 92] on img at bounding box center [33, 87] width 39 height 57
click at [42, 84] on img at bounding box center [32, 87] width 39 height 57
click at [29, 92] on img at bounding box center [31, 86] width 39 height 57
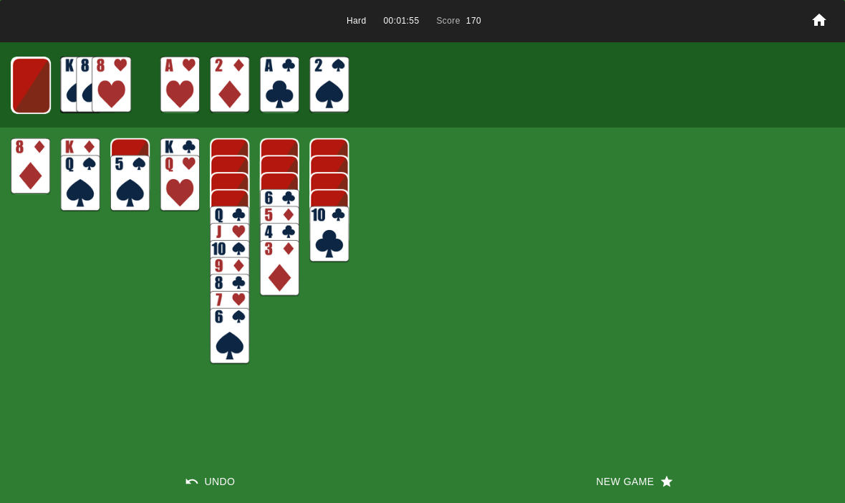
click at [25, 96] on img at bounding box center [30, 85] width 39 height 57
click at [19, 94] on img at bounding box center [30, 85] width 39 height 57
click at [24, 83] on img at bounding box center [31, 85] width 24 height 34
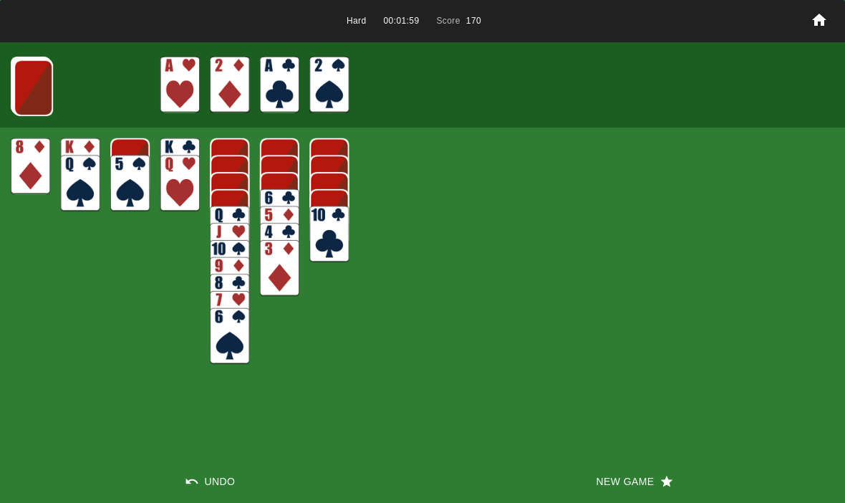
click at [12, 88] on img at bounding box center [31, 86] width 39 height 57
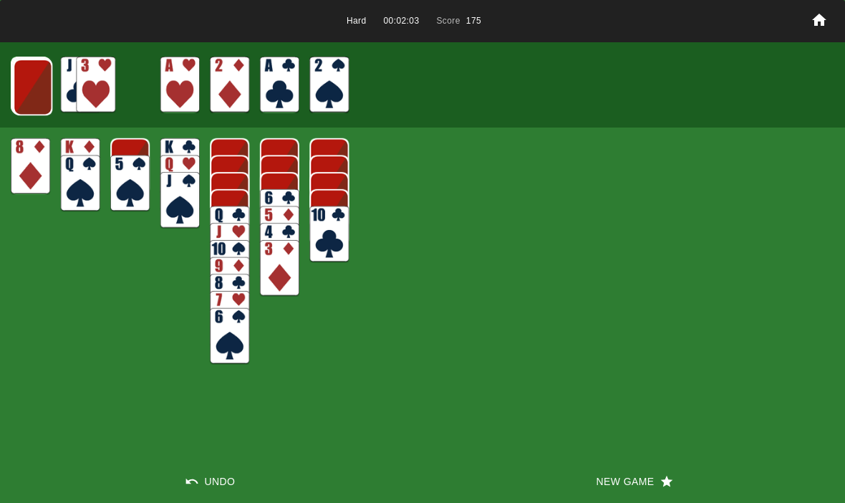
click at [29, 84] on img at bounding box center [32, 87] width 39 height 57
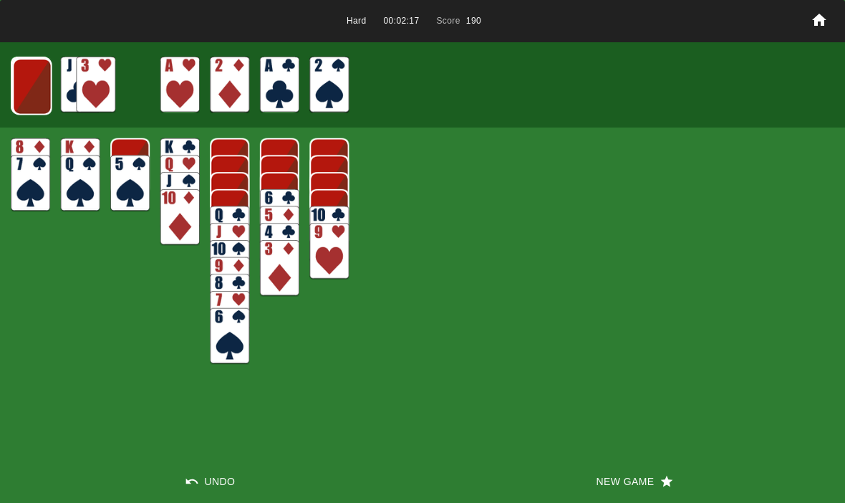
click at [26, 82] on img at bounding box center [32, 86] width 39 height 57
click at [31, 79] on img at bounding box center [31, 86] width 39 height 57
click at [32, 88] on img at bounding box center [30, 85] width 39 height 57
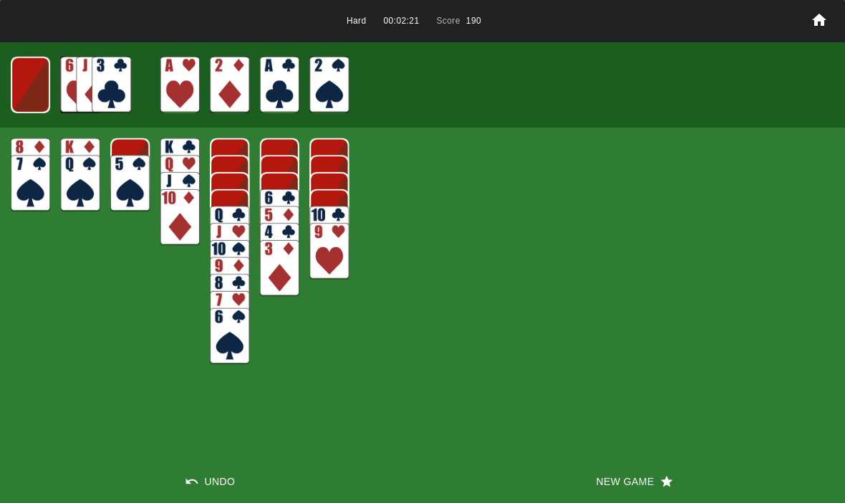
click at [42, 83] on img at bounding box center [30, 85] width 39 height 57
click at [29, 76] on img at bounding box center [31, 85] width 24 height 34
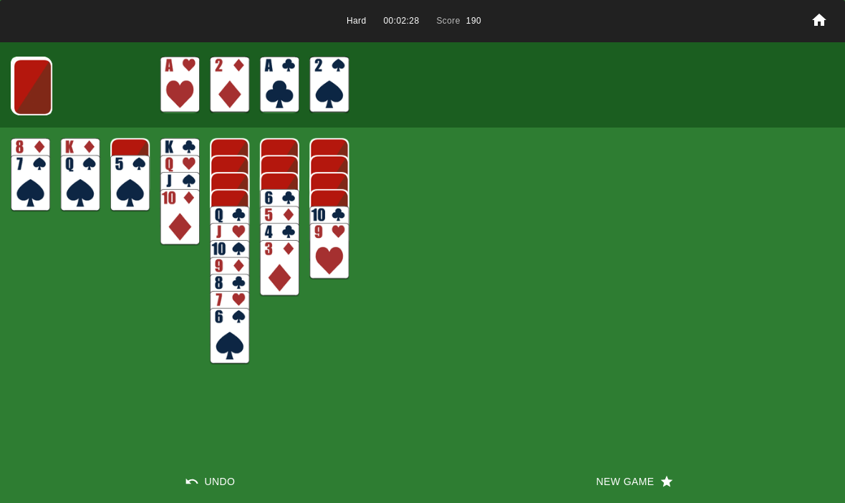
click at [26, 83] on img at bounding box center [32, 87] width 39 height 57
click at [14, 71] on img at bounding box center [31, 86] width 39 height 57
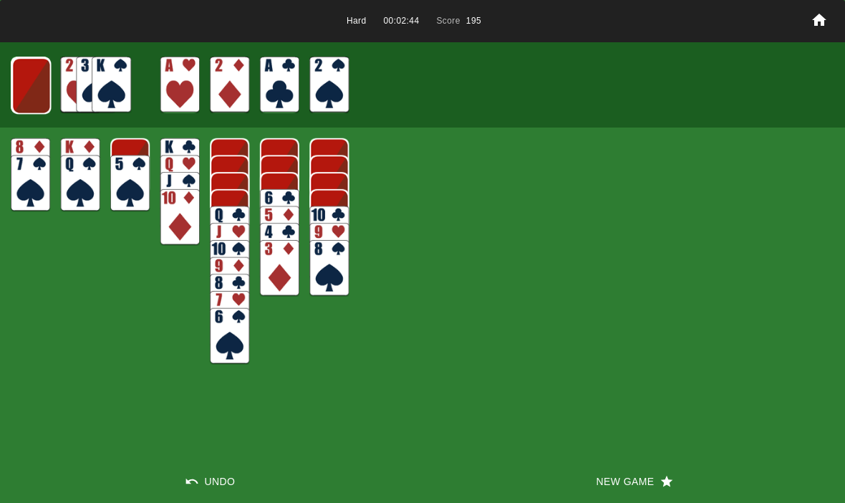
click at [32, 75] on img at bounding box center [30, 85] width 39 height 57
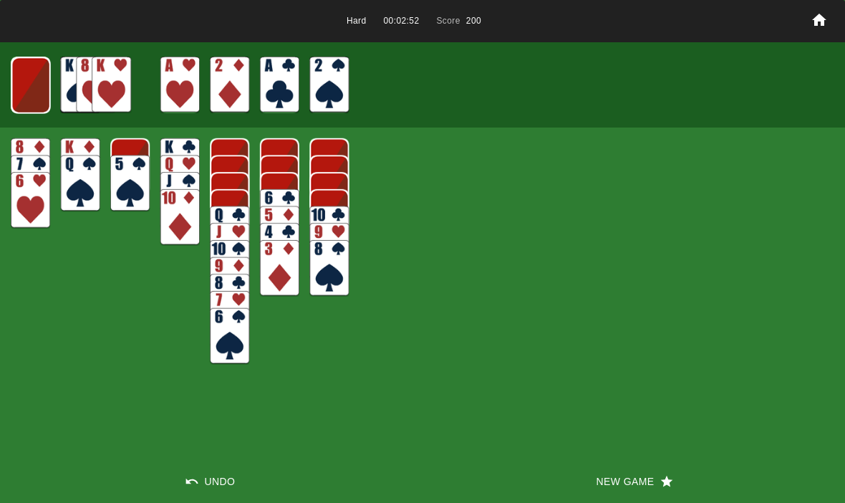
click at [34, 91] on img at bounding box center [30, 85] width 39 height 57
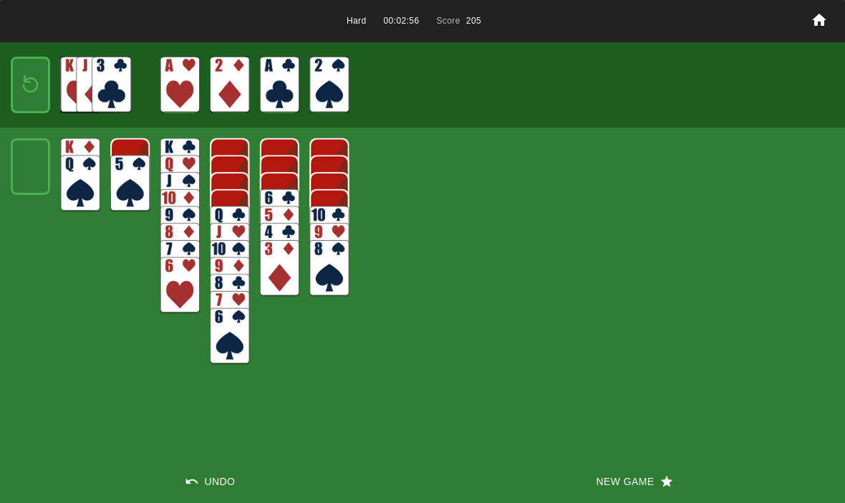
click at [29, 85] on img at bounding box center [31, 85] width 24 height 34
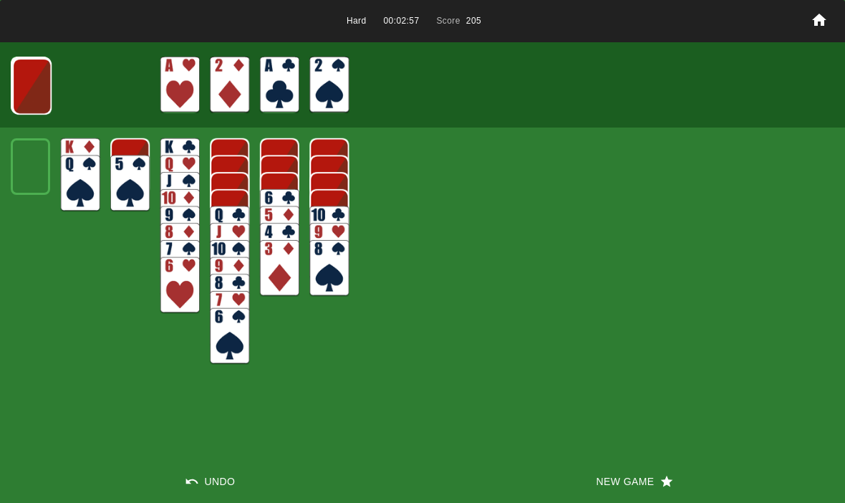
click at [24, 87] on img at bounding box center [31, 86] width 39 height 57
click at [21, 80] on img at bounding box center [30, 85] width 39 height 57
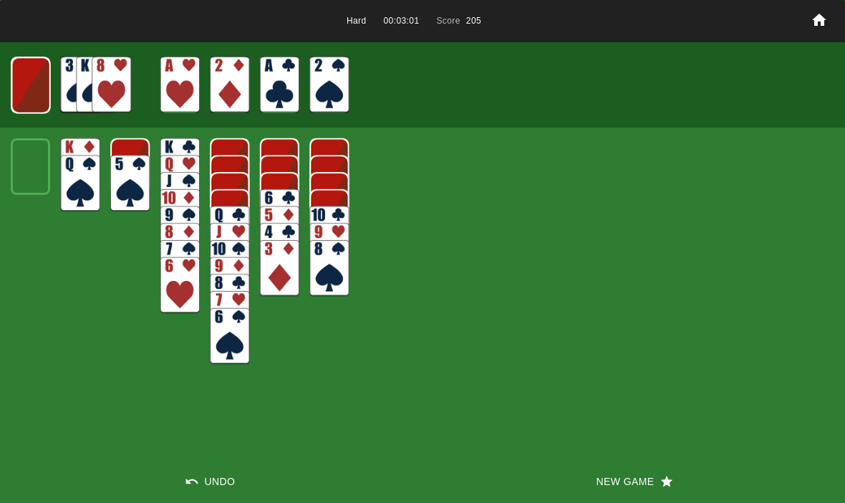
click at [34, 78] on img at bounding box center [30, 85] width 39 height 57
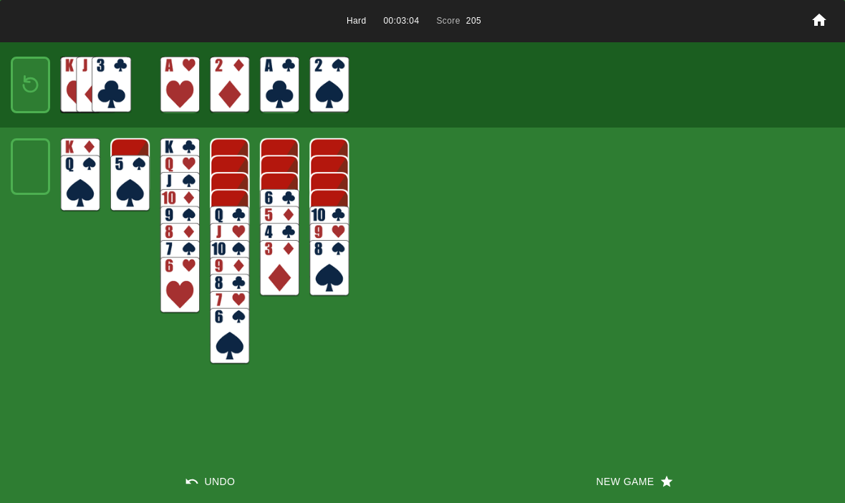
click at [32, 91] on img at bounding box center [31, 85] width 24 height 34
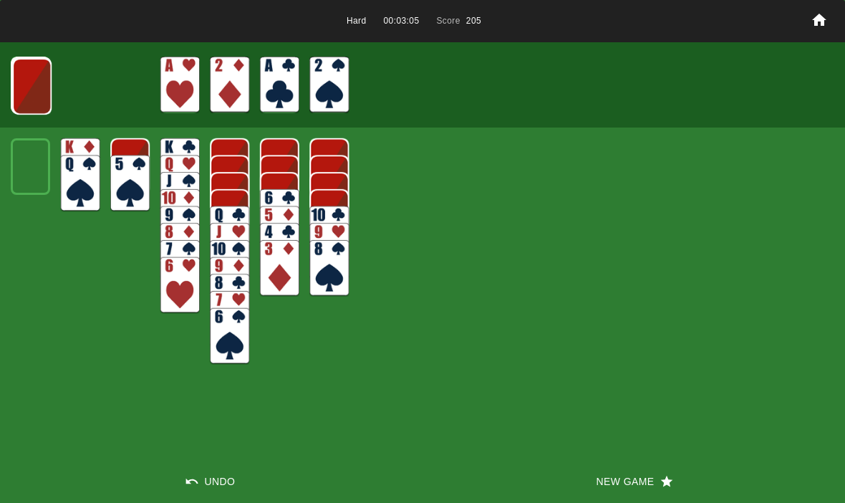
click at [33, 85] on img at bounding box center [31, 86] width 39 height 57
click at [31, 94] on img at bounding box center [30, 85] width 39 height 57
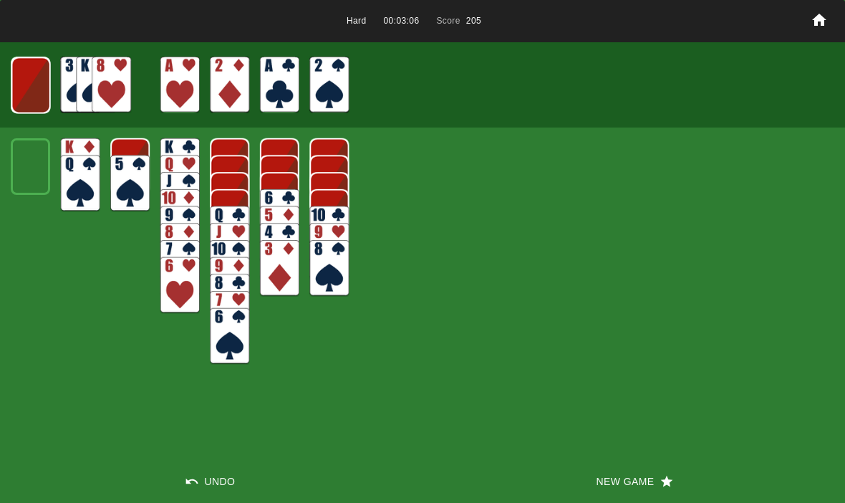
click at [35, 80] on img at bounding box center [30, 85] width 39 height 57
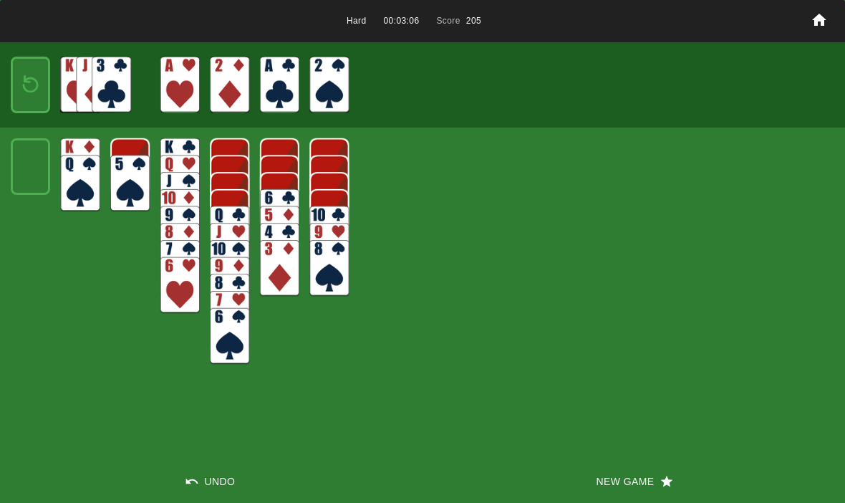
click at [34, 91] on img at bounding box center [31, 85] width 24 height 34
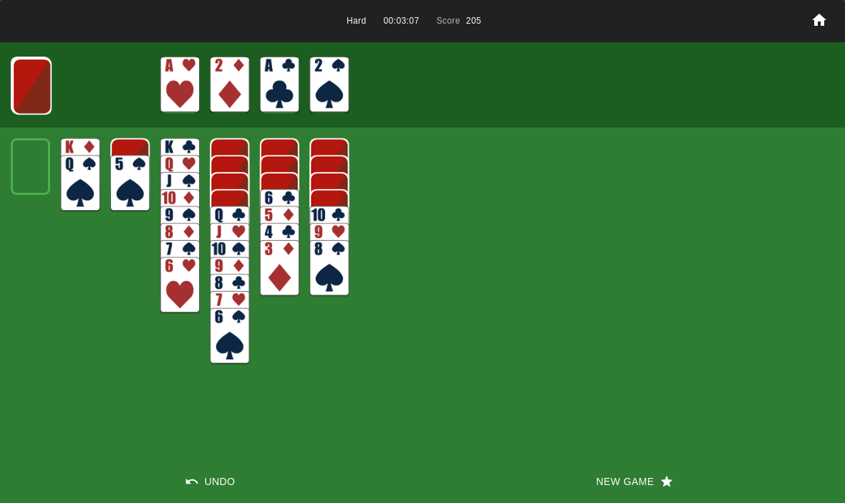
click at [32, 91] on img at bounding box center [31, 86] width 39 height 57
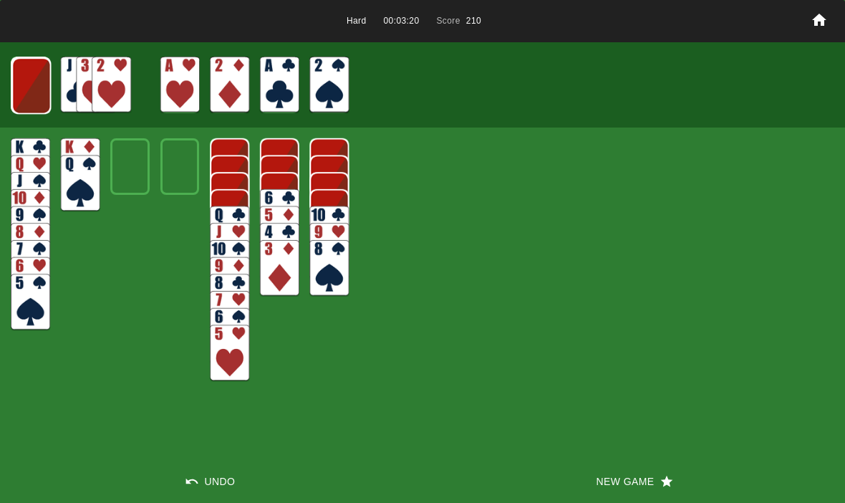
click at [26, 88] on img at bounding box center [30, 85] width 39 height 57
click at [26, 89] on img at bounding box center [30, 85] width 39 height 57
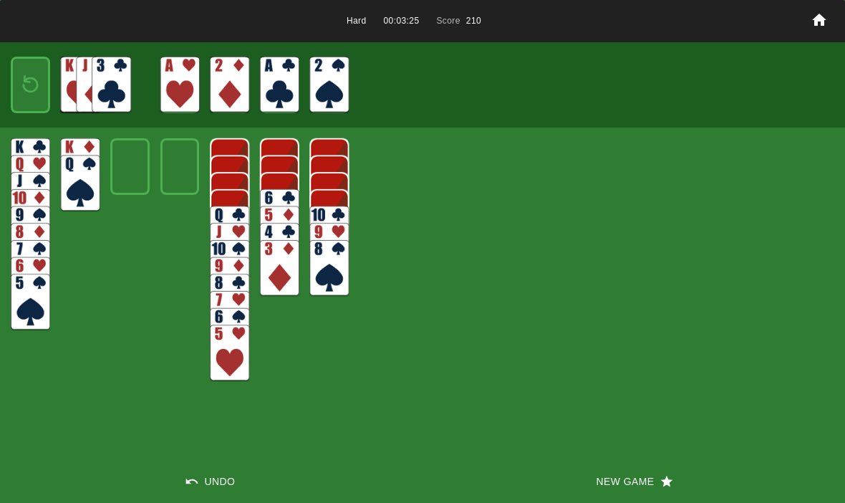
click at [34, 92] on img at bounding box center [31, 85] width 24 height 34
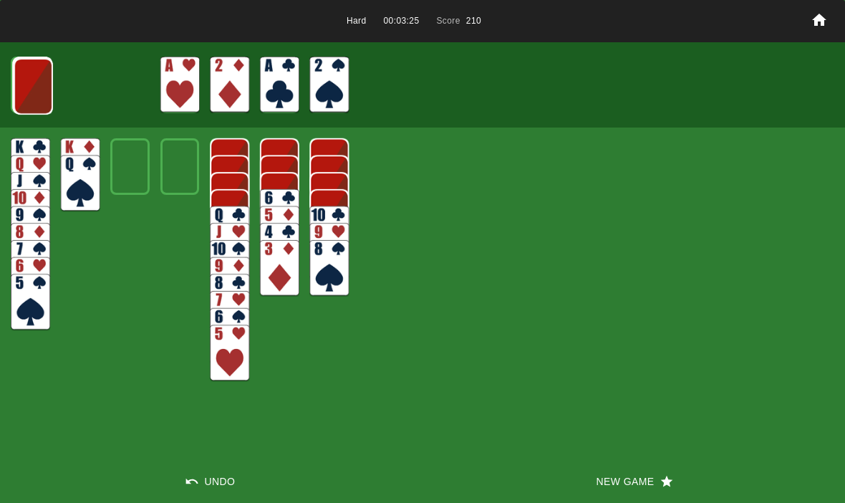
click at [29, 92] on img at bounding box center [33, 86] width 39 height 57
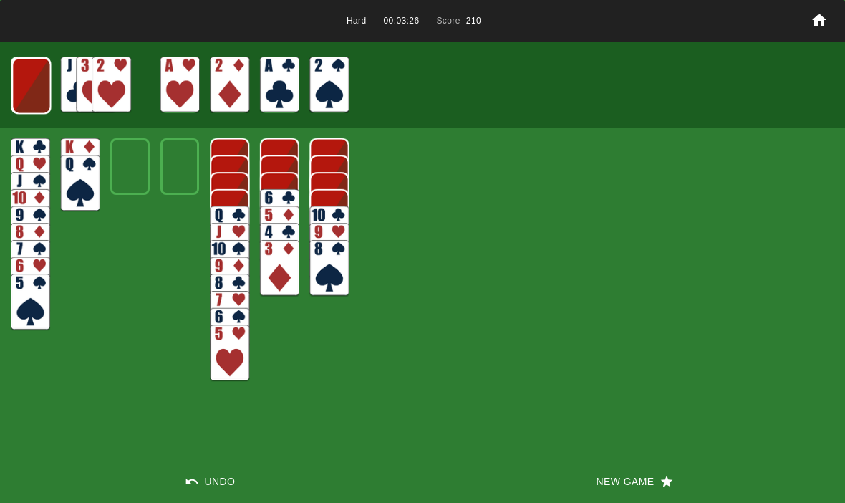
click at [35, 97] on img at bounding box center [30, 85] width 39 height 57
click at [34, 91] on img at bounding box center [30, 85] width 39 height 57
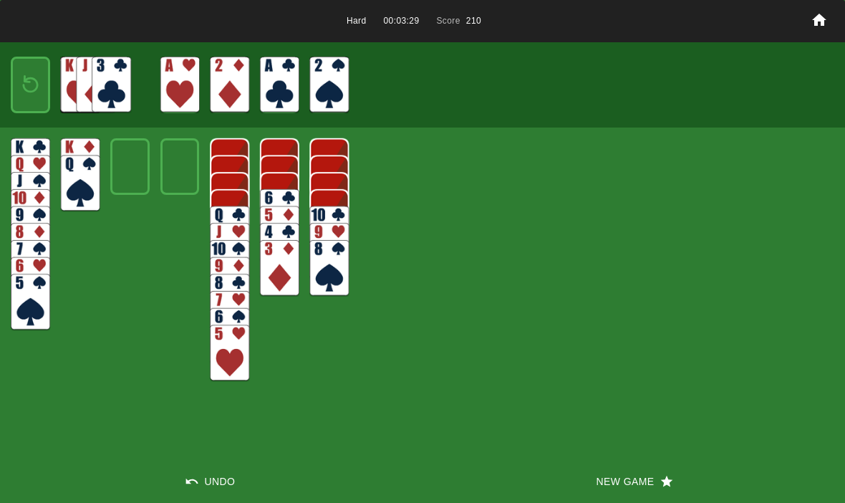
click at [24, 95] on img at bounding box center [31, 85] width 24 height 34
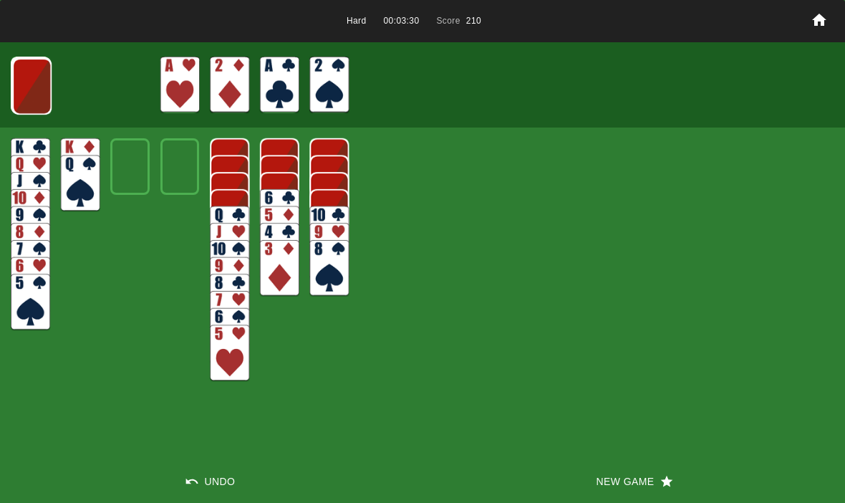
click at [24, 88] on img at bounding box center [31, 86] width 39 height 57
click at [31, 88] on img at bounding box center [30, 85] width 39 height 57
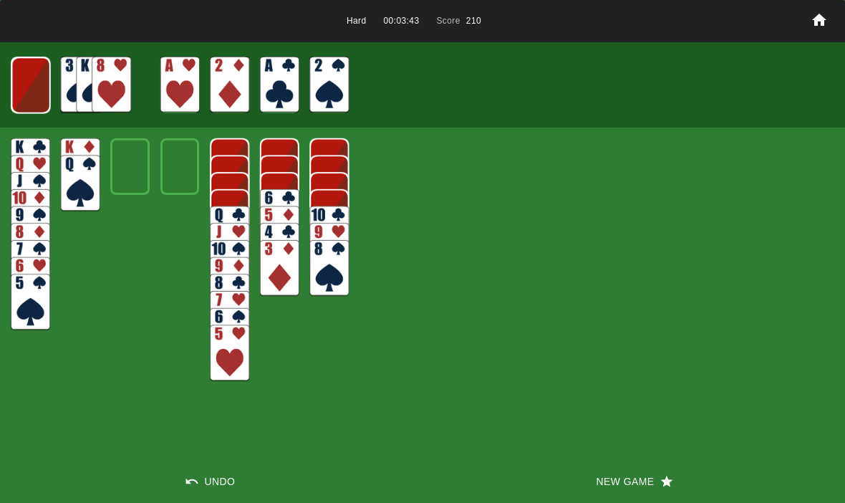
click at [645, 485] on button "New Game" at bounding box center [633, 481] width 422 height 43
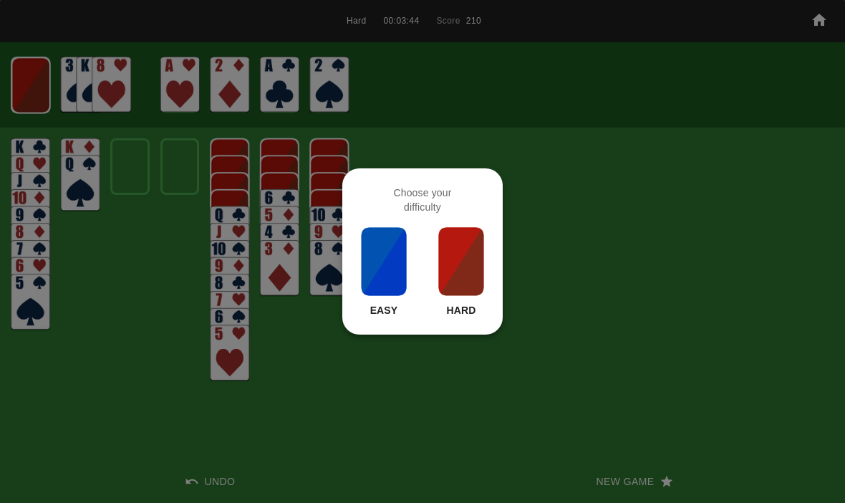
click at [463, 274] on img at bounding box center [461, 261] width 49 height 72
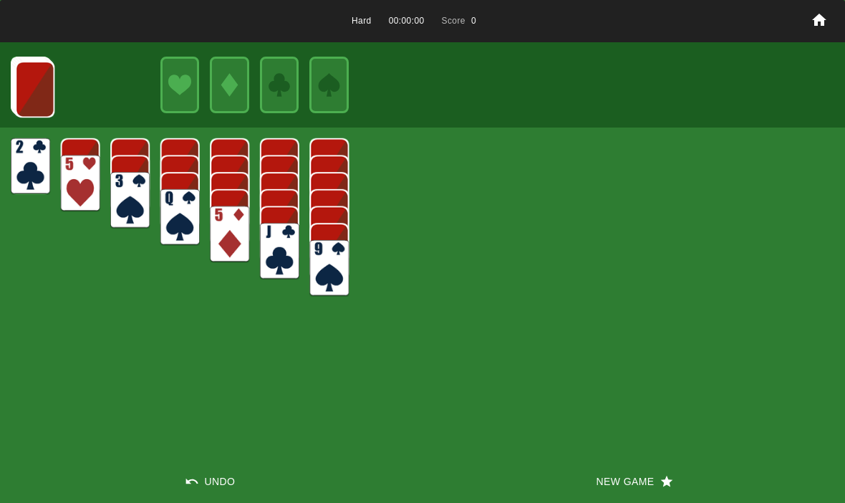
click at [586, 460] on button "New Game" at bounding box center [633, 481] width 422 height 43
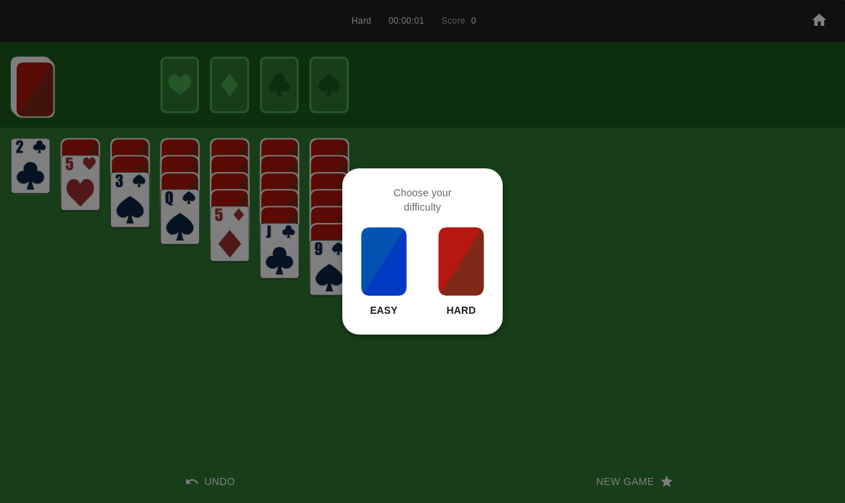
click at [452, 256] on img at bounding box center [461, 261] width 49 height 72
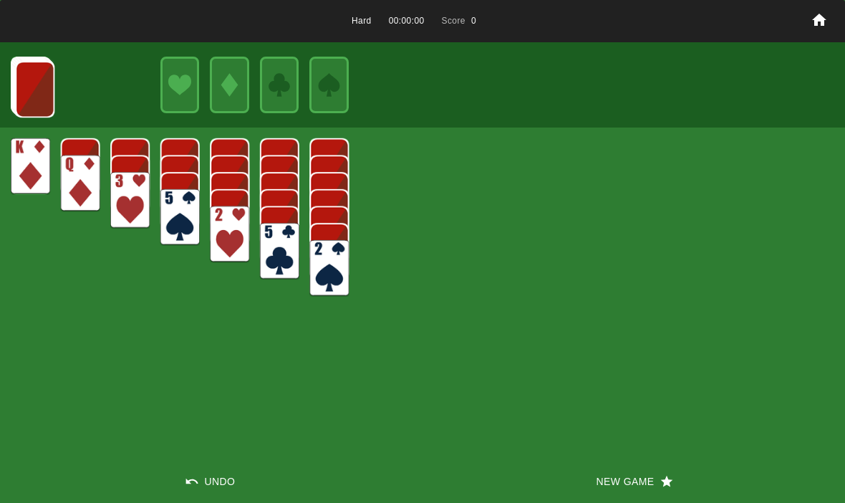
click at [588, 467] on button "New Game" at bounding box center [633, 481] width 422 height 43
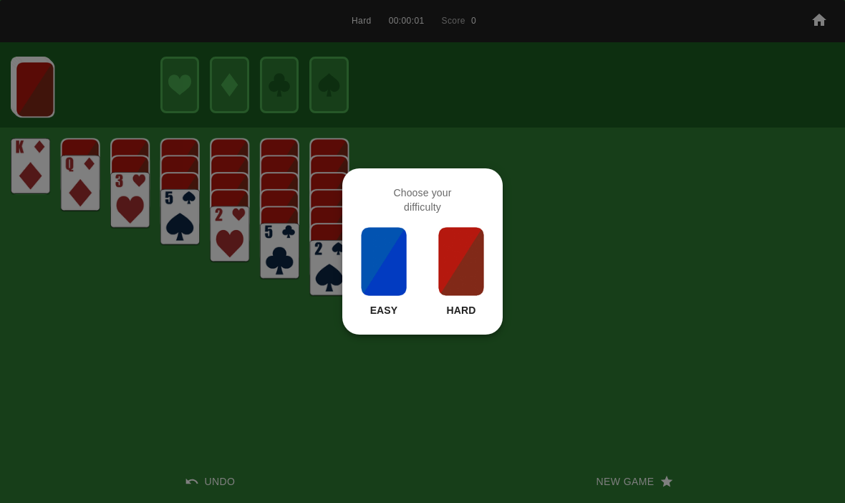
click at [459, 267] on img at bounding box center [461, 261] width 49 height 72
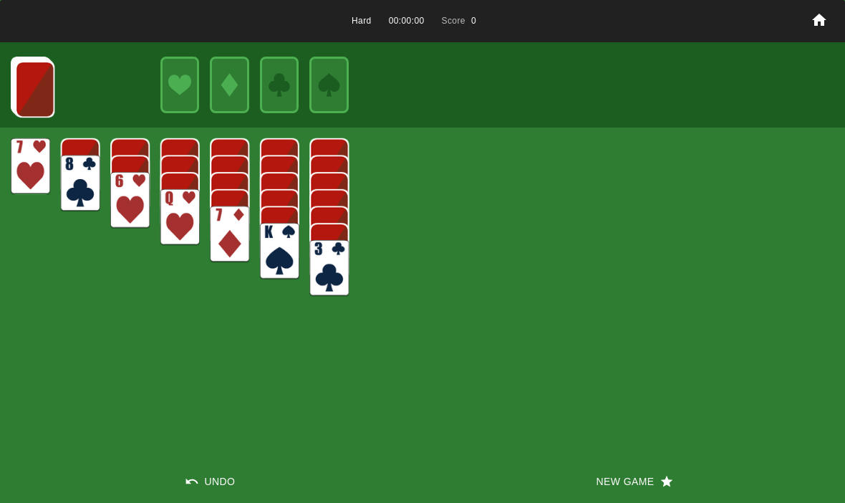
click at [583, 454] on div "Hard 00:00:00 Score 0 Undo New Game" at bounding box center [422, 251] width 845 height 503
click at [583, 477] on button "New Game" at bounding box center [633, 481] width 422 height 43
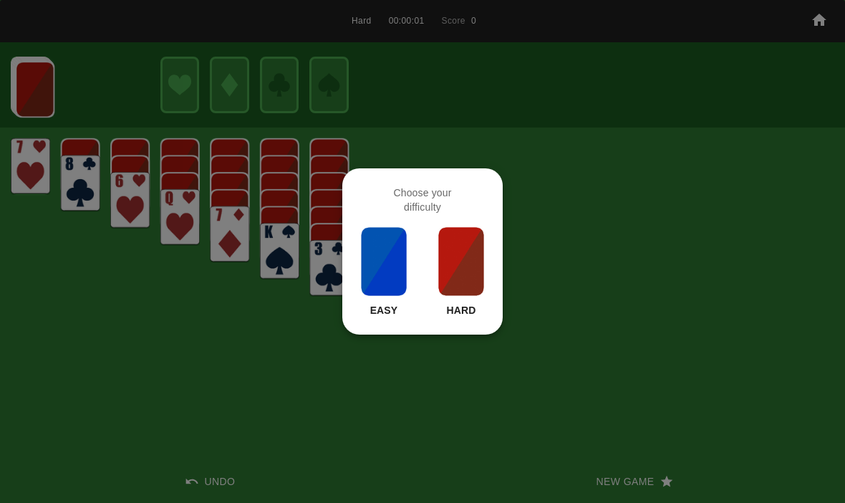
click at [459, 256] on img at bounding box center [461, 261] width 49 height 72
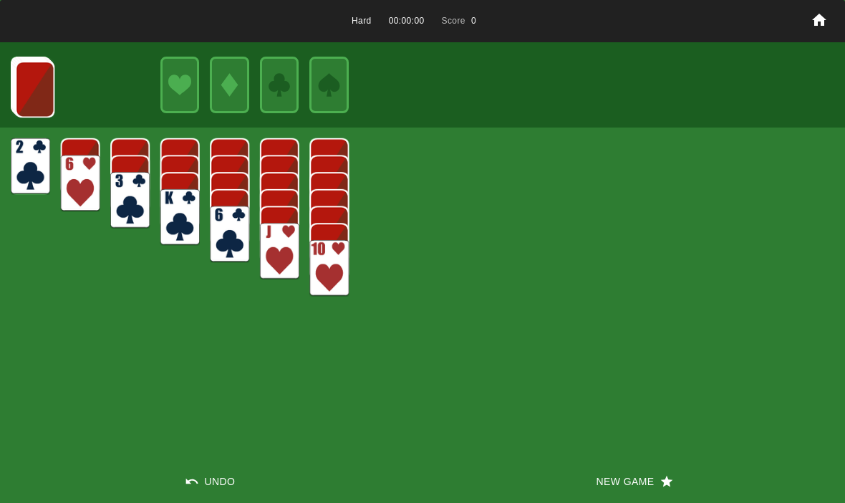
click at [601, 490] on button "New Game" at bounding box center [633, 481] width 422 height 43
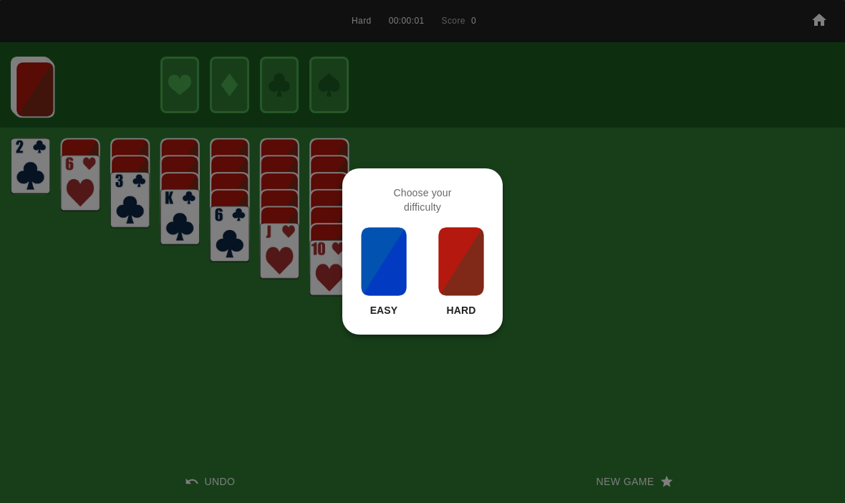
click at [471, 268] on img at bounding box center [461, 261] width 49 height 72
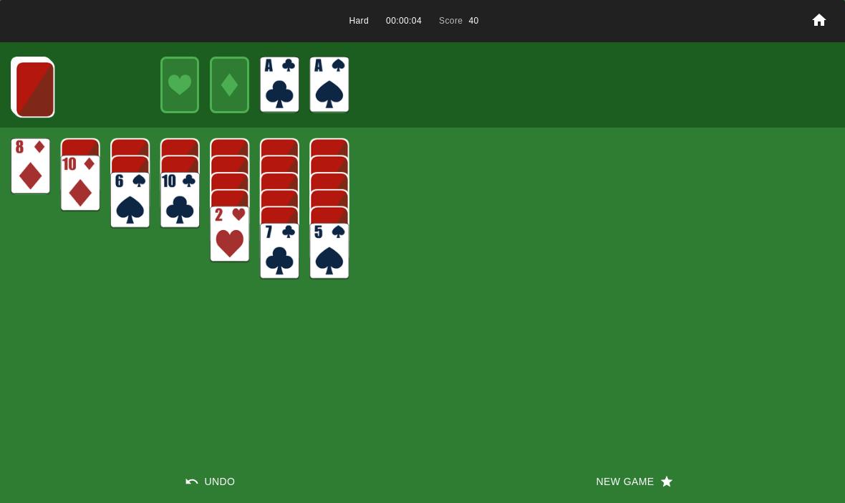
click at [44, 82] on img at bounding box center [34, 89] width 39 height 57
click at [24, 83] on img at bounding box center [34, 88] width 39 height 57
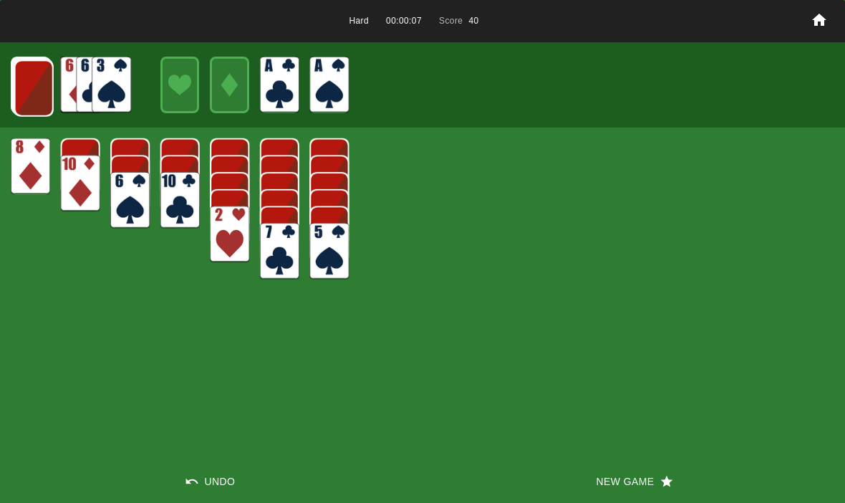
click at [20, 90] on img at bounding box center [33, 88] width 39 height 57
click at [29, 87] on img at bounding box center [33, 87] width 39 height 57
click at [28, 94] on img at bounding box center [32, 87] width 39 height 57
click at [15, 91] on img at bounding box center [31, 86] width 39 height 57
click at [21, 91] on img at bounding box center [30, 85] width 39 height 57
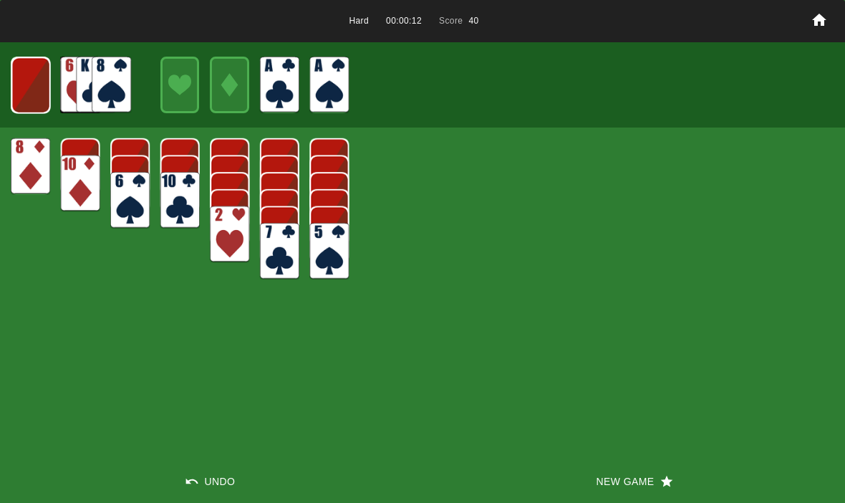
click at [31, 86] on img at bounding box center [30, 85] width 39 height 57
click at [25, 92] on img at bounding box center [31, 85] width 24 height 34
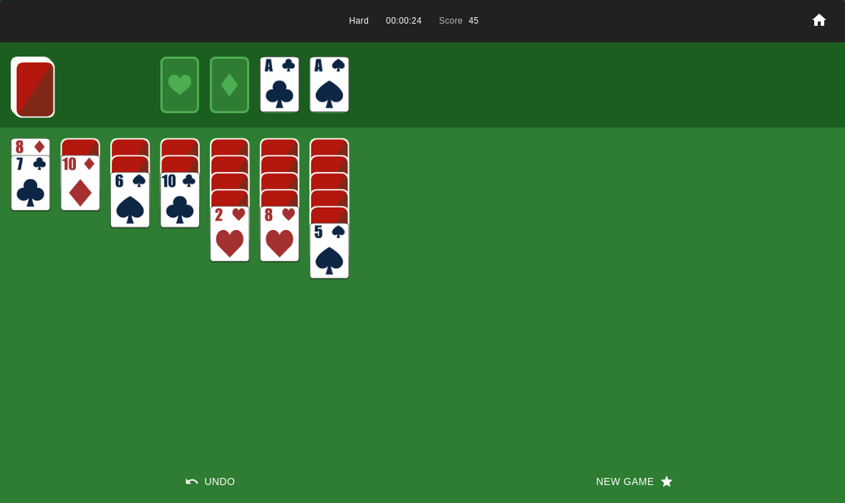
click at [25, 82] on img at bounding box center [34, 89] width 39 height 57
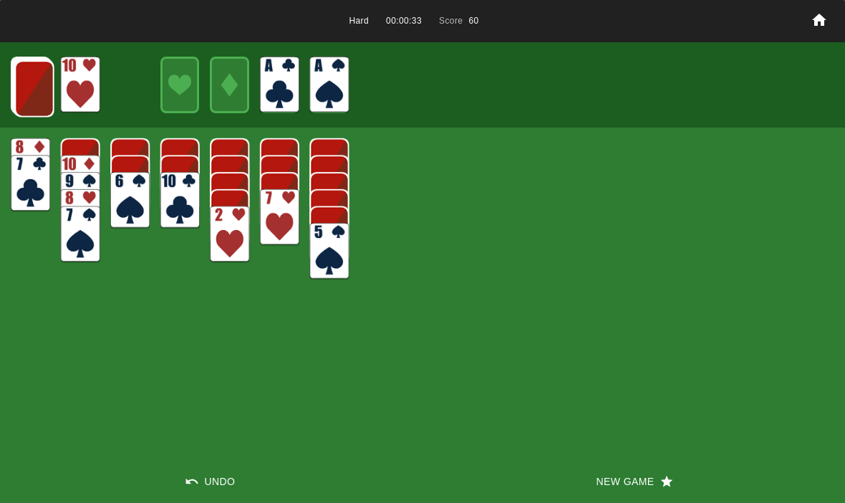
click at [26, 105] on img at bounding box center [34, 88] width 39 height 57
click at [24, 91] on img at bounding box center [33, 88] width 39 height 57
click at [37, 76] on img at bounding box center [33, 87] width 39 height 57
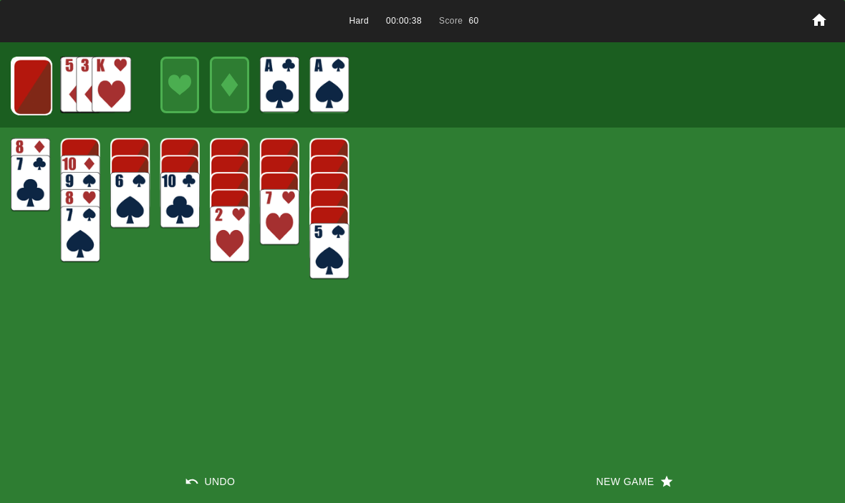
click at [28, 97] on img at bounding box center [32, 87] width 39 height 57
click at [25, 99] on img at bounding box center [31, 86] width 39 height 57
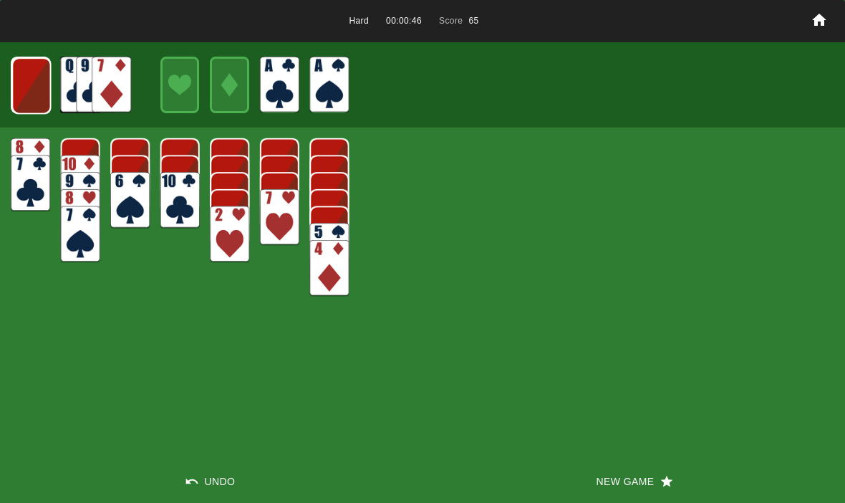
click at [29, 78] on img at bounding box center [30, 85] width 39 height 57
click at [21, 91] on img at bounding box center [30, 85] width 39 height 57
click at [20, 82] on img at bounding box center [31, 85] width 24 height 34
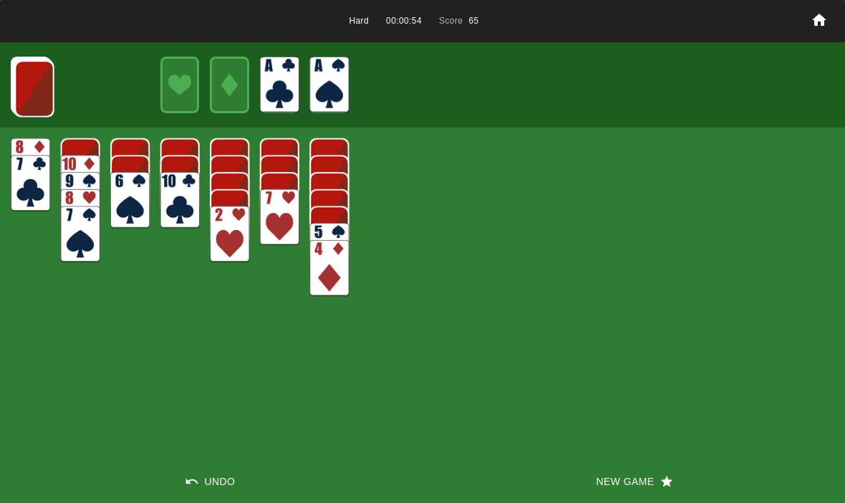
click at [19, 83] on img at bounding box center [34, 88] width 39 height 57
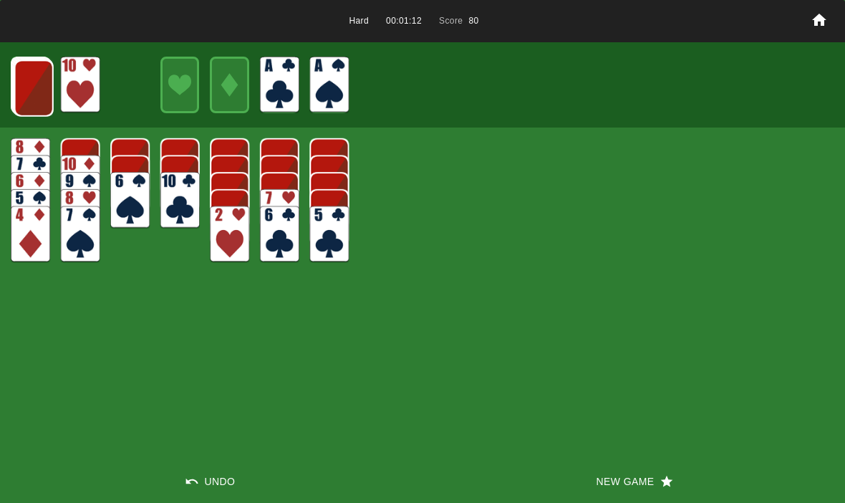
click at [31, 82] on img at bounding box center [33, 88] width 39 height 57
click at [22, 82] on img at bounding box center [33, 87] width 39 height 57
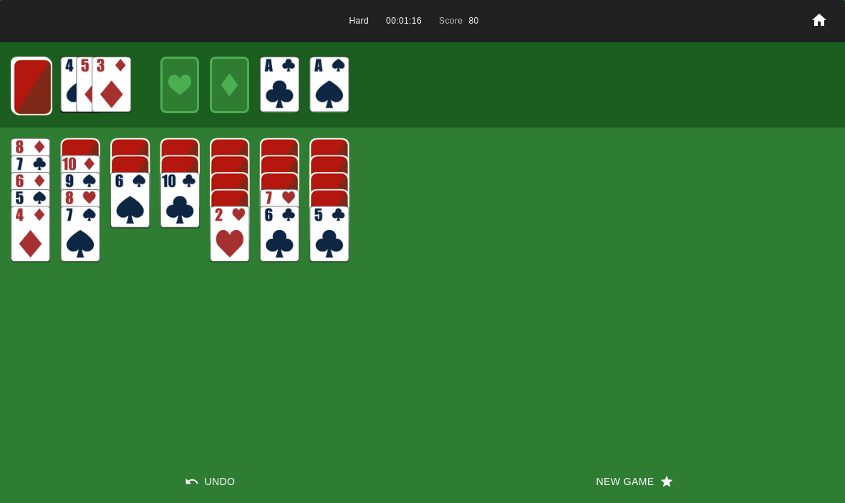
click at [32, 87] on img at bounding box center [32, 87] width 39 height 57
click at [33, 90] on img at bounding box center [31, 86] width 39 height 57
click at [27, 95] on img at bounding box center [30, 85] width 39 height 57
click at [26, 85] on img at bounding box center [30, 85] width 39 height 57
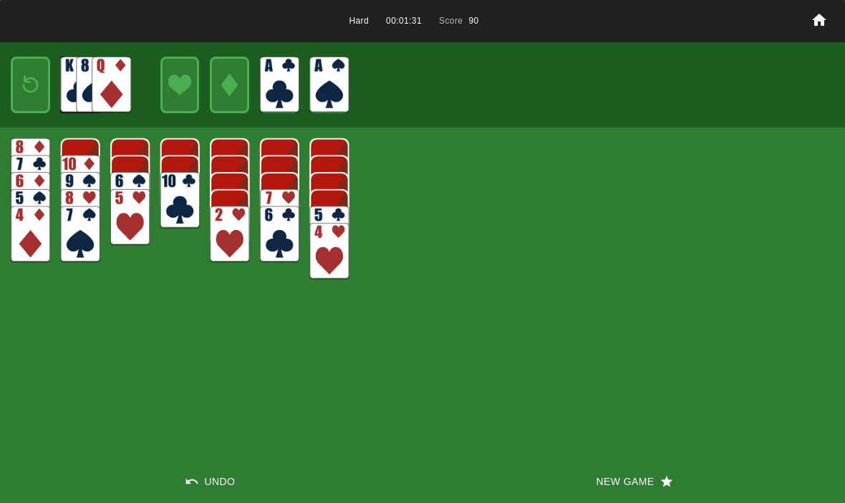
click at [34, 82] on img at bounding box center [31, 85] width 24 height 34
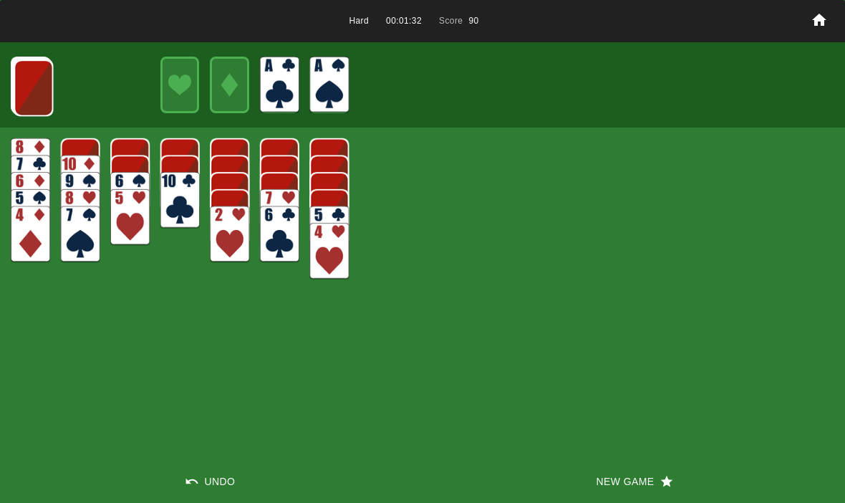
click at [30, 79] on img at bounding box center [33, 87] width 39 height 57
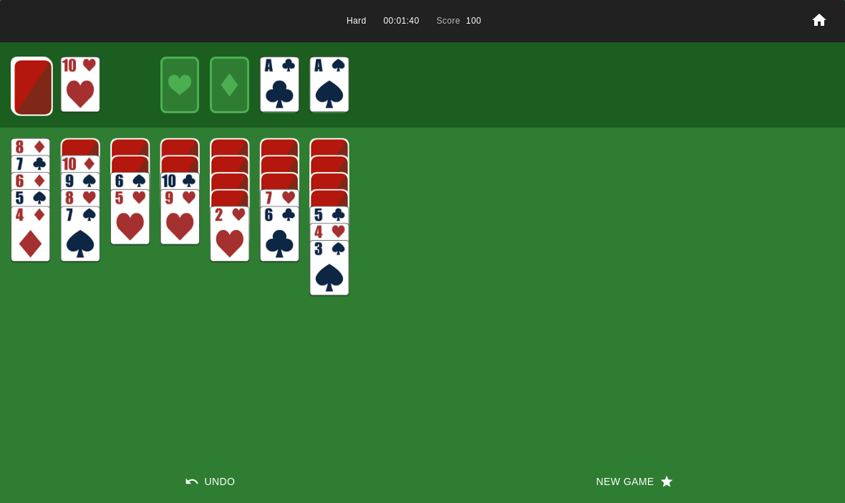
click at [114, 166] on img at bounding box center [129, 183] width 39 height 57
click at [31, 86] on img at bounding box center [33, 87] width 39 height 57
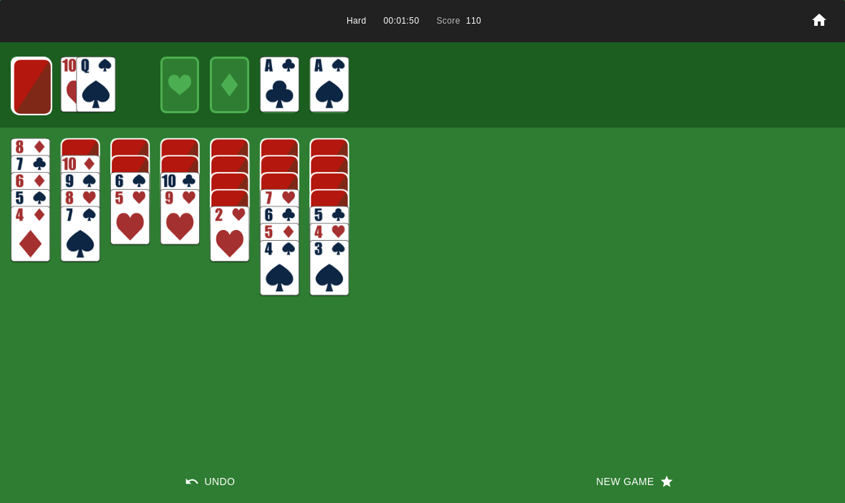
click at [21, 80] on img at bounding box center [32, 87] width 39 height 57
click at [635, 476] on button "New Game" at bounding box center [633, 481] width 422 height 43
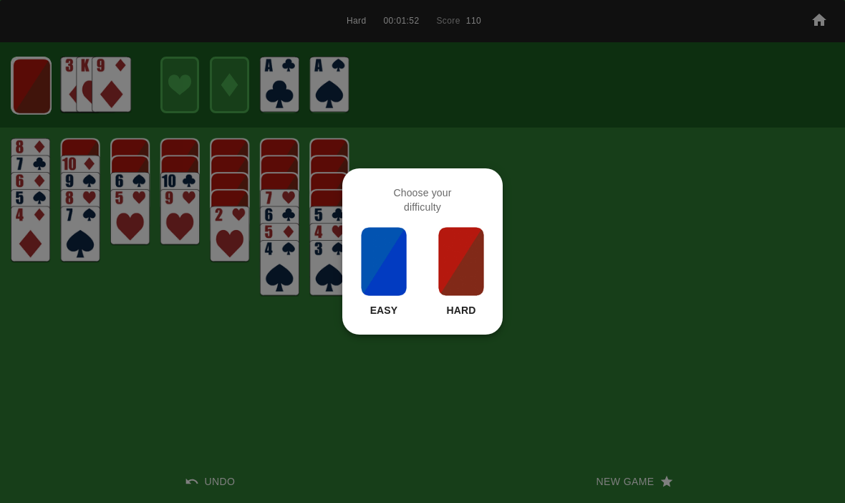
click at [457, 240] on img at bounding box center [461, 261] width 49 height 72
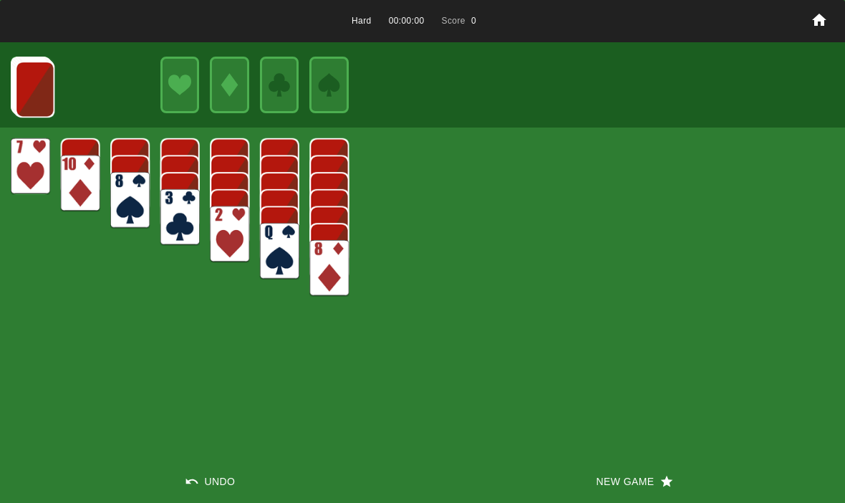
click at [607, 483] on button "New Game" at bounding box center [633, 481] width 422 height 43
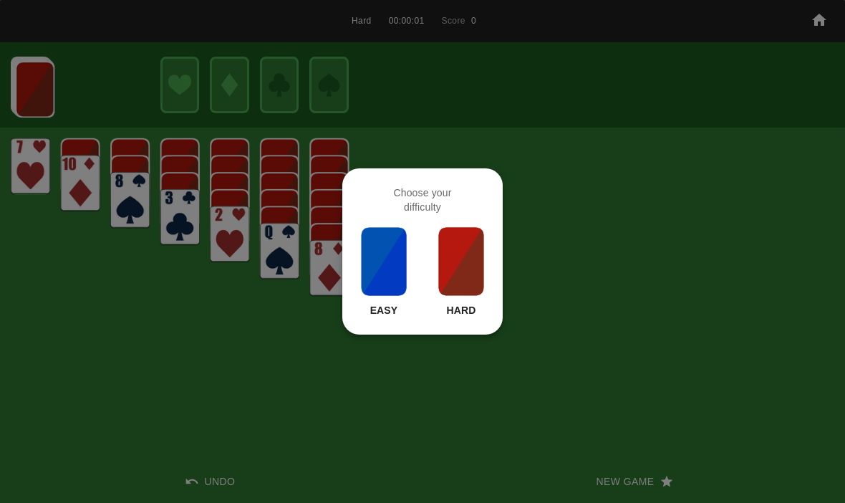
click at [471, 264] on img at bounding box center [461, 261] width 49 height 72
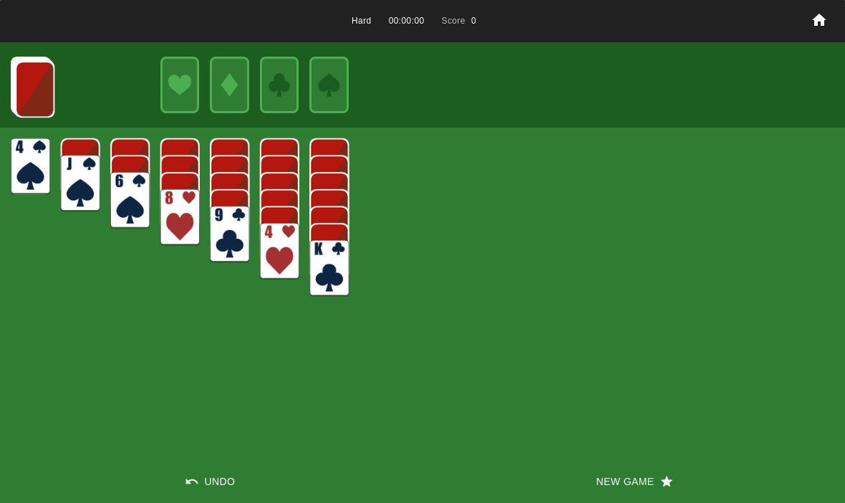
click at [606, 467] on button "New Game" at bounding box center [633, 481] width 422 height 43
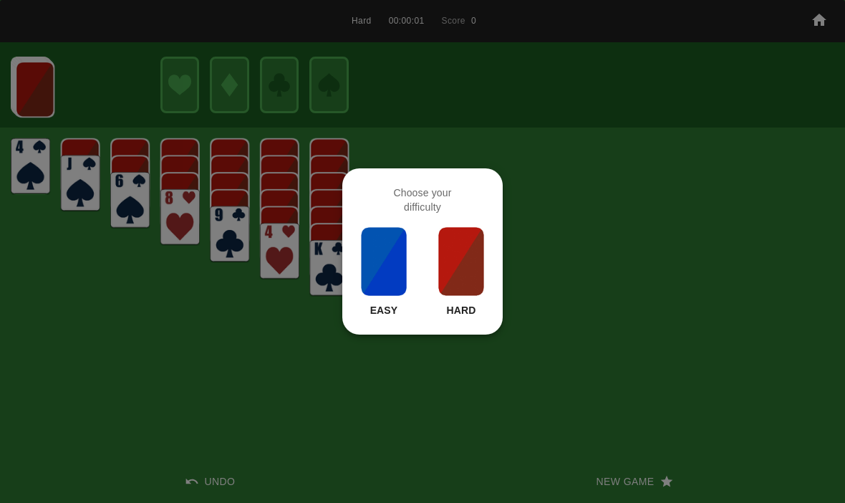
click at [472, 266] on img at bounding box center [461, 261] width 49 height 72
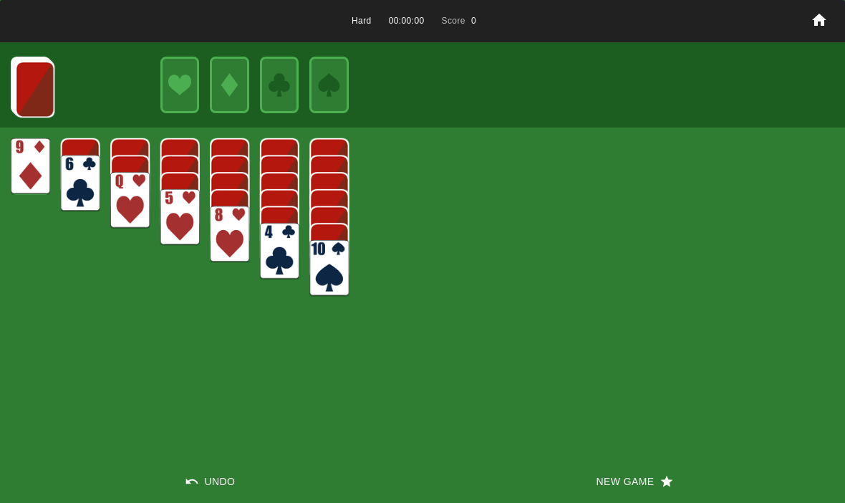
click at [604, 468] on button "New Game" at bounding box center [633, 481] width 422 height 43
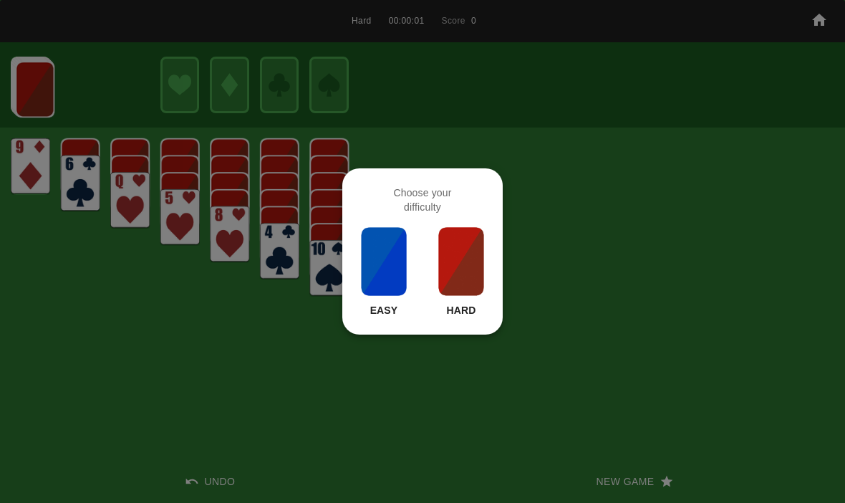
click at [483, 275] on img at bounding box center [461, 261] width 49 height 72
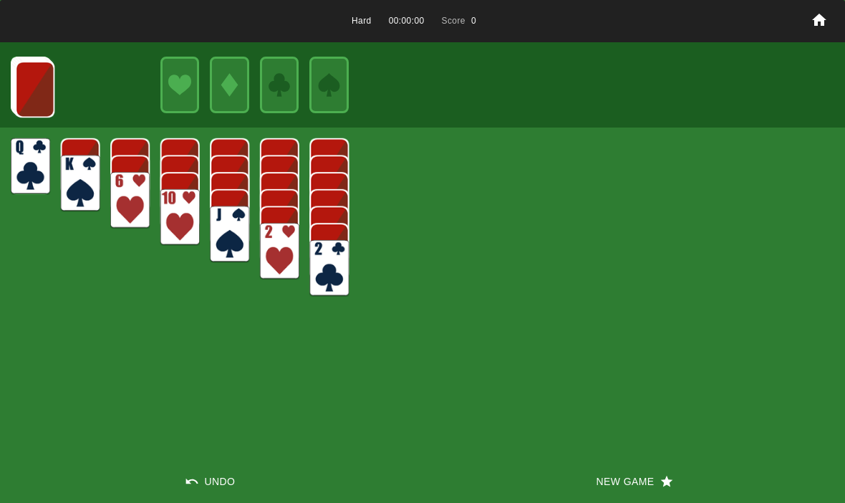
click at [597, 467] on button "New Game" at bounding box center [633, 481] width 422 height 43
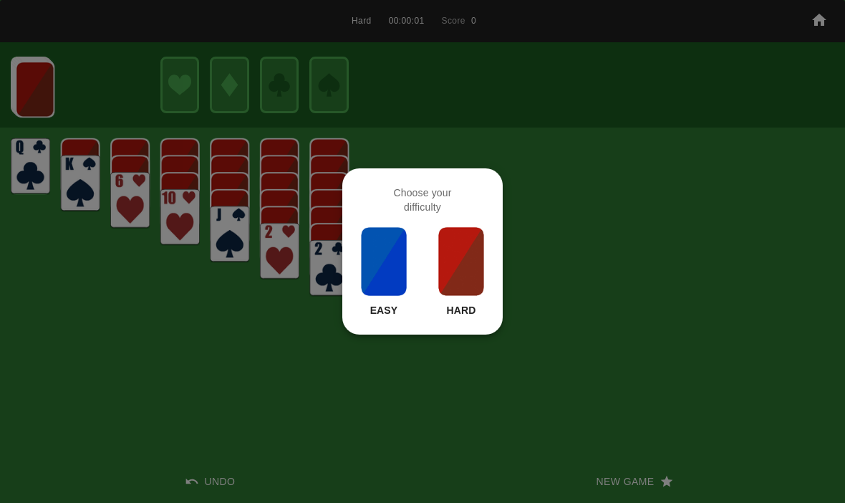
click at [459, 263] on img at bounding box center [461, 261] width 49 height 72
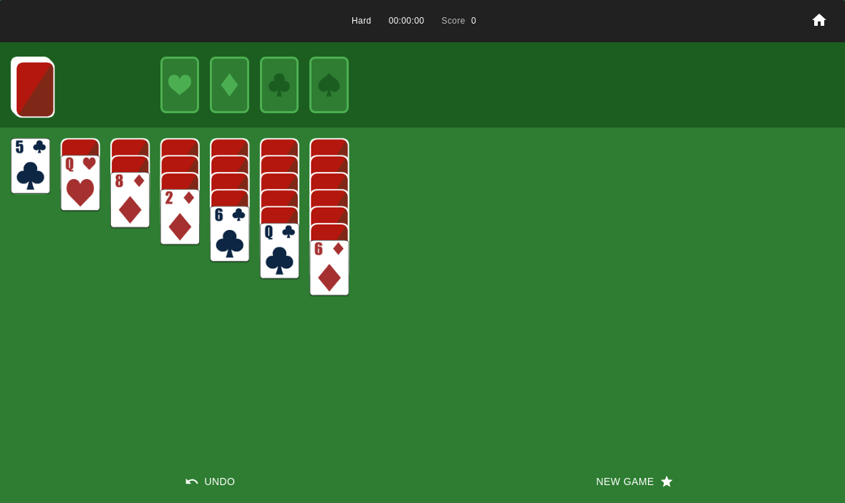
click at [606, 490] on button "New Game" at bounding box center [633, 481] width 422 height 43
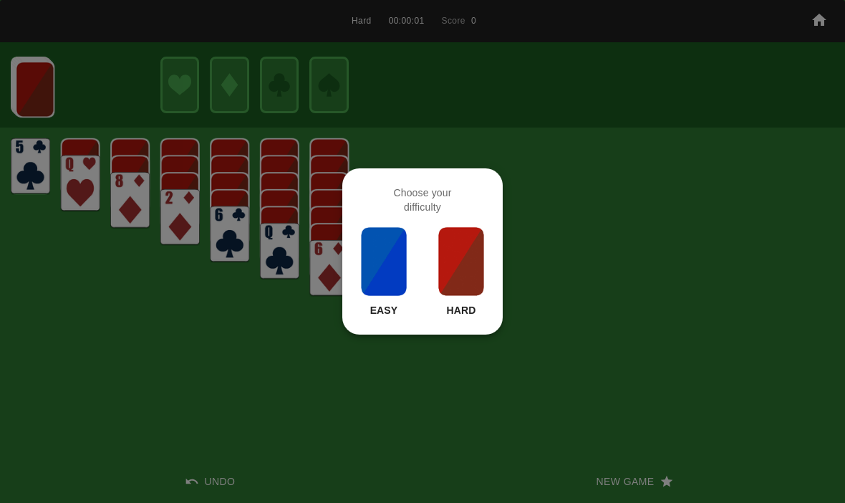
click at [470, 264] on img at bounding box center [461, 261] width 49 height 72
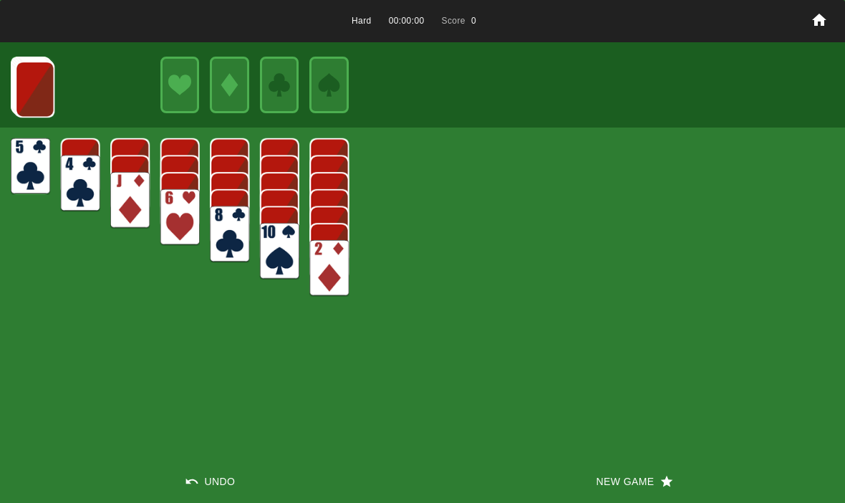
click at [591, 456] on div "Hard 00:00:00 Score 0 Undo New Game" at bounding box center [422, 251] width 845 height 503
click at [587, 467] on button "New Game" at bounding box center [633, 481] width 422 height 43
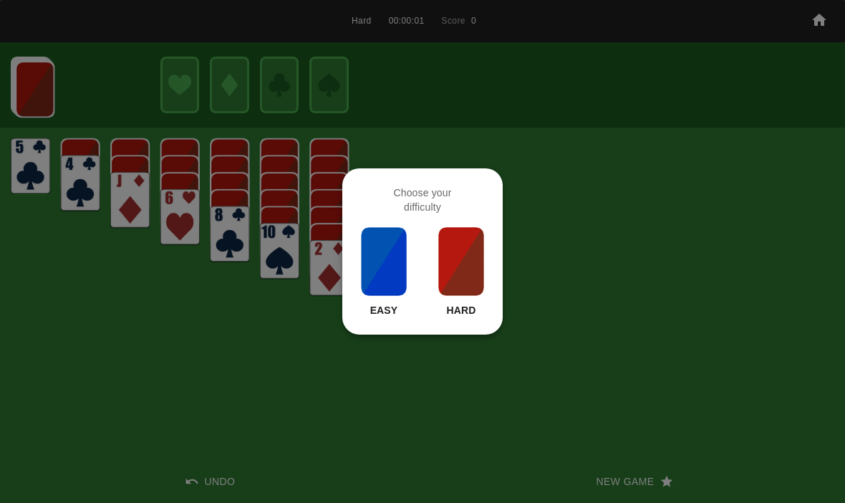
click at [465, 263] on img at bounding box center [461, 261] width 49 height 72
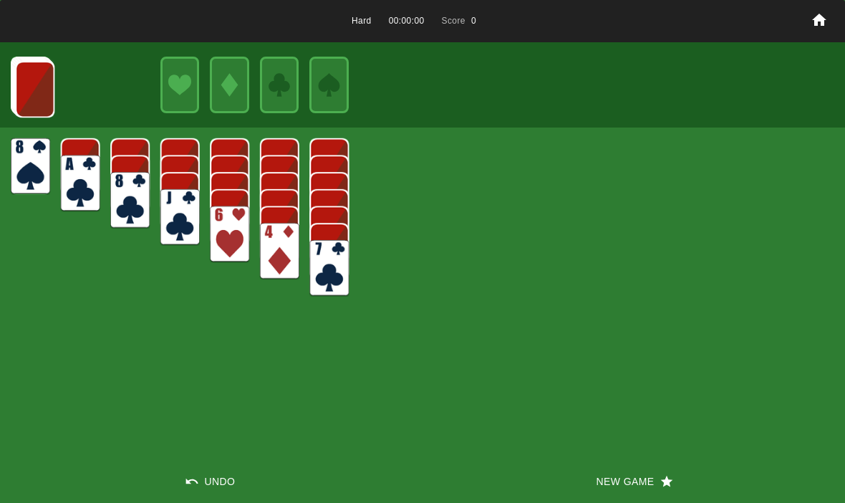
click at [602, 481] on button "New Game" at bounding box center [633, 481] width 422 height 43
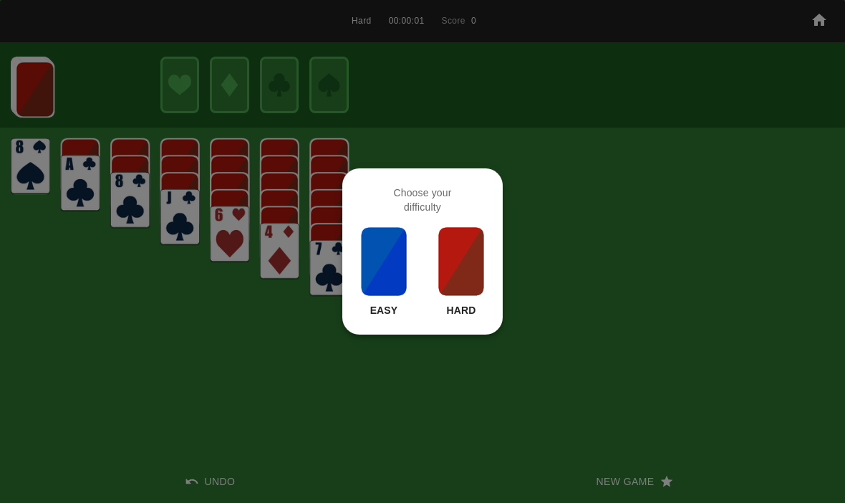
click at [475, 266] on img at bounding box center [461, 261] width 49 height 72
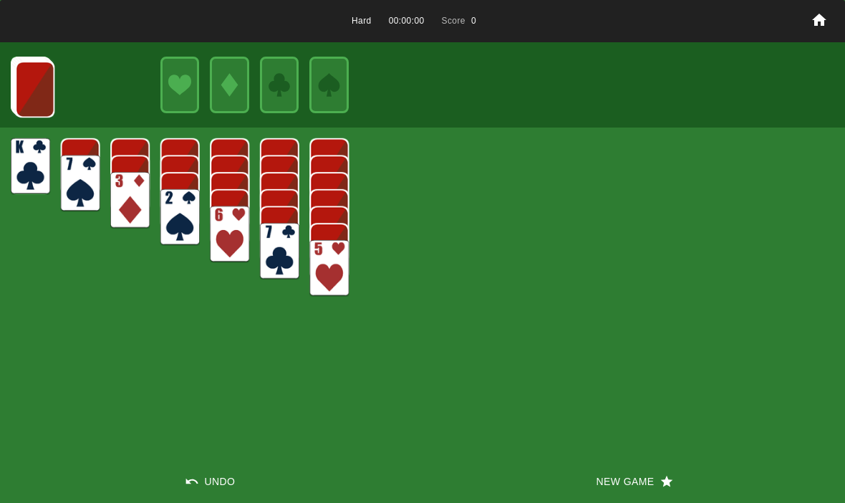
click at [598, 471] on button "New Game" at bounding box center [633, 481] width 422 height 43
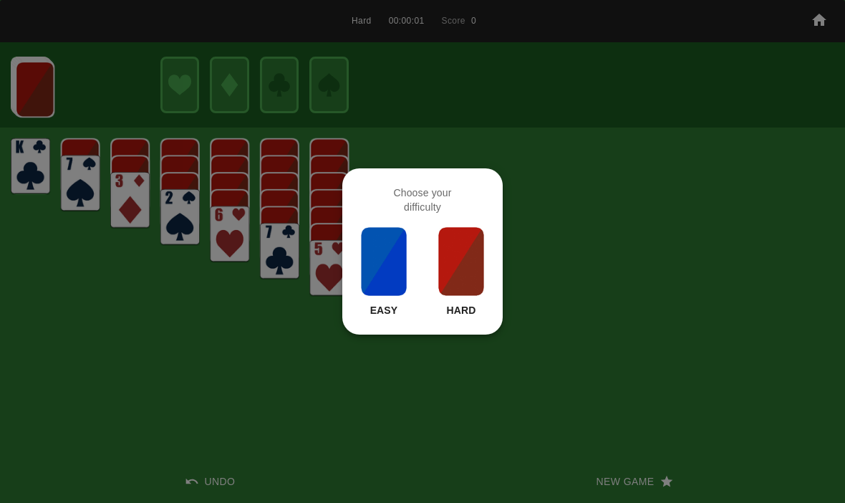
click at [465, 275] on img at bounding box center [461, 261] width 49 height 72
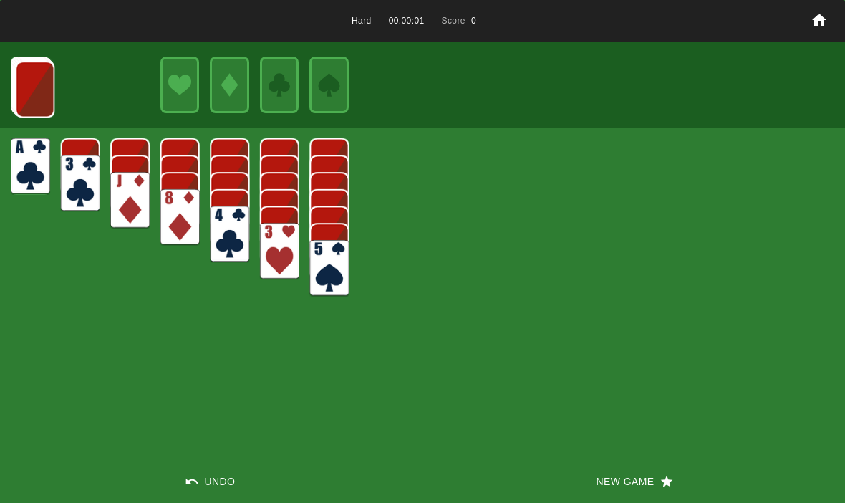
click at [598, 464] on button "New Game" at bounding box center [633, 481] width 422 height 43
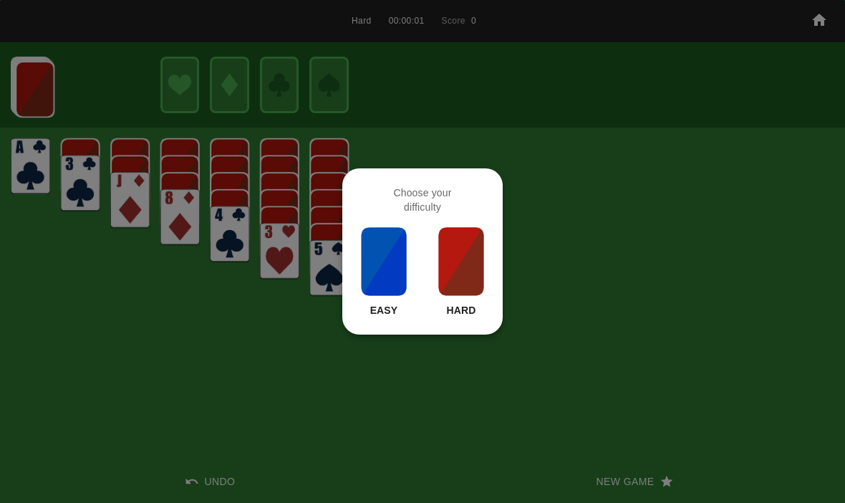
click at [471, 264] on img at bounding box center [461, 261] width 49 height 72
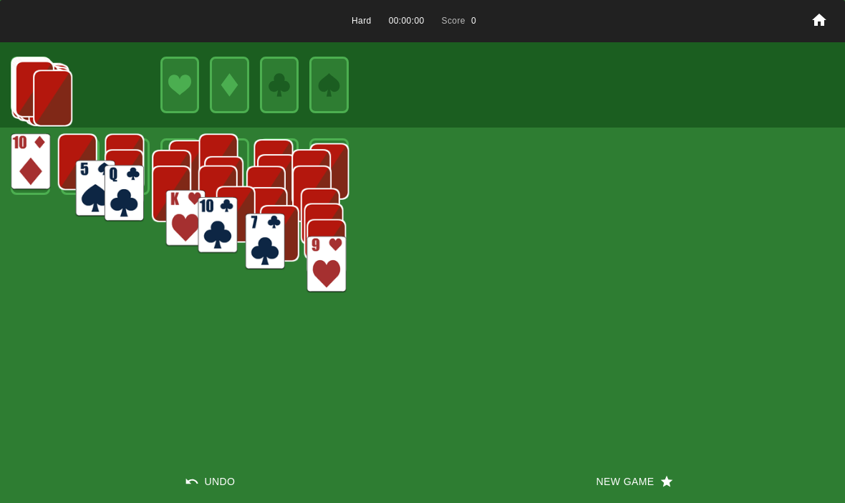
click at [604, 465] on button "New Game" at bounding box center [633, 481] width 422 height 43
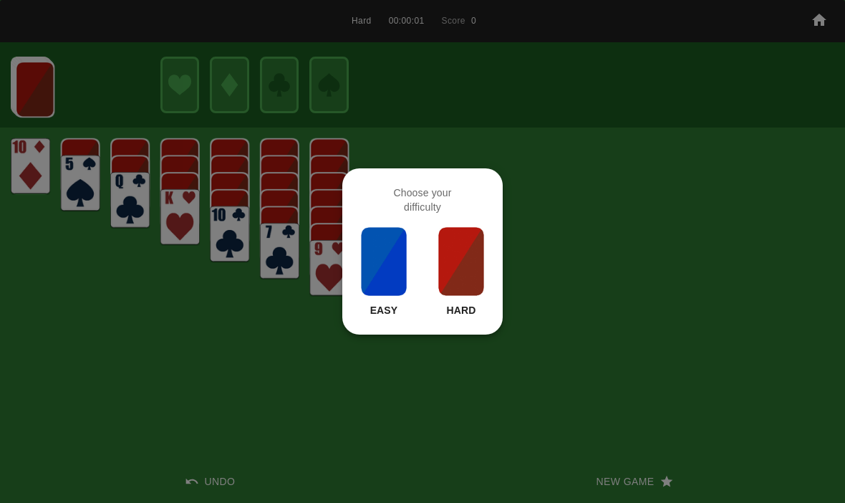
click at [483, 273] on img at bounding box center [461, 261] width 49 height 72
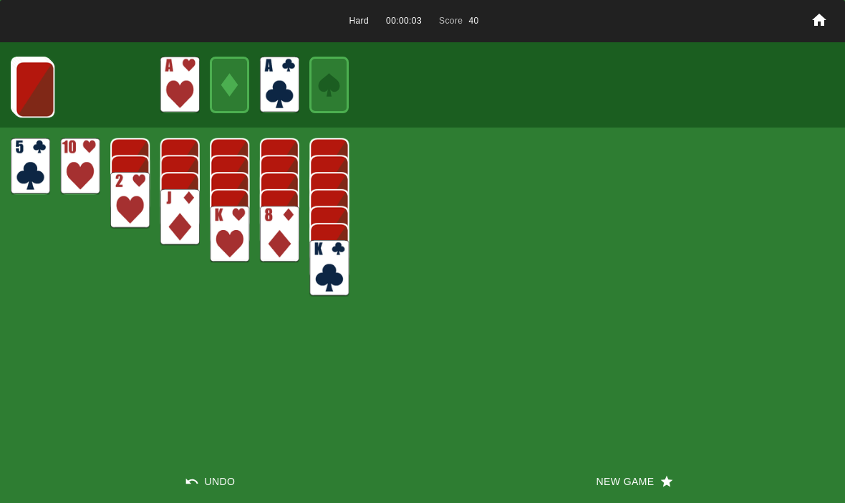
click at [31, 89] on img at bounding box center [34, 89] width 39 height 57
click at [31, 89] on img at bounding box center [34, 88] width 39 height 57
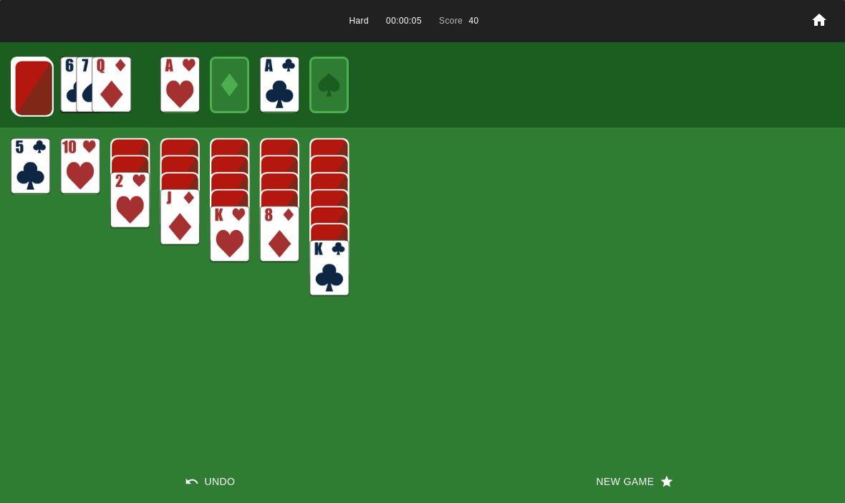
click at [20, 85] on img at bounding box center [33, 88] width 39 height 57
click at [36, 79] on img at bounding box center [33, 87] width 39 height 57
click at [27, 76] on img at bounding box center [32, 87] width 39 height 57
click at [16, 89] on img at bounding box center [31, 86] width 39 height 57
click at [21, 88] on img at bounding box center [30, 85] width 39 height 57
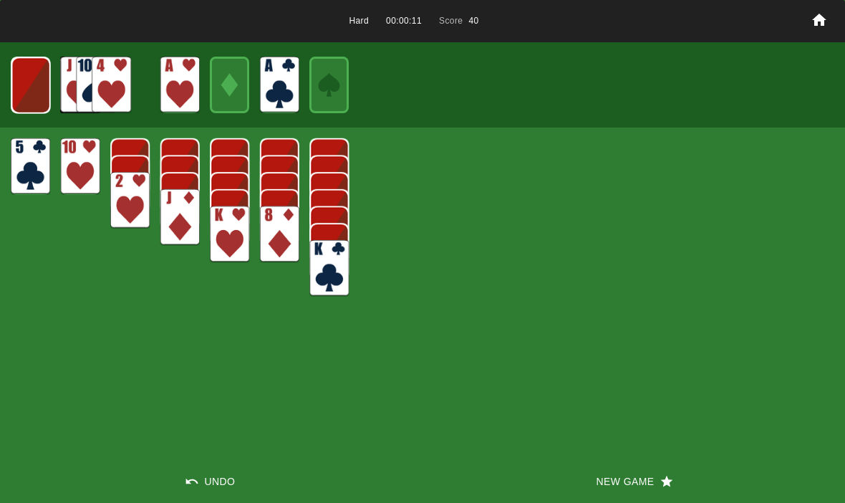
click at [21, 88] on img at bounding box center [30, 85] width 39 height 57
click at [20, 92] on img at bounding box center [31, 85] width 24 height 34
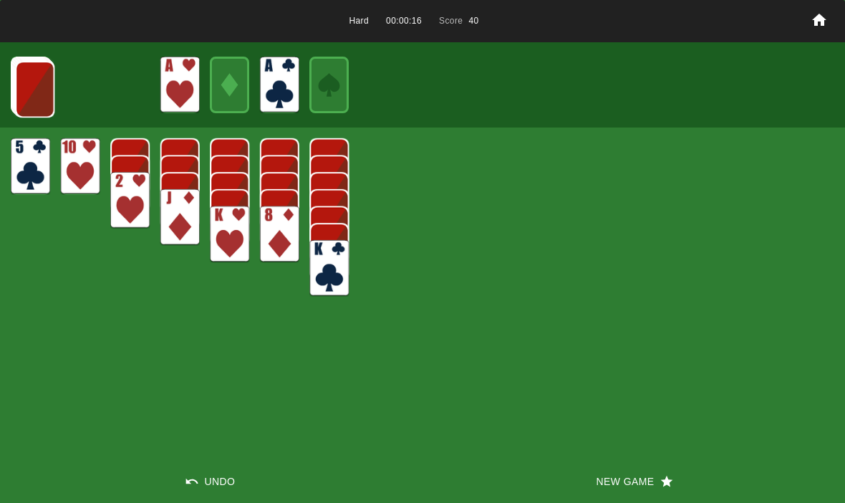
click at [19, 73] on img at bounding box center [34, 89] width 39 height 57
click at [26, 84] on img at bounding box center [34, 88] width 39 height 57
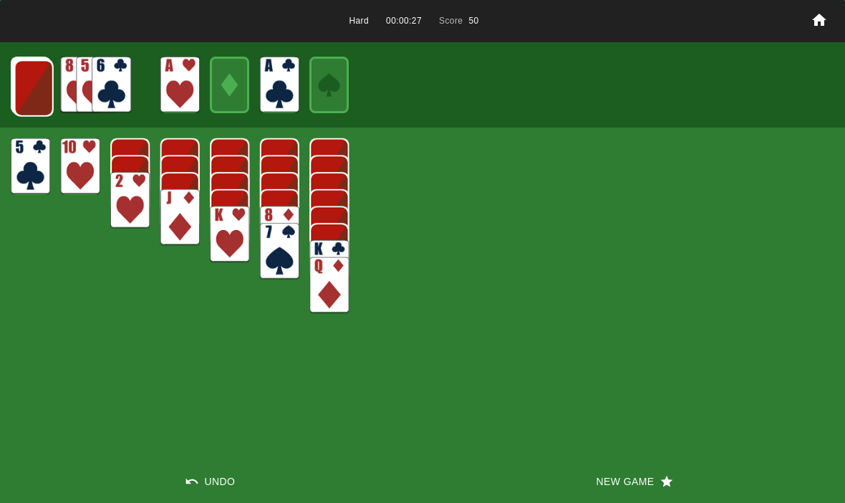
click at [29, 85] on img at bounding box center [33, 88] width 39 height 57
click at [19, 90] on img at bounding box center [33, 87] width 39 height 57
click at [26, 76] on img at bounding box center [32, 87] width 39 height 57
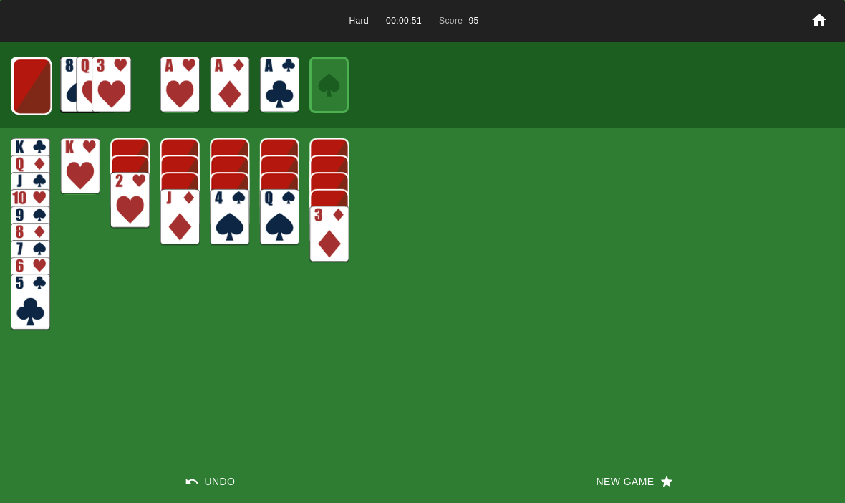
click at [35, 91] on img at bounding box center [31, 86] width 39 height 57
click at [41, 93] on img at bounding box center [30, 85] width 39 height 57
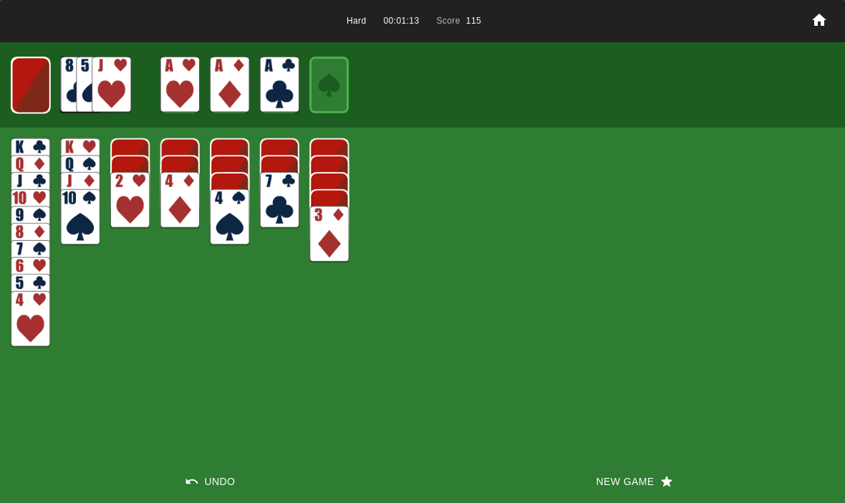
click at [23, 89] on img at bounding box center [30, 85] width 39 height 57
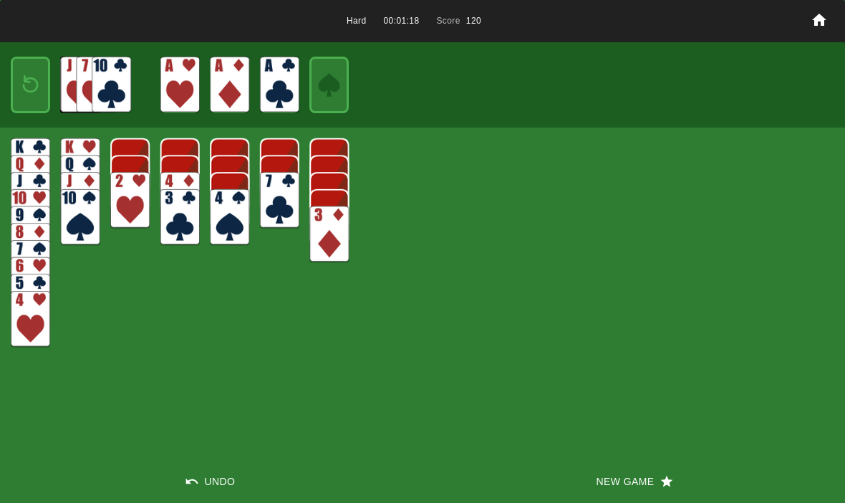
click at [19, 94] on img at bounding box center [31, 85] width 24 height 34
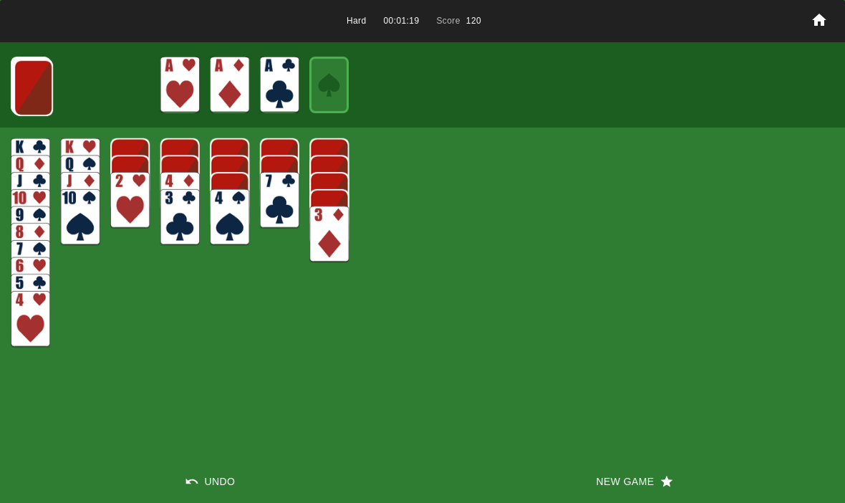
click at [23, 94] on img at bounding box center [33, 87] width 39 height 57
click at [36, 81] on img at bounding box center [32, 87] width 39 height 57
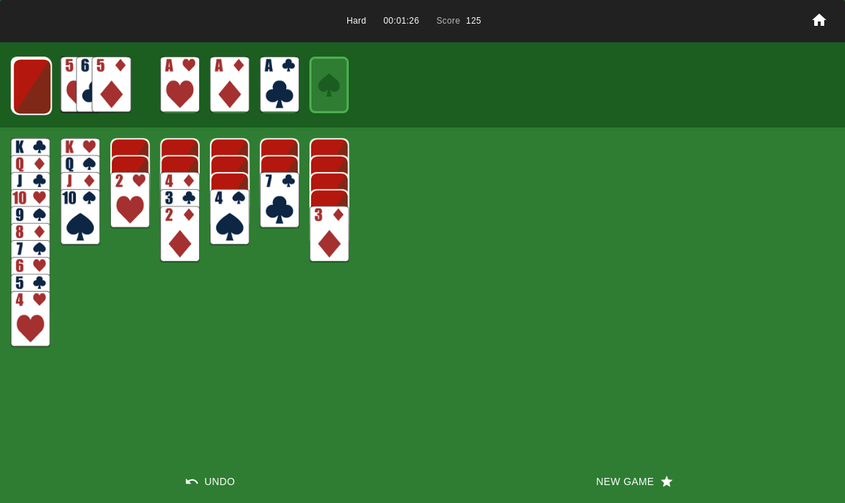
click at [25, 94] on img at bounding box center [32, 86] width 39 height 57
click at [34, 90] on img at bounding box center [31, 86] width 39 height 57
click at [30, 82] on img at bounding box center [30, 85] width 39 height 57
click at [32, 90] on img at bounding box center [30, 85] width 39 height 57
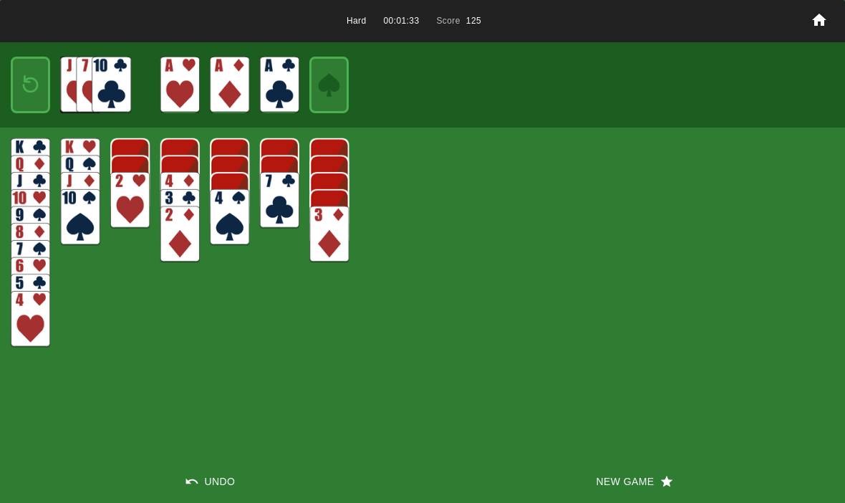
click at [29, 87] on img at bounding box center [31, 85] width 24 height 34
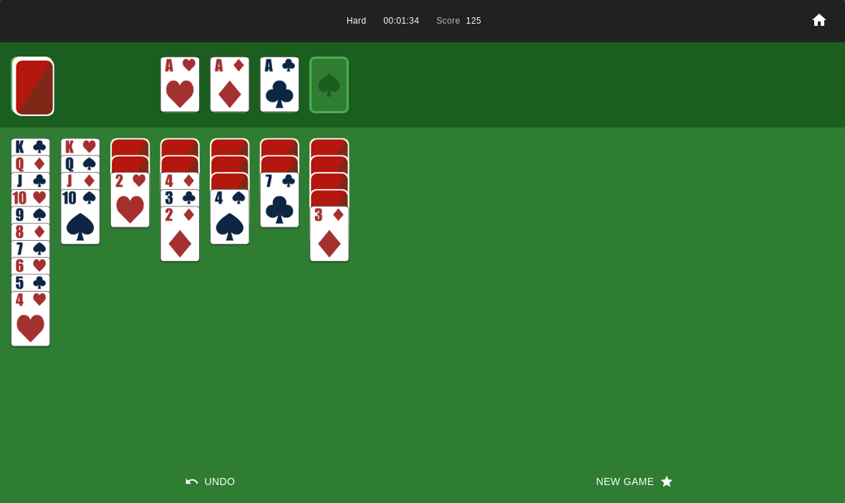
click at [35, 92] on img at bounding box center [34, 87] width 39 height 57
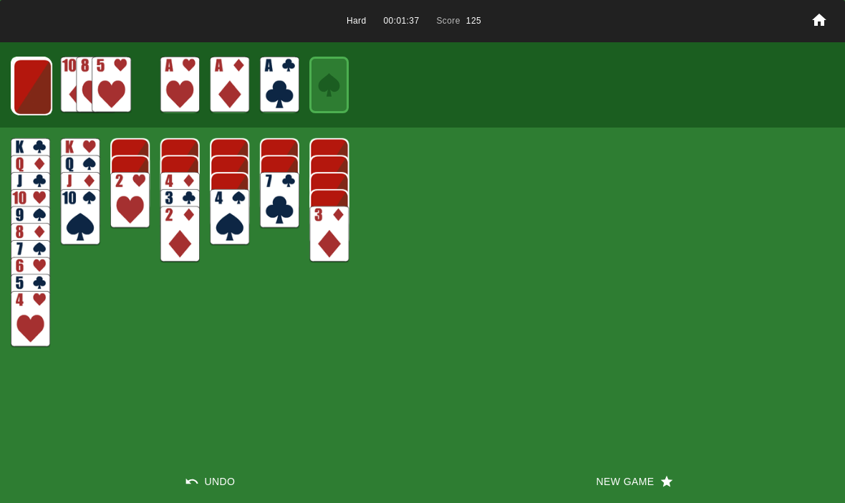
click at [32, 87] on img at bounding box center [32, 87] width 39 height 57
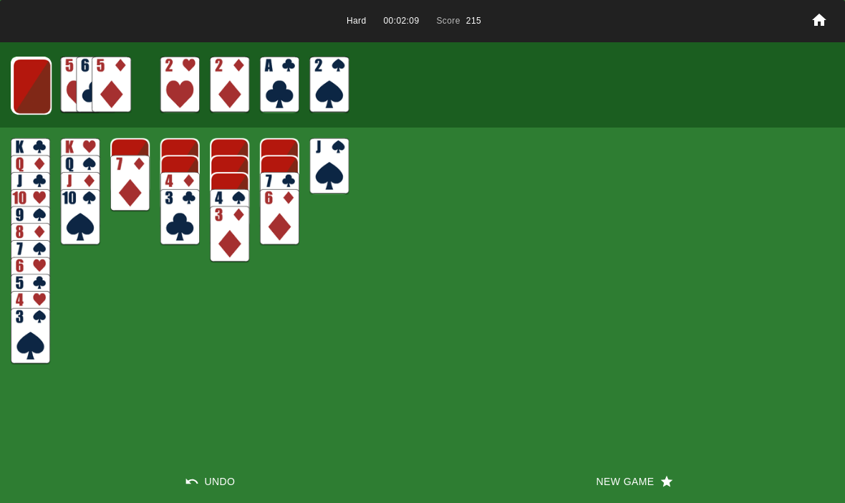
click at [28, 71] on img at bounding box center [31, 86] width 39 height 57
click at [24, 84] on img at bounding box center [30, 85] width 39 height 57
click at [25, 79] on img at bounding box center [30, 85] width 39 height 57
click at [25, 77] on img at bounding box center [31, 85] width 24 height 34
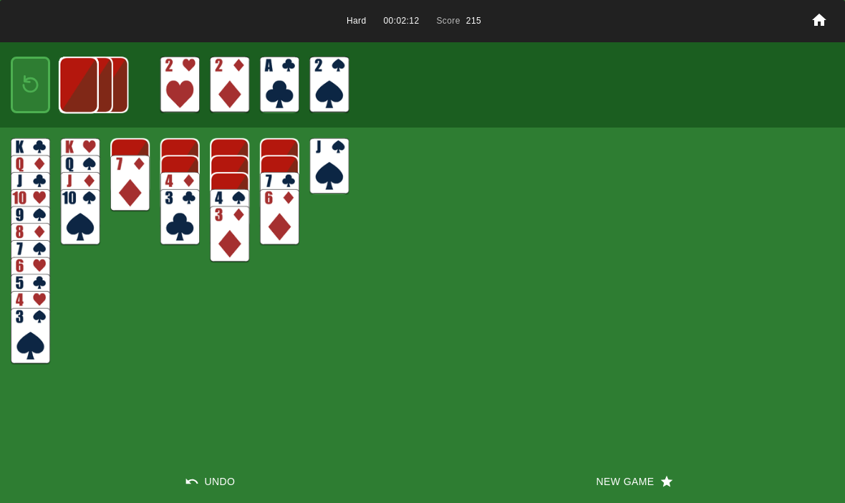
click at [59, 82] on img at bounding box center [78, 85] width 39 height 57
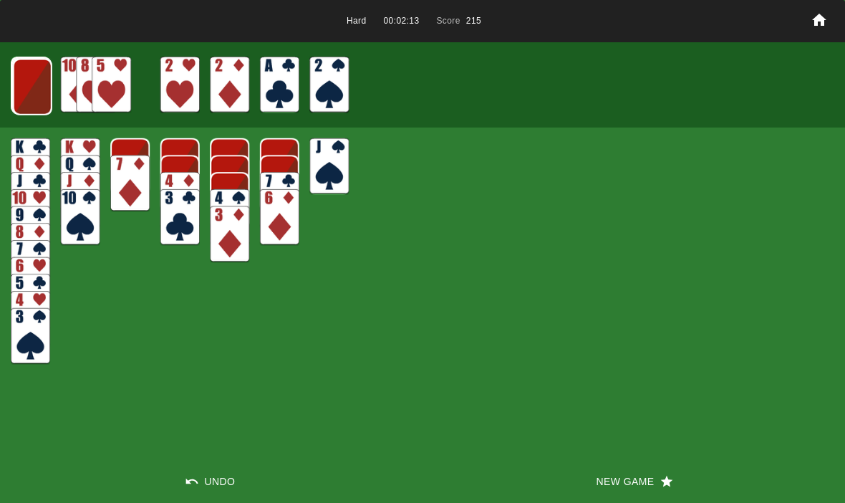
click at [26, 84] on img at bounding box center [32, 87] width 39 height 57
click at [24, 83] on img at bounding box center [31, 86] width 39 height 57
click at [25, 84] on img at bounding box center [30, 85] width 39 height 57
click at [21, 83] on img at bounding box center [30, 85] width 39 height 57
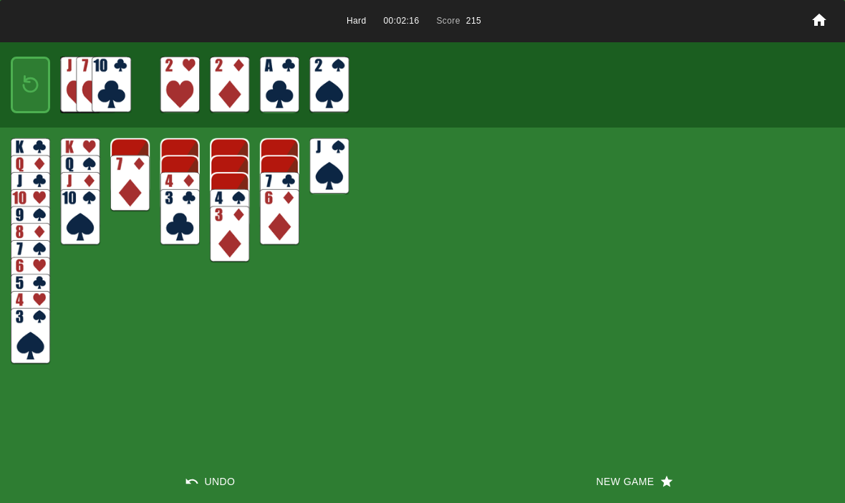
click at [27, 78] on img at bounding box center [31, 85] width 24 height 34
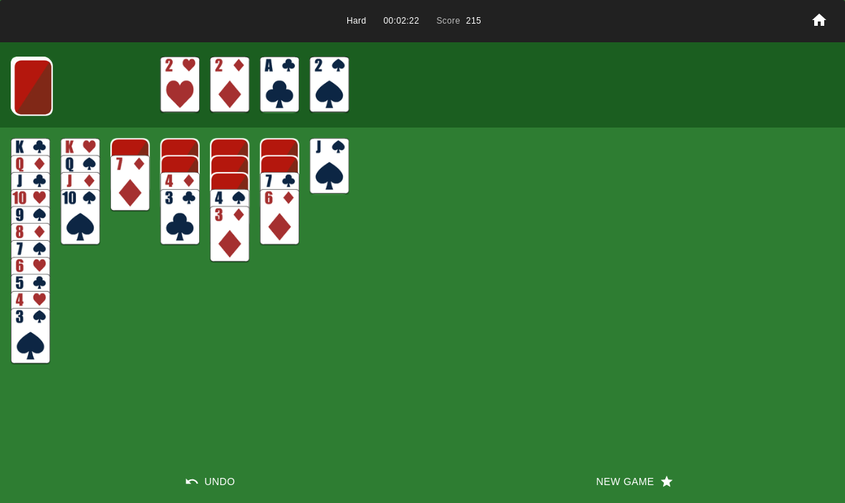
click at [32, 102] on img at bounding box center [33, 87] width 39 height 57
click at [29, 80] on img at bounding box center [32, 87] width 39 height 57
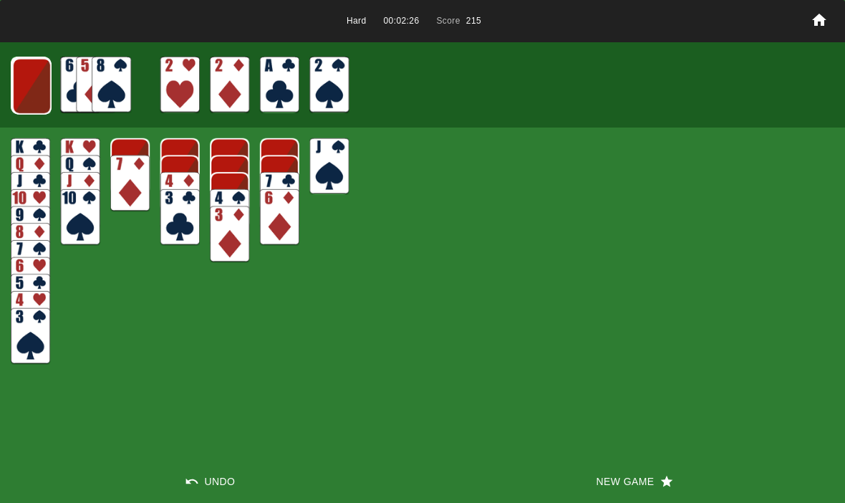
click at [29, 67] on img at bounding box center [31, 86] width 39 height 57
click at [21, 80] on img at bounding box center [30, 85] width 39 height 57
click at [17, 87] on img at bounding box center [30, 85] width 39 height 57
click at [25, 87] on img at bounding box center [31, 85] width 24 height 34
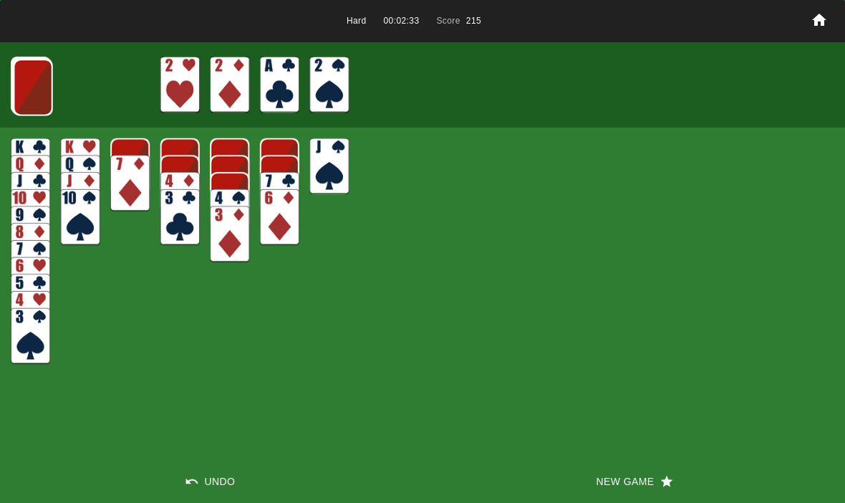
click at [30, 82] on img at bounding box center [33, 87] width 39 height 57
click at [638, 460] on button "New Game" at bounding box center [633, 481] width 422 height 43
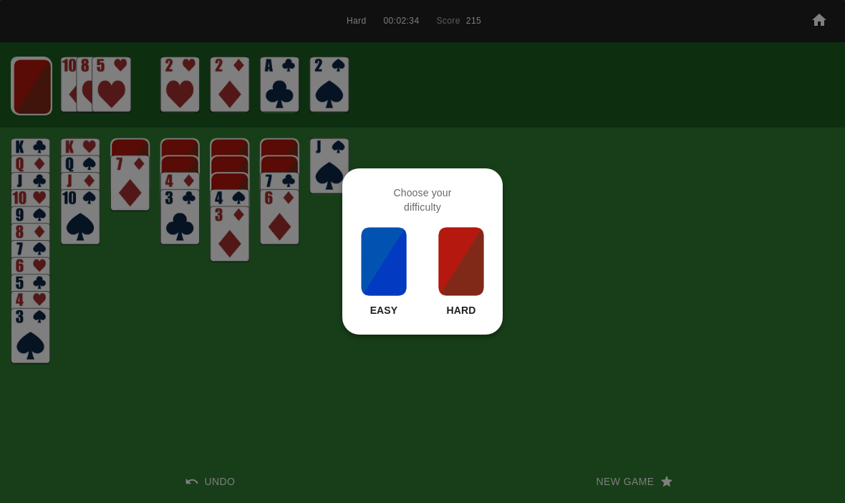
click at [462, 283] on img at bounding box center [461, 261] width 49 height 72
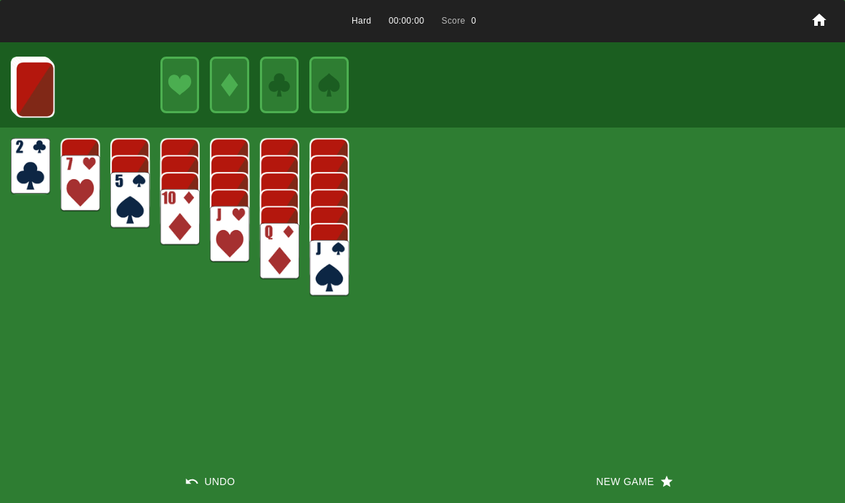
click at [616, 477] on button "New Game" at bounding box center [633, 481] width 422 height 43
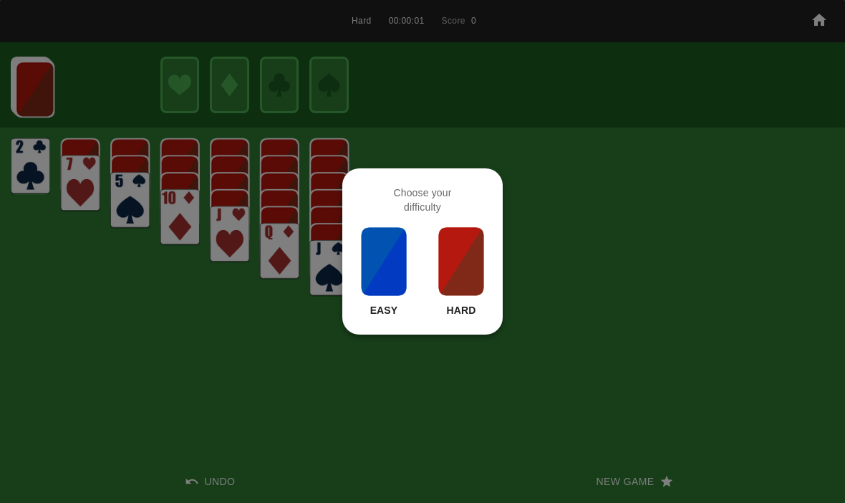
click at [477, 295] on img at bounding box center [461, 261] width 49 height 72
